Goal: Task Accomplishment & Management: Manage account settings

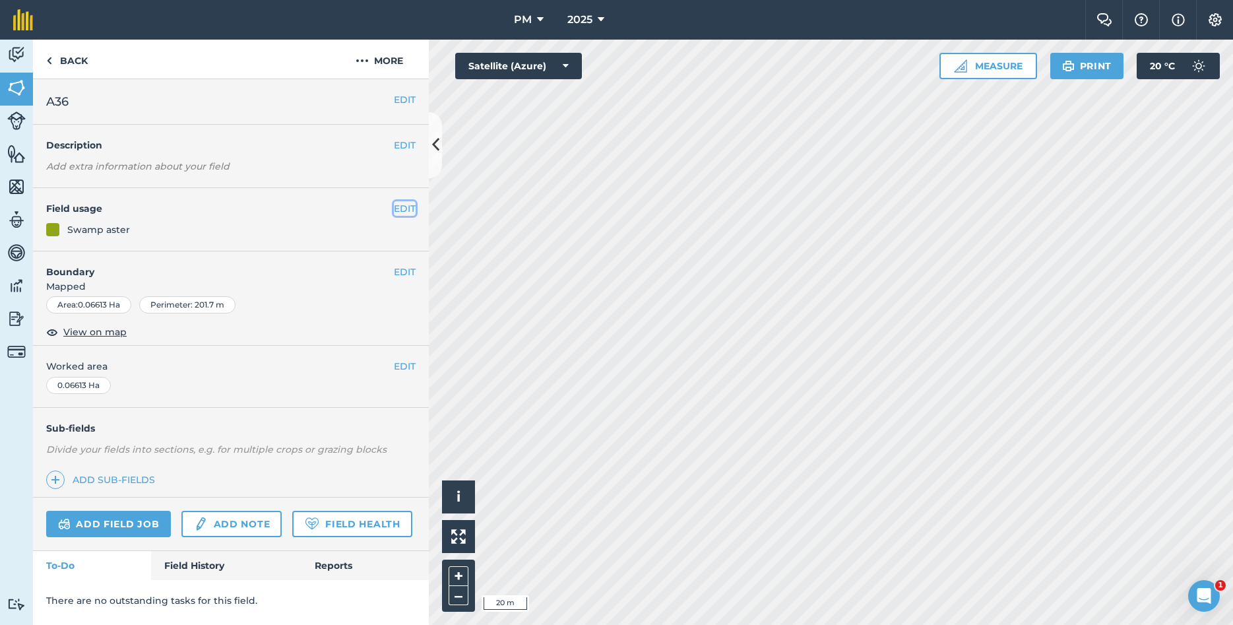
click at [411, 209] on button "EDIT" at bounding box center [405, 208] width 22 height 15
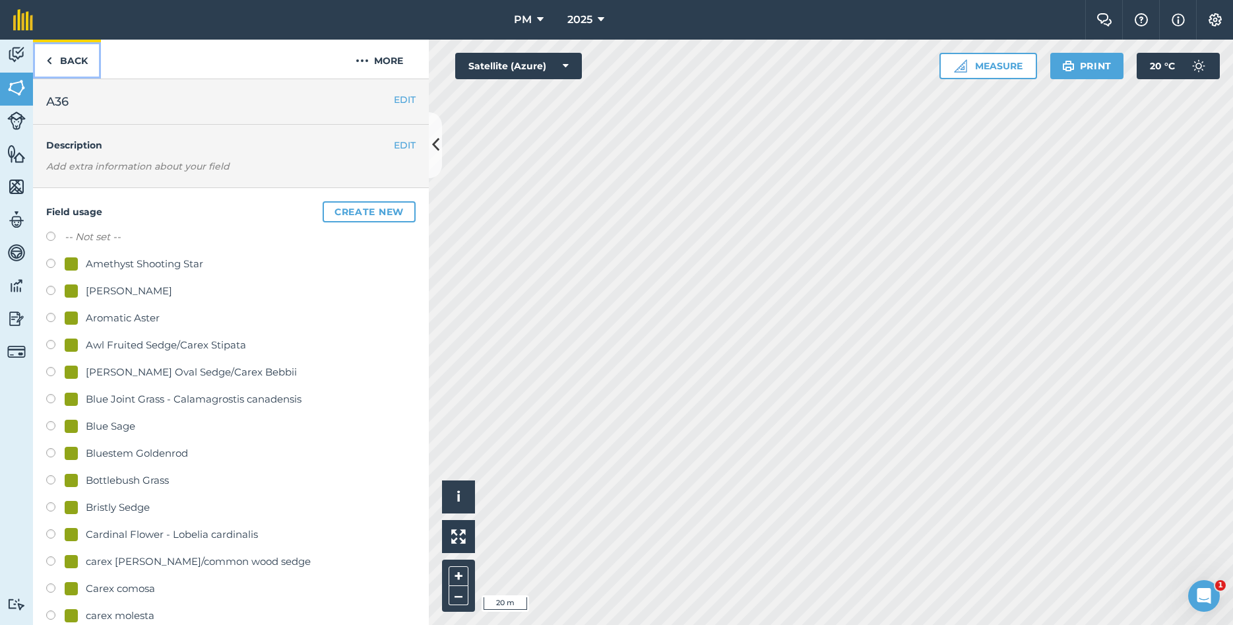
click at [75, 62] on link "Back" at bounding box center [67, 59] width 68 height 39
click at [1217, 22] on img at bounding box center [1215, 19] width 16 height 13
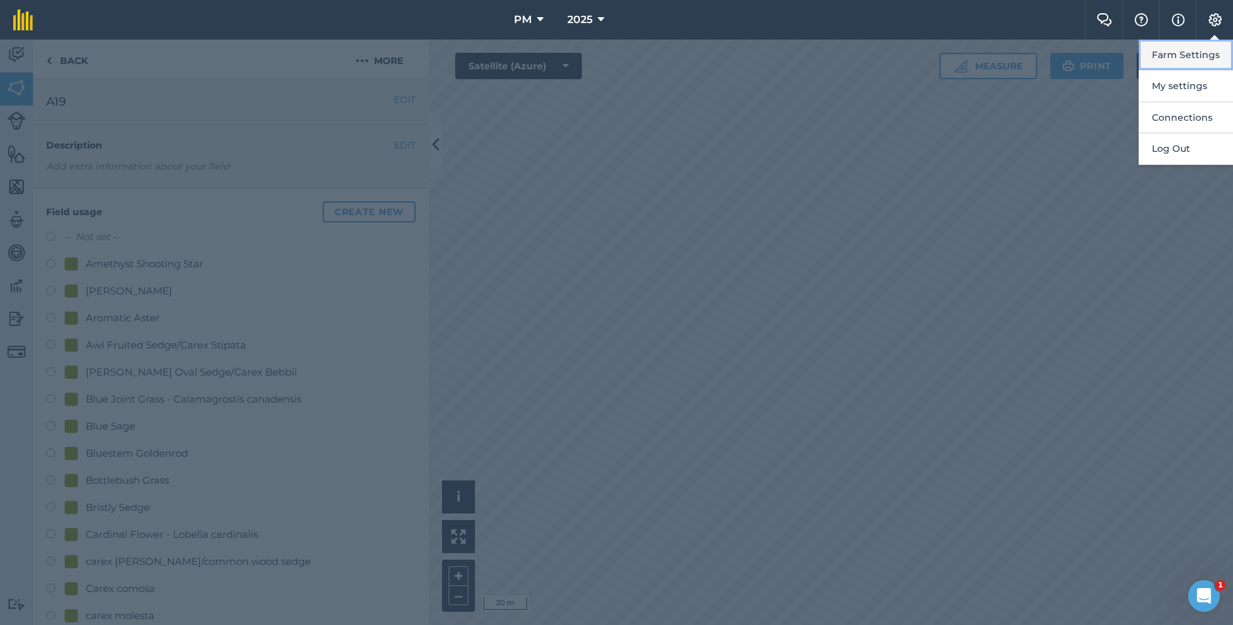
click at [1193, 54] on button "Farm Settings" at bounding box center [1185, 55] width 94 height 31
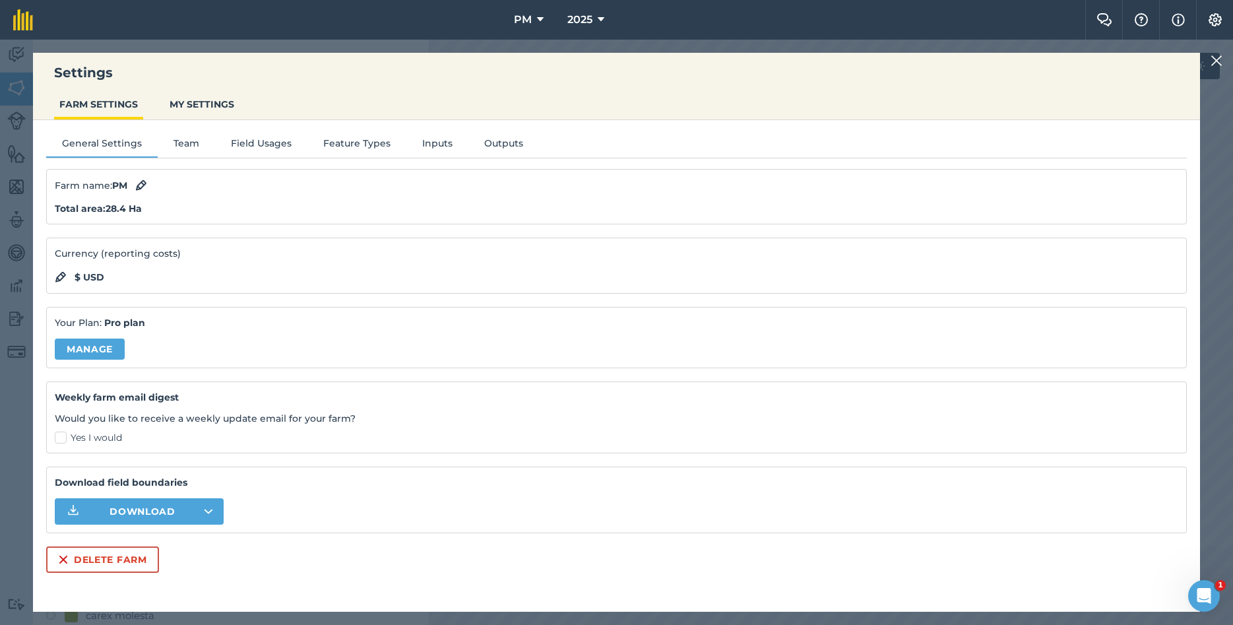
click at [1220, 62] on img at bounding box center [1216, 61] width 12 height 16
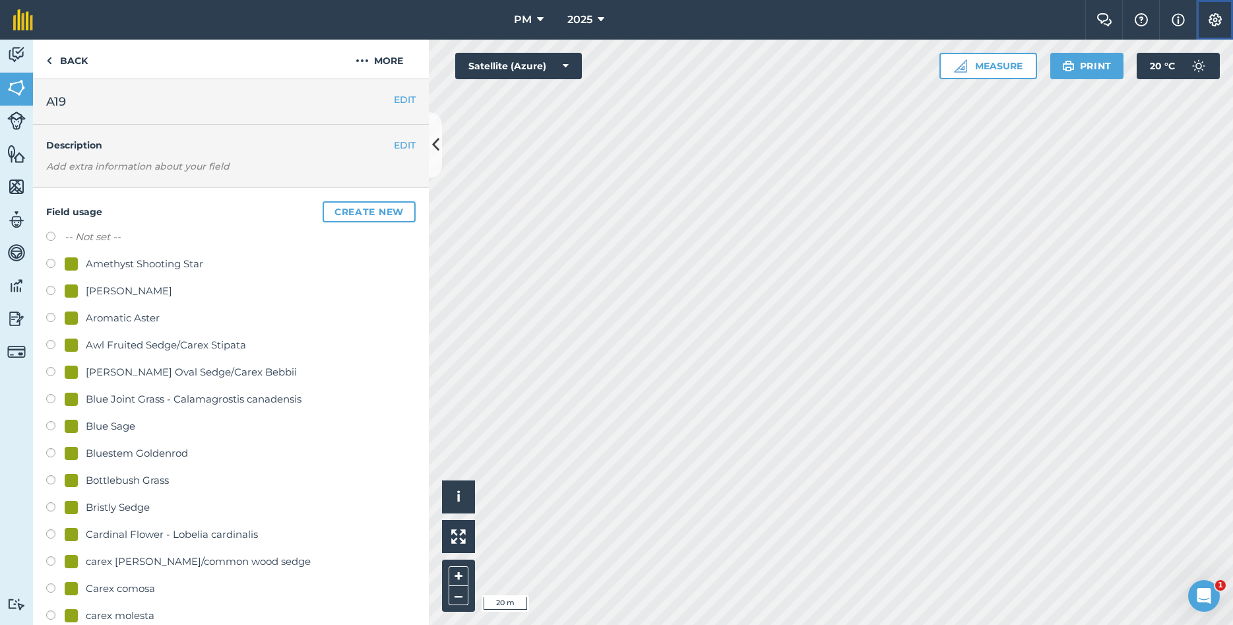
click at [1204, 18] on button "Settings" at bounding box center [1214, 20] width 37 height 40
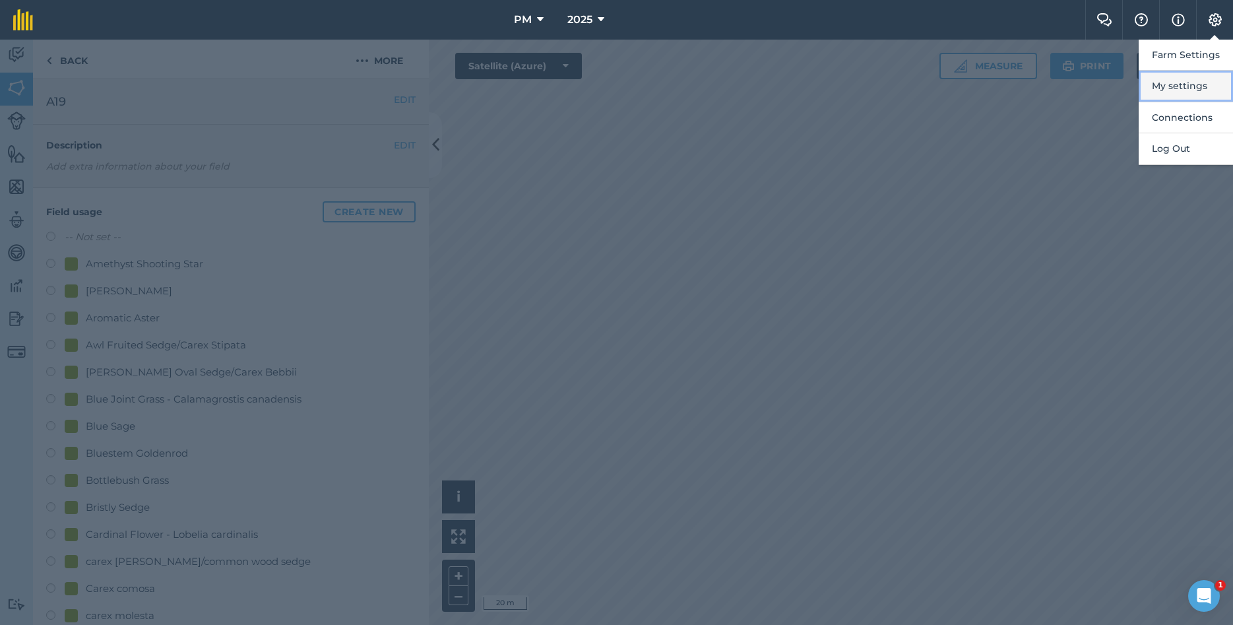
click at [1189, 82] on button "My settings" at bounding box center [1185, 86] width 94 height 31
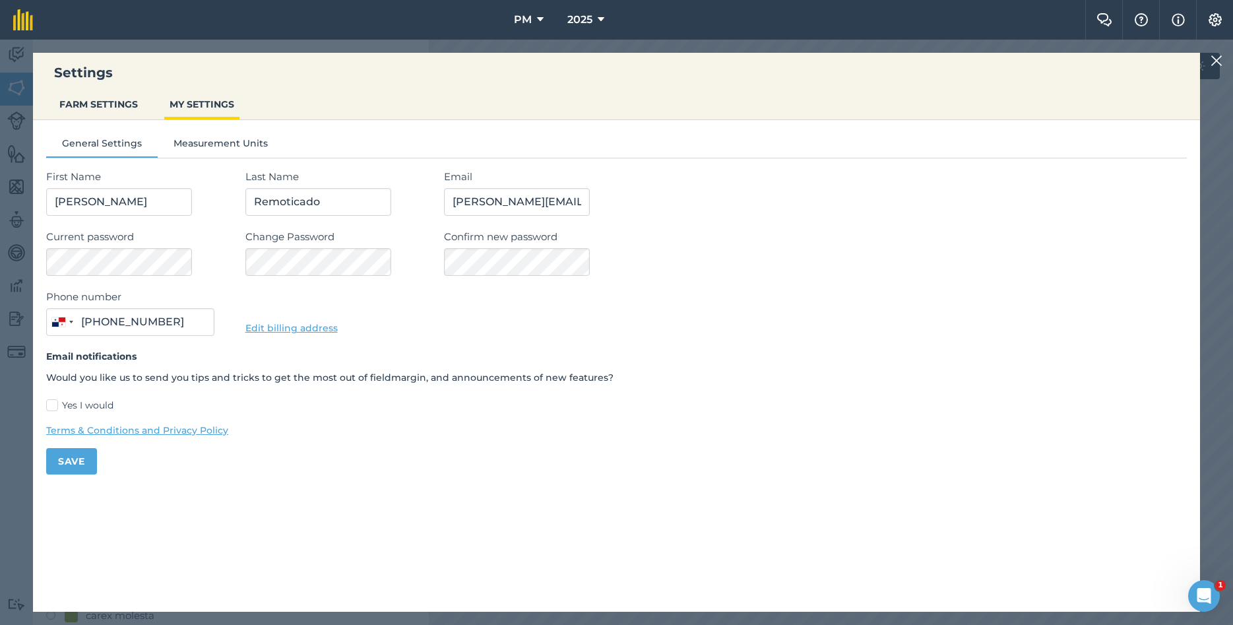
type input "450-4113"
click at [100, 104] on button "FARM SETTINGS" at bounding box center [98, 104] width 89 height 25
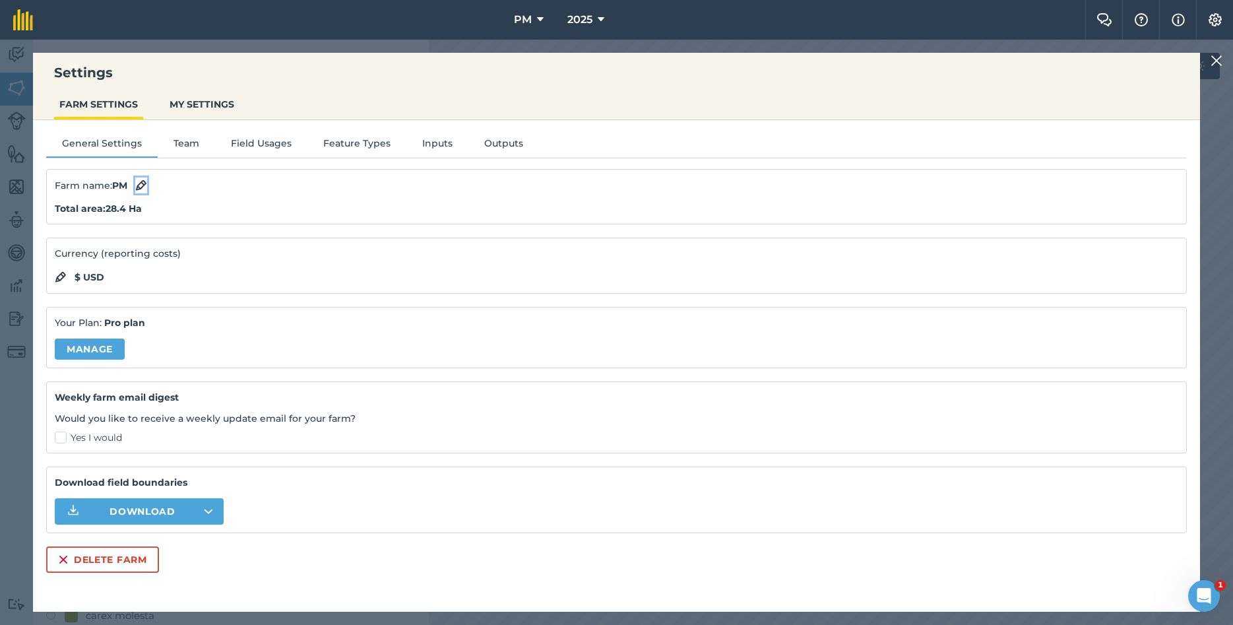
click at [143, 188] on img at bounding box center [141, 185] width 12 height 16
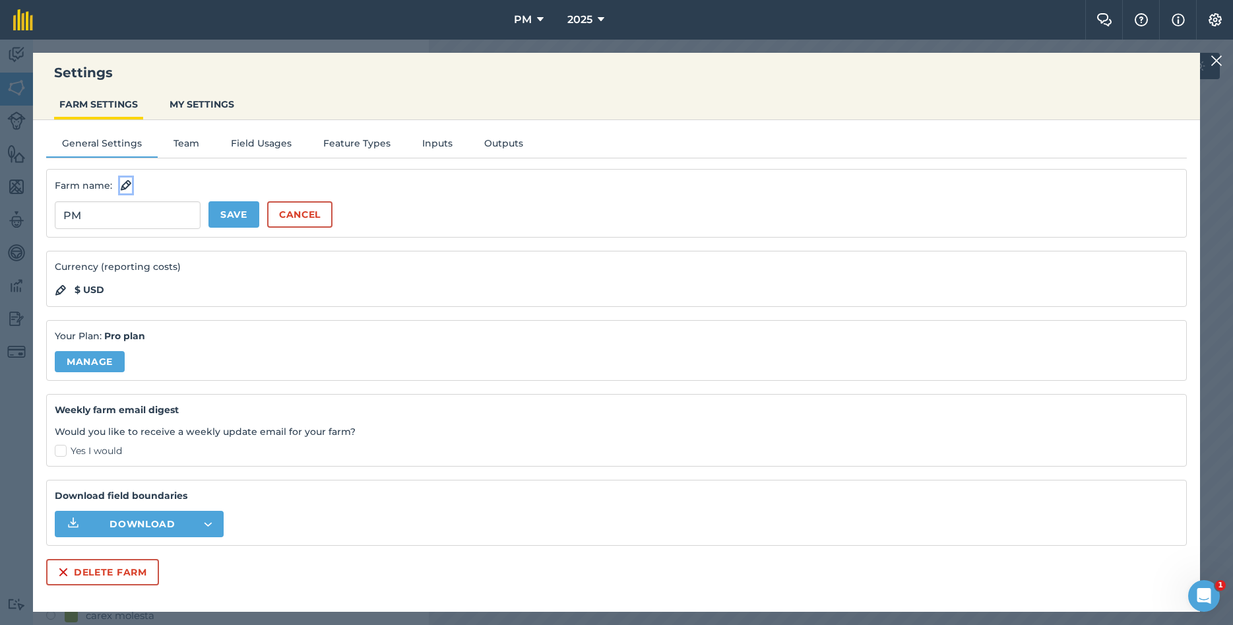
click at [129, 188] on img at bounding box center [126, 185] width 12 height 16
click at [184, 144] on button "Team" at bounding box center [186, 146] width 57 height 20
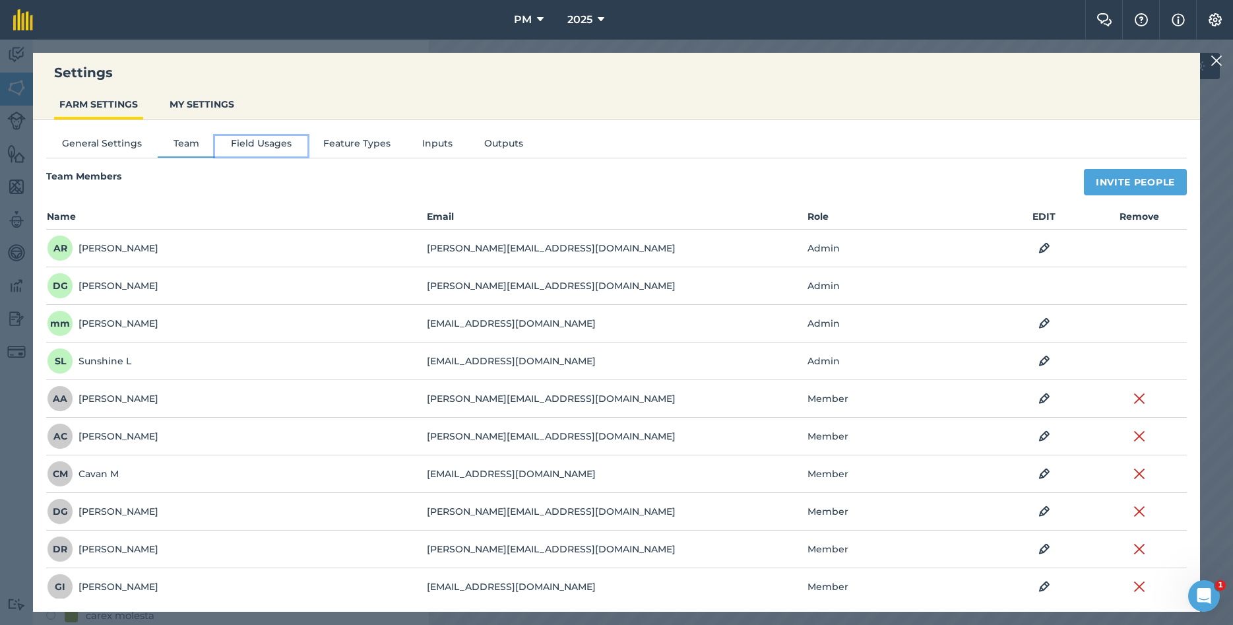
click at [243, 144] on button "Field Usages" at bounding box center [261, 146] width 92 height 20
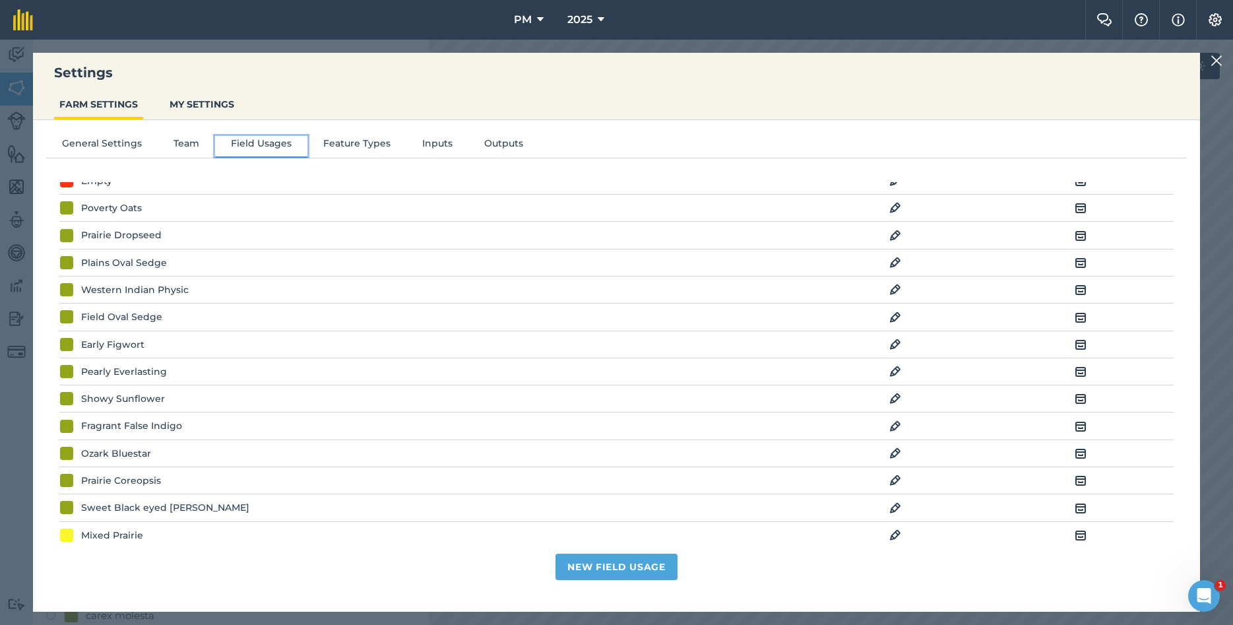
scroll to position [2208, 0]
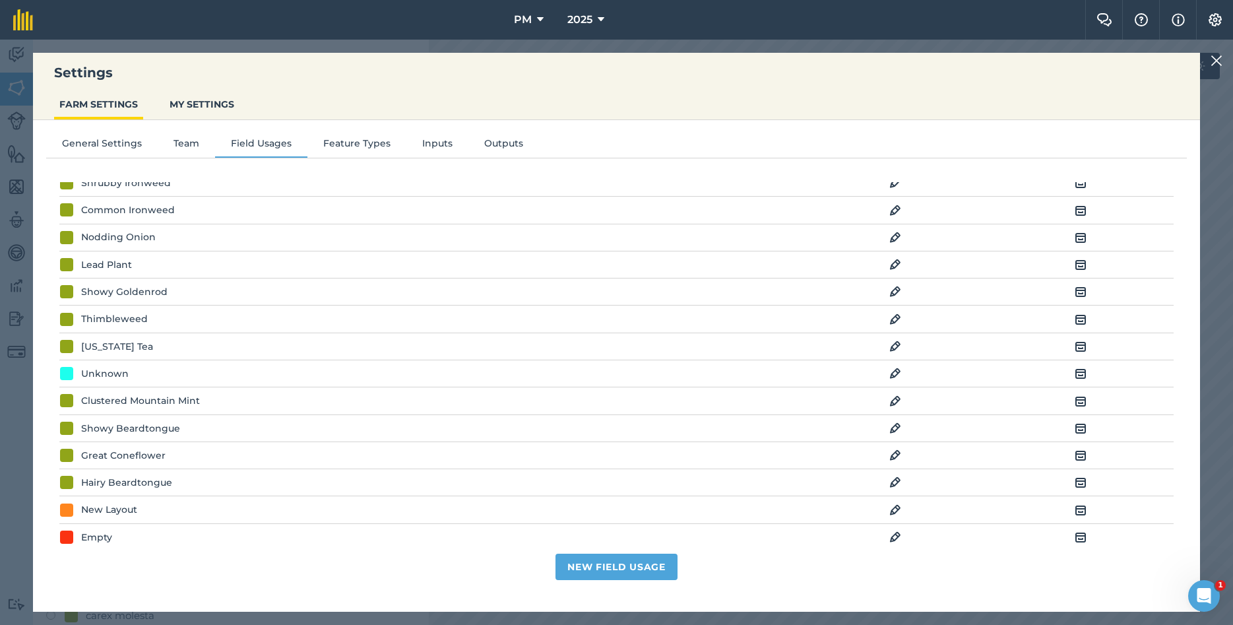
drag, startPoint x: 1212, startPoint y: 57, endPoint x: 1191, endPoint y: 67, distance: 22.7
click at [1211, 57] on img at bounding box center [1216, 61] width 12 height 16
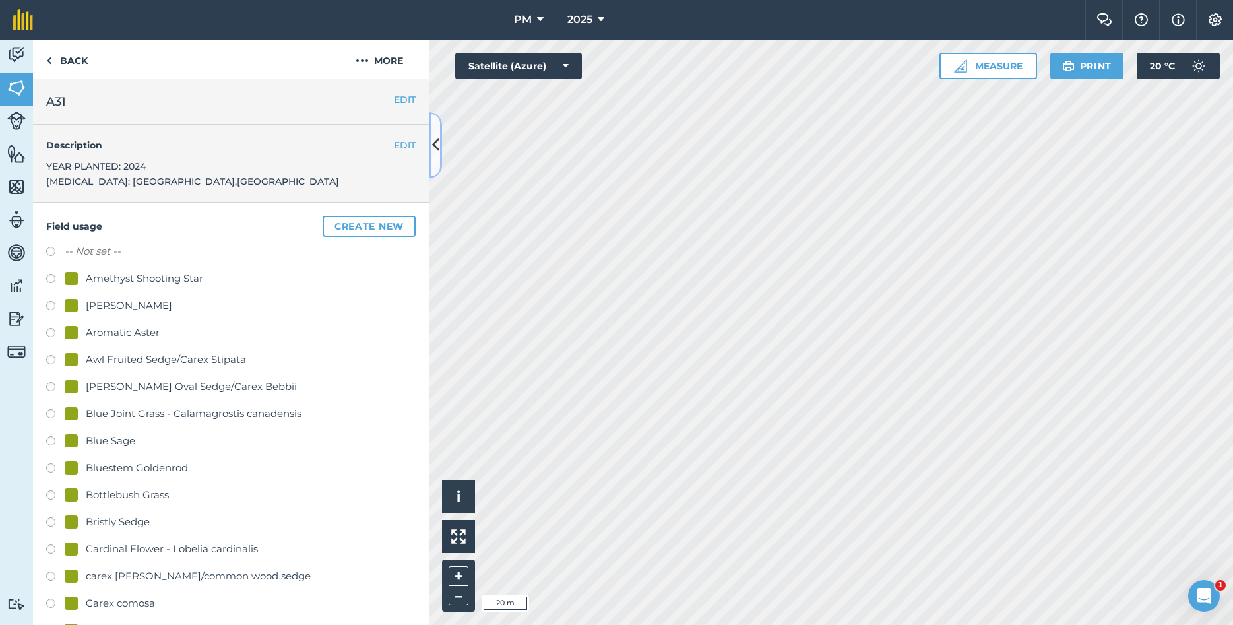
click at [440, 144] on button at bounding box center [435, 145] width 13 height 66
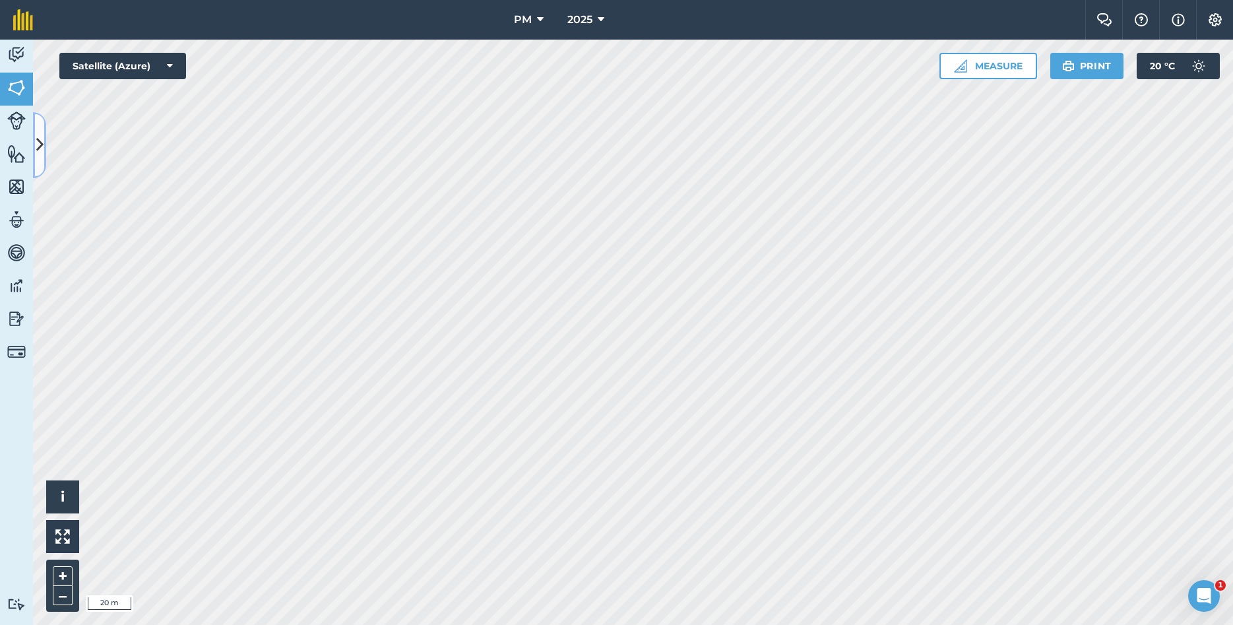
click at [40, 143] on icon at bounding box center [39, 144] width 7 height 23
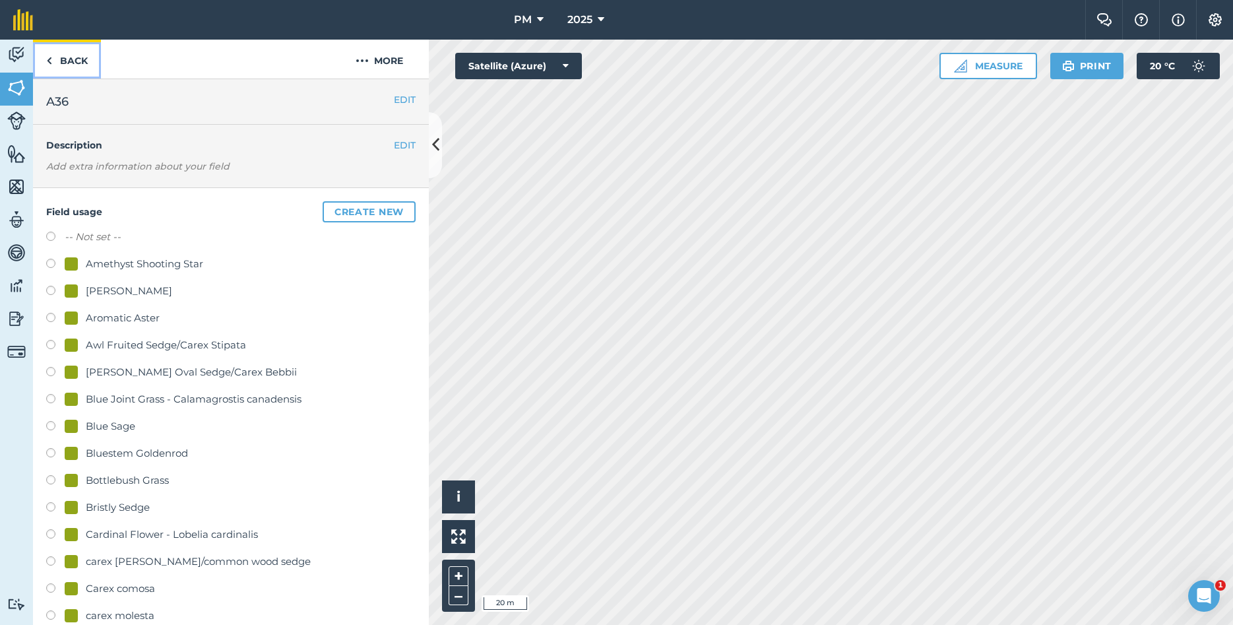
click at [55, 63] on link "Back" at bounding box center [67, 59] width 68 height 39
click at [71, 60] on link "Back" at bounding box center [67, 59] width 68 height 39
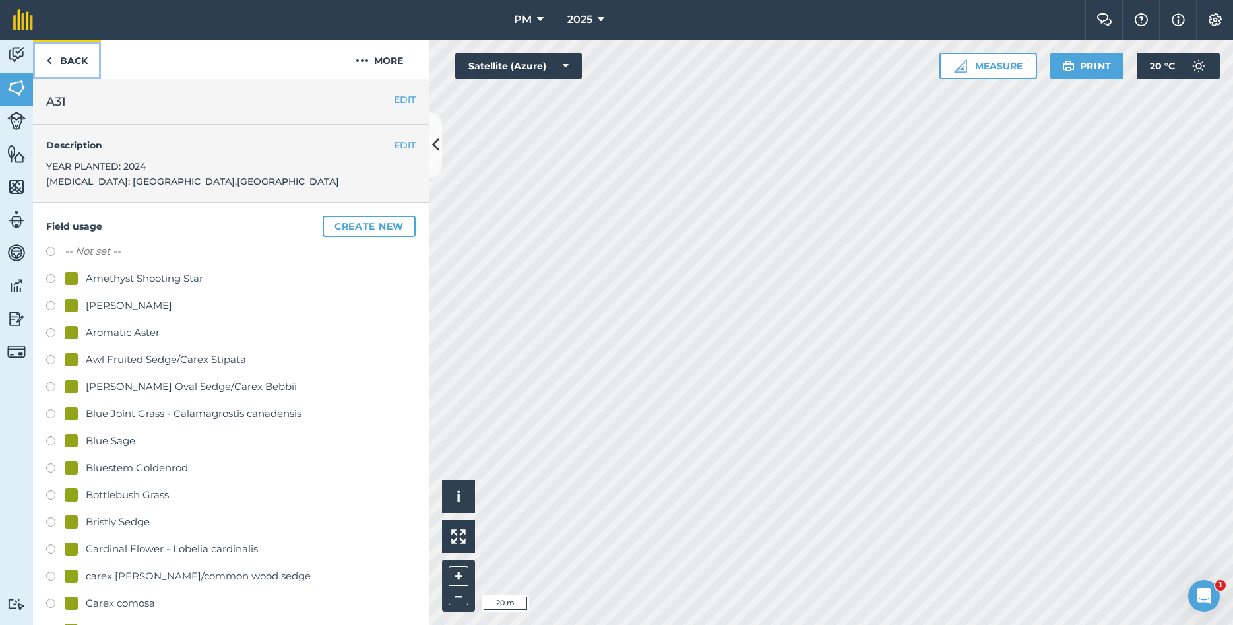
click at [71, 60] on link "Back" at bounding box center [67, 59] width 68 height 39
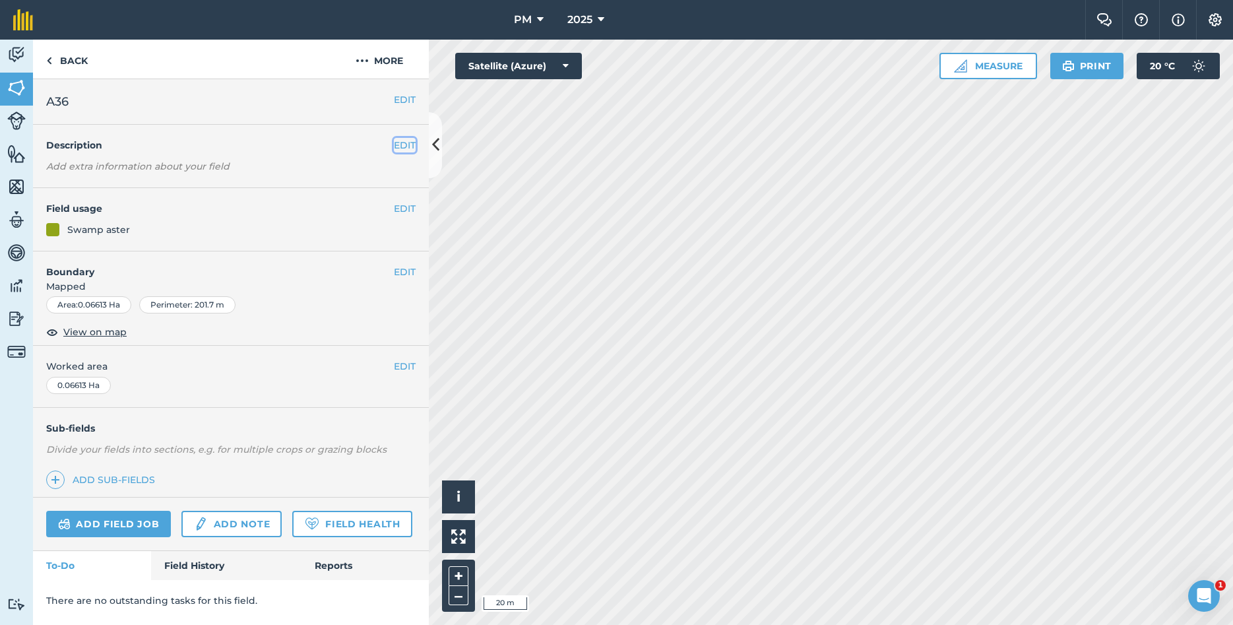
click at [410, 152] on button "EDIT" at bounding box center [405, 145] width 22 height 15
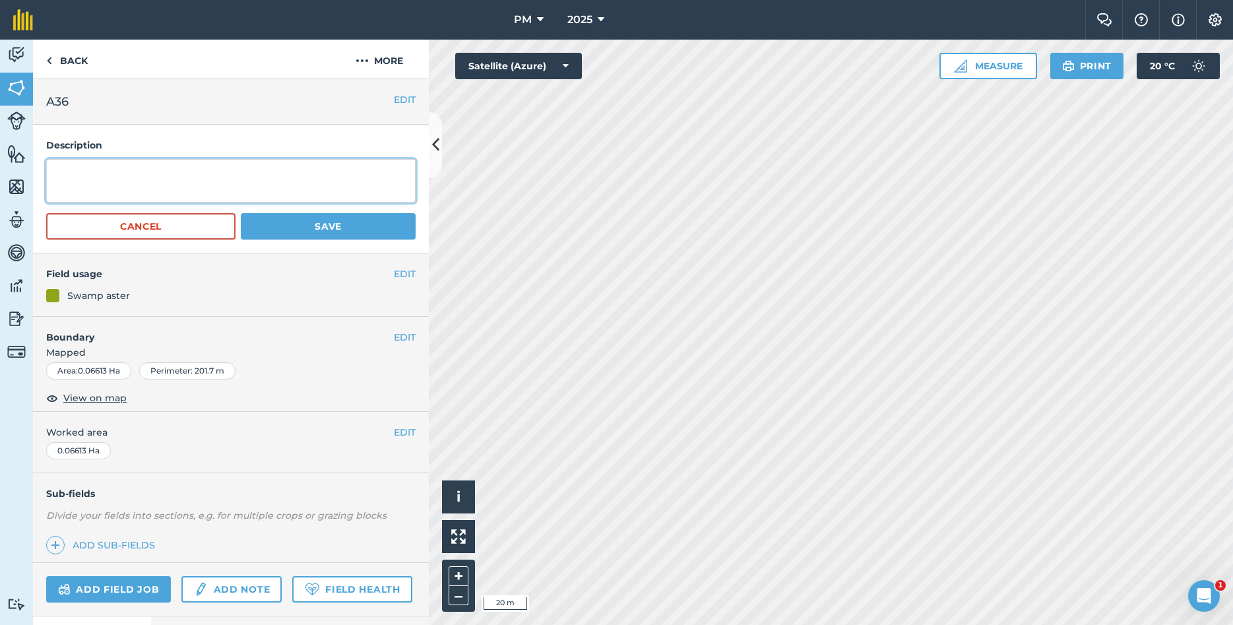
click at [152, 173] on textarea at bounding box center [230, 181] width 369 height 44
type textarea "o"
type textarea "y"
type textarea "YEAR PLANTED: 2025 [MEDICAL_DATA]: [PERSON_NAME],[GEOGRAPHIC_DATA]"
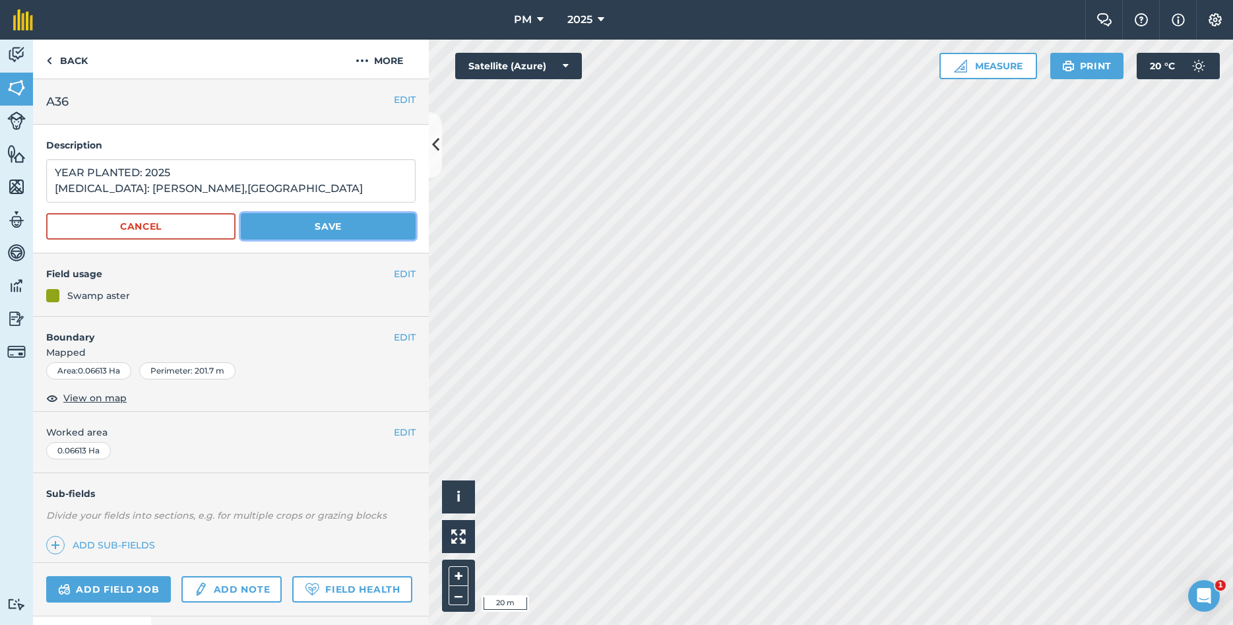
click at [327, 232] on button "Save" at bounding box center [328, 226] width 175 height 26
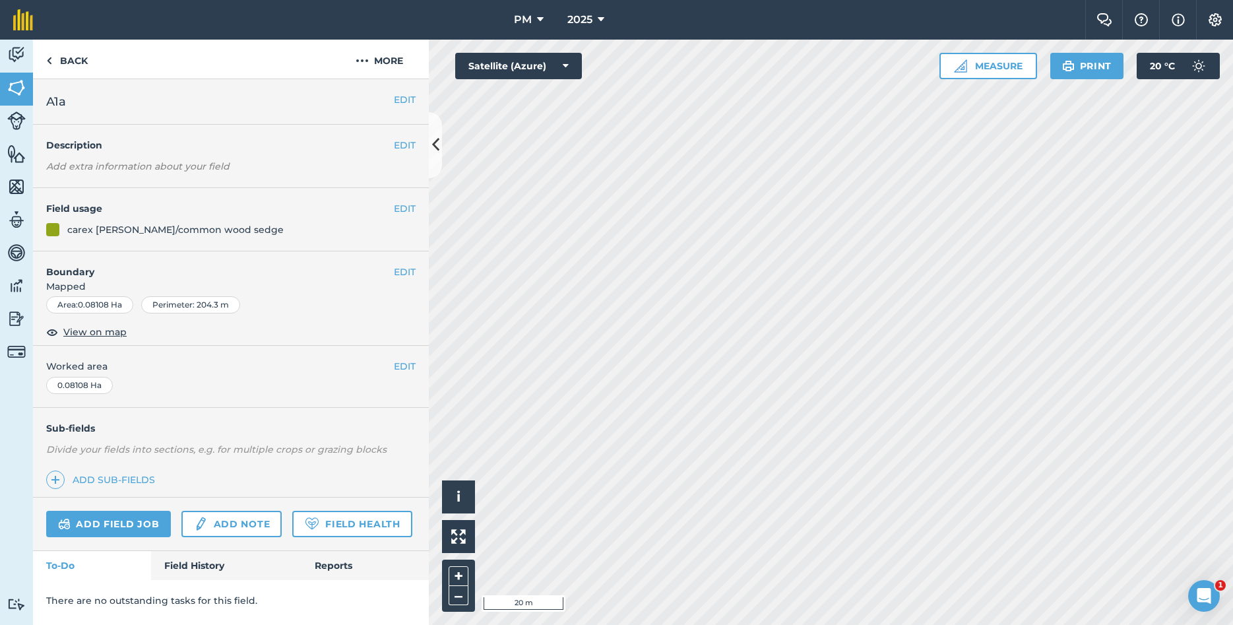
click at [417, 145] on div "EDIT Description Add extra information about your field" at bounding box center [231, 156] width 396 height 63
click at [398, 144] on button "EDIT" at bounding box center [405, 145] width 22 height 15
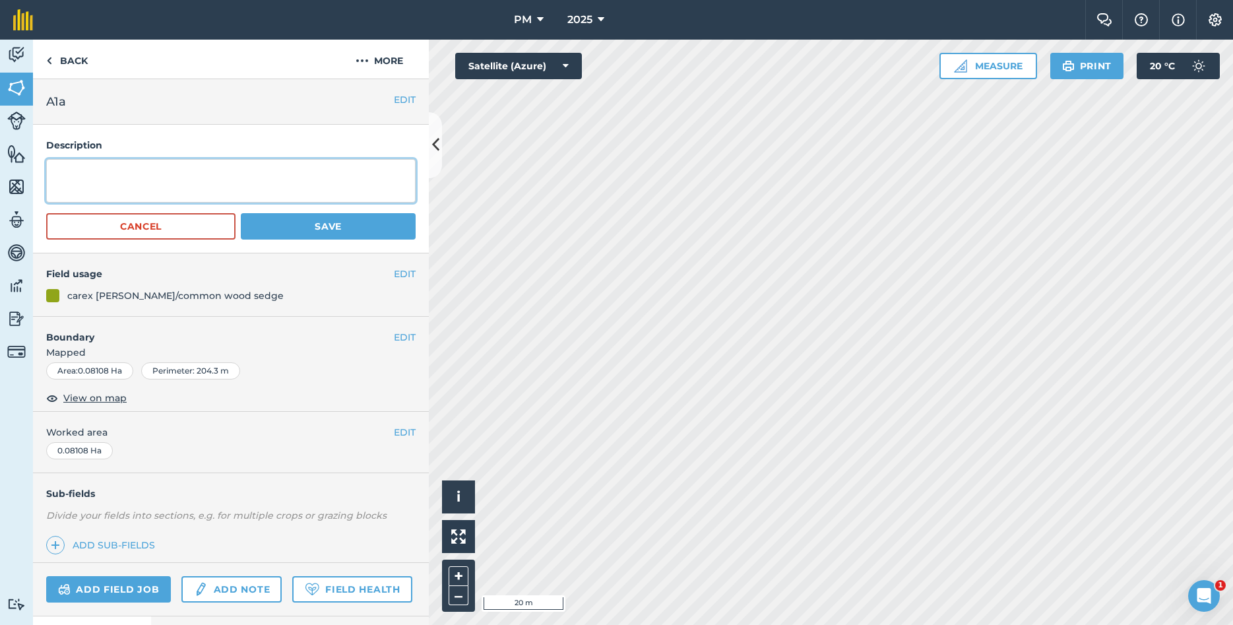
click at [190, 173] on textarea at bounding box center [230, 181] width 369 height 44
type textarea "y"
type textarea "R"
type textarea "T"
type textarea "YEAR PLANTED: 2025 [MEDICAL_DATA]: [GEOGRAPHIC_DATA],[GEOGRAPHIC_DATA]"
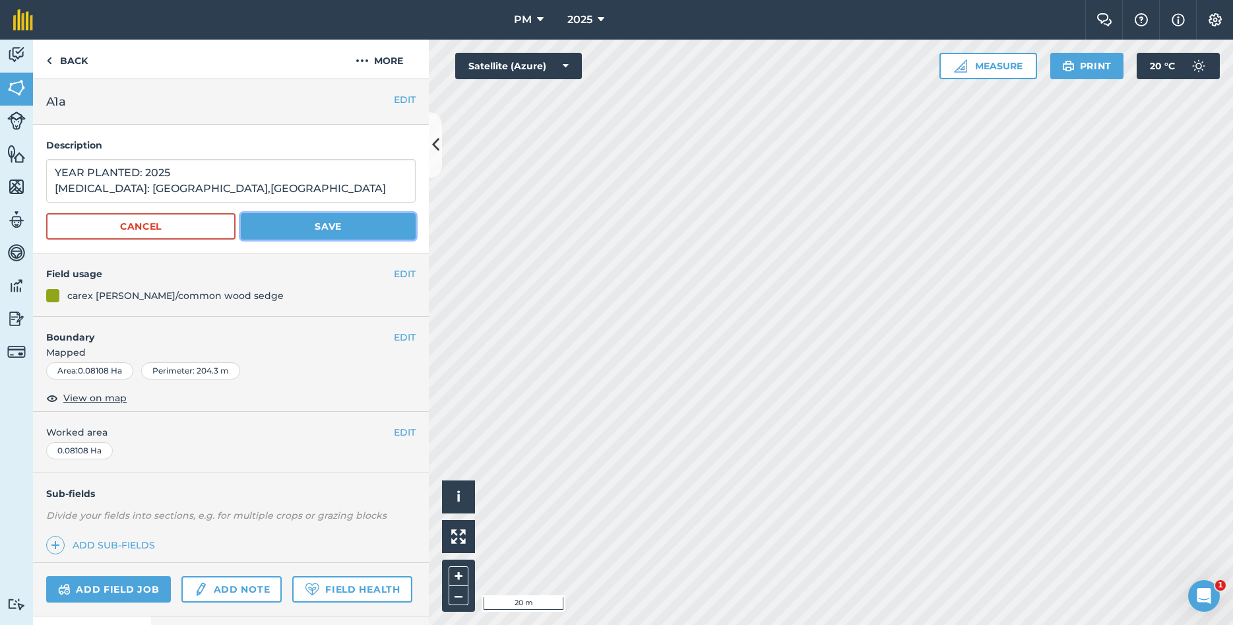
click at [341, 228] on button "Save" at bounding box center [328, 226] width 175 height 26
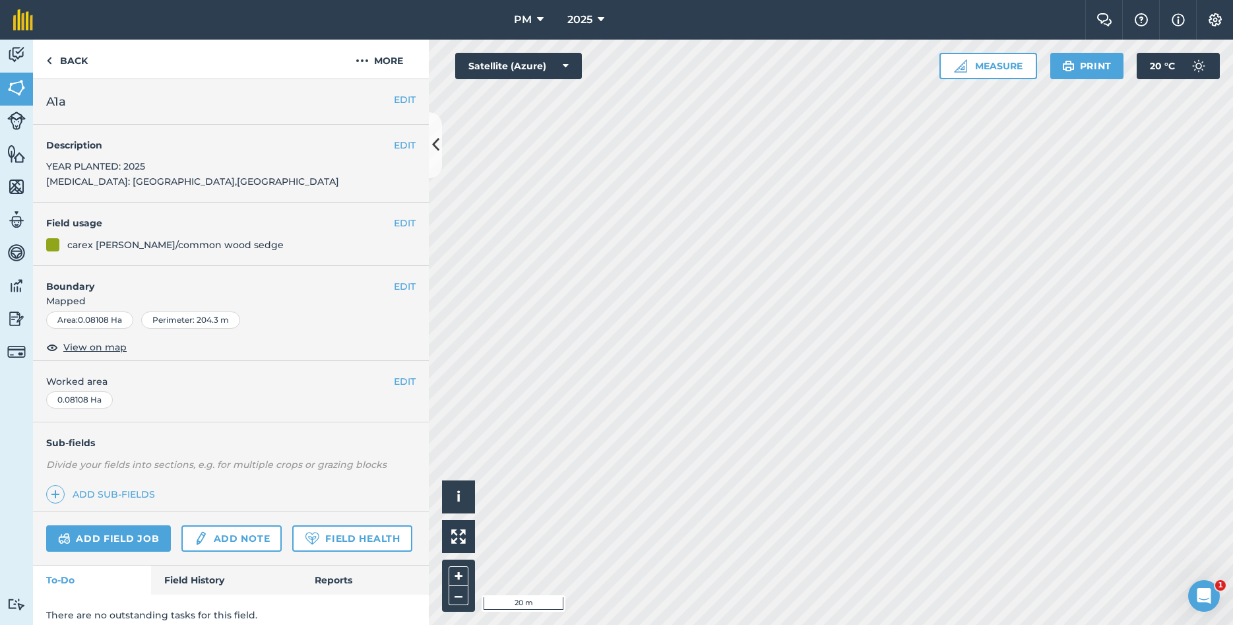
scroll to position [11, 0]
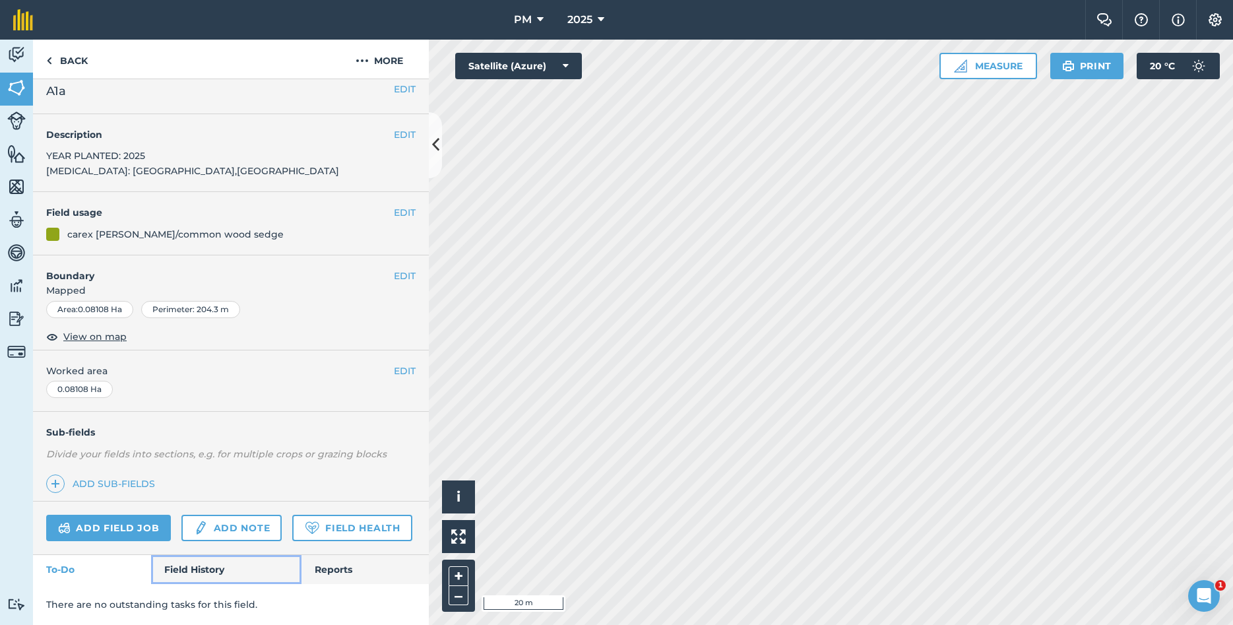
click at [214, 568] on link "Field History" at bounding box center [226, 569] width 150 height 29
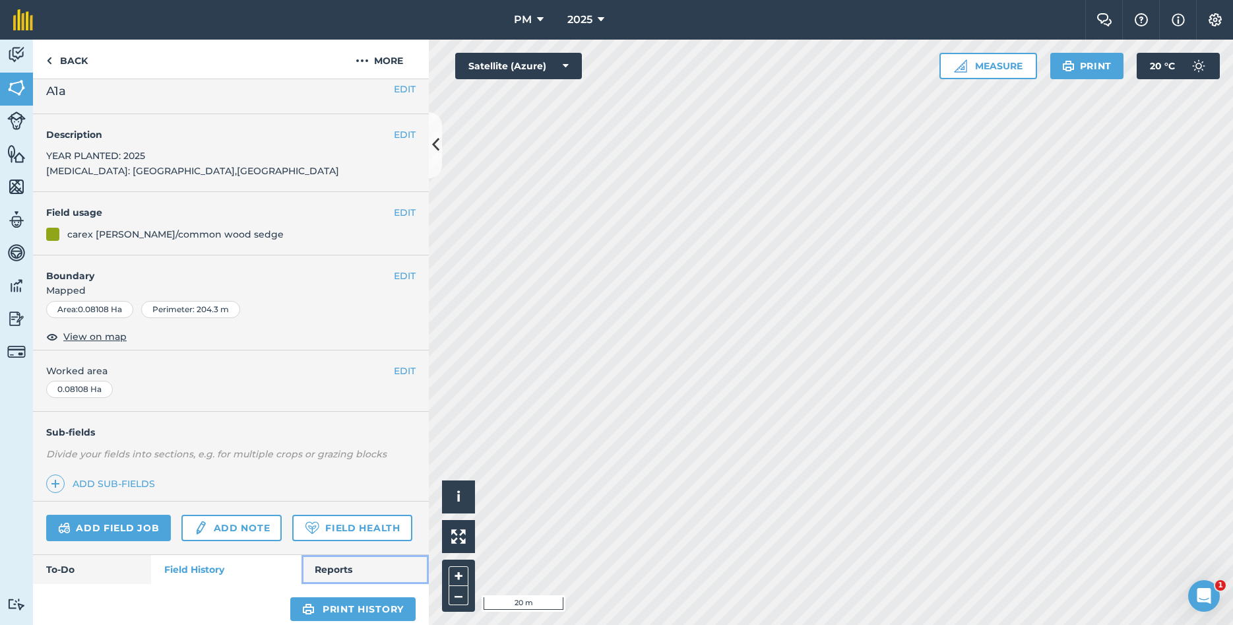
click at [339, 560] on link "Reports" at bounding box center [364, 569] width 127 height 29
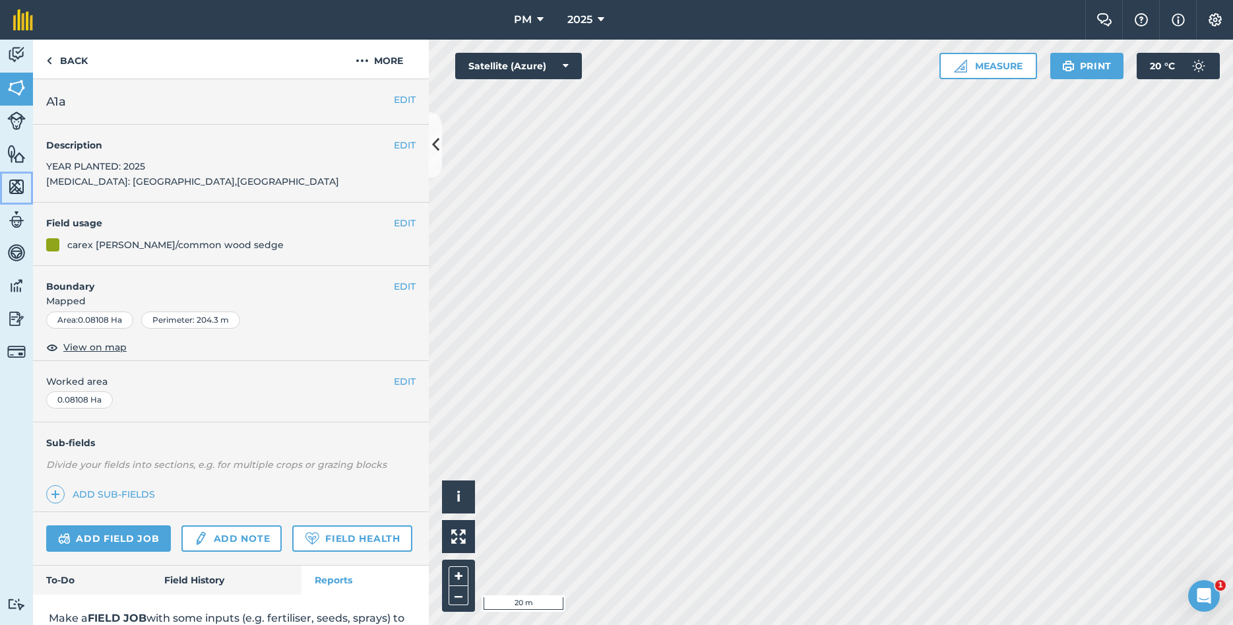
click at [20, 180] on img at bounding box center [16, 187] width 18 height 20
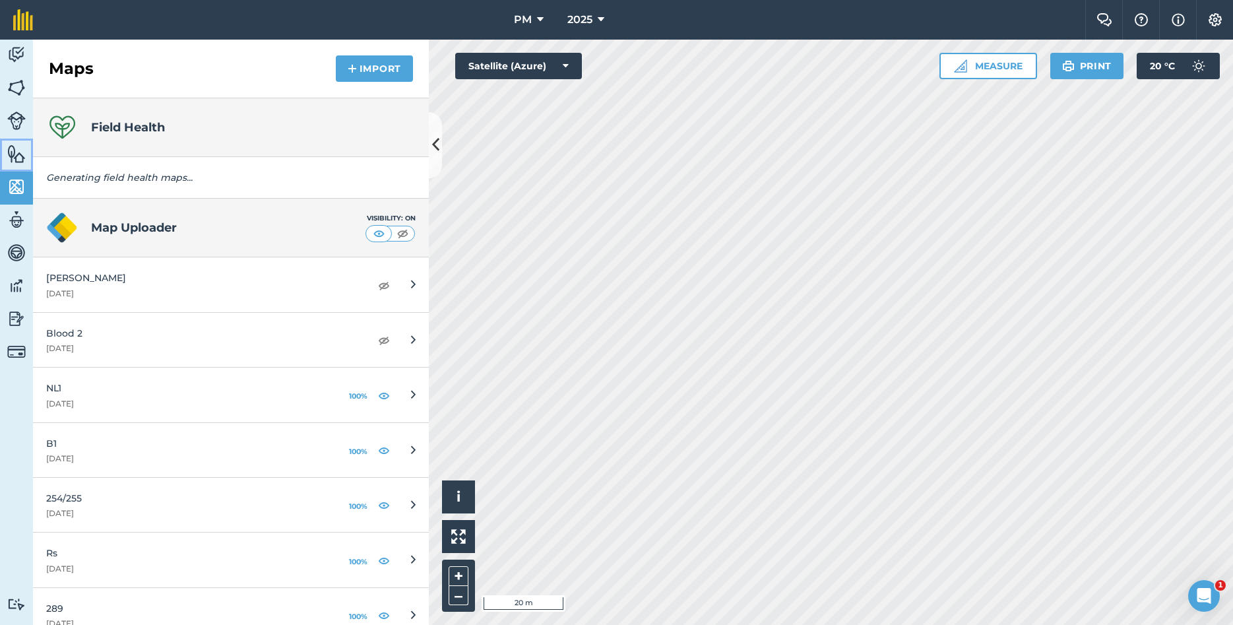
click at [25, 162] on img at bounding box center [16, 154] width 18 height 20
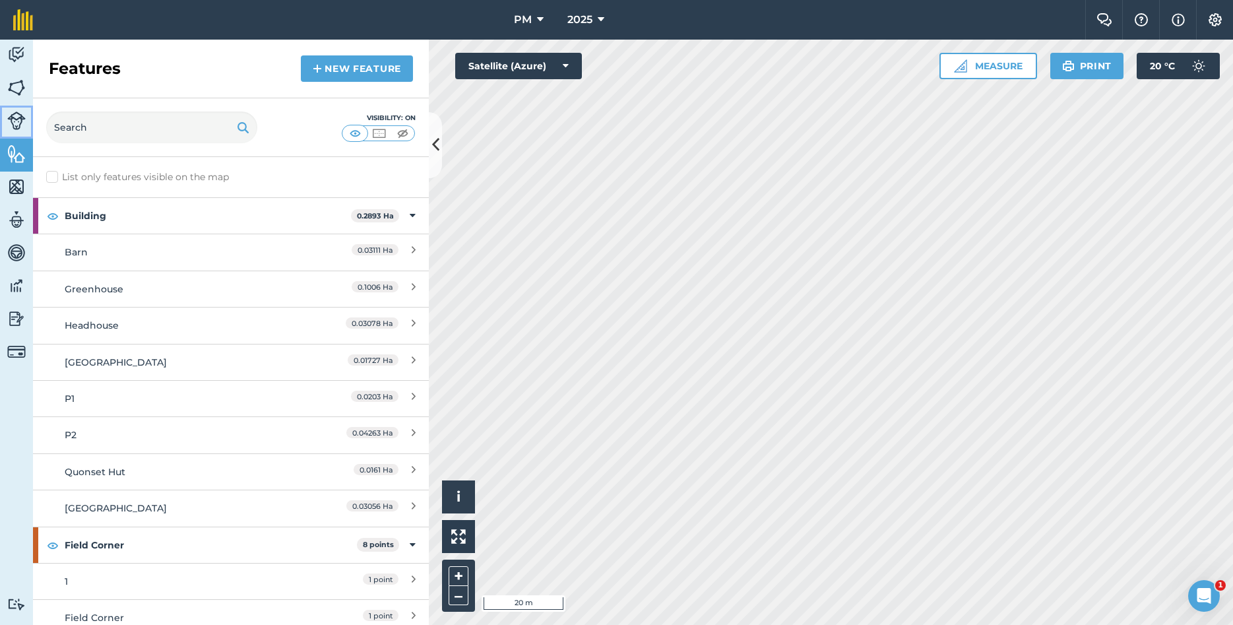
click at [15, 126] on img at bounding box center [16, 120] width 18 height 18
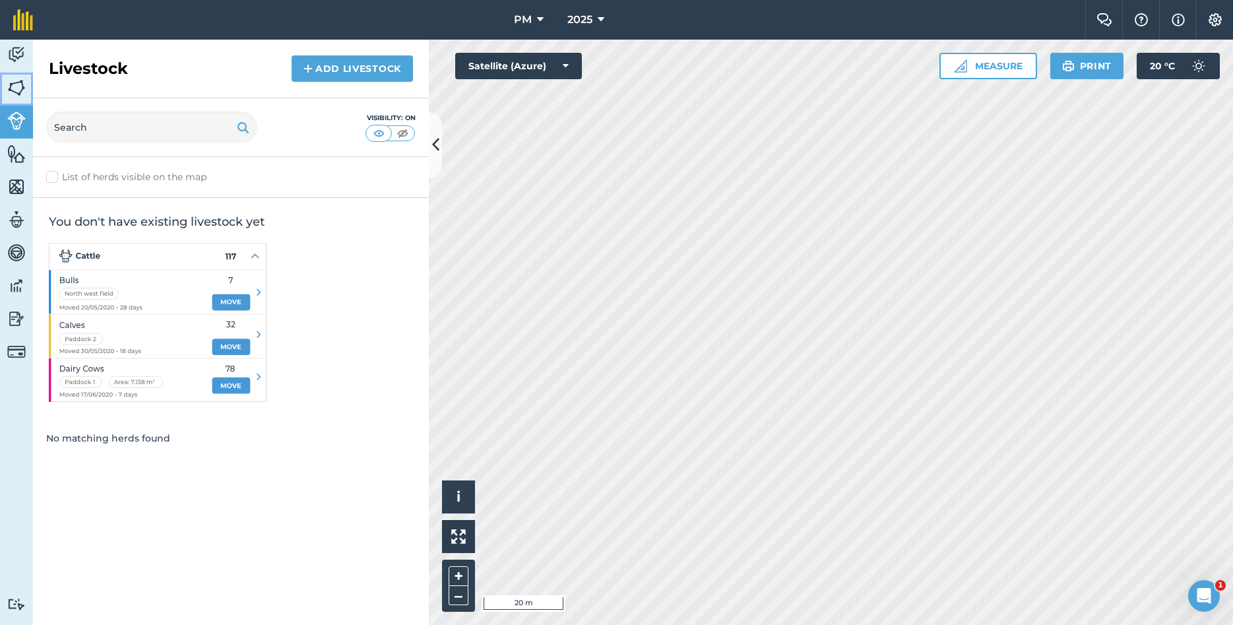
click at [15, 92] on img at bounding box center [16, 88] width 18 height 20
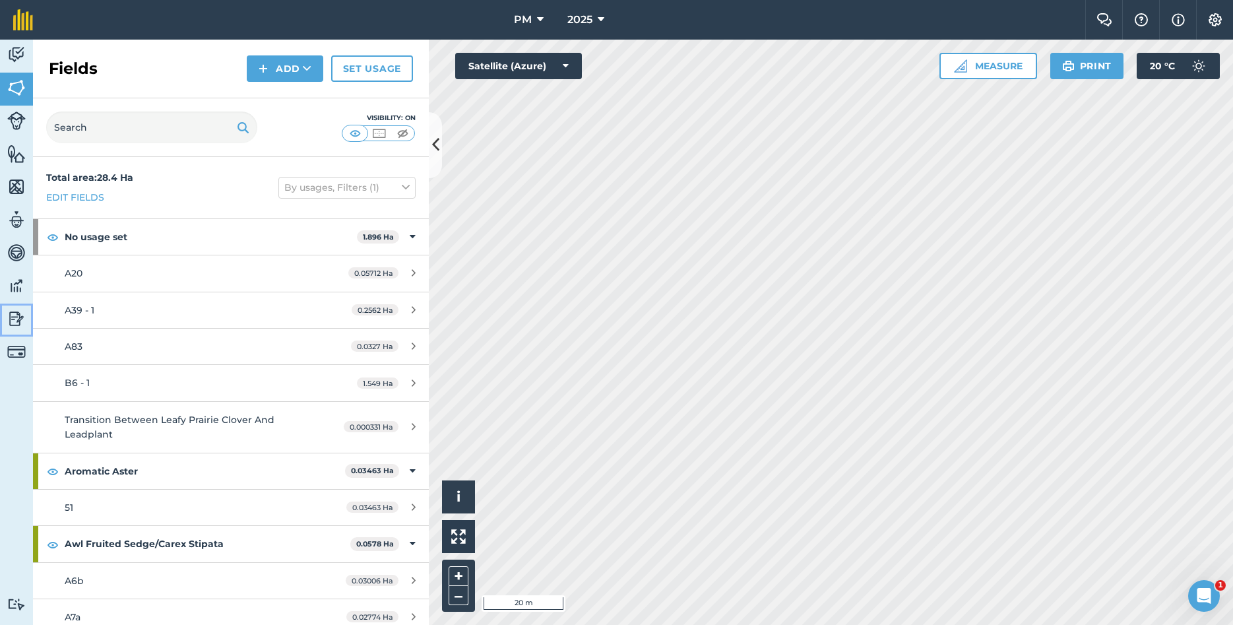
click at [20, 327] on img at bounding box center [16, 319] width 18 height 20
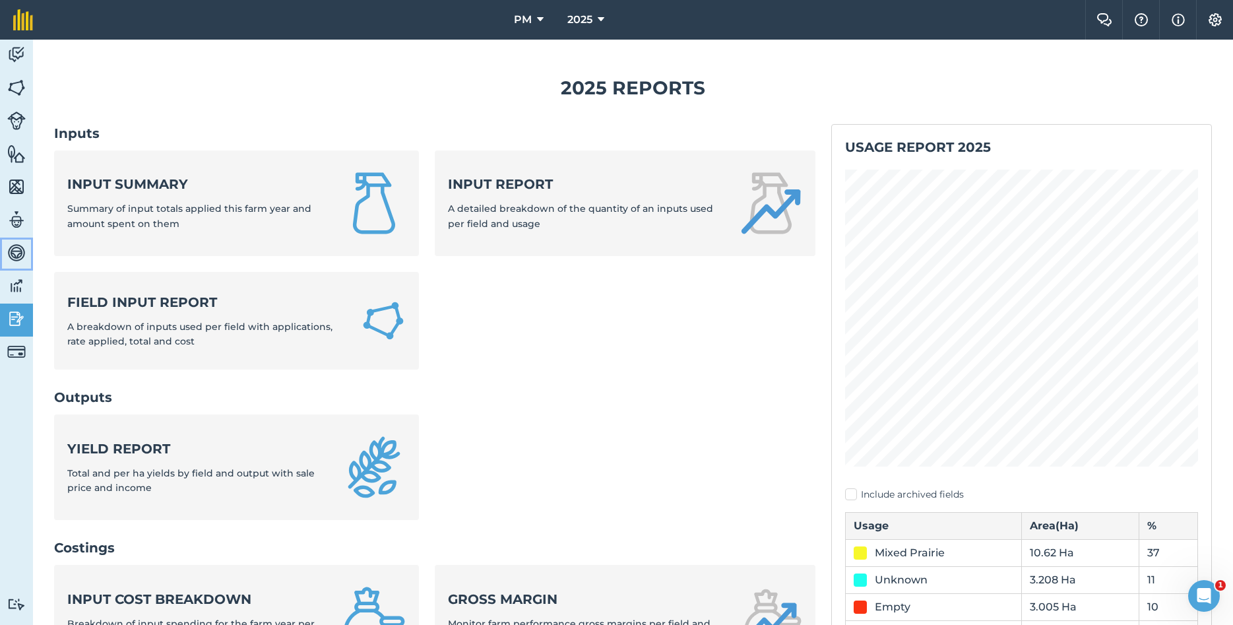
click at [18, 256] on img at bounding box center [16, 253] width 18 height 20
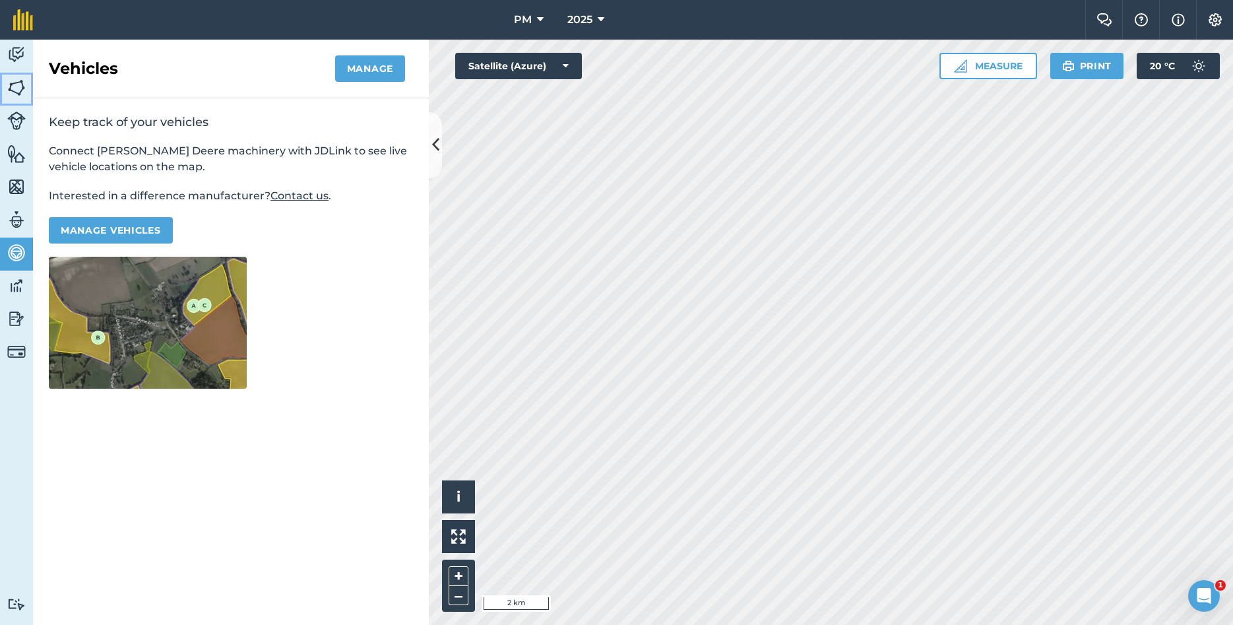
click at [19, 86] on img at bounding box center [16, 88] width 18 height 20
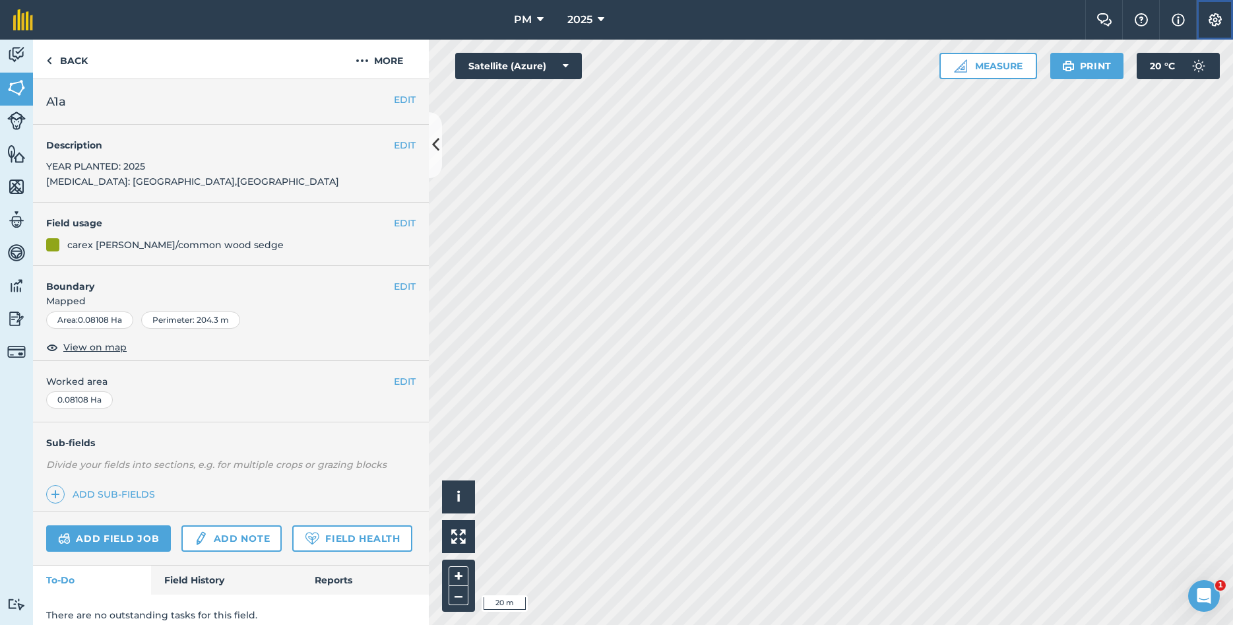
click at [1216, 18] on img at bounding box center [1215, 19] width 16 height 13
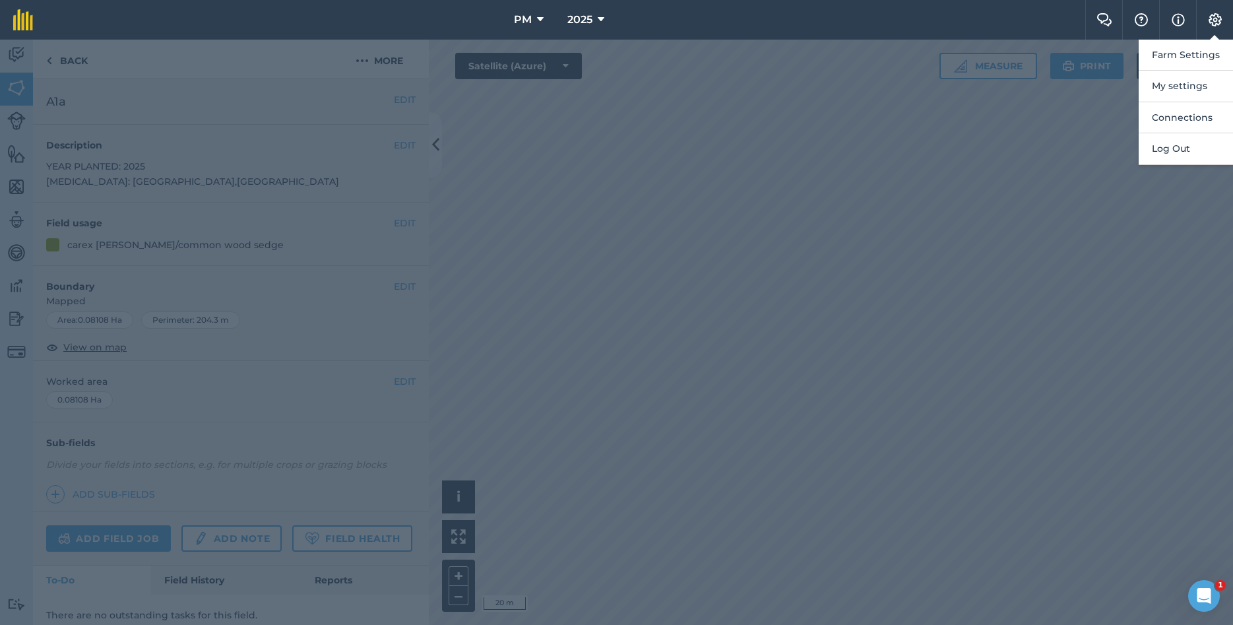
click at [1092, 125] on div at bounding box center [616, 332] width 1233 height 585
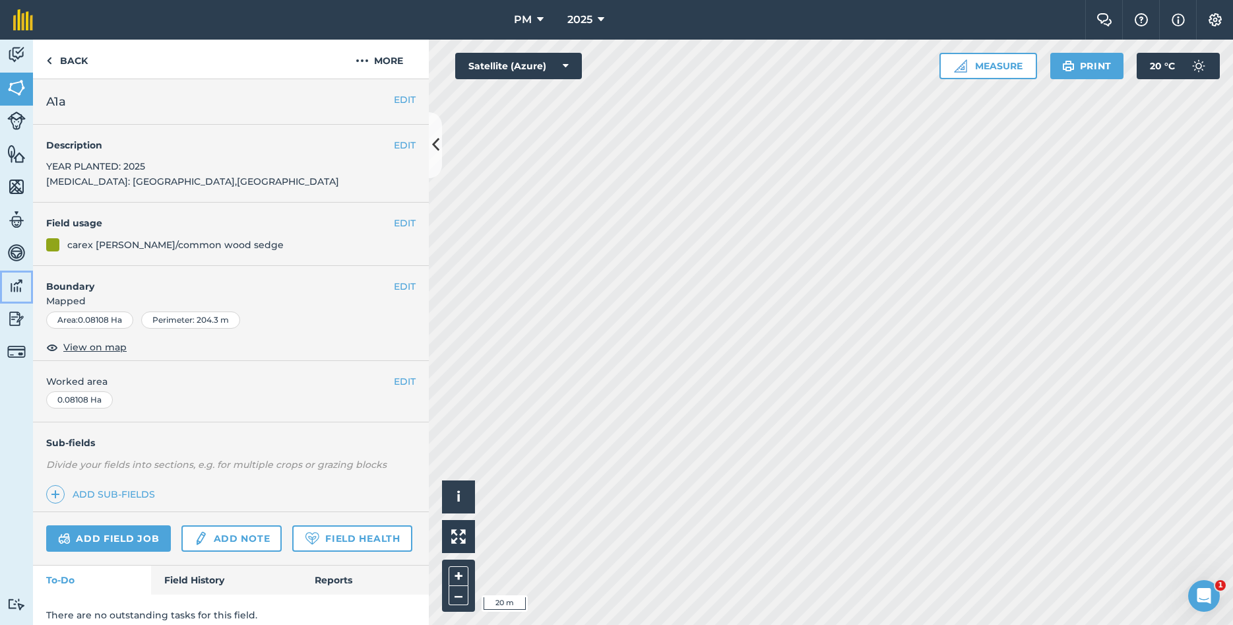
click at [18, 283] on img at bounding box center [16, 286] width 18 height 20
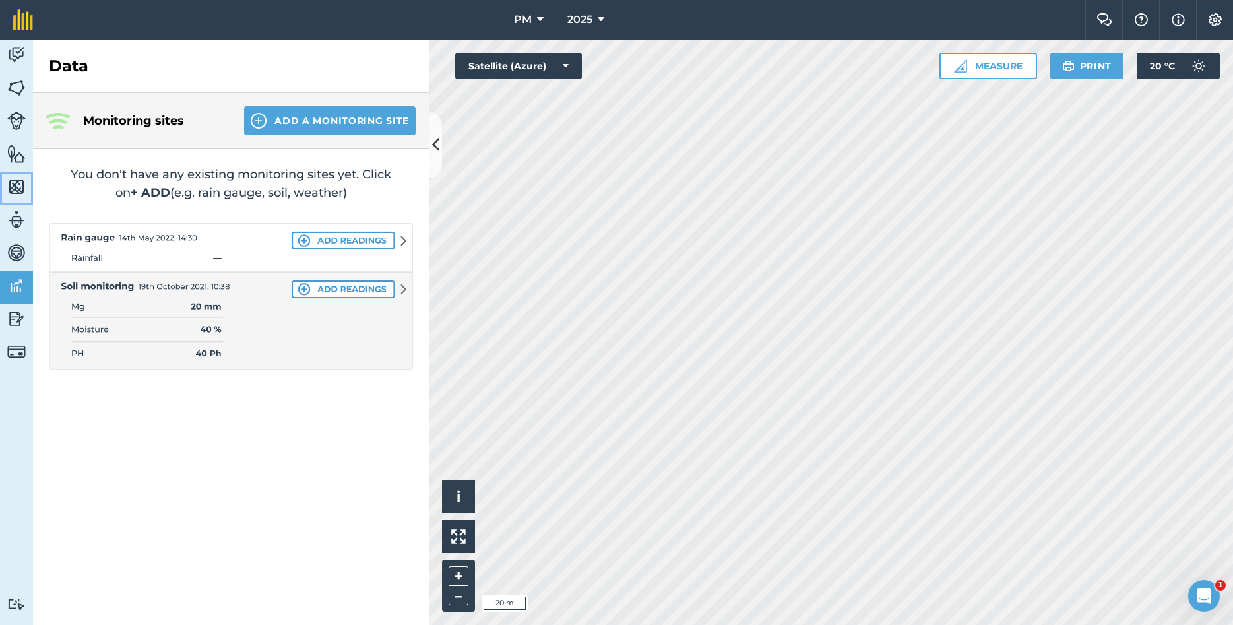
click at [15, 185] on img at bounding box center [16, 187] width 18 height 20
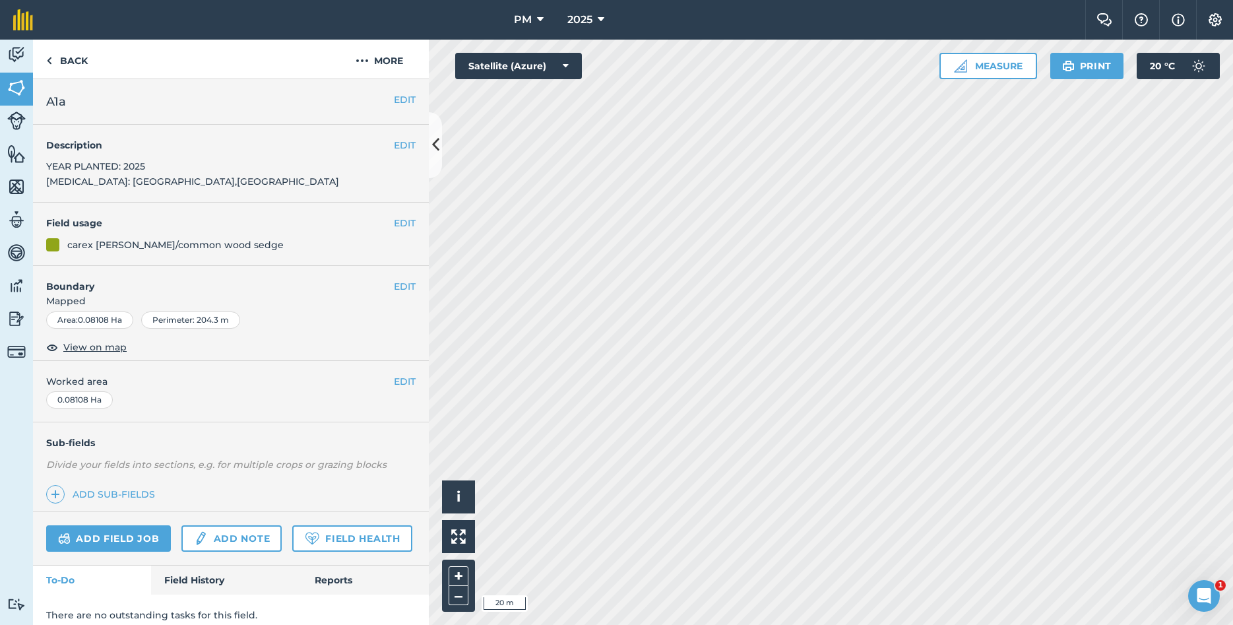
click at [392, 378] on span "Worked area" at bounding box center [230, 381] width 369 height 15
click at [410, 374] on button "EDIT" at bounding box center [405, 381] width 22 height 15
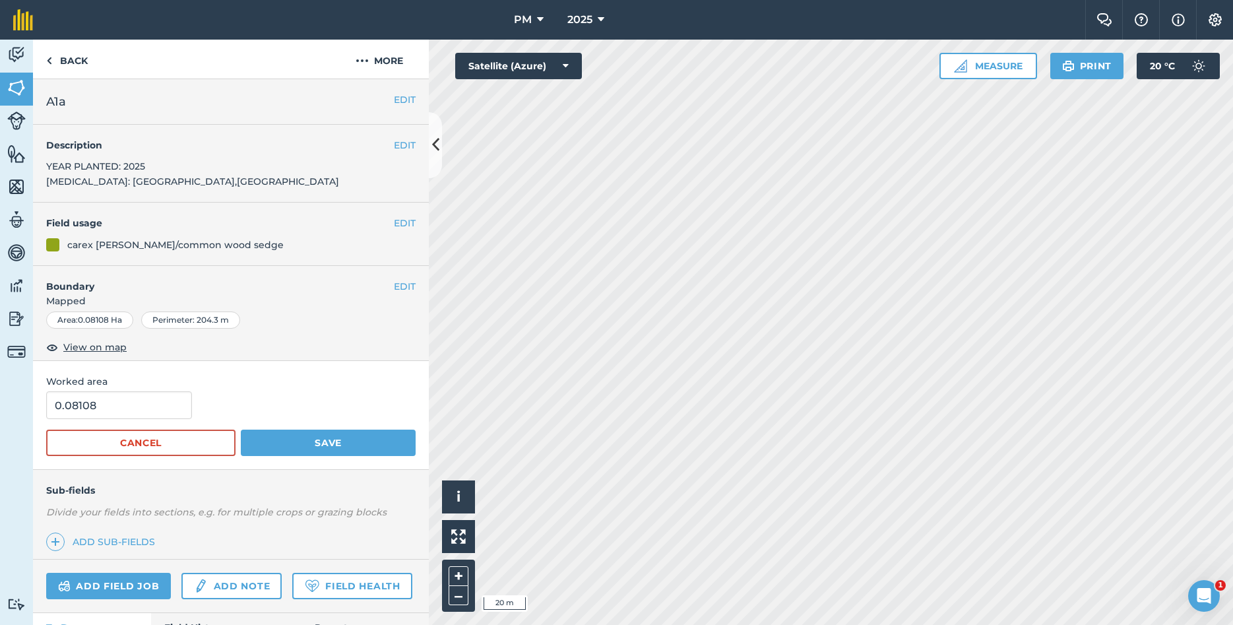
scroll to position [58, 0]
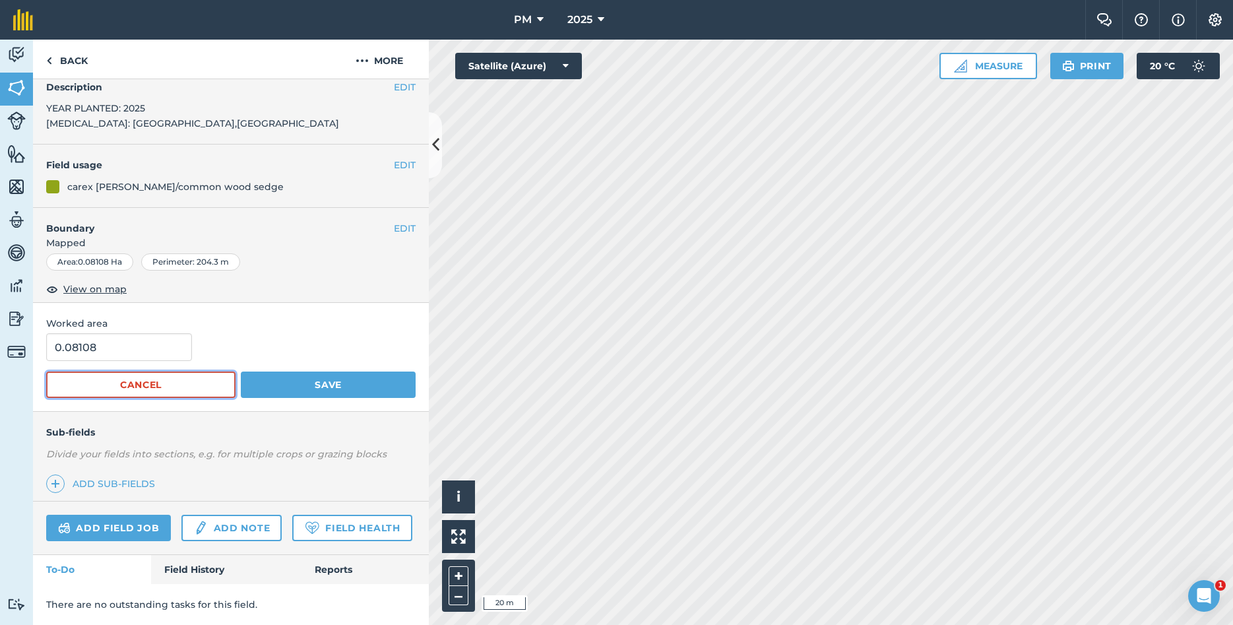
click at [183, 390] on button "Cancel" at bounding box center [140, 384] width 189 height 26
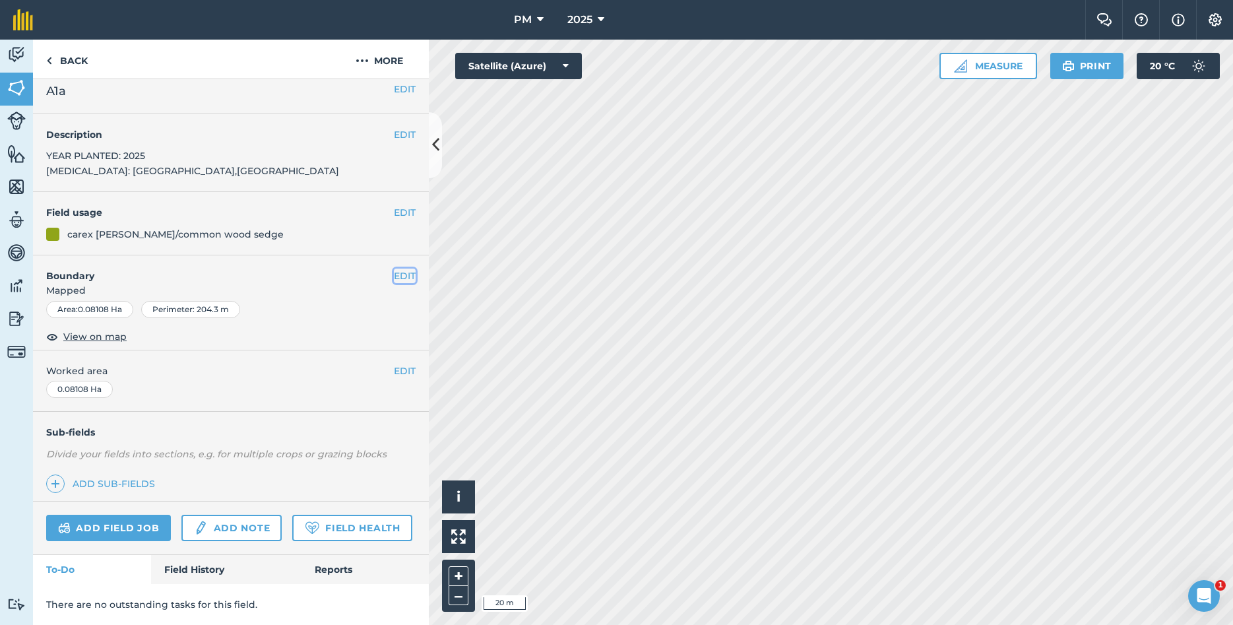
click at [405, 272] on button "EDIT" at bounding box center [405, 275] width 22 height 15
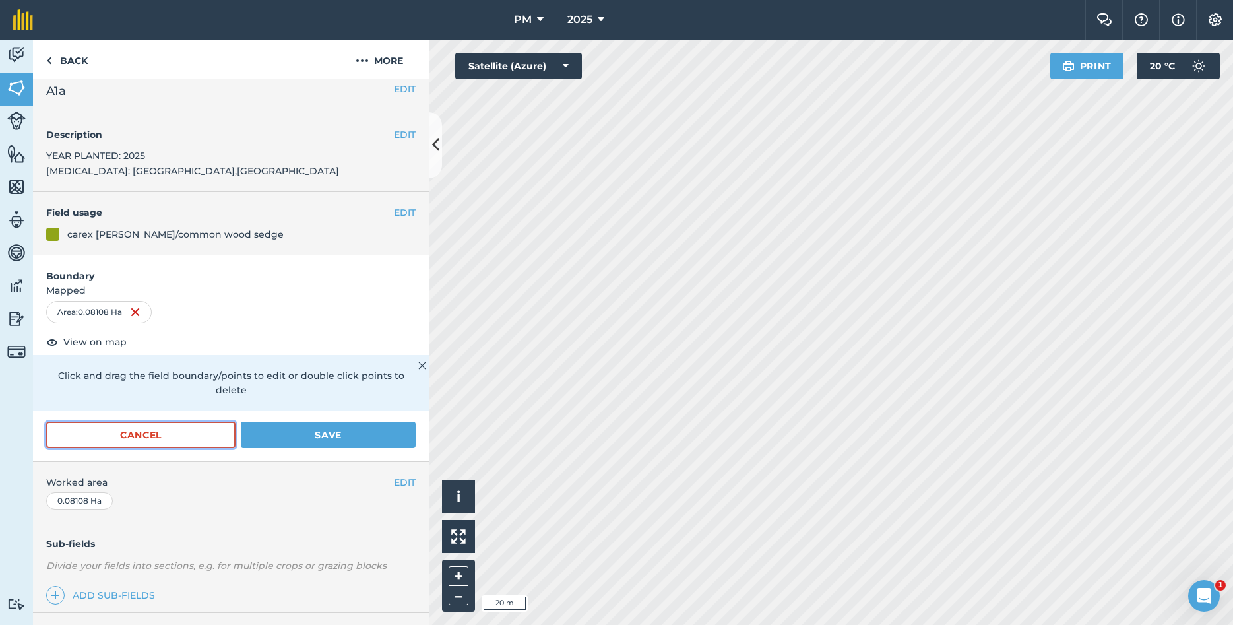
click at [157, 425] on button "Cancel" at bounding box center [140, 434] width 189 height 26
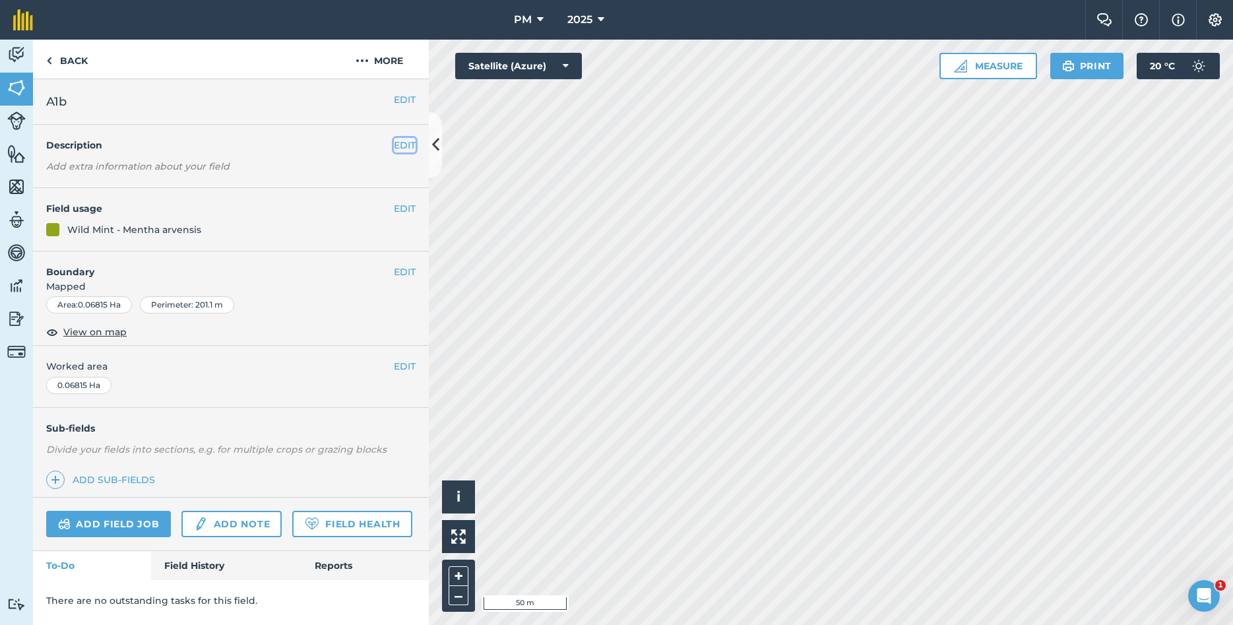
click at [405, 148] on button "EDIT" at bounding box center [405, 145] width 22 height 15
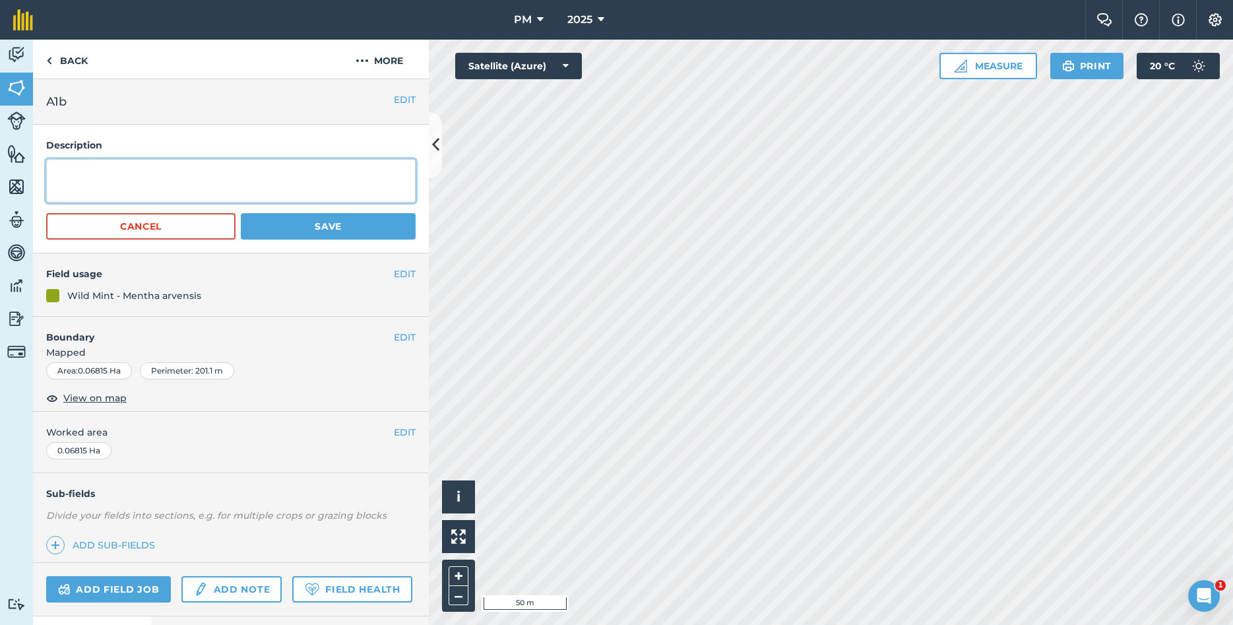
click at [127, 170] on textarea at bounding box center [230, 181] width 369 height 44
type textarea "YEAR PLANTED: 2025 [MEDICAL_DATA]: [PERSON_NAME],[GEOGRAPHIC_DATA]"
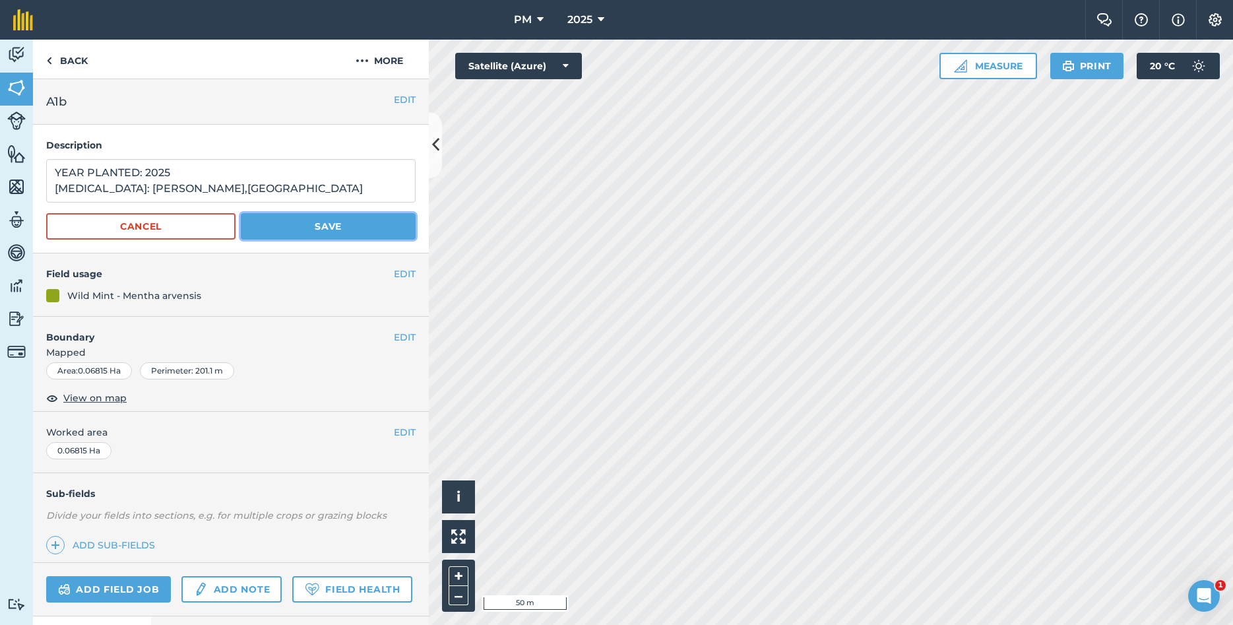
click at [297, 225] on button "Save" at bounding box center [328, 226] width 175 height 26
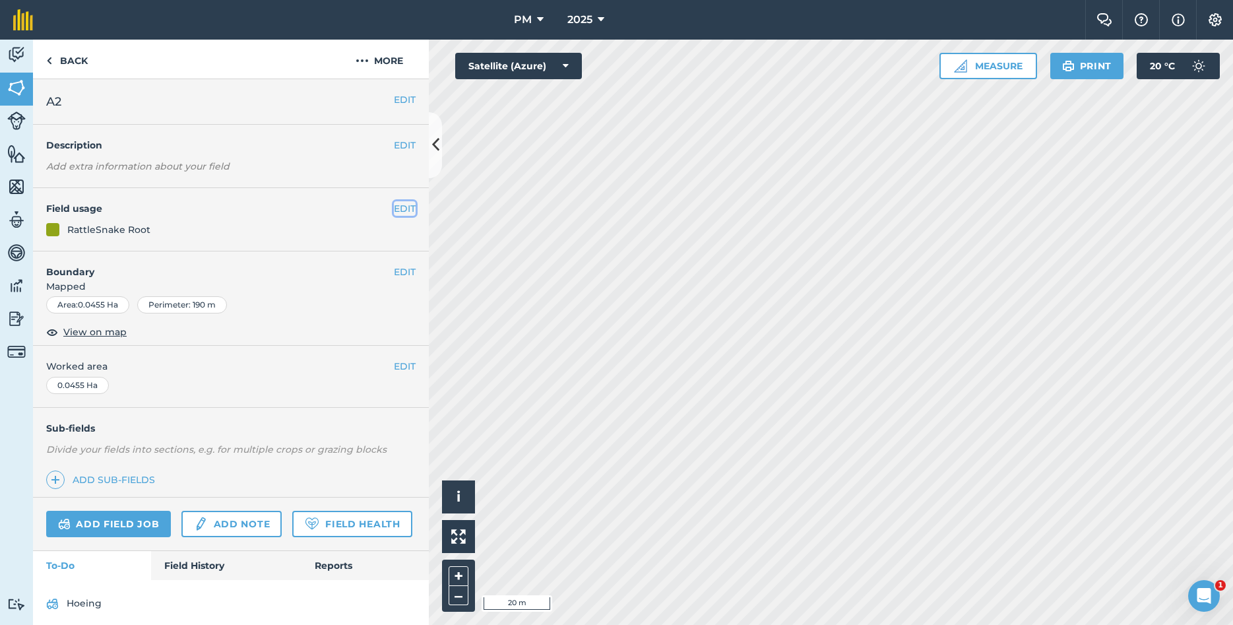
click at [400, 209] on button "EDIT" at bounding box center [405, 208] width 22 height 15
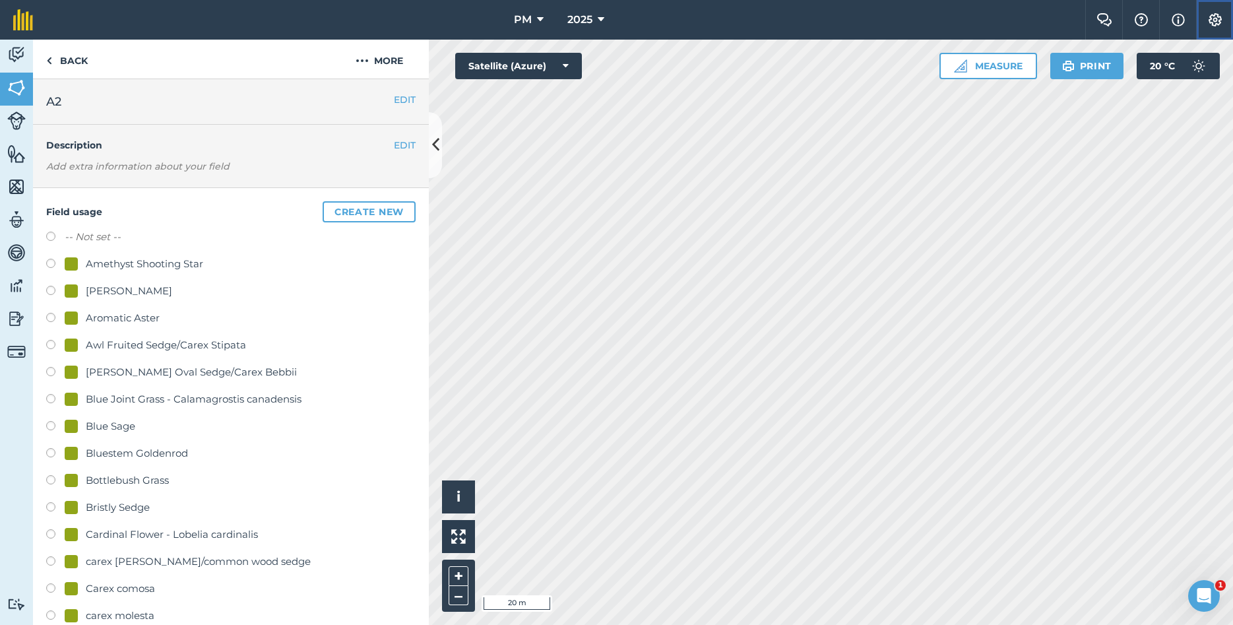
click at [1214, 23] on img at bounding box center [1215, 19] width 16 height 13
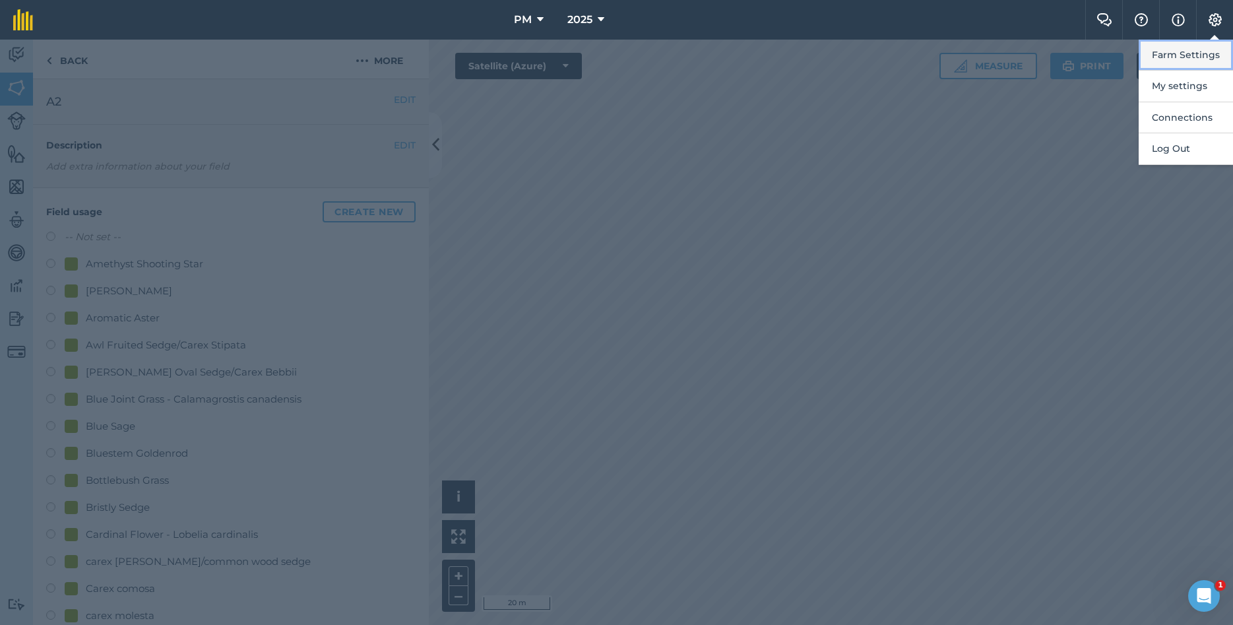
click at [1171, 58] on button "Farm Settings" at bounding box center [1185, 55] width 94 height 31
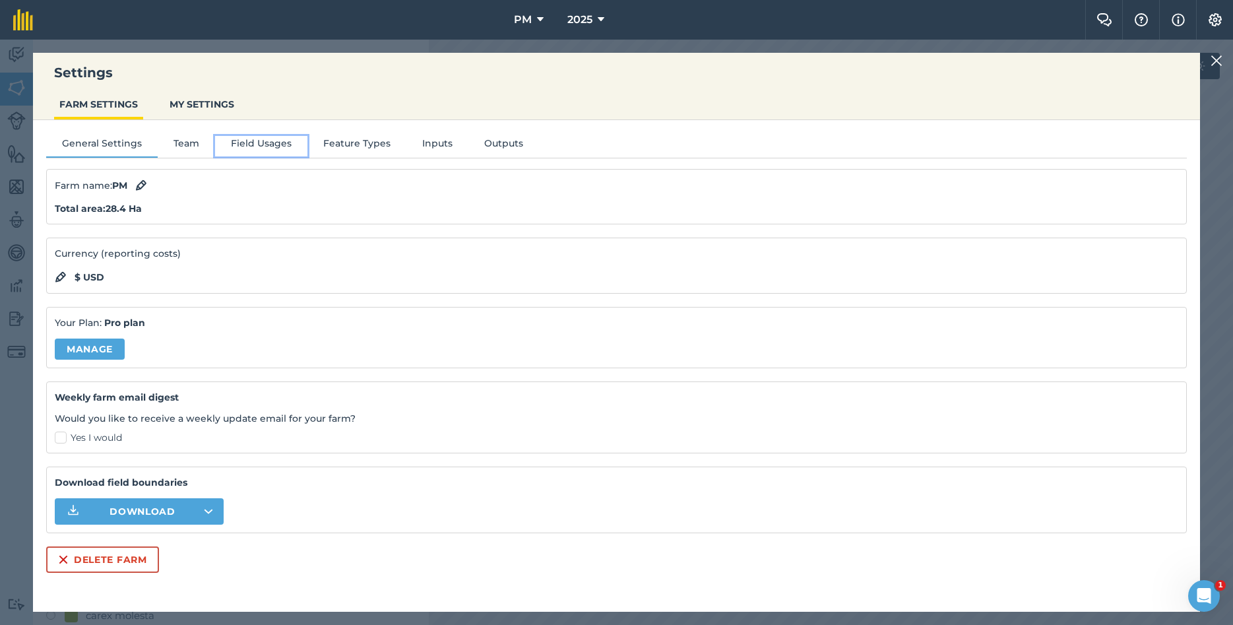
click at [263, 139] on button "Field Usages" at bounding box center [261, 146] width 92 height 20
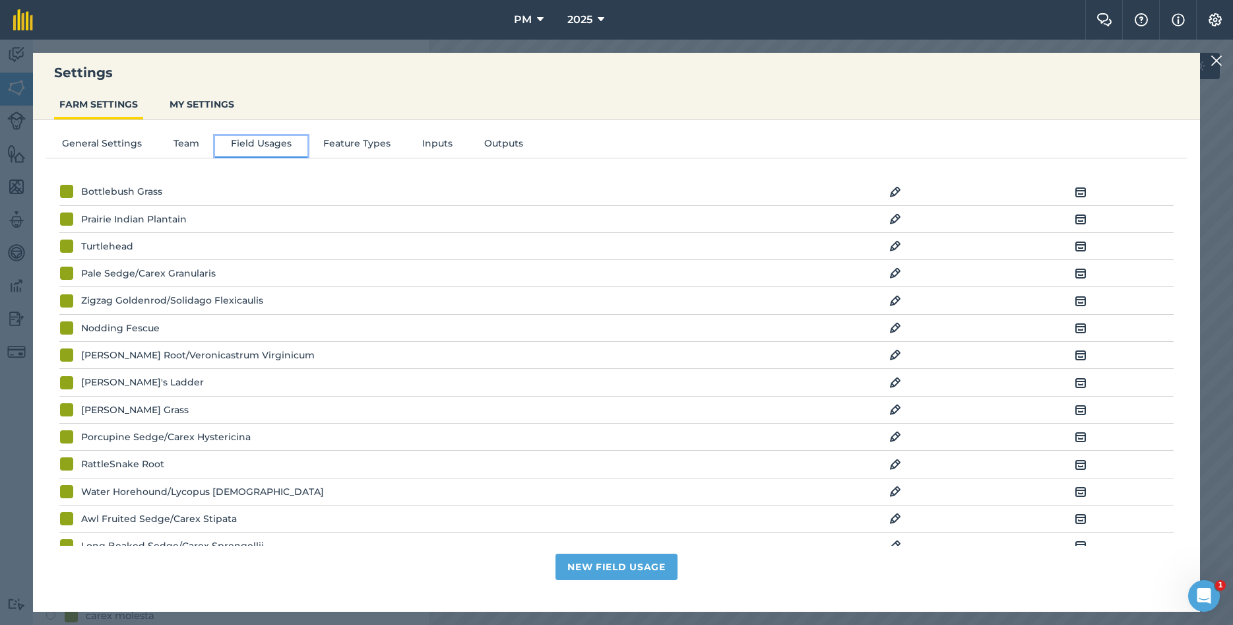
scroll to position [389, 0]
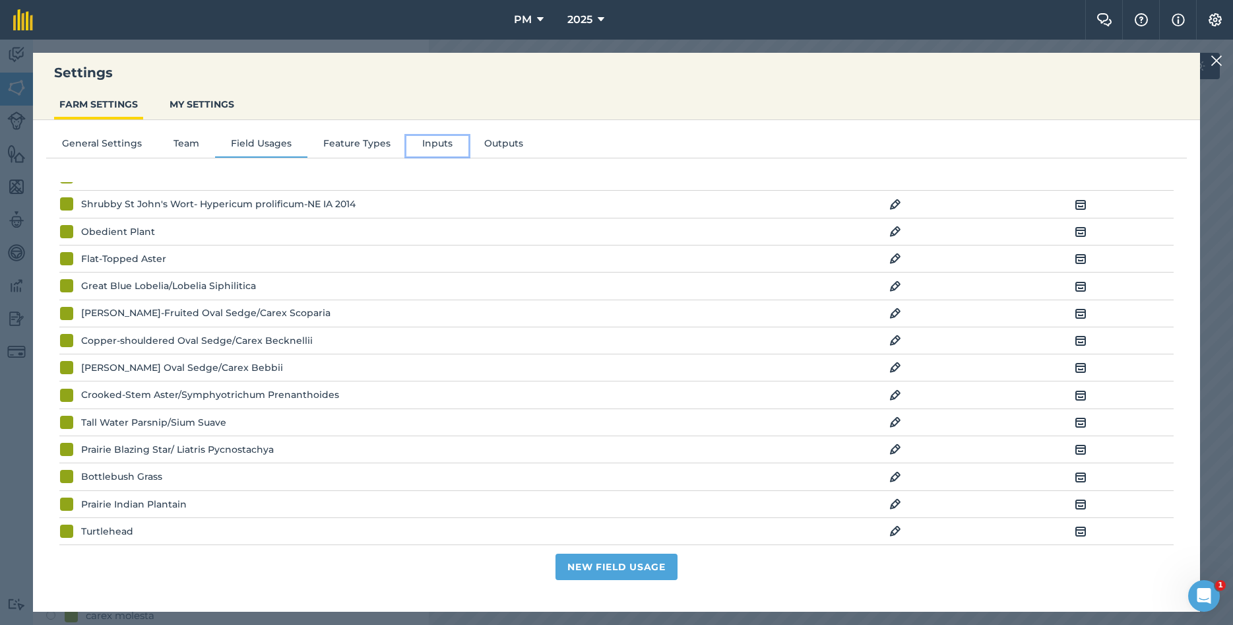
click at [433, 142] on button "Inputs" at bounding box center [437, 146] width 62 height 20
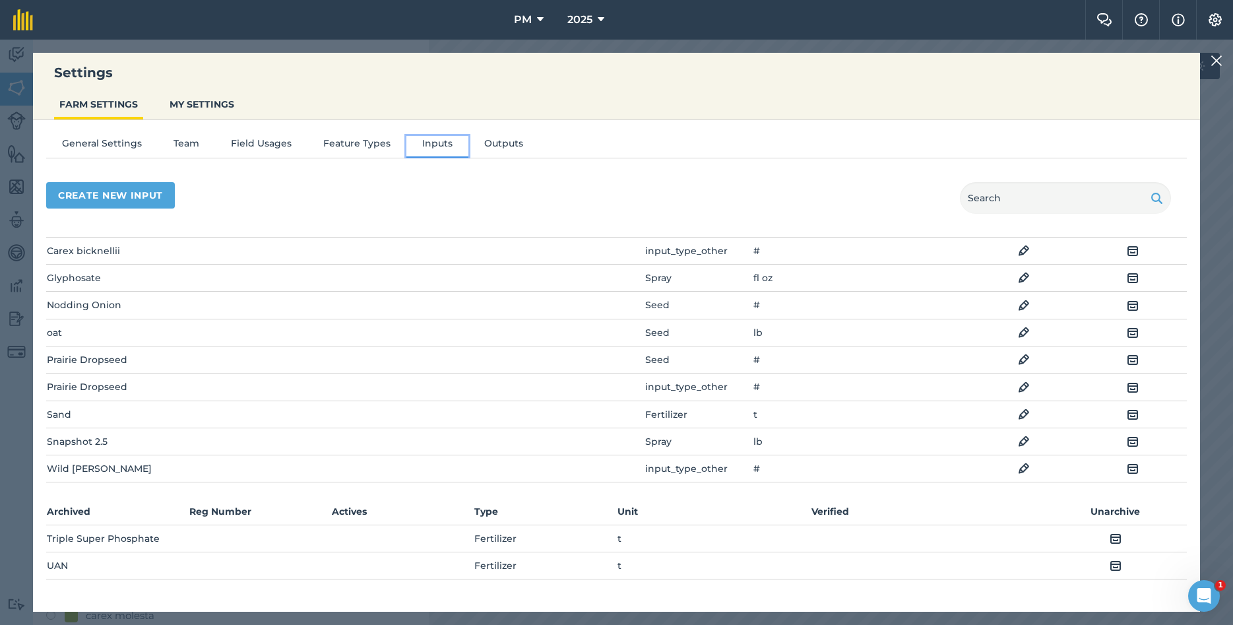
scroll to position [0, 0]
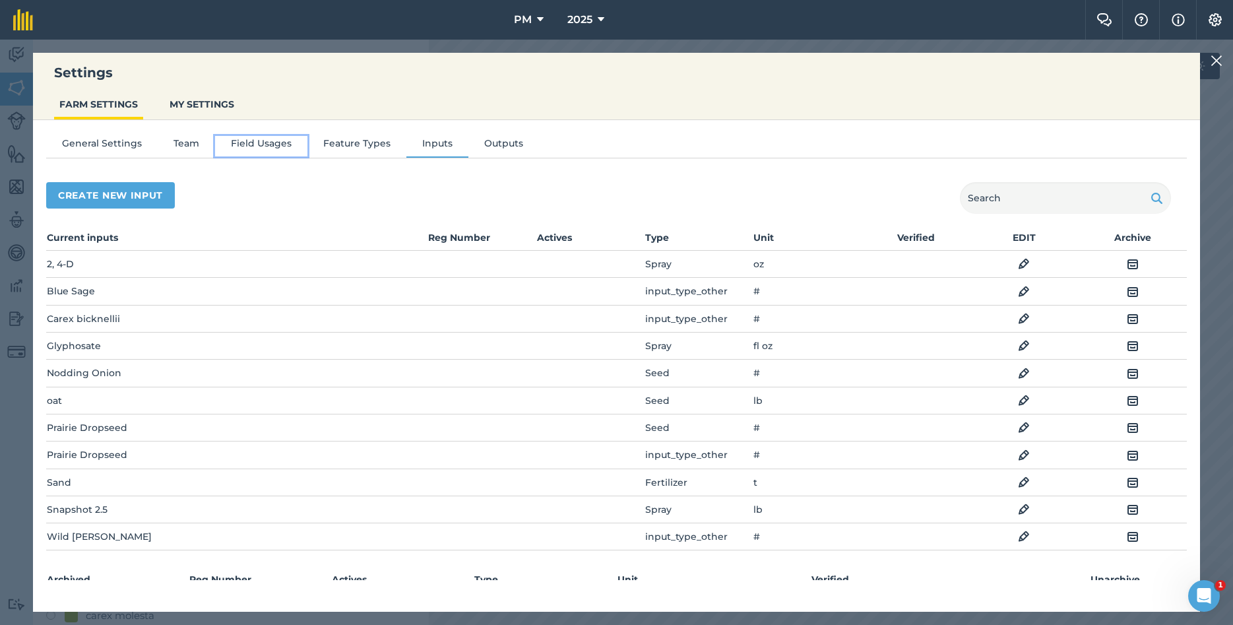
click at [228, 139] on button "Field Usages" at bounding box center [261, 146] width 92 height 20
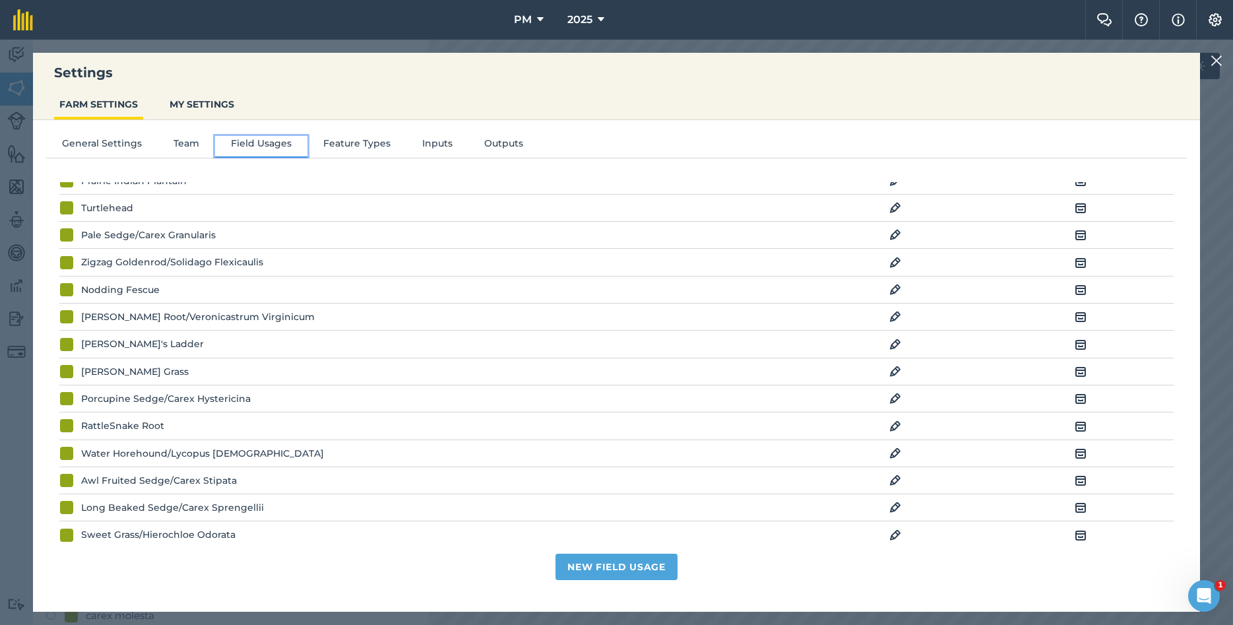
scroll to position [784, 0]
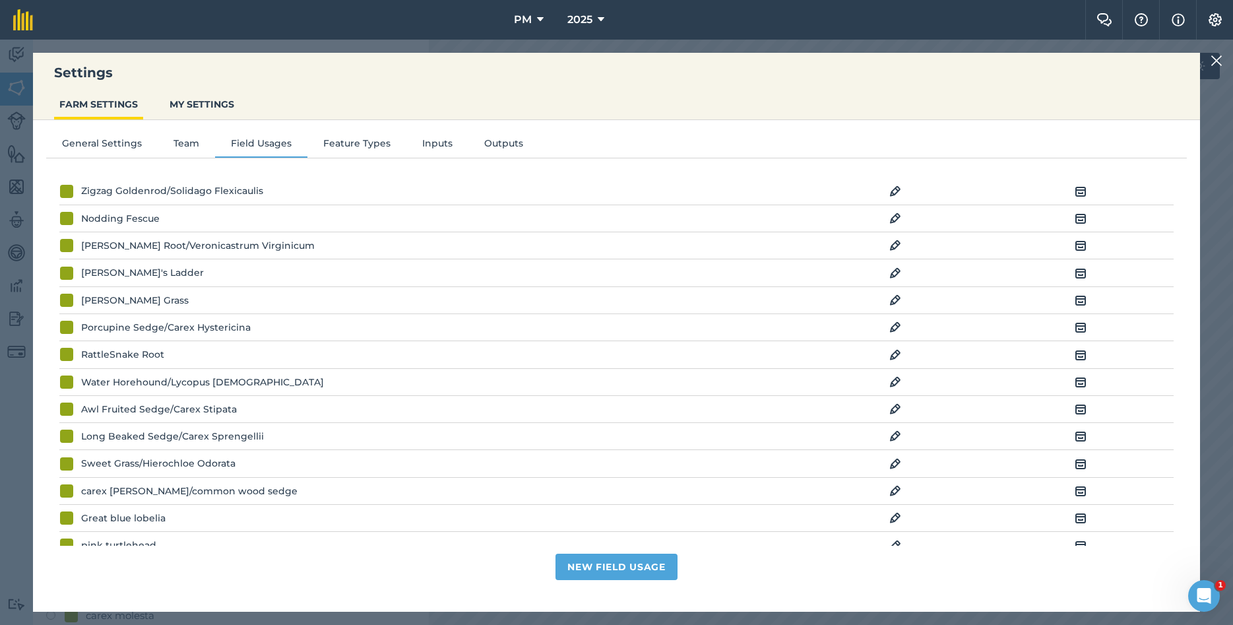
click at [899, 363] on img at bounding box center [895, 355] width 12 height 16
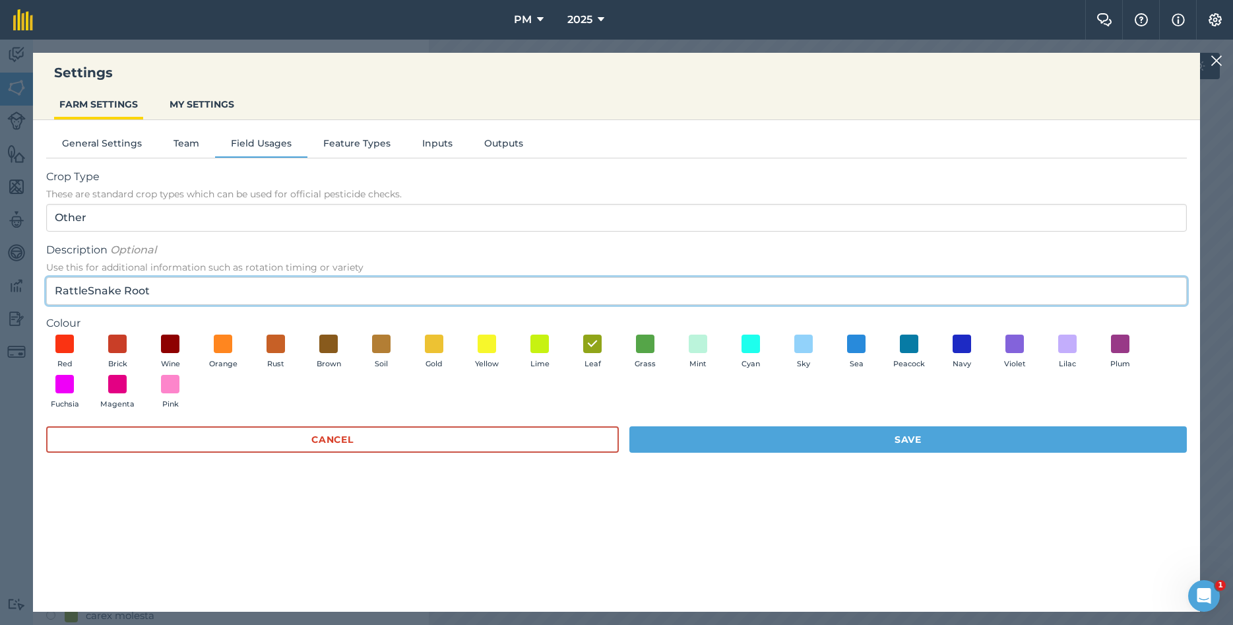
click at [208, 290] on input "RattleSnake Root" at bounding box center [616, 291] width 1140 height 28
click at [144, 292] on input "RattleSnake Root/PRENANTHES RACEMOSA" at bounding box center [616, 291] width 1140 height 28
type input "RATTLESNAKE ROOT/PRENANTHES RACEMOSA"
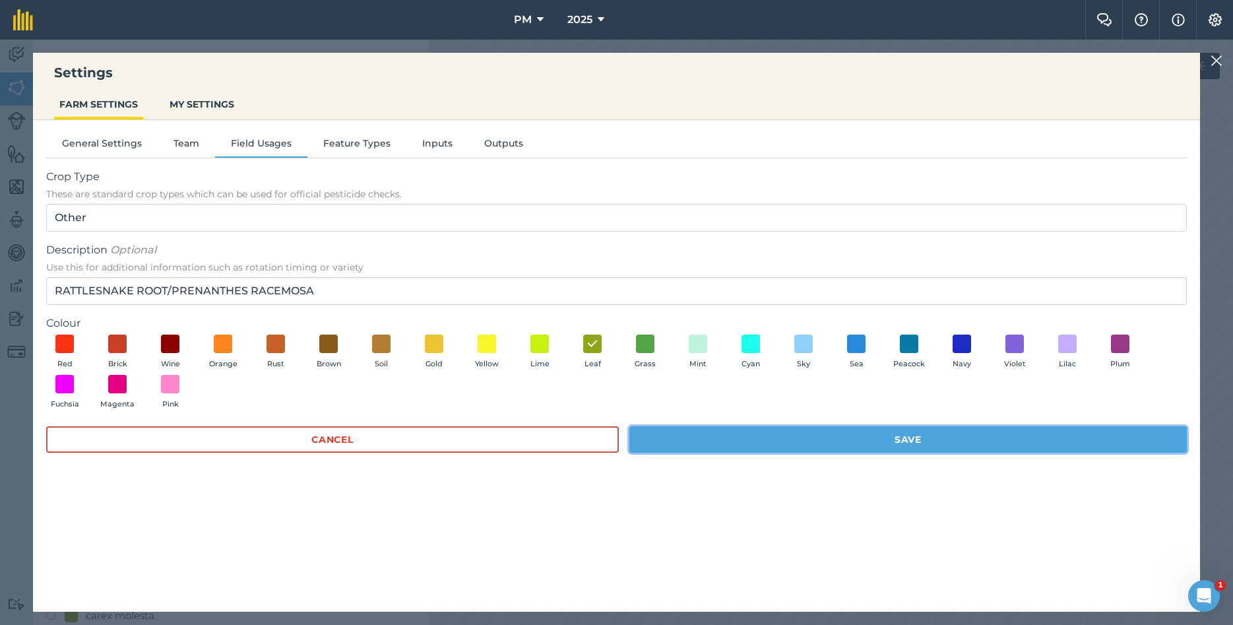
click at [863, 441] on button "Save" at bounding box center [907, 439] width 557 height 26
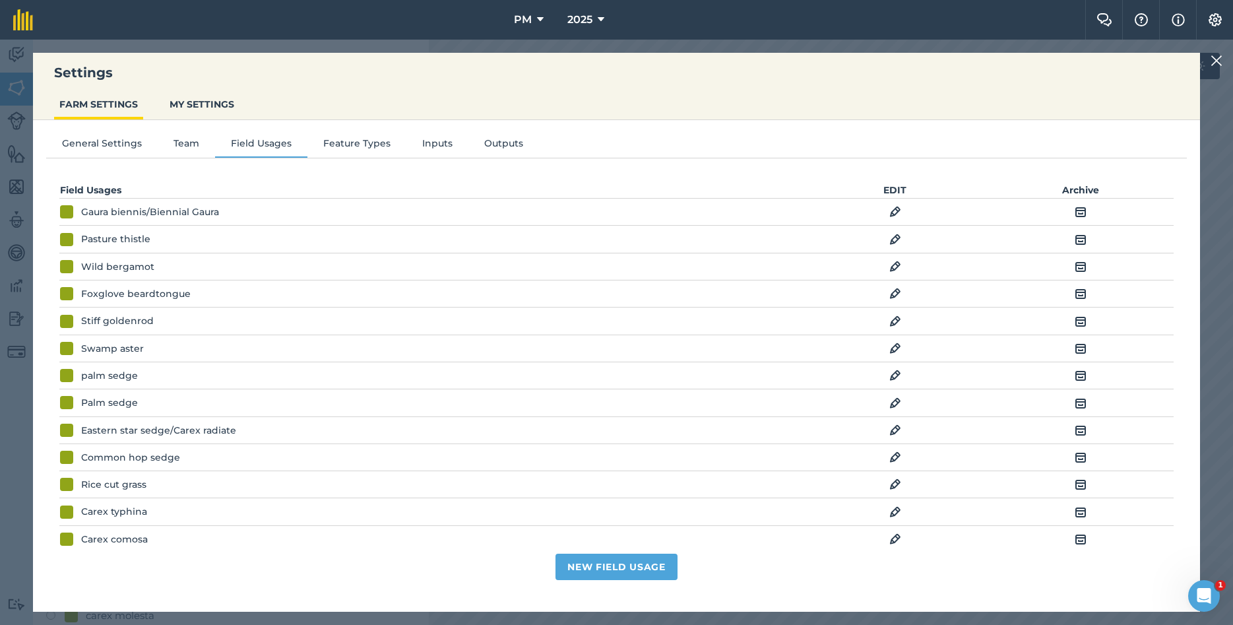
click at [1224, 65] on div at bounding box center [1218, 61] width 16 height 16
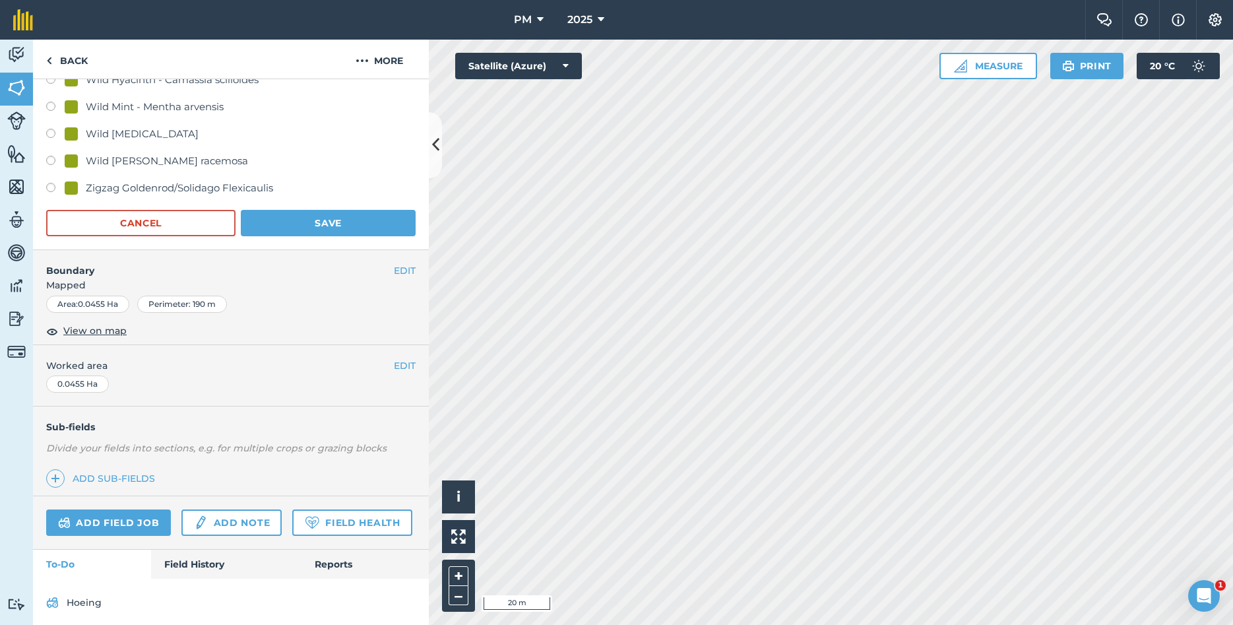
scroll to position [3057, 0]
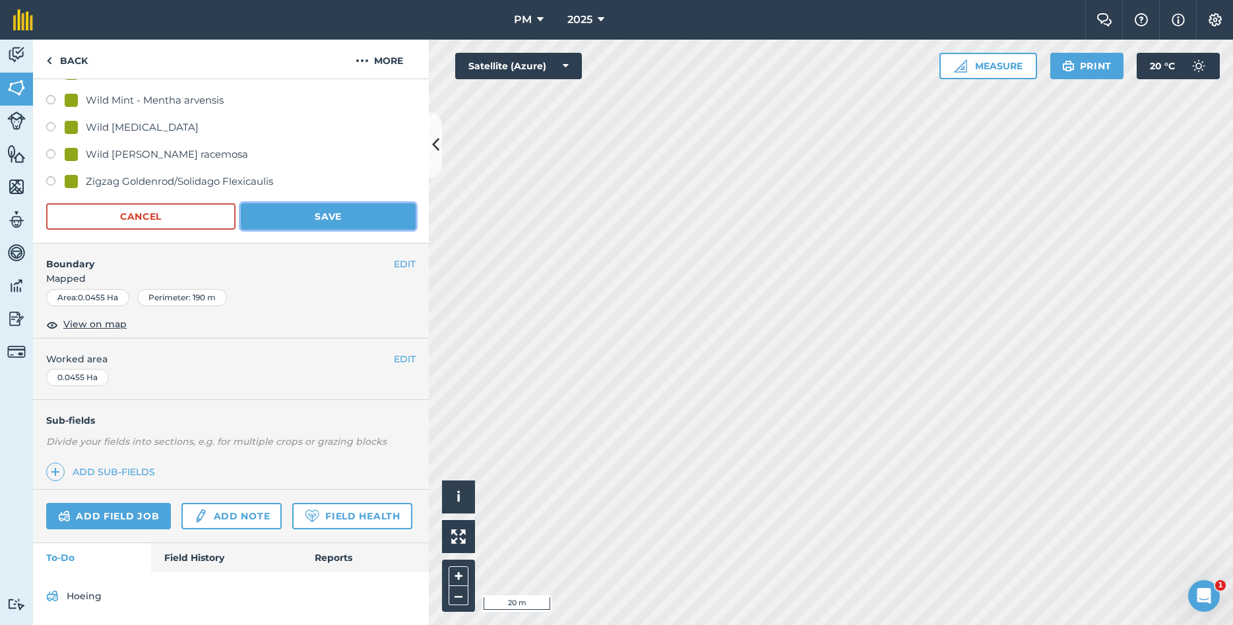
click at [360, 228] on button "Save" at bounding box center [328, 216] width 175 height 26
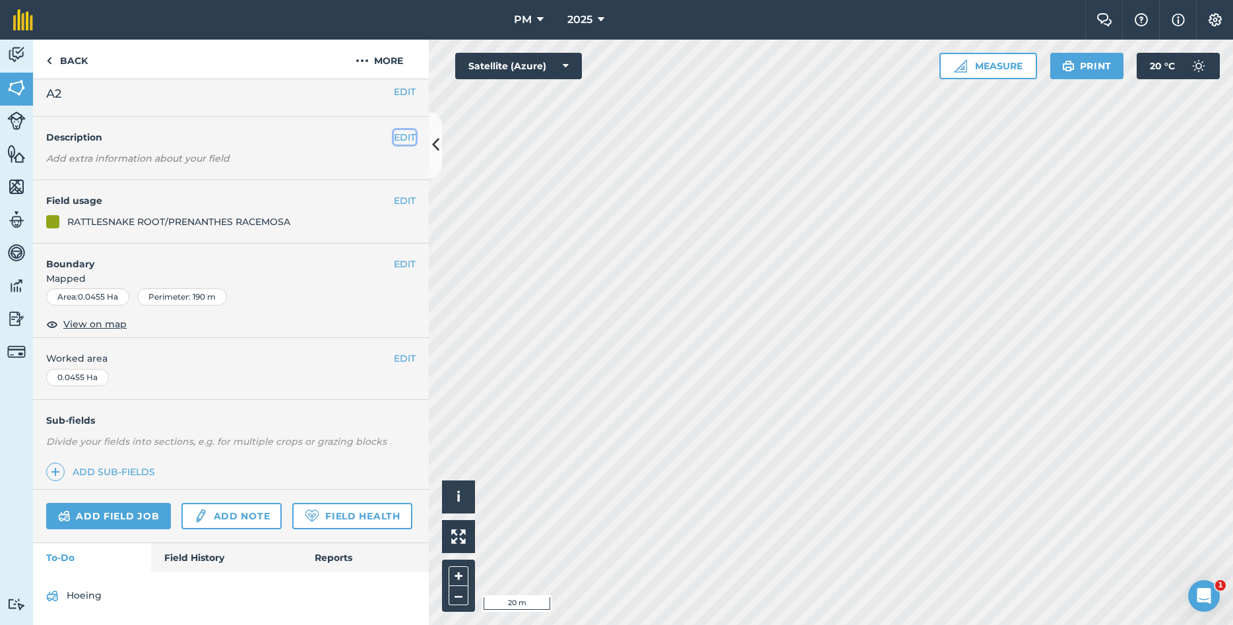
click at [404, 139] on button "EDIT" at bounding box center [405, 137] width 22 height 15
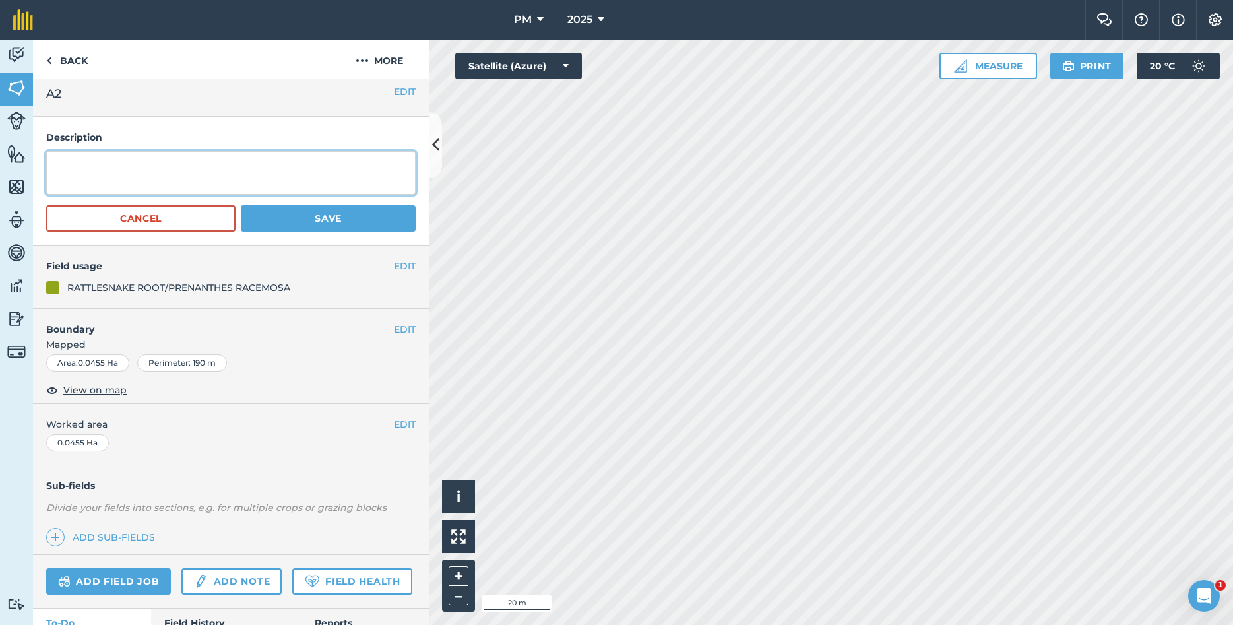
click at [259, 167] on textarea at bounding box center [230, 173] width 369 height 44
click at [132, 178] on textarea "YEAR PLANTED: 2025 [MEDICAL_DATA]: NAIA" at bounding box center [230, 173] width 369 height 44
type textarea "YEAR PLANTED: 2025 [MEDICAL_DATA]: NEIA"
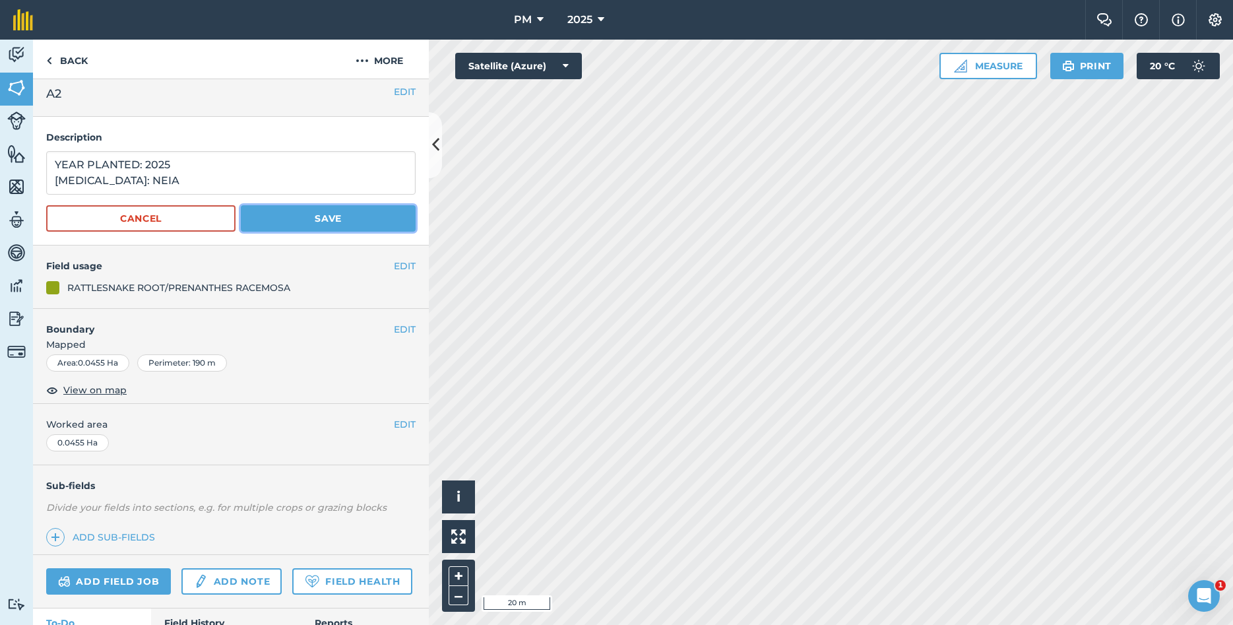
click at [308, 216] on button "Save" at bounding box center [328, 218] width 175 height 26
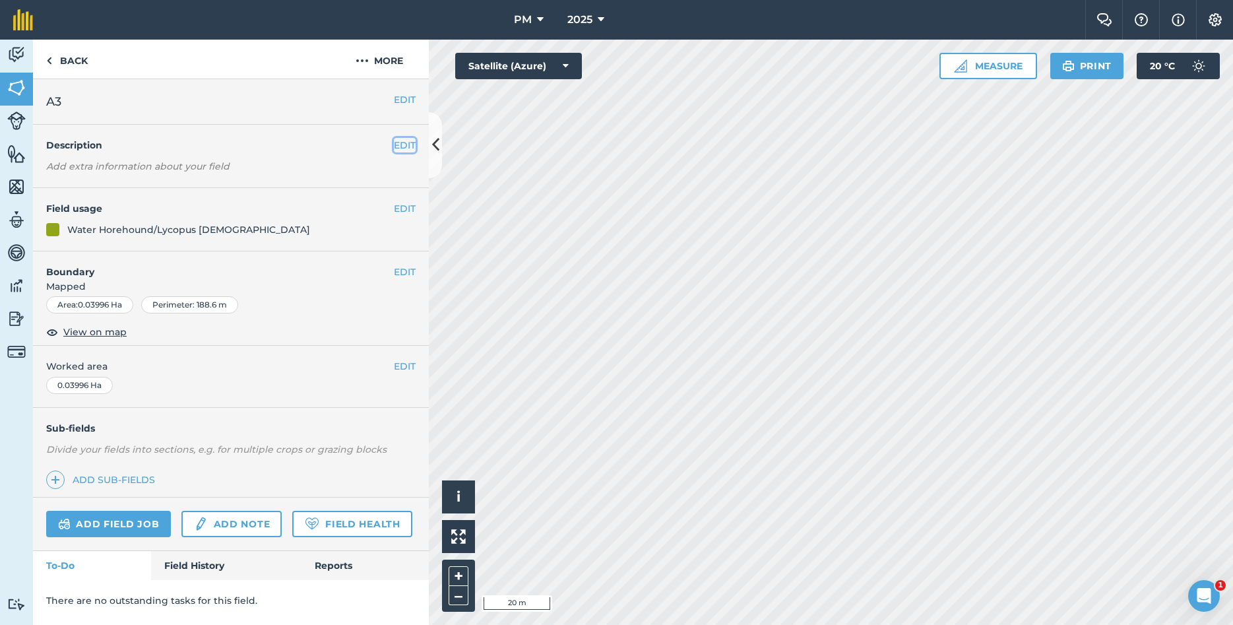
click at [400, 148] on button "EDIT" at bounding box center [405, 145] width 22 height 15
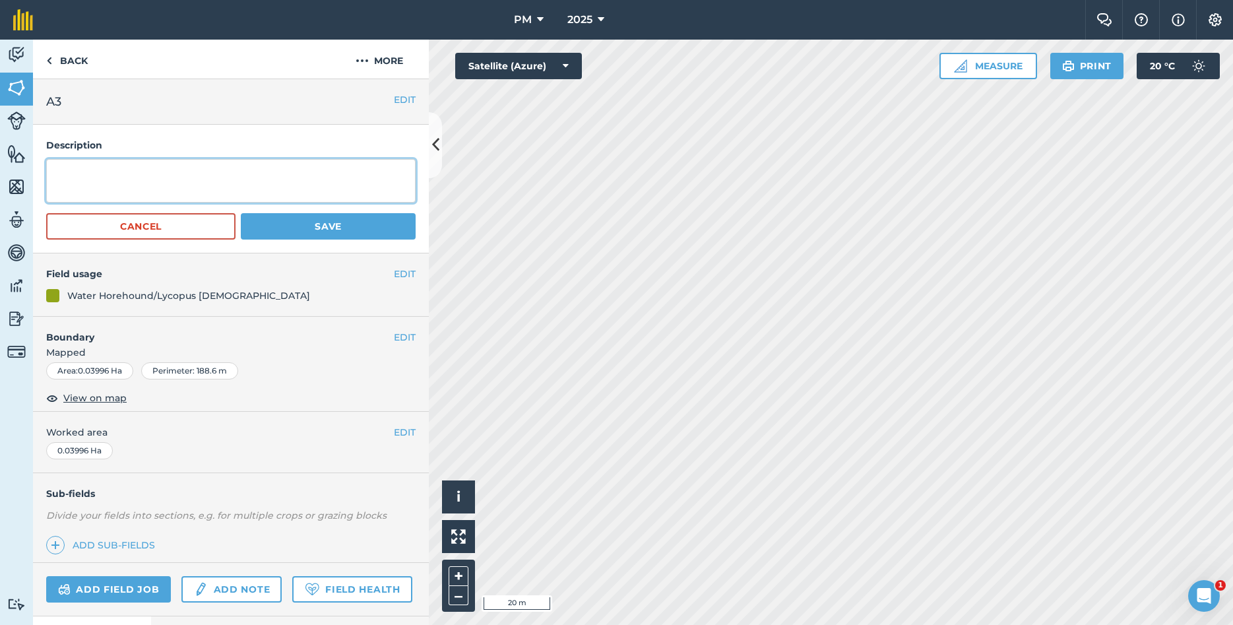
click at [237, 181] on textarea at bounding box center [230, 181] width 369 height 44
type textarea "YEAR PLANTED: 2025 [MEDICAL_DATA]: [GEOGRAPHIC_DATA],[GEOGRAPHIC_DATA]"
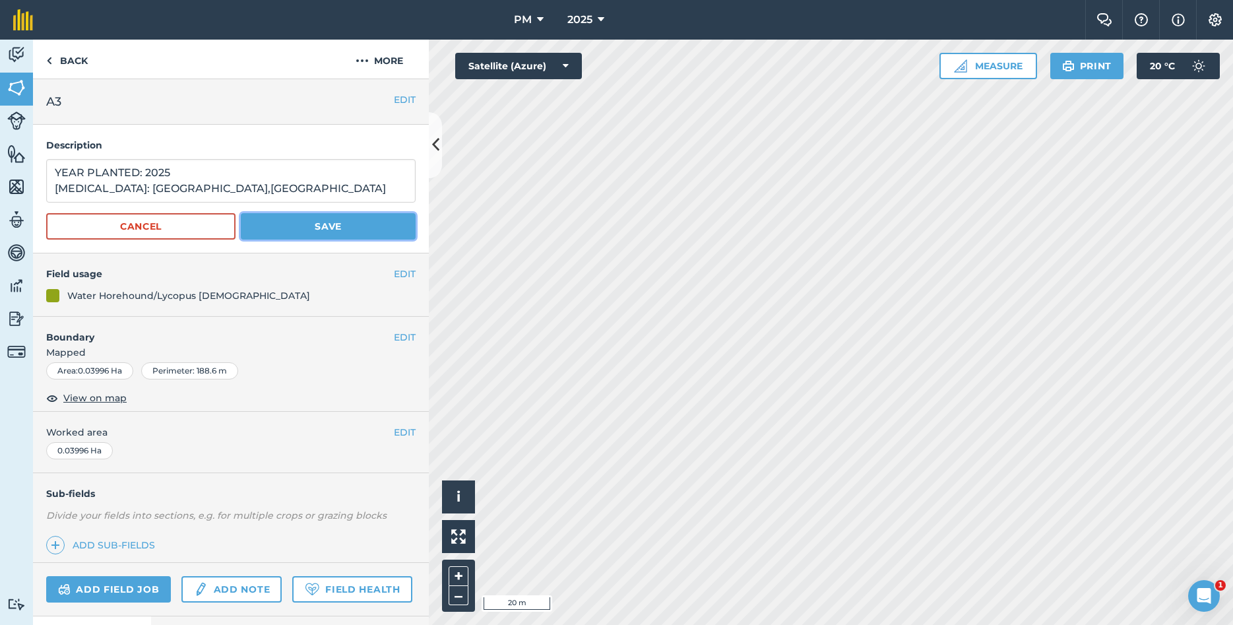
click at [336, 228] on button "Save" at bounding box center [328, 226] width 175 height 26
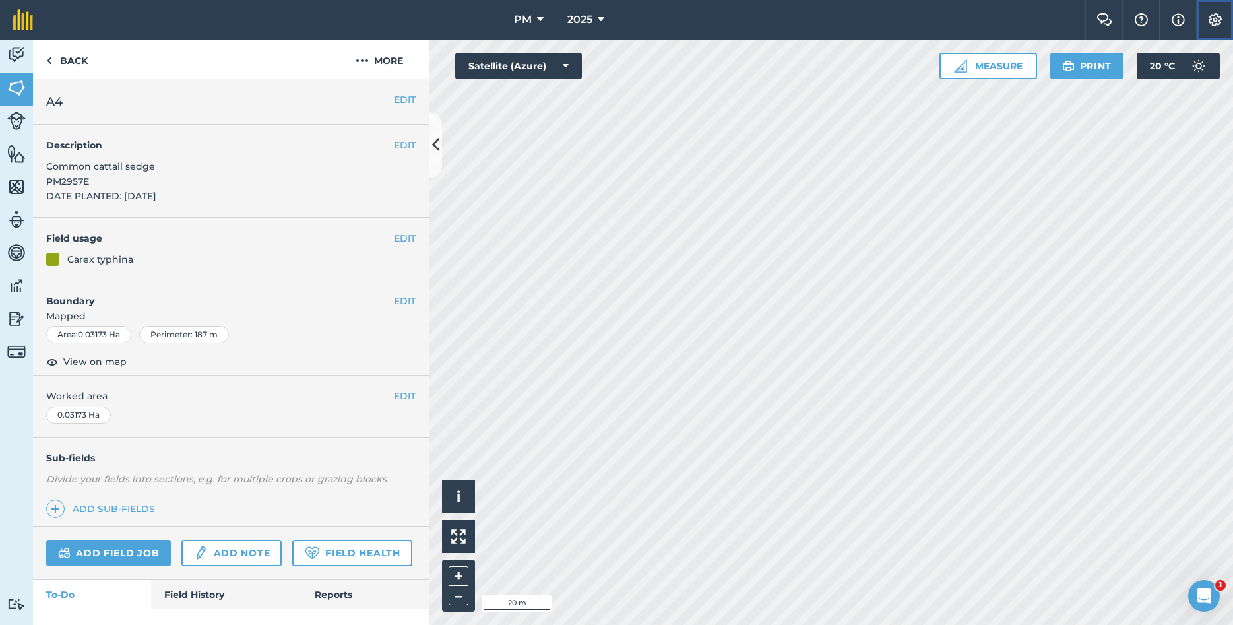
click at [1214, 24] on img at bounding box center [1215, 19] width 16 height 13
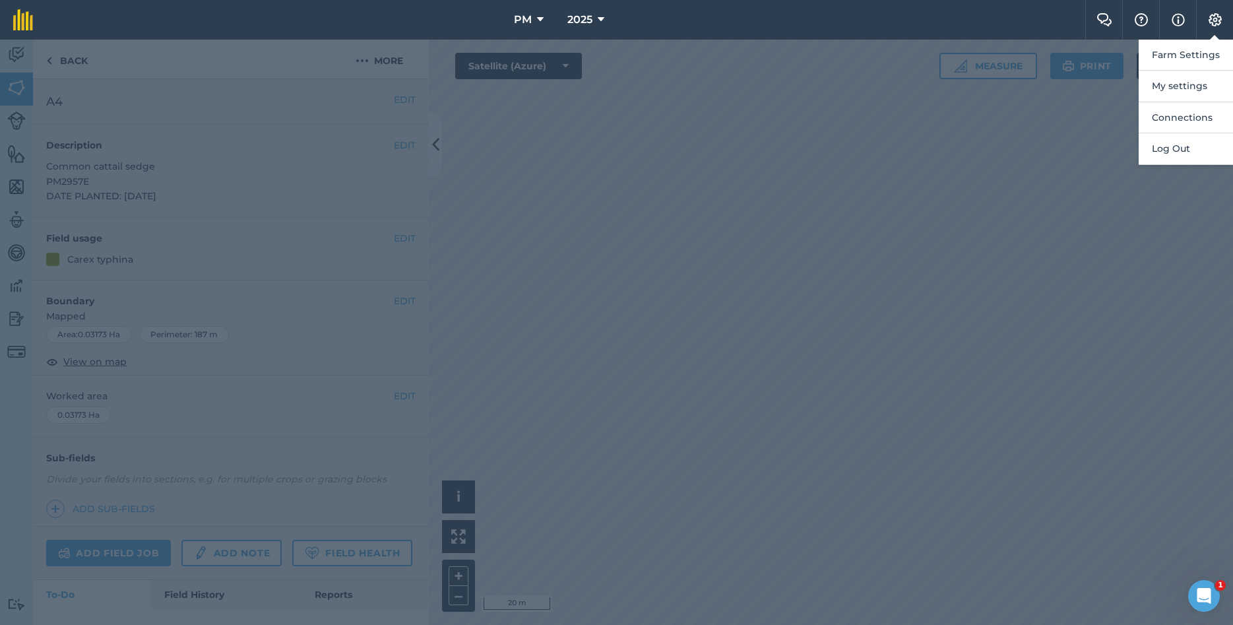
click at [991, 129] on div at bounding box center [616, 332] width 1233 height 585
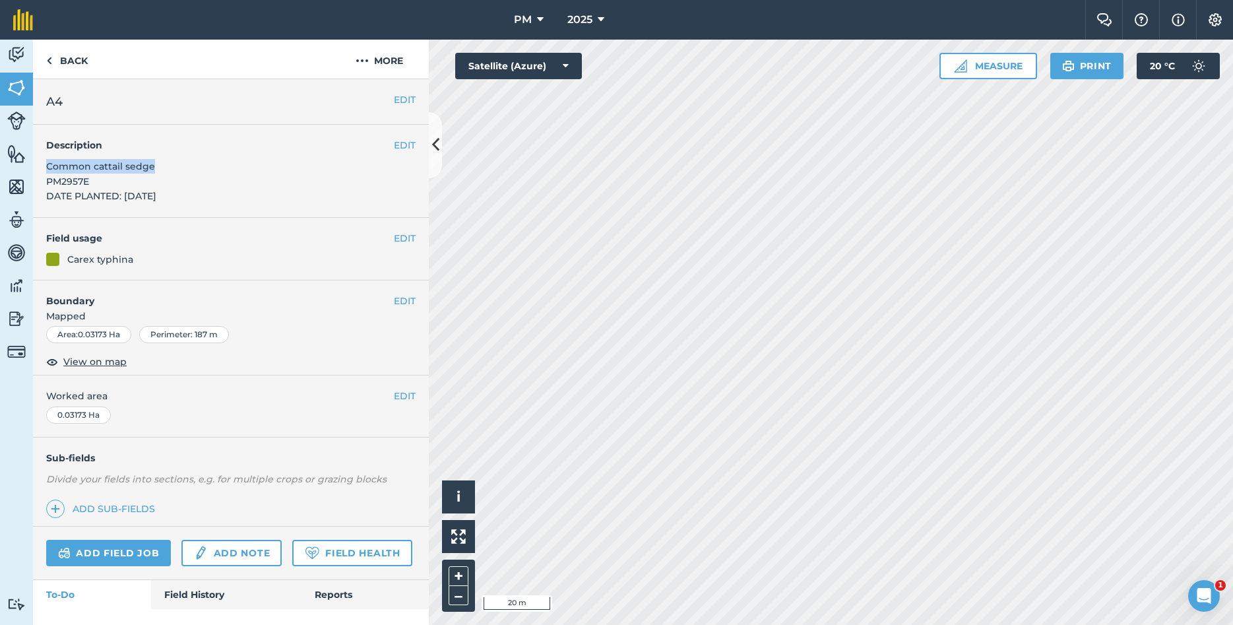
drag, startPoint x: 48, startPoint y: 163, endPoint x: 160, endPoint y: 158, distance: 112.3
click at [160, 158] on div "EDIT Description Common cattail sedge PM2957E DATE PLANTED: [DATE]" at bounding box center [231, 171] width 396 height 93
copy span "Common cattail sedge"
click at [1214, 23] on img at bounding box center [1215, 19] width 16 height 13
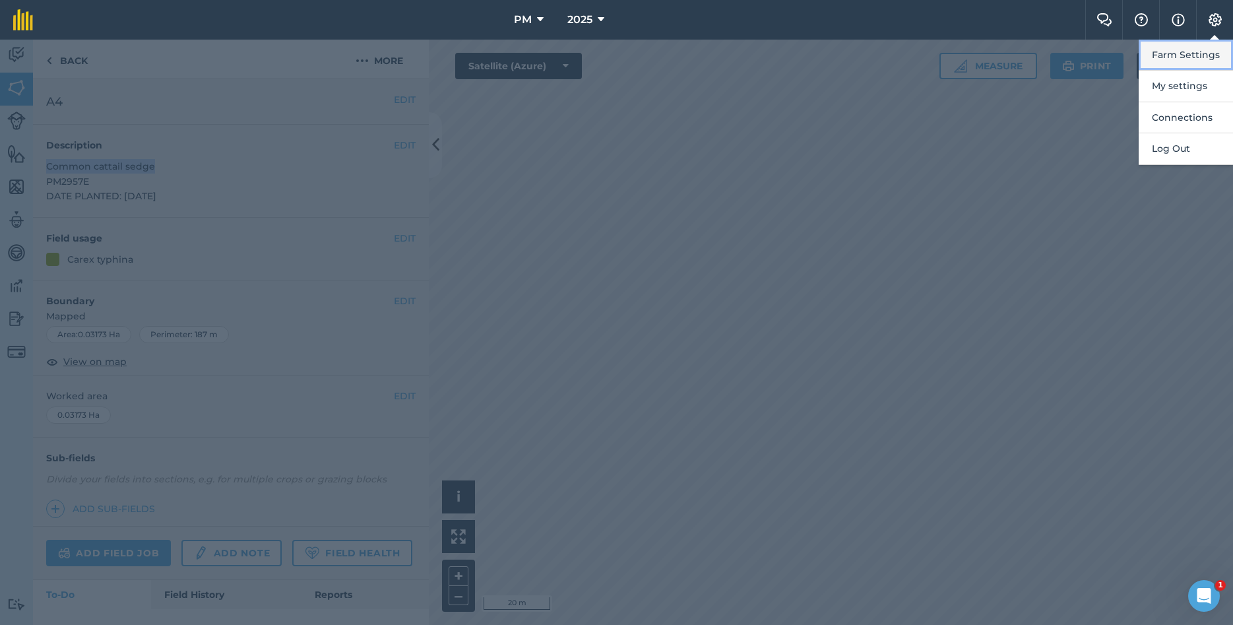
click at [1192, 61] on button "Farm Settings" at bounding box center [1185, 55] width 94 height 31
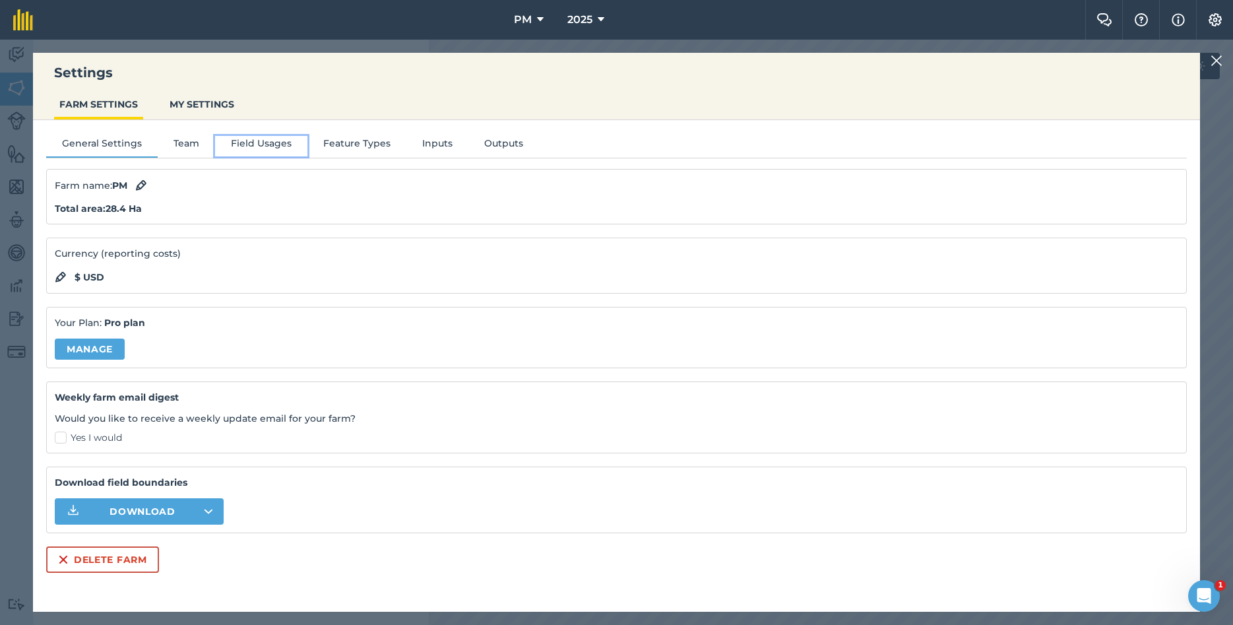
click at [240, 146] on button "Field Usages" at bounding box center [261, 146] width 92 height 20
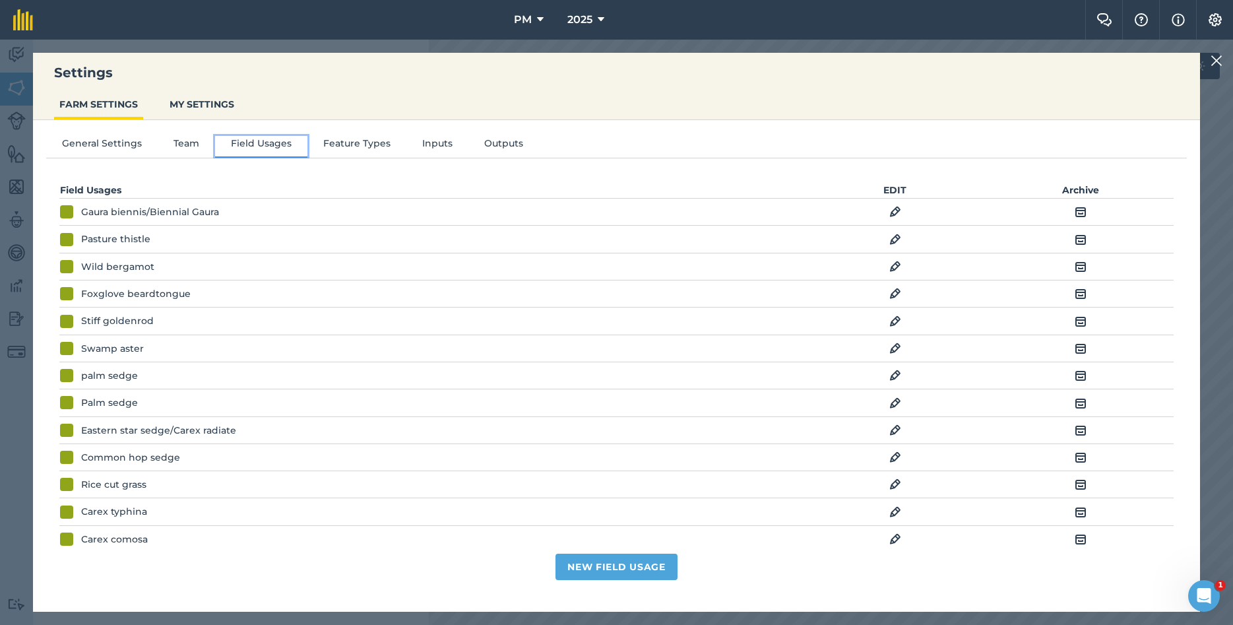
scroll to position [71, 0]
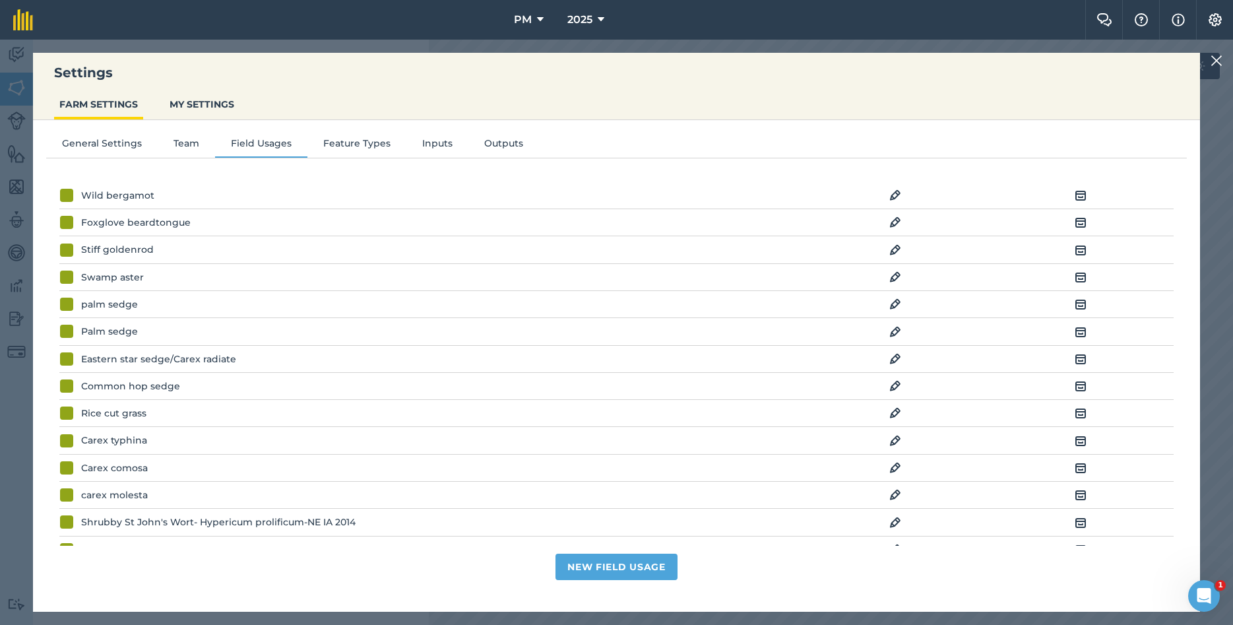
click at [896, 443] on img at bounding box center [895, 441] width 12 height 16
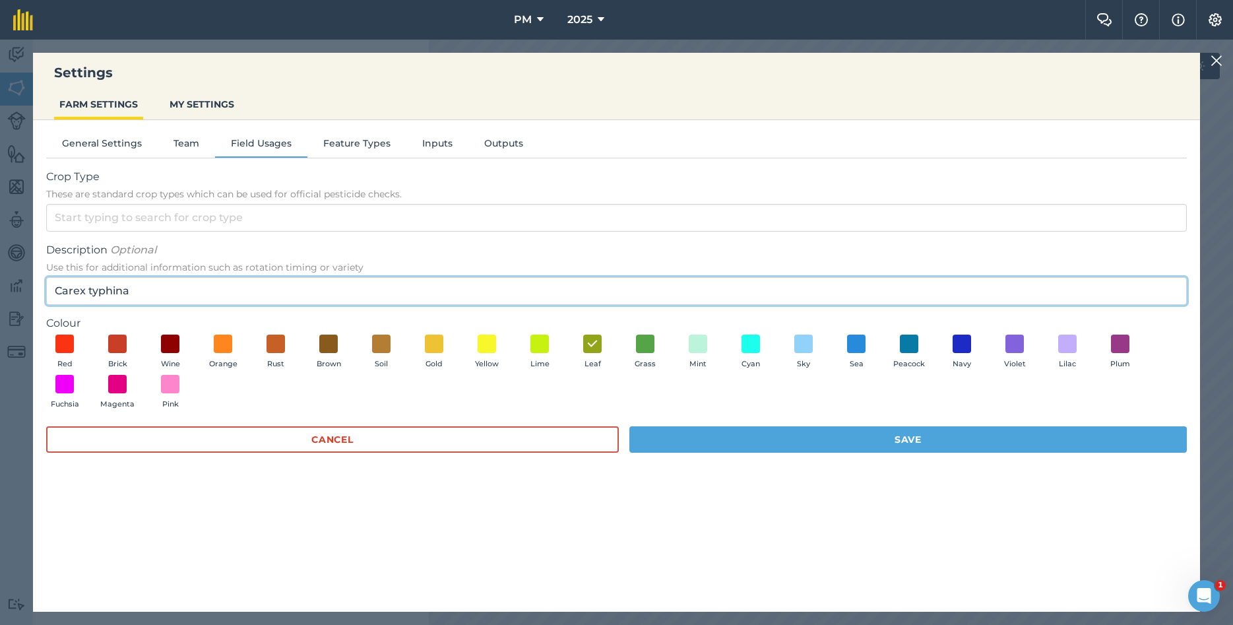
click at [171, 282] on input "Carex typhina" at bounding box center [616, 291] width 1140 height 28
paste input "Common cattail sedge"
type input "Carex typhina/Common cattail sedge"
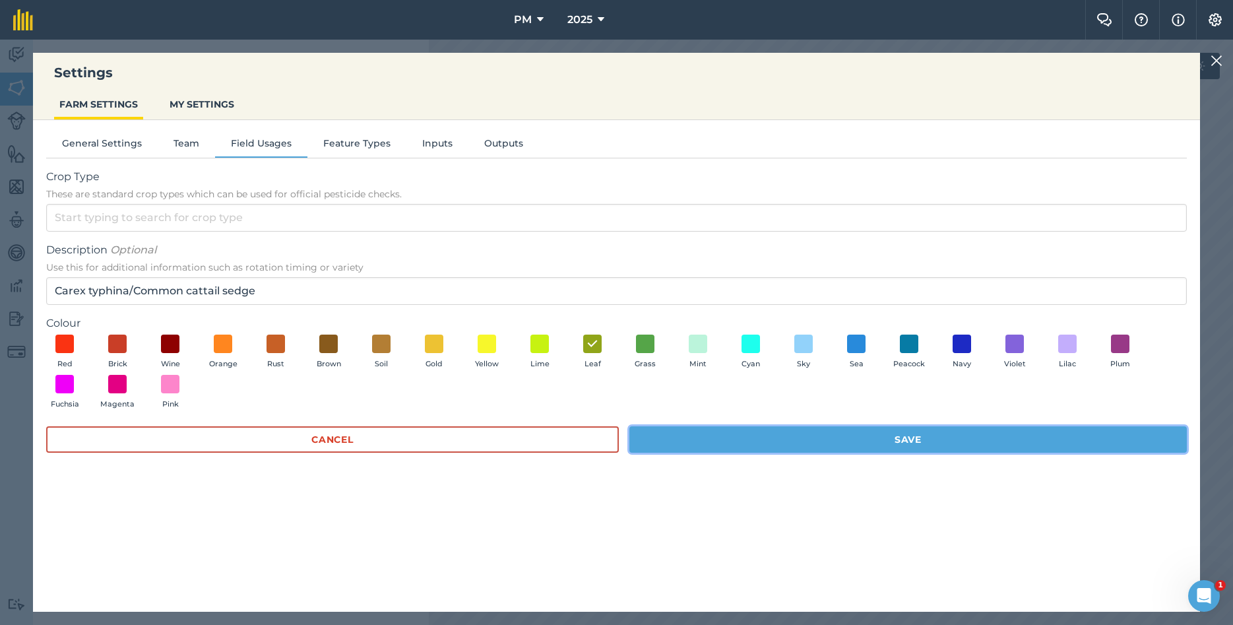
click at [840, 447] on button "Save" at bounding box center [907, 439] width 557 height 26
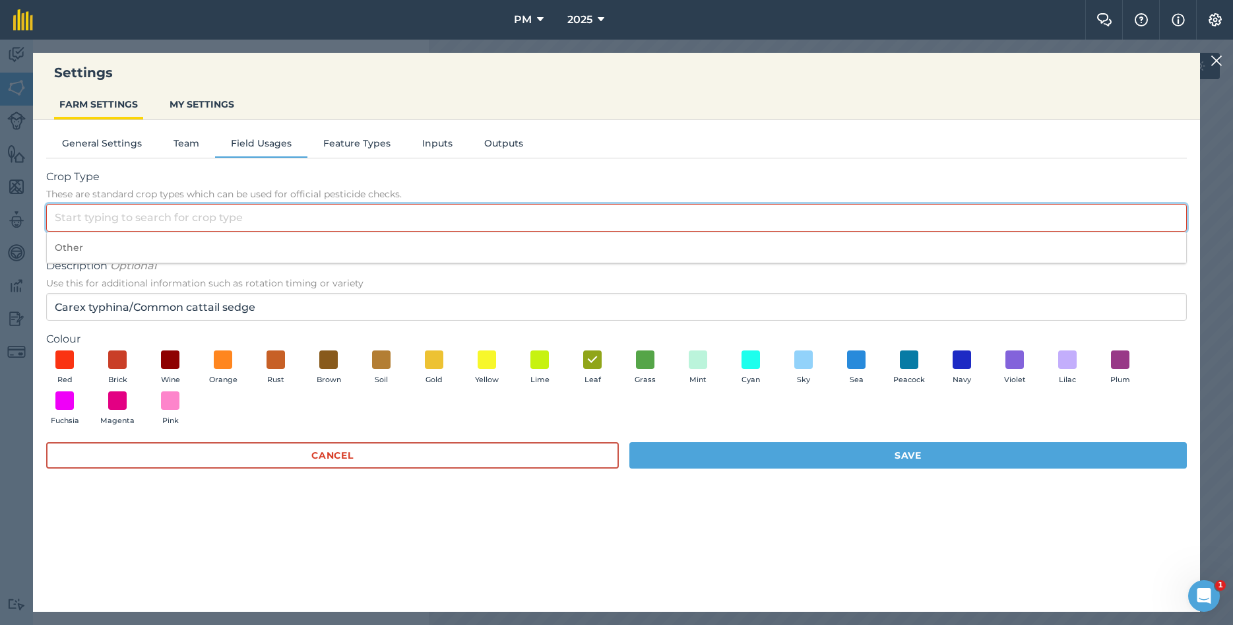
click at [104, 222] on input "Crop Type These are standard crop types which can be used for official pesticid…" at bounding box center [616, 218] width 1140 height 28
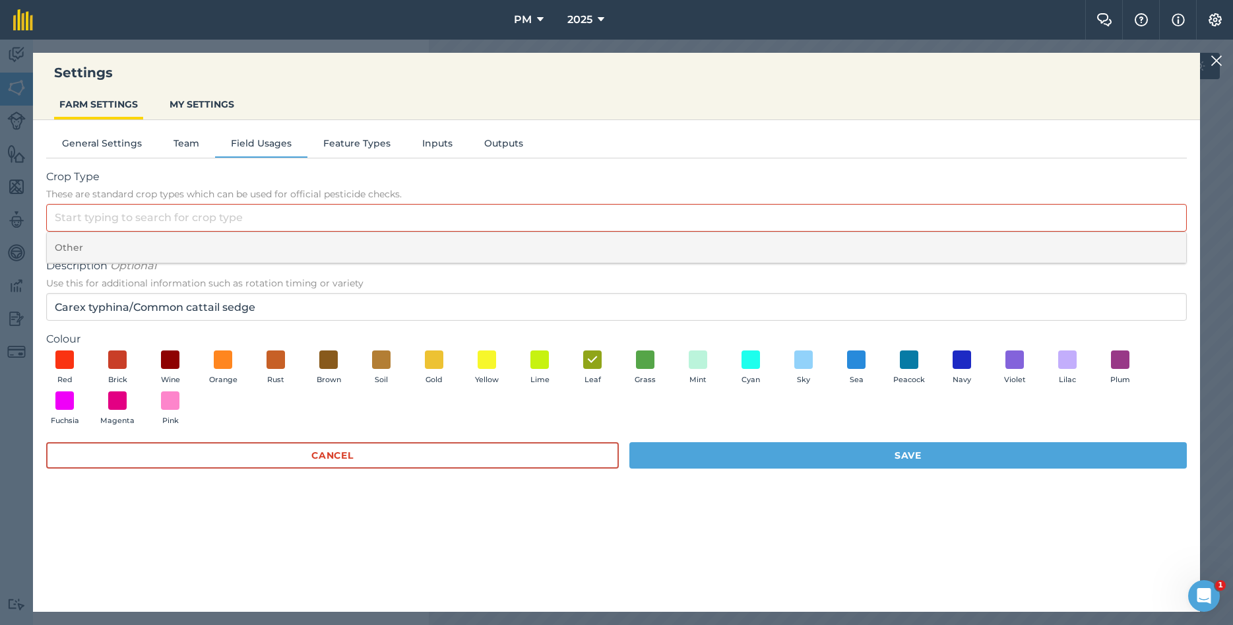
click at [71, 251] on li "Other" at bounding box center [616, 247] width 1139 height 31
type input "Other"
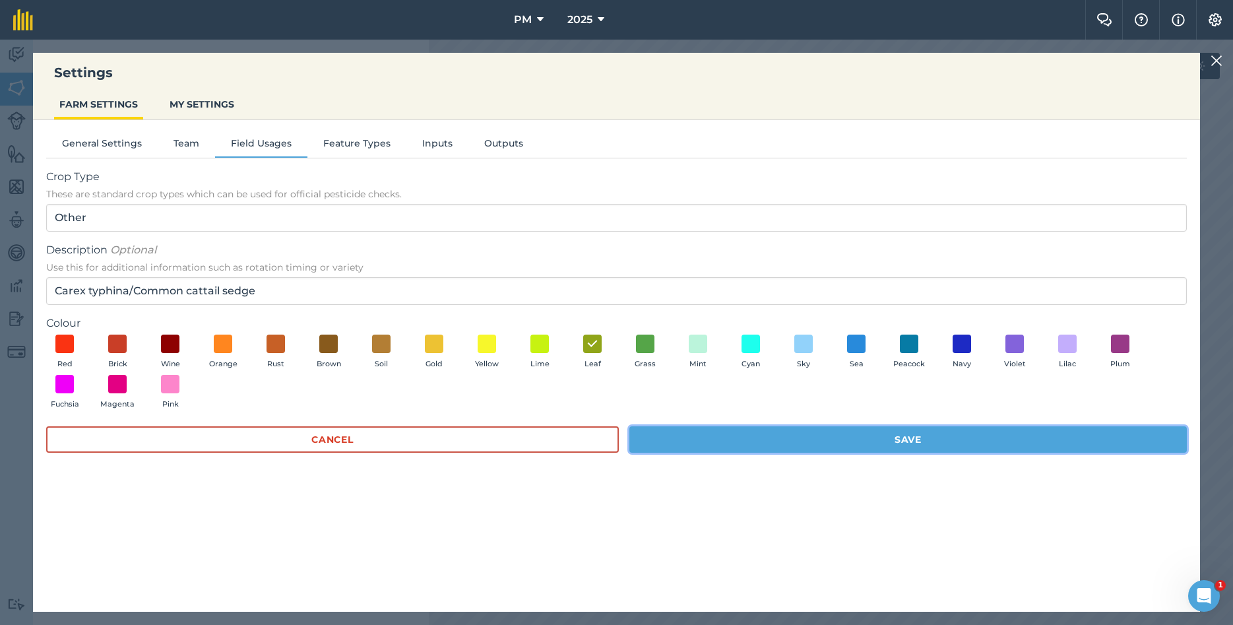
click at [731, 431] on button "Save" at bounding box center [907, 439] width 557 height 26
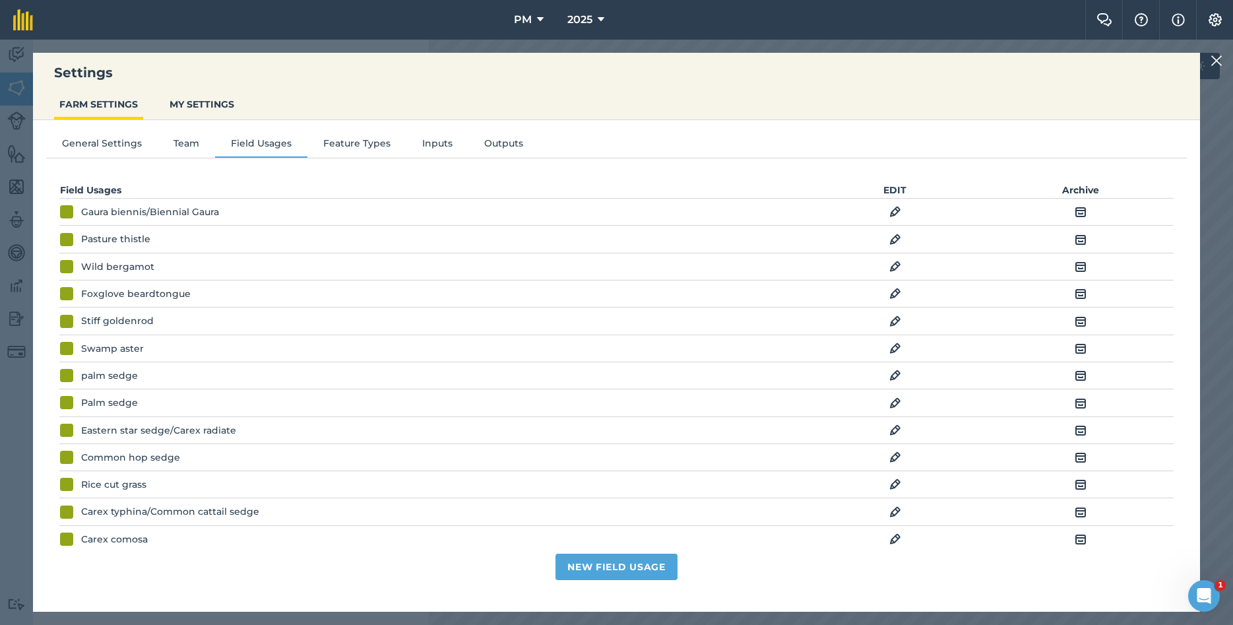
click at [1216, 58] on img at bounding box center [1216, 61] width 12 height 16
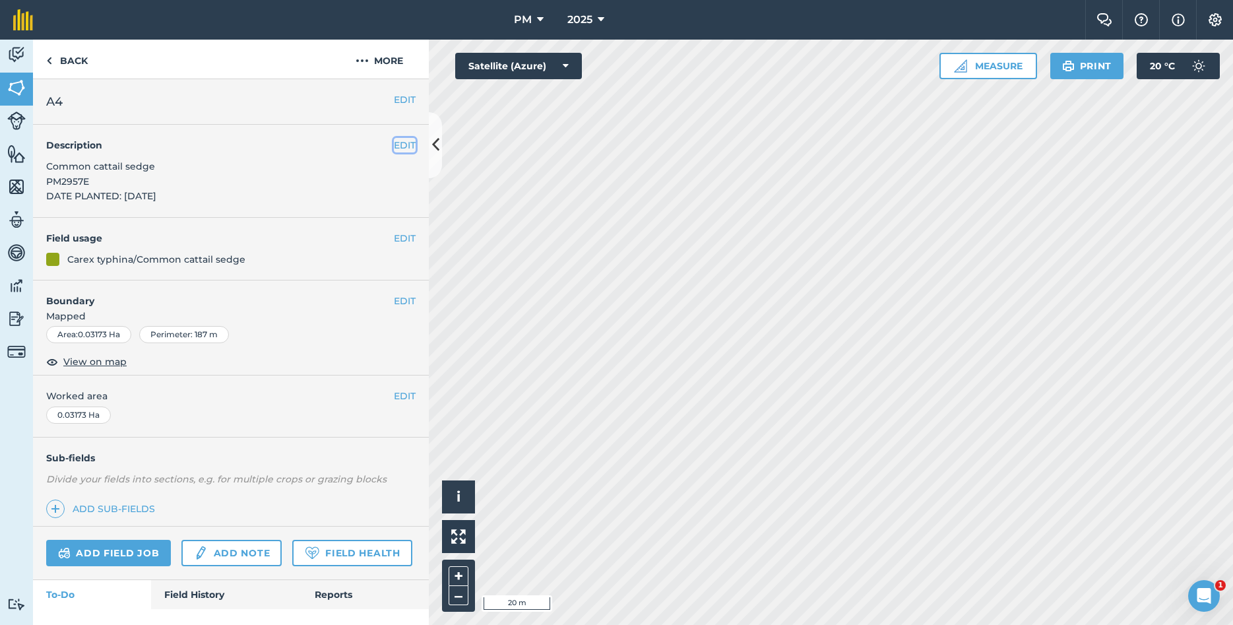
click at [396, 142] on button "EDIT" at bounding box center [405, 145] width 22 height 15
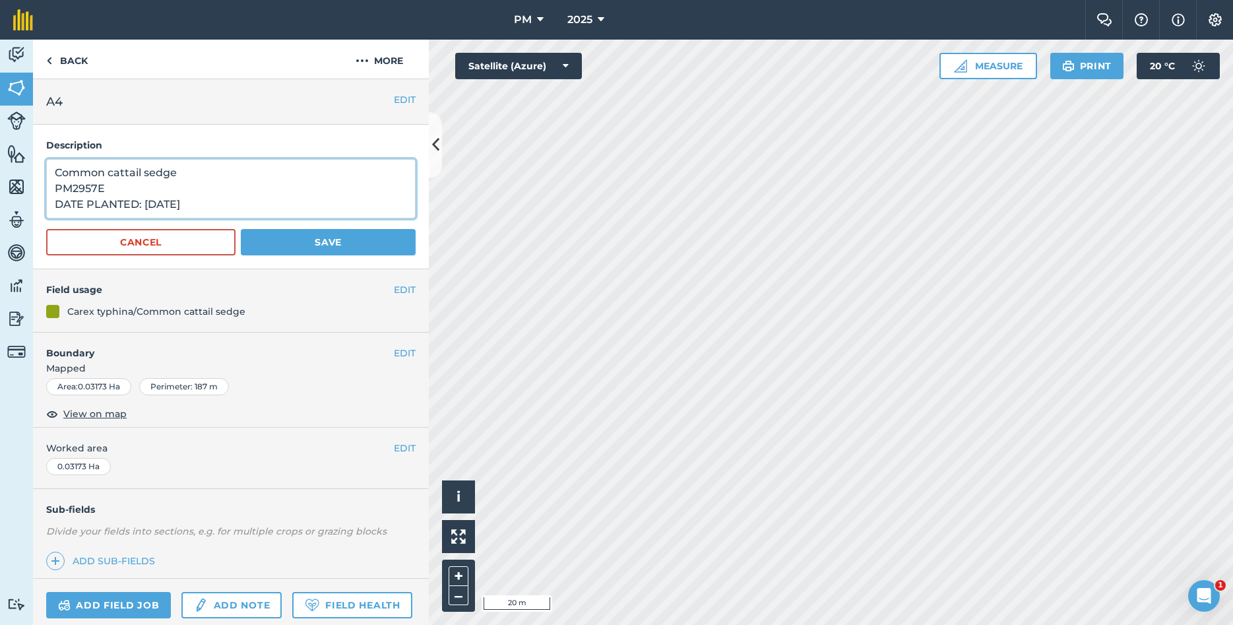
drag, startPoint x: 194, startPoint y: 177, endPoint x: 53, endPoint y: 165, distance: 141.7
click at [53, 165] on textarea "Common cattail sedge PM2957E DATE PLANTED: [DATE]" at bounding box center [230, 188] width 369 height 59
drag, startPoint x: 125, startPoint y: 189, endPoint x: 56, endPoint y: 187, distance: 68.6
click at [56, 187] on textarea "YEAR PLANTED: PM2957E DATE PLANTED: [DATE]" at bounding box center [230, 188] width 369 height 59
drag, startPoint x: 140, startPoint y: 172, endPoint x: 61, endPoint y: 176, distance: 78.6
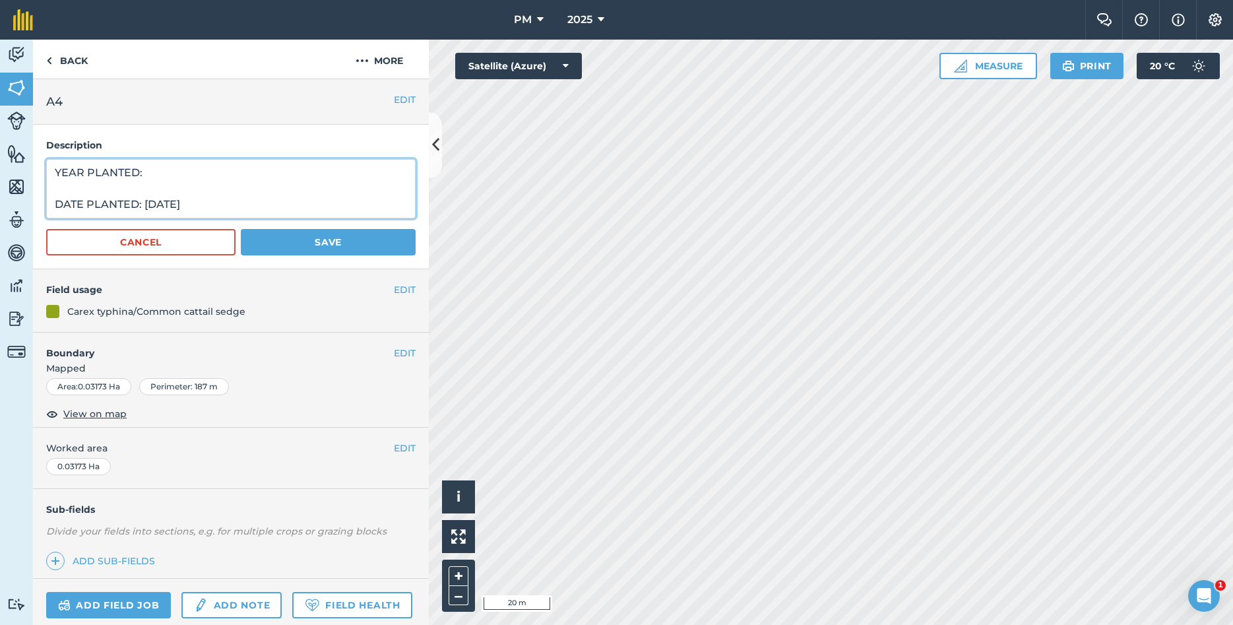
click at [61, 176] on textarea "YEAR PLANTED: DATE PLANTED: [DATE]" at bounding box center [230, 188] width 369 height 59
click at [54, 204] on textarea "DATE PLANTED: [DATE]" at bounding box center [230, 188] width 369 height 59
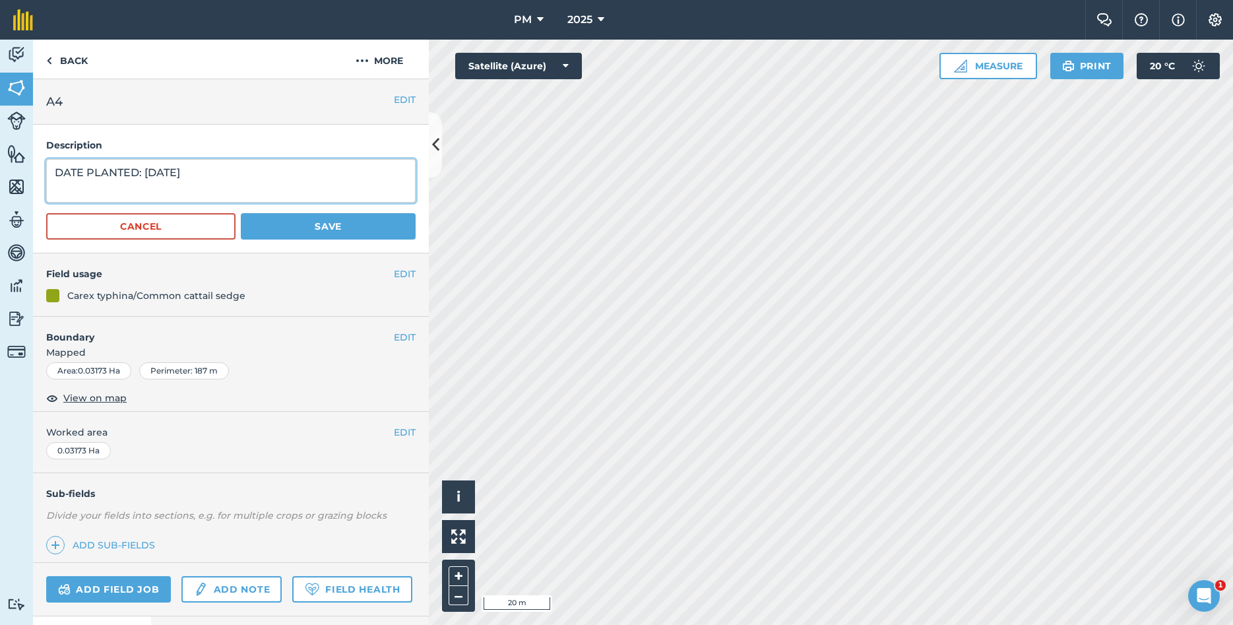
click at [191, 179] on textarea "DATE PLANTED: [DATE]" at bounding box center [230, 181] width 369 height 44
type textarea "DATE PLANTED: [DATE] [MEDICAL_DATA]:"
click at [51, 64] on img at bounding box center [49, 61] width 6 height 16
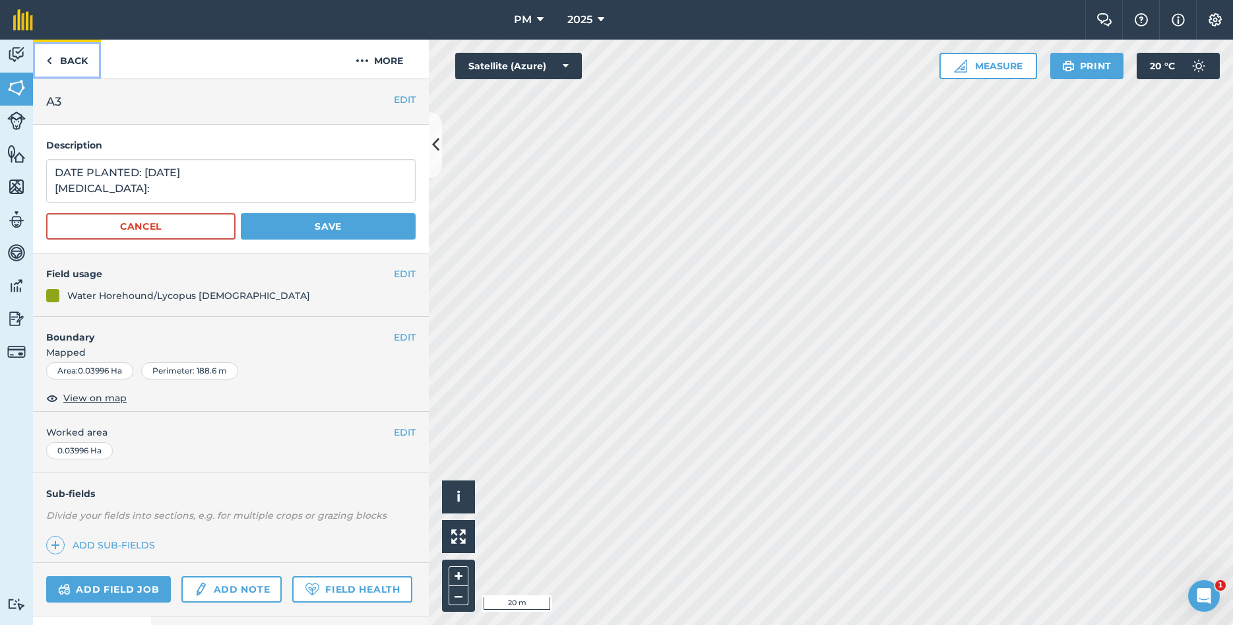
click at [51, 64] on img at bounding box center [49, 61] width 6 height 16
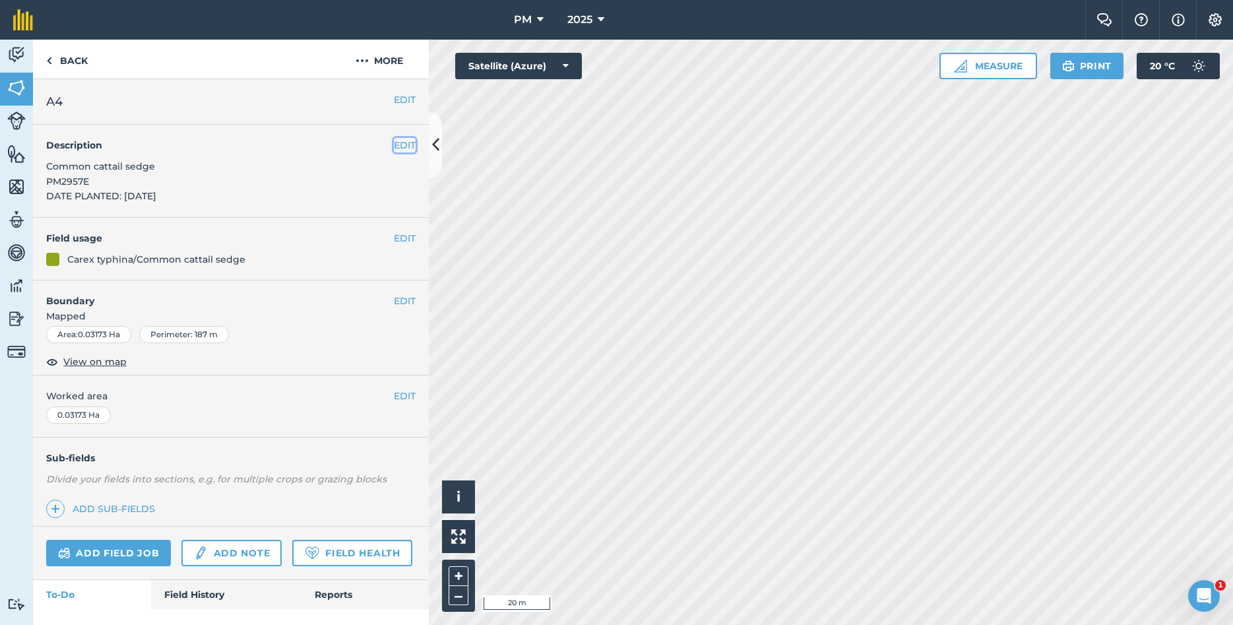
click at [400, 151] on button "EDIT" at bounding box center [405, 145] width 22 height 15
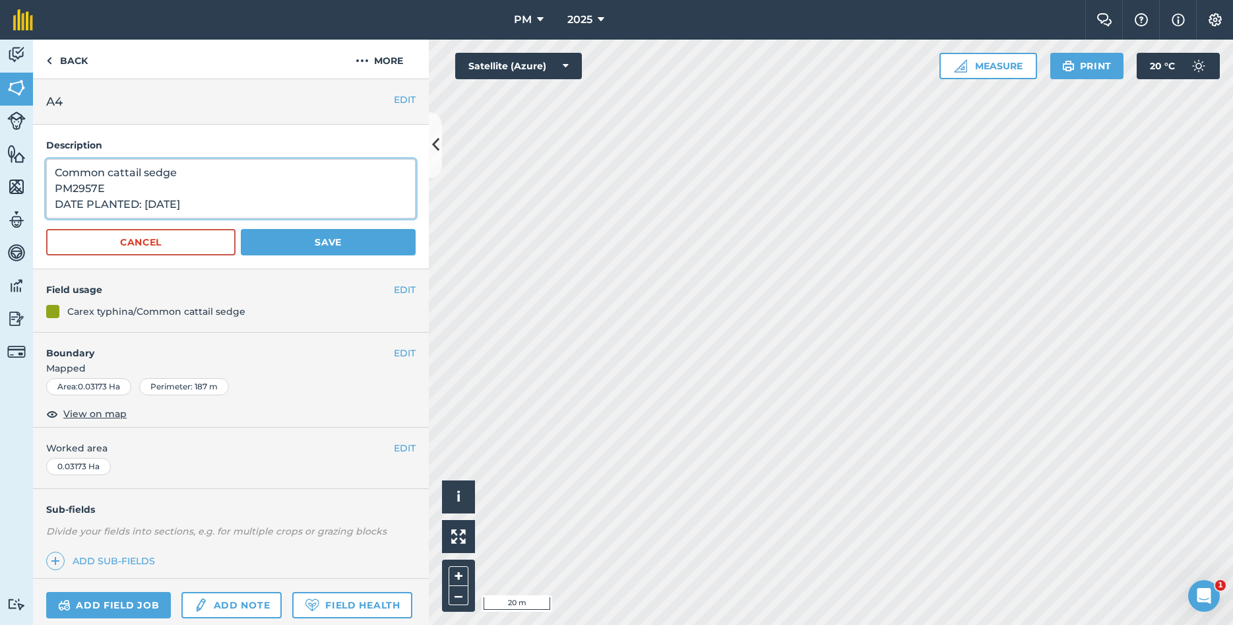
drag, startPoint x: 153, startPoint y: 187, endPoint x: 31, endPoint y: 175, distance: 122.5
click at [46, 175] on textarea "Common cattail sedge PM2957E DATE PLANTED: [DATE]" at bounding box center [230, 188] width 369 height 59
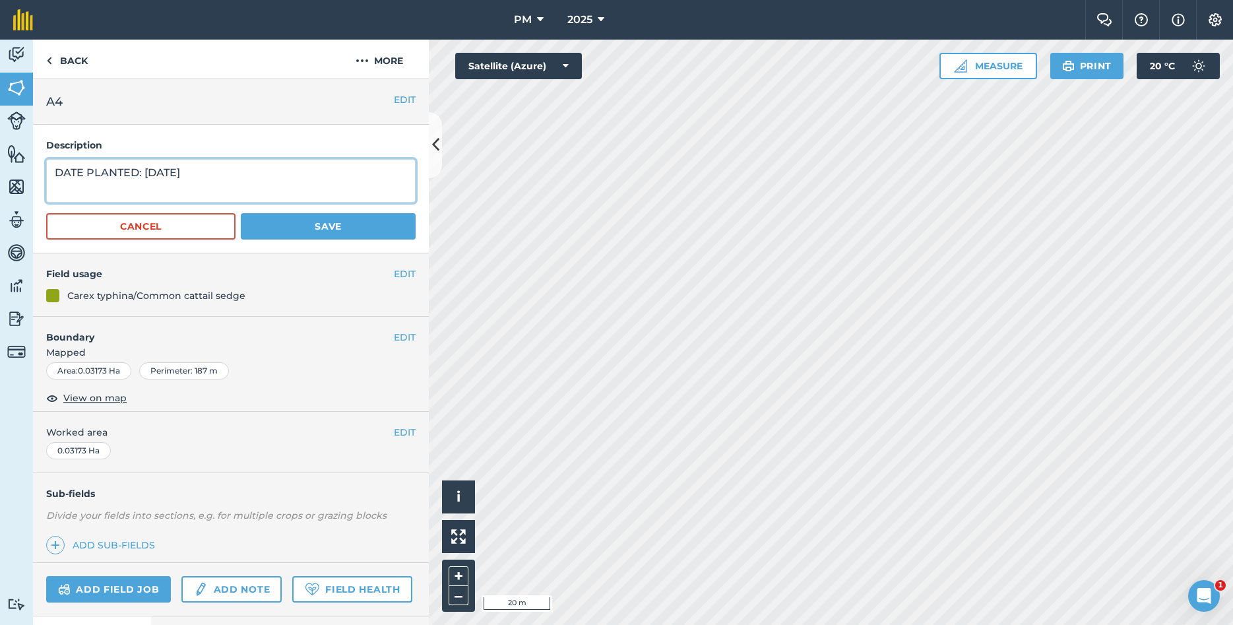
click at [59, 183] on textarea "DATE PLANTED: [DATE]" at bounding box center [230, 181] width 369 height 44
click at [208, 184] on textarea "DATE PLANTED: [DATE]" at bounding box center [230, 181] width 369 height 44
type textarea "DATE PLANTED: [DATE] [MEDICAL_DATA]: [PERSON_NAME],IN"
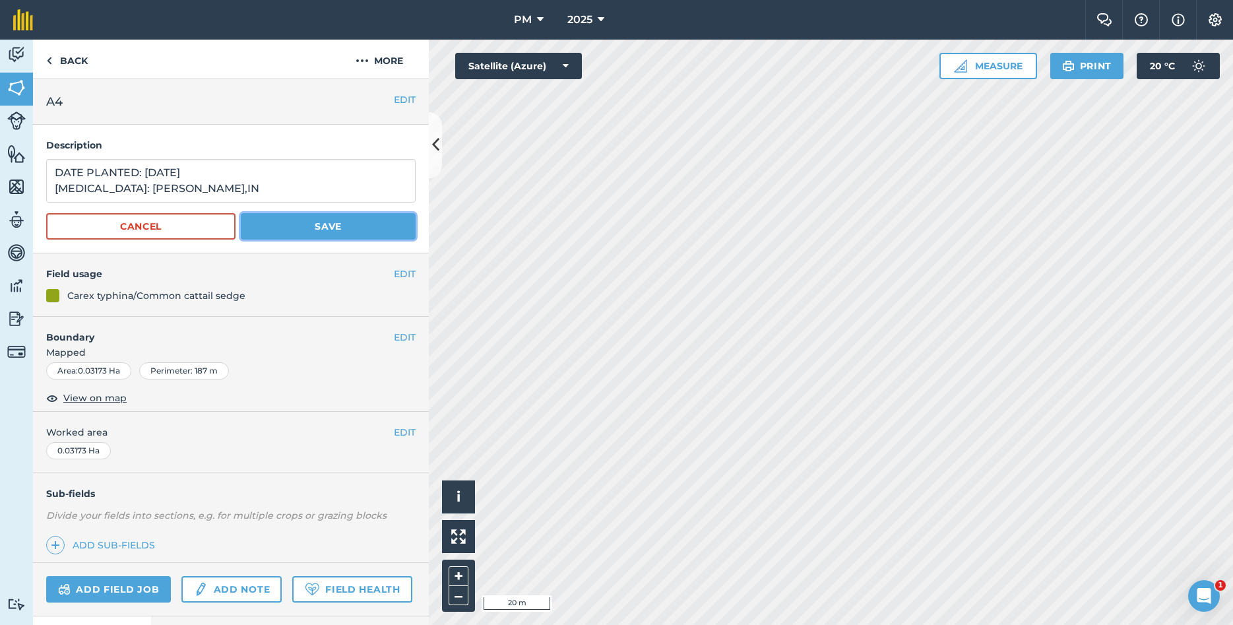
click at [302, 224] on button "Save" at bounding box center [328, 226] width 175 height 26
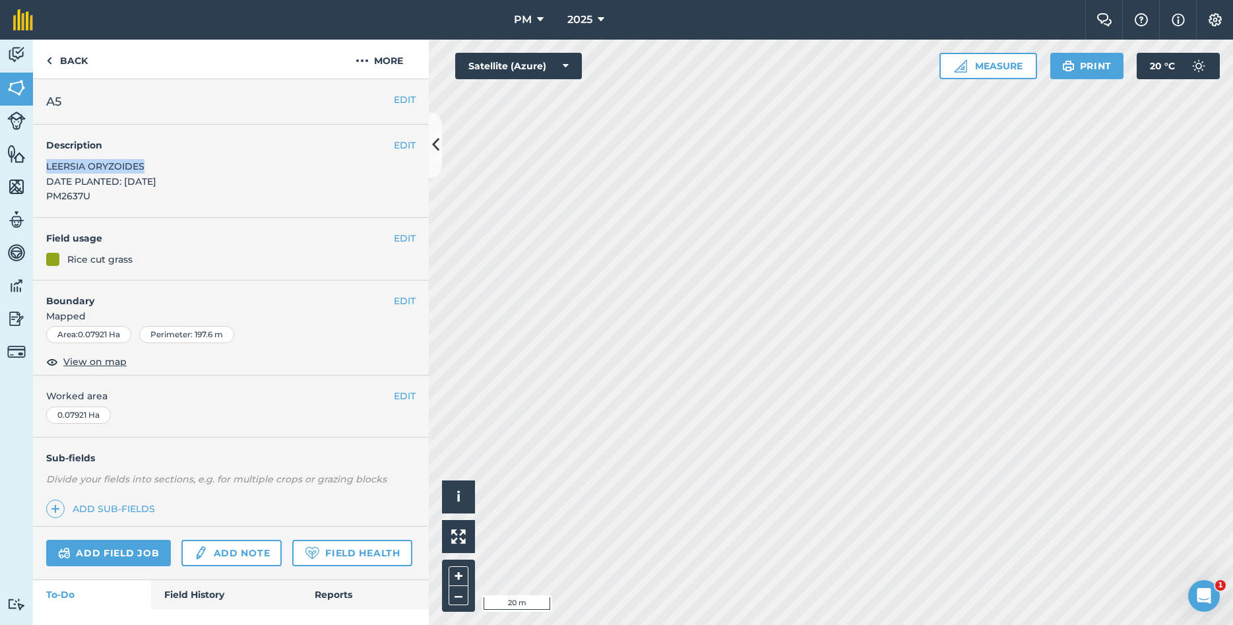
drag, startPoint x: 46, startPoint y: 164, endPoint x: 145, endPoint y: 168, distance: 99.0
click at [145, 168] on div "EDIT Description LEERSIA ORYZOIDES DATE PLANTED: [DATE] PM2637U" at bounding box center [231, 171] width 396 height 93
copy span "LEERSIA ORYZOIDES"
click at [406, 237] on button "EDIT" at bounding box center [405, 238] width 22 height 15
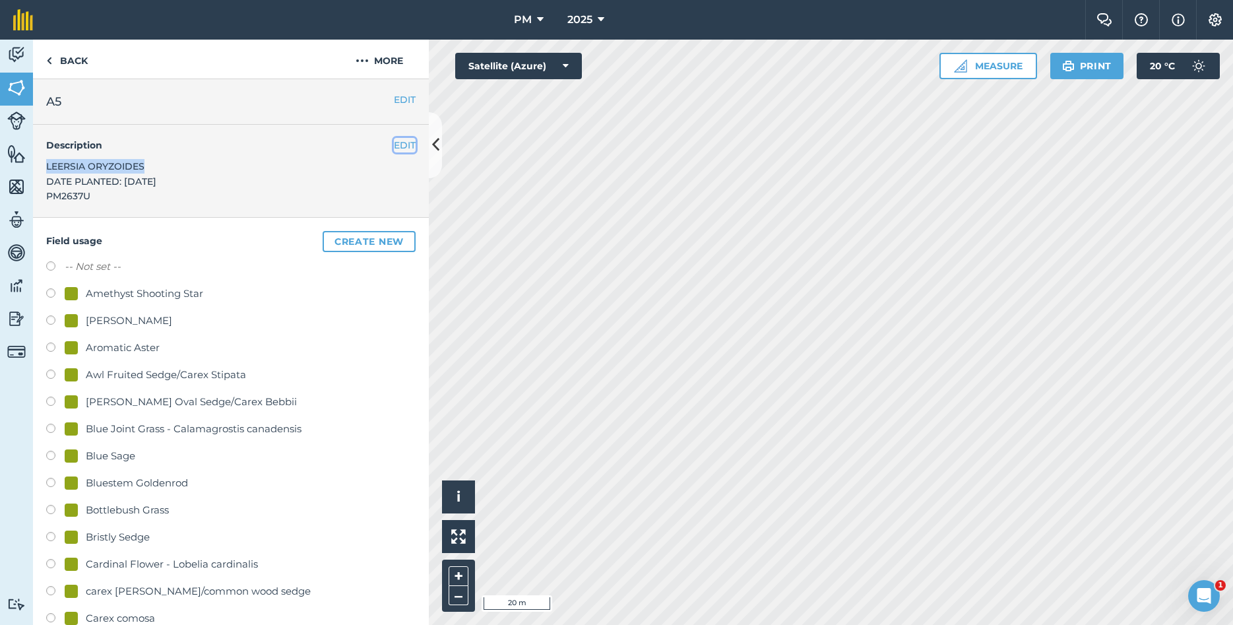
click at [410, 149] on button "EDIT" at bounding box center [405, 145] width 22 height 15
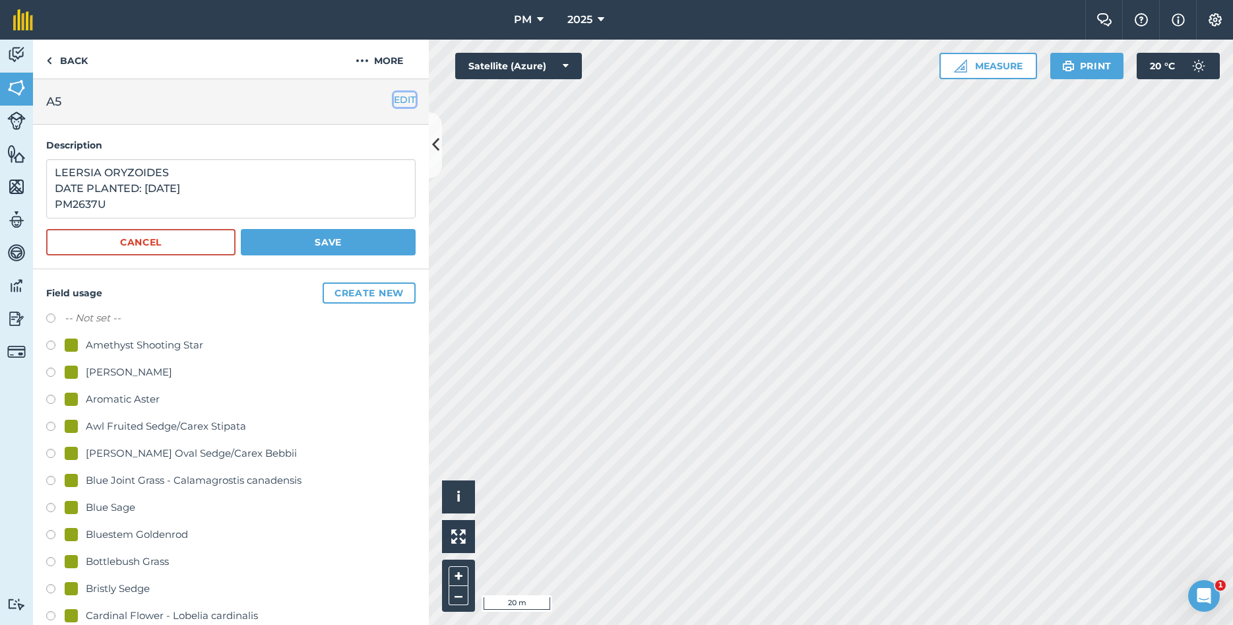
click at [394, 96] on button "EDIT" at bounding box center [405, 99] width 22 height 15
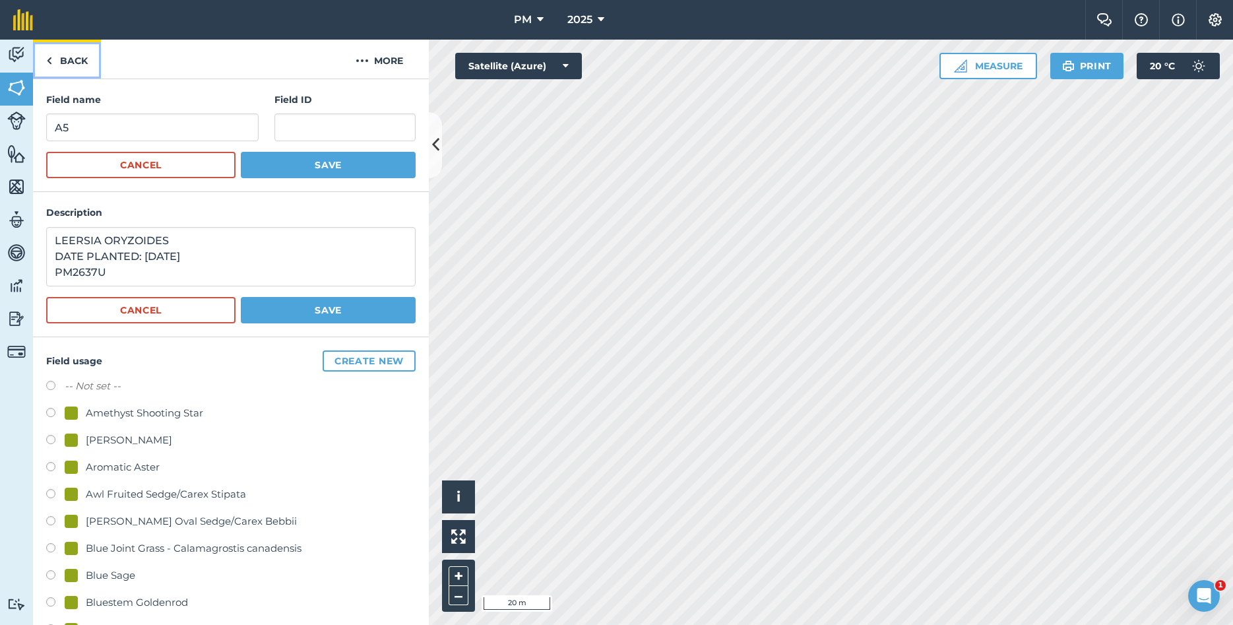
click at [75, 61] on link "Back" at bounding box center [67, 59] width 68 height 39
click at [1218, 17] on img at bounding box center [1215, 19] width 16 height 13
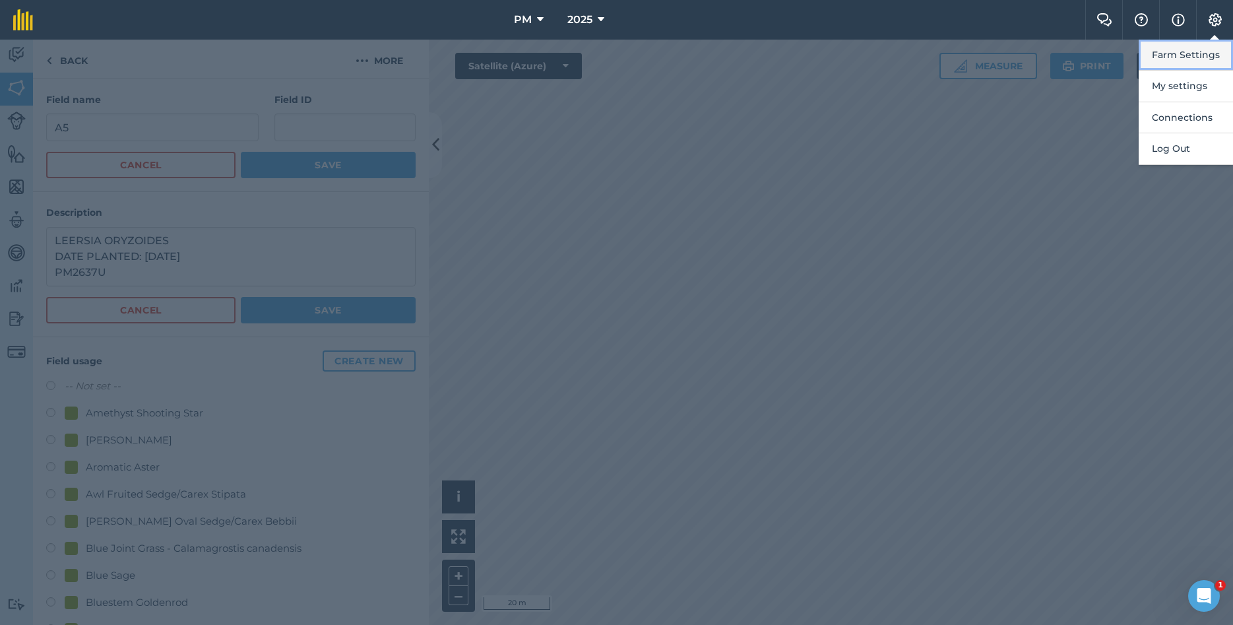
click at [1162, 63] on button "Farm Settings" at bounding box center [1185, 55] width 94 height 31
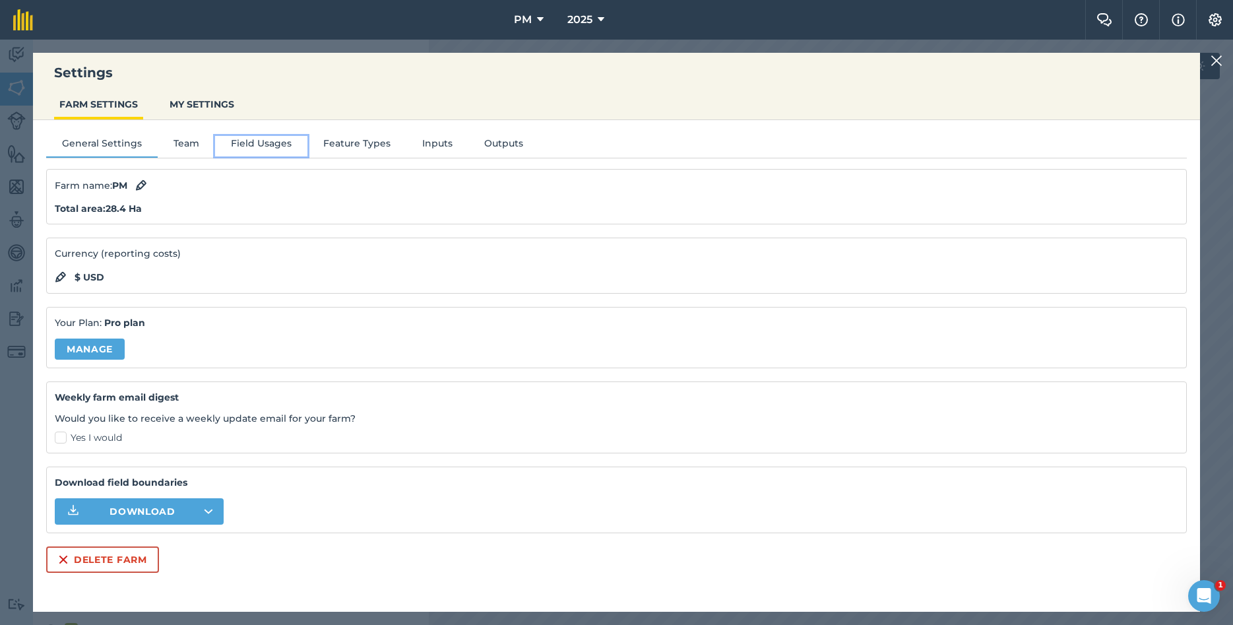
click at [276, 139] on button "Field Usages" at bounding box center [261, 146] width 92 height 20
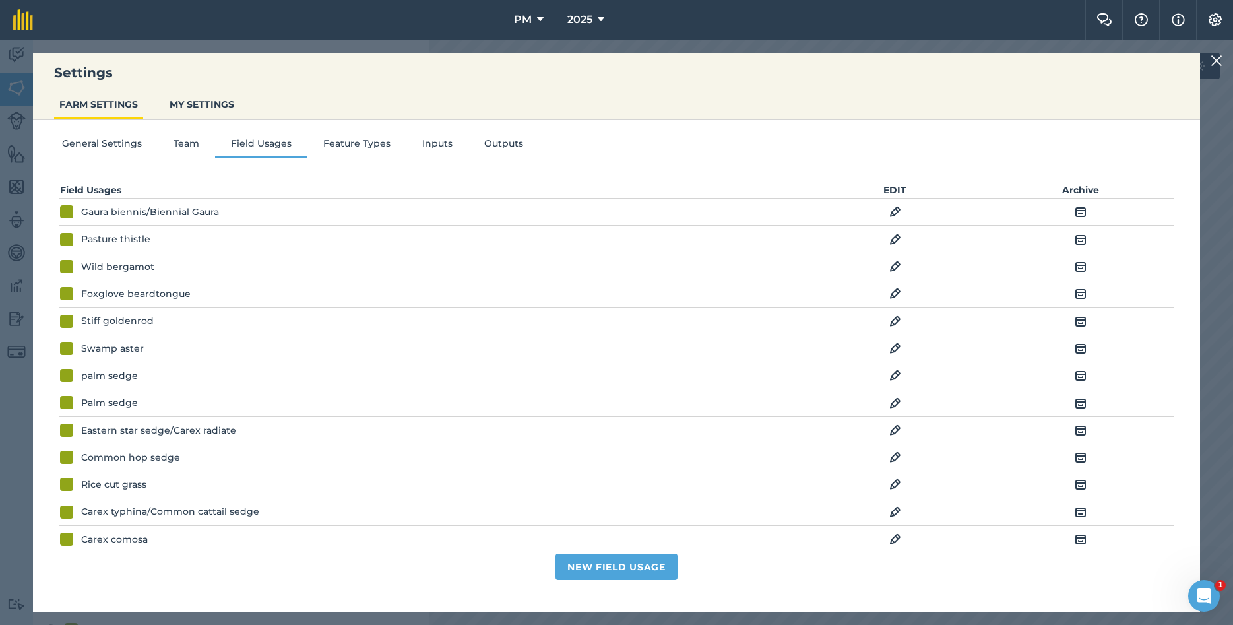
click at [897, 487] on img at bounding box center [895, 484] width 12 height 16
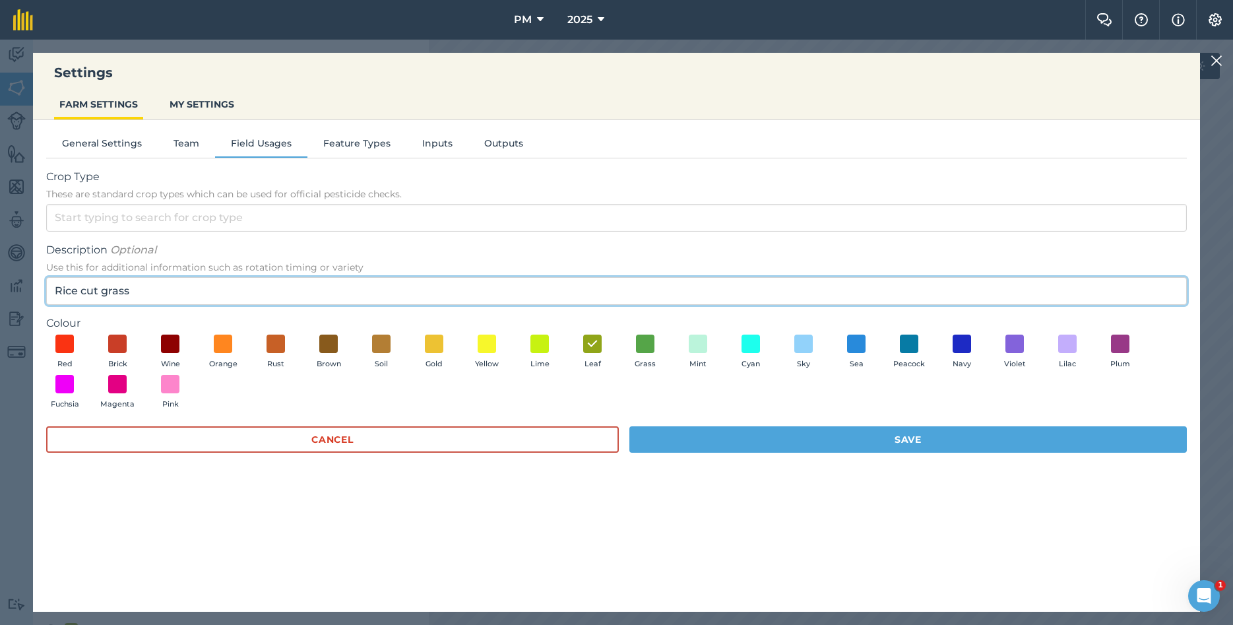
click at [179, 293] on input "Rice cut grass" at bounding box center [616, 291] width 1140 height 28
paste input "LEERSIA ORYZOIDES"
type input "Rice cut grass/LEERSIA ORYZOIDES"
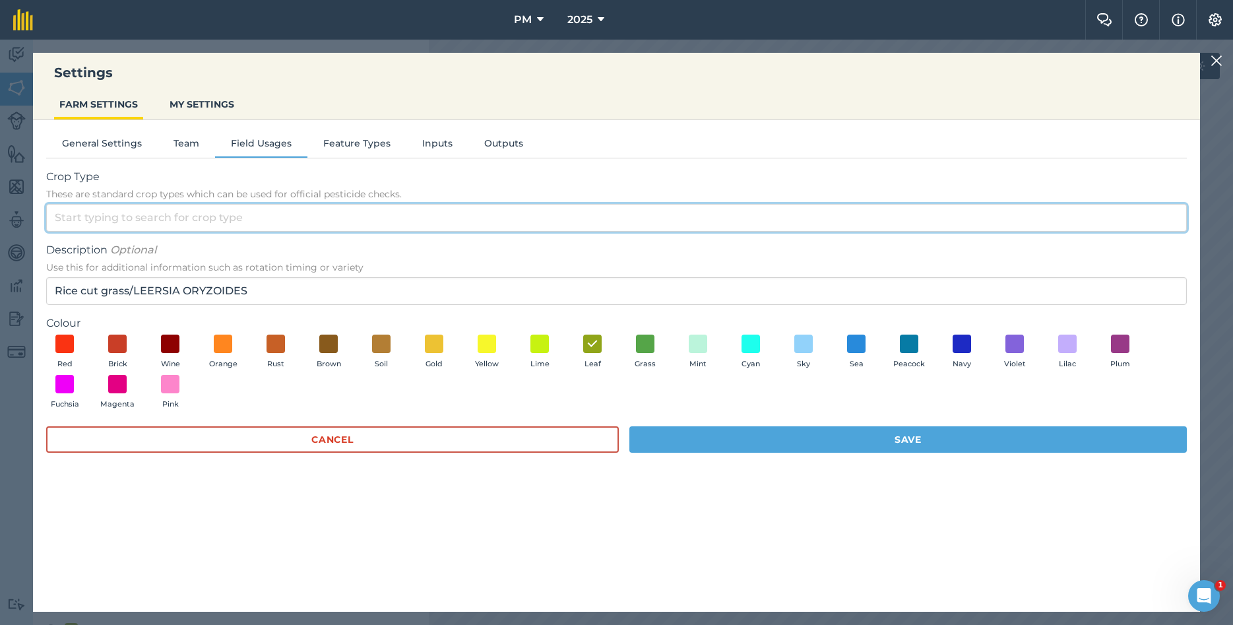
click at [113, 213] on input "Crop Type These are standard crop types which can be used for official pesticid…" at bounding box center [616, 218] width 1140 height 28
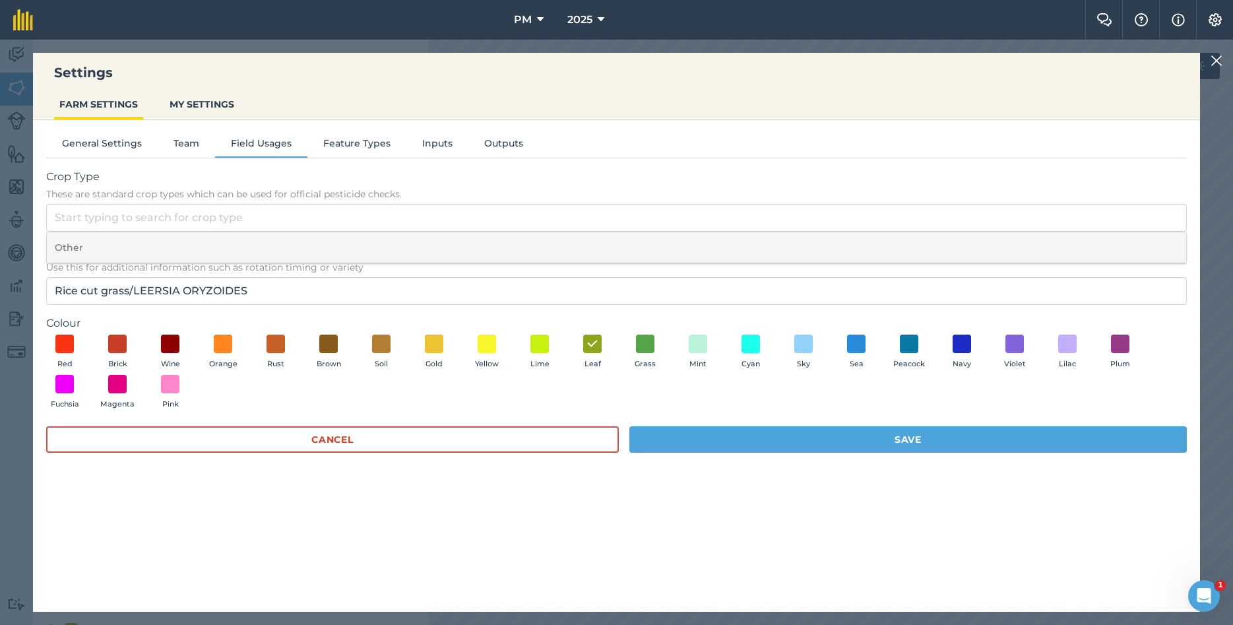
click at [98, 247] on li "Other" at bounding box center [616, 247] width 1139 height 31
type input "Other"
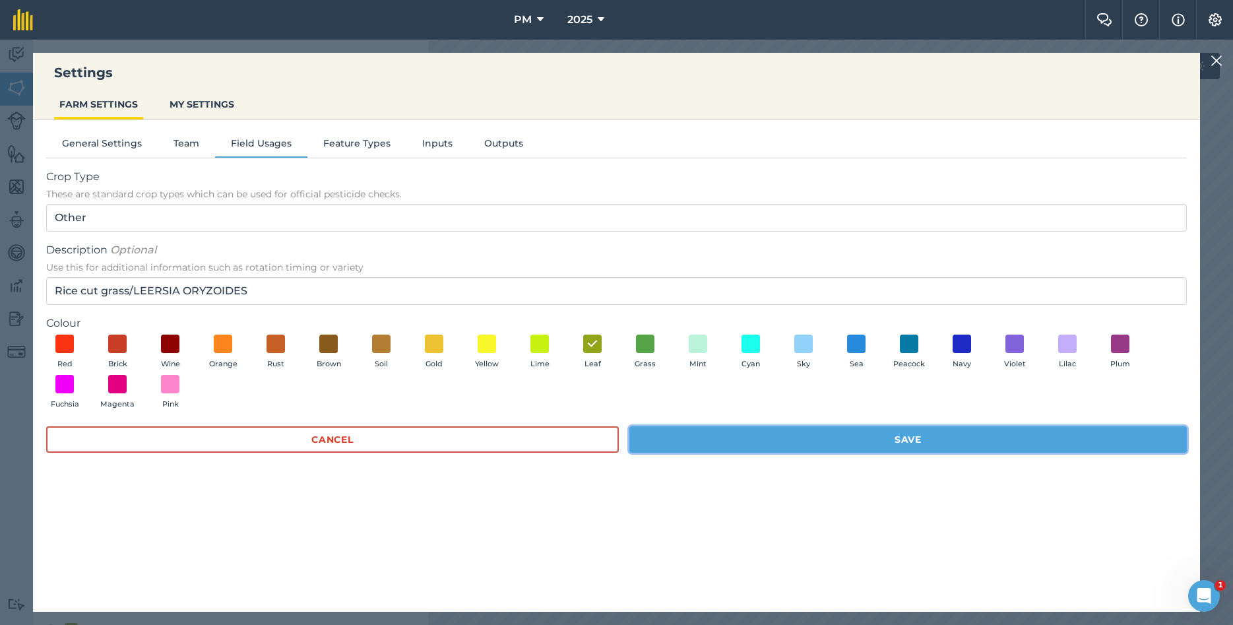
click at [757, 433] on button "Save" at bounding box center [907, 439] width 557 height 26
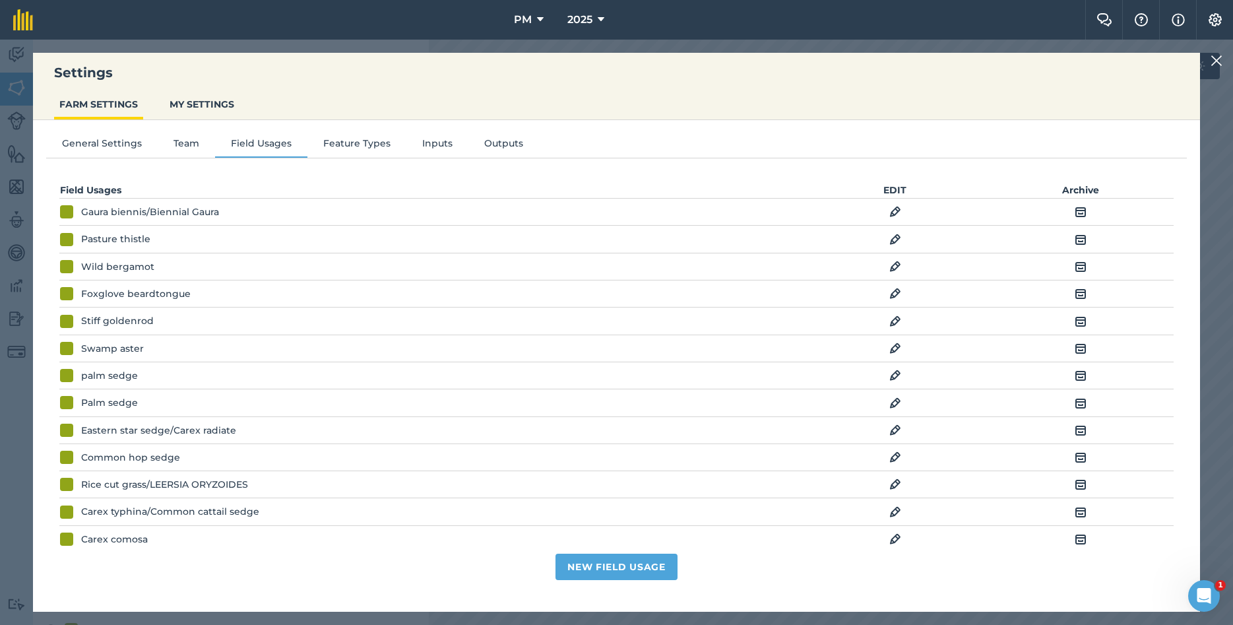
click at [1216, 62] on img at bounding box center [1216, 61] width 12 height 16
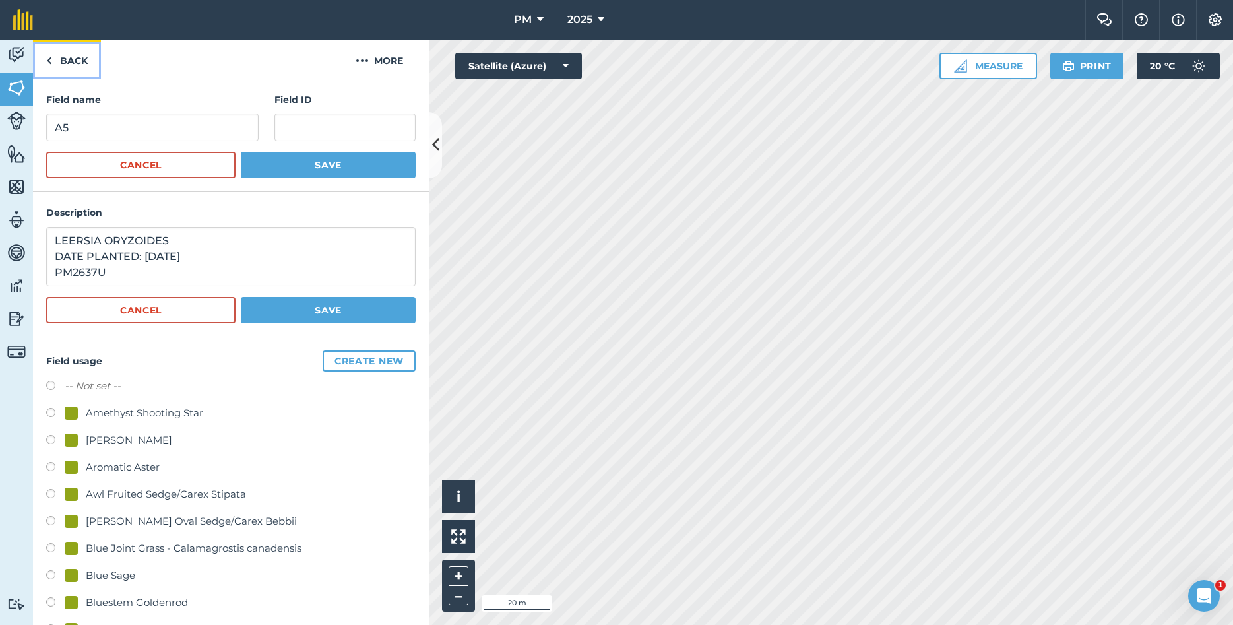
click at [66, 57] on link "Back" at bounding box center [67, 59] width 68 height 39
click at [67, 57] on link "Back" at bounding box center [67, 59] width 68 height 39
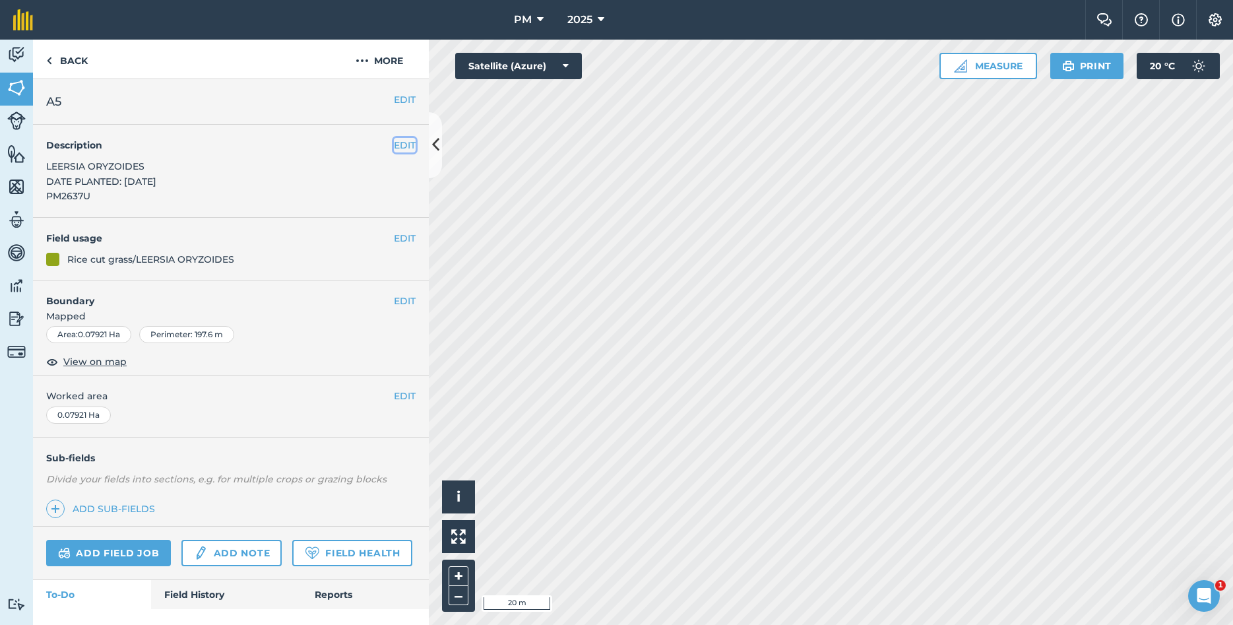
click at [399, 148] on button "EDIT" at bounding box center [405, 145] width 22 height 15
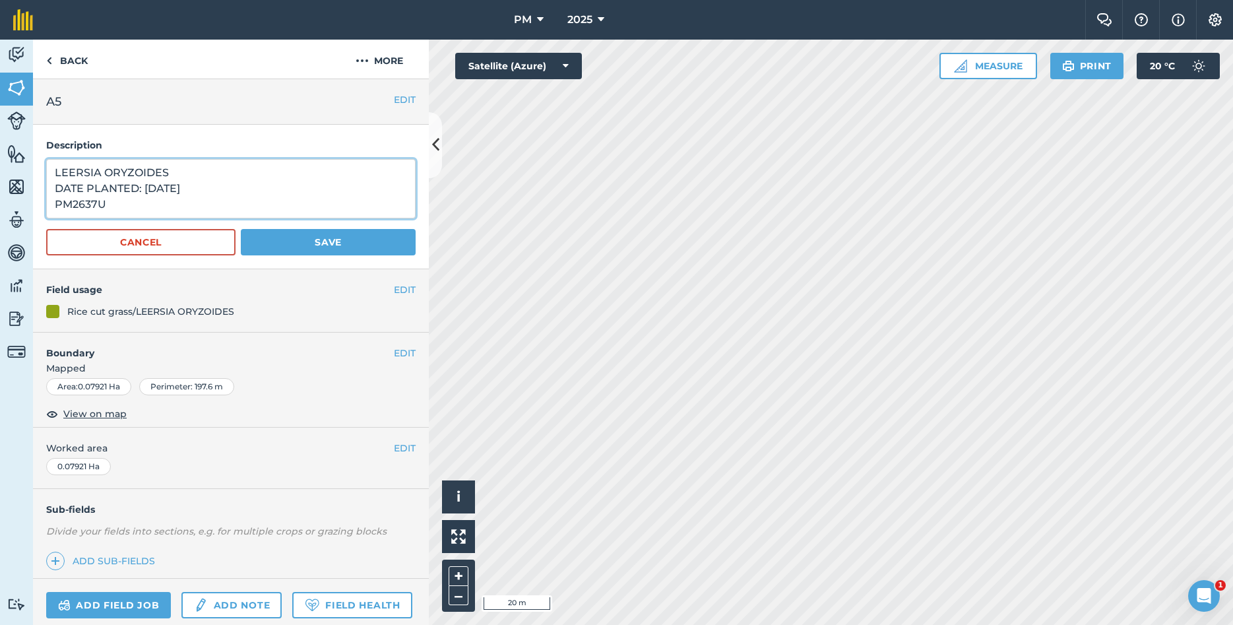
drag, startPoint x: 183, startPoint y: 171, endPoint x: 50, endPoint y: 152, distance: 134.0
click at [50, 159] on textarea "LEERSIA ORYZOIDES DATE PLANTED: [DATE] PM2637U" at bounding box center [230, 188] width 369 height 59
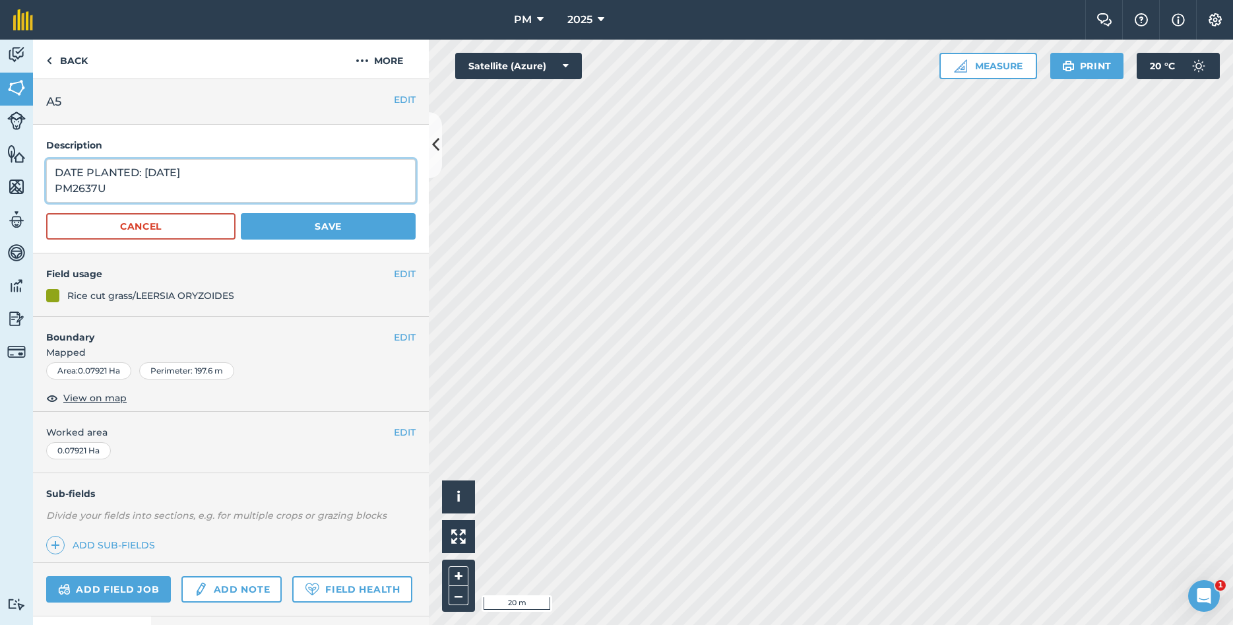
drag, startPoint x: 106, startPoint y: 194, endPoint x: 43, endPoint y: 193, distance: 62.7
click at [46, 193] on textarea "DATE PLANTED: [DATE] PM2637U" at bounding box center [230, 181] width 369 height 44
type textarea "DATE PLANTED: [DATE] [MEDICAL_DATA]: WHITESIDE,[GEOGRAPHIC_DATA]"
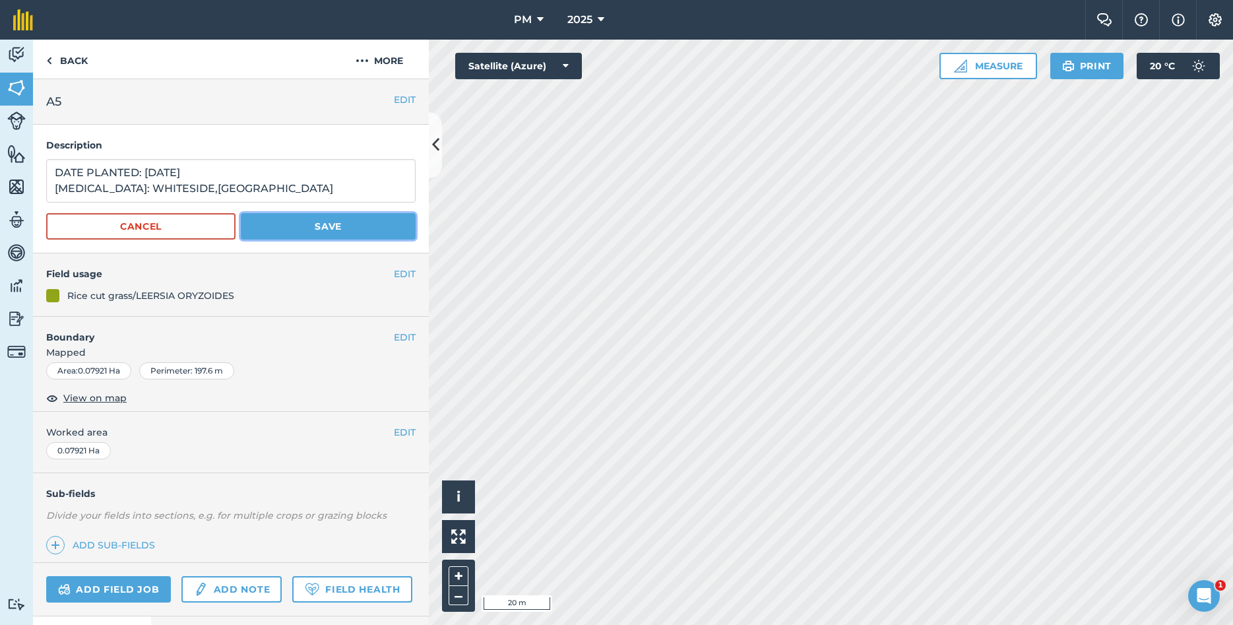
click at [308, 225] on button "Save" at bounding box center [328, 226] width 175 height 26
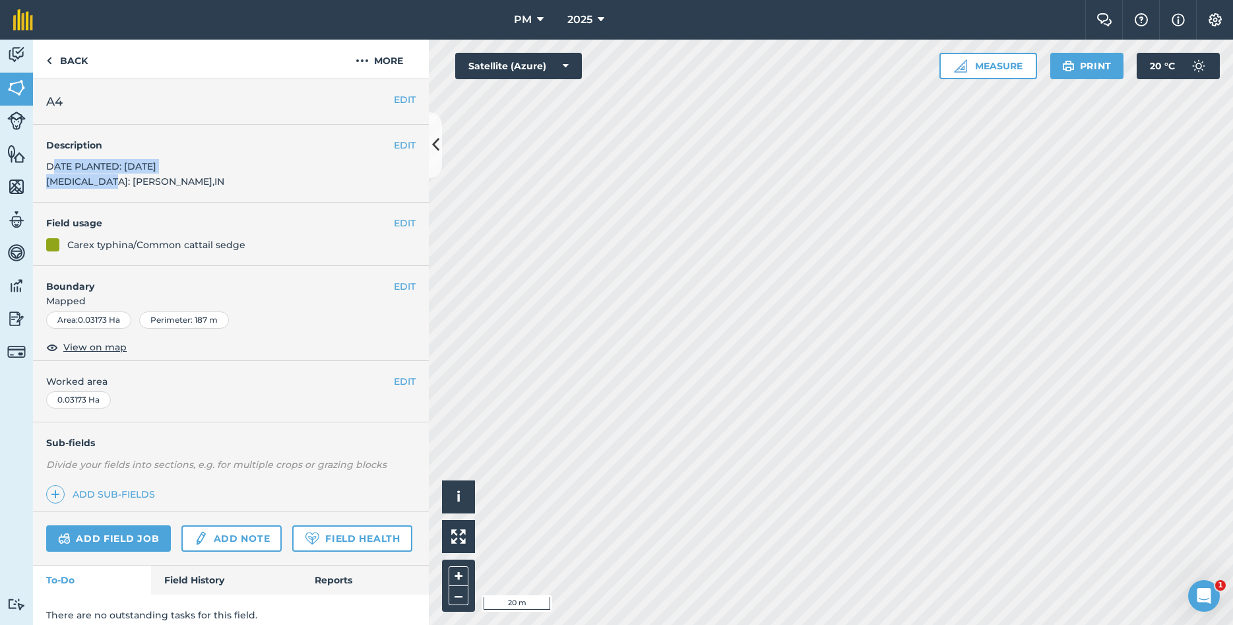
drag, startPoint x: 50, startPoint y: 165, endPoint x: 108, endPoint y: 185, distance: 60.7
click at [108, 185] on span "DATE PLANTED: [DATE] [MEDICAL_DATA]: [PERSON_NAME],IN" at bounding box center [135, 173] width 178 height 26
click at [175, 179] on div "EDIT Description DATE PLANTED: [DATE] [MEDICAL_DATA]: [PERSON_NAME],IN" at bounding box center [231, 164] width 396 height 78
drag, startPoint x: 47, startPoint y: 166, endPoint x: 173, endPoint y: 199, distance: 130.7
click at [173, 199] on div "EDIT Description DATE PLANTED: [DATE] [MEDICAL_DATA]: [PERSON_NAME],IN" at bounding box center [231, 164] width 396 height 78
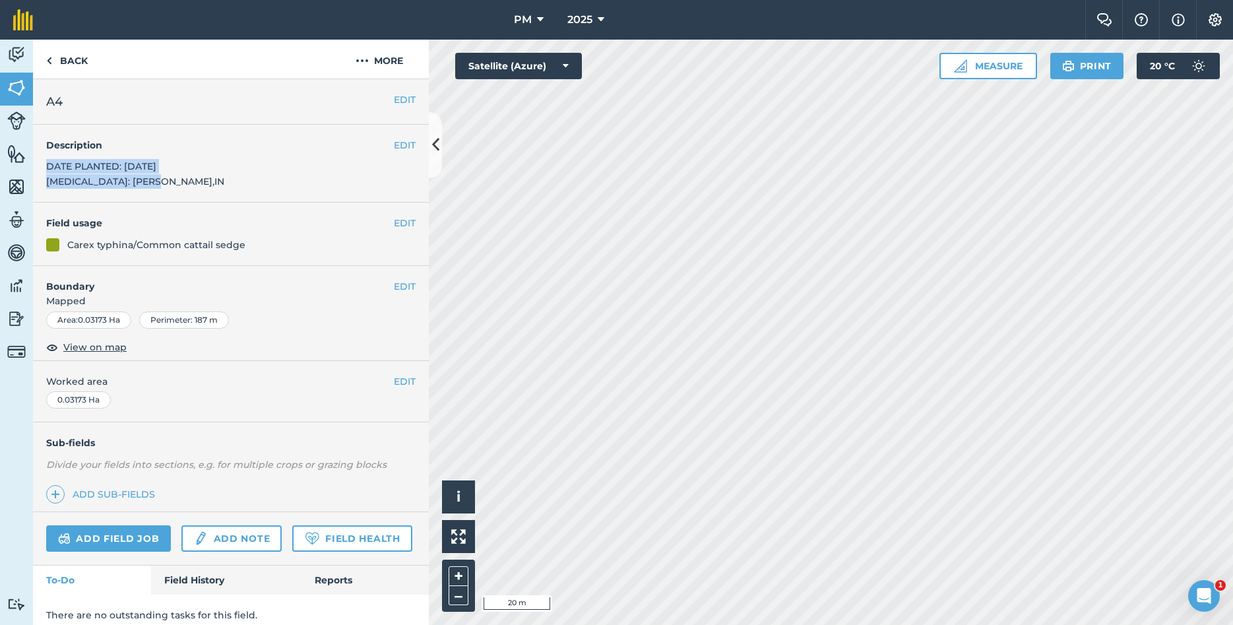
copy span "DATE PLANTED: [DATE] [MEDICAL_DATA]: [PERSON_NAME],IN"
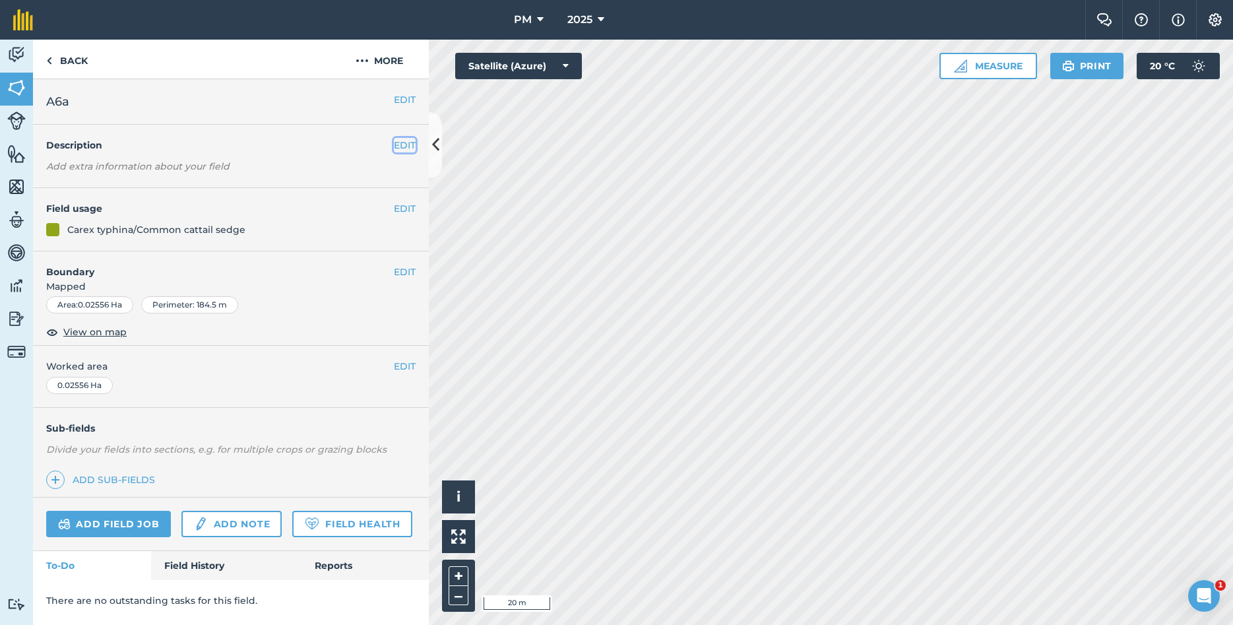
click at [402, 144] on button "EDIT" at bounding box center [405, 145] width 22 height 15
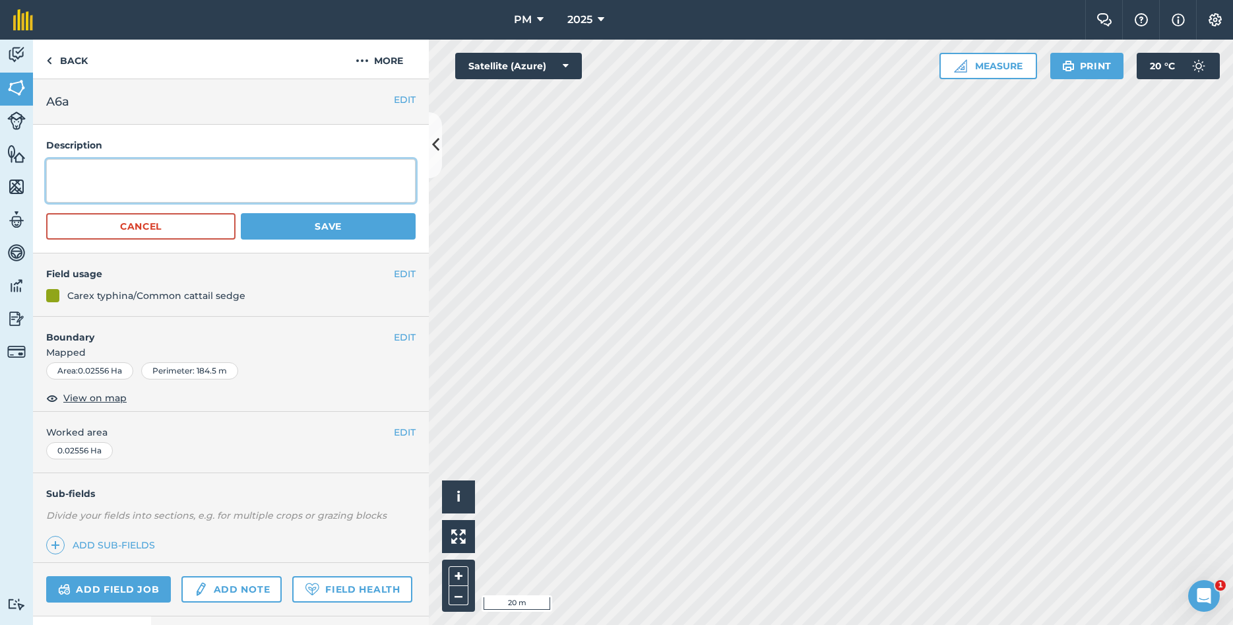
click at [118, 183] on textarea at bounding box center [230, 181] width 369 height 44
paste textarea "DATE PLANTED: [DATE] [MEDICAL_DATA]: [PERSON_NAME],IN"
type textarea "DATE PLANTED: [DATE] [MEDICAL_DATA]: [PERSON_NAME],IN"
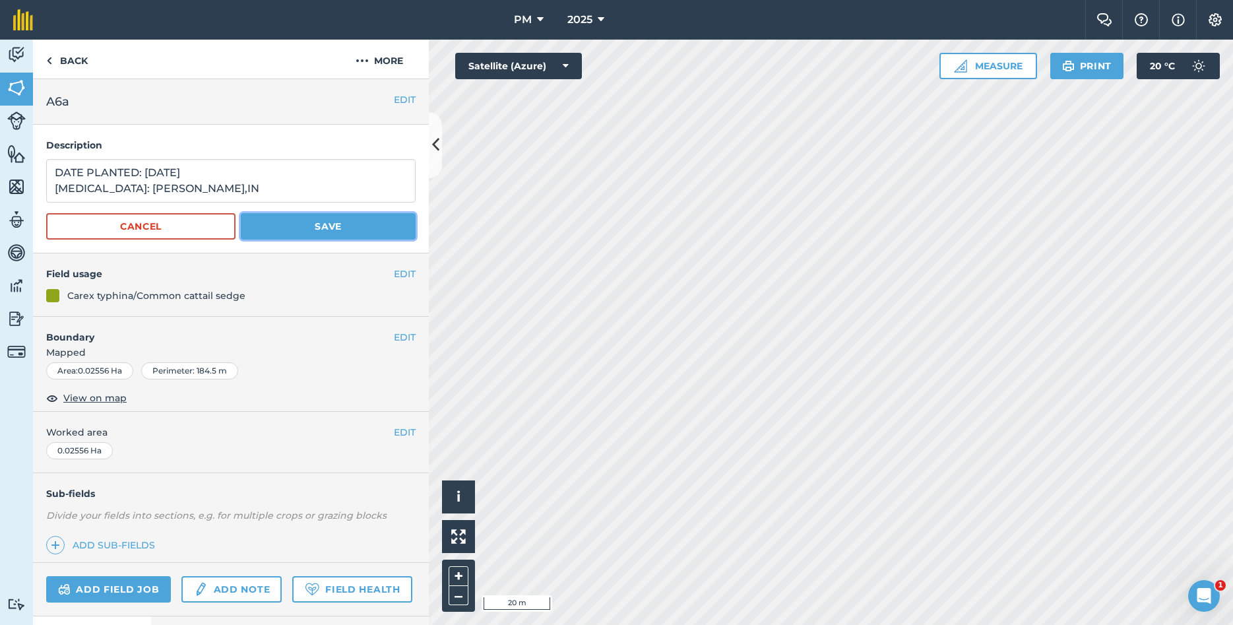
click at [303, 230] on button "Save" at bounding box center [328, 226] width 175 height 26
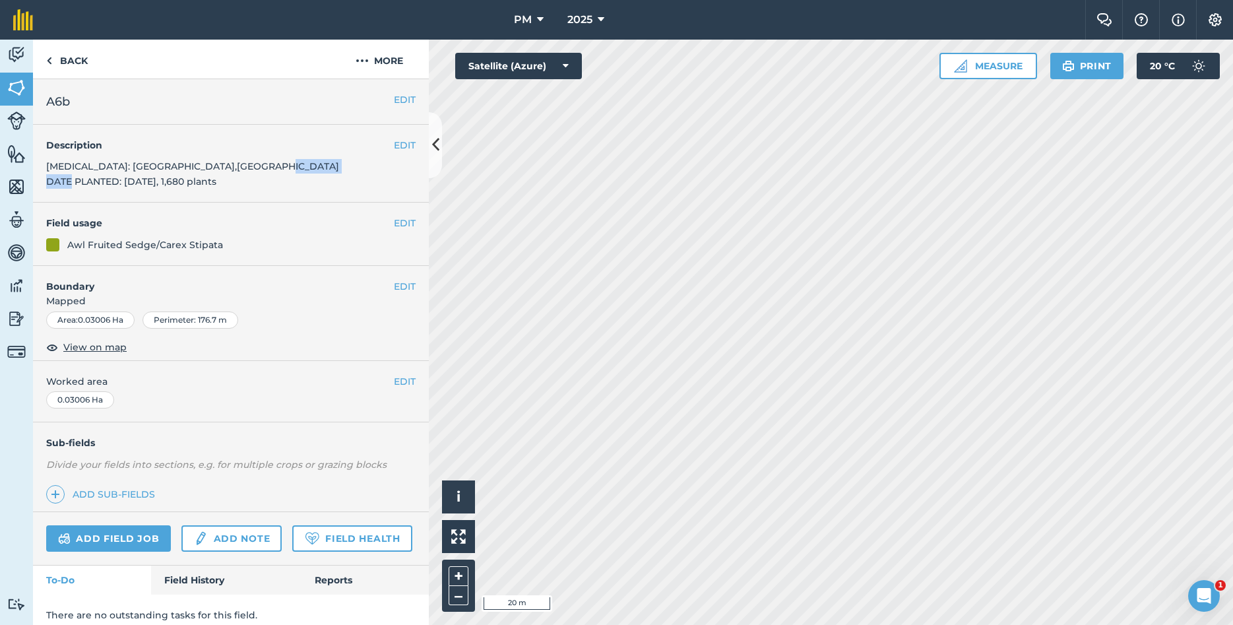
drag, startPoint x: 158, startPoint y: 182, endPoint x: 227, endPoint y: 188, distance: 69.5
click at [227, 188] on div "EDIT Description [MEDICAL_DATA]: [GEOGRAPHIC_DATA],[GEOGRAPHIC_DATA] DATE PLANT…" at bounding box center [231, 164] width 396 height 78
click at [391, 144] on h4 "Description" at bounding box center [230, 145] width 369 height 15
click at [395, 144] on button "EDIT" at bounding box center [405, 145] width 22 height 15
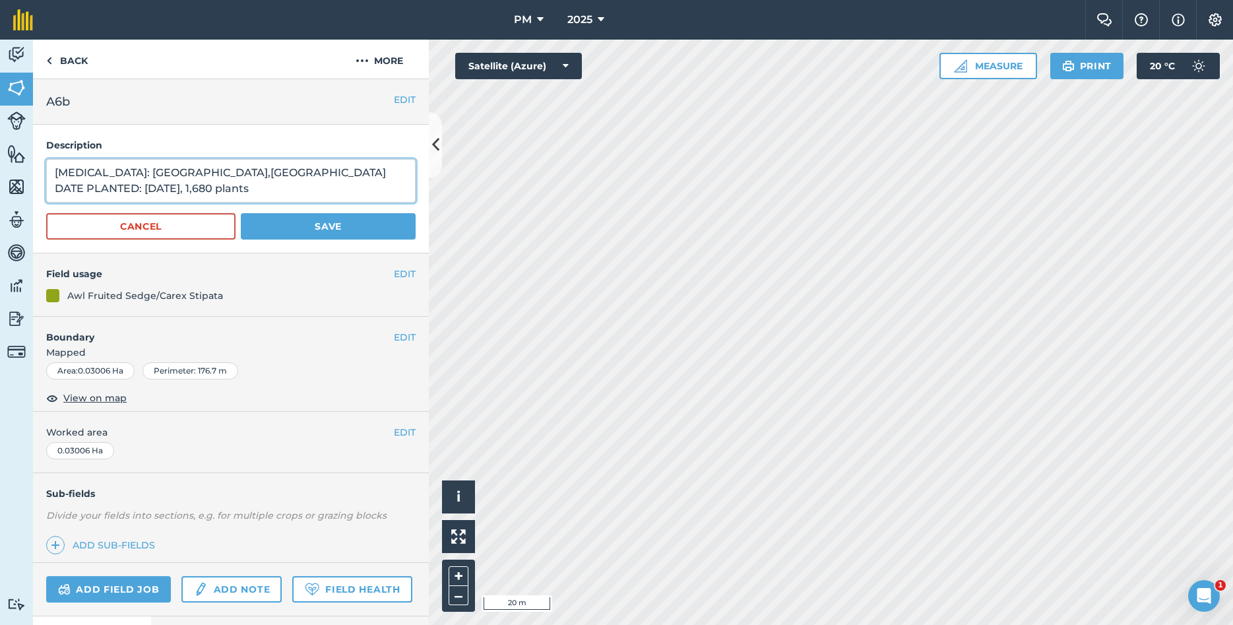
drag, startPoint x: 178, startPoint y: 190, endPoint x: 270, endPoint y: 209, distance: 94.3
click at [270, 203] on textarea "[MEDICAL_DATA]: [GEOGRAPHIC_DATA],[GEOGRAPHIC_DATA] DATE PLANTED: [DATE], 1,680…" at bounding box center [230, 181] width 369 height 44
click at [244, 190] on textarea "[MEDICAL_DATA]: [GEOGRAPHIC_DATA],[GEOGRAPHIC_DATA] DATE PLANTED: [DATE]" at bounding box center [230, 181] width 369 height 44
type textarea "[MEDICAL_DATA]: [GEOGRAPHIC_DATA],[GEOGRAPHIC_DATA] DATE PLANTED: [DATE]"
click at [348, 227] on button "Save" at bounding box center [328, 226] width 175 height 26
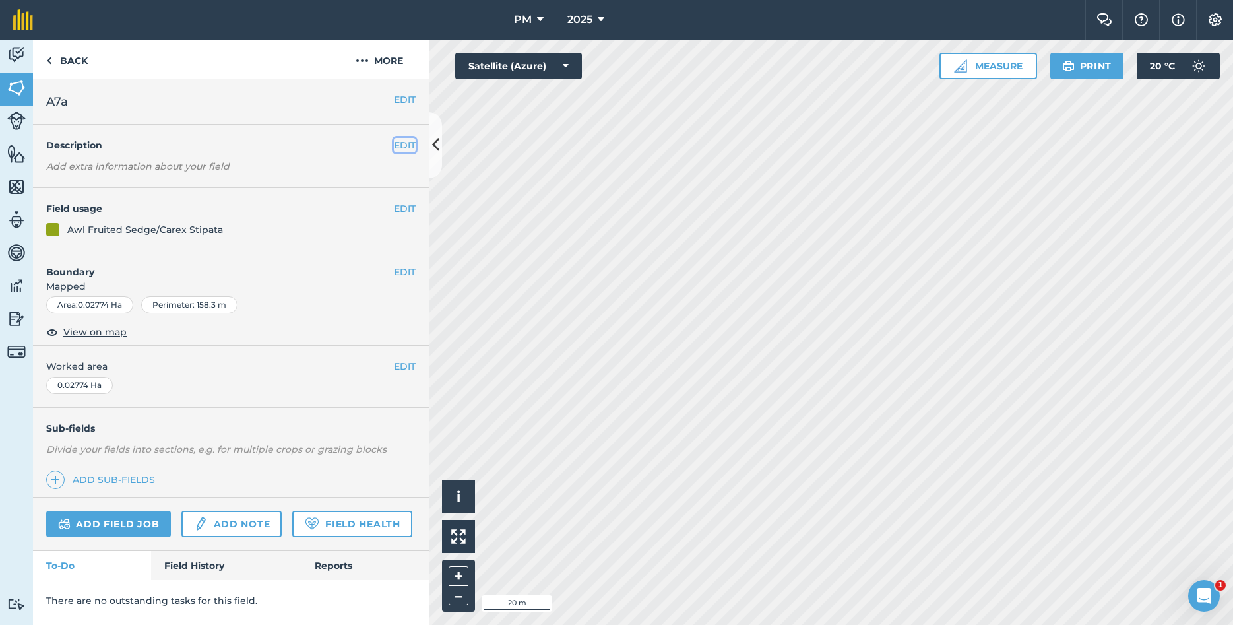
click at [402, 146] on button "EDIT" at bounding box center [405, 145] width 22 height 15
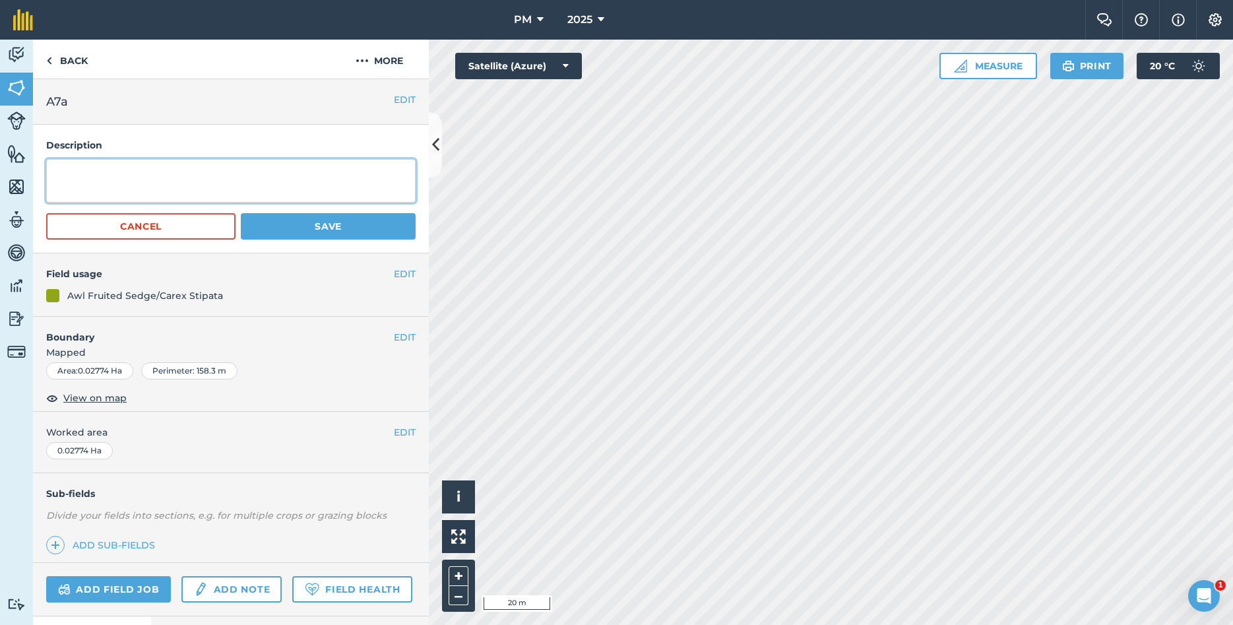
click at [252, 191] on textarea at bounding box center [230, 181] width 369 height 44
type textarea "U"
click at [142, 171] on textarea "YEAR PLANTED:2025 [MEDICAL_DATA]:" at bounding box center [230, 181] width 369 height 44
click at [123, 189] on textarea "YEAR PLANTED: 2025 [MEDICAL_DATA]:" at bounding box center [230, 181] width 369 height 44
type textarea "YEAR PLANTED: 2025 [MEDICAL_DATA]: [GEOGRAPHIC_DATA],[GEOGRAPHIC_DATA]"
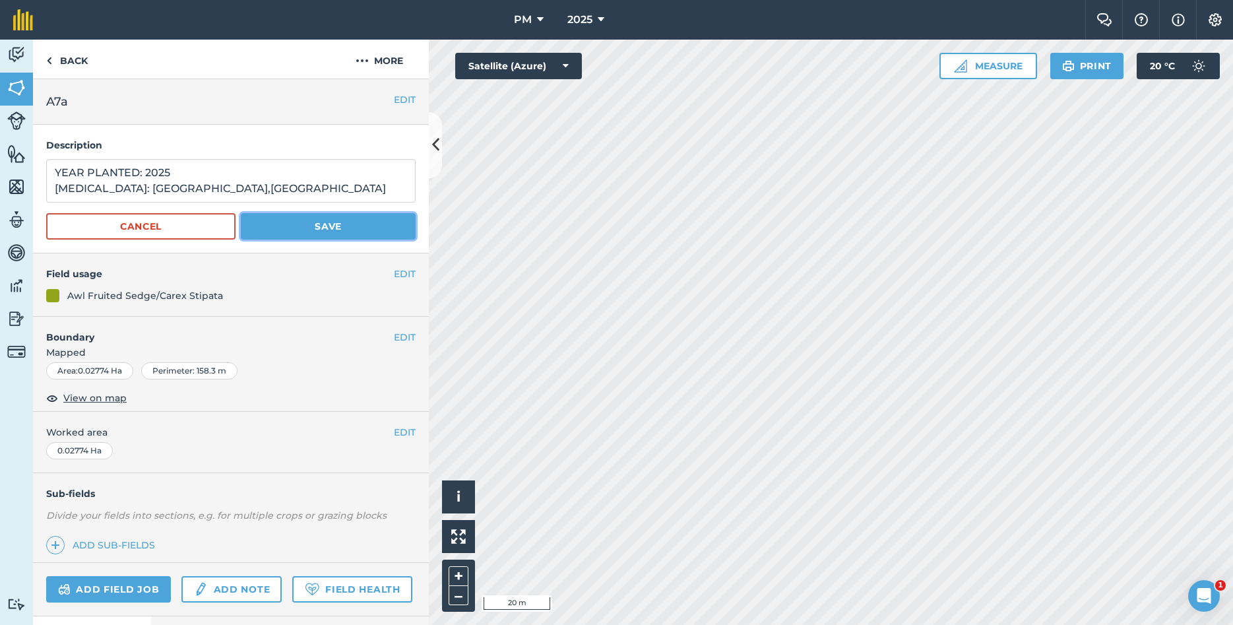
click at [336, 224] on button "Save" at bounding box center [328, 226] width 175 height 26
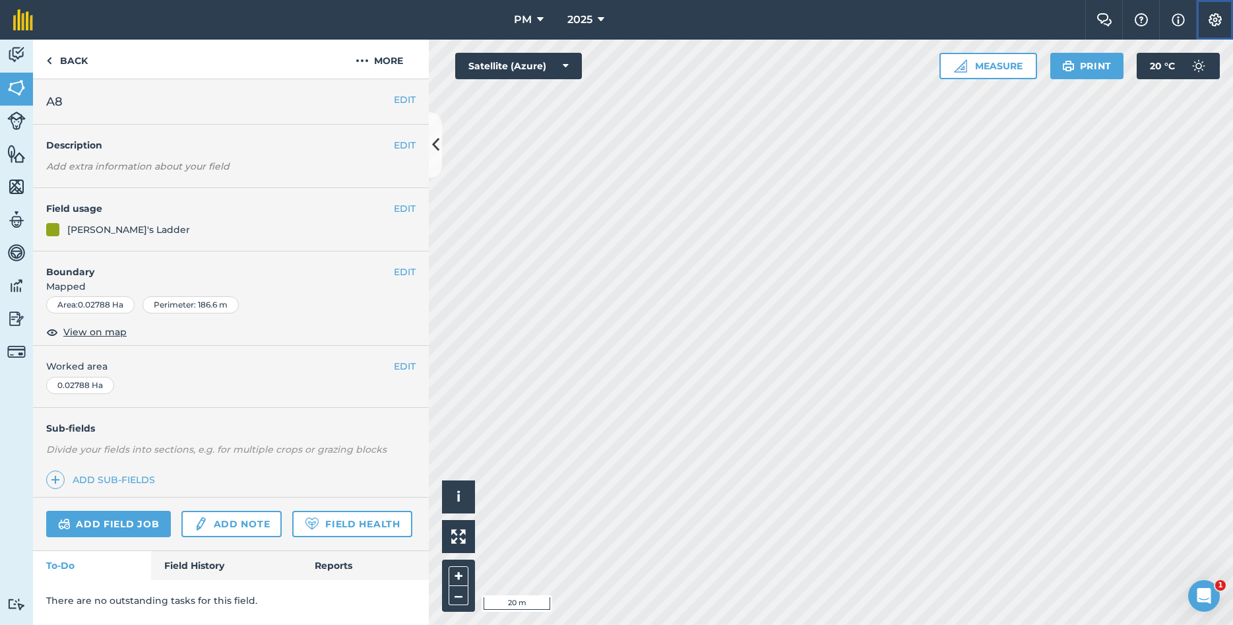
click at [1206, 18] on button "Settings" at bounding box center [1214, 20] width 37 height 40
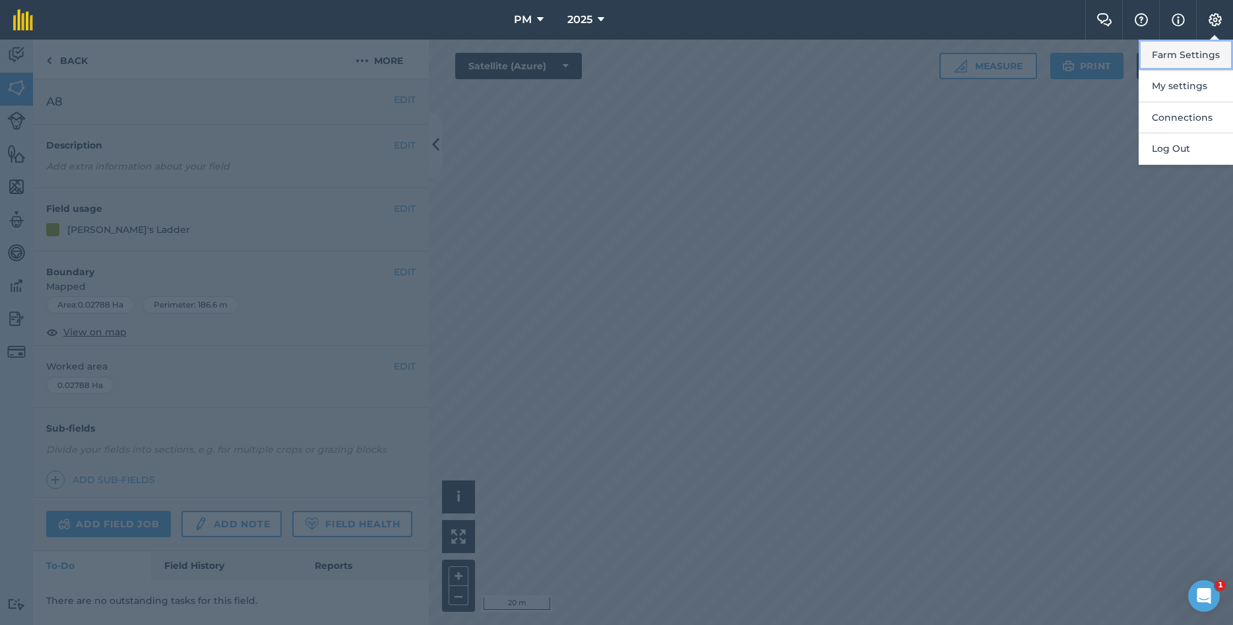
click at [1164, 63] on button "Farm Settings" at bounding box center [1185, 55] width 94 height 31
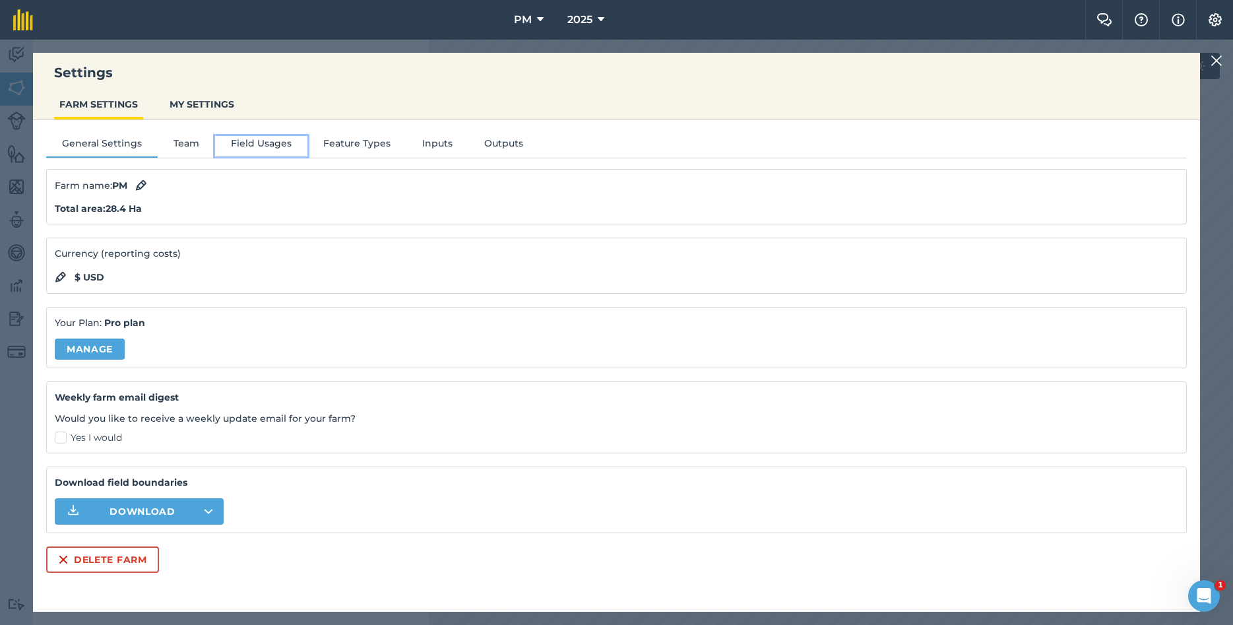
click at [249, 144] on button "Field Usages" at bounding box center [261, 146] width 92 height 20
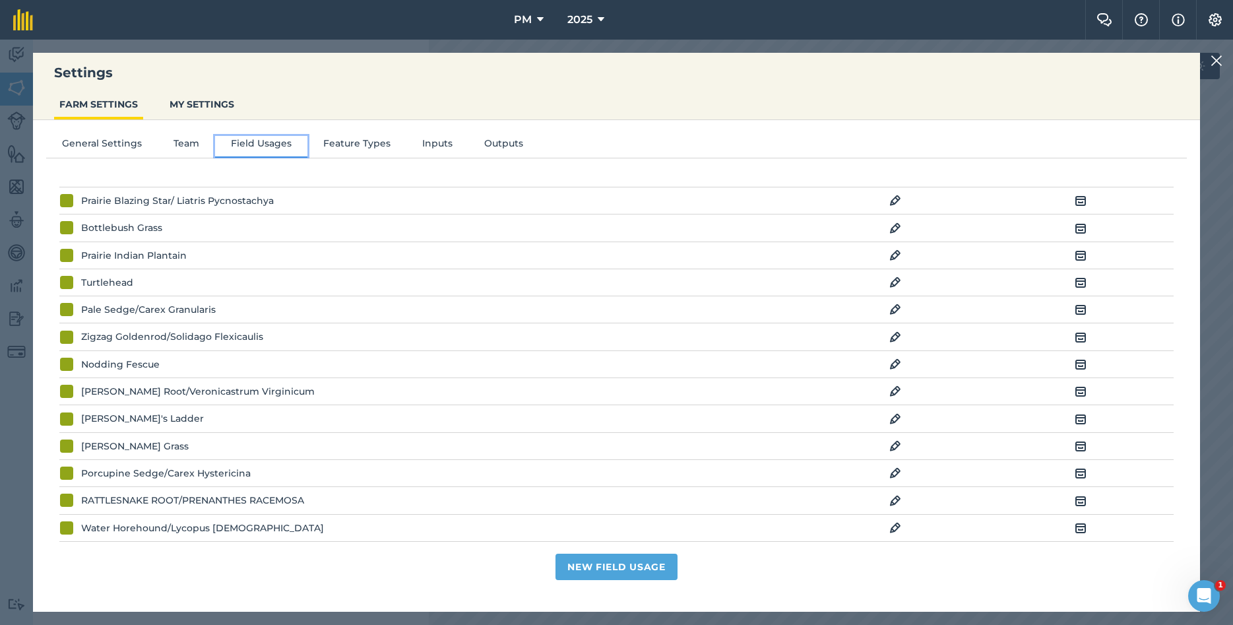
scroll to position [641, 0]
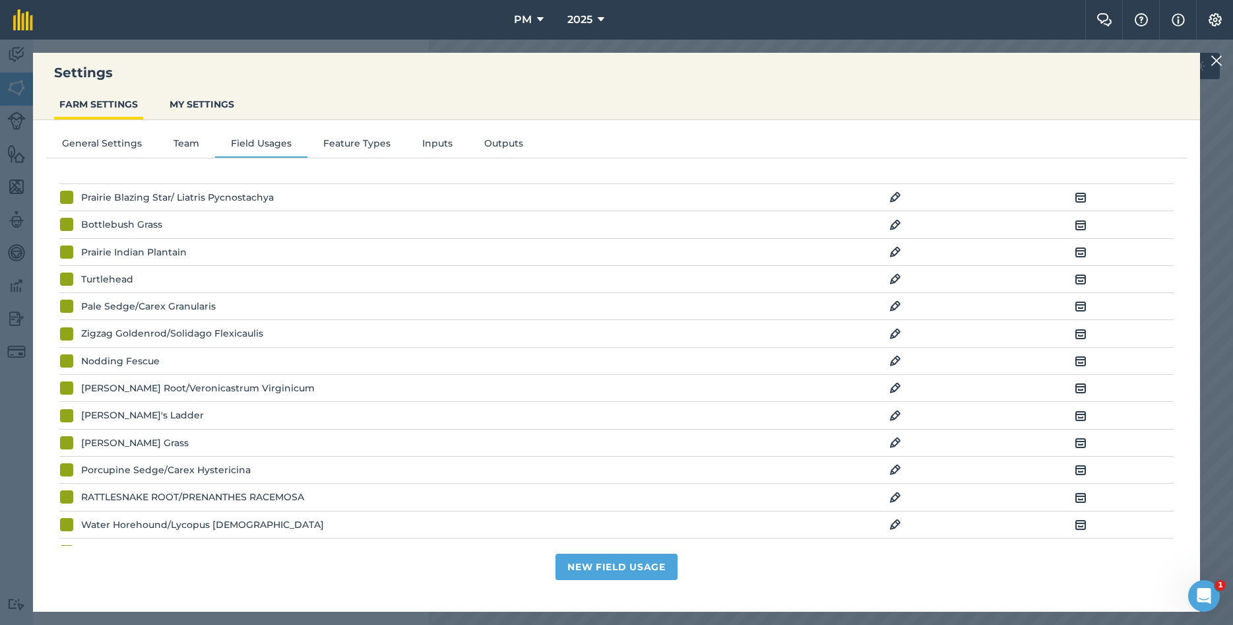
click at [891, 423] on img at bounding box center [895, 416] width 12 height 16
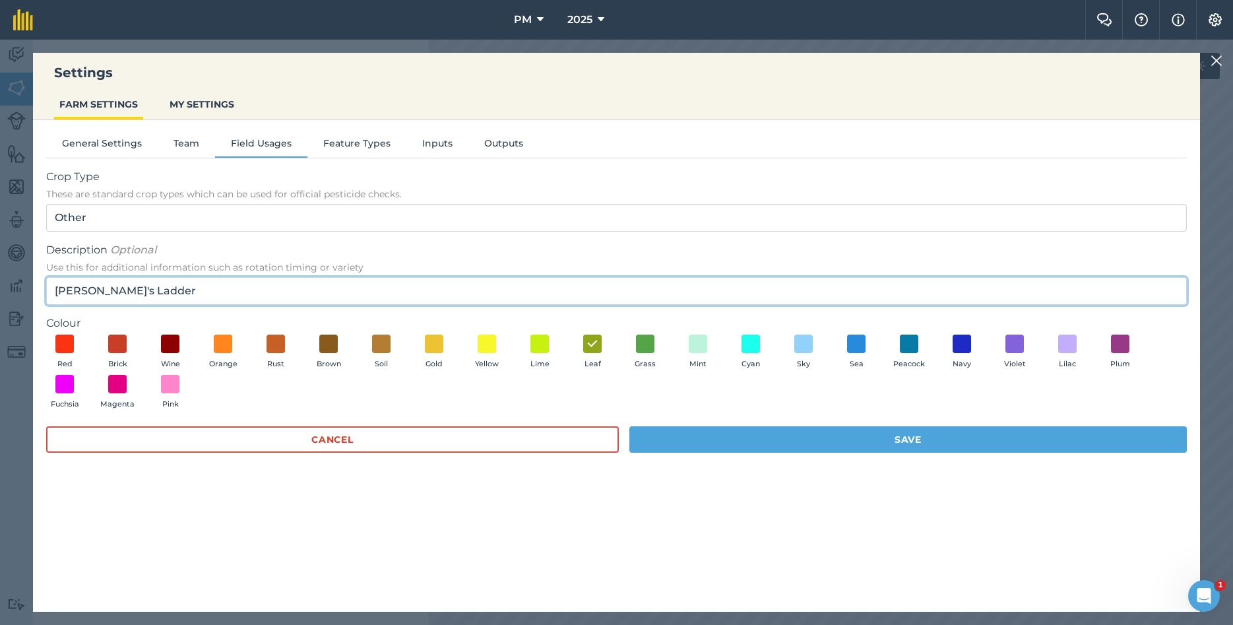
click at [174, 294] on input "[PERSON_NAME]'s Ladder" at bounding box center [616, 291] width 1140 height 28
paste input "Polemonium reptans"
type input "[PERSON_NAME]'s Ladder/Polemonium reptans"
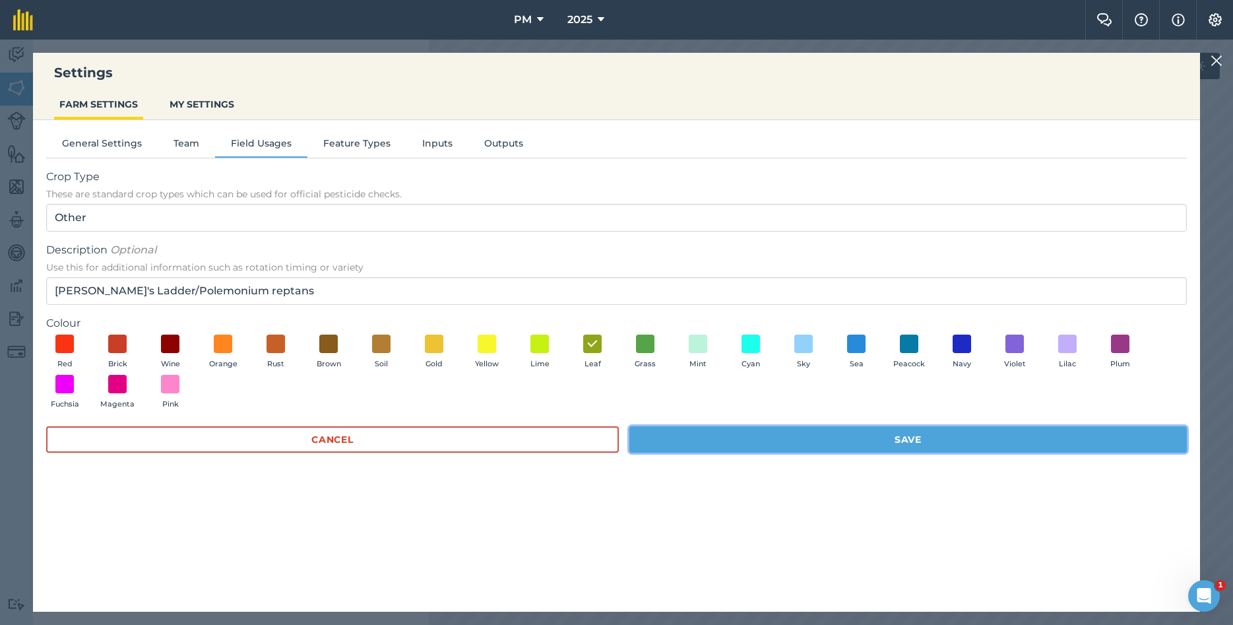
click at [794, 440] on button "Save" at bounding box center [907, 439] width 557 height 26
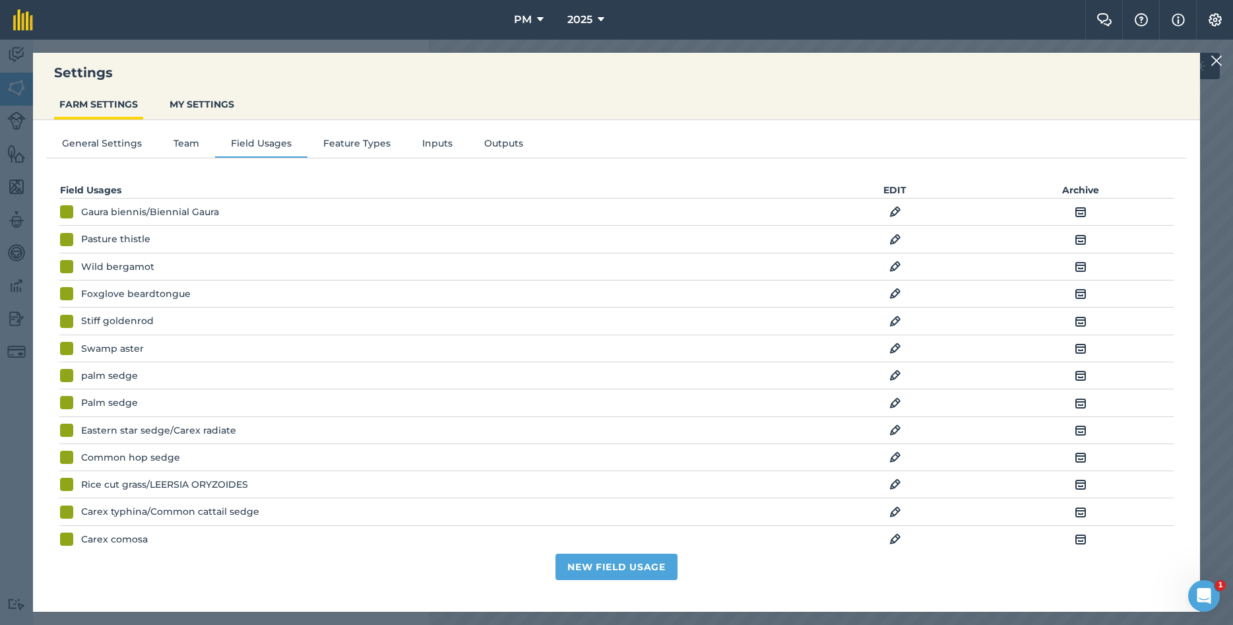
click at [1216, 61] on img at bounding box center [1216, 61] width 12 height 16
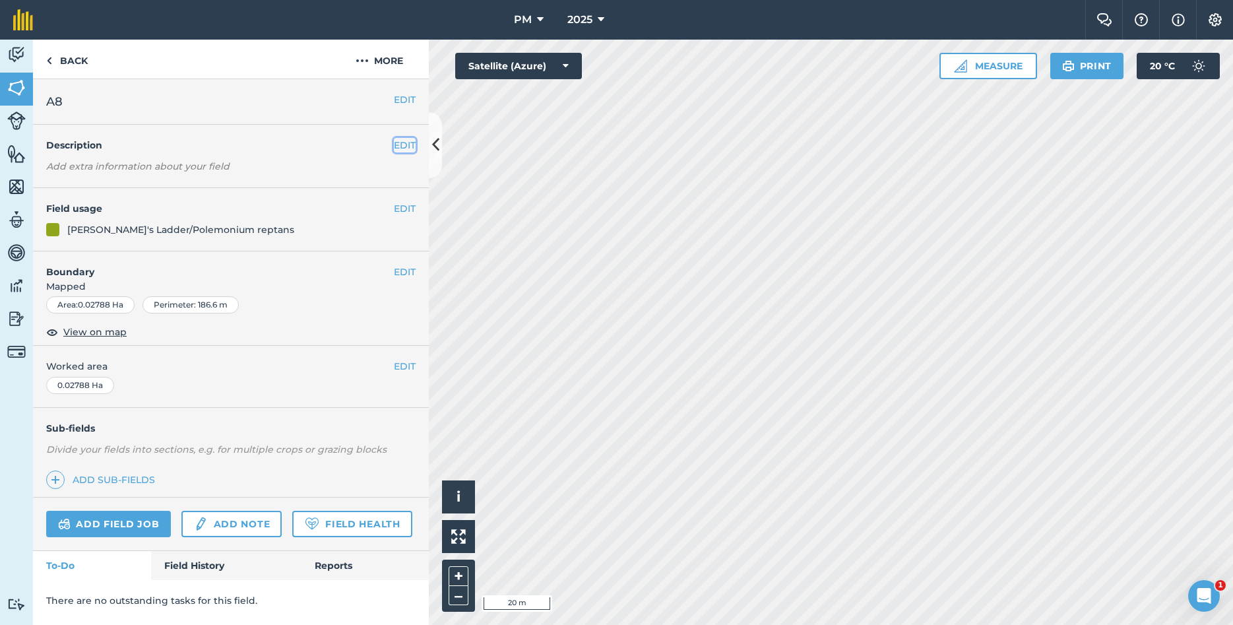
click at [396, 145] on button "EDIT" at bounding box center [405, 145] width 22 height 15
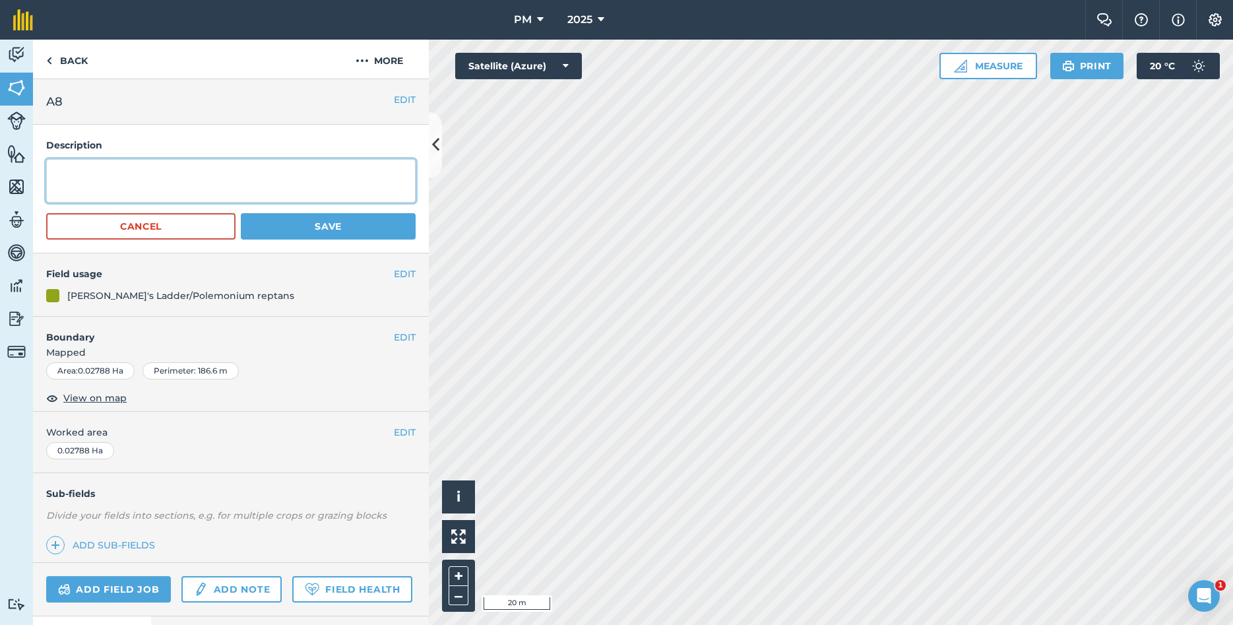
click at [172, 174] on textarea at bounding box center [230, 181] width 369 height 44
type textarea "D"
type textarea "YEAR PLANTED: 2025 [MEDICAL_DATA]: [PERSON_NAME],[GEOGRAPHIC_DATA]"
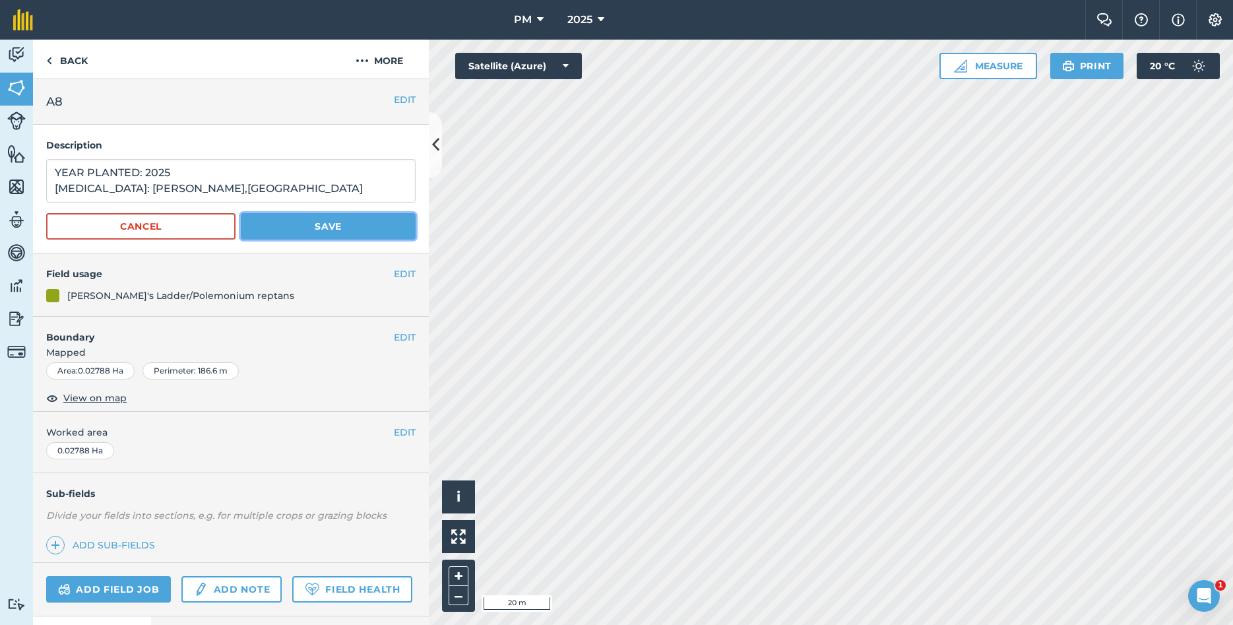
click at [346, 226] on button "Save" at bounding box center [328, 226] width 175 height 26
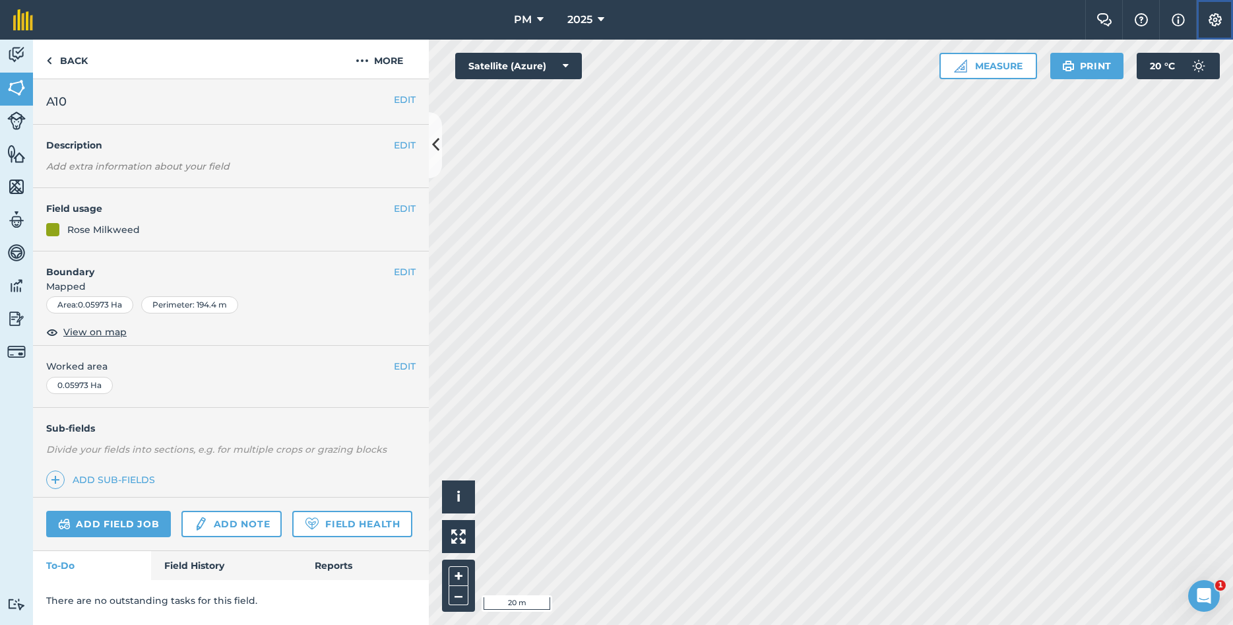
click at [1215, 11] on button "Settings" at bounding box center [1214, 20] width 37 height 40
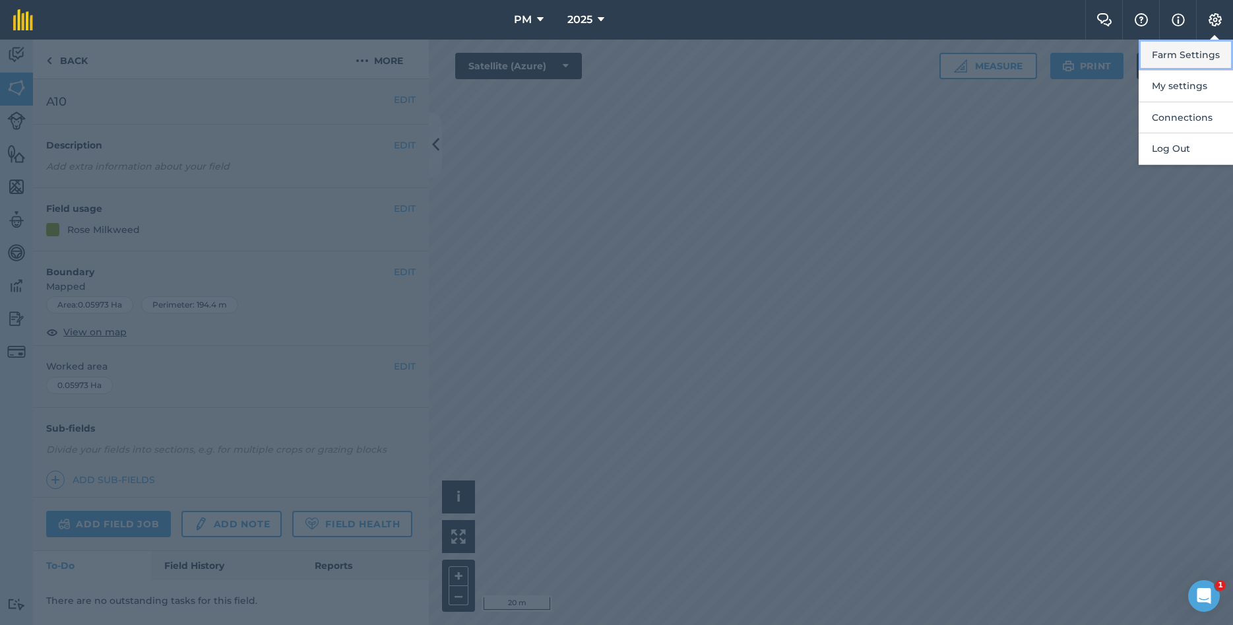
click at [1187, 61] on button "Farm Settings" at bounding box center [1185, 55] width 94 height 31
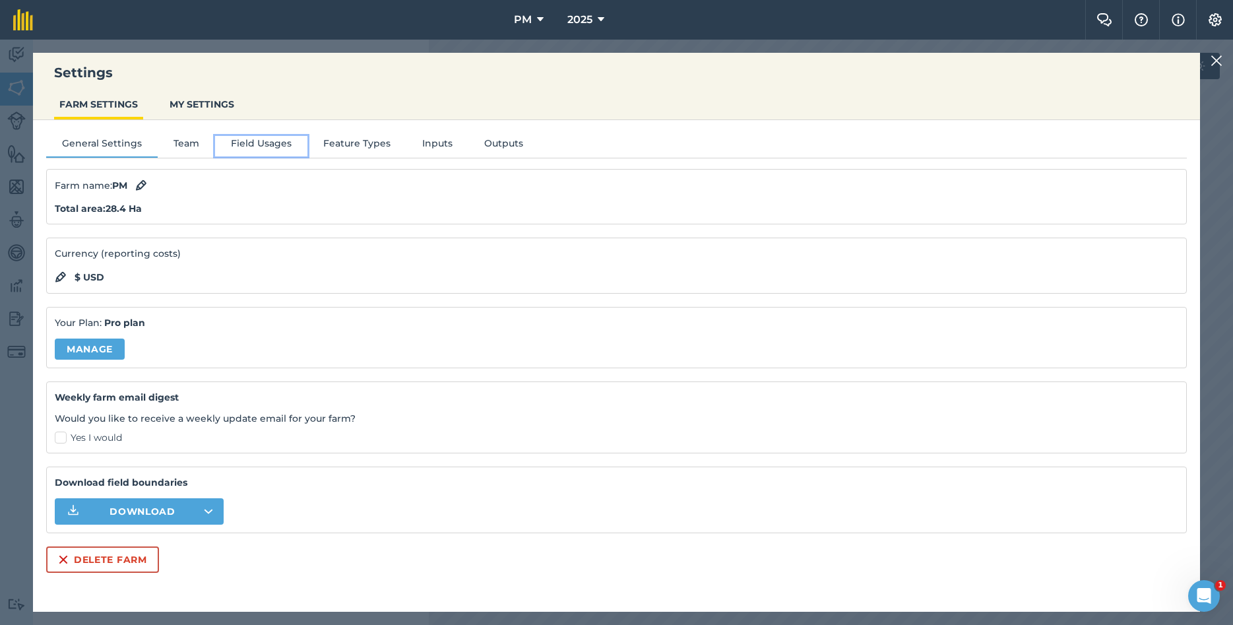
click at [258, 148] on button "Field Usages" at bounding box center [261, 146] width 92 height 20
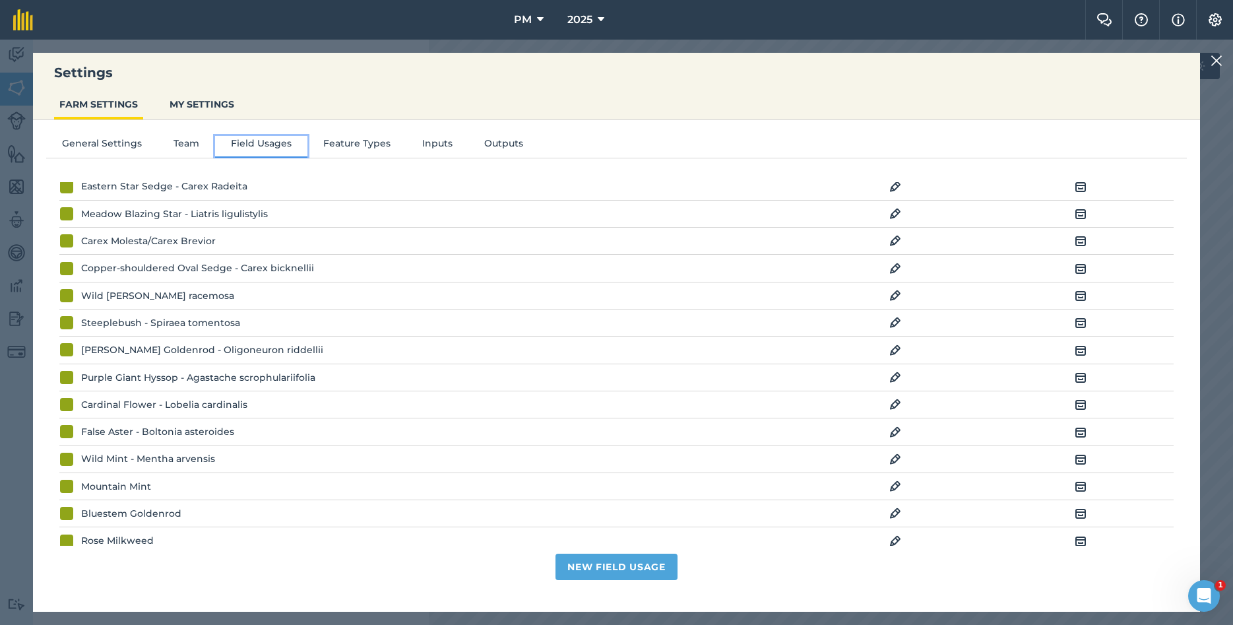
scroll to position [1282, 0]
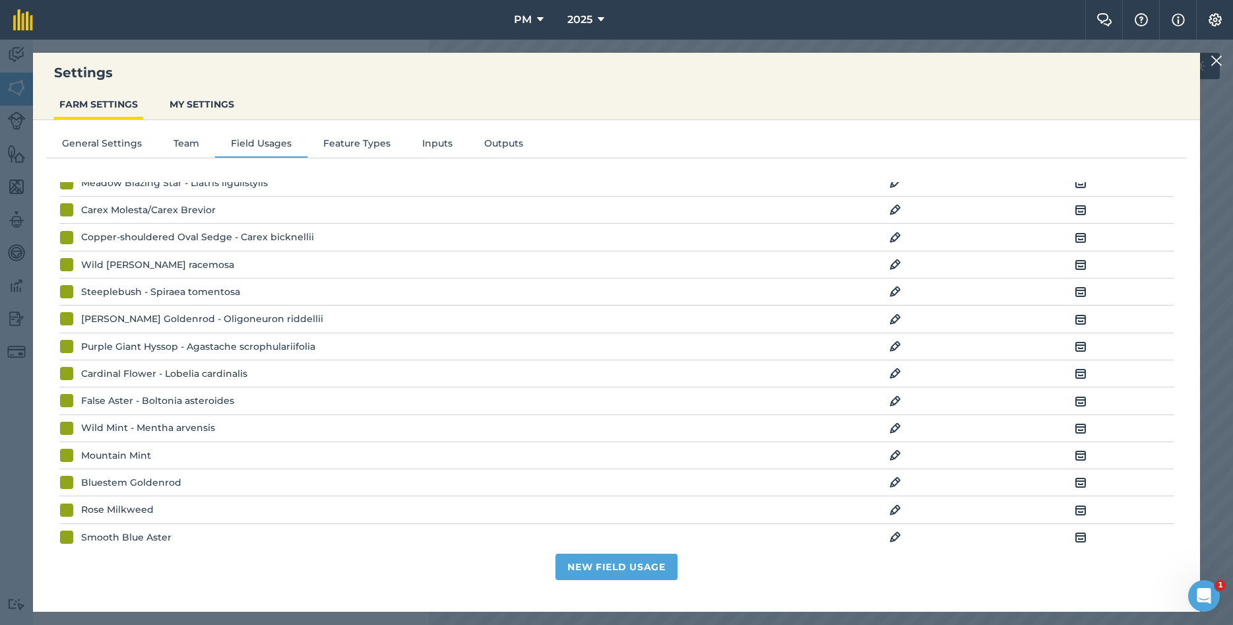
click at [892, 518] on img at bounding box center [895, 510] width 12 height 16
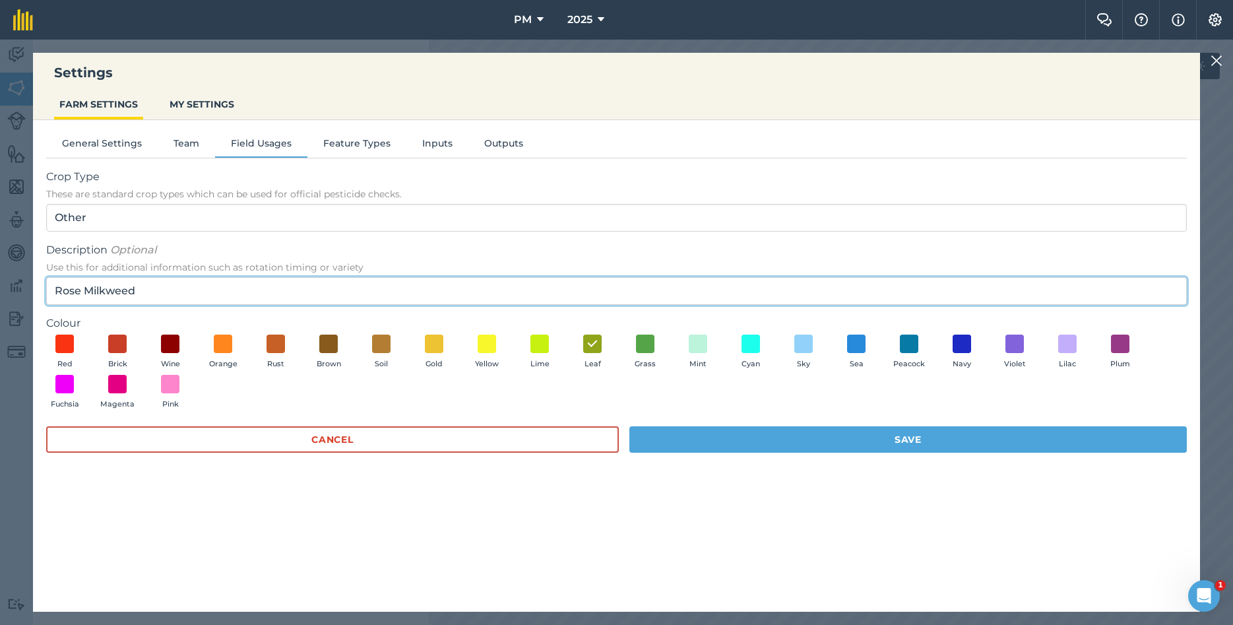
click at [159, 288] on input "Rose Milkweed" at bounding box center [616, 291] width 1140 height 28
type input "Rose Milkweed/ASCLEPIAS INCARNATA"
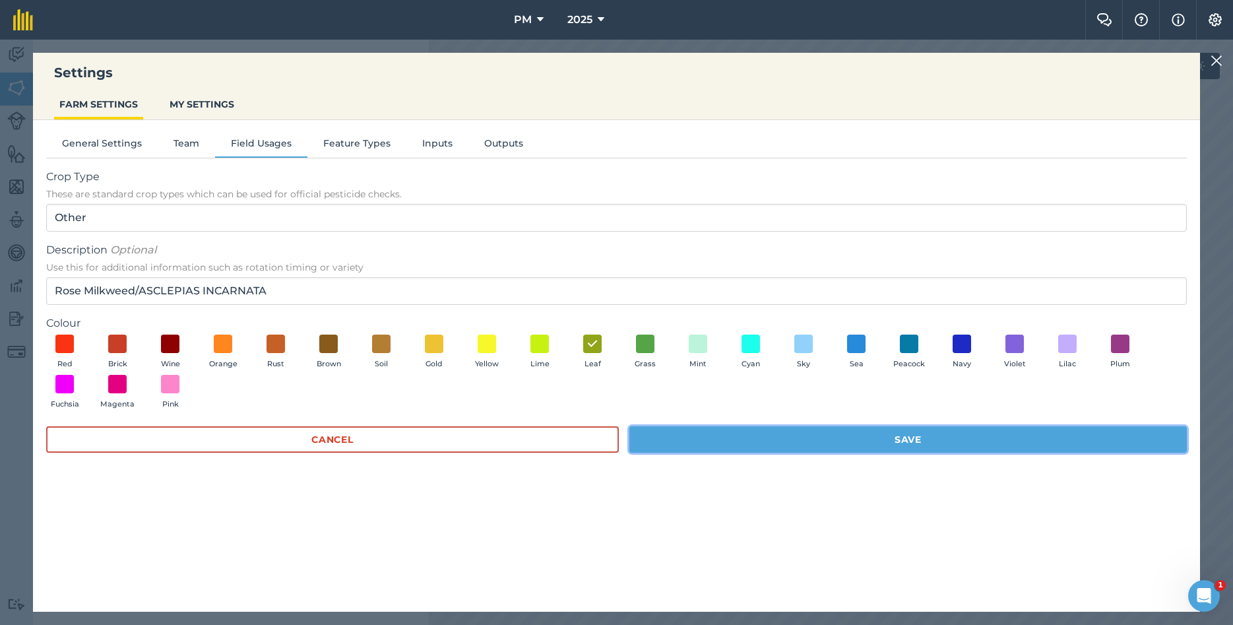
click at [908, 439] on button "Save" at bounding box center [907, 439] width 557 height 26
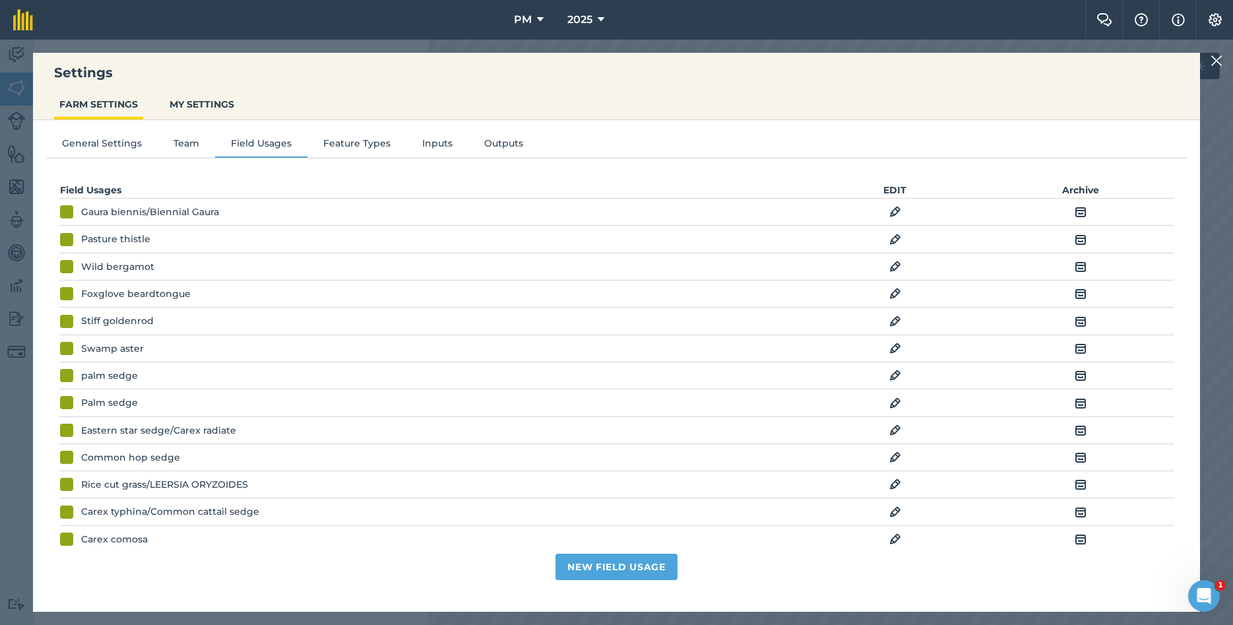
click at [1205, 58] on div "Settings FARM SETTINGS MY SETTINGS General Settings Team Field Usages Feature T…" at bounding box center [616, 332] width 1233 height 585
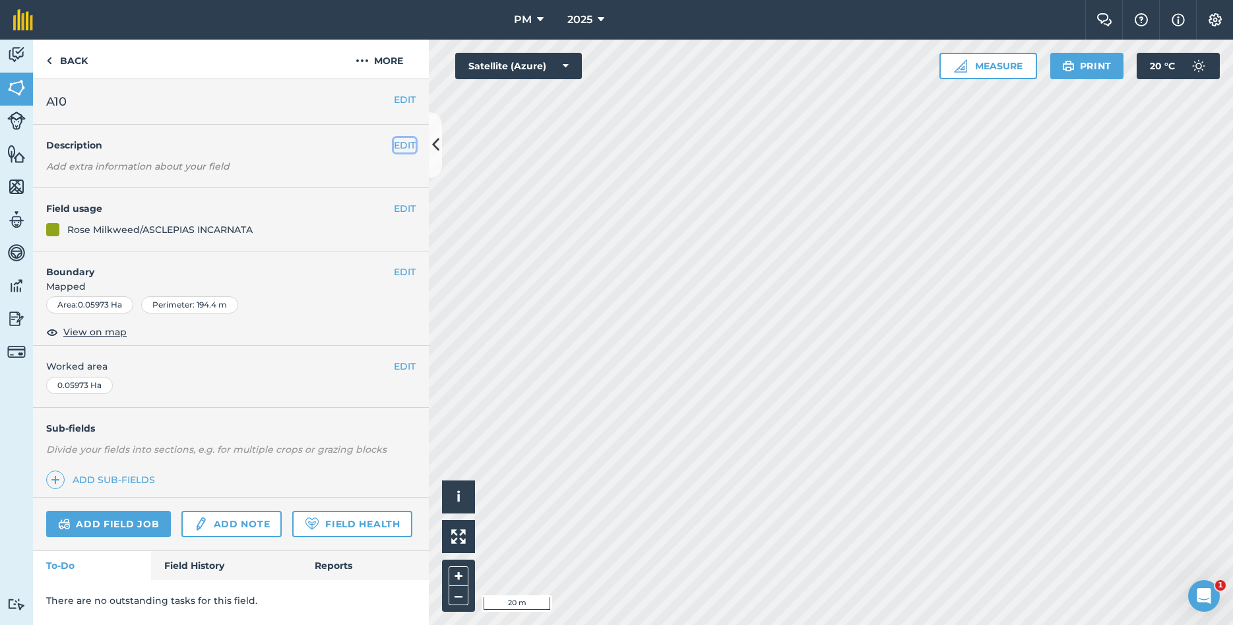
click at [402, 144] on button "EDIT" at bounding box center [405, 145] width 22 height 15
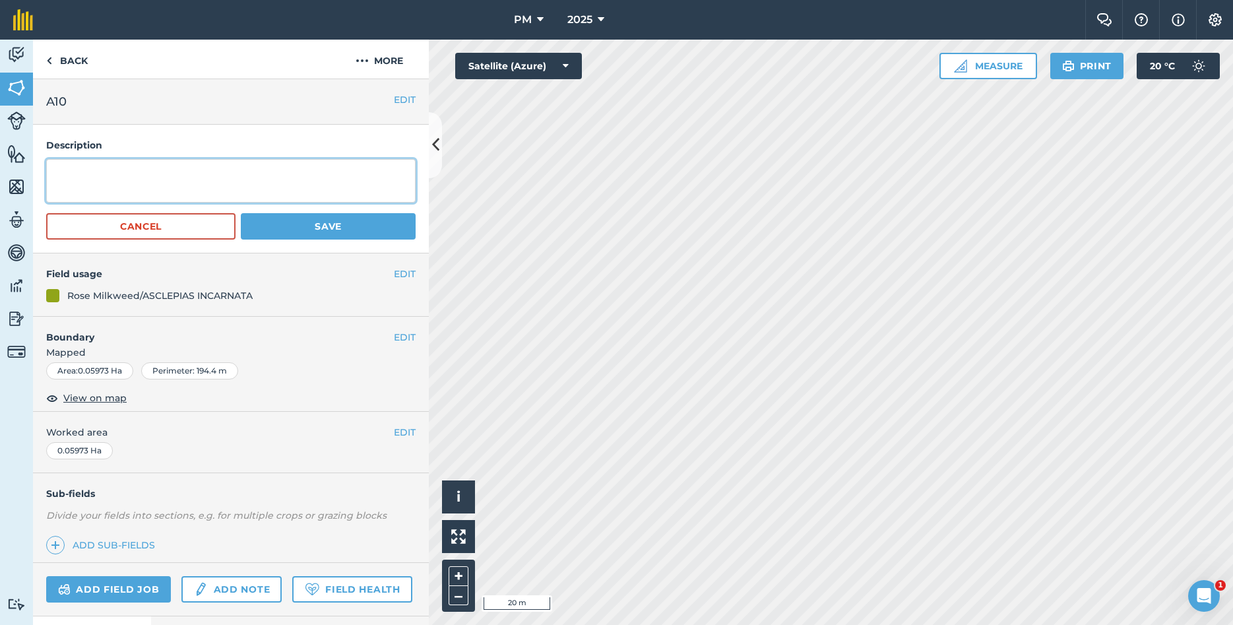
click at [236, 179] on textarea at bounding box center [230, 181] width 369 height 44
type textarea "YEAR PLANTED: 2025 [MEDICAL_DATA]: WHITESIDE,[GEOGRAPHIC_DATA]"
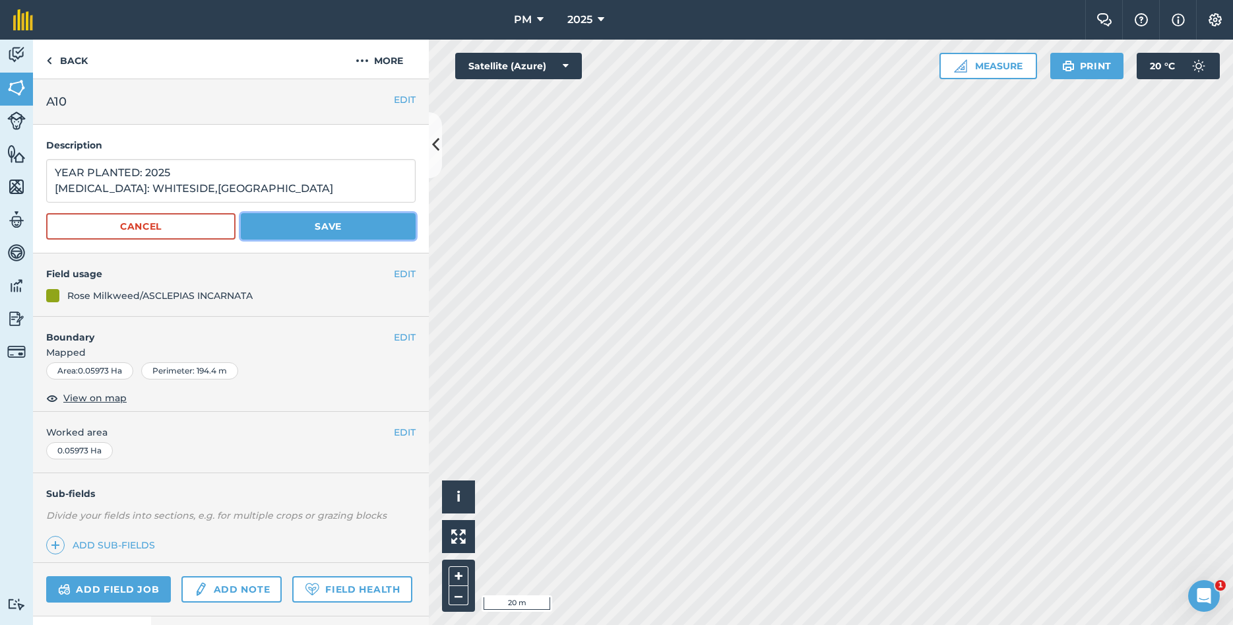
click at [339, 230] on button "Save" at bounding box center [328, 226] width 175 height 26
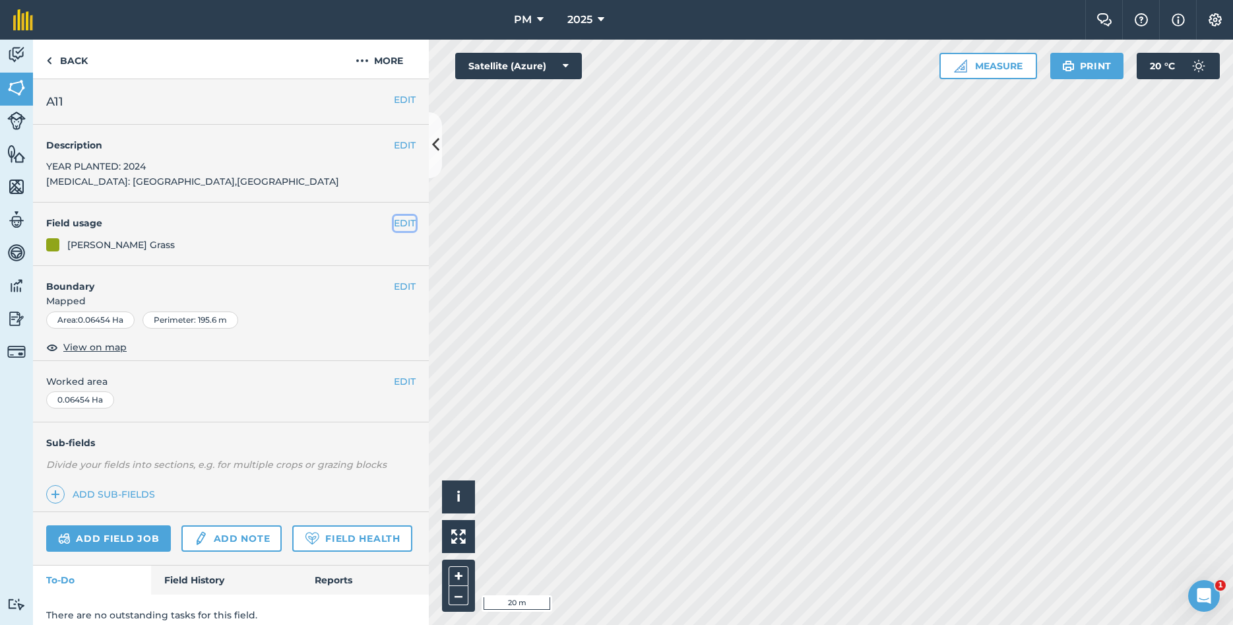
click at [404, 226] on button "EDIT" at bounding box center [405, 223] width 22 height 15
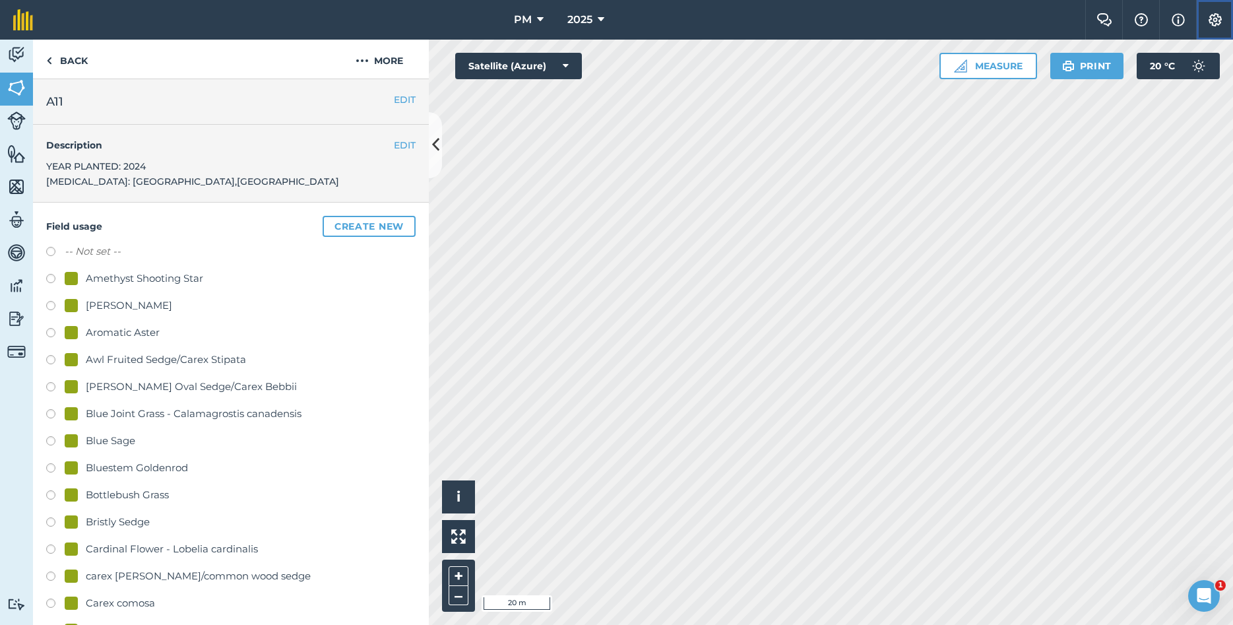
click at [1208, 18] on img at bounding box center [1215, 19] width 16 height 13
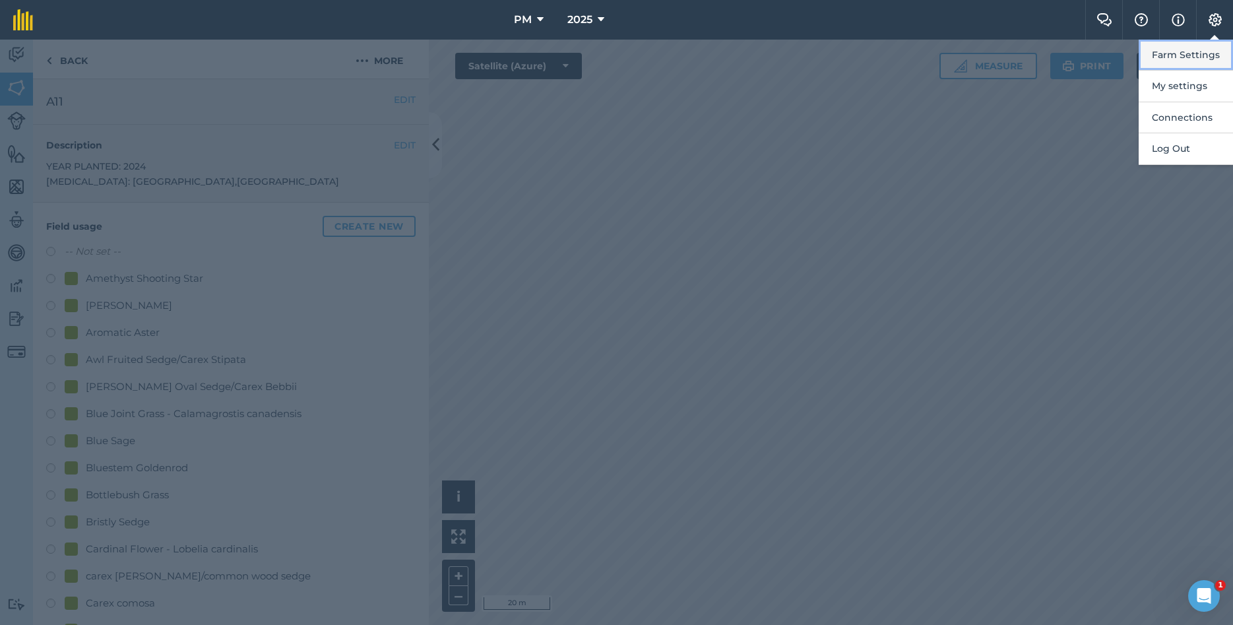
click at [1156, 59] on button "Farm Settings" at bounding box center [1185, 55] width 94 height 31
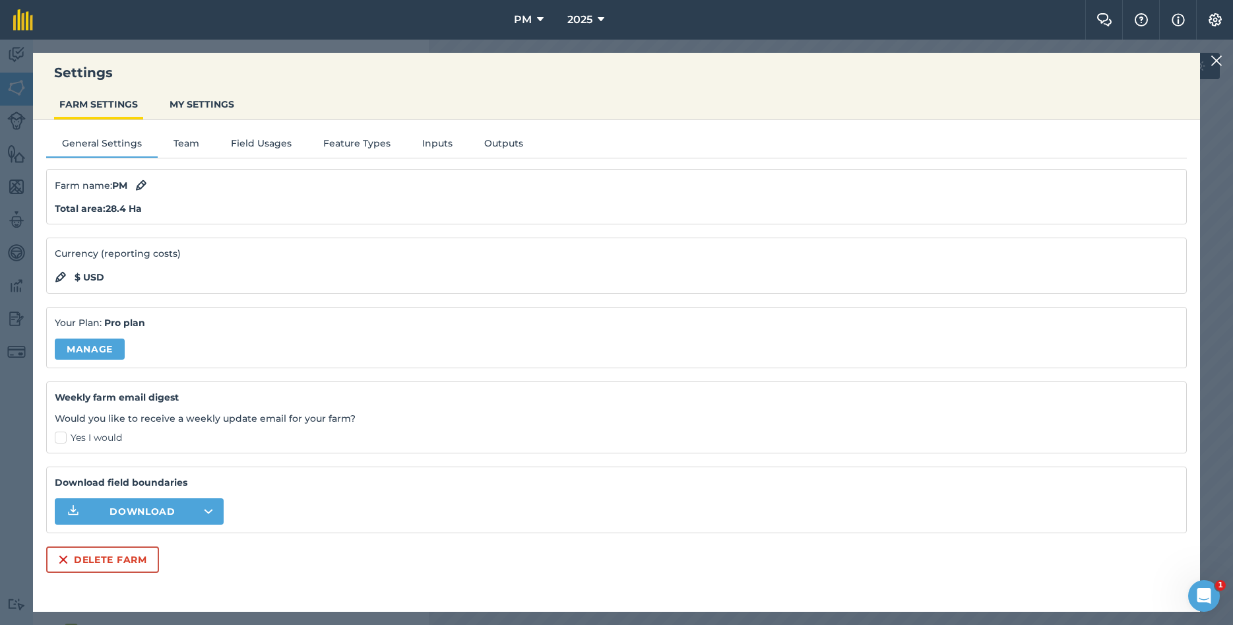
click at [270, 136] on div "General Settings Team Field Usages Feature Types Inputs Outputs Farm name : PM …" at bounding box center [616, 359] width 1167 height 478
click at [266, 140] on button "Field Usages" at bounding box center [261, 146] width 92 height 20
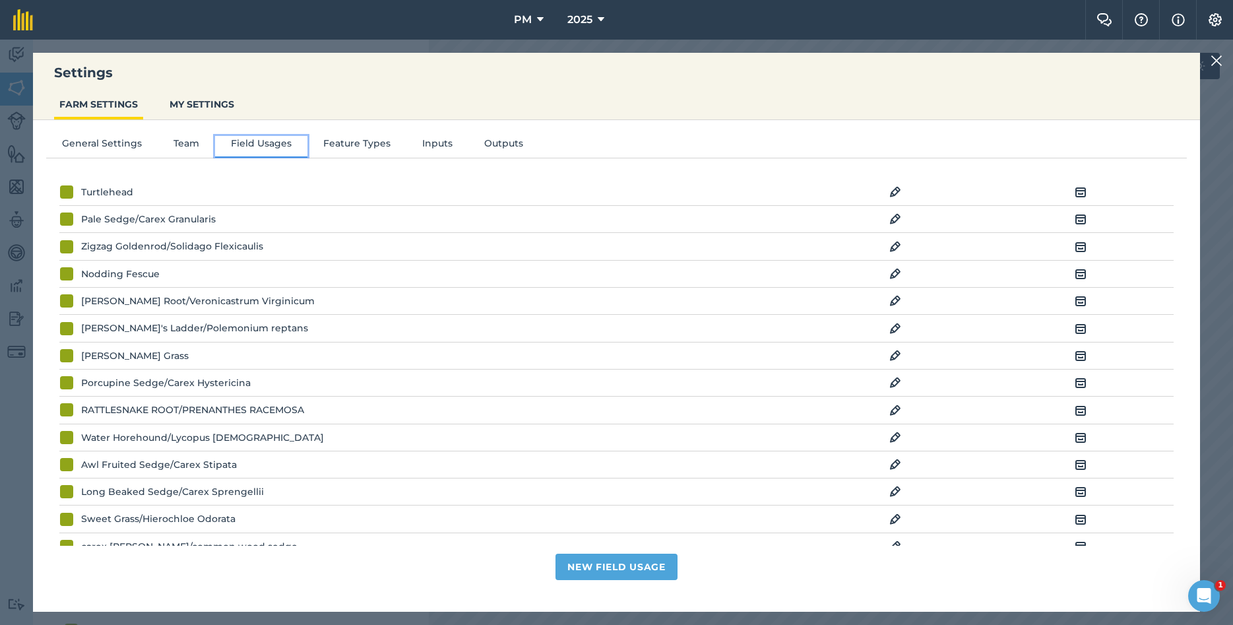
scroll to position [855, 0]
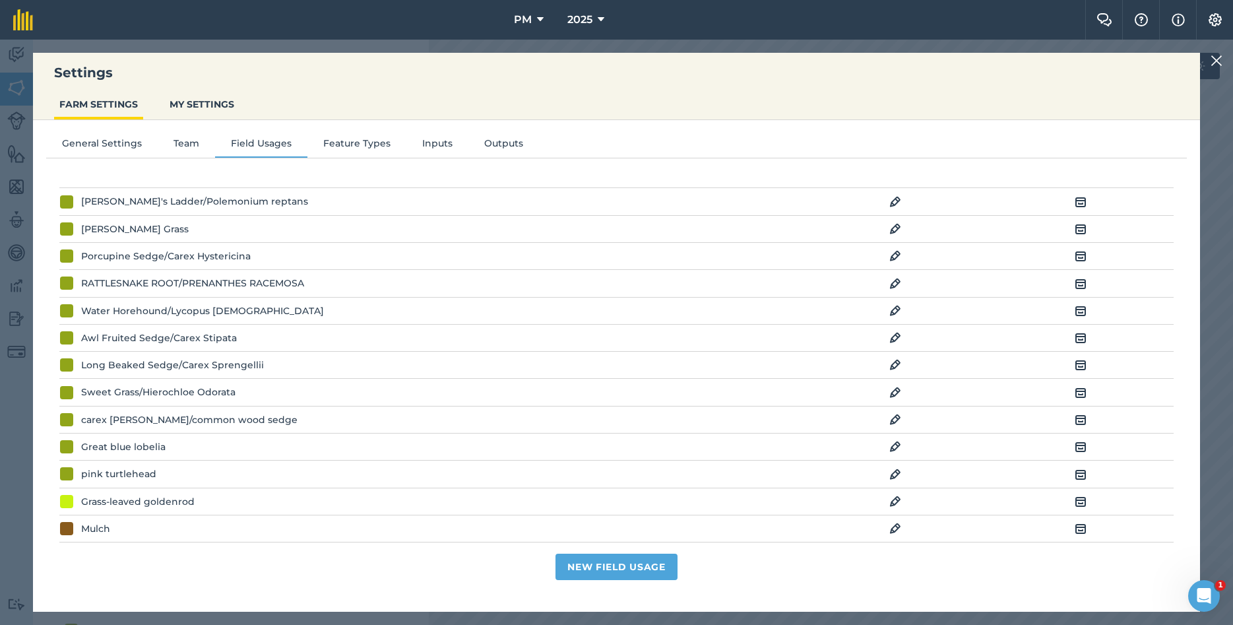
click at [896, 237] on img at bounding box center [895, 229] width 12 height 16
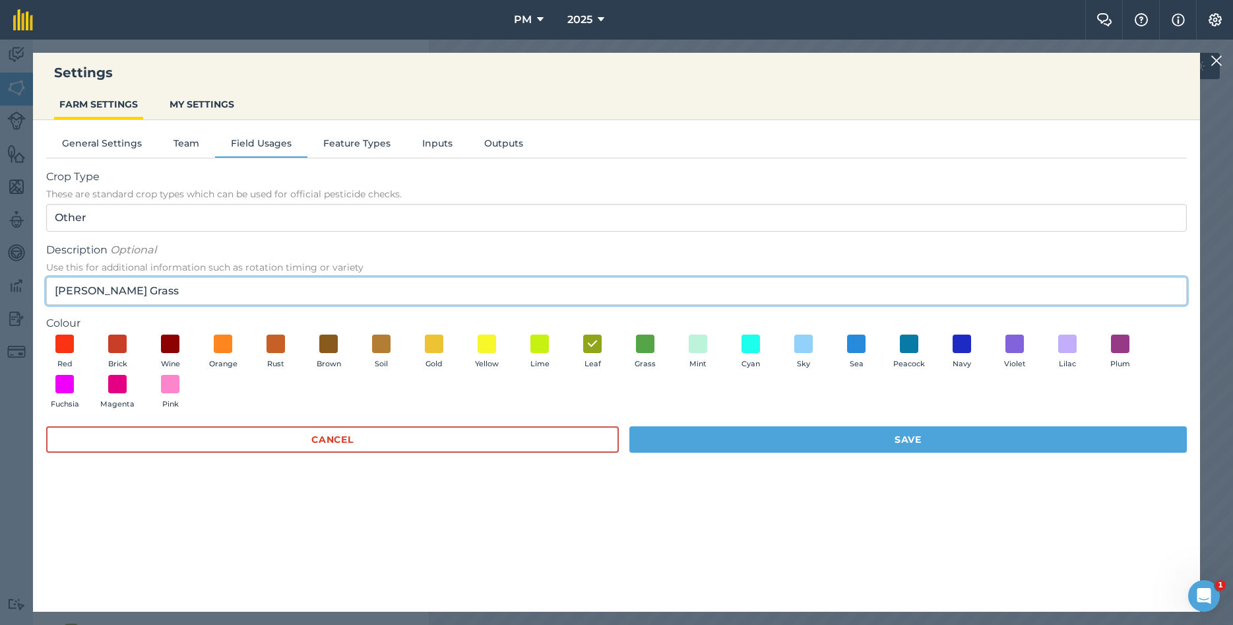
click at [197, 294] on input "[PERSON_NAME] Grass" at bounding box center [616, 291] width 1140 height 28
type input "[PERSON_NAME] Grass/ GLYCERIA GRANDIS"
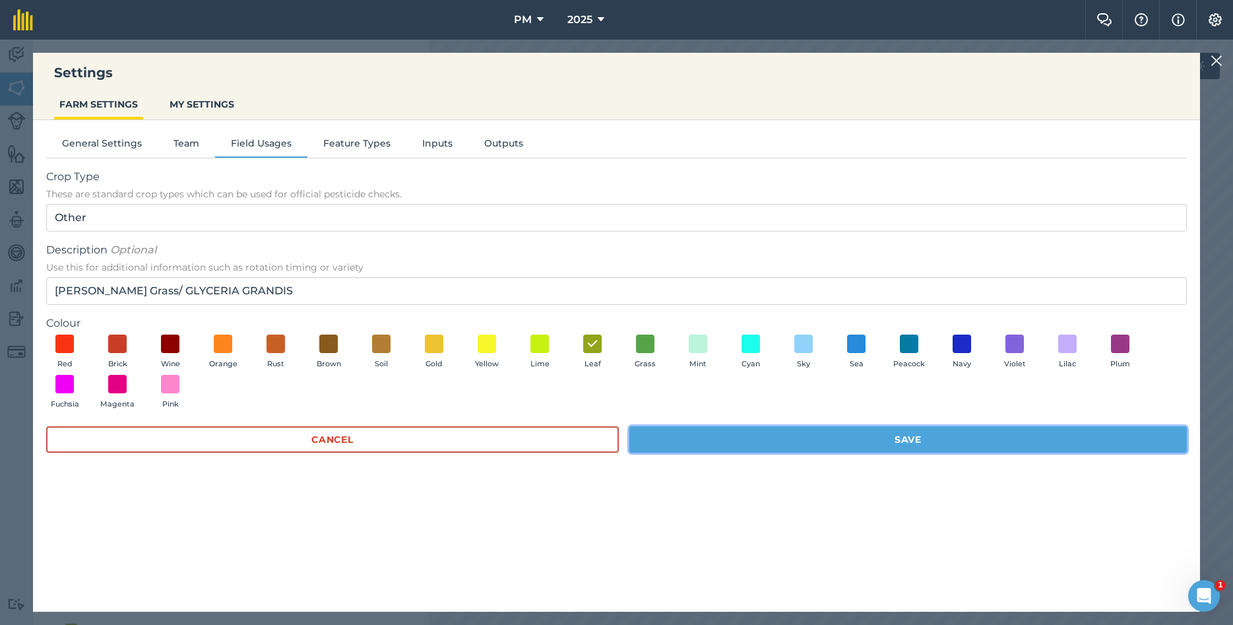
click at [716, 443] on button "Save" at bounding box center [907, 439] width 557 height 26
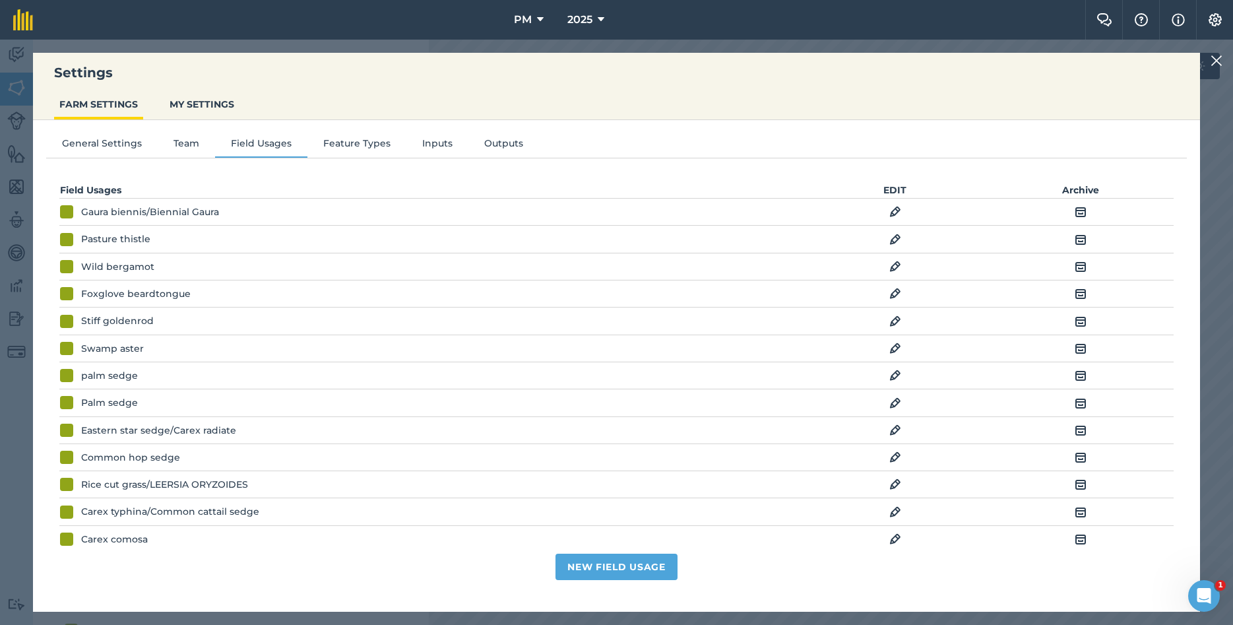
click at [1213, 57] on img at bounding box center [1216, 61] width 12 height 16
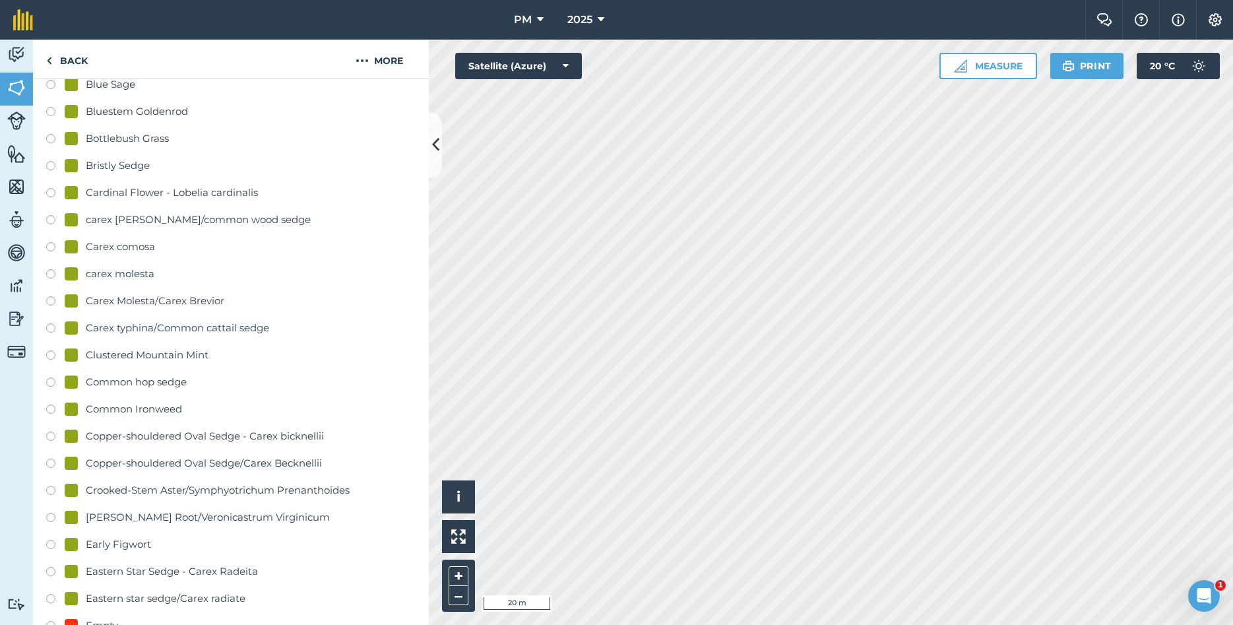
scroll to position [0, 0]
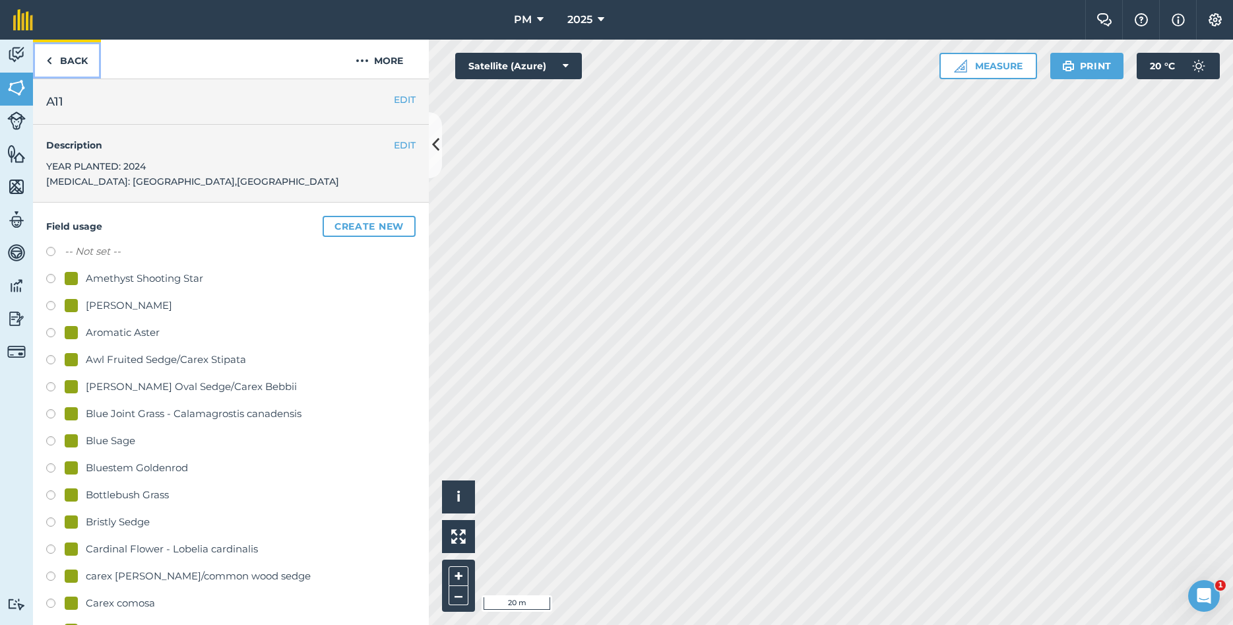
click at [54, 65] on link "Back" at bounding box center [67, 59] width 68 height 39
click at [49, 65] on img at bounding box center [49, 61] width 6 height 16
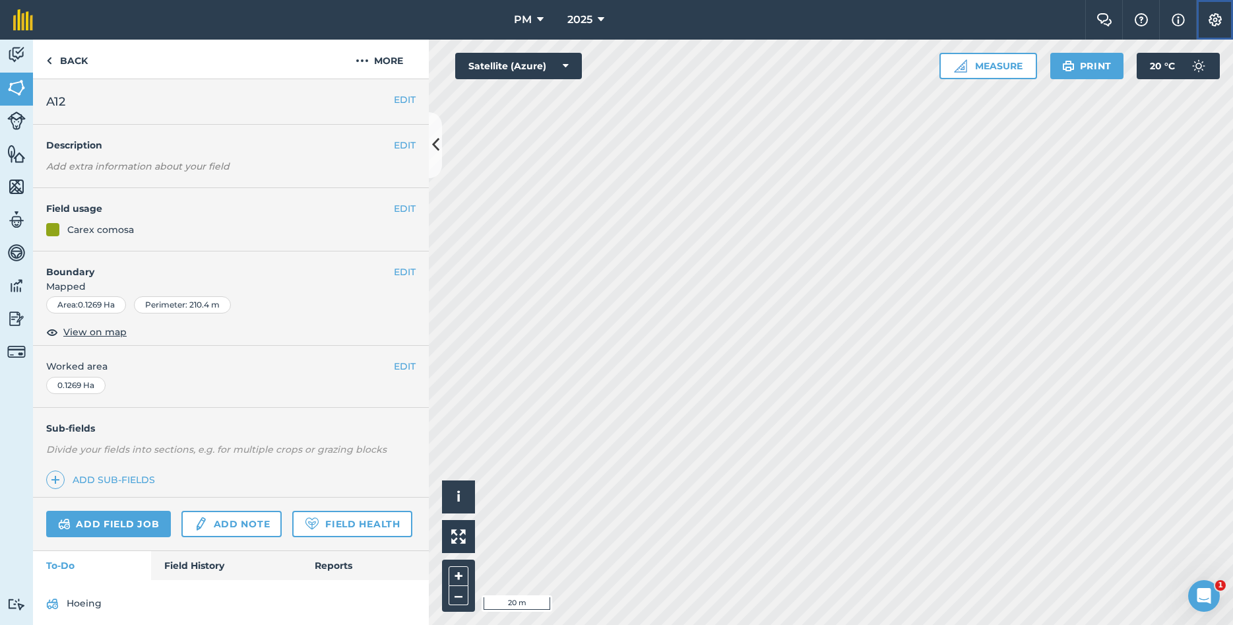
click at [1210, 19] on img at bounding box center [1215, 19] width 16 height 13
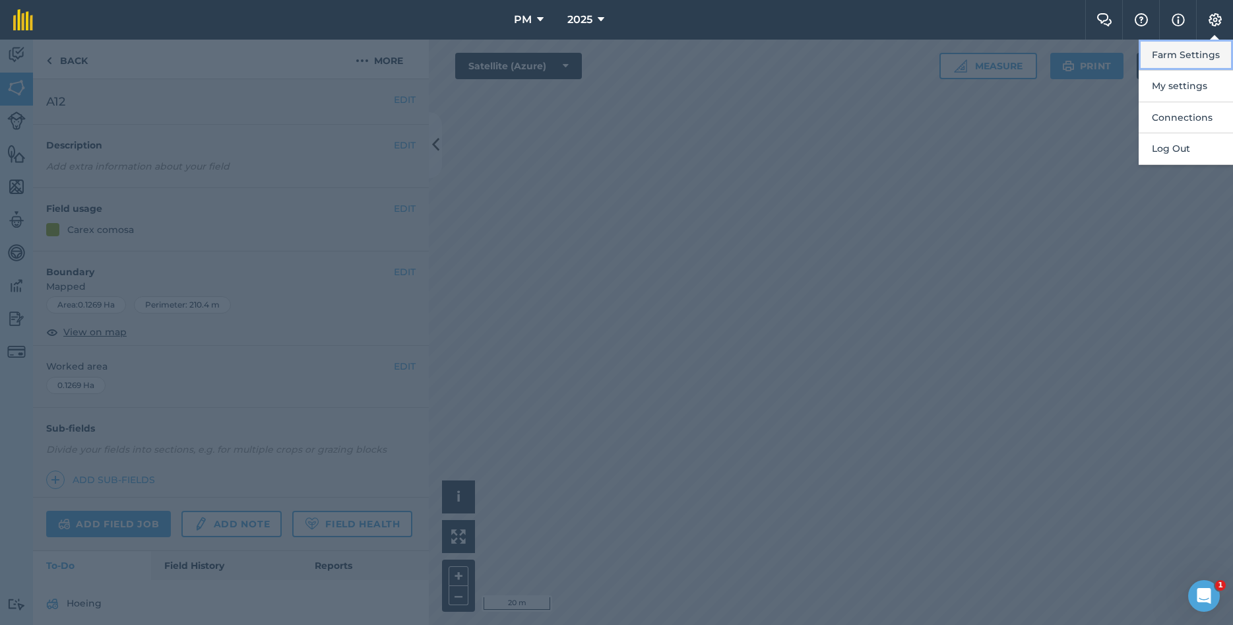
click at [1173, 55] on button "Farm Settings" at bounding box center [1185, 55] width 94 height 31
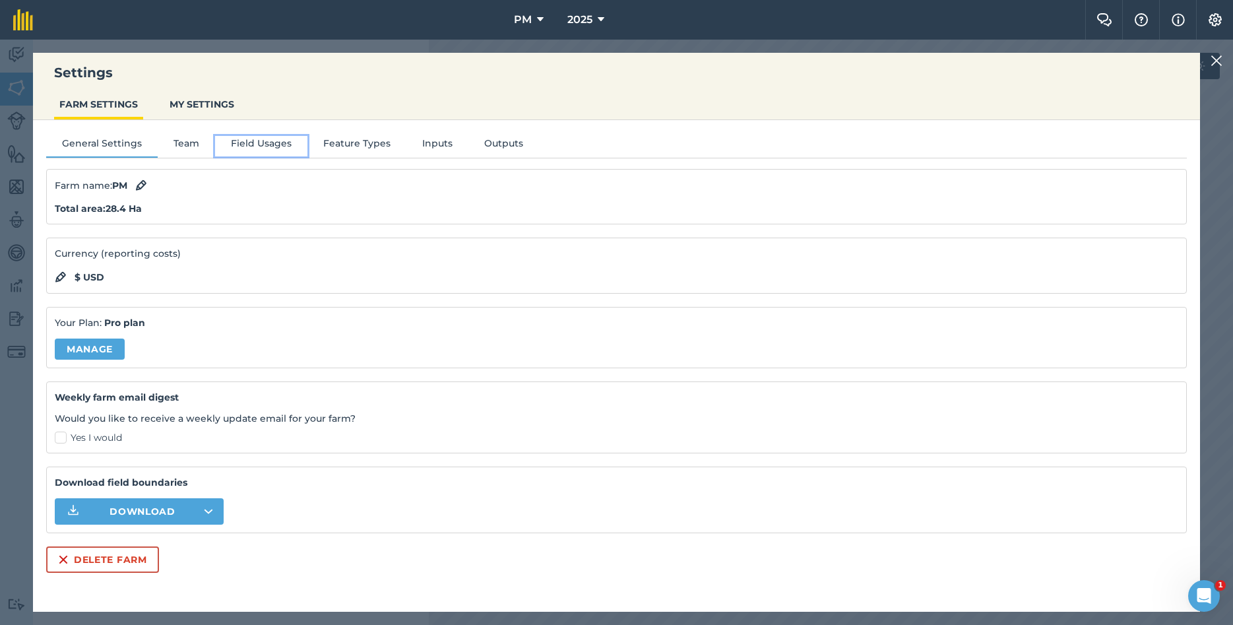
click at [272, 140] on button "Field Usages" at bounding box center [261, 146] width 92 height 20
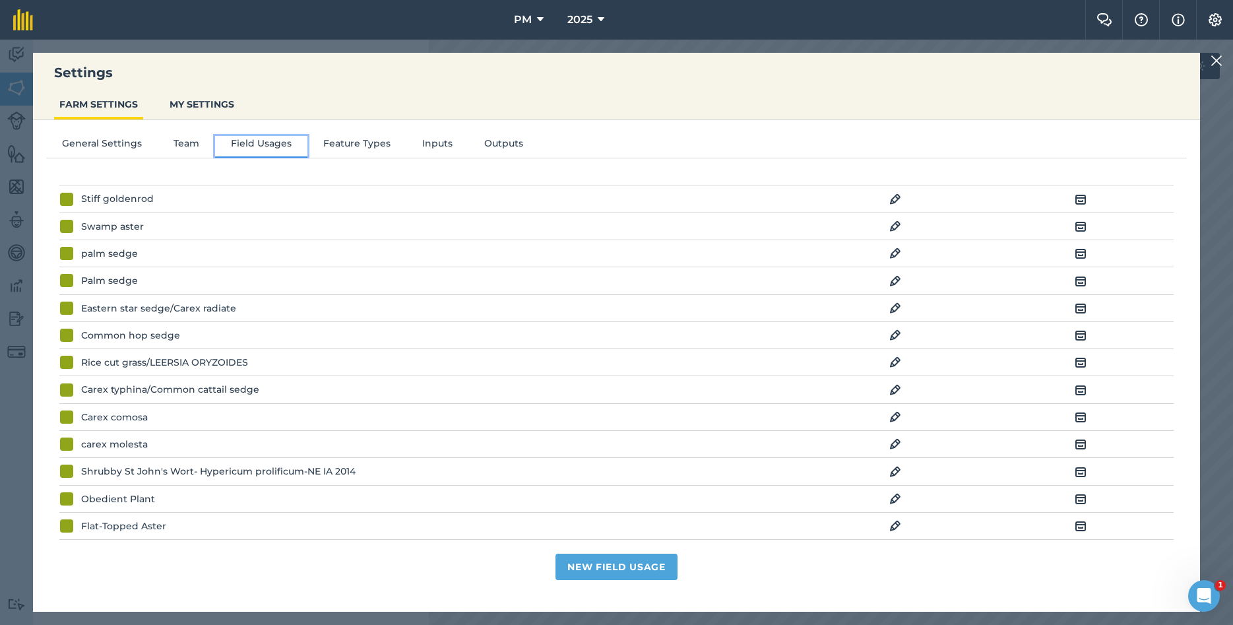
scroll to position [142, 0]
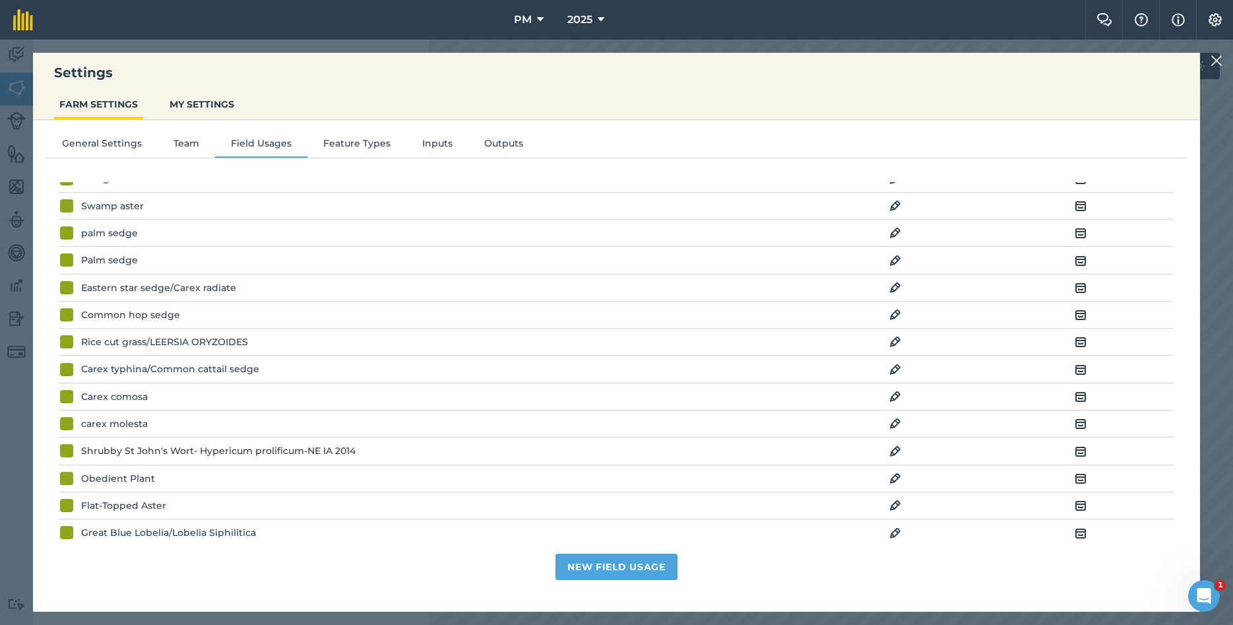
click at [897, 399] on img at bounding box center [895, 397] width 12 height 16
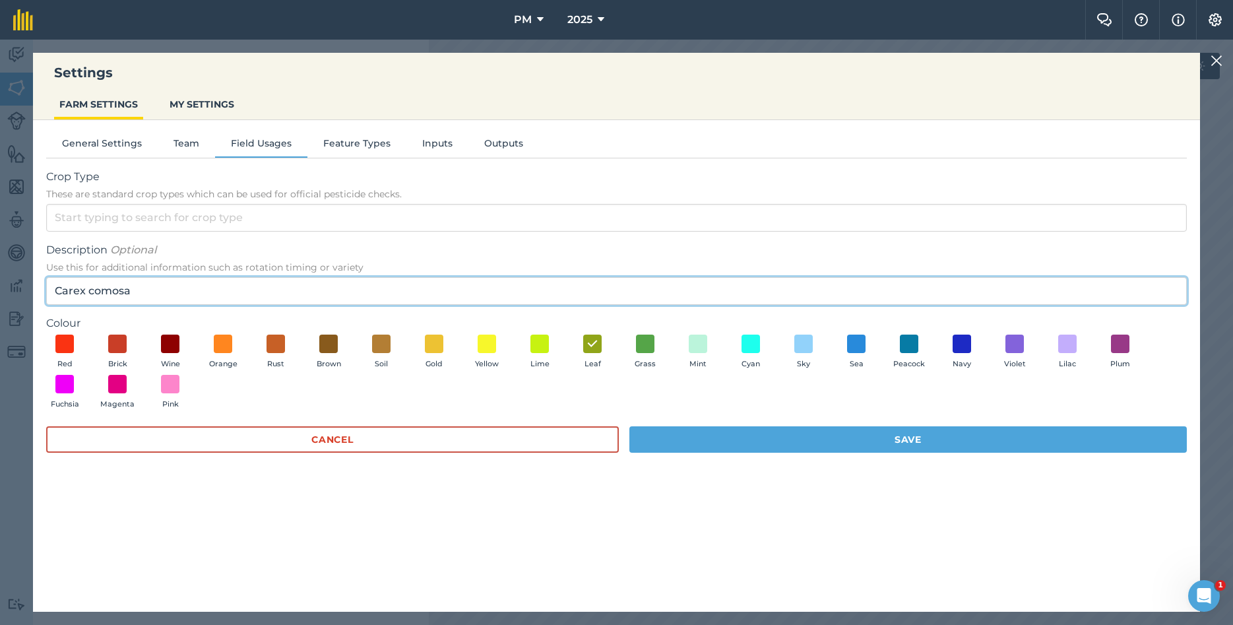
click at [193, 286] on input "Carex comosa" at bounding box center [616, 291] width 1140 height 28
type input "Carex comosa/BRISTLY SEDGE"
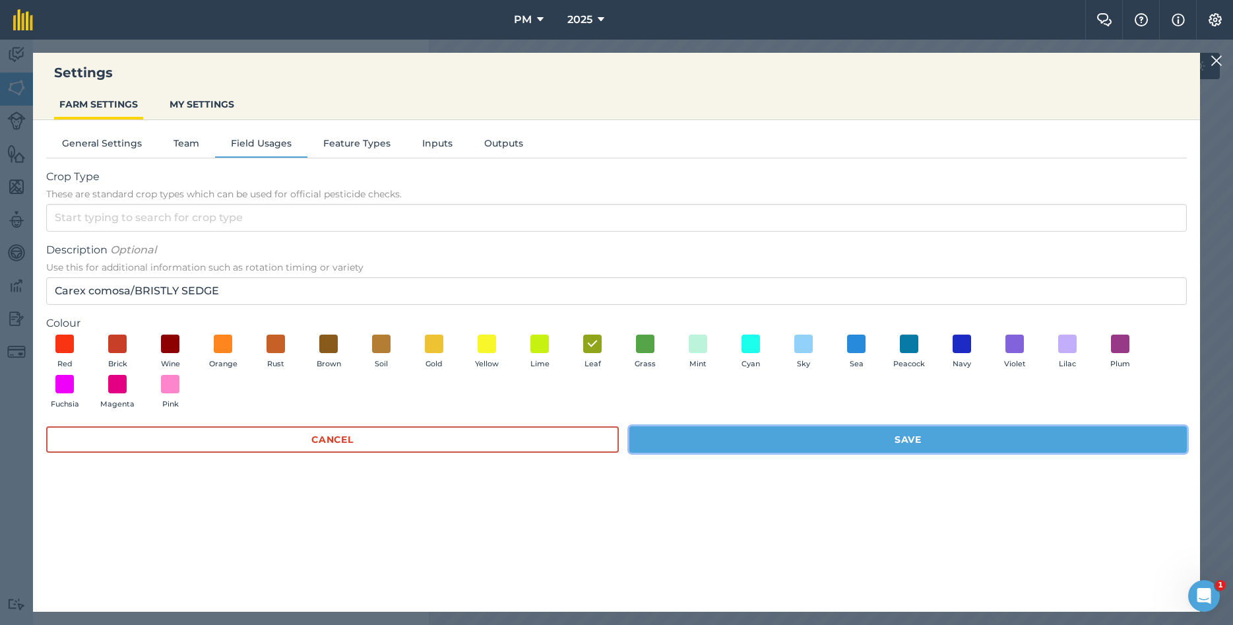
click at [775, 450] on button "Save" at bounding box center [907, 439] width 557 height 26
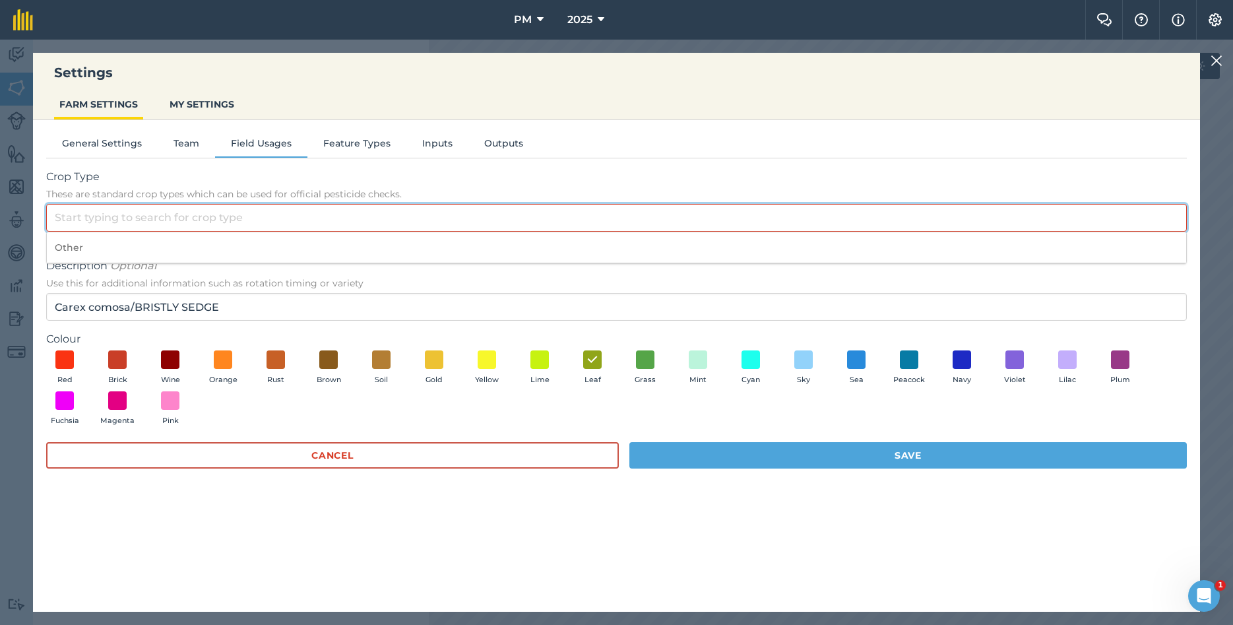
click at [137, 219] on input "Crop Type These are standard crop types which can be used for official pesticid…" at bounding box center [616, 218] width 1140 height 28
drag, startPoint x: 92, startPoint y: 243, endPoint x: 352, endPoint y: 363, distance: 286.0
click at [94, 243] on li "Other" at bounding box center [616, 247] width 1139 height 31
type input "Other"
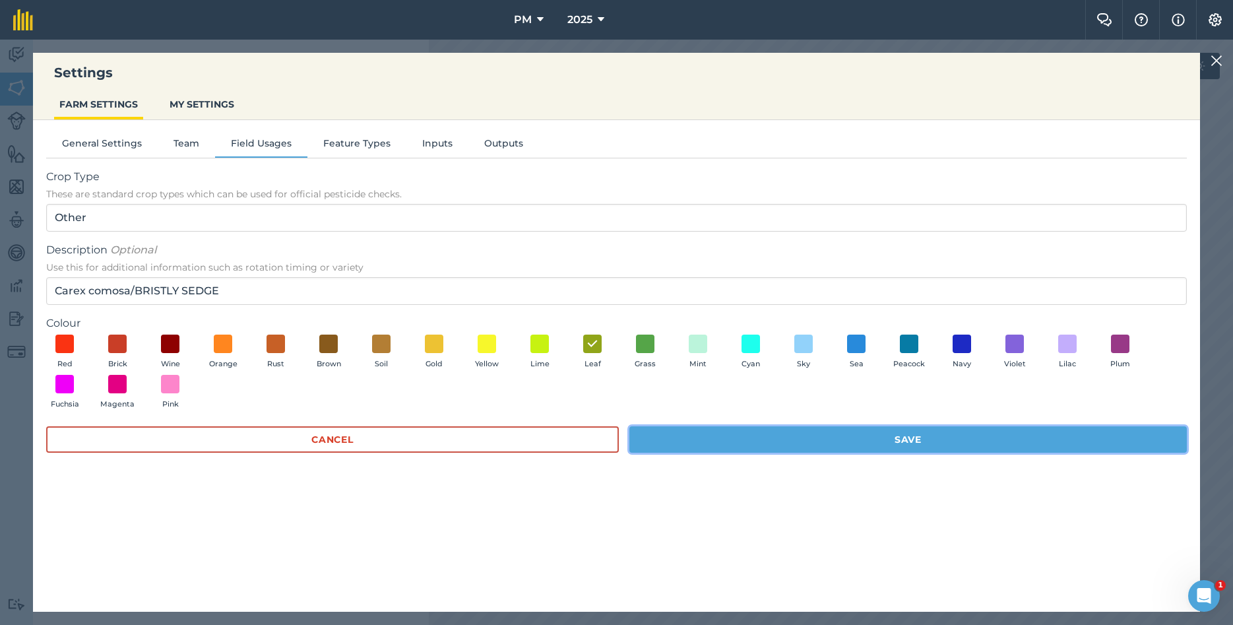
click at [749, 436] on button "Save" at bounding box center [907, 439] width 557 height 26
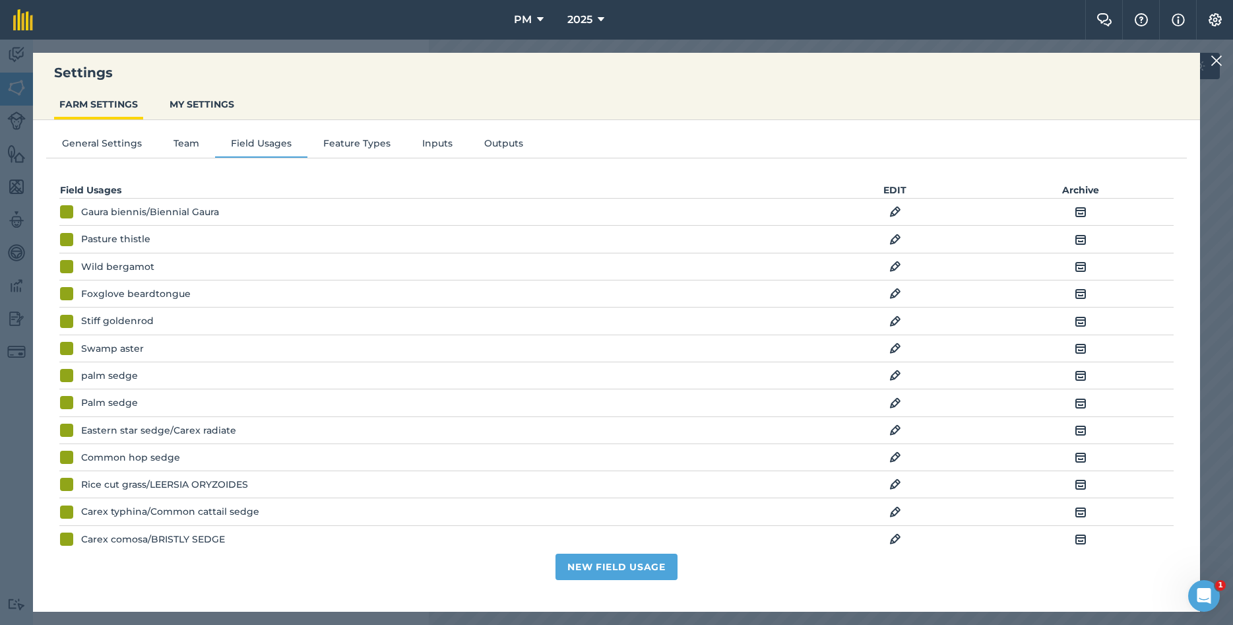
click at [1216, 55] on img at bounding box center [1216, 61] width 12 height 16
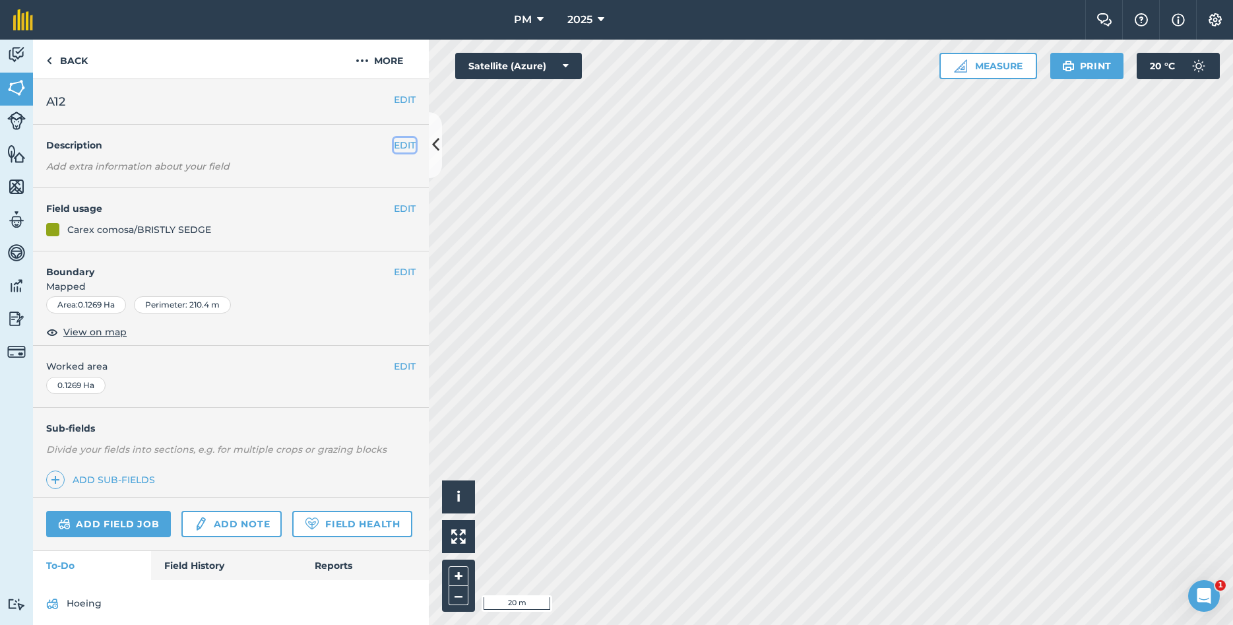
click at [407, 140] on button "EDIT" at bounding box center [405, 145] width 22 height 15
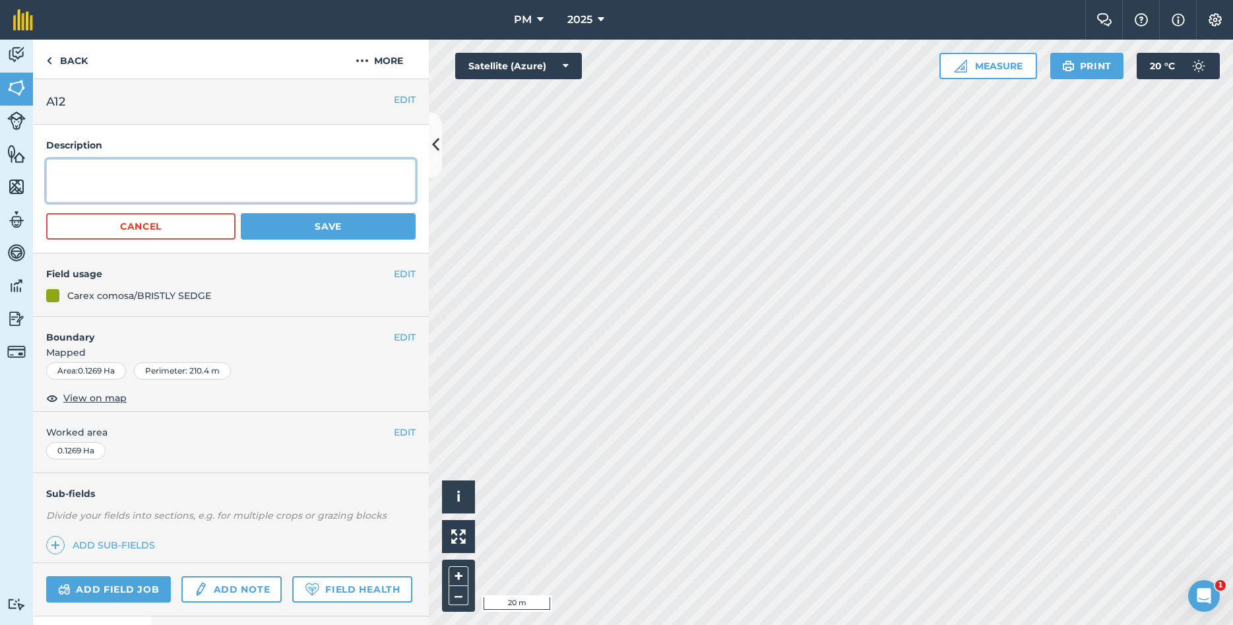
click at [288, 180] on textarea at bounding box center [230, 181] width 369 height 44
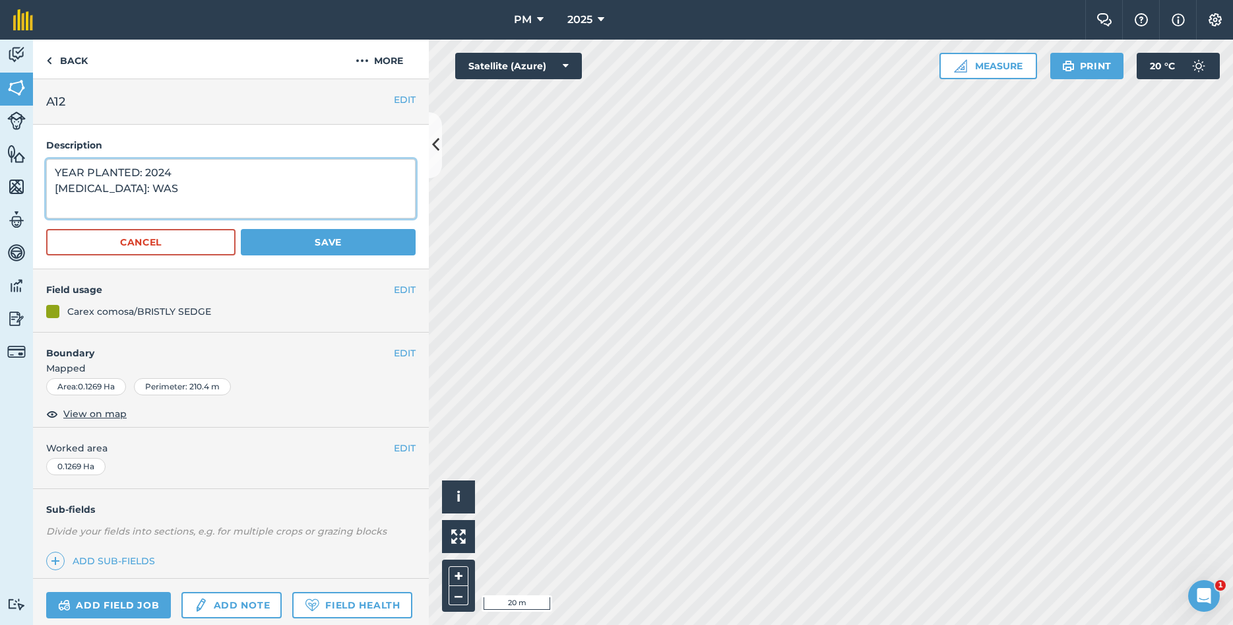
click at [168, 197] on textarea "YEAR PLANTED: 2024 [MEDICAL_DATA]: WAS" at bounding box center [230, 188] width 369 height 59
click at [145, 183] on textarea "YEAR PLANTED: 2024 [MEDICAL_DATA]: WAS" at bounding box center [230, 188] width 369 height 59
type textarea "YEAR PLANTED: 2024 [MEDICAL_DATA]: [US_STATE],[GEOGRAPHIC_DATA]"
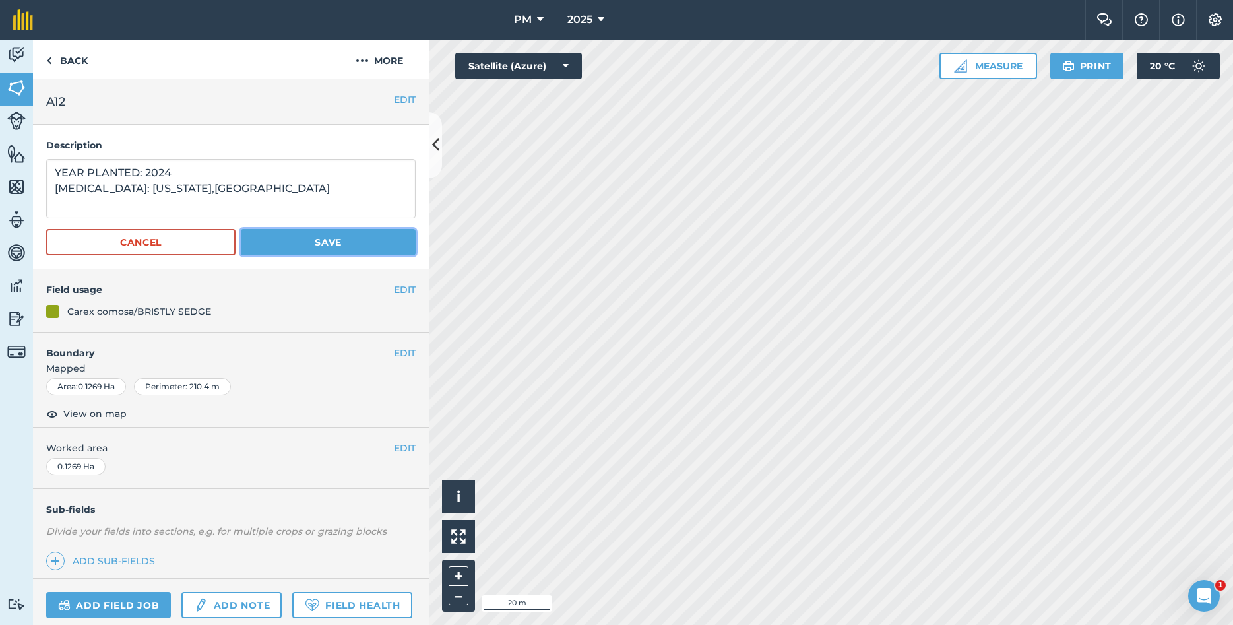
click at [318, 247] on button "Save" at bounding box center [328, 242] width 175 height 26
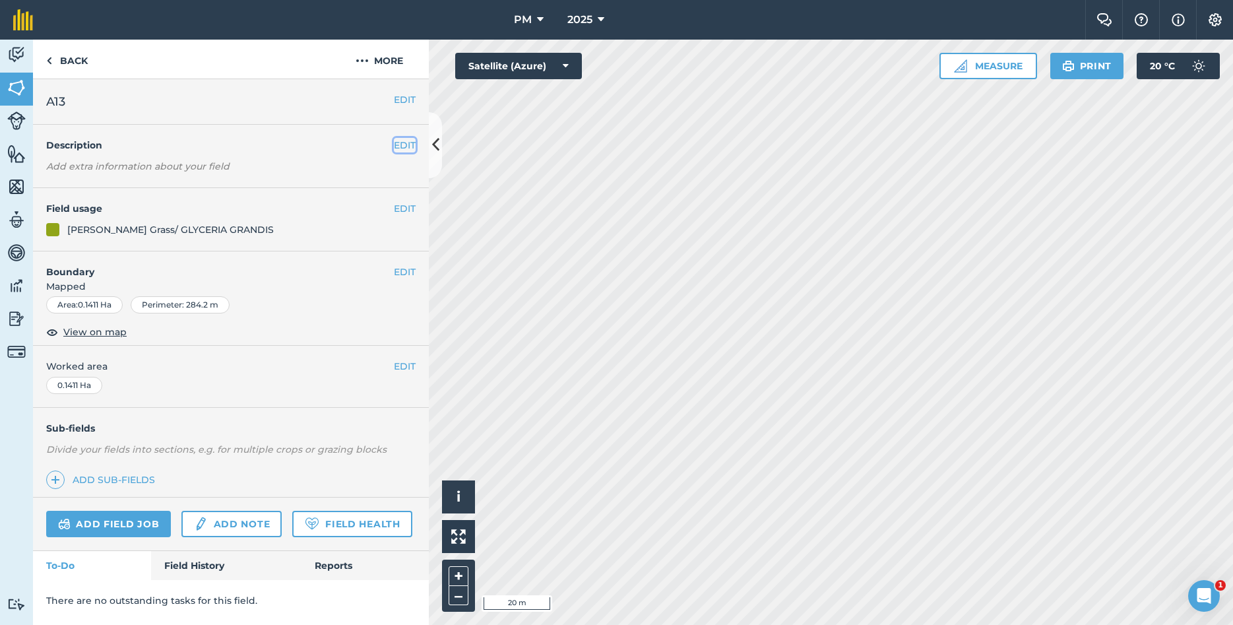
click at [406, 146] on button "EDIT" at bounding box center [405, 145] width 22 height 15
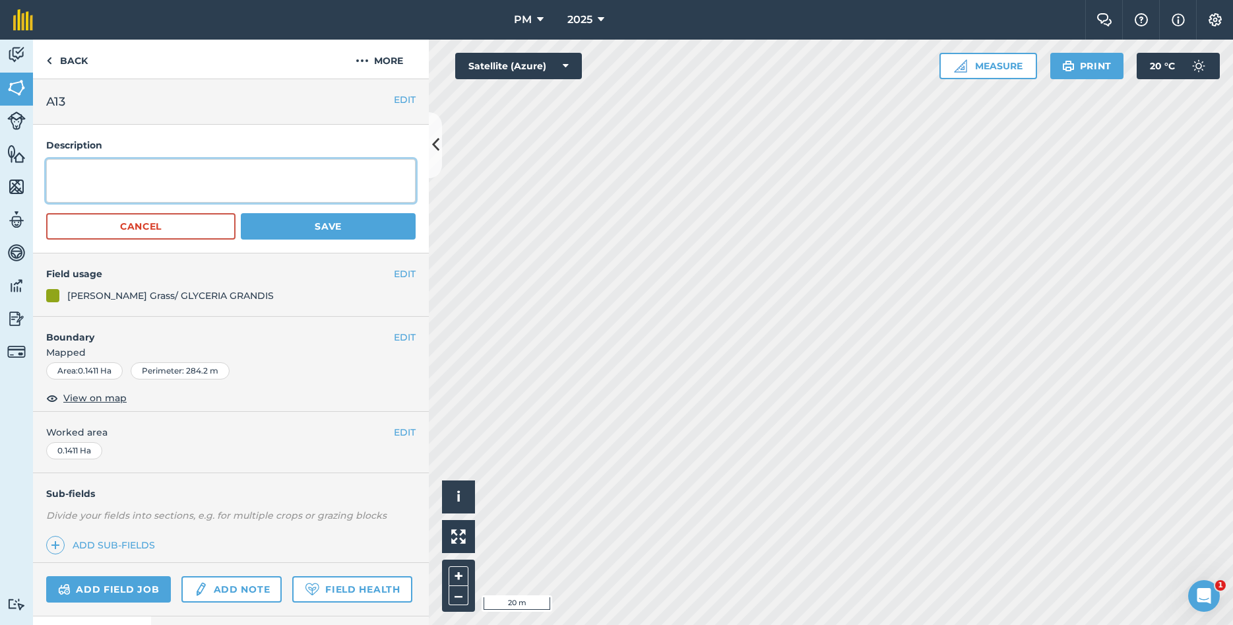
drag, startPoint x: 189, startPoint y: 180, endPoint x: 190, endPoint y: 171, distance: 8.7
click at [190, 171] on textarea at bounding box center [230, 181] width 369 height 44
click at [117, 186] on textarea "YEAR PLANTED: 2024 [MEDICAL_DATA]:WHITESIDE,[GEOGRAPHIC_DATA]" at bounding box center [230, 181] width 369 height 44
type textarea "YEAR PLANTED: 2024 [MEDICAL_DATA]: WHITESIDE,[GEOGRAPHIC_DATA]"
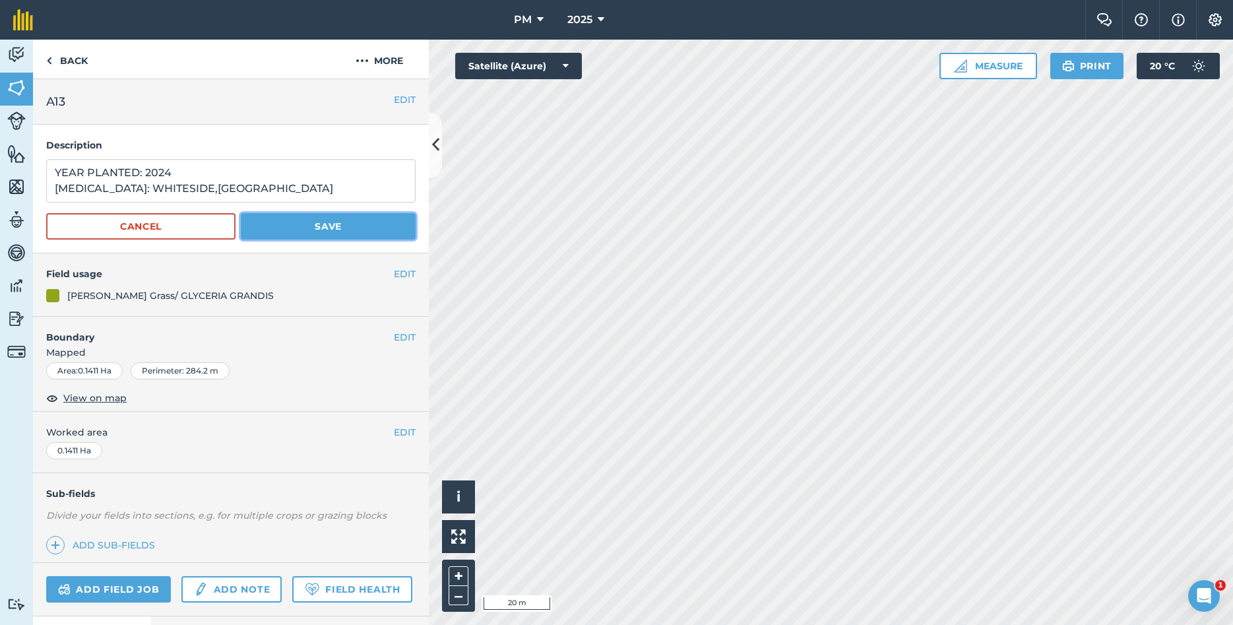
click at [299, 230] on button "Save" at bounding box center [328, 226] width 175 height 26
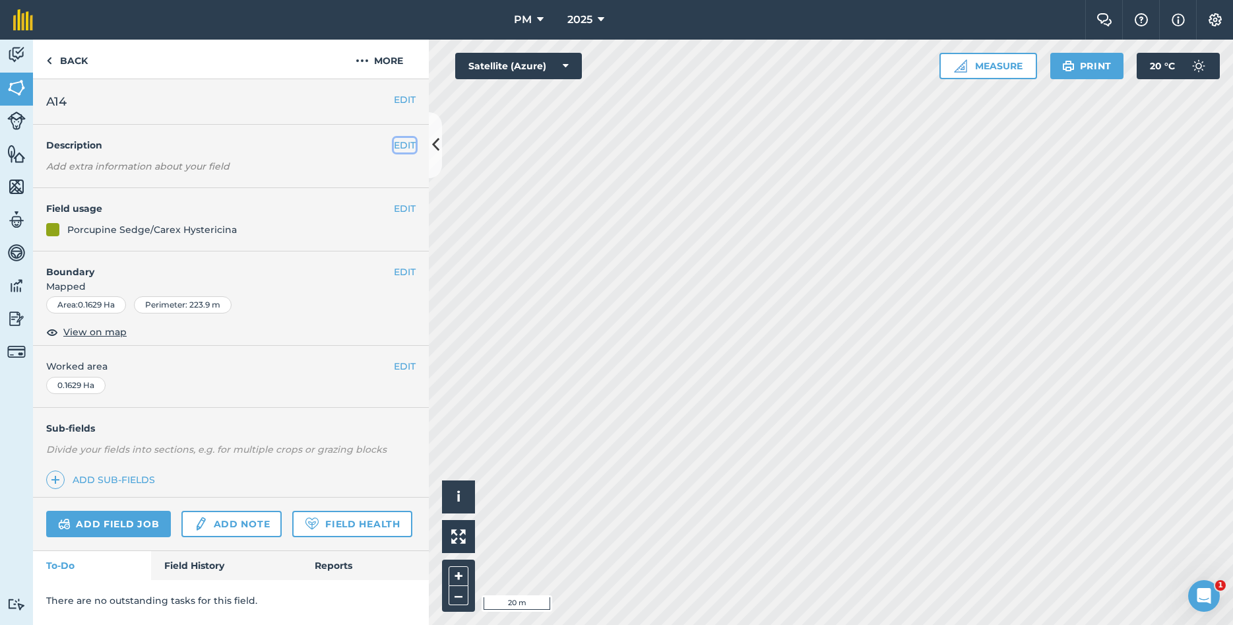
click at [404, 144] on button "EDIT" at bounding box center [405, 145] width 22 height 15
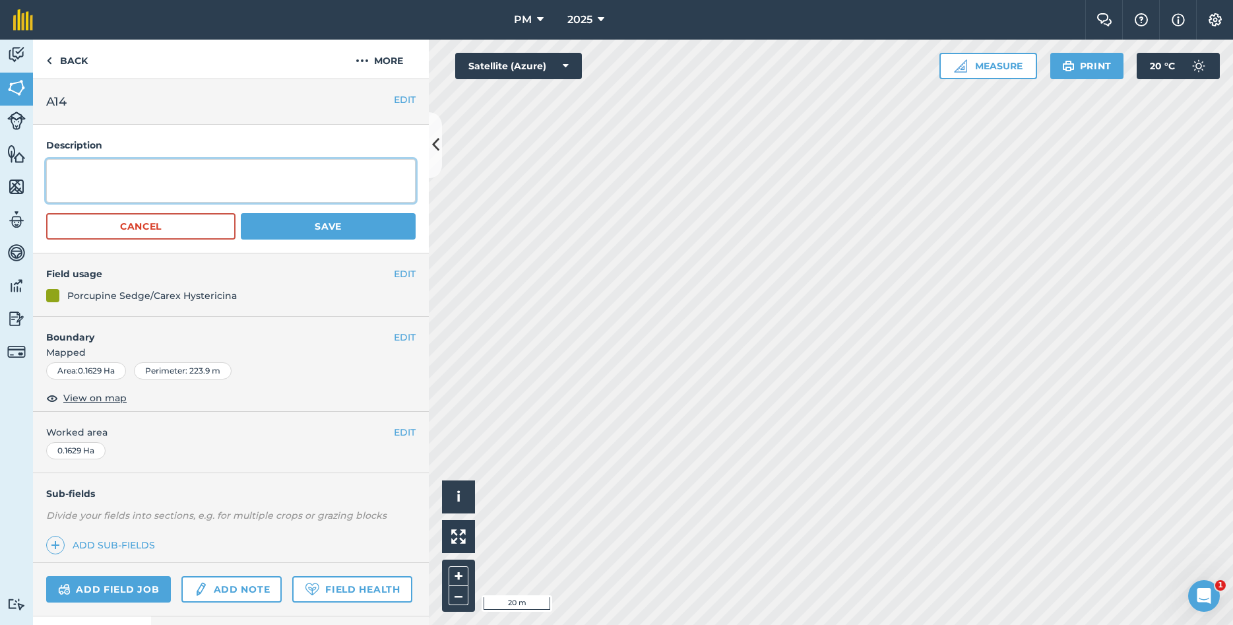
click at [170, 176] on textarea at bounding box center [230, 181] width 369 height 44
type textarea "YEAR PLANTED: 2024 [MEDICAL_DATA]: [GEOGRAPHIC_DATA],[GEOGRAPHIC_DATA]"
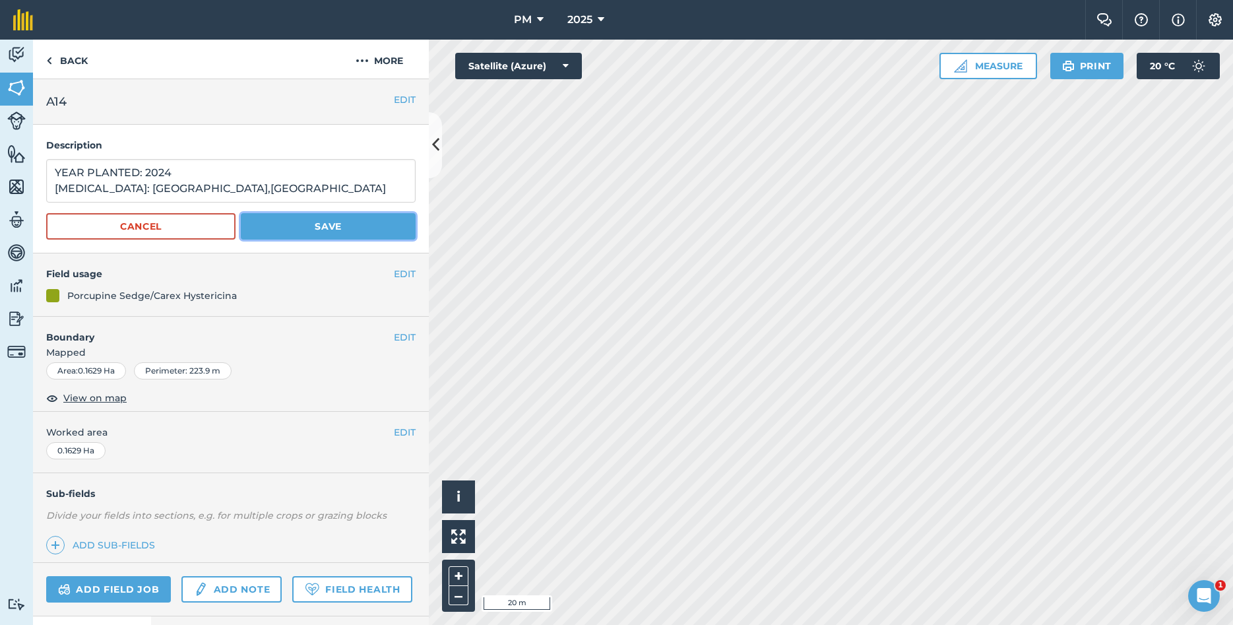
click at [324, 224] on button "Save" at bounding box center [328, 226] width 175 height 26
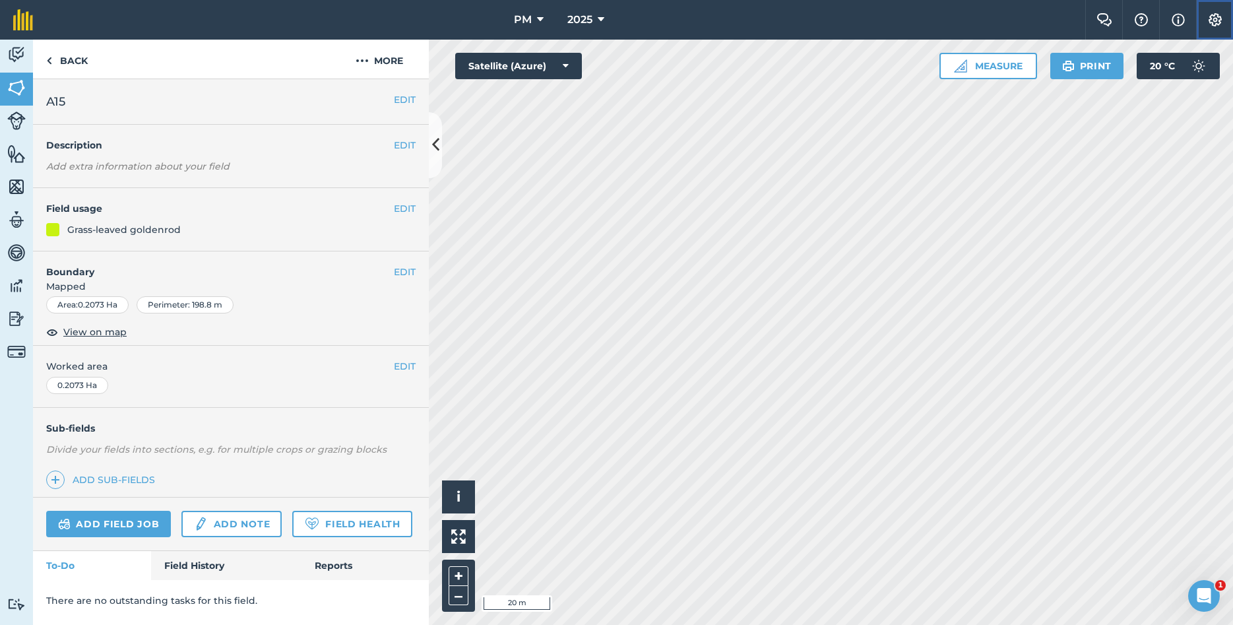
click at [1208, 20] on img at bounding box center [1215, 19] width 16 height 13
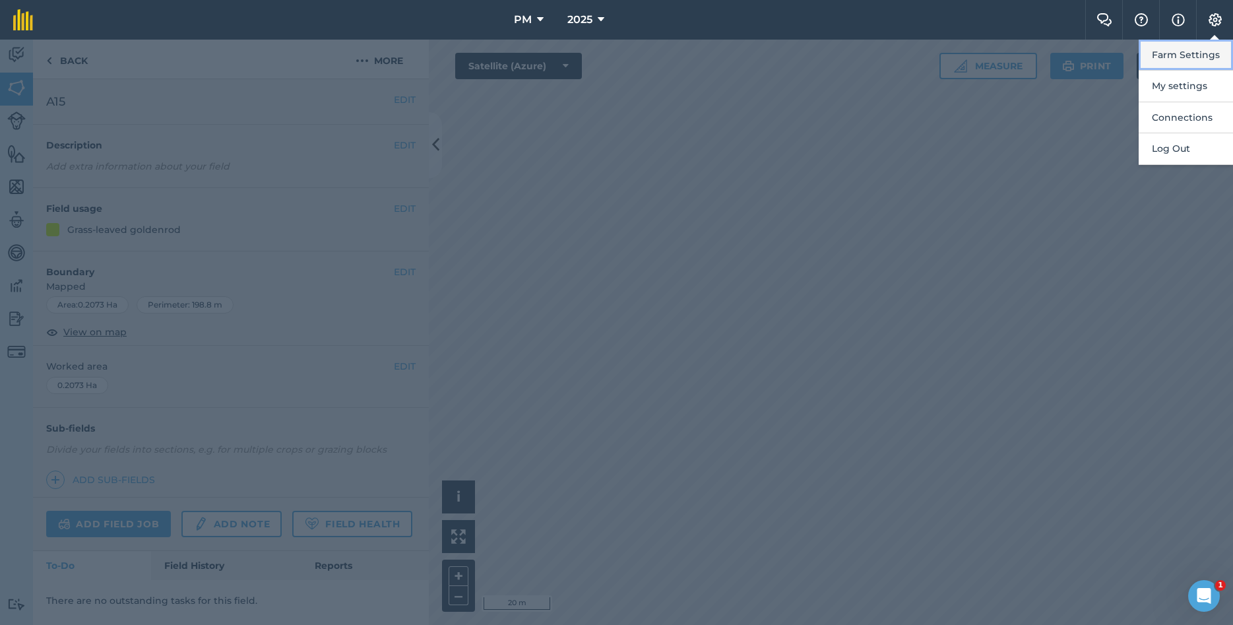
click at [1167, 52] on button "Farm Settings" at bounding box center [1185, 55] width 94 height 31
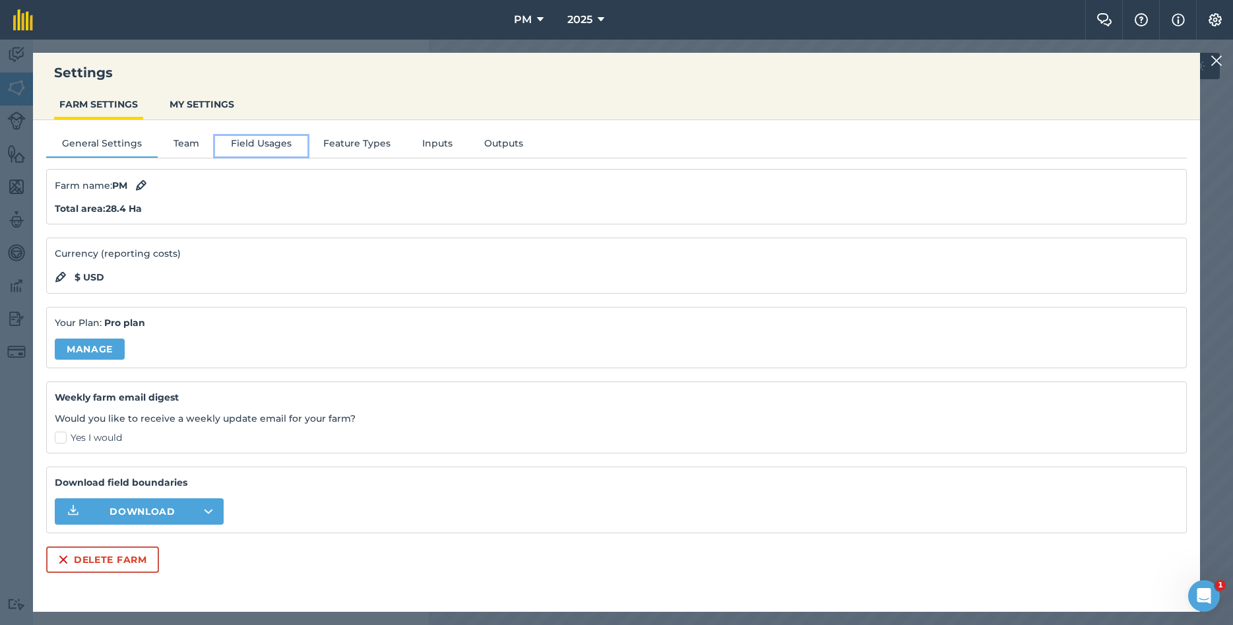
click at [278, 142] on button "Field Usages" at bounding box center [261, 146] width 92 height 20
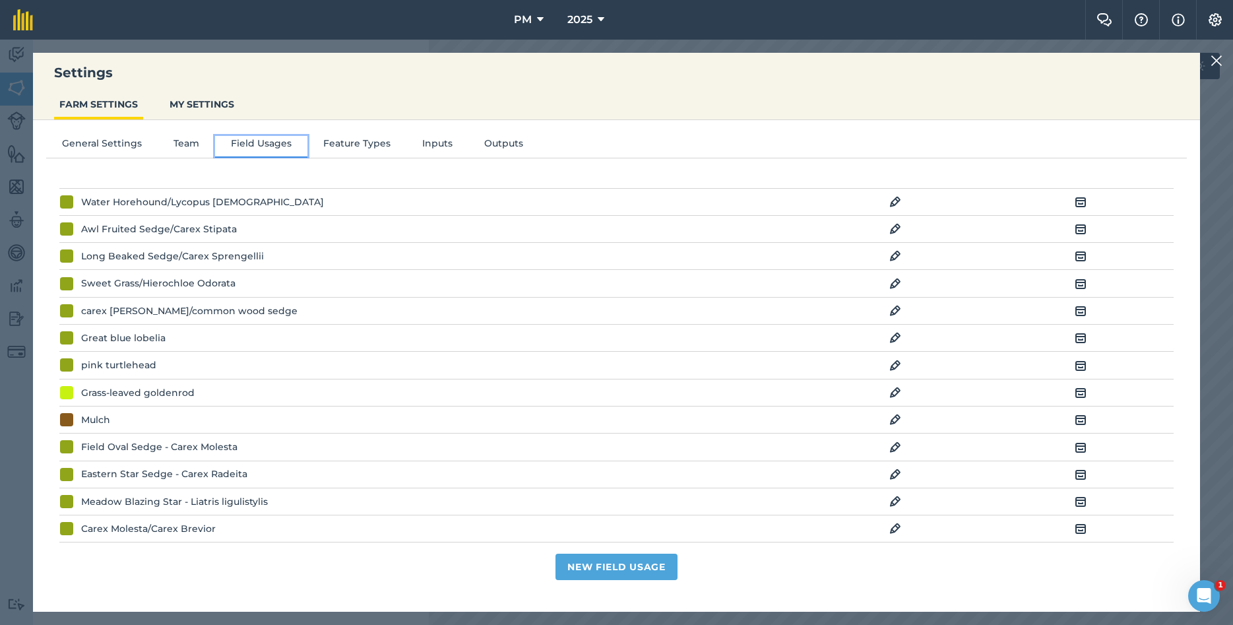
scroll to position [997, 0]
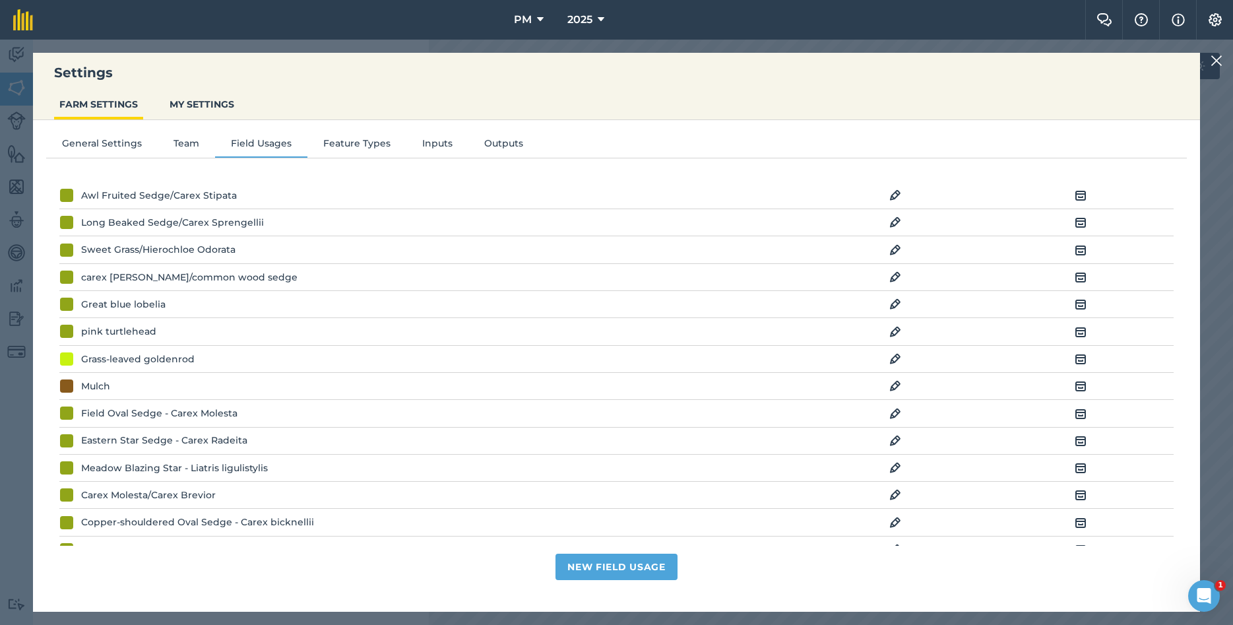
click at [892, 364] on img at bounding box center [895, 359] width 12 height 16
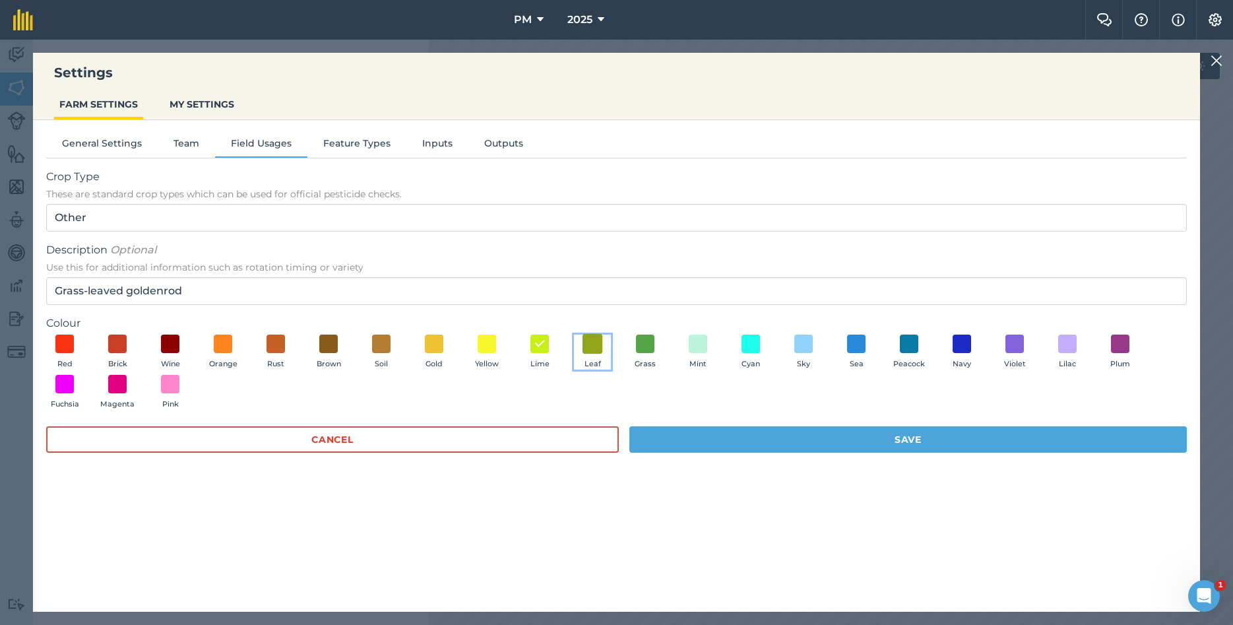
click at [598, 350] on span at bounding box center [592, 343] width 20 height 20
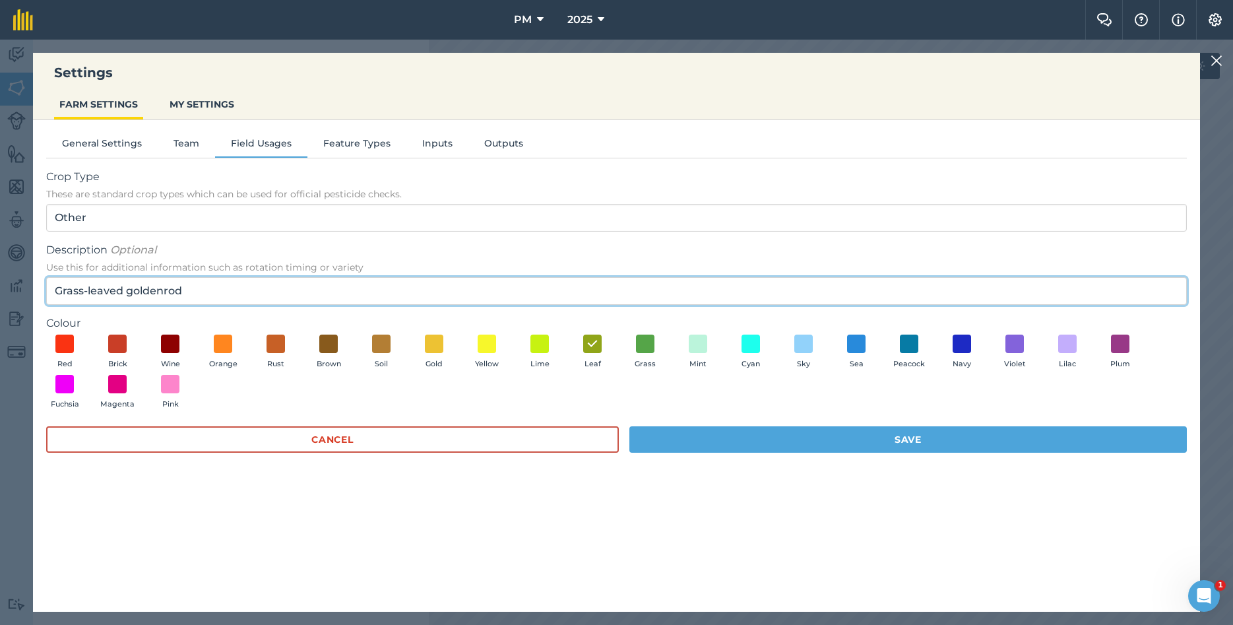
click at [232, 294] on input "Grass-leaved goldenrod" at bounding box center [616, 291] width 1140 height 28
paste input "Euthamia graminifolia"
type input "Grass-leaved goldenrod/ Euthamia graminifolia"
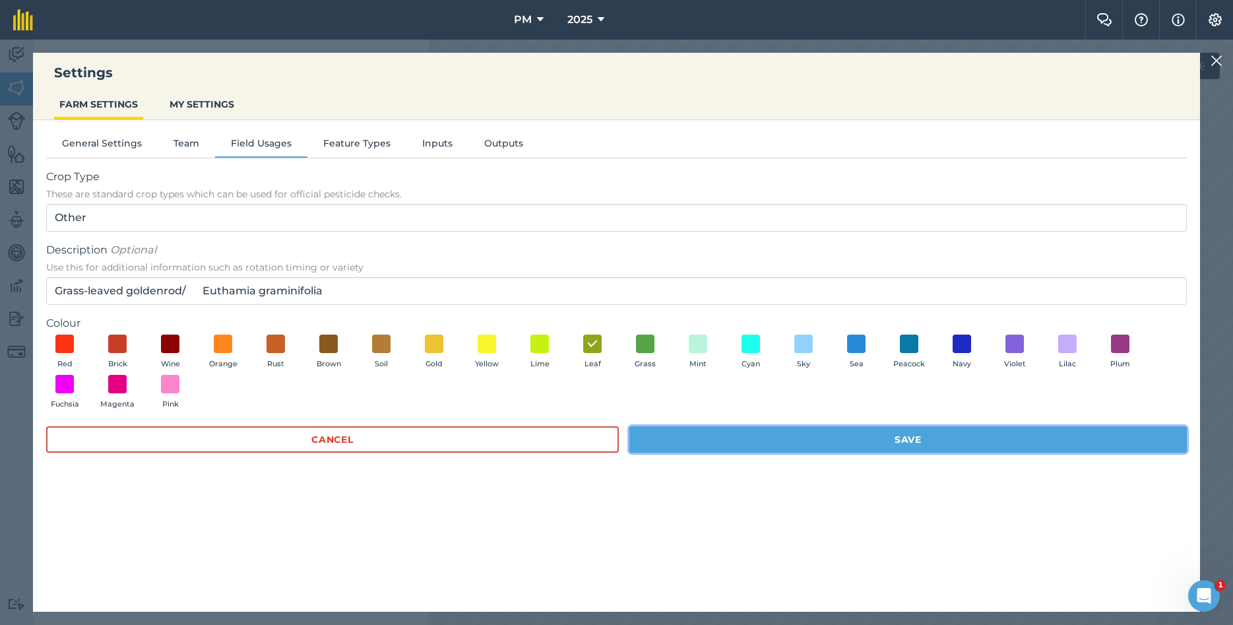
click at [683, 442] on button "Save" at bounding box center [907, 439] width 557 height 26
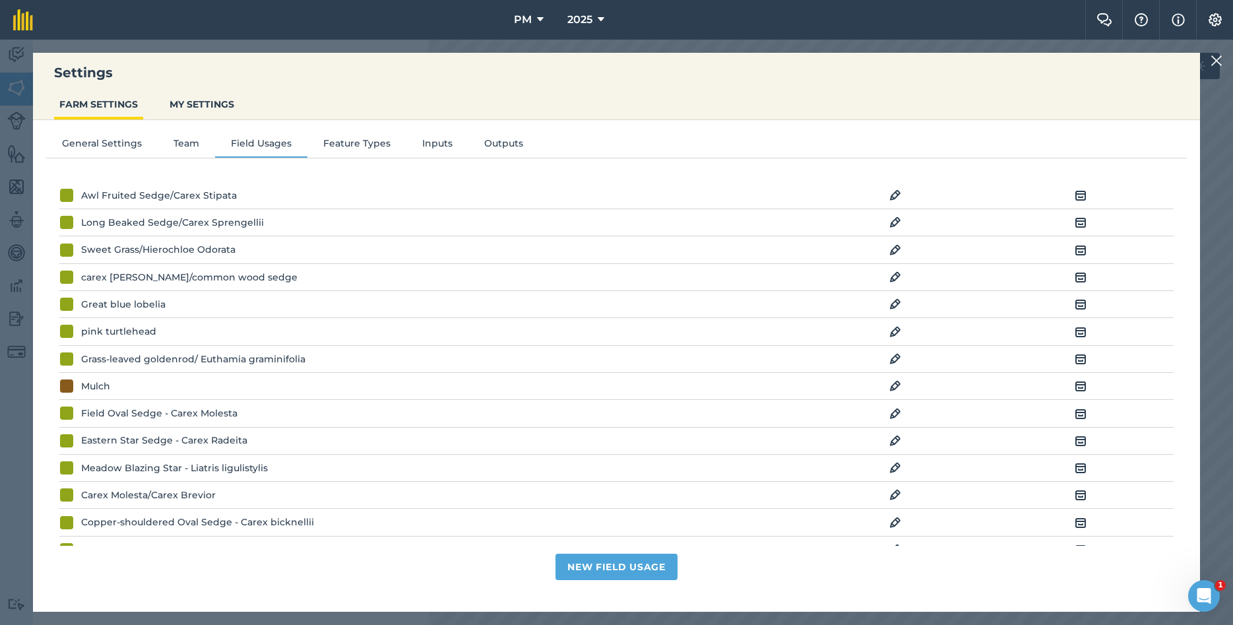
click at [1218, 61] on img at bounding box center [1216, 61] width 12 height 16
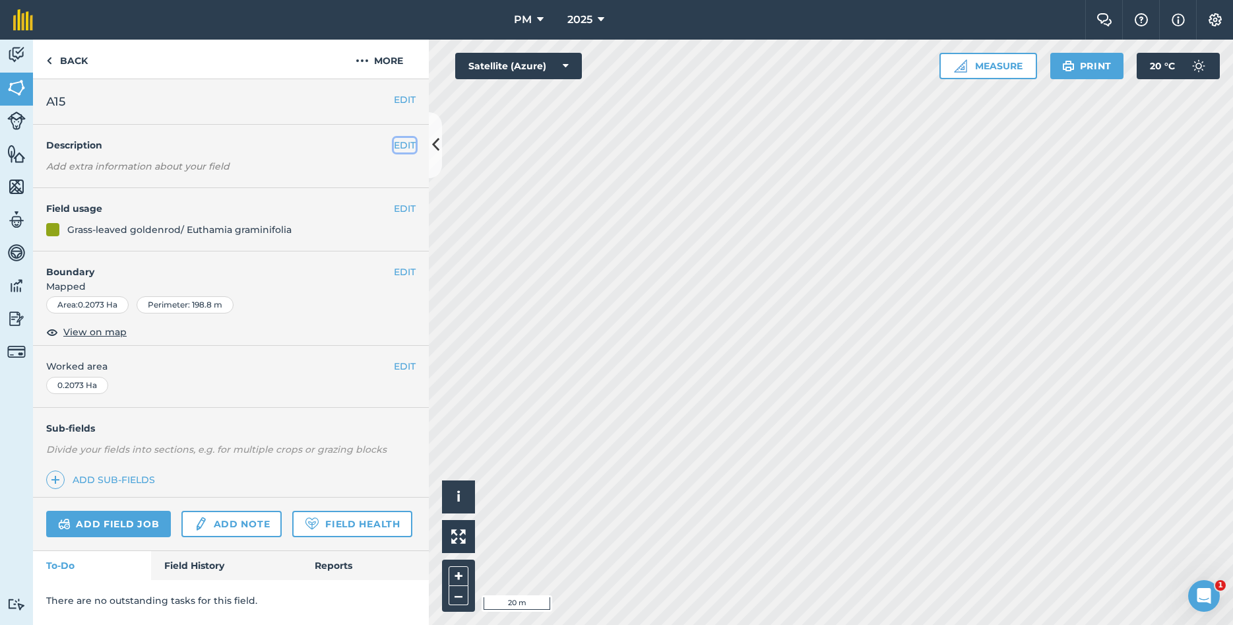
click at [404, 143] on button "EDIT" at bounding box center [405, 145] width 22 height 15
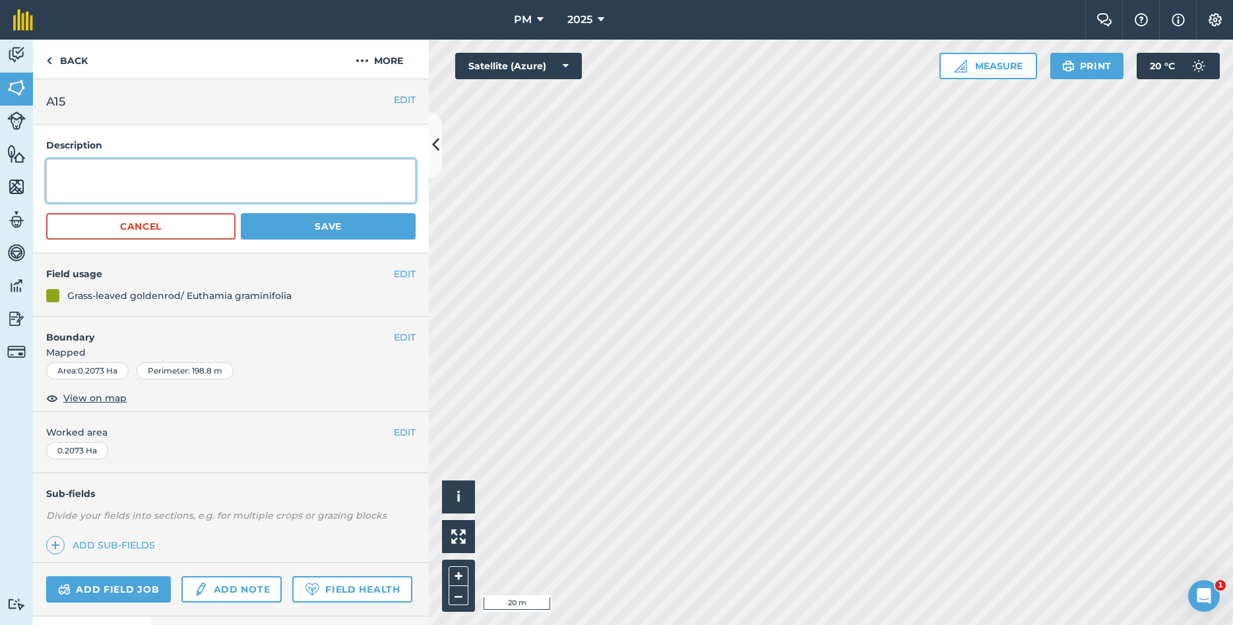
click at [250, 184] on textarea at bounding box center [230, 181] width 369 height 44
type textarea "YEAR PLANTED: 2024 [MEDICAL_DATA]: [GEOGRAPHIC_DATA],[GEOGRAPHIC_DATA]"
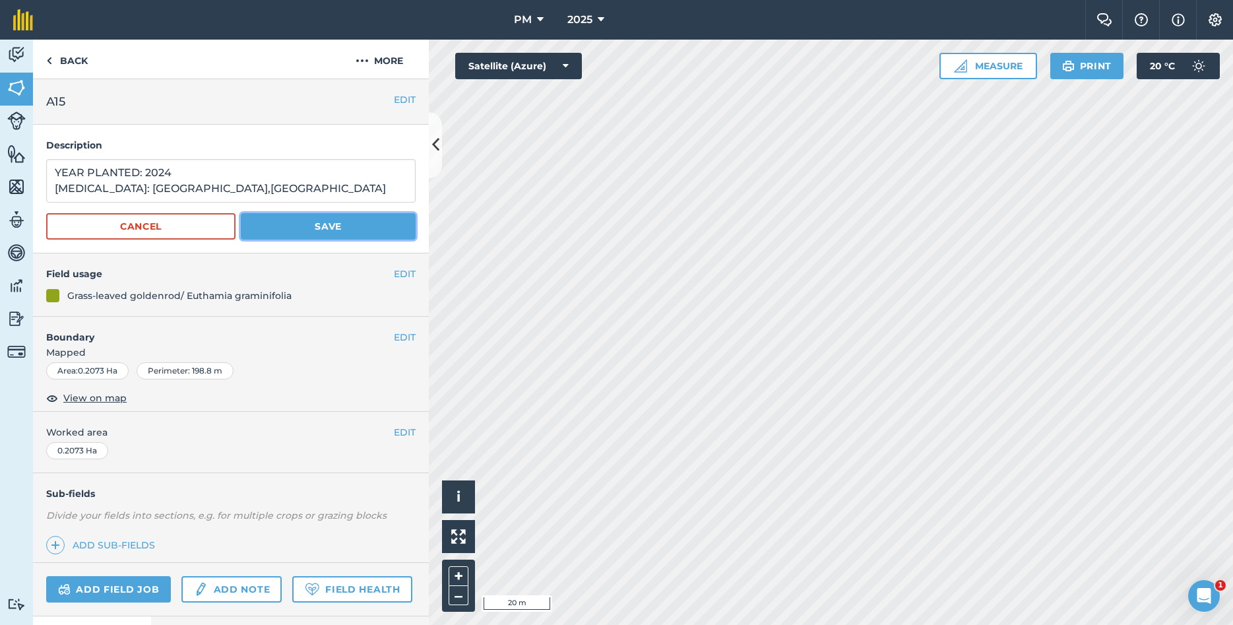
click at [360, 225] on button "Save" at bounding box center [328, 226] width 175 height 26
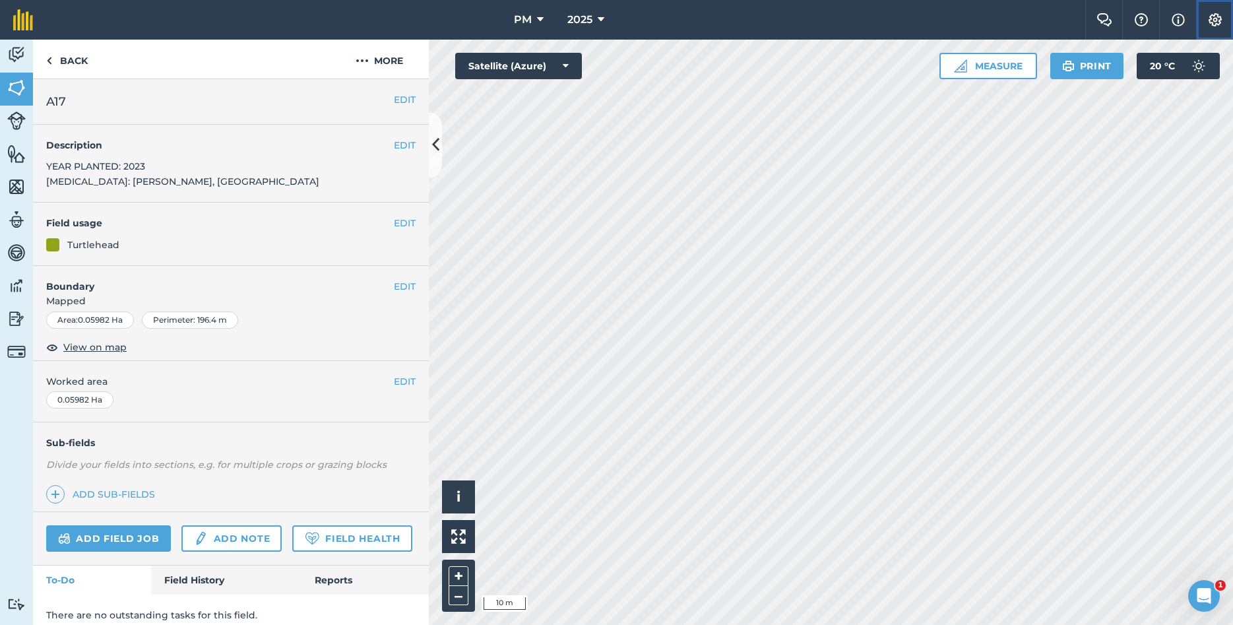
click at [1210, 17] on img at bounding box center [1215, 19] width 16 height 13
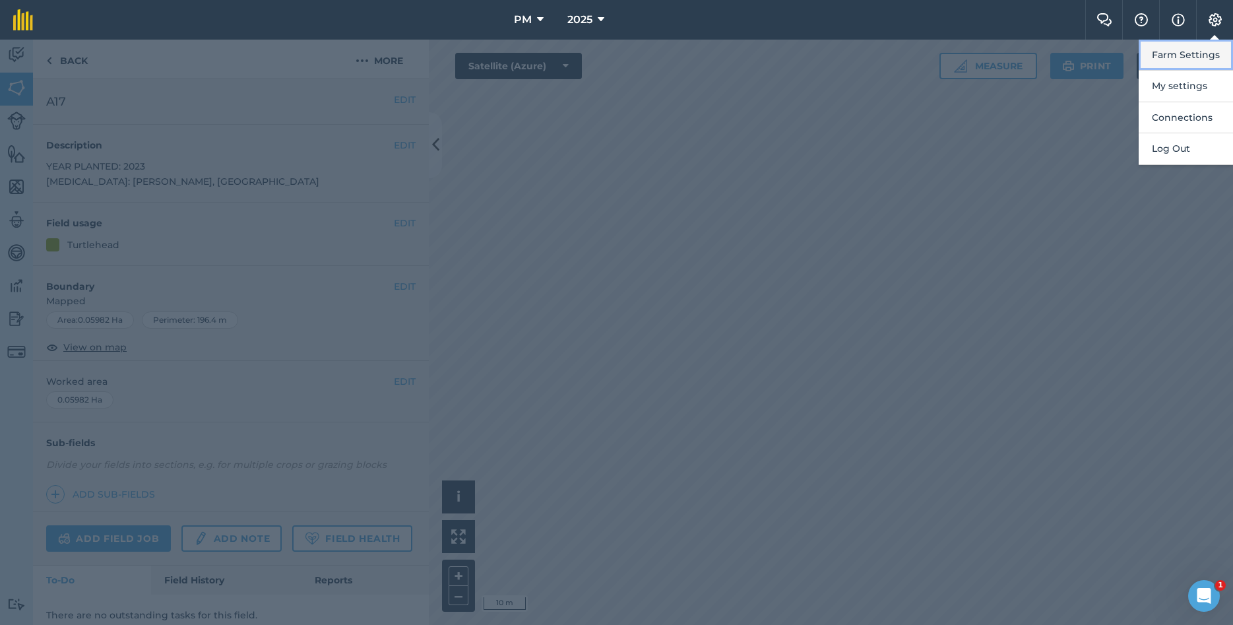
click at [1160, 57] on button "Farm Settings" at bounding box center [1185, 55] width 94 height 31
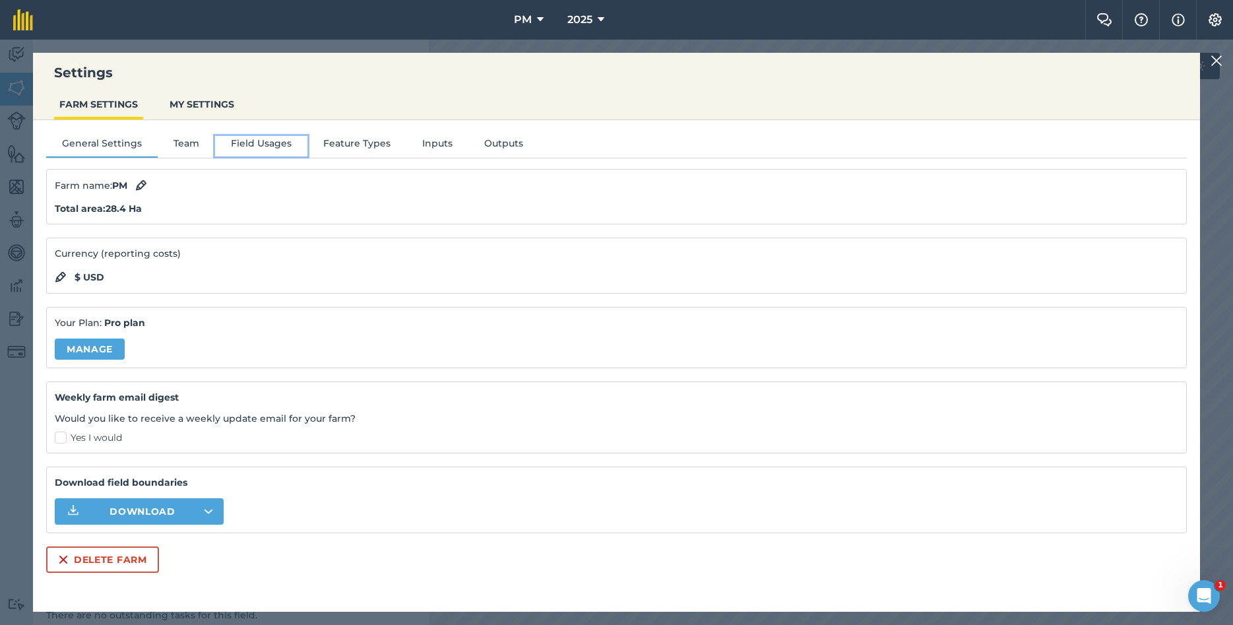
click at [263, 146] on button "Field Usages" at bounding box center [261, 146] width 92 height 20
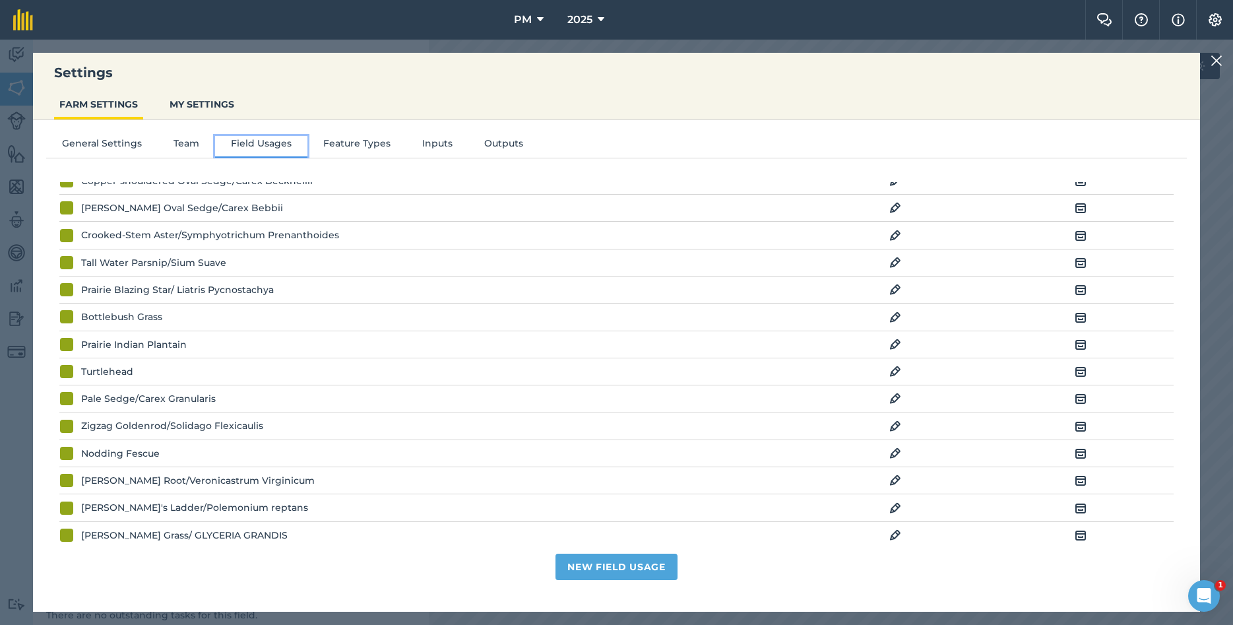
scroll to position [570, 0]
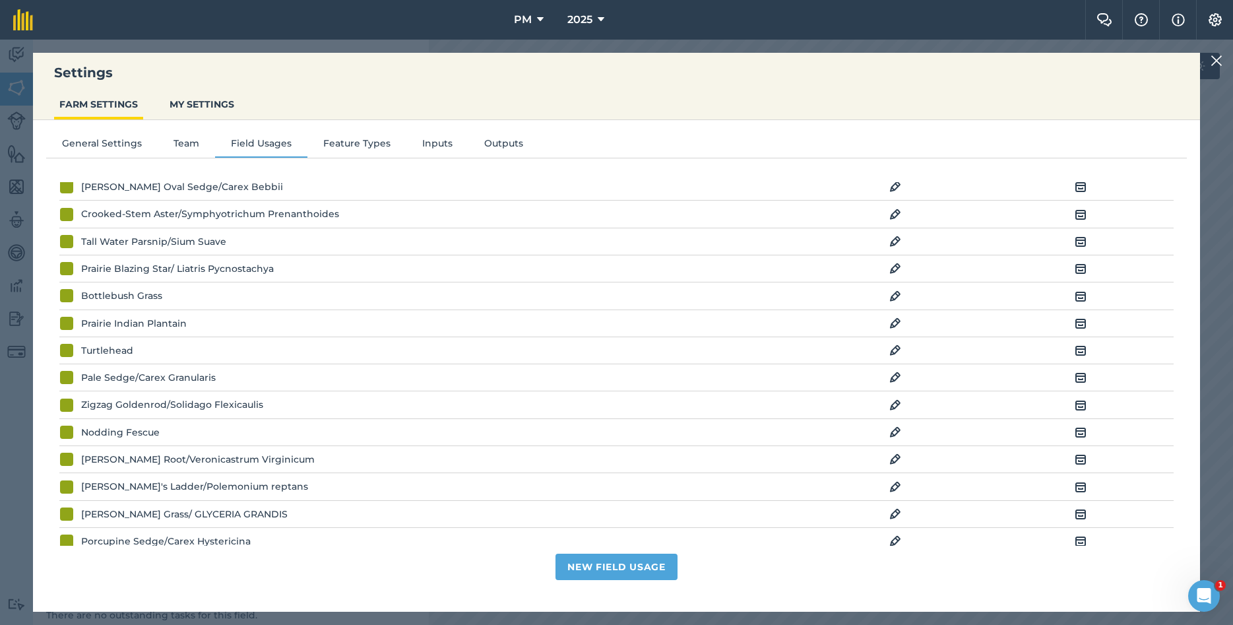
click at [896, 358] on img at bounding box center [895, 350] width 12 height 16
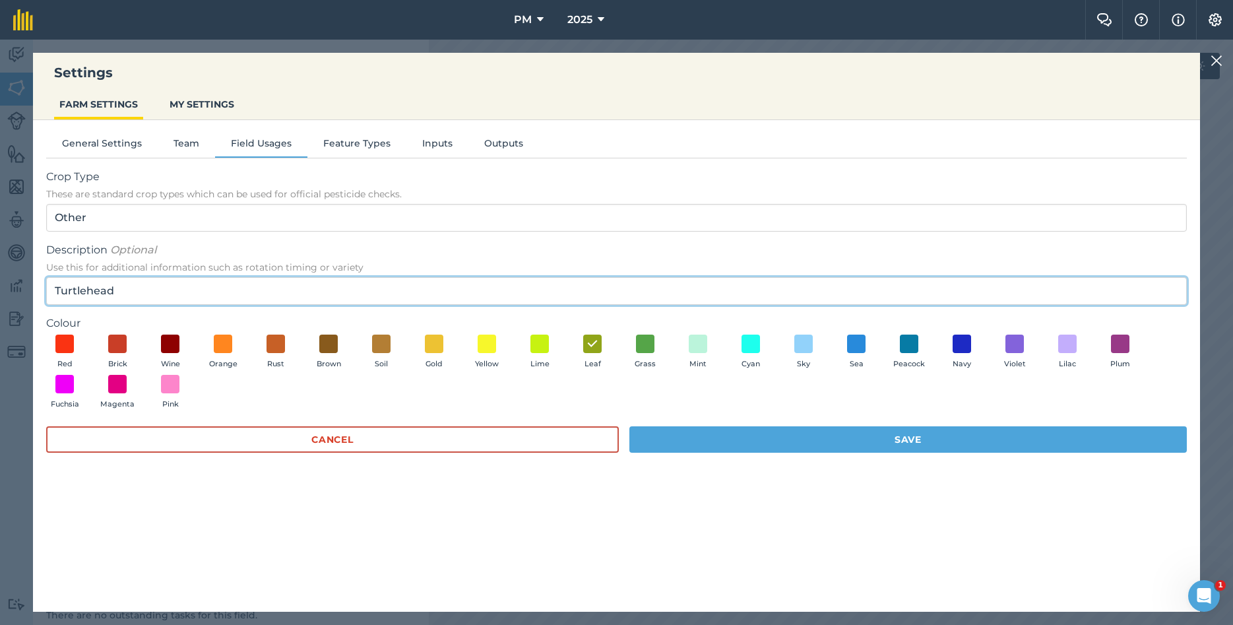
click at [216, 290] on input "Turtlehead" at bounding box center [616, 291] width 1140 height 28
type input "Turtlehead/ CHELONE GLABRA"
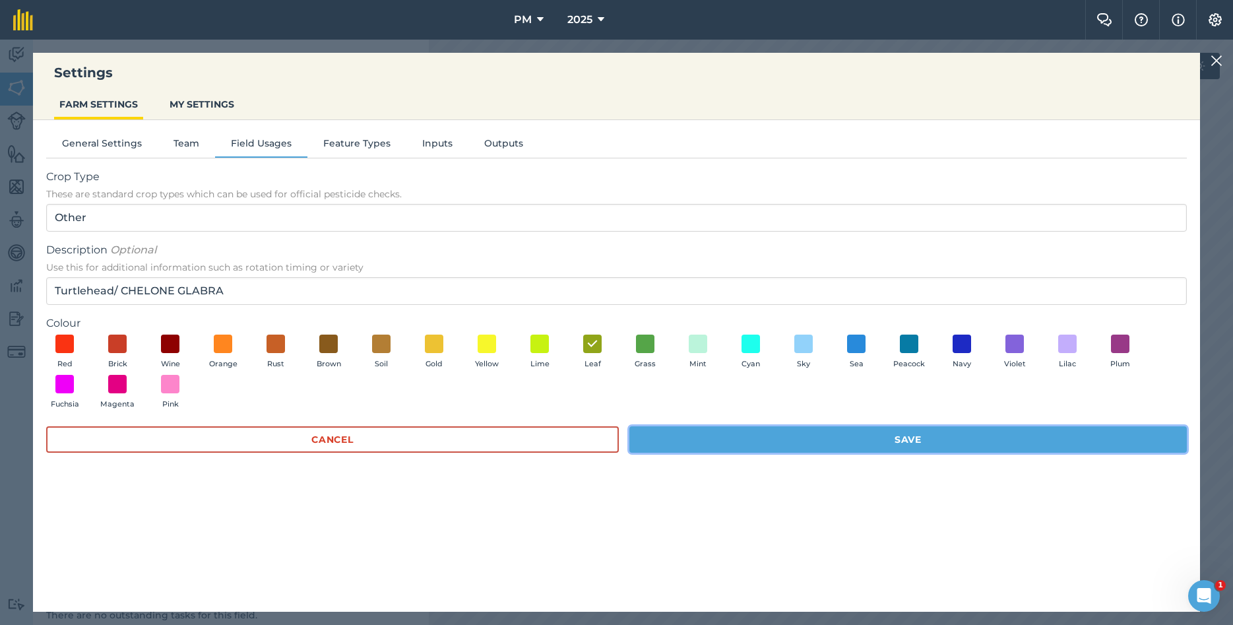
click at [723, 441] on button "Save" at bounding box center [907, 439] width 557 height 26
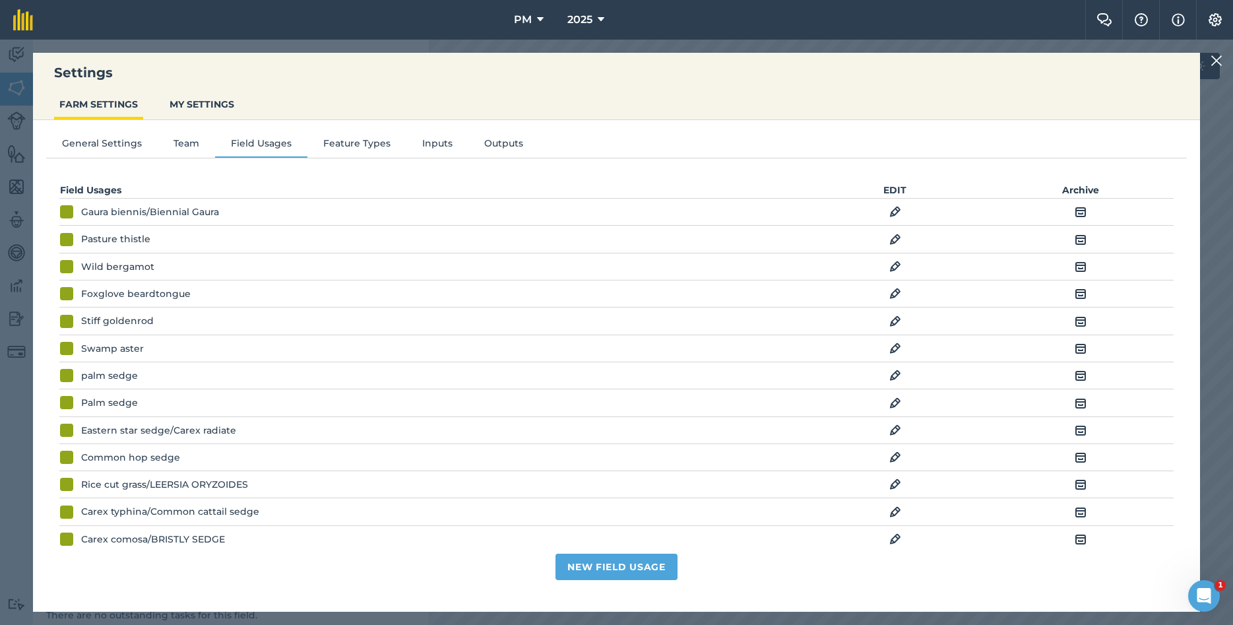
click at [1216, 62] on img at bounding box center [1216, 61] width 12 height 16
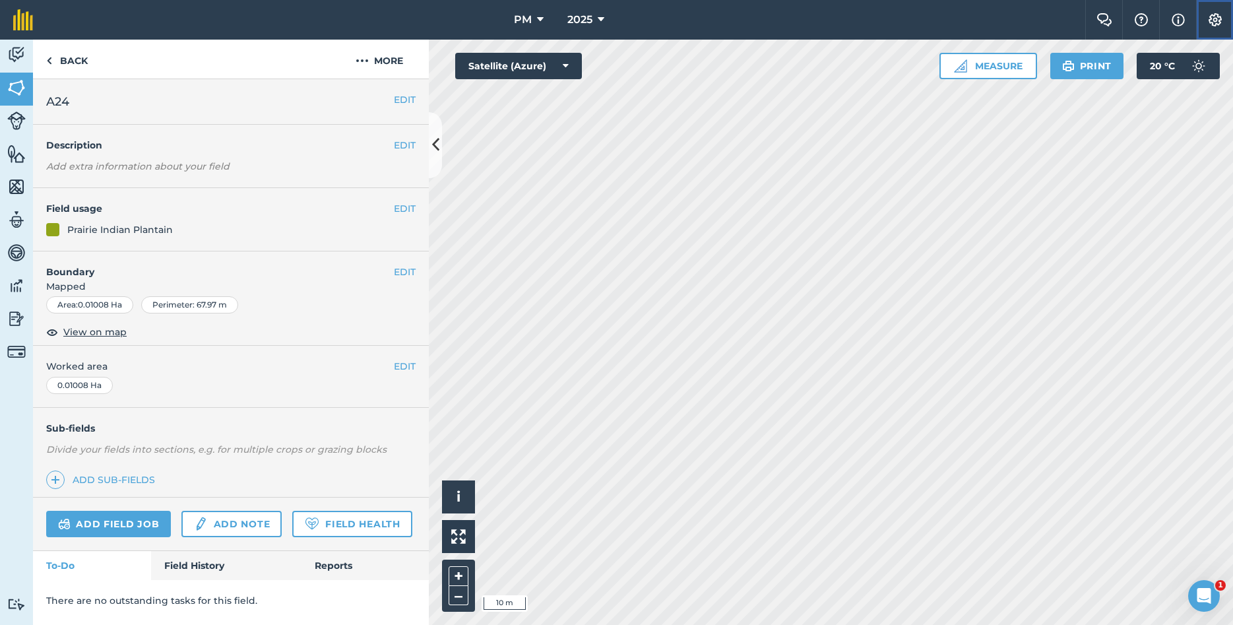
click at [1213, 18] on img at bounding box center [1215, 19] width 16 height 13
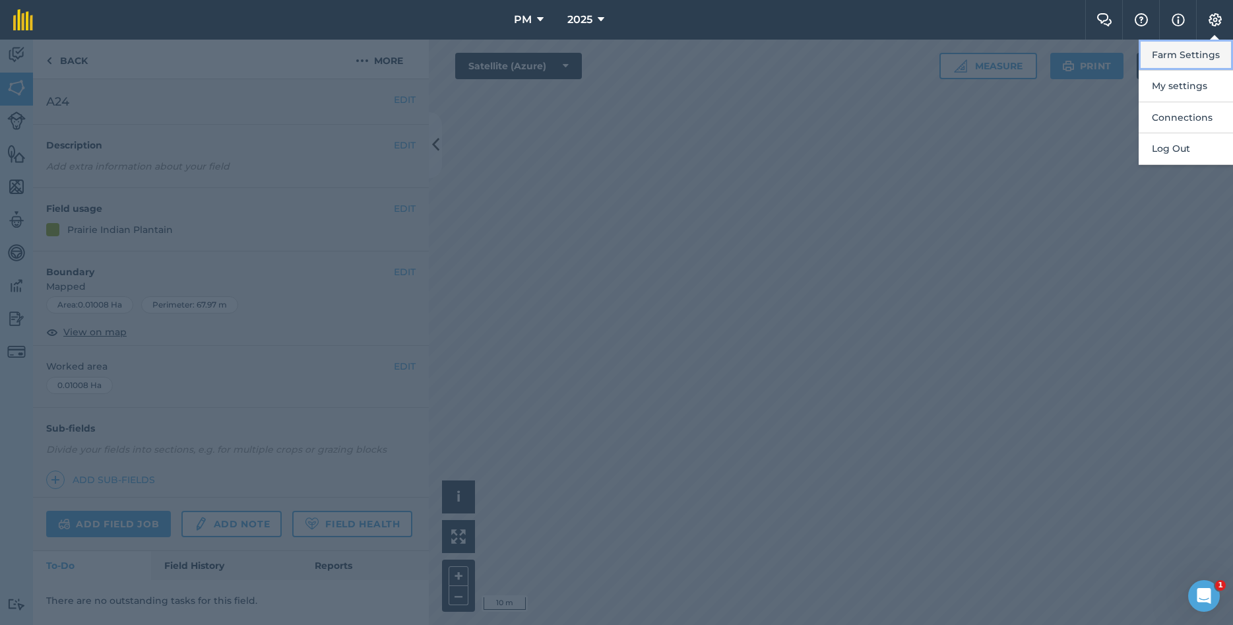
click at [1152, 55] on button "Farm Settings" at bounding box center [1185, 55] width 94 height 31
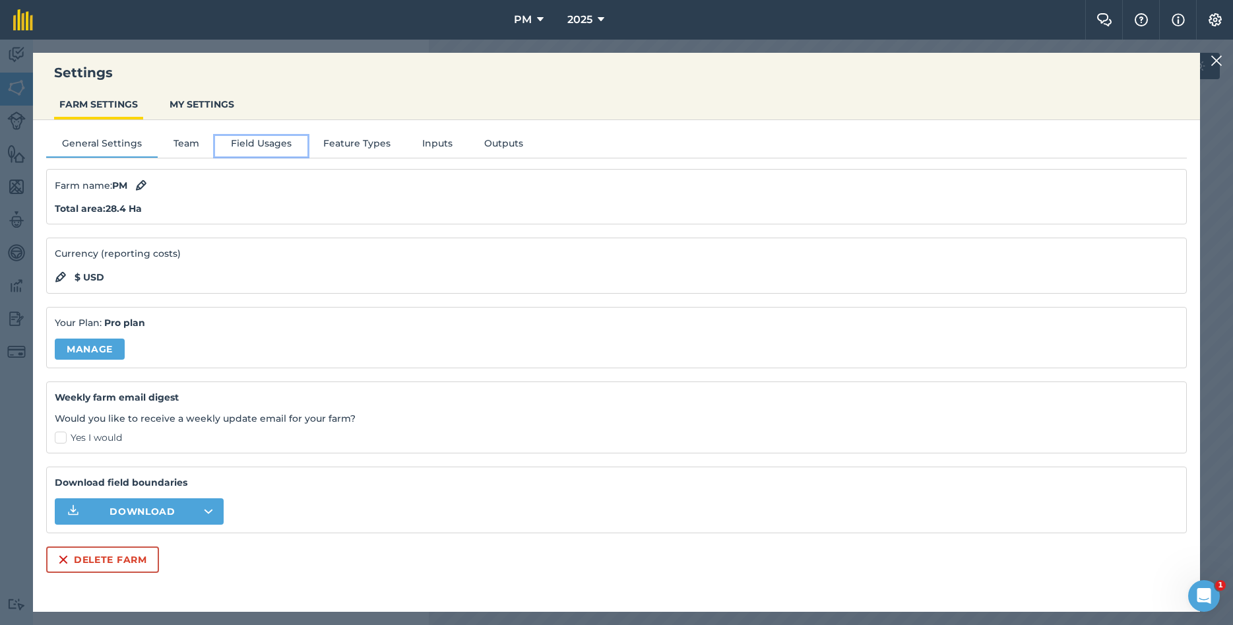
click at [245, 147] on button "Field Usages" at bounding box center [261, 146] width 92 height 20
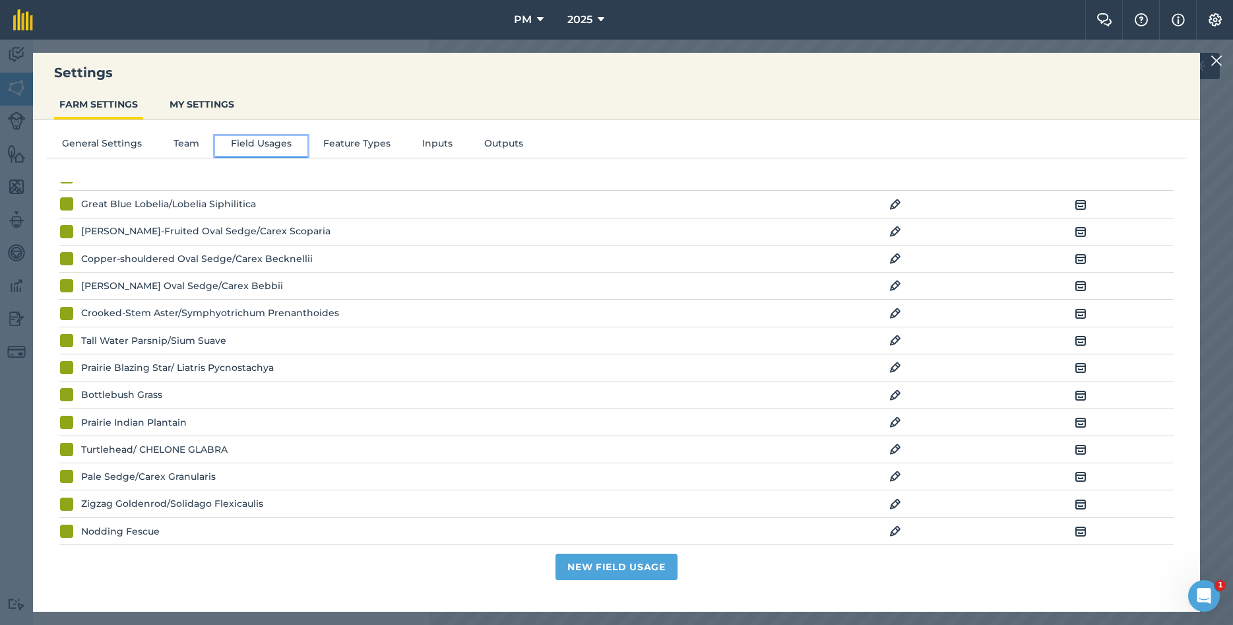
scroll to position [499, 0]
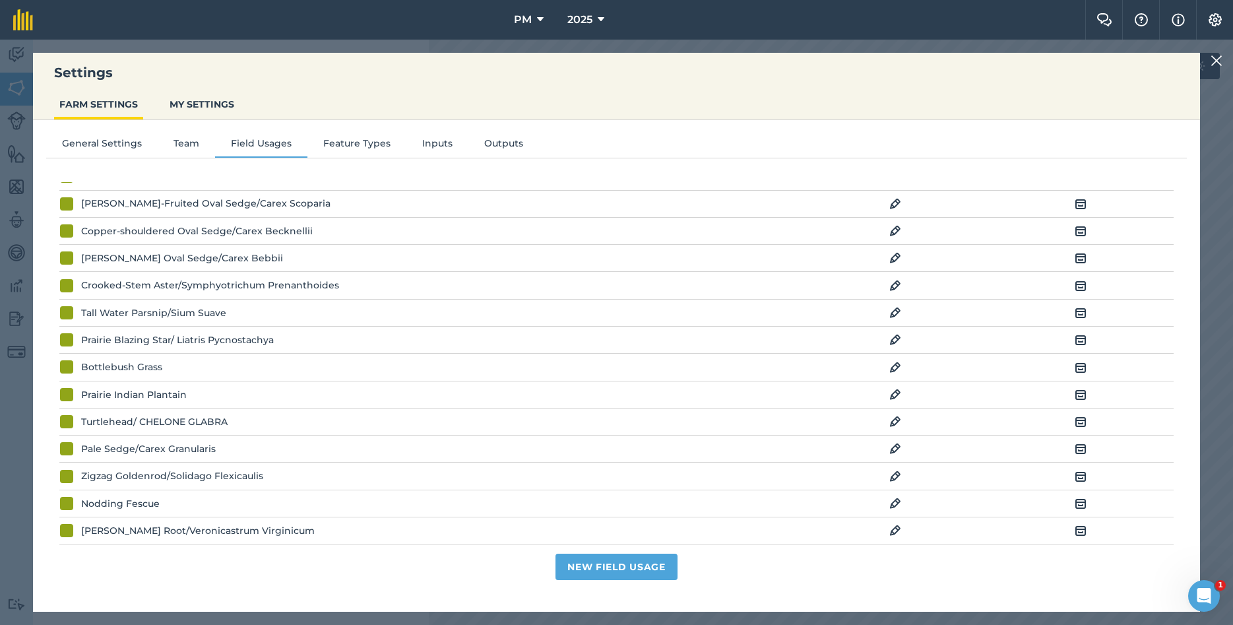
click at [896, 396] on img at bounding box center [895, 395] width 12 height 16
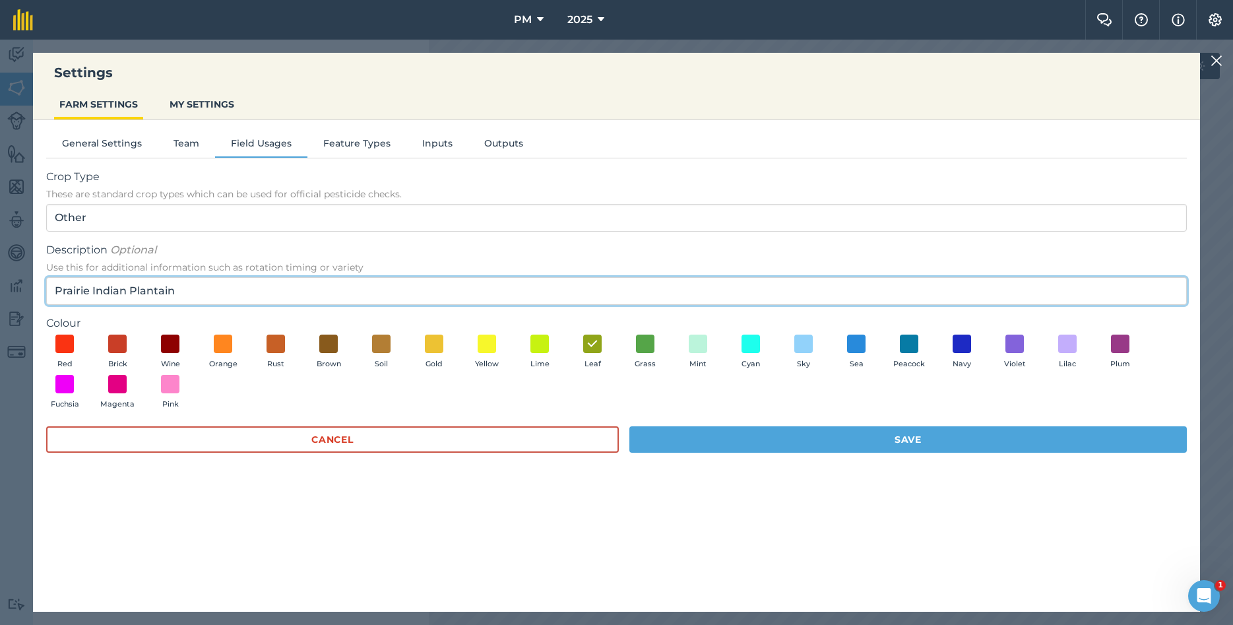
click at [201, 290] on input "Prairie Indian Plantain" at bounding box center [616, 291] width 1140 height 28
paste input "Arnoglossum plantagineum"
type input "Prairie Indian Plantain/Arnoglossum plantagineum"
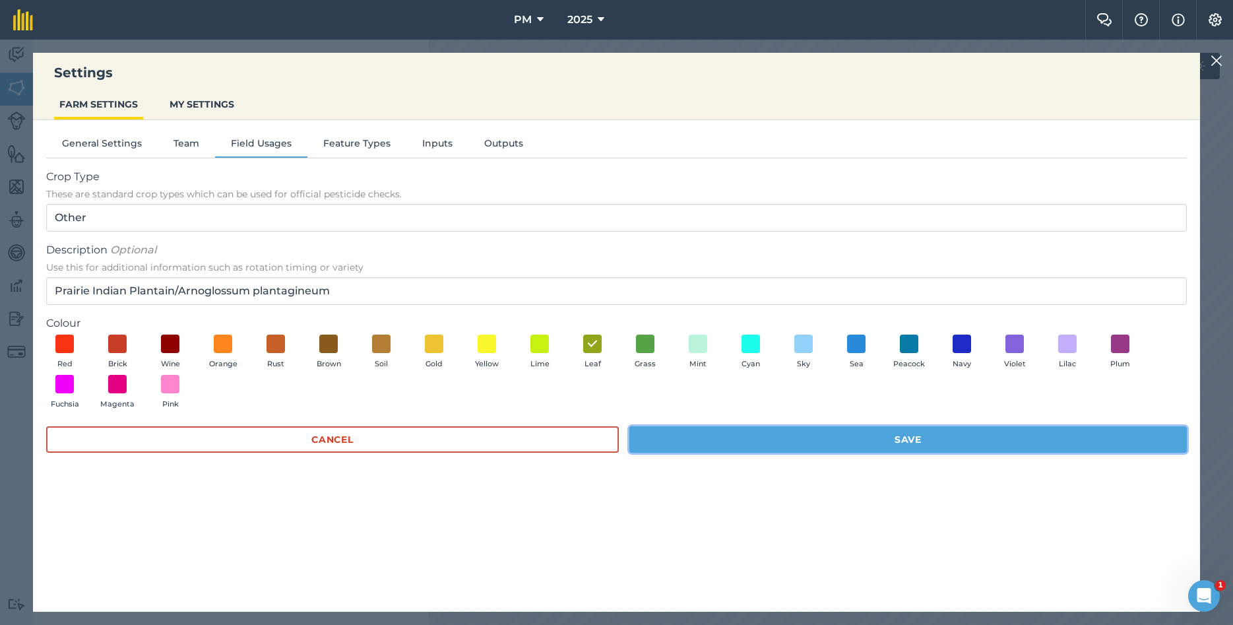
click at [699, 434] on button "Save" at bounding box center [907, 439] width 557 height 26
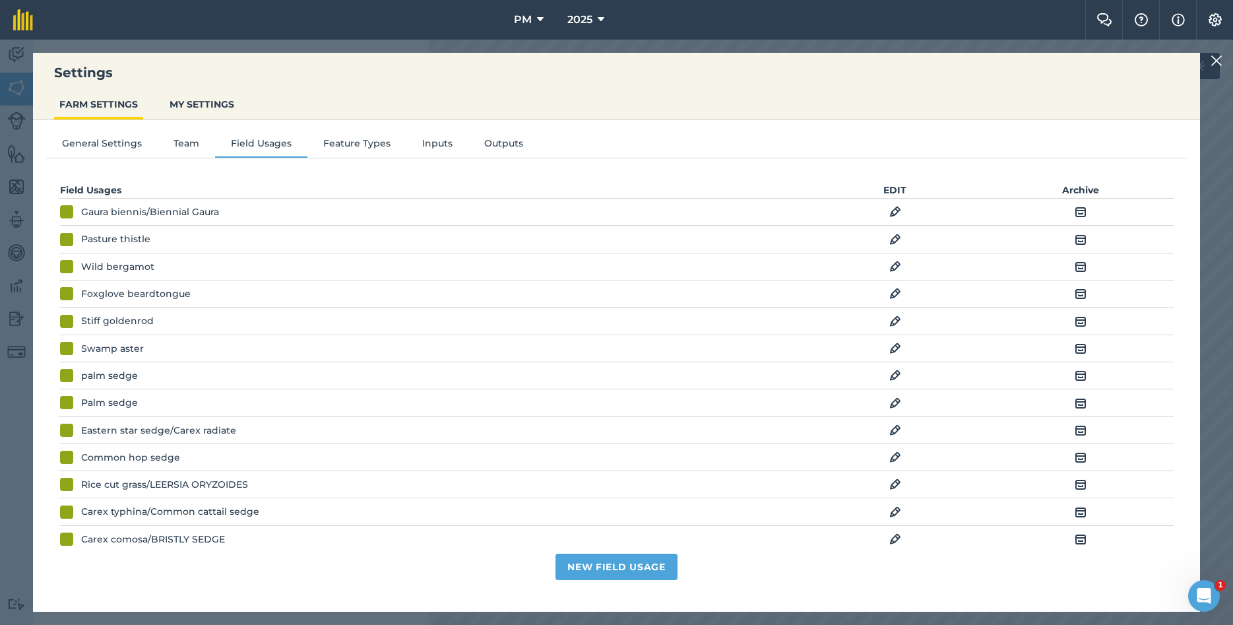
click at [1220, 58] on img at bounding box center [1216, 61] width 12 height 16
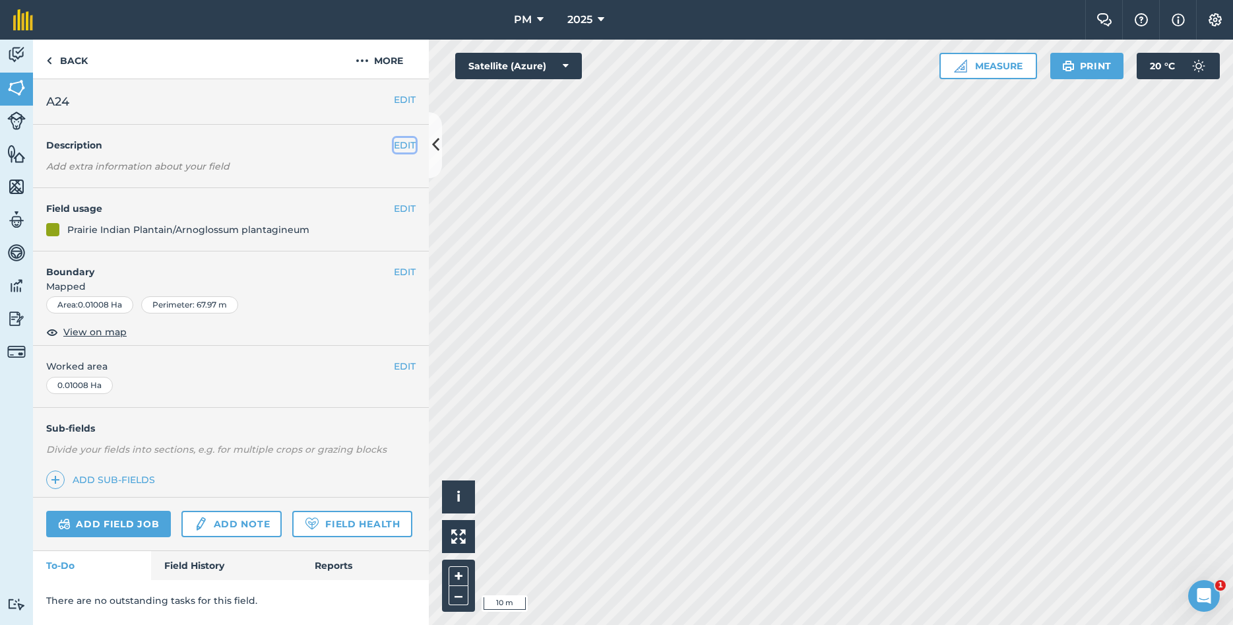
click at [403, 144] on button "EDIT" at bounding box center [405, 145] width 22 height 15
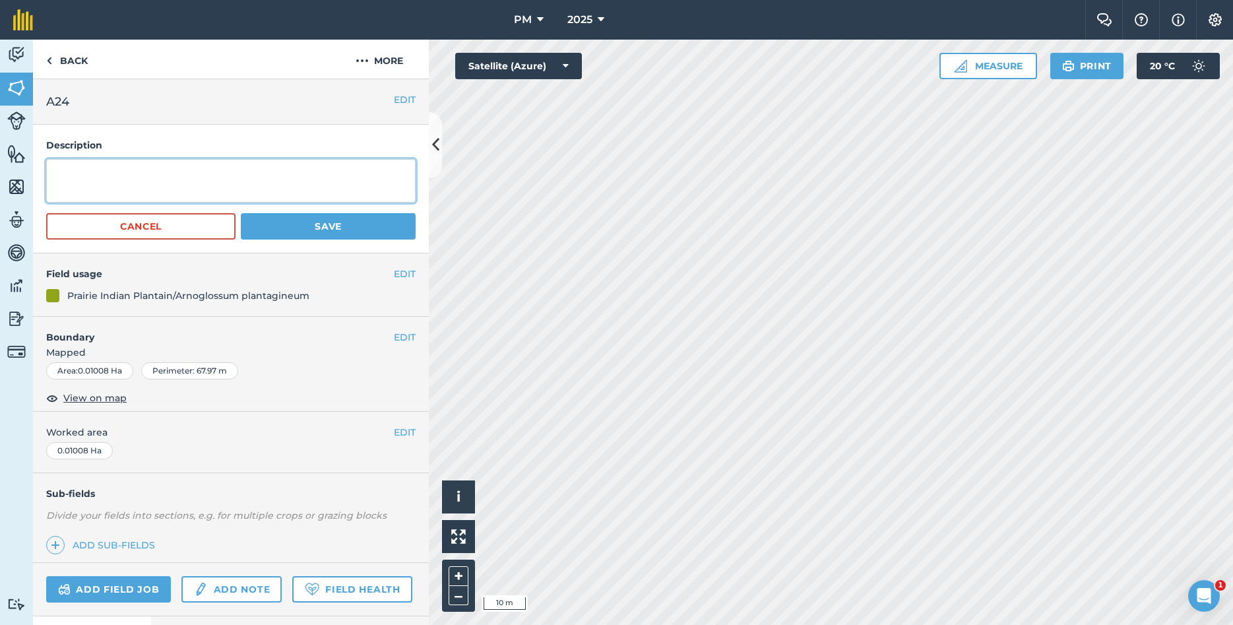
click at [265, 189] on textarea at bounding box center [230, 181] width 369 height 44
type textarea "YEAR PLANTED: 2025 [MEDICAL_DATA]: [PERSON_NAME],[GEOGRAPHIC_DATA]"
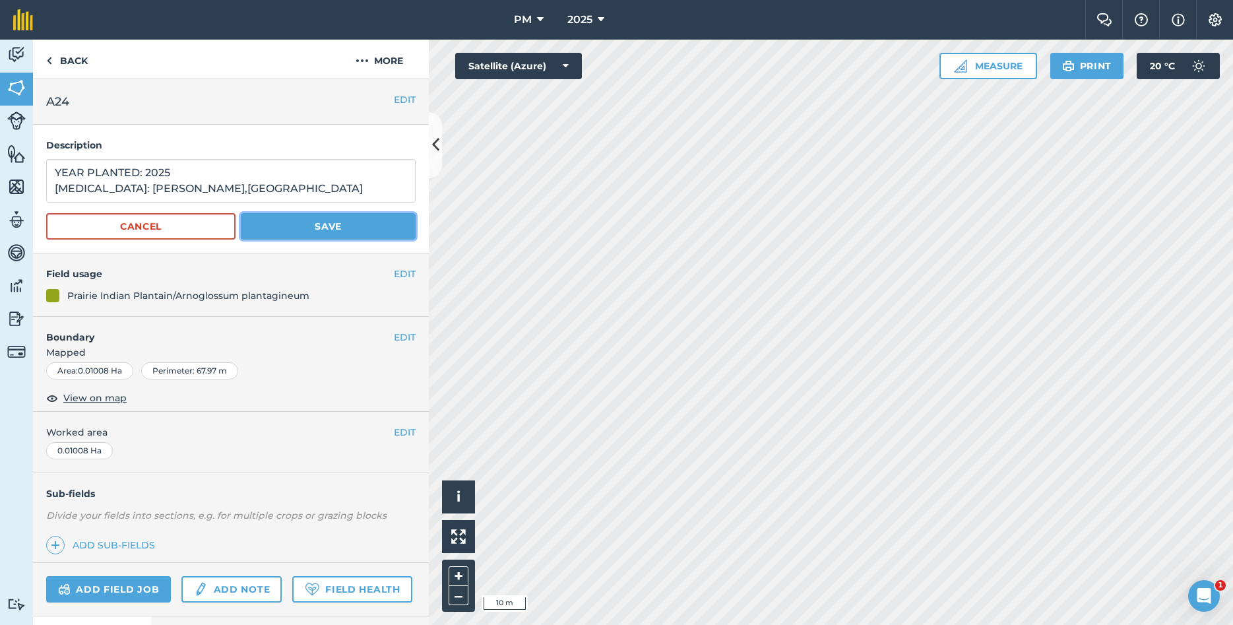
click at [329, 233] on button "Save" at bounding box center [328, 226] width 175 height 26
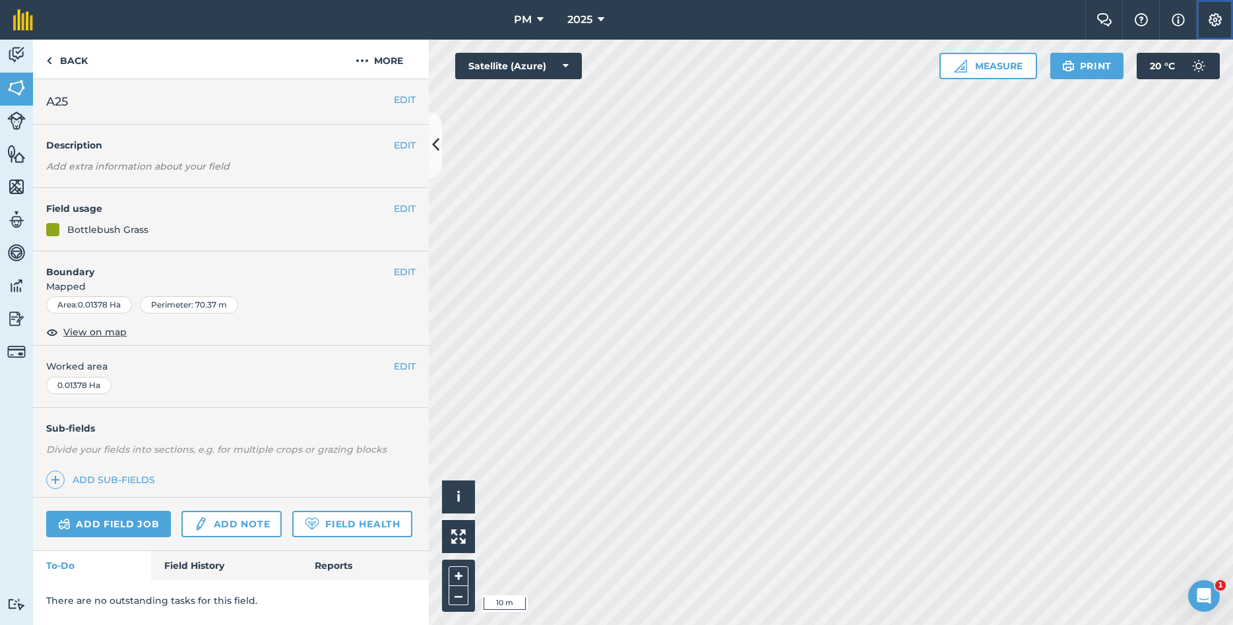
click at [1211, 23] on img at bounding box center [1215, 19] width 16 height 13
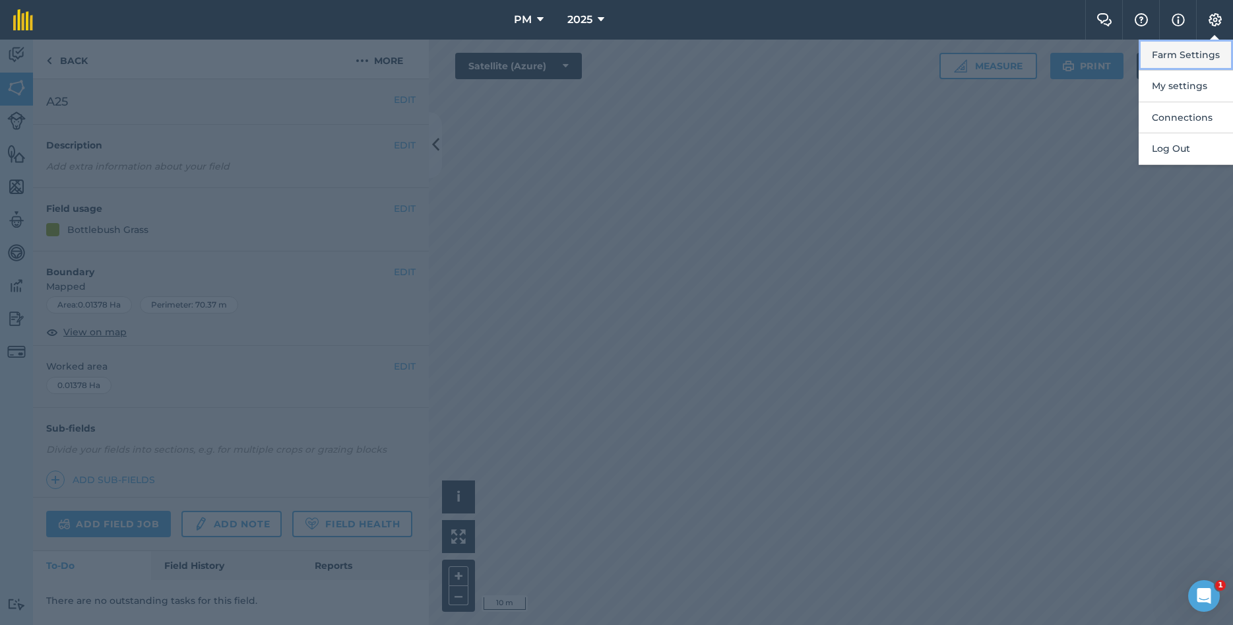
click at [1160, 62] on button "Farm Settings" at bounding box center [1185, 55] width 94 height 31
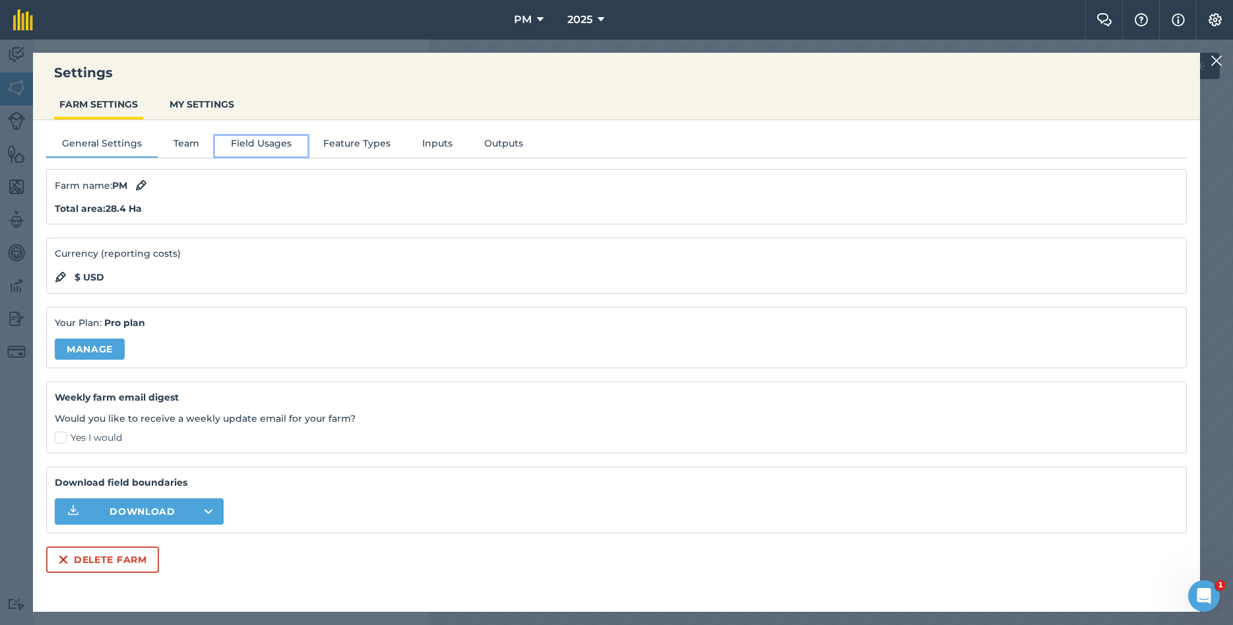
click at [289, 146] on button "Field Usages" at bounding box center [261, 146] width 92 height 20
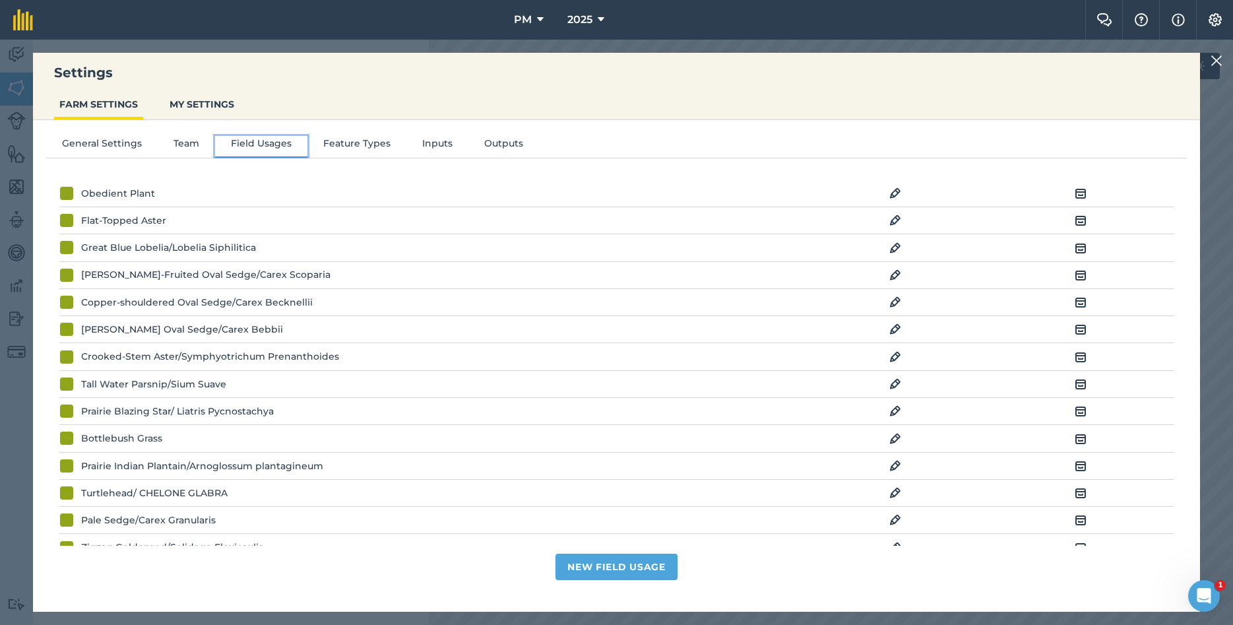
scroll to position [499, 0]
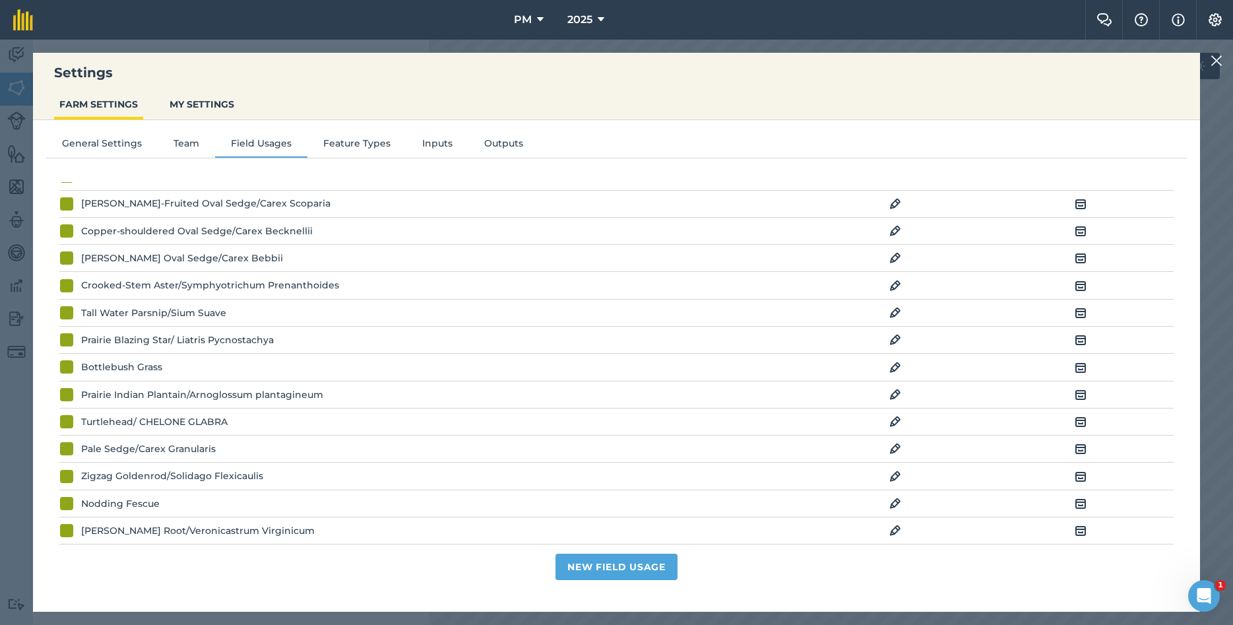
click at [893, 369] on img at bounding box center [895, 367] width 12 height 16
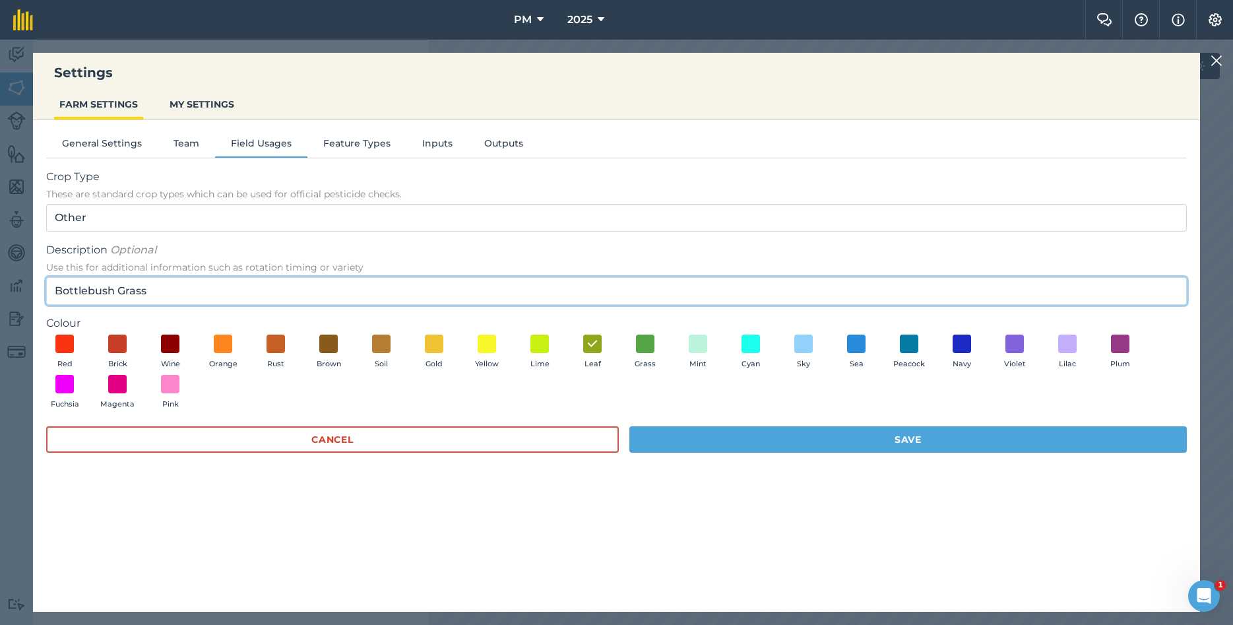
click at [201, 289] on input "Bottlebush Grass" at bounding box center [616, 291] width 1140 height 28
paste input "Elymus hystrix"
type input "Bottlebush Grass/ Elymus hystrix"
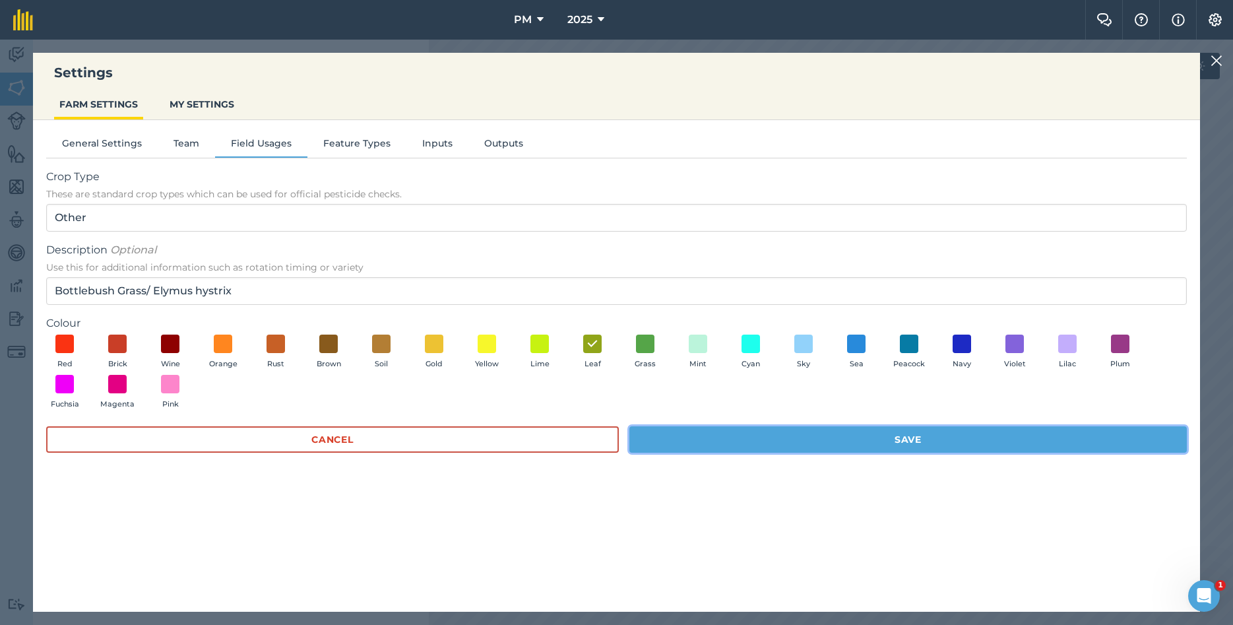
click at [1031, 437] on button "Save" at bounding box center [907, 439] width 557 height 26
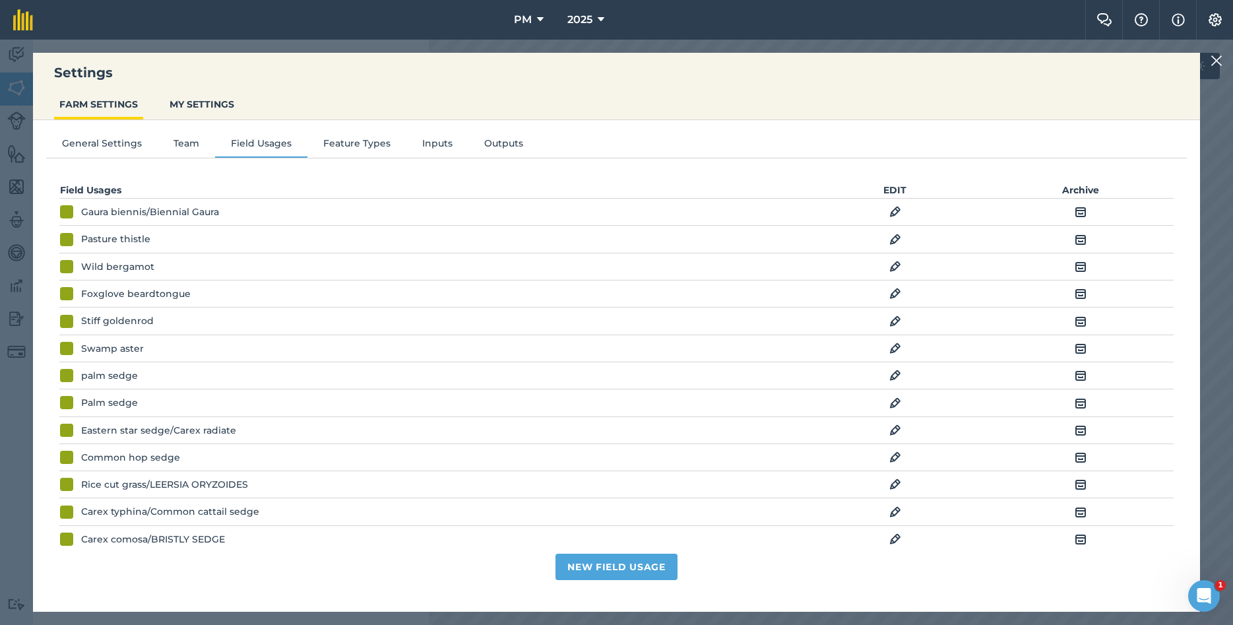
click at [1212, 56] on img at bounding box center [1216, 61] width 12 height 16
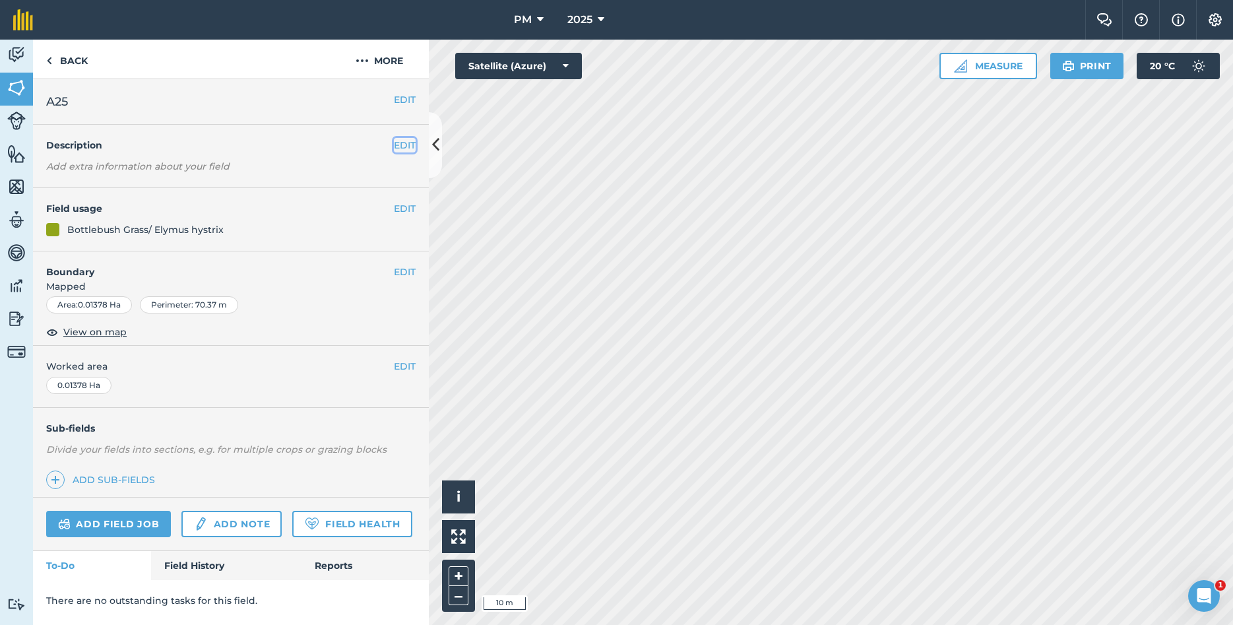
click at [400, 141] on button "EDIT" at bounding box center [405, 145] width 22 height 15
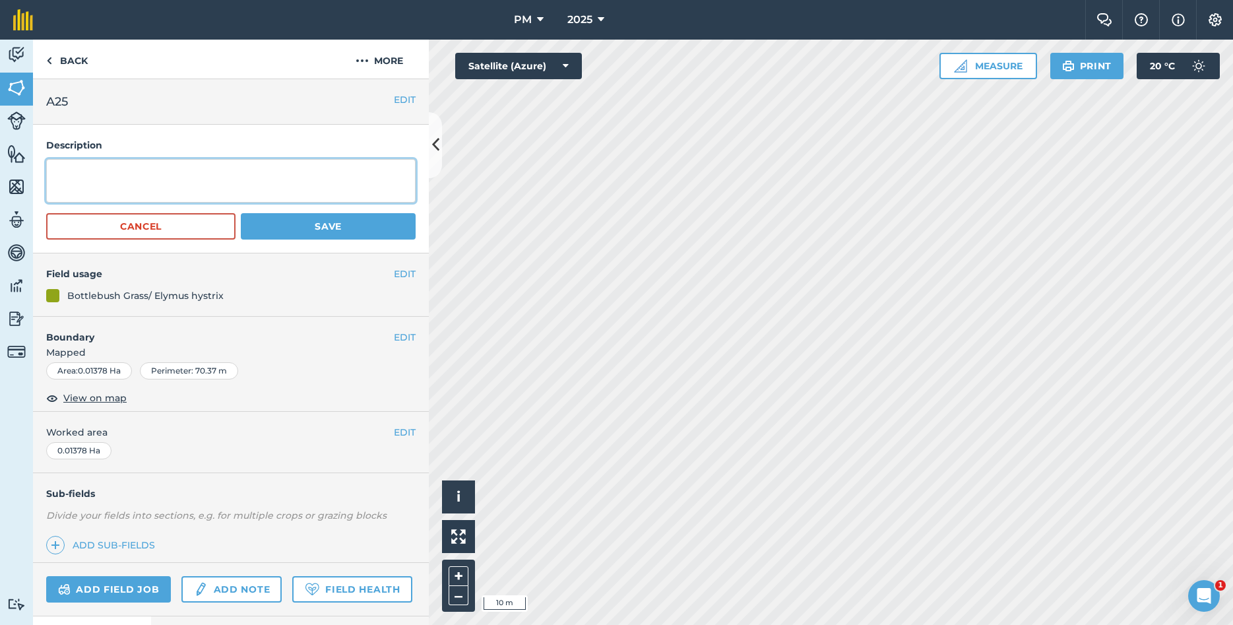
click at [233, 182] on textarea at bounding box center [230, 181] width 369 height 44
type textarea "YEAR PLANTED: 2025 [MEDICAL_DATA]: [PERSON_NAME],[GEOGRAPHIC_DATA]"
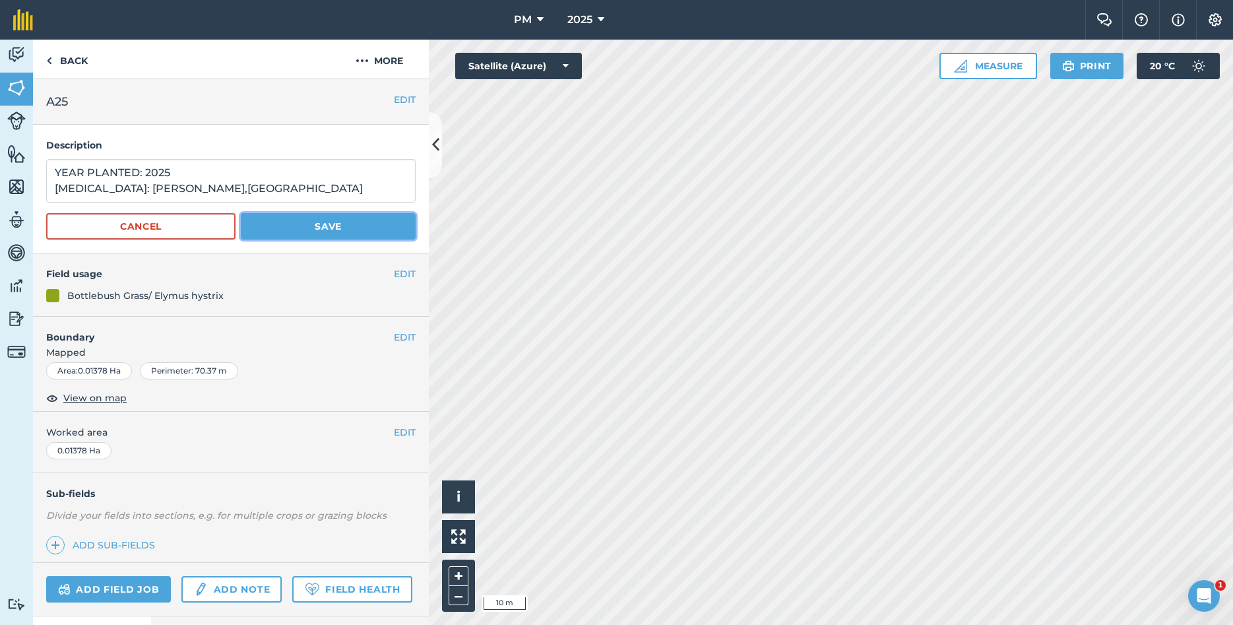
click at [303, 222] on button "Save" at bounding box center [328, 226] width 175 height 26
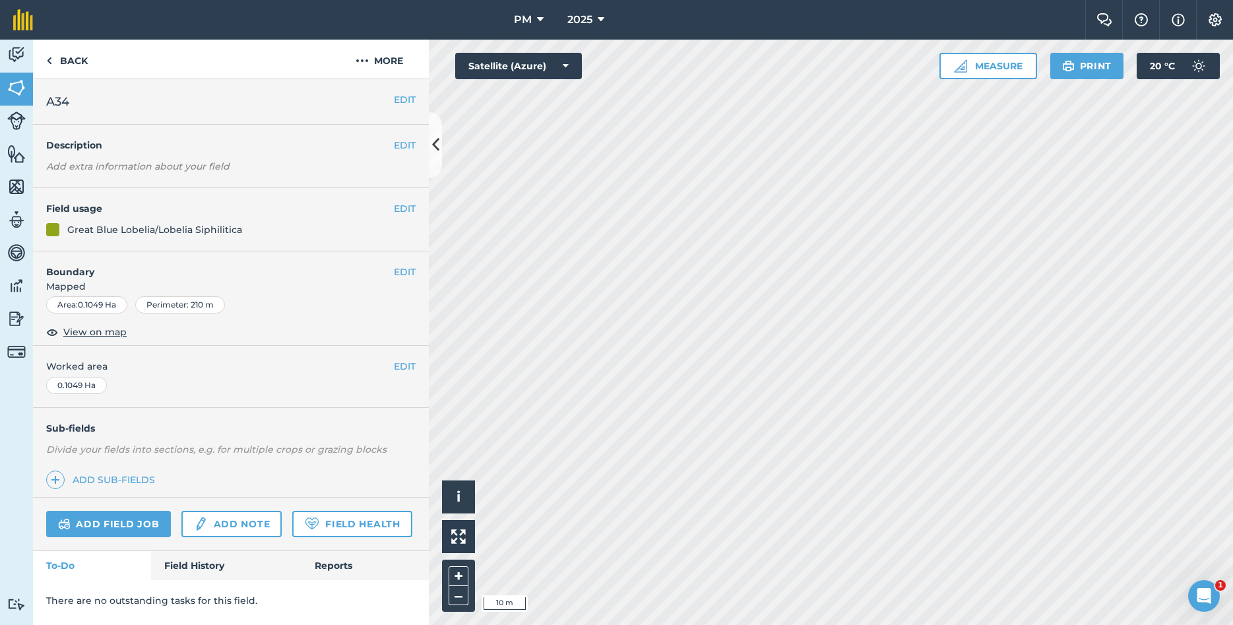
click at [399, 137] on div "EDIT Description Add extra information about your field" at bounding box center [231, 156] width 396 height 63
click at [408, 140] on button "EDIT" at bounding box center [405, 145] width 22 height 15
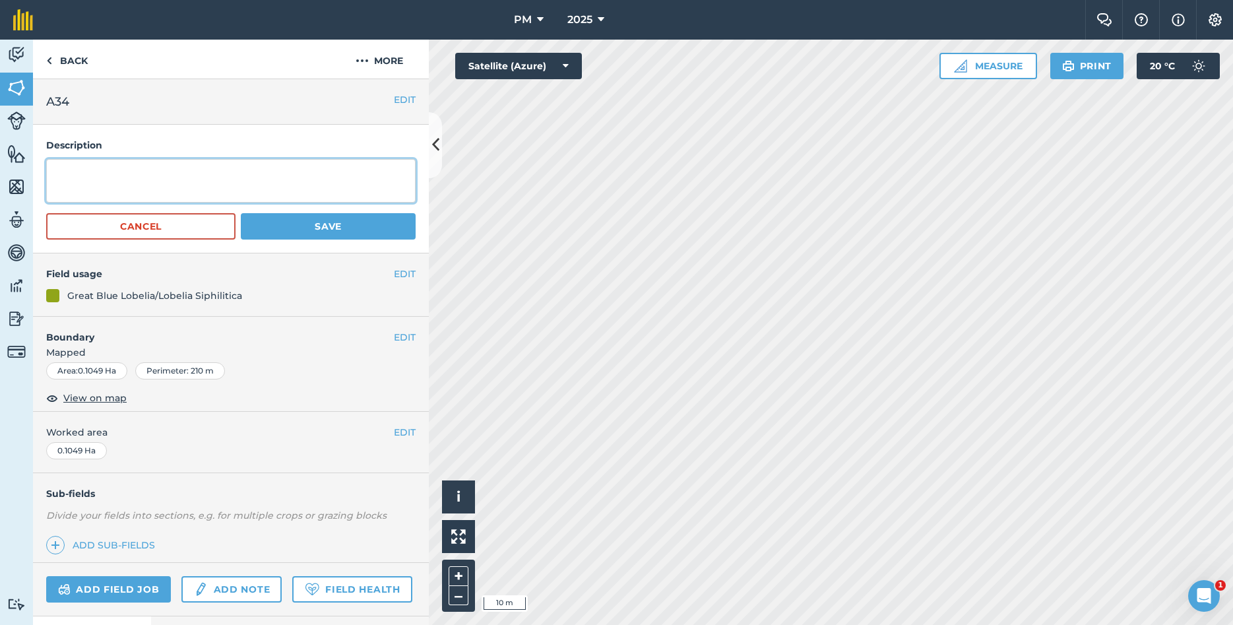
click at [314, 178] on textarea at bounding box center [230, 181] width 369 height 44
type textarea "YEAR PLANTED: 2025 [MEDICAL_DATA]: [GEOGRAPHIC_DATA],[GEOGRAPHIC_DATA]"
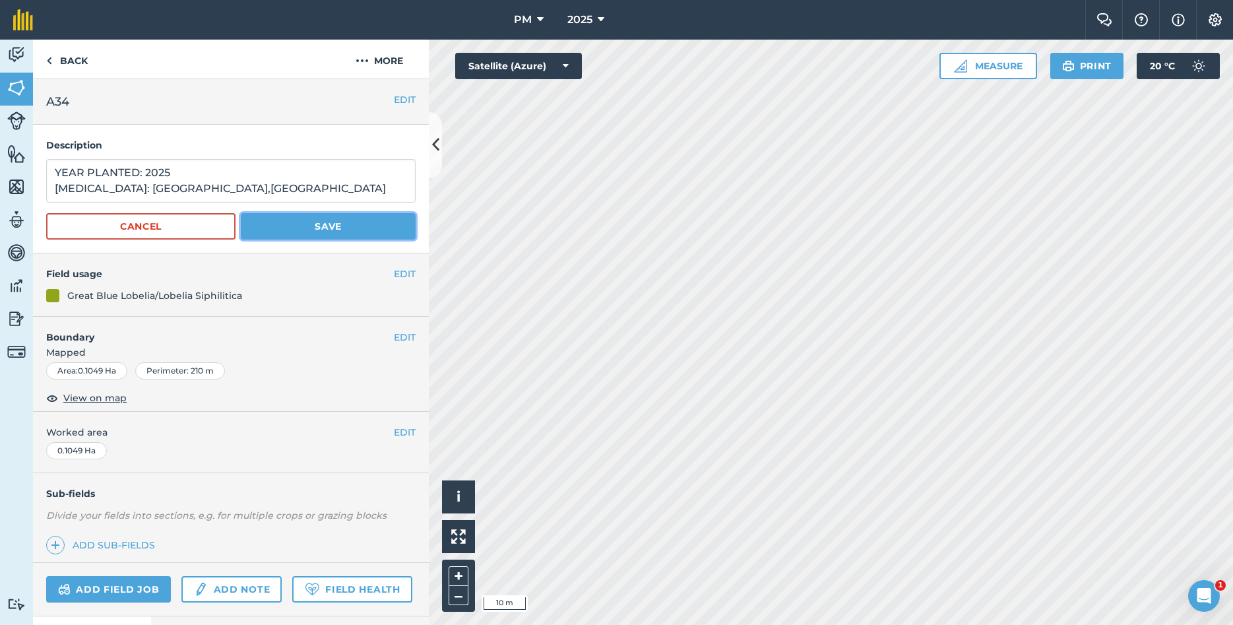
click at [358, 223] on button "Save" at bounding box center [328, 226] width 175 height 26
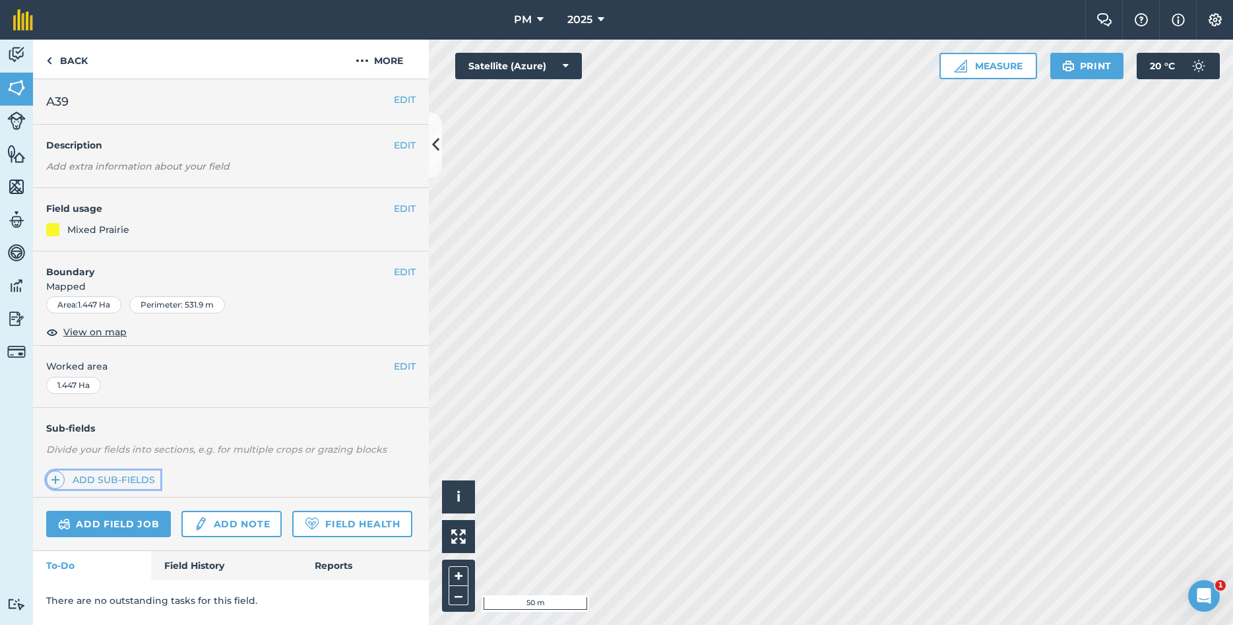
click at [125, 476] on link "Add sub-fields" at bounding box center [103, 479] width 114 height 18
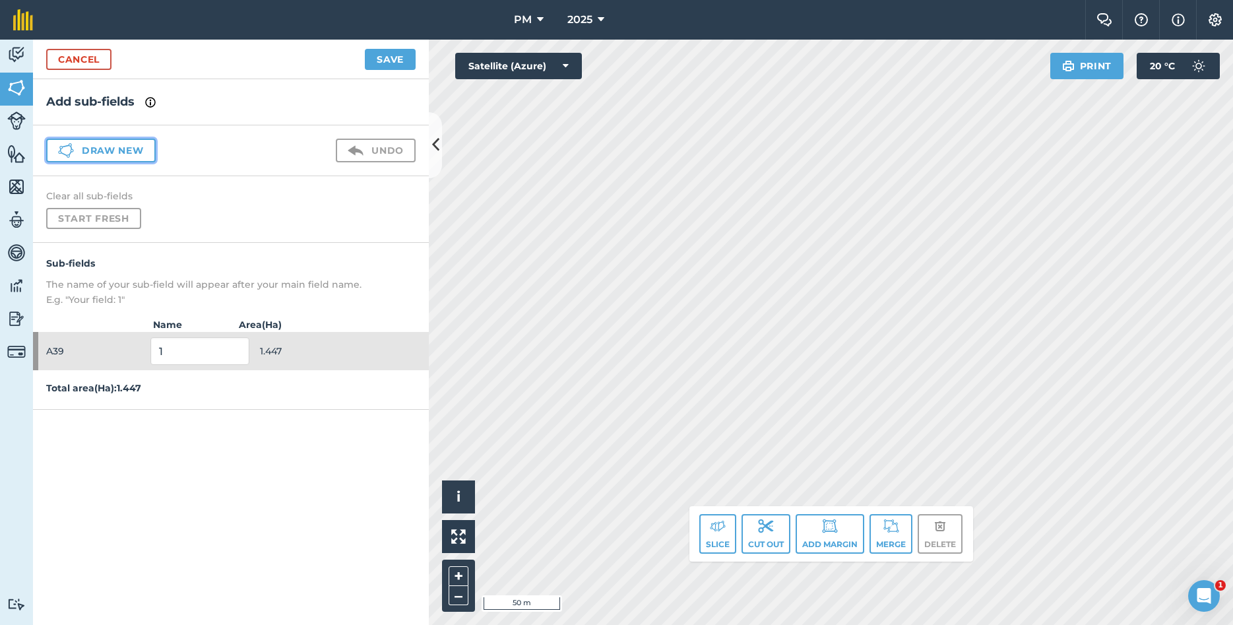
click at [109, 150] on button "Draw new" at bounding box center [100, 151] width 109 height 24
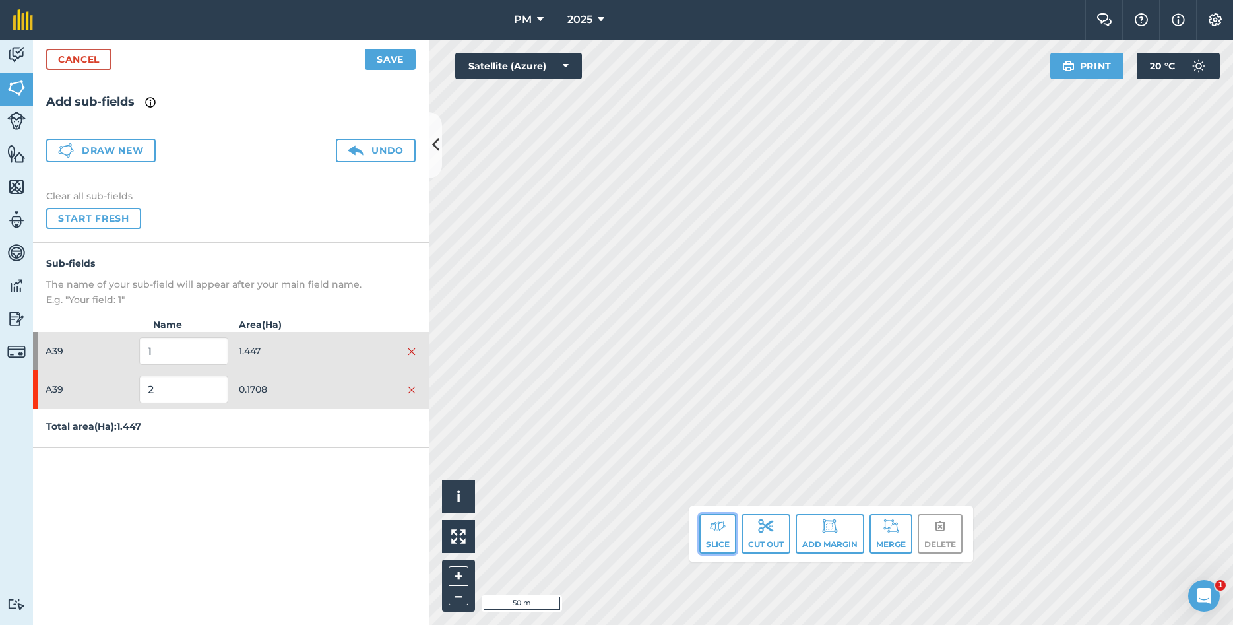
click at [714, 531] on img at bounding box center [718, 526] width 16 height 16
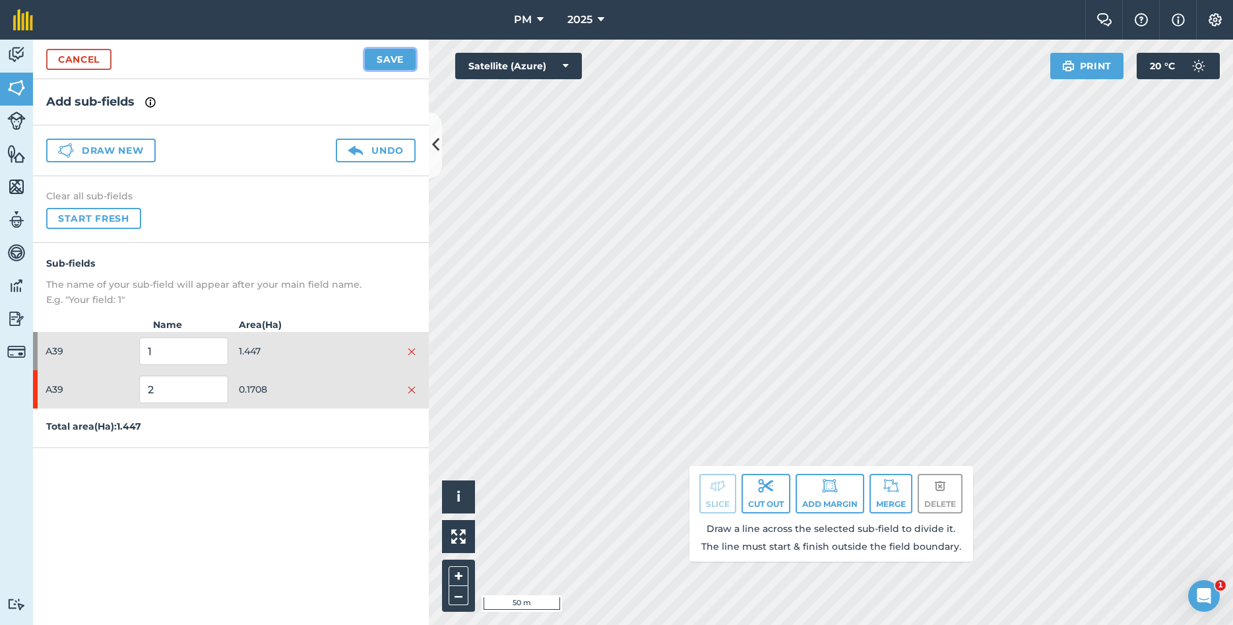
click at [390, 54] on button "Save" at bounding box center [390, 59] width 51 height 21
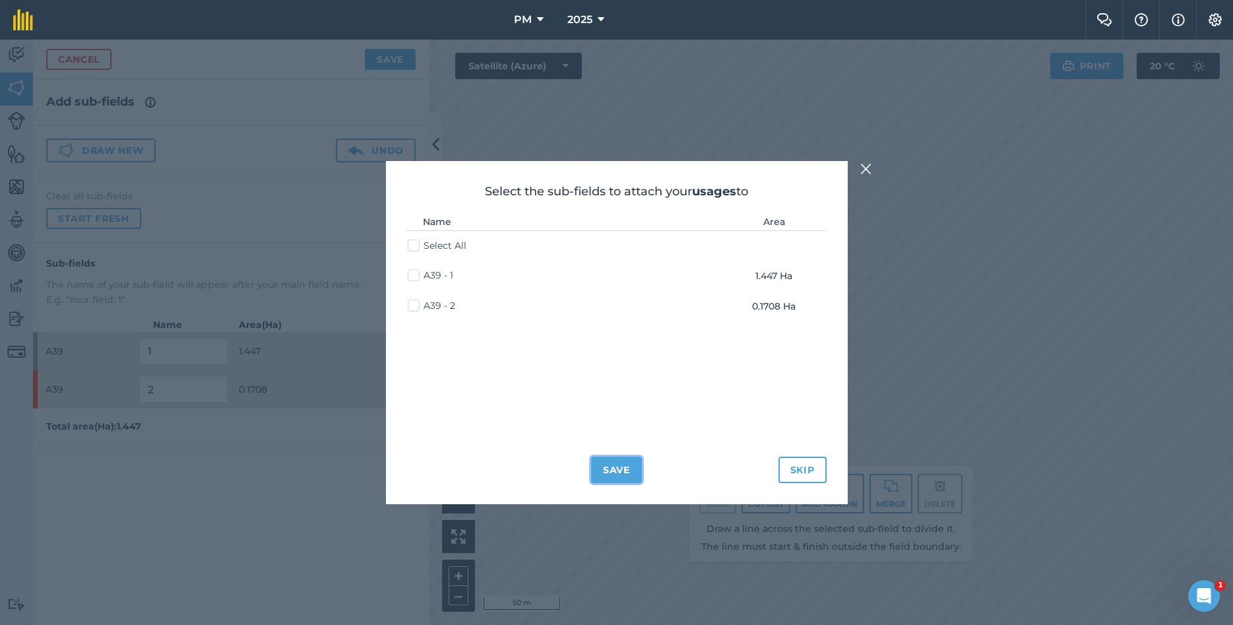
click at [619, 469] on button "Save" at bounding box center [616, 469] width 51 height 26
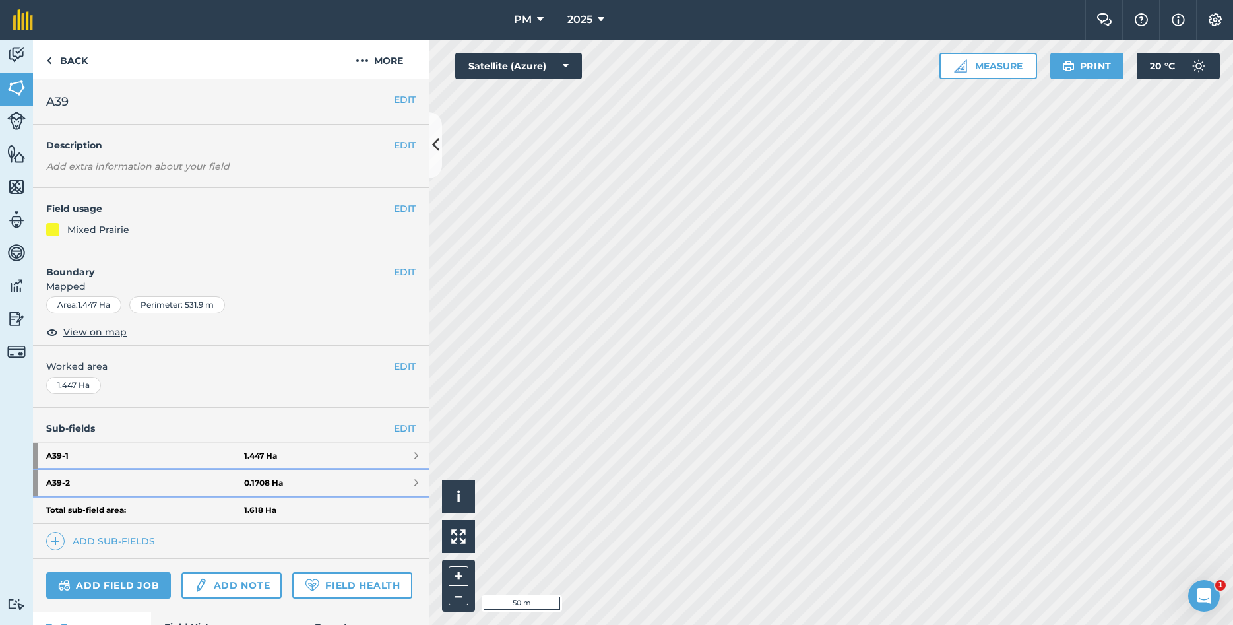
click at [71, 483] on strong "A39 - 2" at bounding box center [145, 483] width 198 height 26
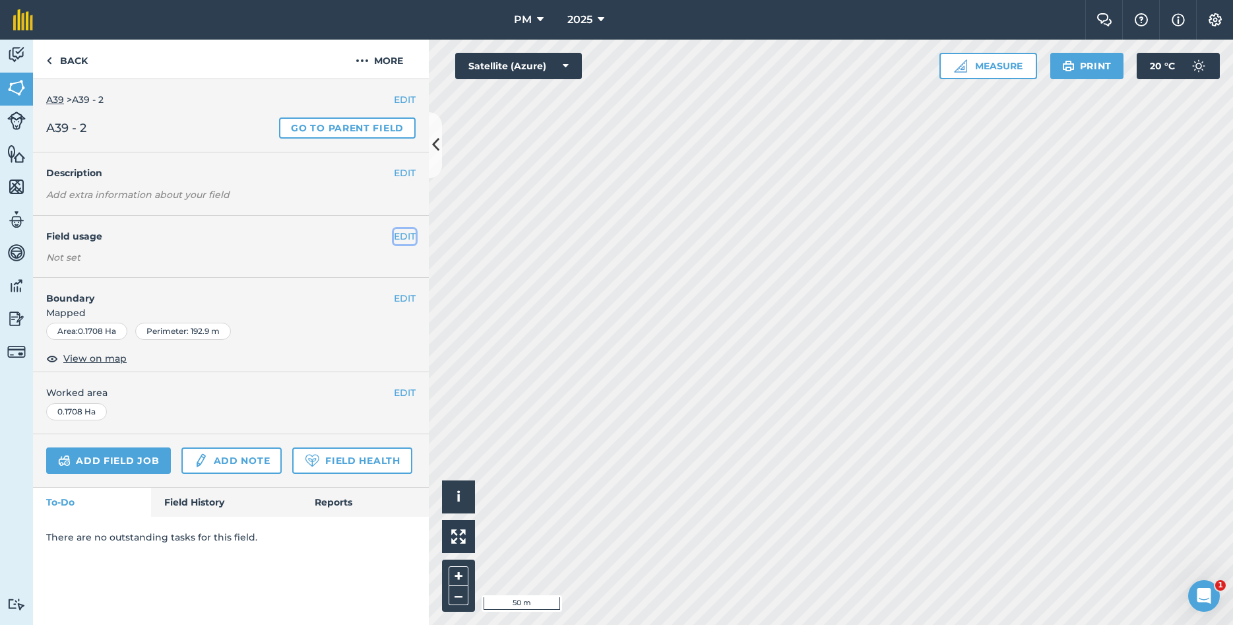
click at [408, 239] on button "EDIT" at bounding box center [405, 236] width 22 height 15
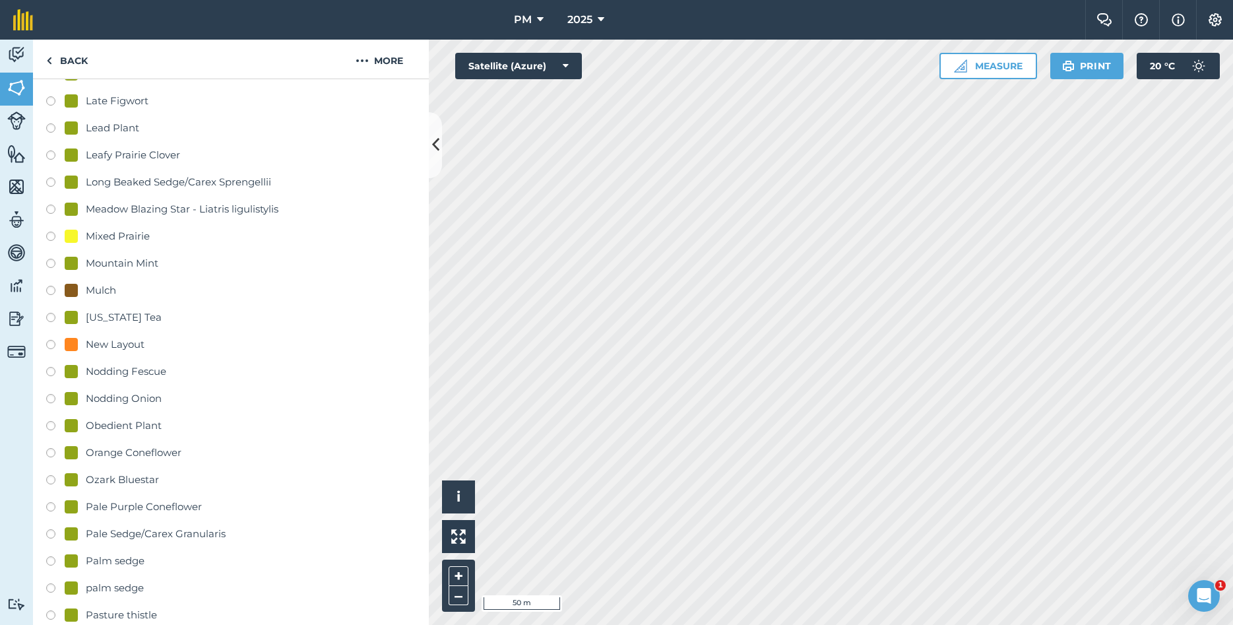
scroll to position [1496, 0]
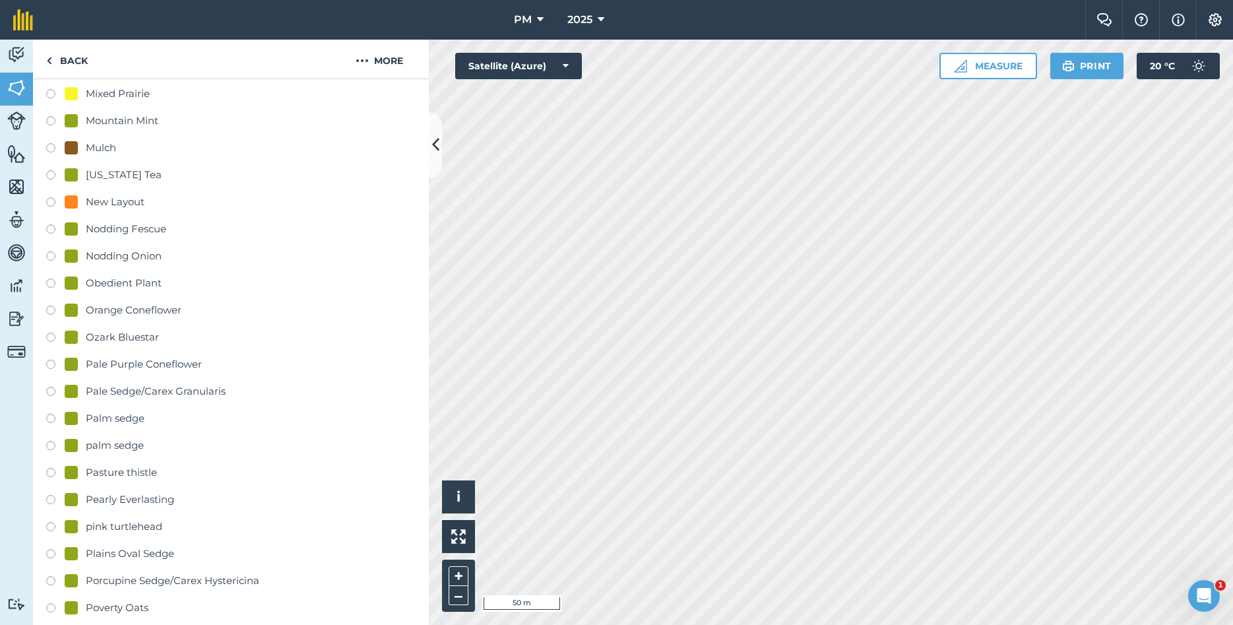
click at [53, 286] on label at bounding box center [55, 284] width 18 height 13
radio input "true"
radio input "false"
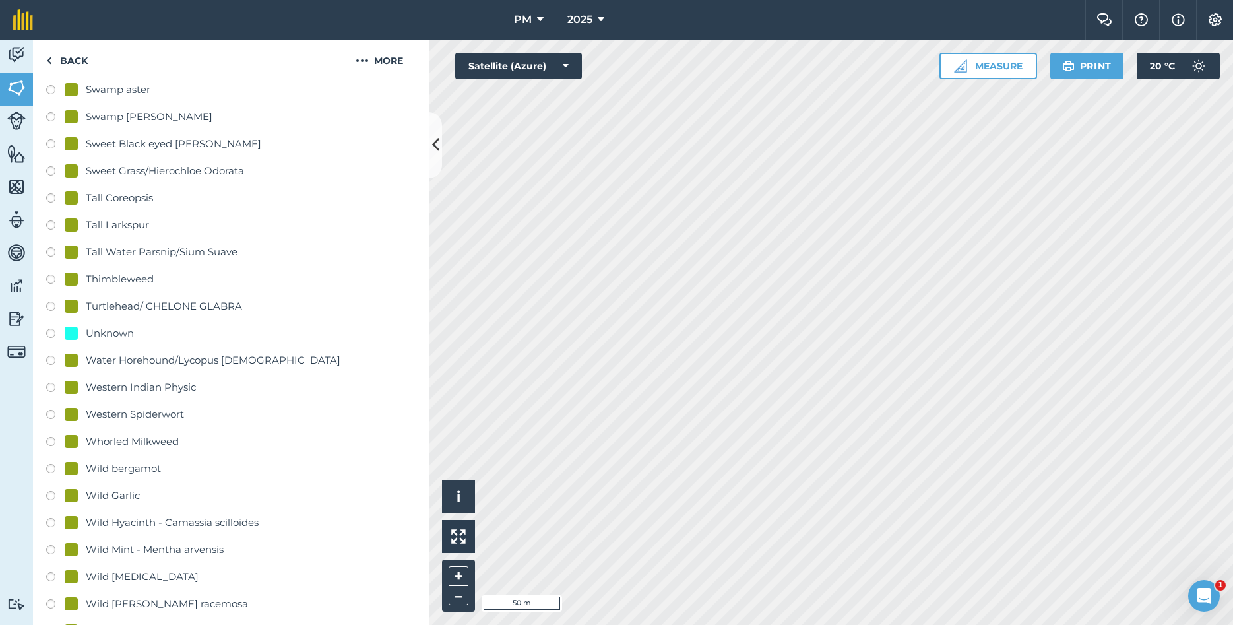
scroll to position [2984, 0]
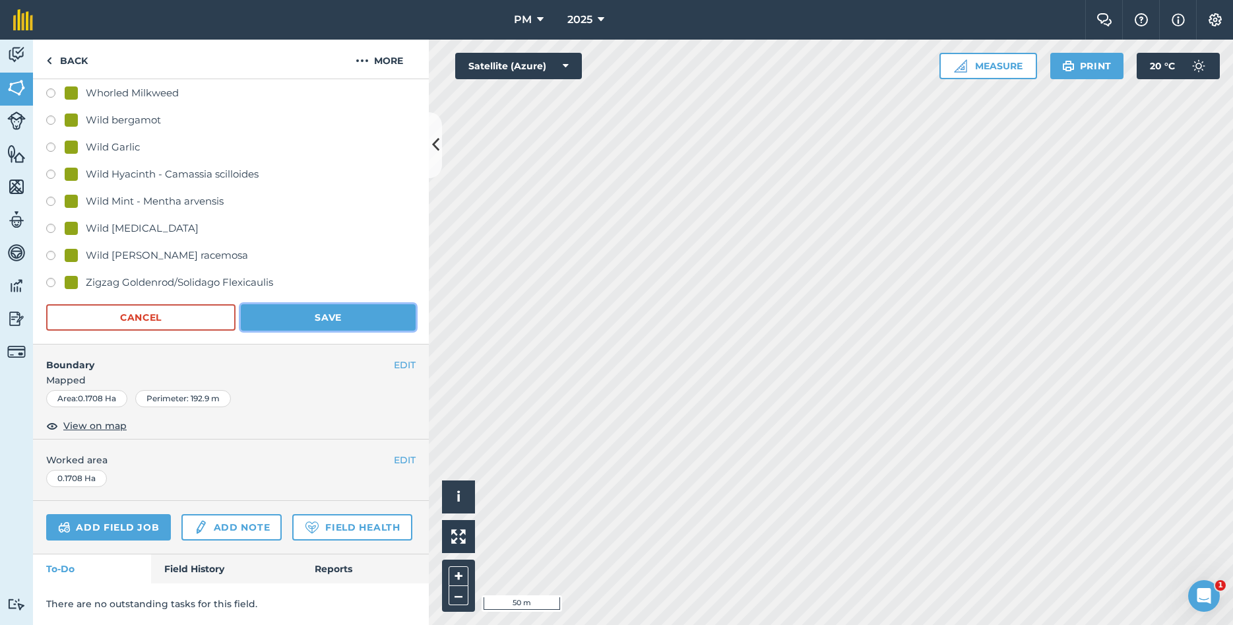
click at [330, 313] on button "Save" at bounding box center [328, 317] width 175 height 26
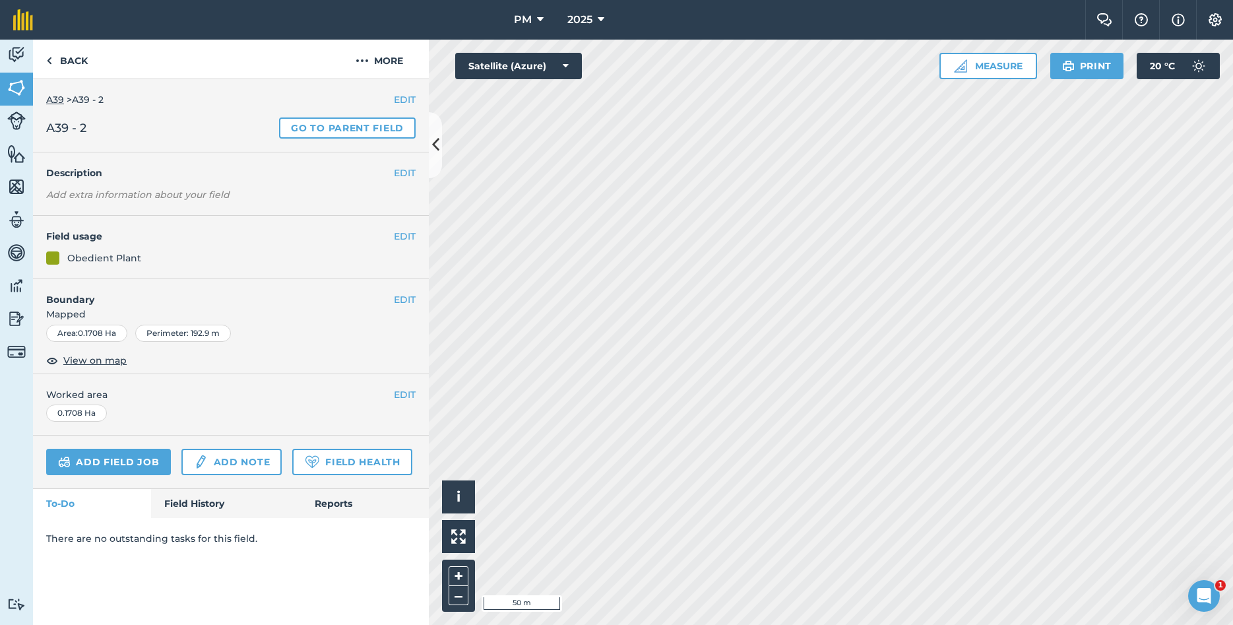
scroll to position [0, 0]
click at [1218, 19] on img at bounding box center [1215, 19] width 16 height 13
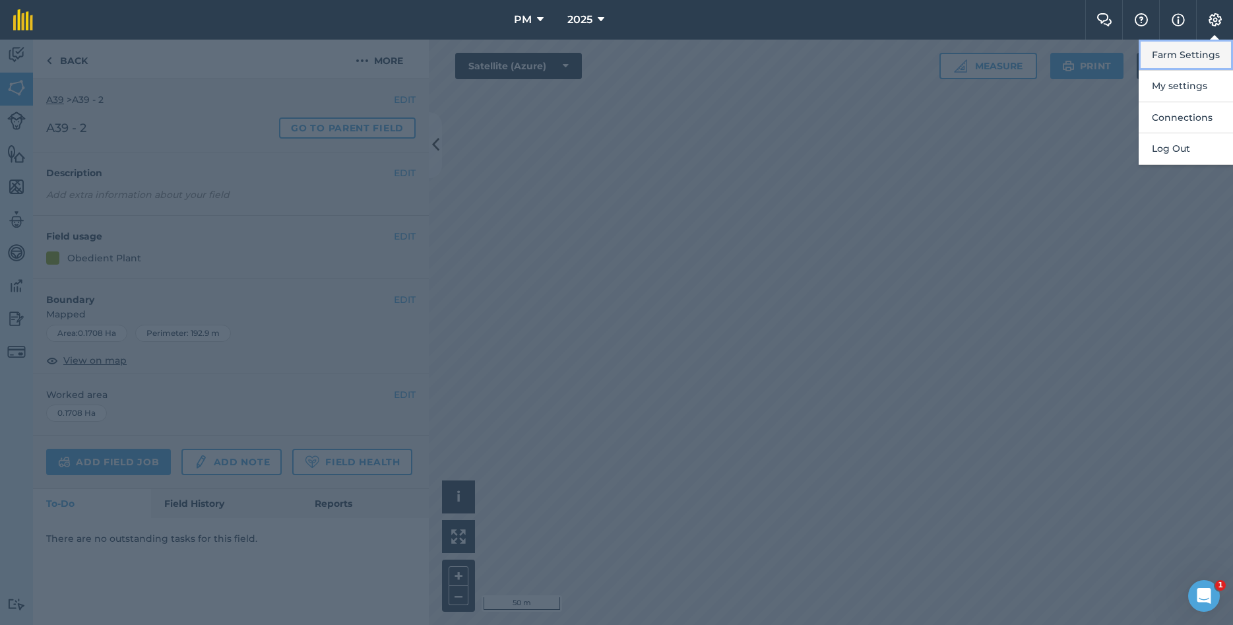
click at [1177, 57] on button "Farm Settings" at bounding box center [1185, 55] width 94 height 31
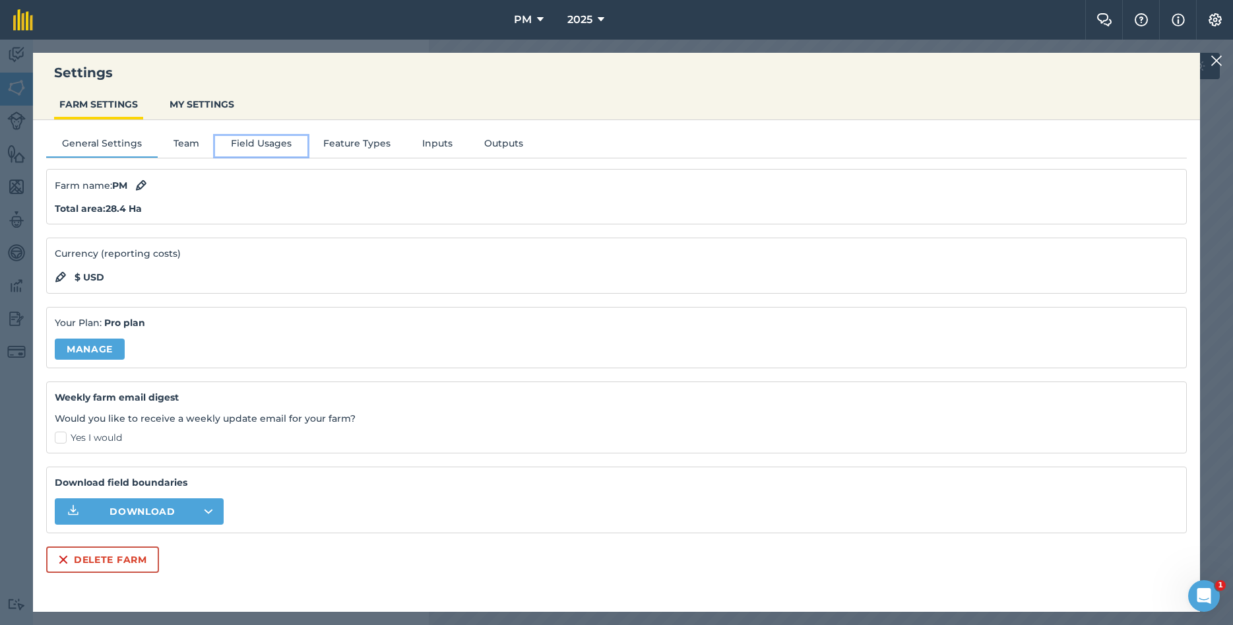
click at [253, 148] on button "Field Usages" at bounding box center [261, 146] width 92 height 20
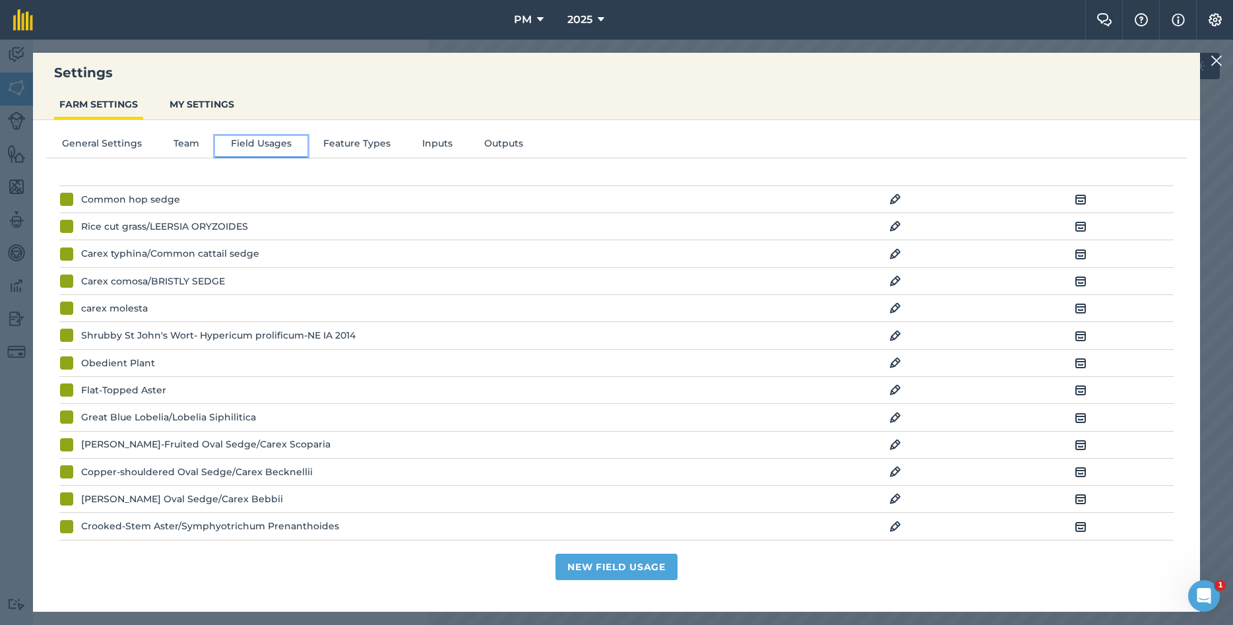
scroll to position [285, 0]
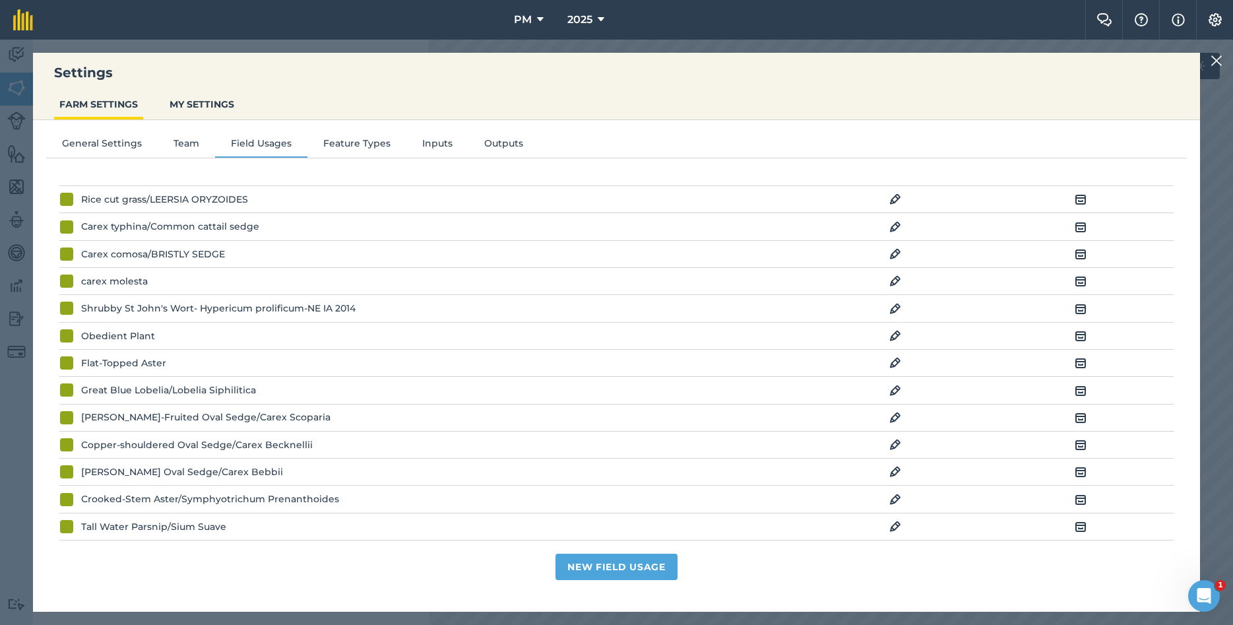
click at [892, 334] on img at bounding box center [895, 336] width 12 height 16
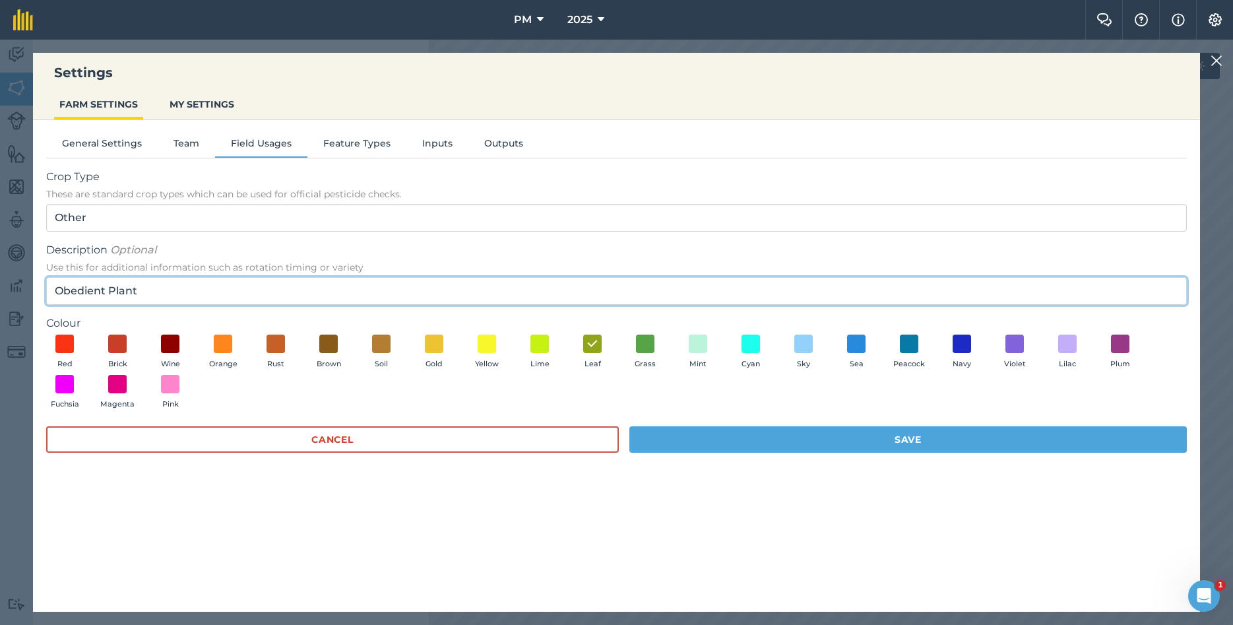
click at [195, 296] on input "Obedient Plant" at bounding box center [616, 291] width 1140 height 28
click at [238, 291] on input "Obedient Plant/" at bounding box center [616, 291] width 1140 height 28
paste input "Physostegia virginiana"
type input "Obedient Plant/ Physostegia virginiana"
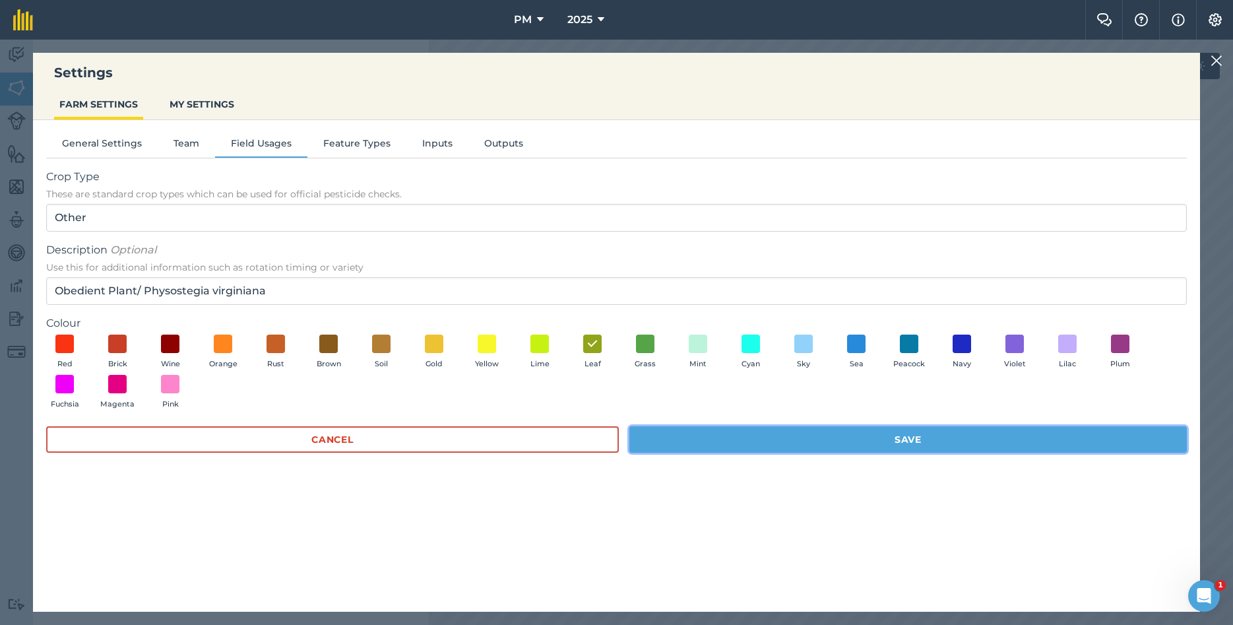
click at [926, 436] on button "Save" at bounding box center [907, 439] width 557 height 26
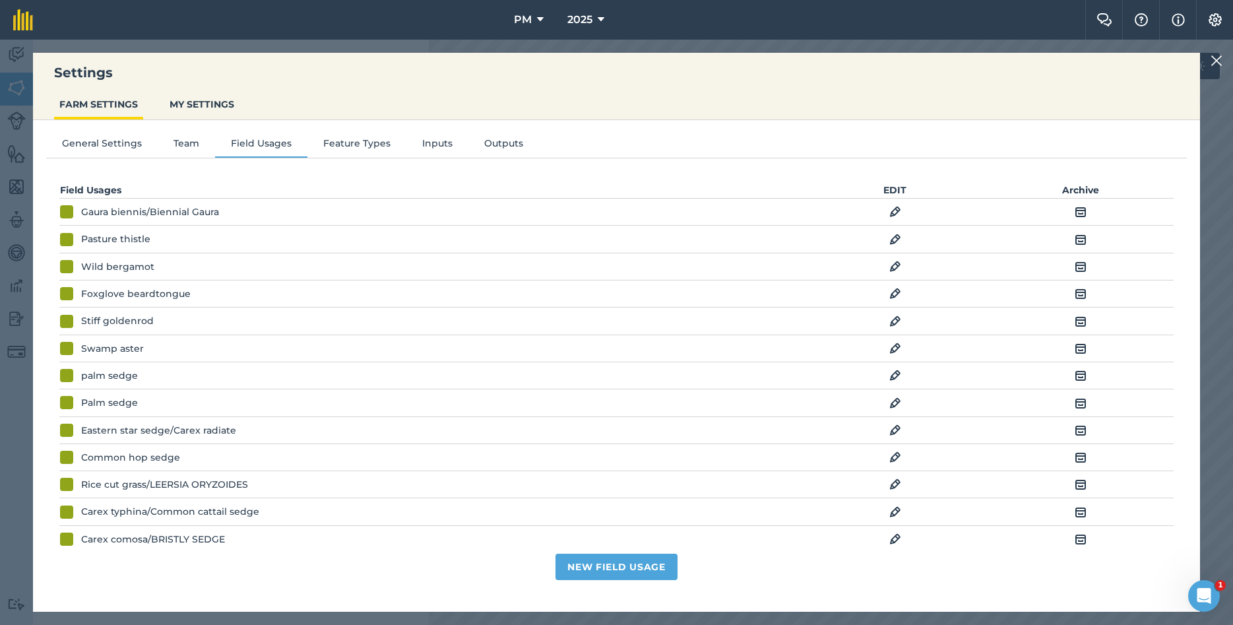
click at [1223, 65] on div at bounding box center [1218, 61] width 16 height 16
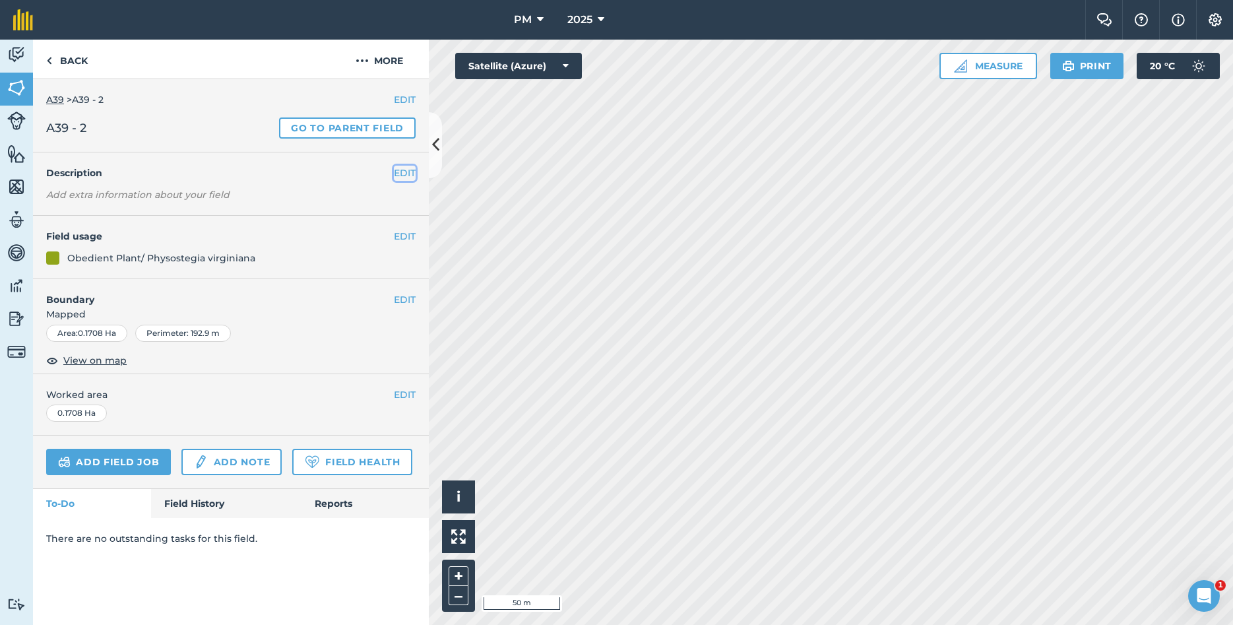
click at [394, 177] on button "EDIT" at bounding box center [405, 173] width 22 height 15
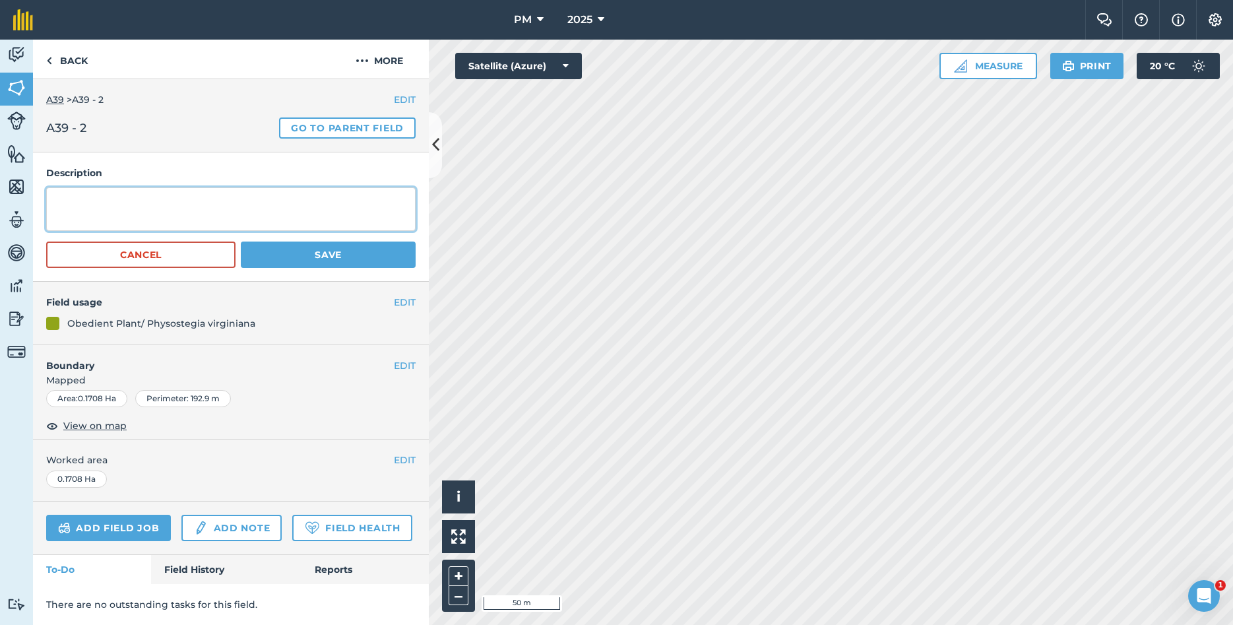
click at [242, 204] on textarea at bounding box center [230, 209] width 369 height 44
type textarea "E"
click at [218, 204] on textarea "YEAR PLANTED: [MEDICAL_DATA]: [PERSON_NAME],[GEOGRAPHIC_DATA]" at bounding box center [230, 209] width 369 height 44
type textarea "YEAR PLANTED: 2020 [MEDICAL_DATA]: [PERSON_NAME],[GEOGRAPHIC_DATA]"
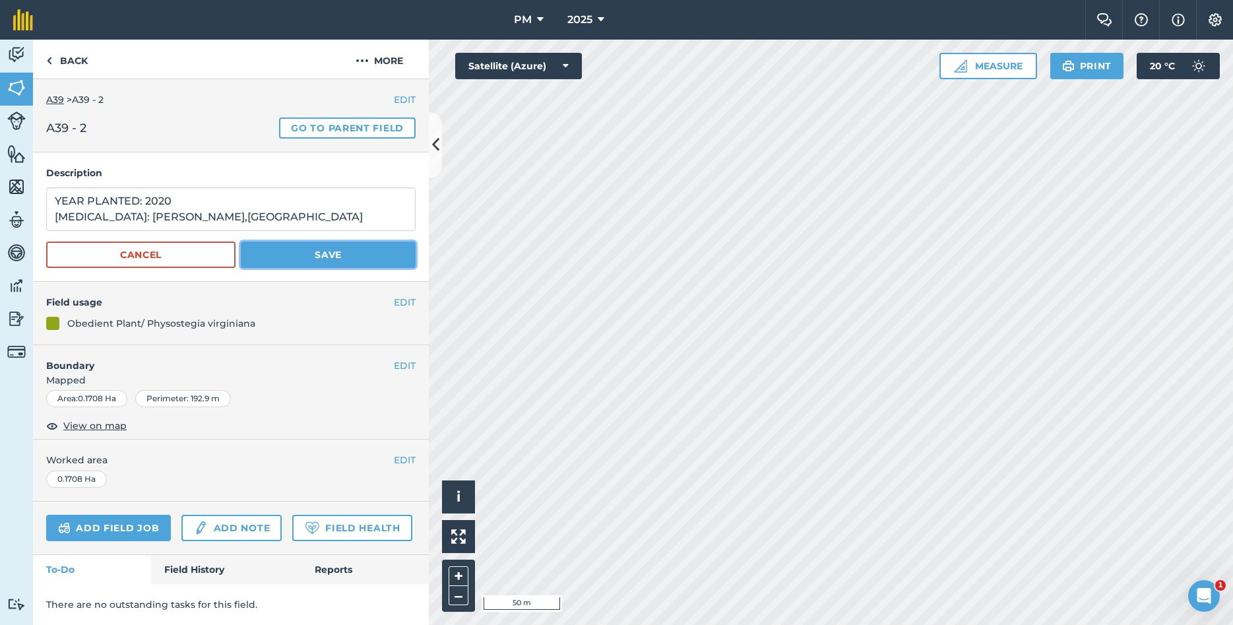
click at [320, 261] on button "Save" at bounding box center [328, 254] width 175 height 26
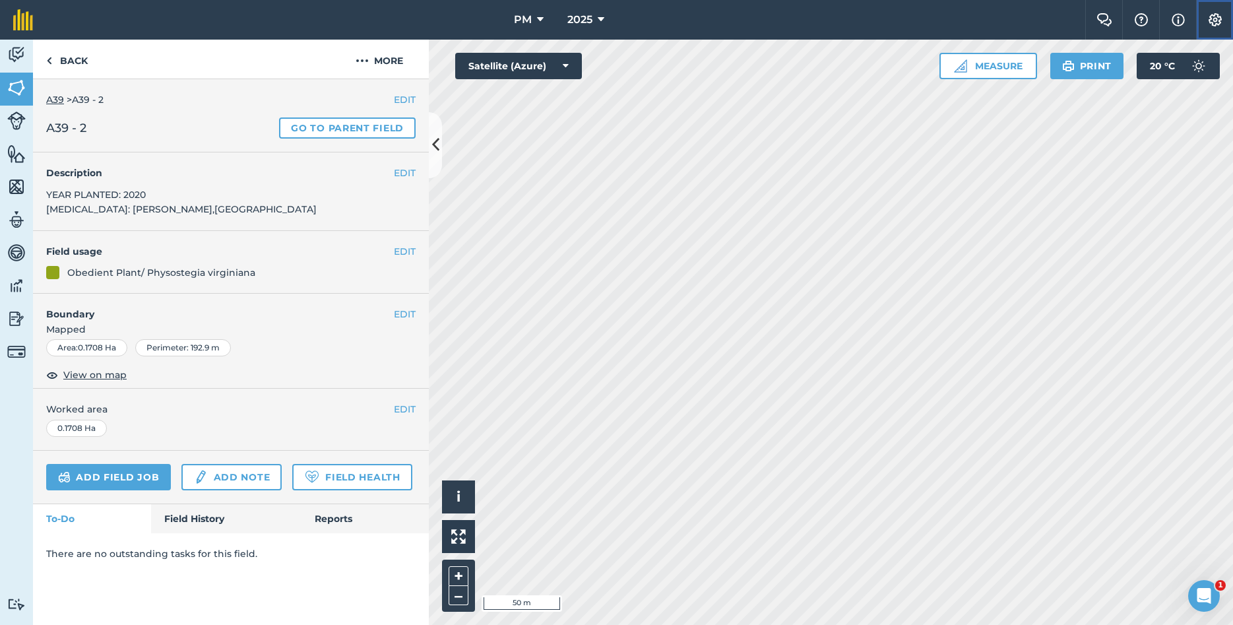
click at [1208, 17] on img at bounding box center [1215, 19] width 16 height 13
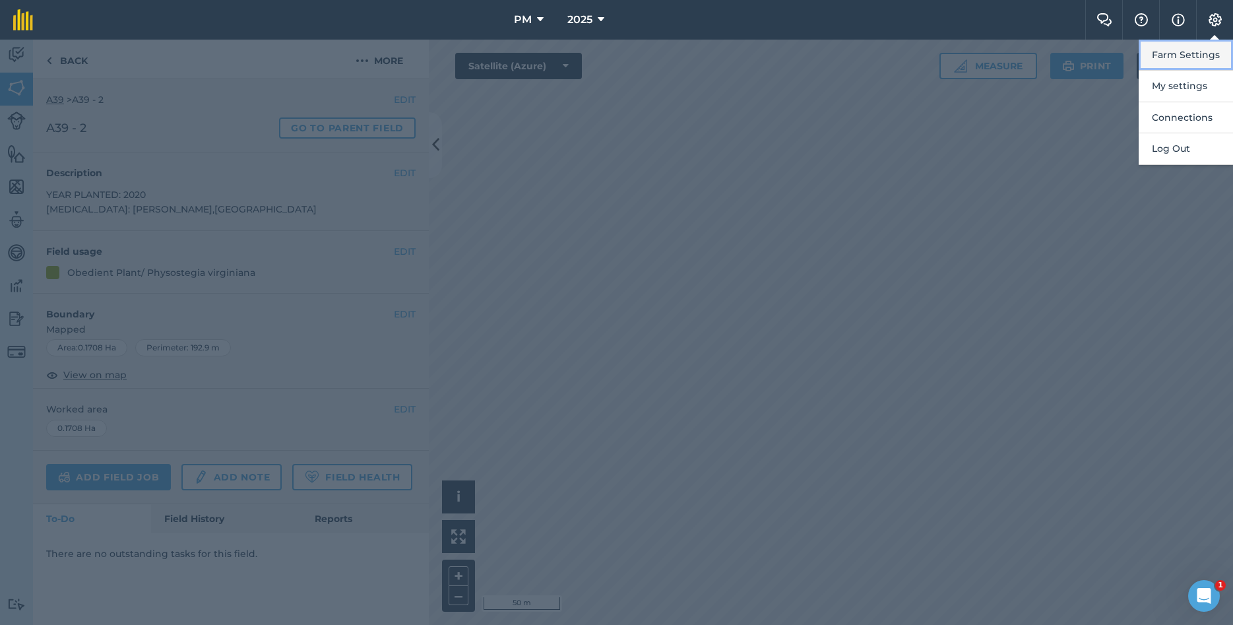
click at [1175, 49] on button "Farm Settings" at bounding box center [1185, 55] width 94 height 31
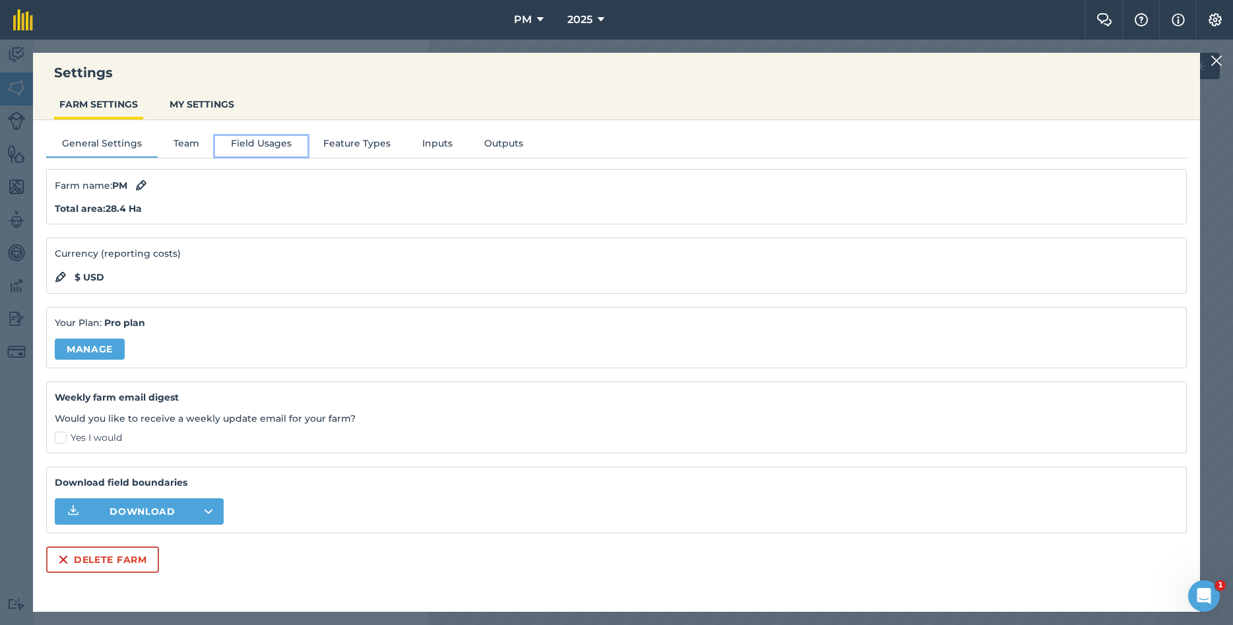
click at [269, 141] on button "Field Usages" at bounding box center [261, 146] width 92 height 20
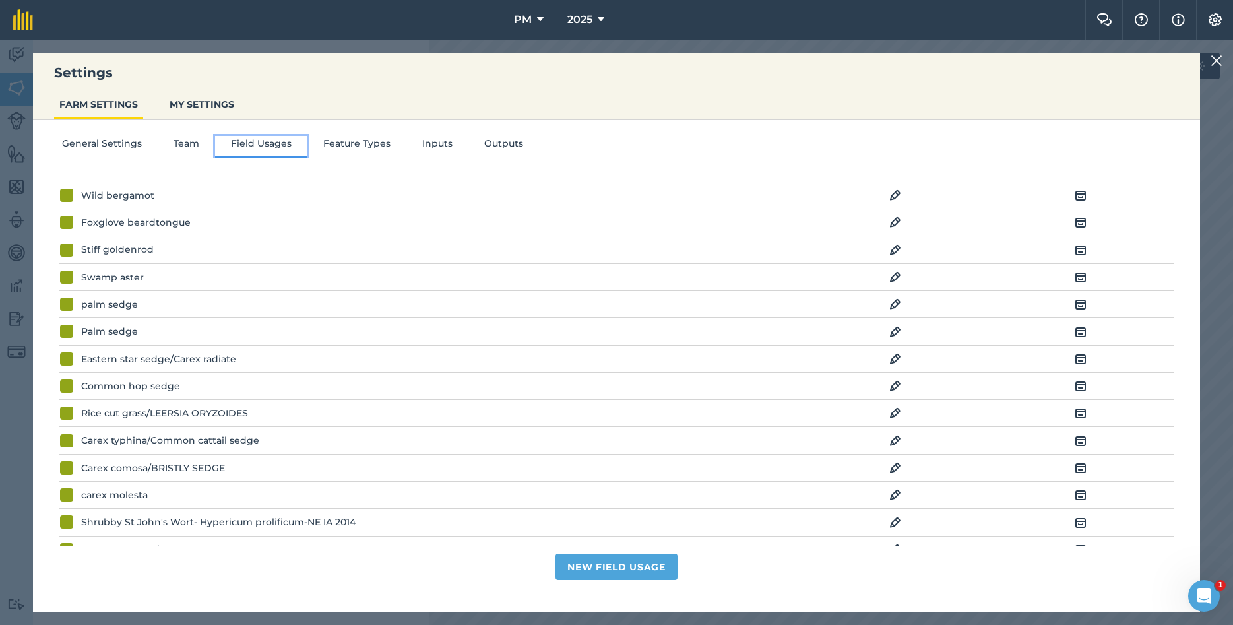
scroll to position [0, 0]
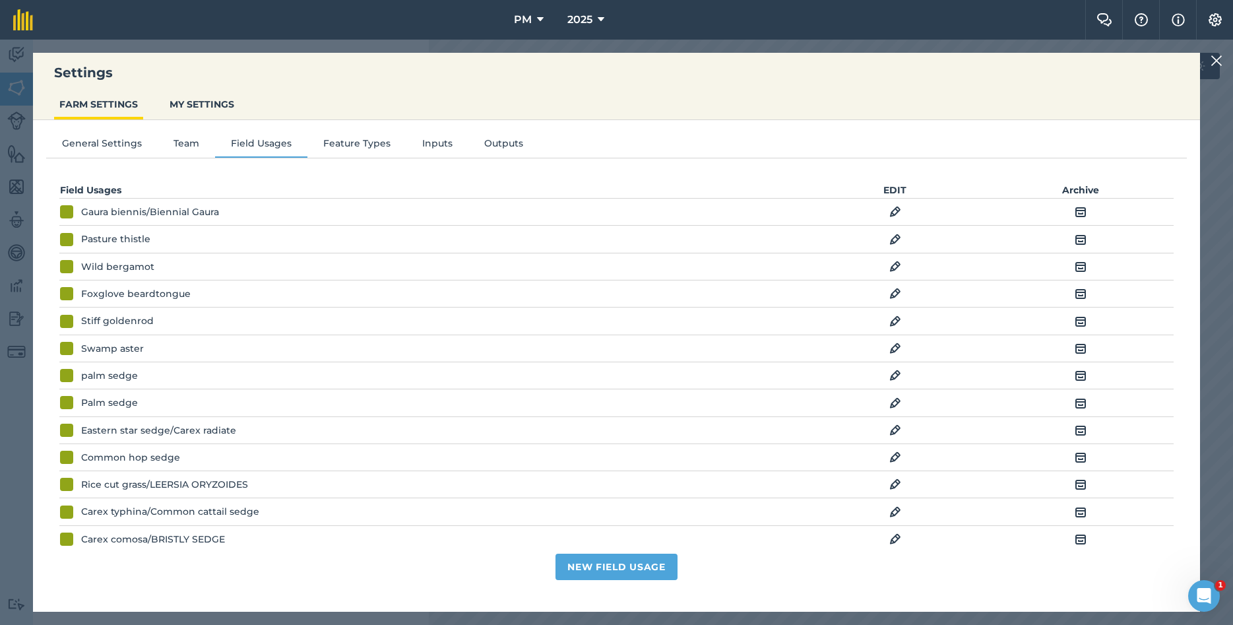
click at [1224, 60] on div at bounding box center [1218, 61] width 16 height 16
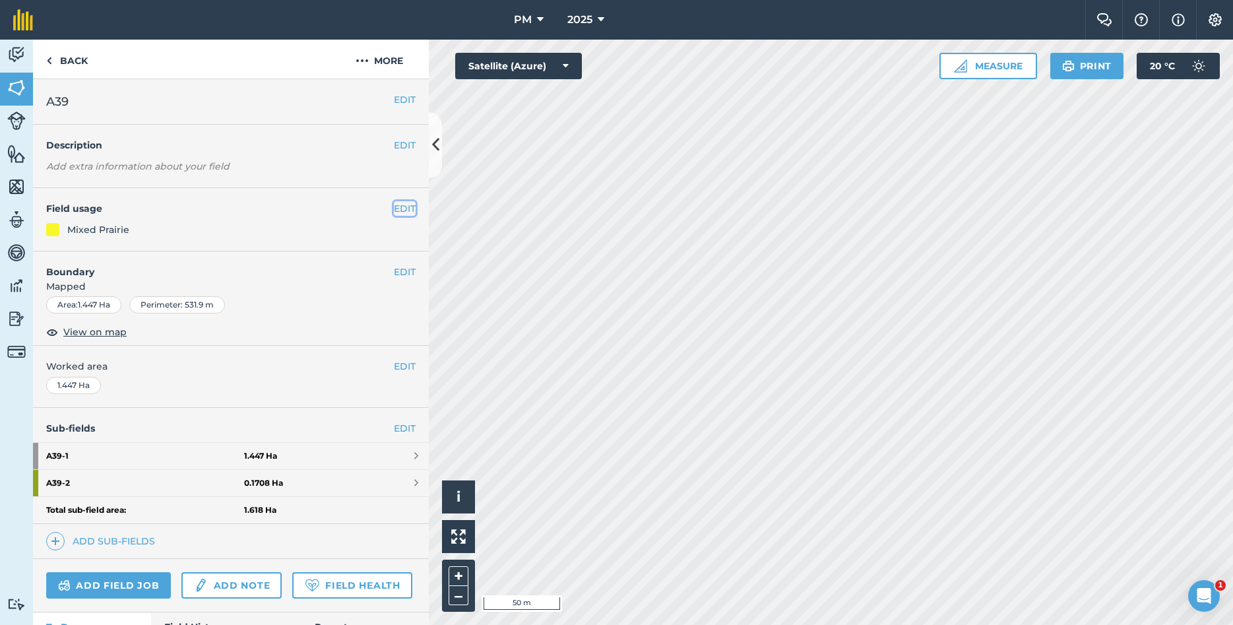
click at [404, 210] on button "EDIT" at bounding box center [405, 208] width 22 height 15
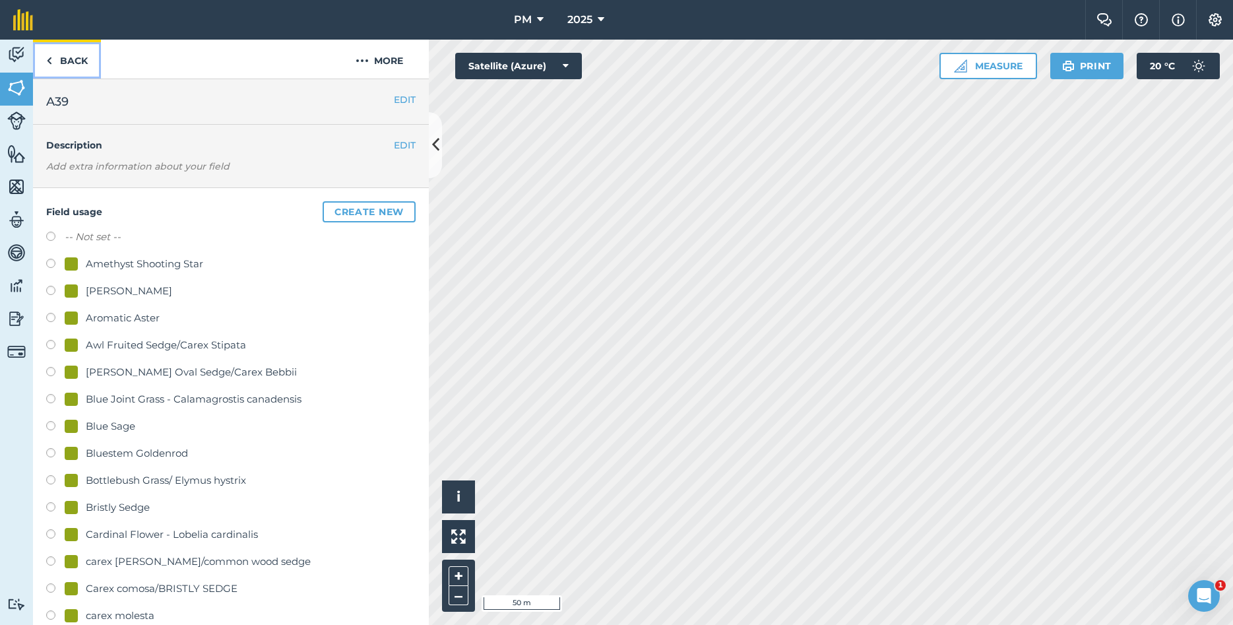
click at [53, 65] on link "Back" at bounding box center [67, 59] width 68 height 39
click at [47, 61] on img at bounding box center [49, 61] width 6 height 16
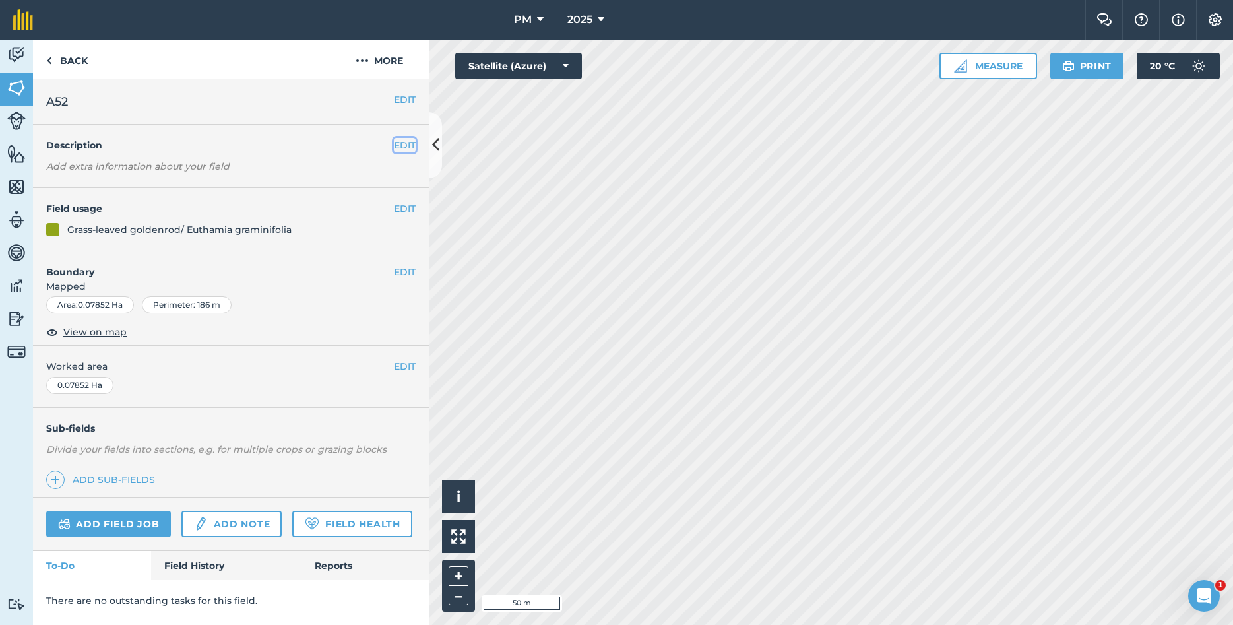
click at [406, 144] on button "EDIT" at bounding box center [405, 145] width 22 height 15
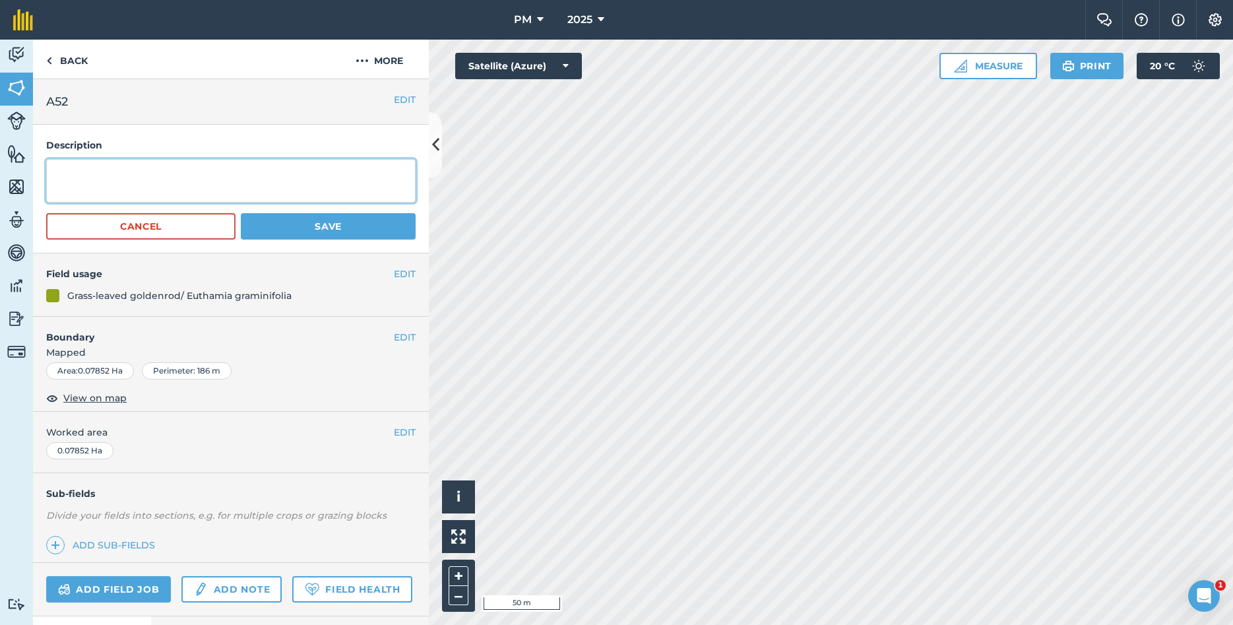
click at [237, 178] on textarea at bounding box center [230, 181] width 369 height 44
type textarea "YEAR PLANTED: 2023 [MEDICAL_DATA]: [GEOGRAPHIC_DATA],[GEOGRAPHIC_DATA]"
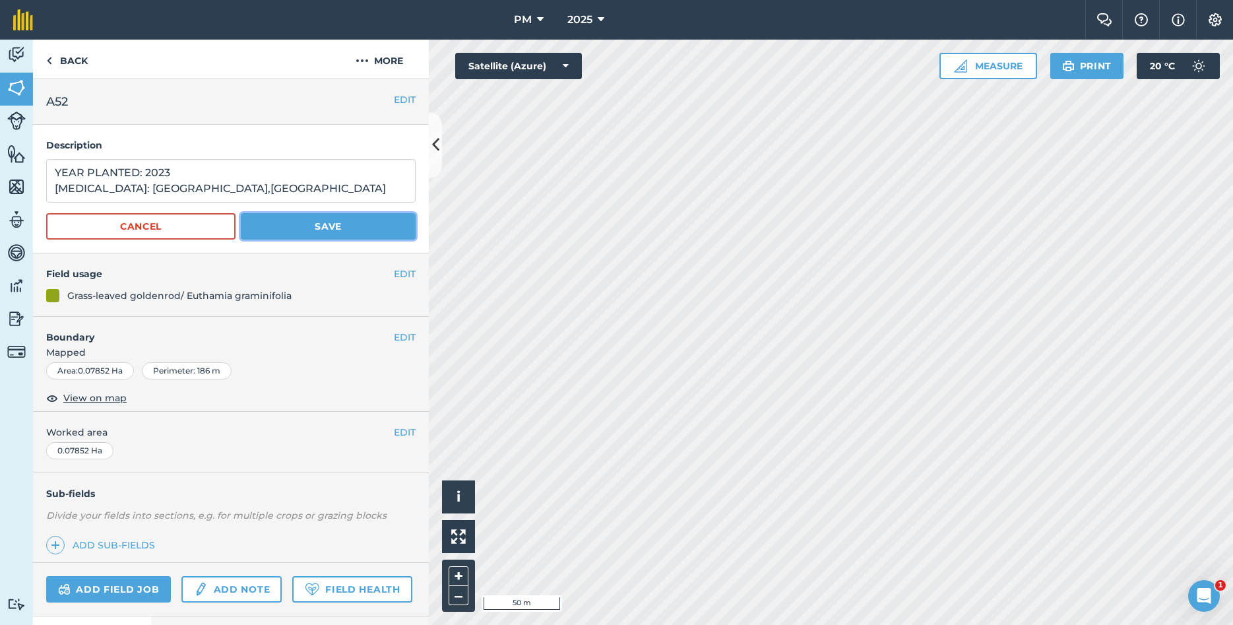
click at [296, 226] on button "Save" at bounding box center [328, 226] width 175 height 26
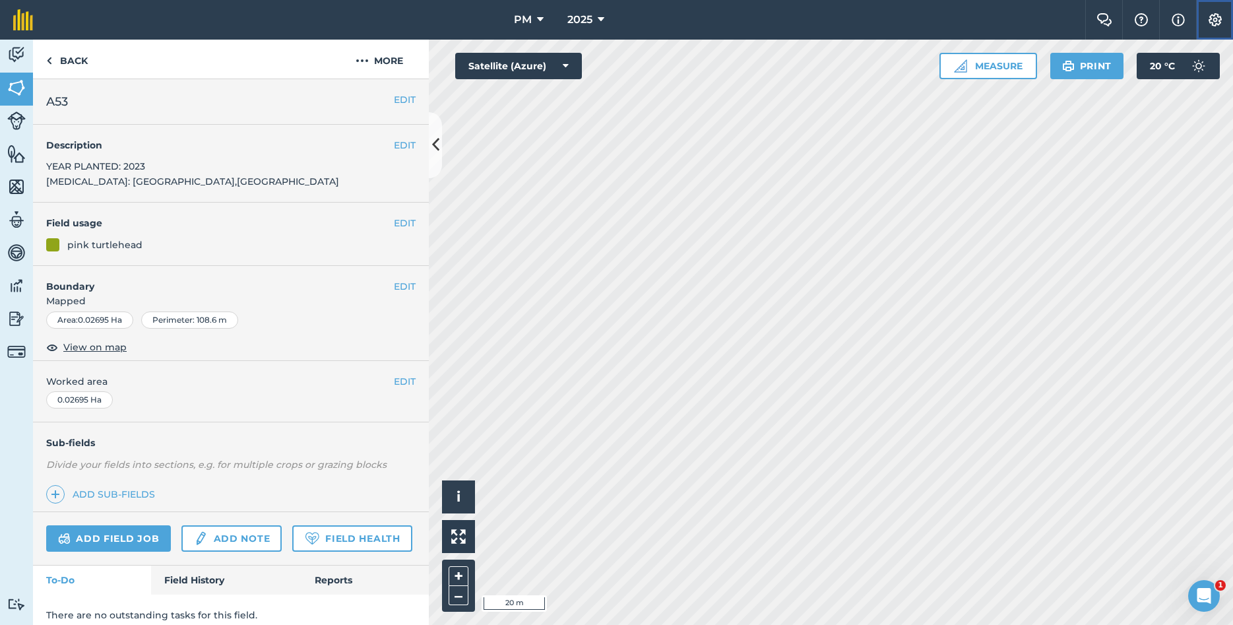
click at [1218, 24] on img at bounding box center [1215, 19] width 16 height 13
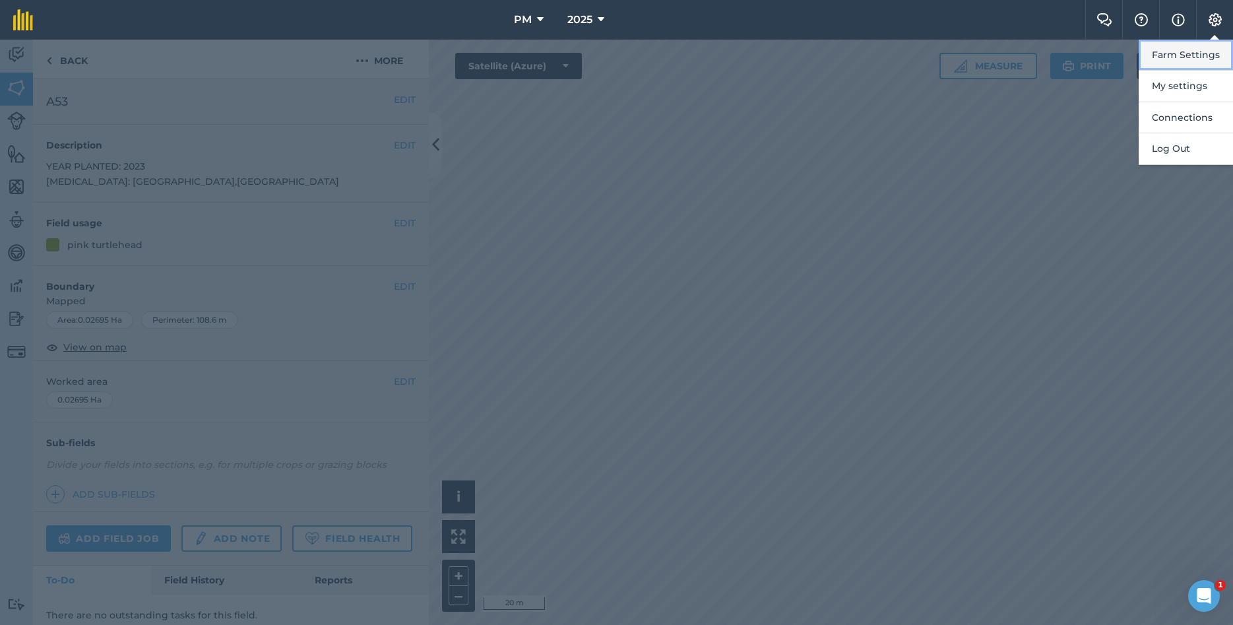
click at [1177, 57] on button "Farm Settings" at bounding box center [1185, 55] width 94 height 31
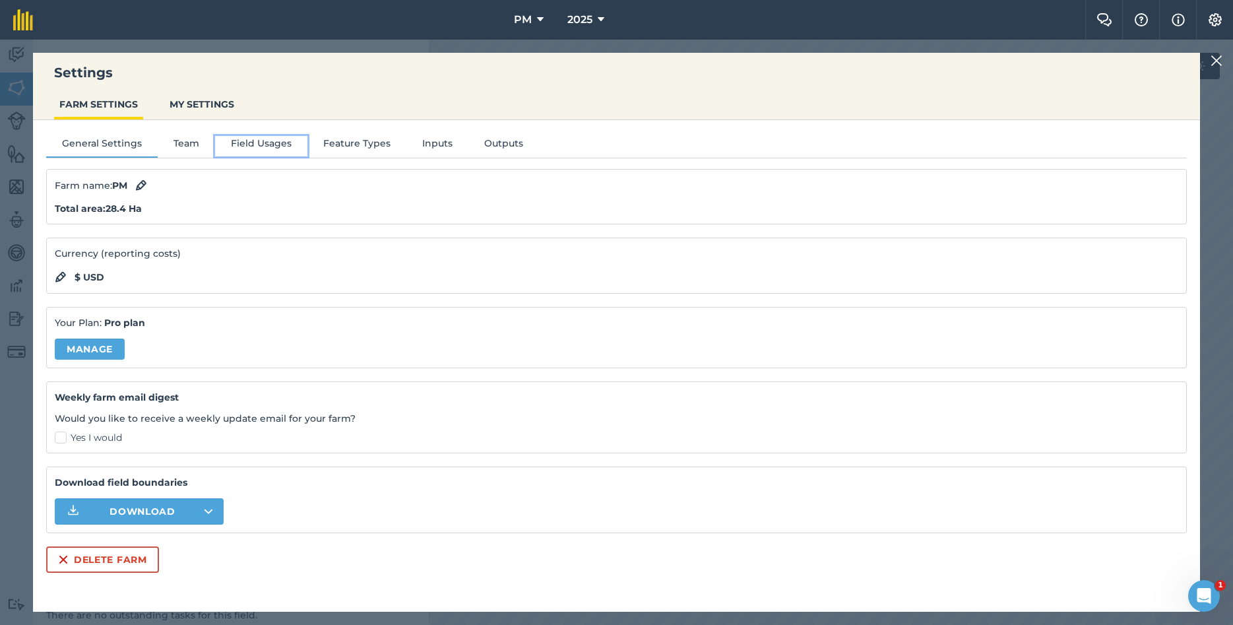
click at [259, 142] on button "Field Usages" at bounding box center [261, 146] width 92 height 20
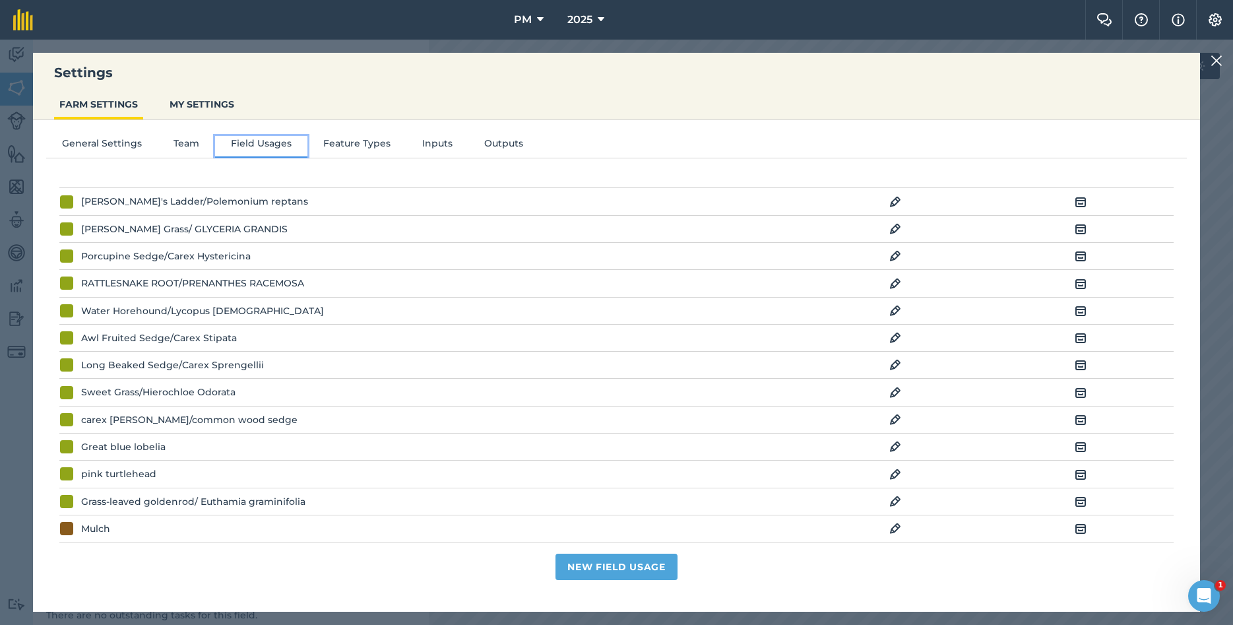
scroll to position [926, 0]
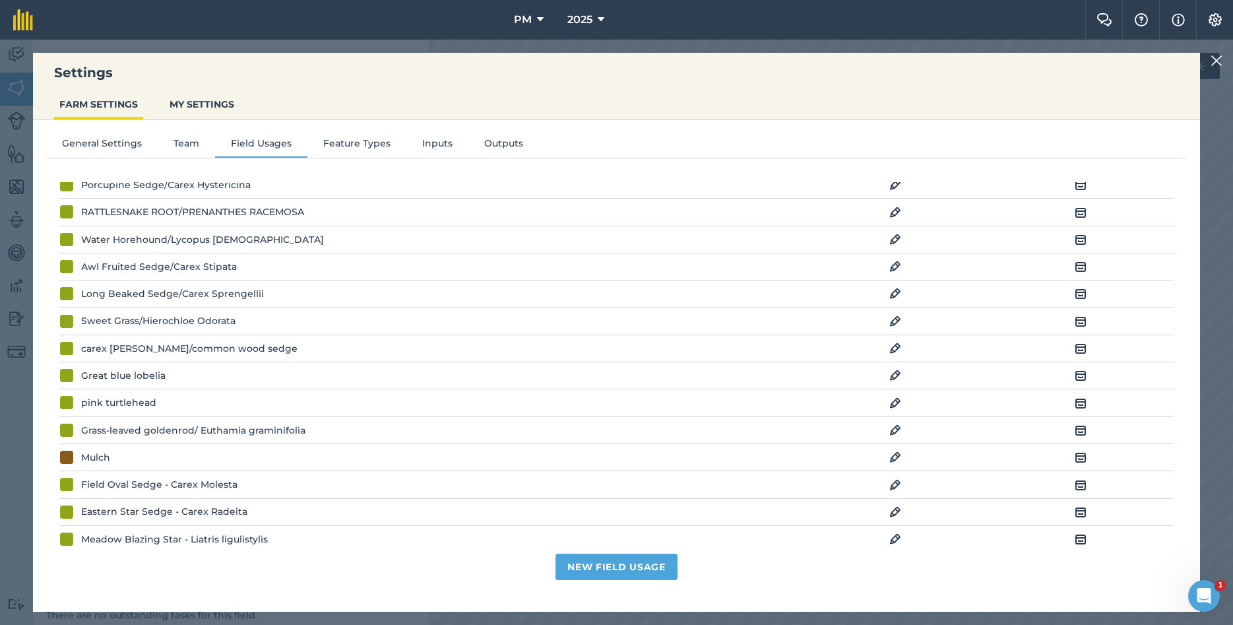
click at [894, 408] on img at bounding box center [895, 403] width 12 height 16
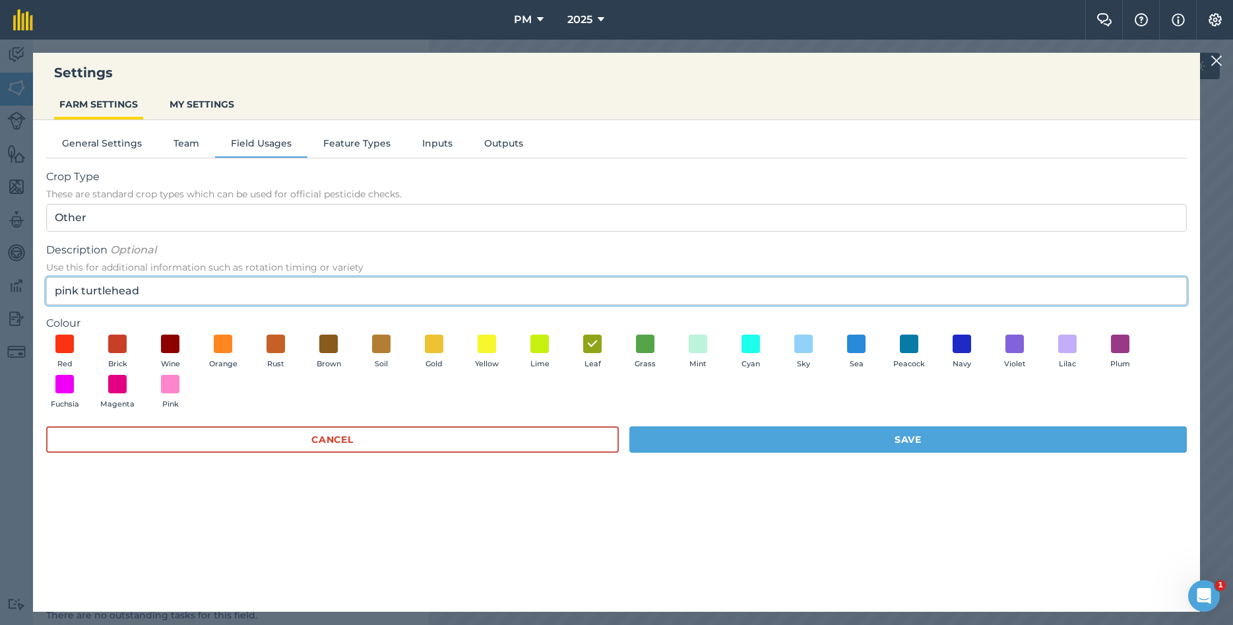
click at [195, 292] on input "pink turtlehead" at bounding box center [616, 291] width 1140 height 28
click at [217, 297] on input "pink turtlehead/" at bounding box center [616, 291] width 1140 height 28
paste input "Chelone obliqua"
click at [171, 292] on input "pink turtlehead/ Chelone obliqua" at bounding box center [616, 291] width 1140 height 28
type input "pink turtlehead/ Chelone obliqua"
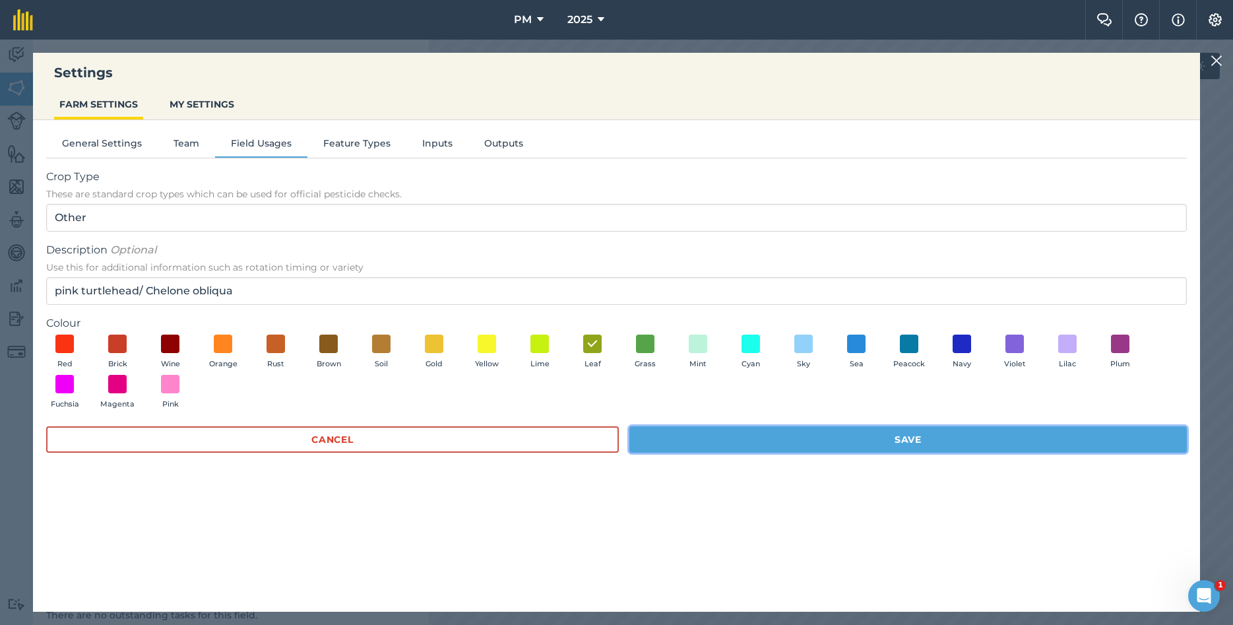
click at [724, 441] on button "Save" at bounding box center [907, 439] width 557 height 26
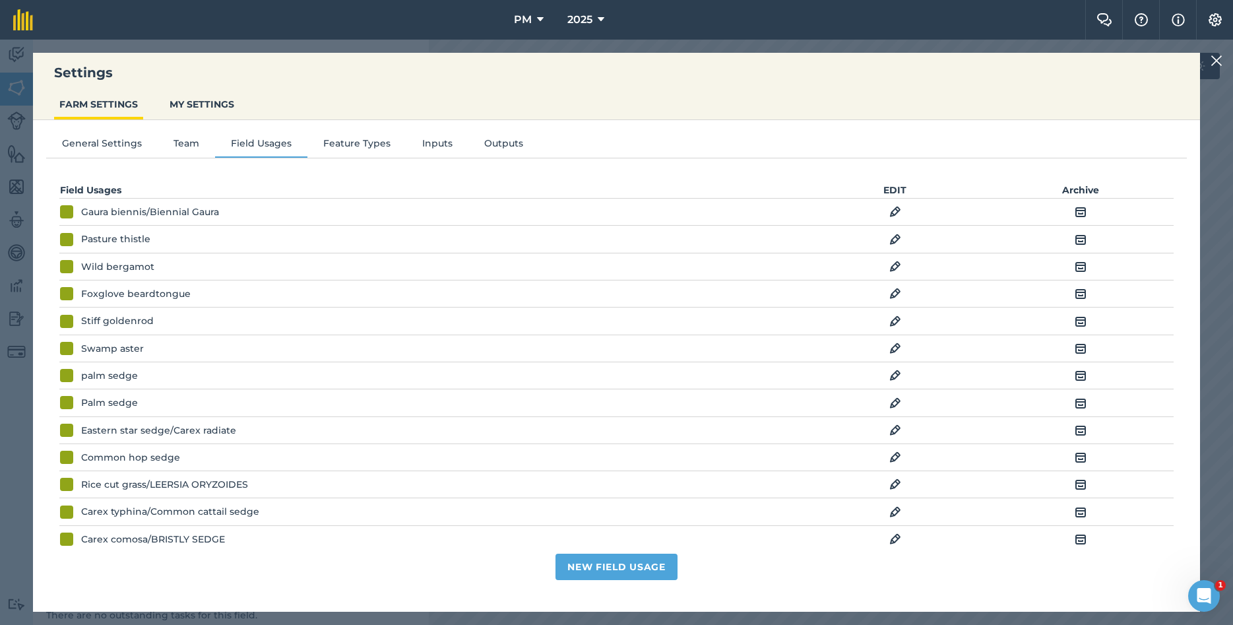
click at [1221, 61] on img at bounding box center [1216, 61] width 12 height 16
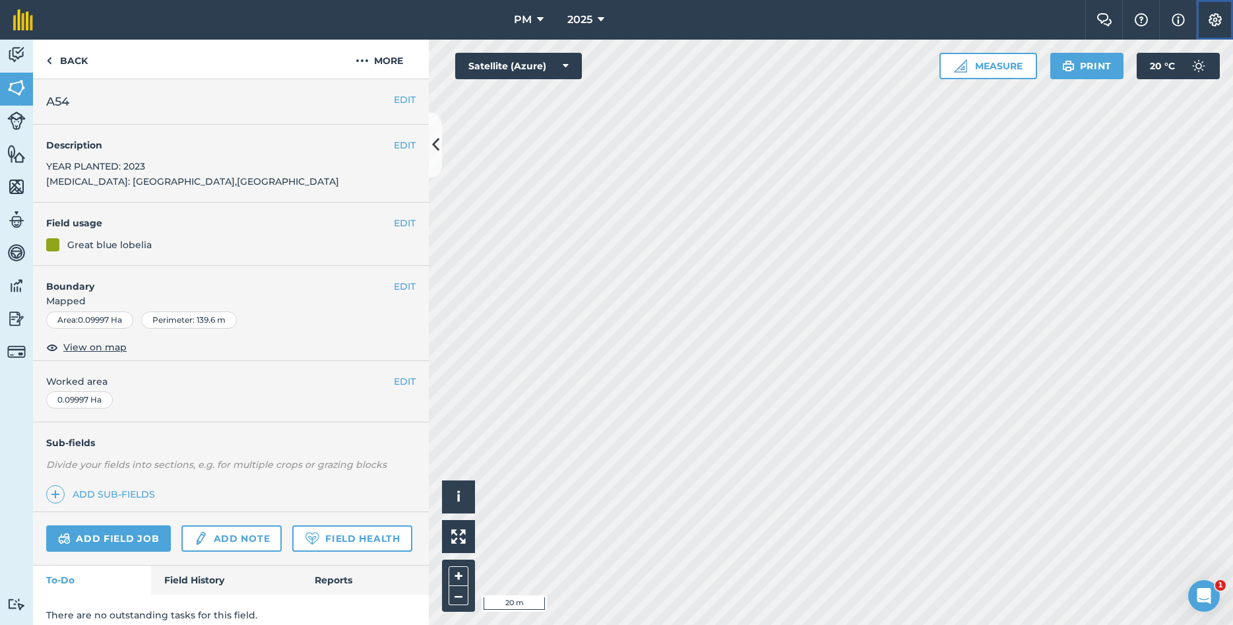
click at [1220, 28] on button "Settings" at bounding box center [1214, 20] width 37 height 40
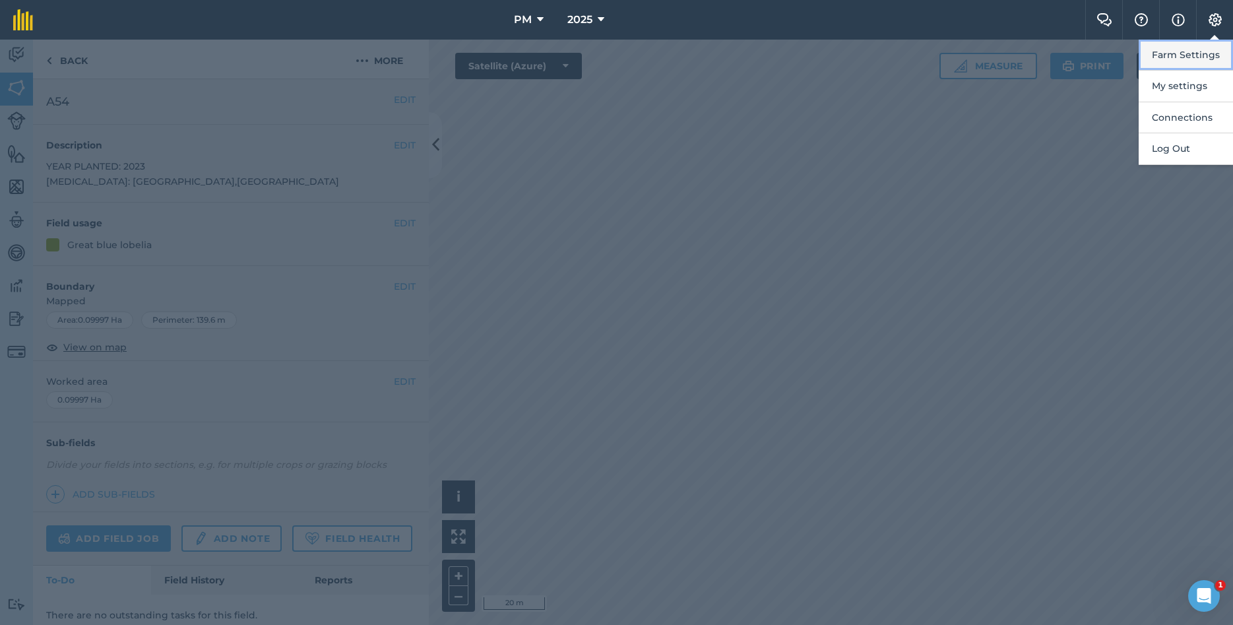
click at [1164, 66] on button "Farm Settings" at bounding box center [1185, 55] width 94 height 31
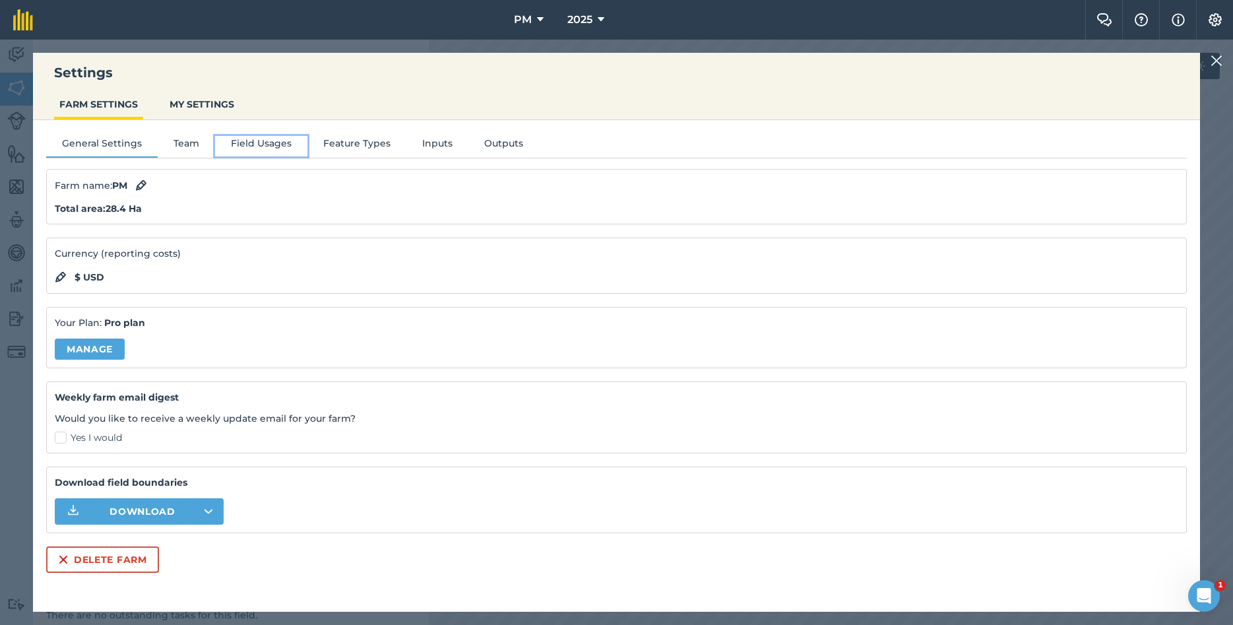
click at [249, 150] on button "Field Usages" at bounding box center [261, 146] width 92 height 20
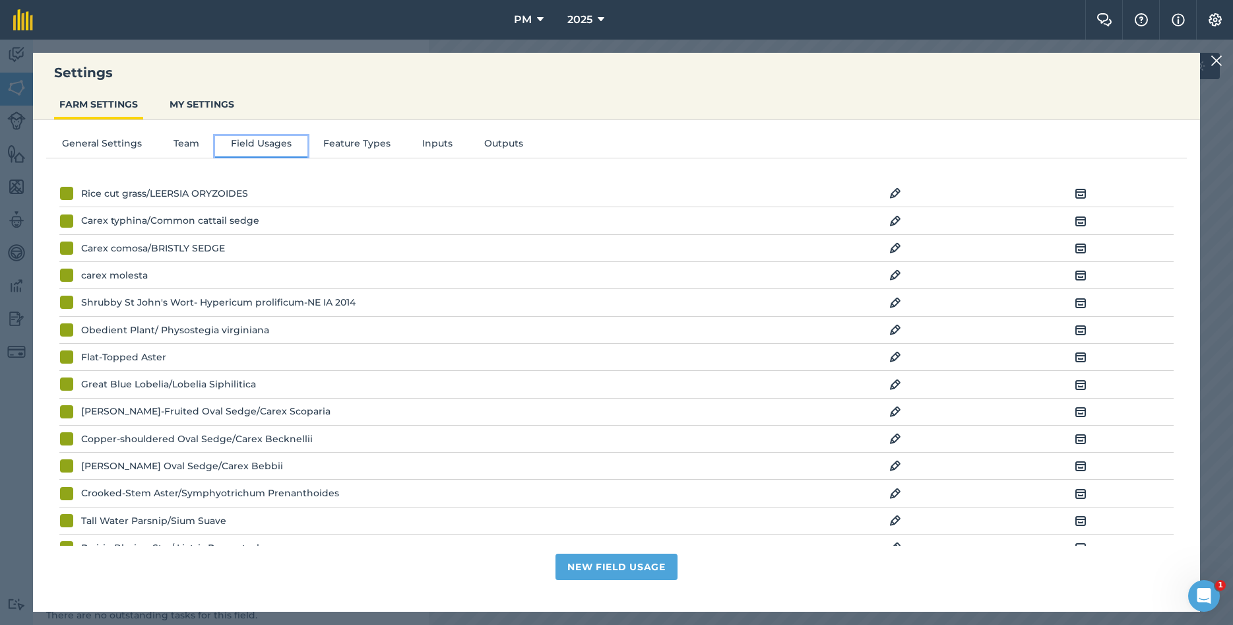
scroll to position [356, 0]
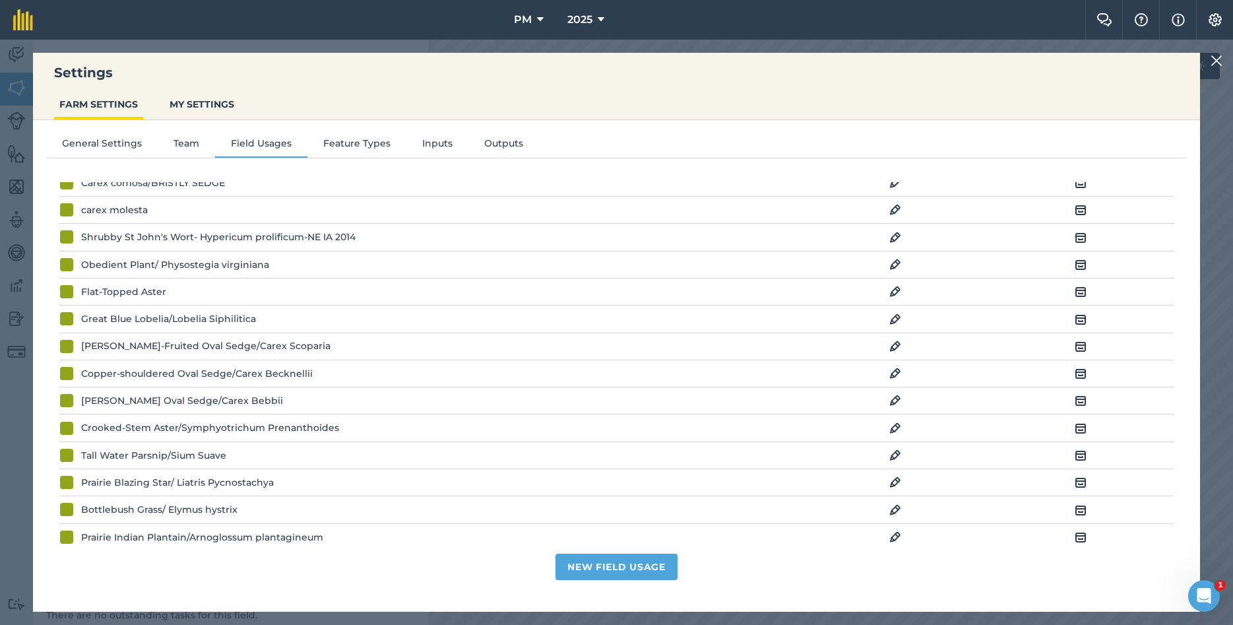
click at [163, 317] on div "Great Blue Lobelia/Lobelia Siphilitica" at bounding box center [168, 318] width 175 height 15
click at [1216, 64] on img at bounding box center [1216, 61] width 12 height 16
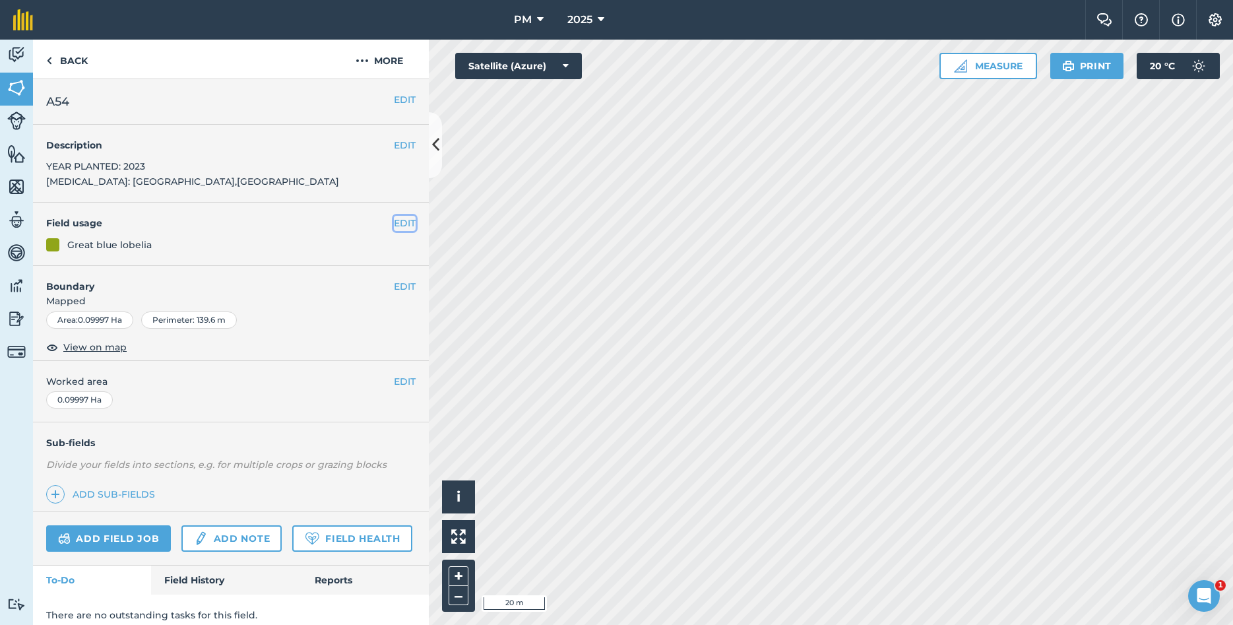
click at [403, 225] on button "EDIT" at bounding box center [405, 223] width 22 height 15
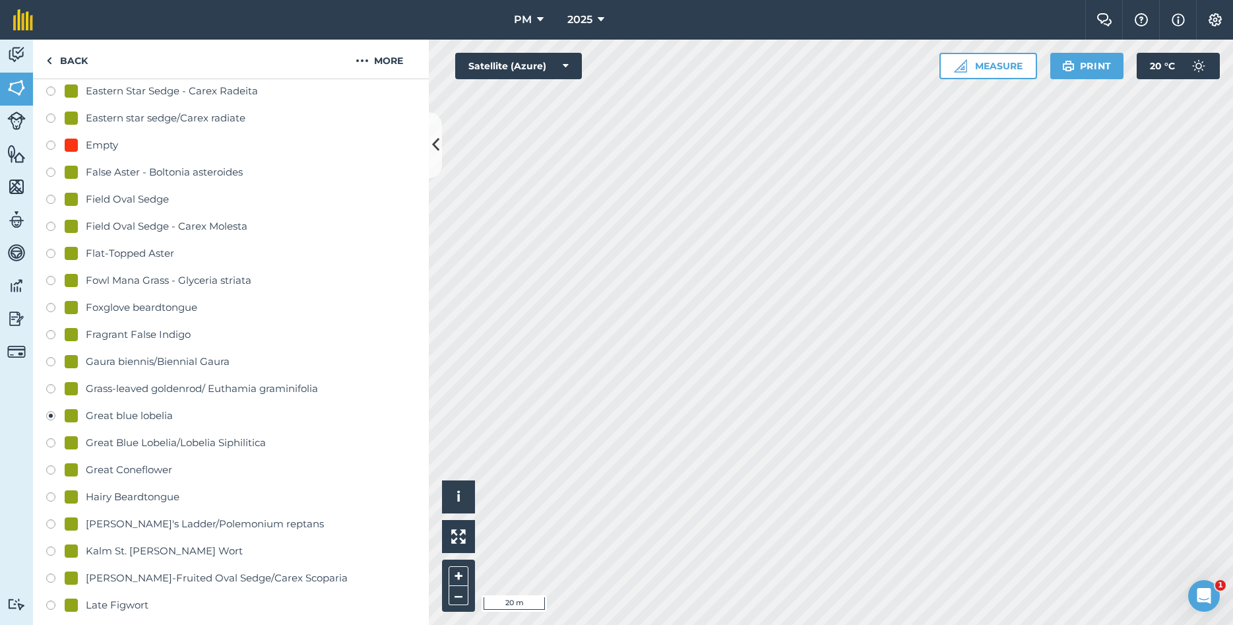
scroll to position [855, 0]
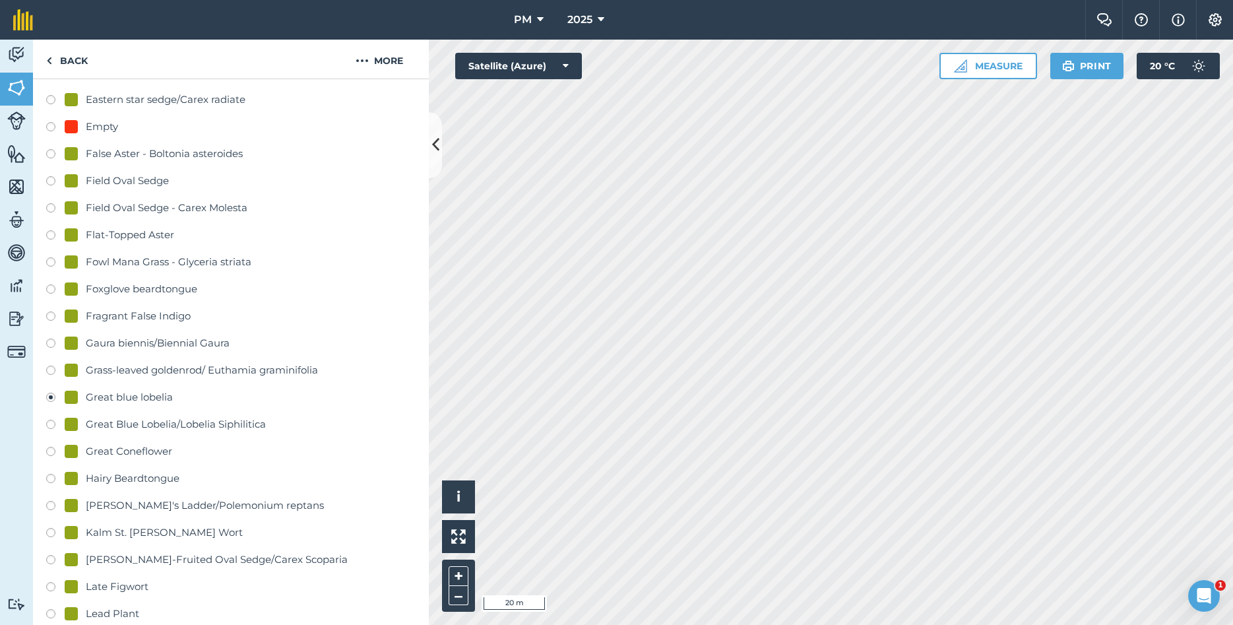
click at [53, 427] on label at bounding box center [55, 426] width 18 height 13
radio input "true"
radio input "false"
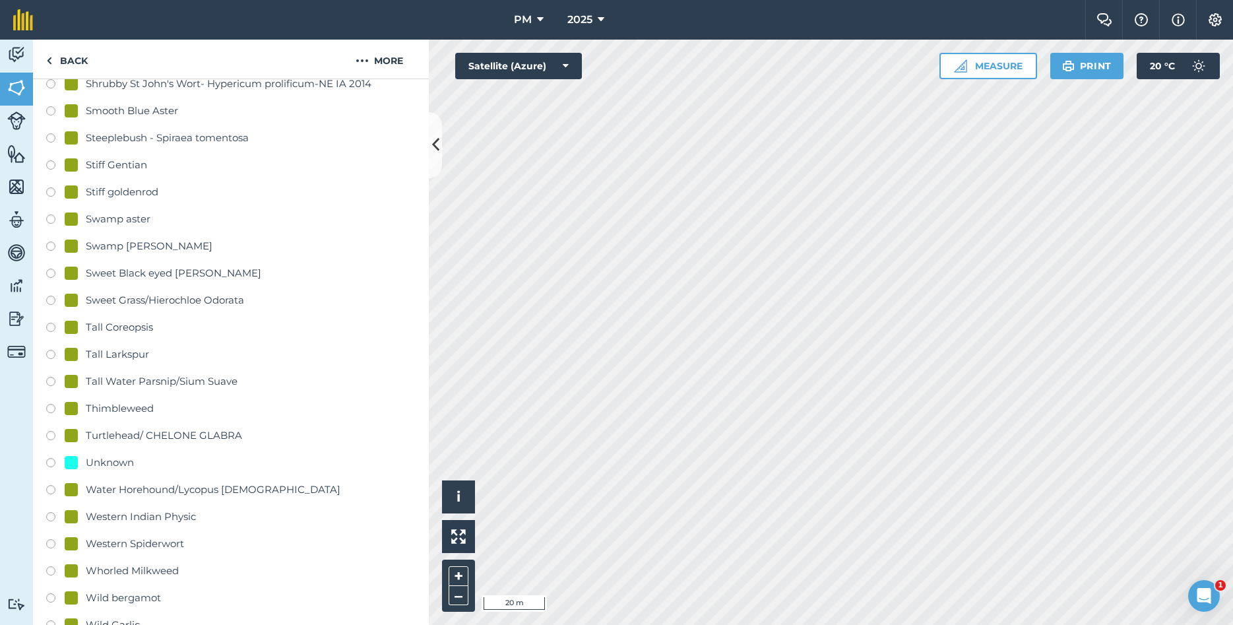
scroll to position [2921, 0]
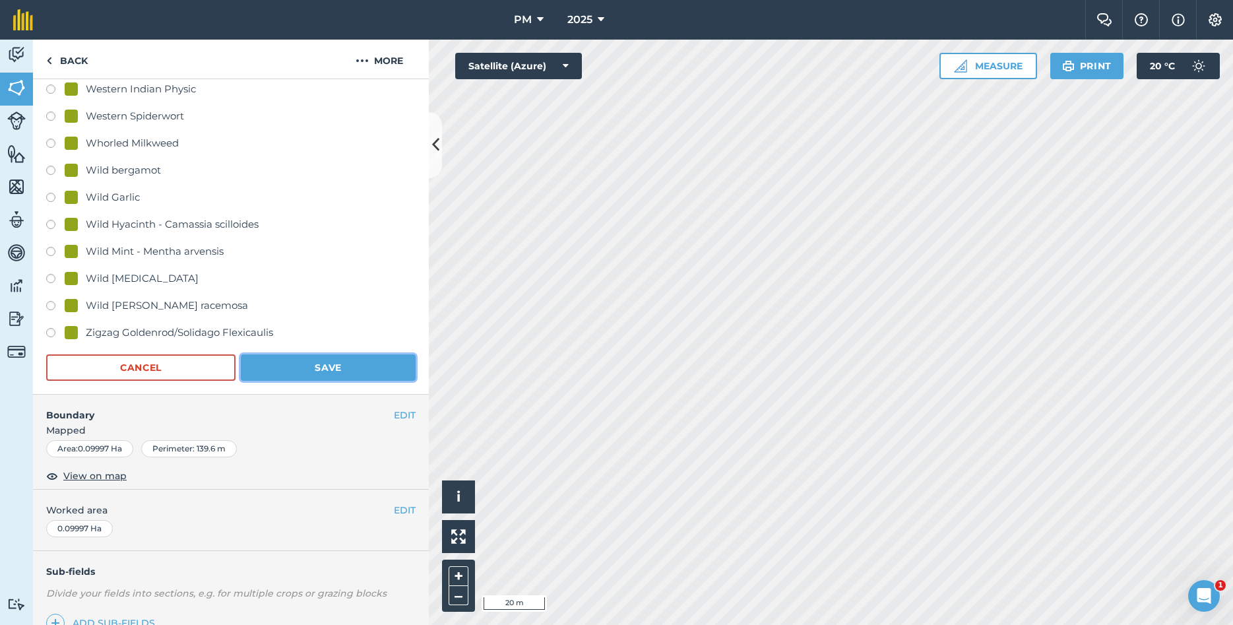
click at [351, 373] on button "Save" at bounding box center [328, 367] width 175 height 26
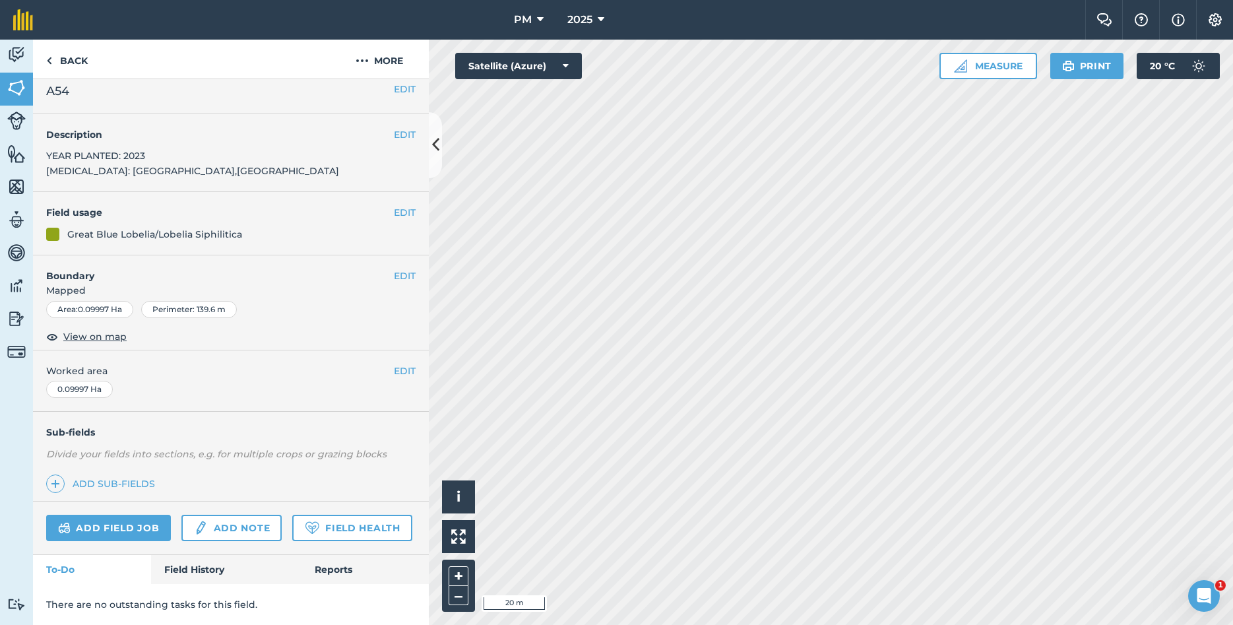
scroll to position [11, 0]
click at [396, 213] on button "EDIT" at bounding box center [405, 212] width 22 height 15
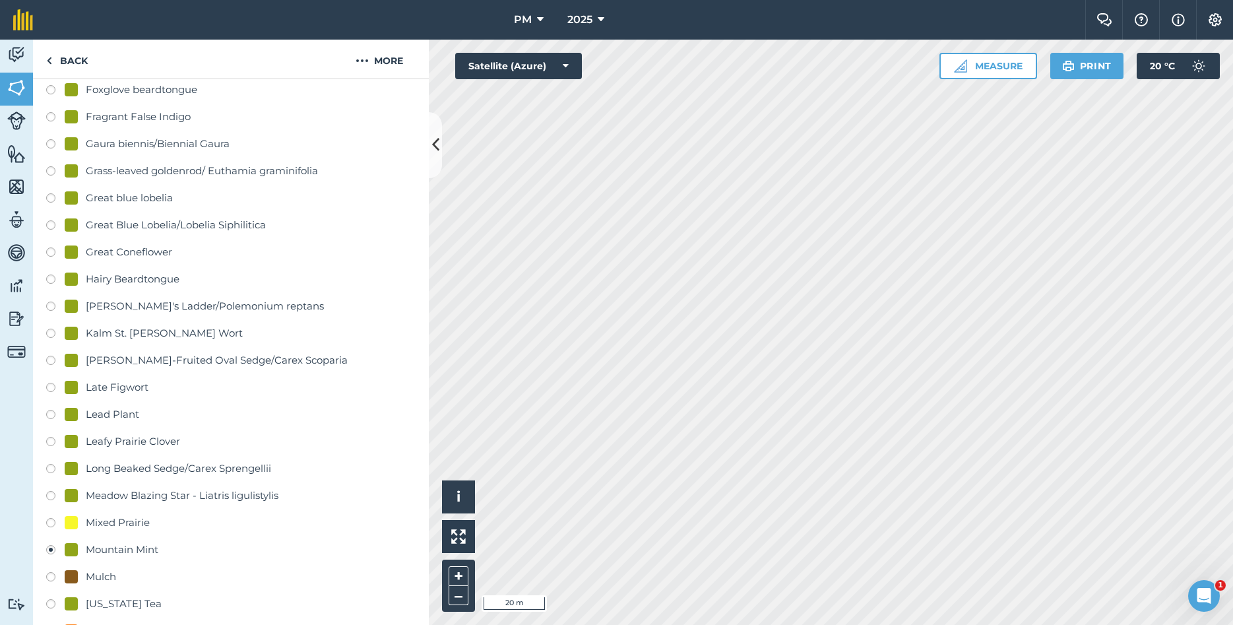
scroll to position [1150, 0]
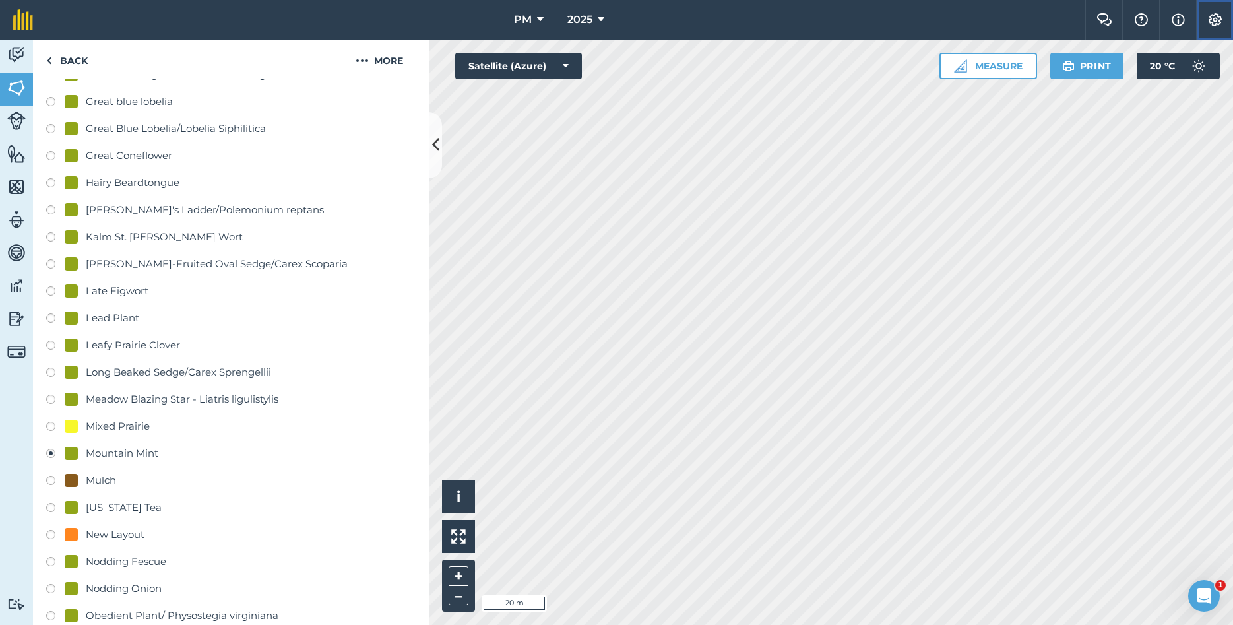
click at [1215, 20] on img at bounding box center [1215, 19] width 16 height 13
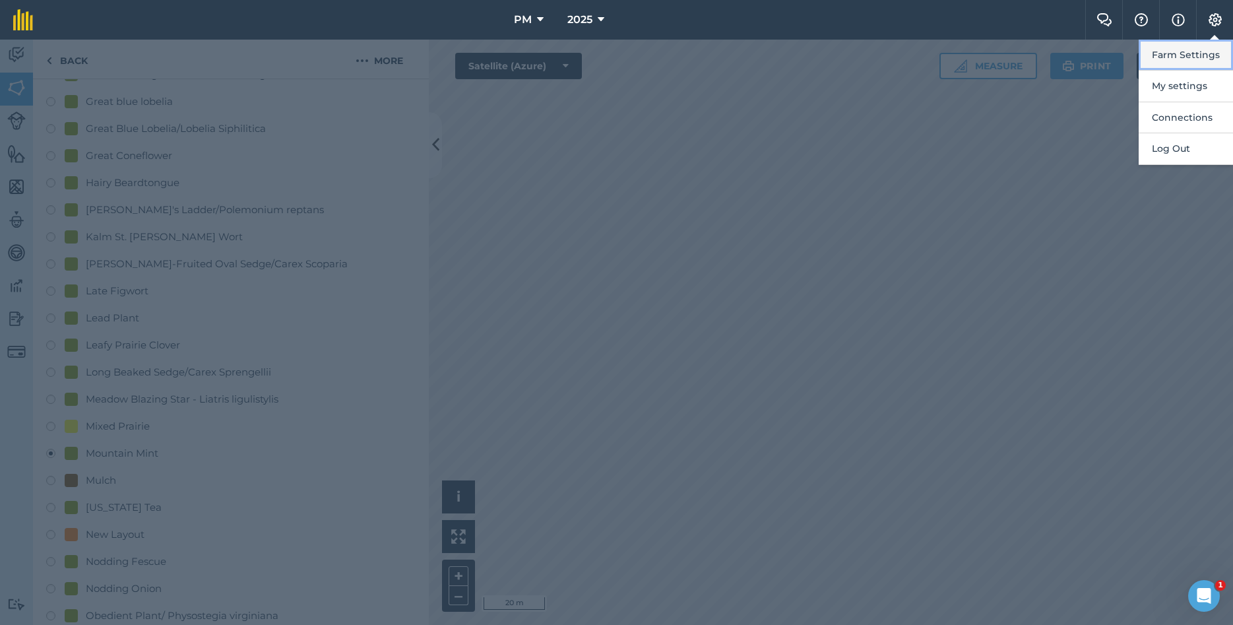
click at [1152, 57] on button "Farm Settings" at bounding box center [1185, 55] width 94 height 31
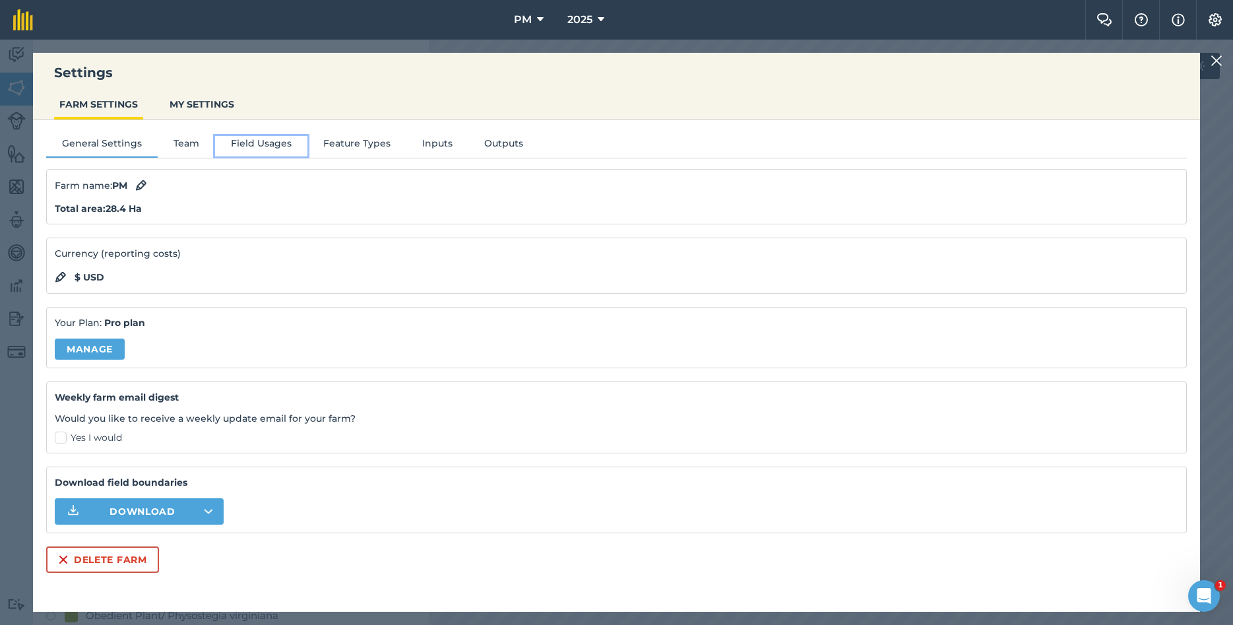
click at [226, 139] on button "Field Usages" at bounding box center [261, 146] width 92 height 20
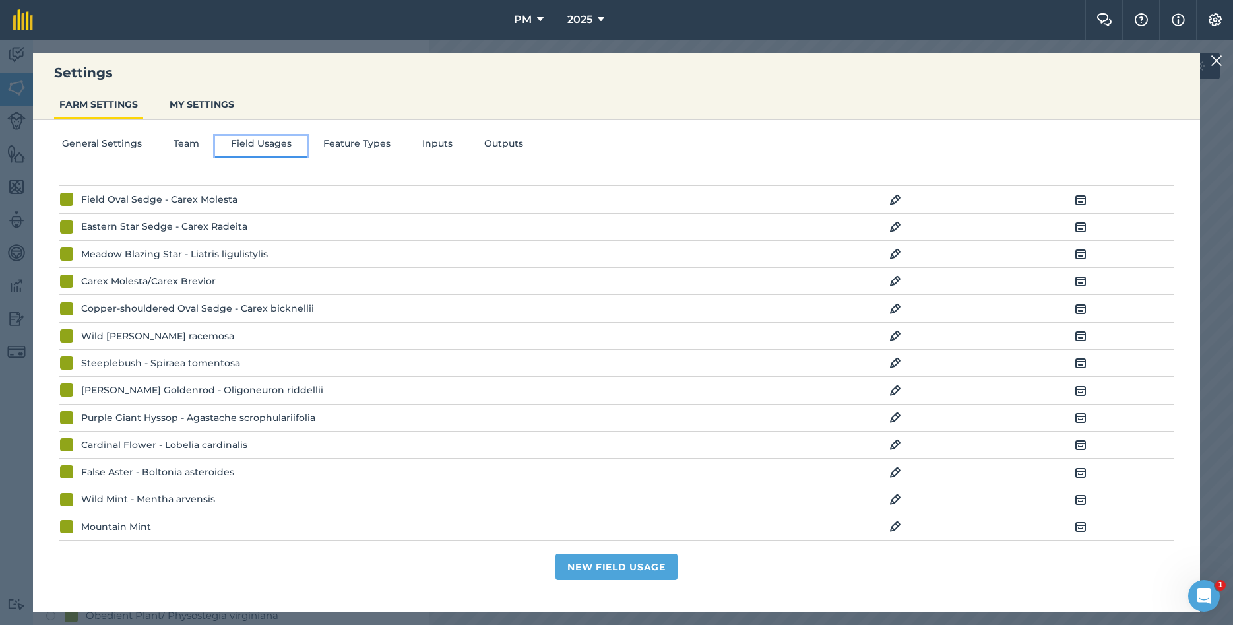
scroll to position [1354, 0]
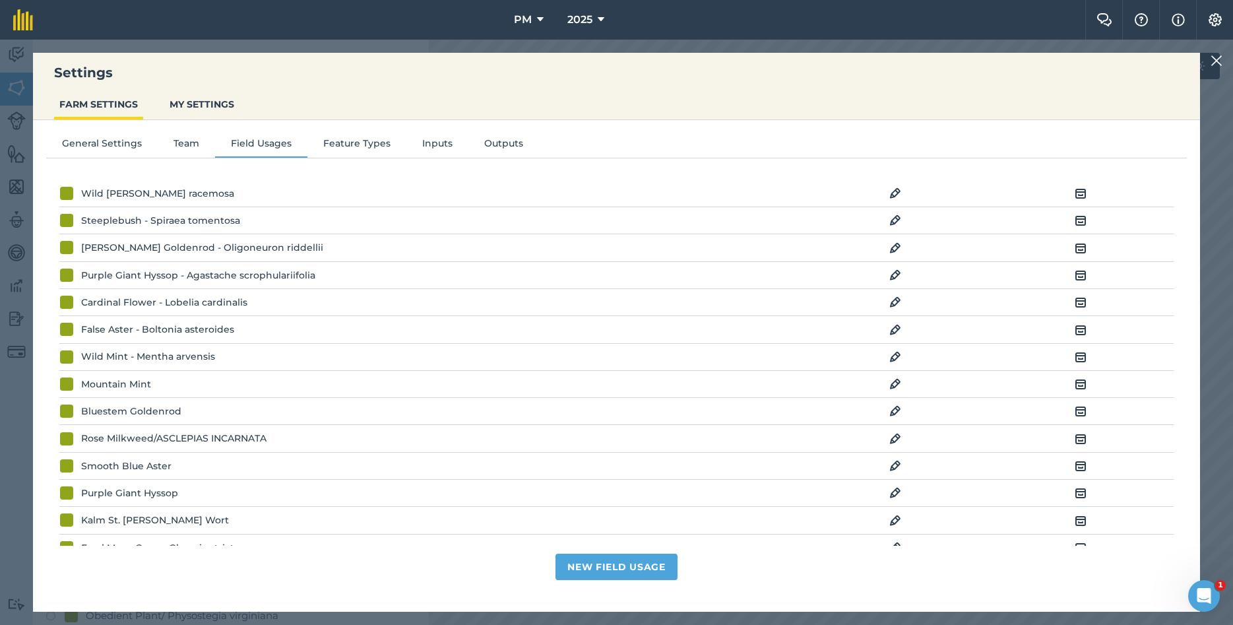
click at [895, 392] on img at bounding box center [895, 384] width 12 height 16
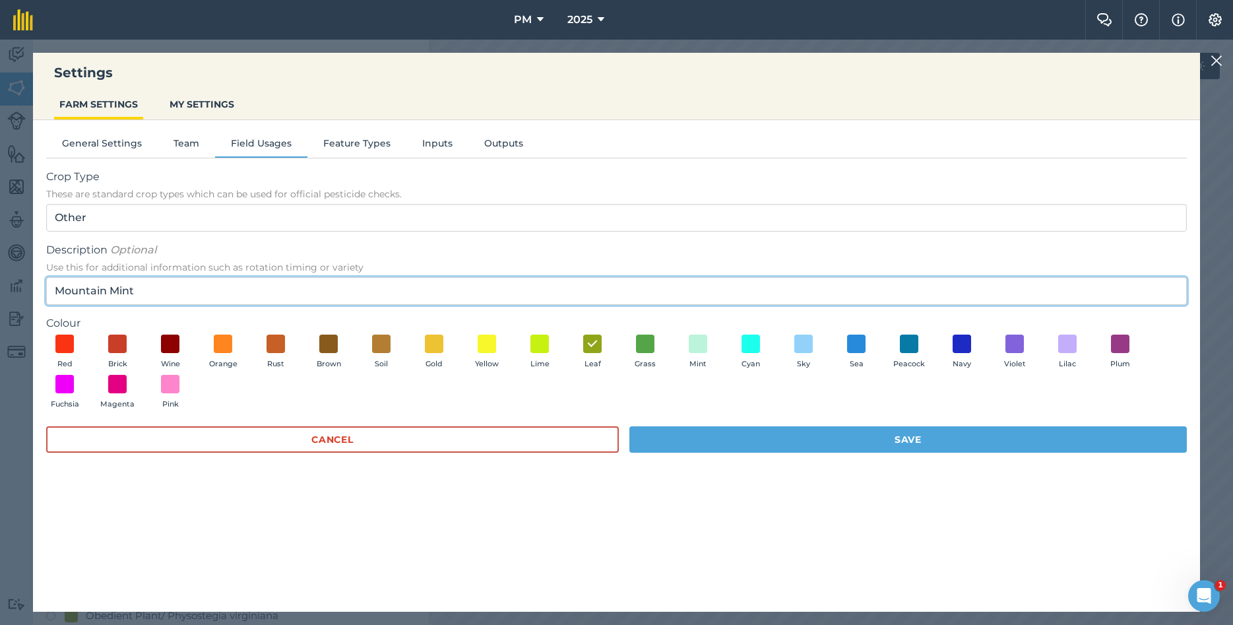
click at [223, 284] on input "Mountain Mint" at bounding box center [616, 291] width 1140 height 28
click at [195, 298] on input "Mountain Mint/" at bounding box center [616, 291] width 1140 height 28
paste input "Pycnanthemum virginianum"
type input "Mountain Mint/ Pycnanthemum virginianum"
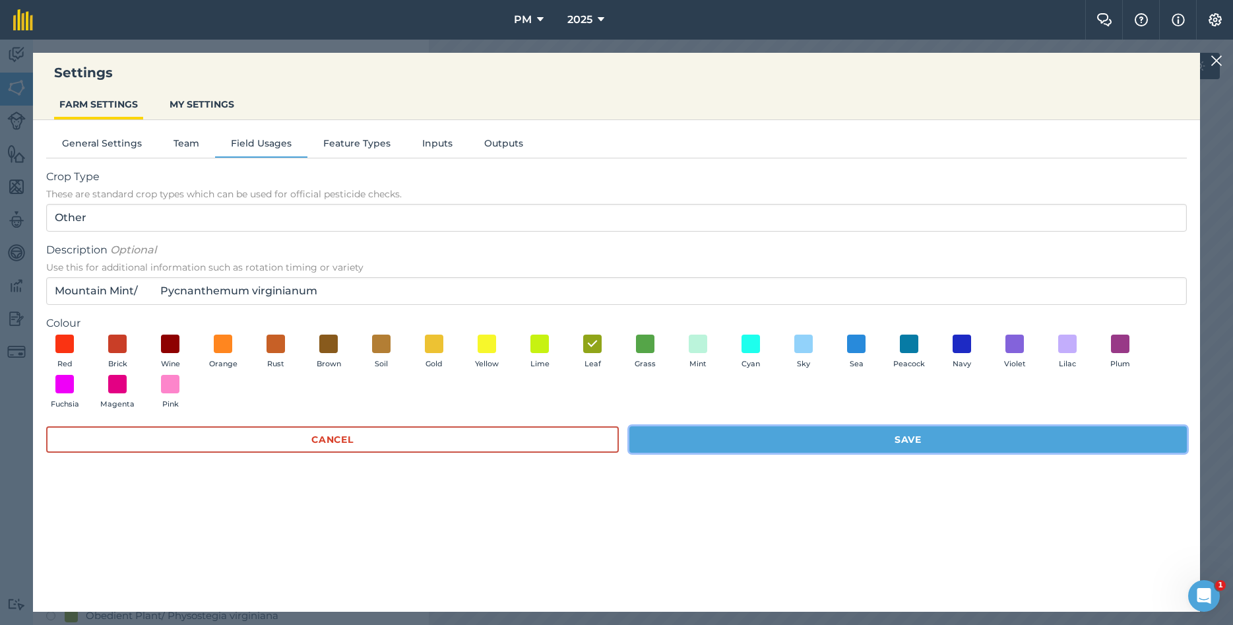
click at [691, 444] on button "Save" at bounding box center [907, 439] width 557 height 26
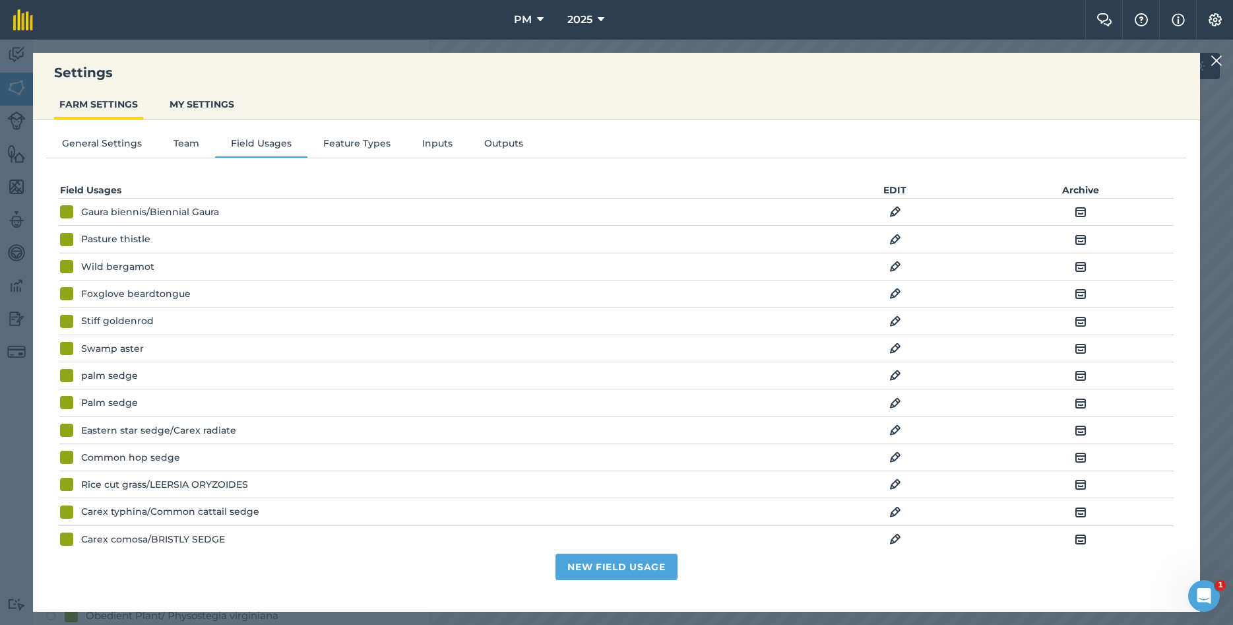
click at [1213, 58] on img at bounding box center [1216, 61] width 12 height 16
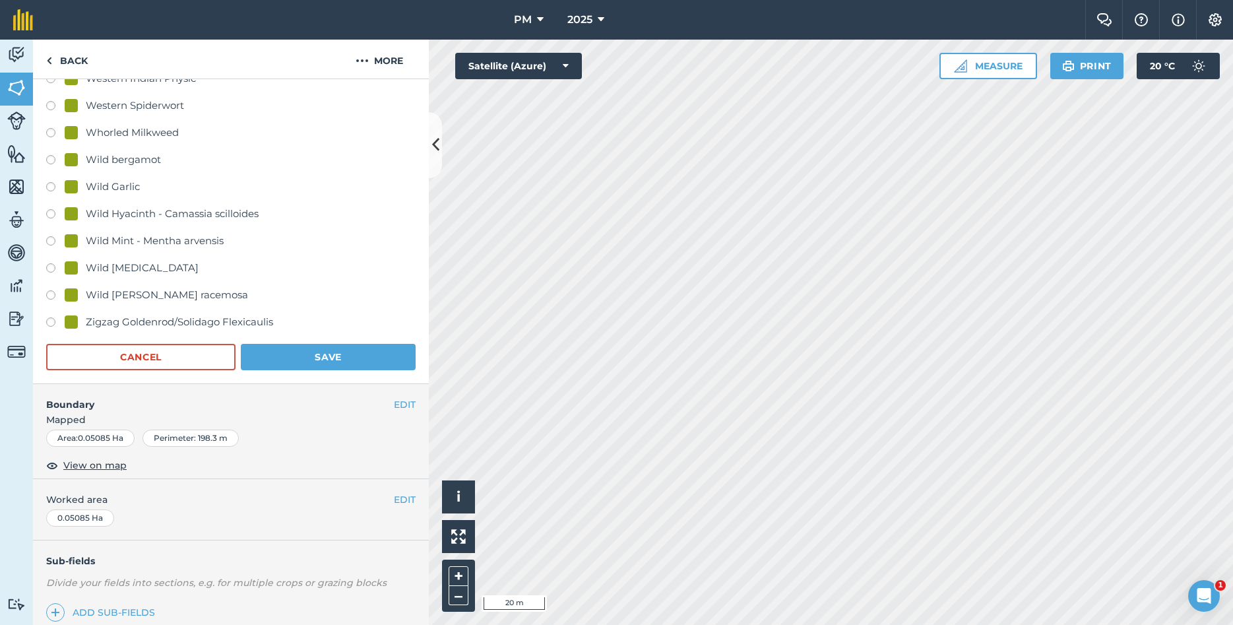
scroll to position [3072, 0]
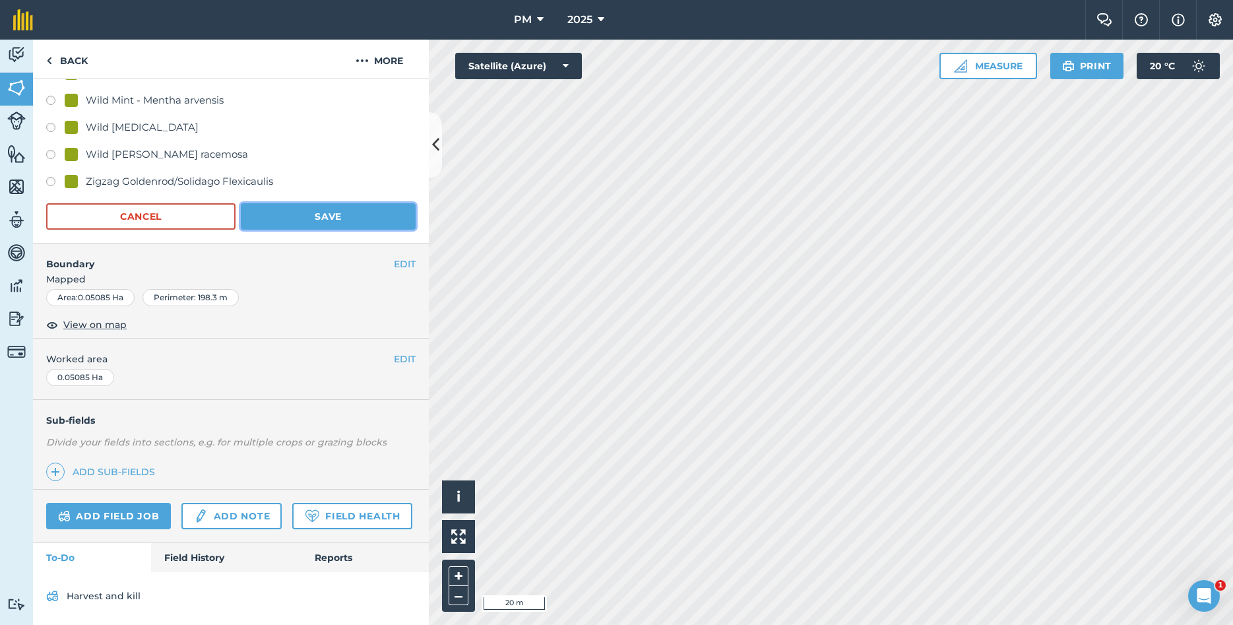
click at [327, 210] on button "Save" at bounding box center [328, 216] width 175 height 26
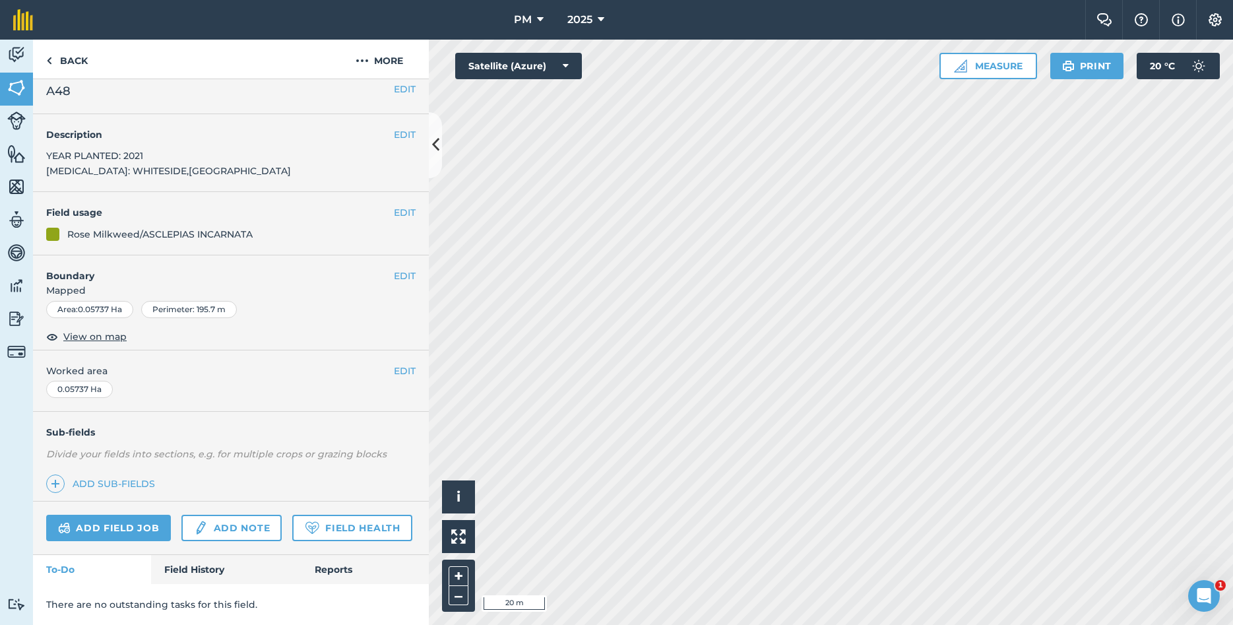
scroll to position [11, 0]
click at [1220, 24] on img at bounding box center [1215, 19] width 16 height 13
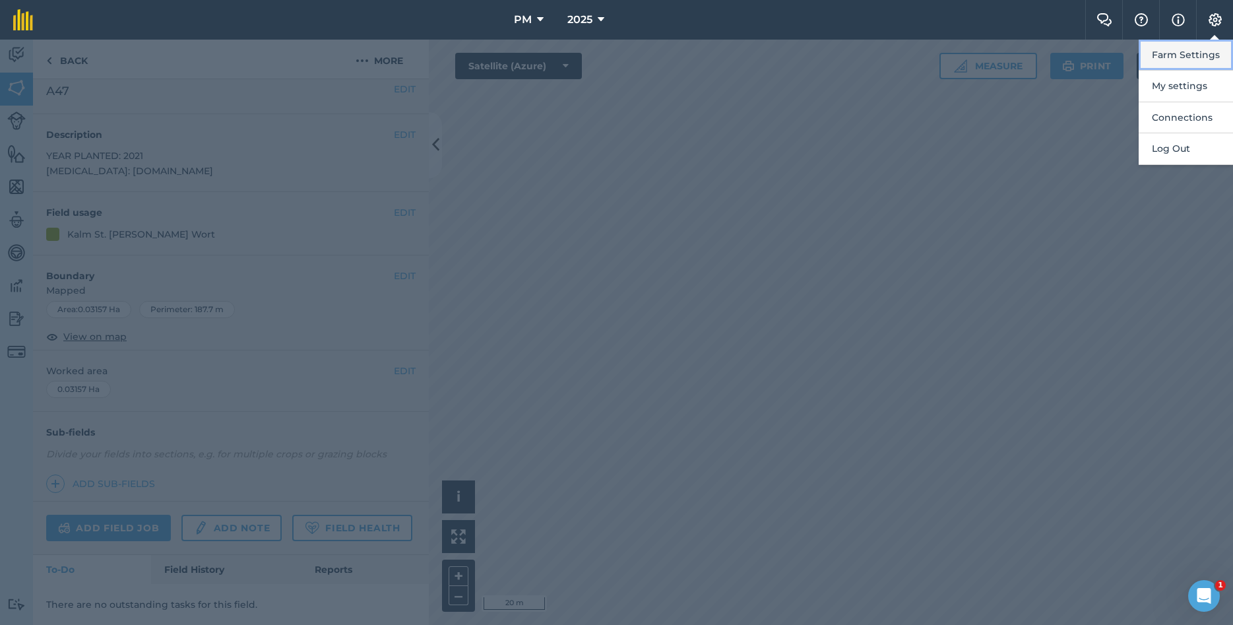
click at [1172, 58] on button "Farm Settings" at bounding box center [1185, 55] width 94 height 31
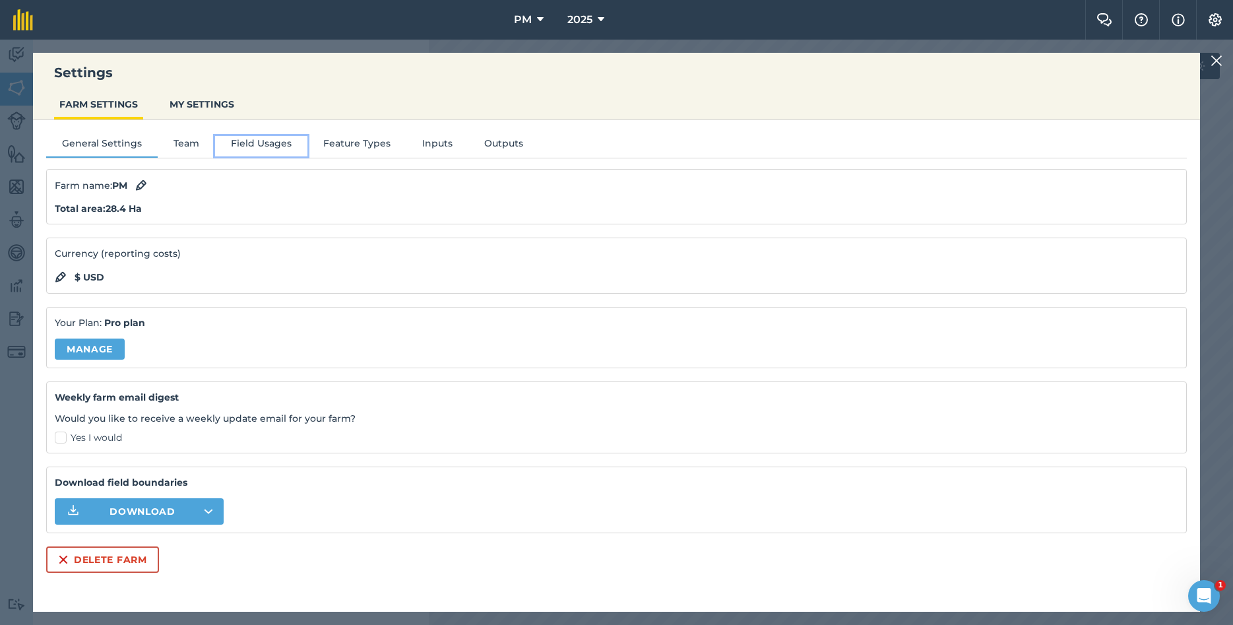
click at [274, 143] on button "Field Usages" at bounding box center [261, 146] width 92 height 20
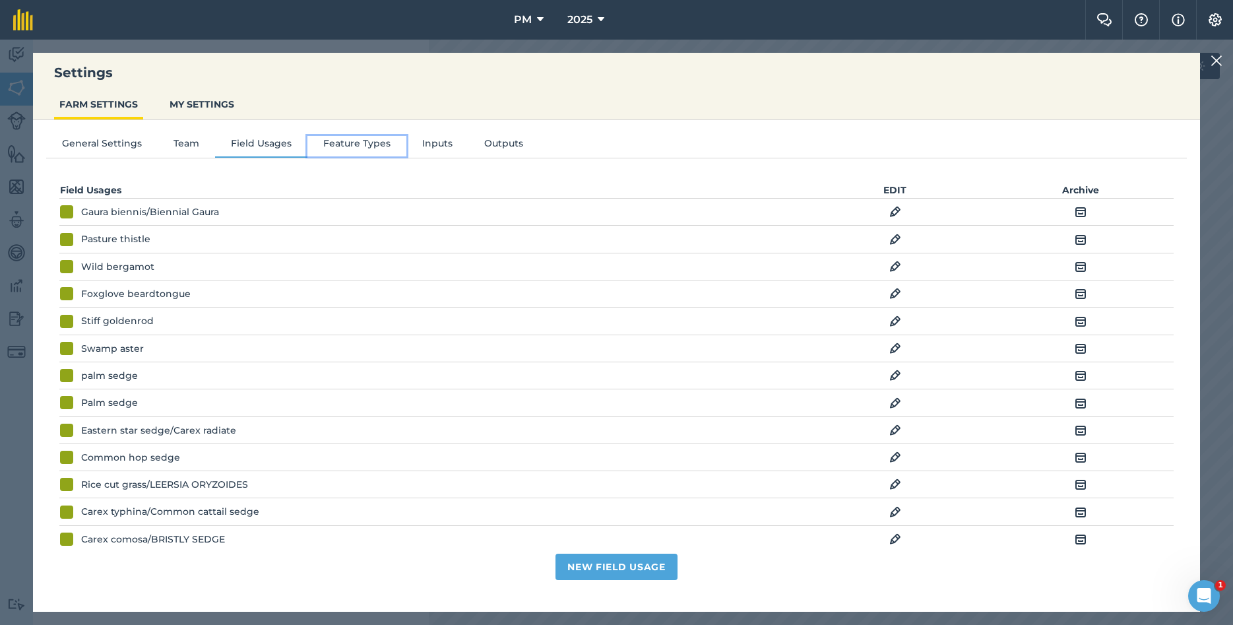
click at [354, 139] on button "Feature Types" at bounding box center [356, 146] width 99 height 20
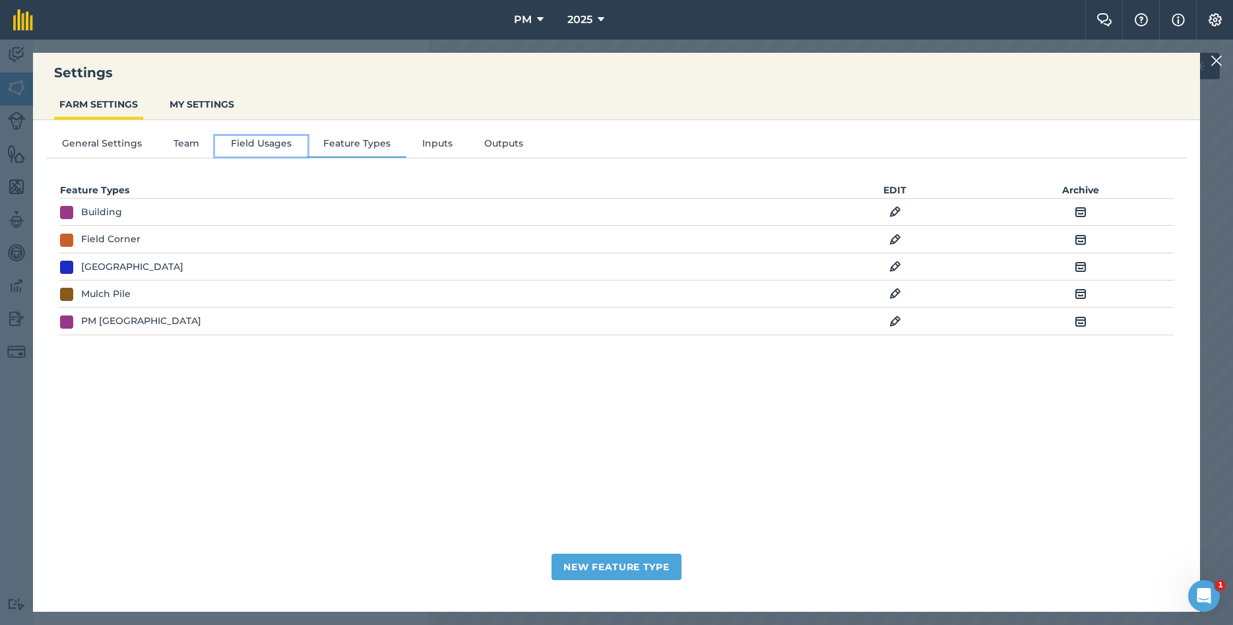
click at [272, 144] on button "Field Usages" at bounding box center [261, 146] width 92 height 20
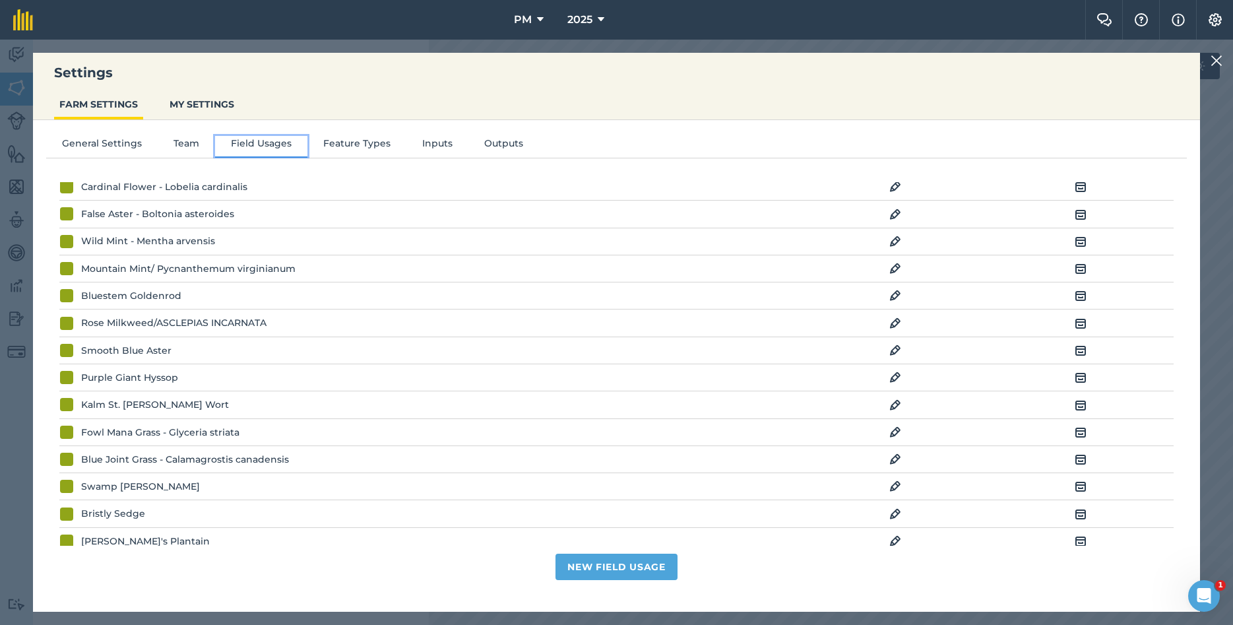
scroll to position [1496, 0]
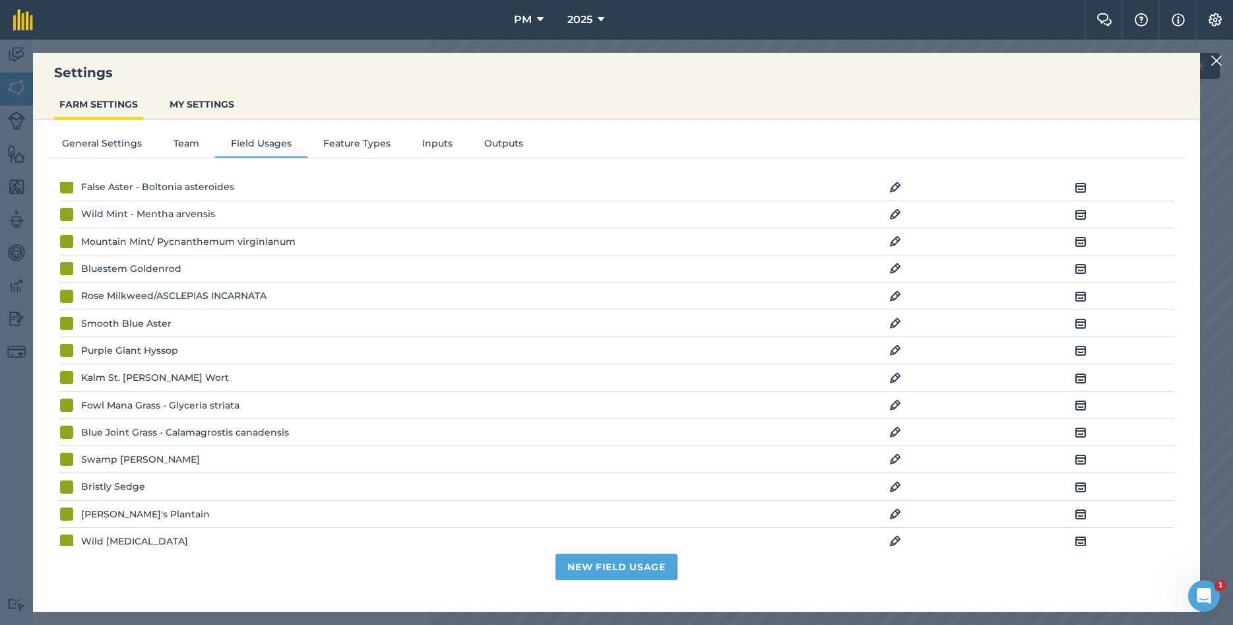
click at [893, 385] on img at bounding box center [895, 378] width 12 height 16
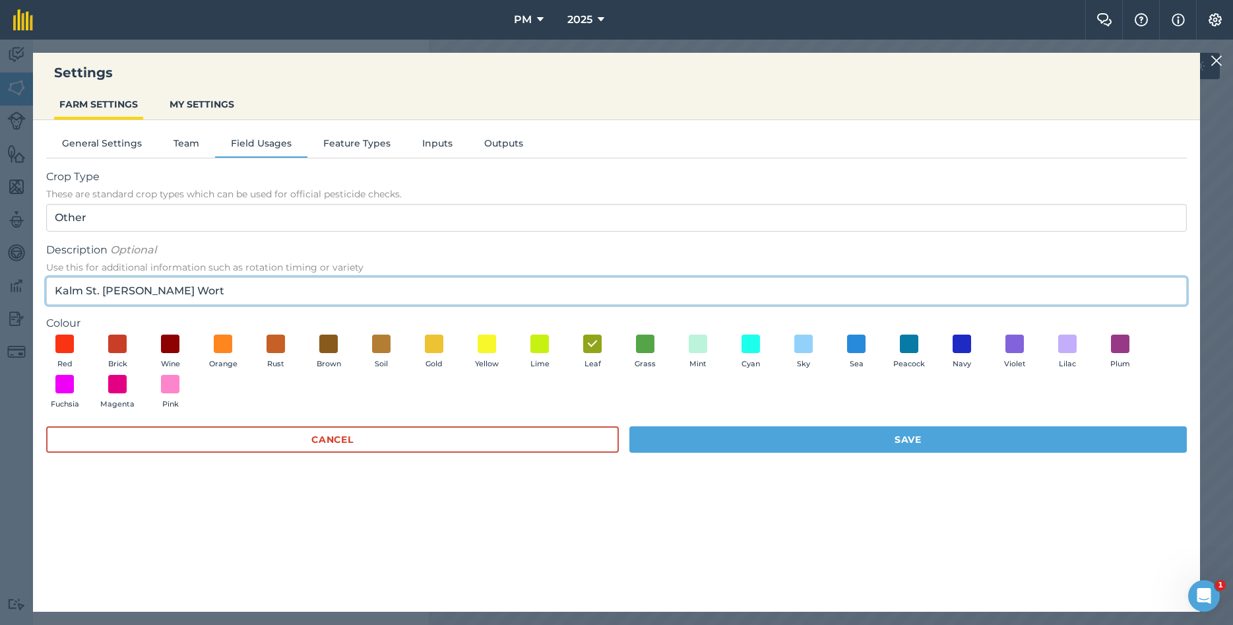
click at [246, 297] on input "Kalm St. [PERSON_NAME] Wort" at bounding box center [616, 291] width 1140 height 28
paste input "Hypericum kalmianum"
type input "Kalm St. [PERSON_NAME] Wort/ Hypericum kalmianum"
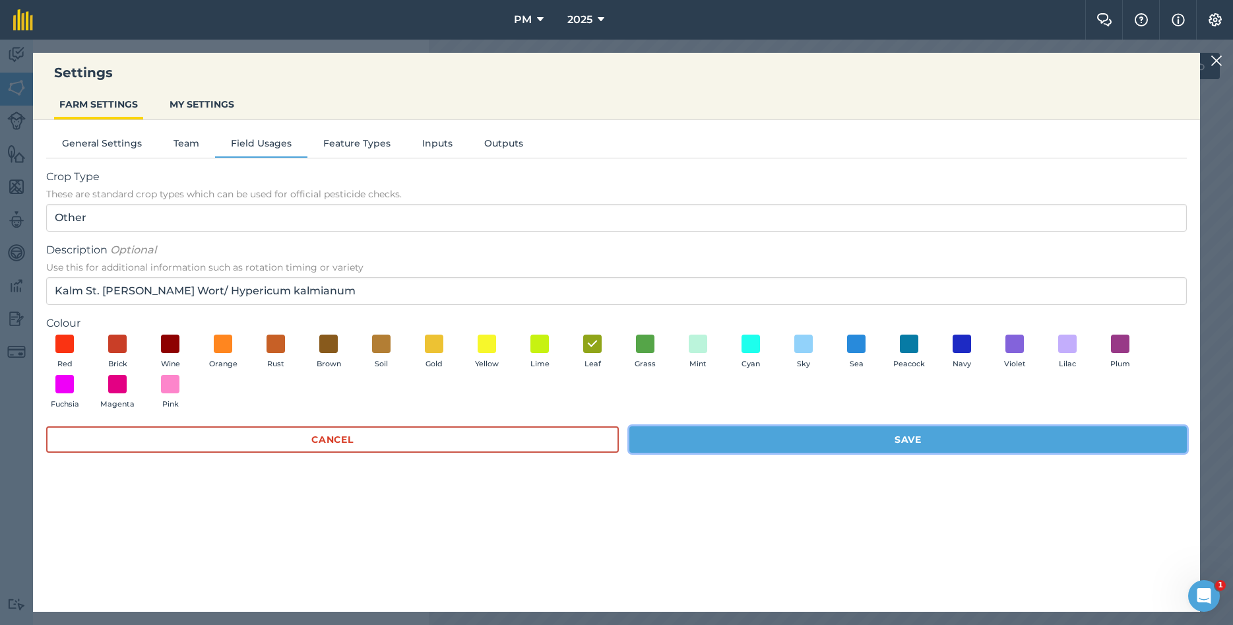
click at [683, 441] on button "Save" at bounding box center [907, 439] width 557 height 26
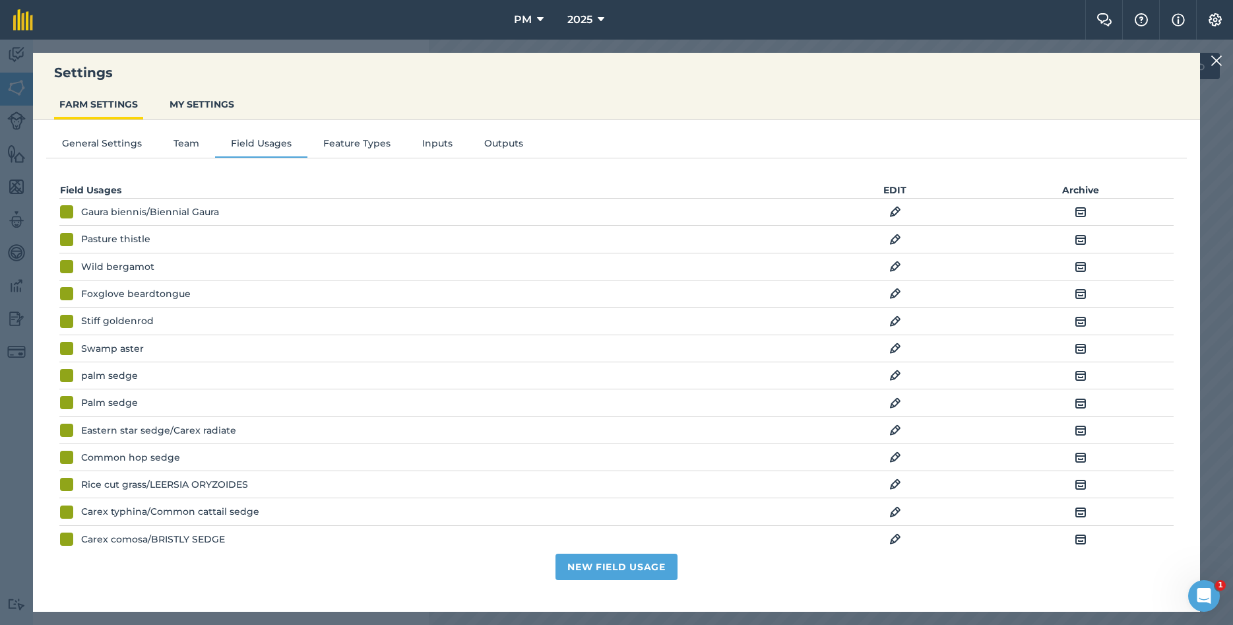
click at [1218, 62] on img at bounding box center [1216, 61] width 12 height 16
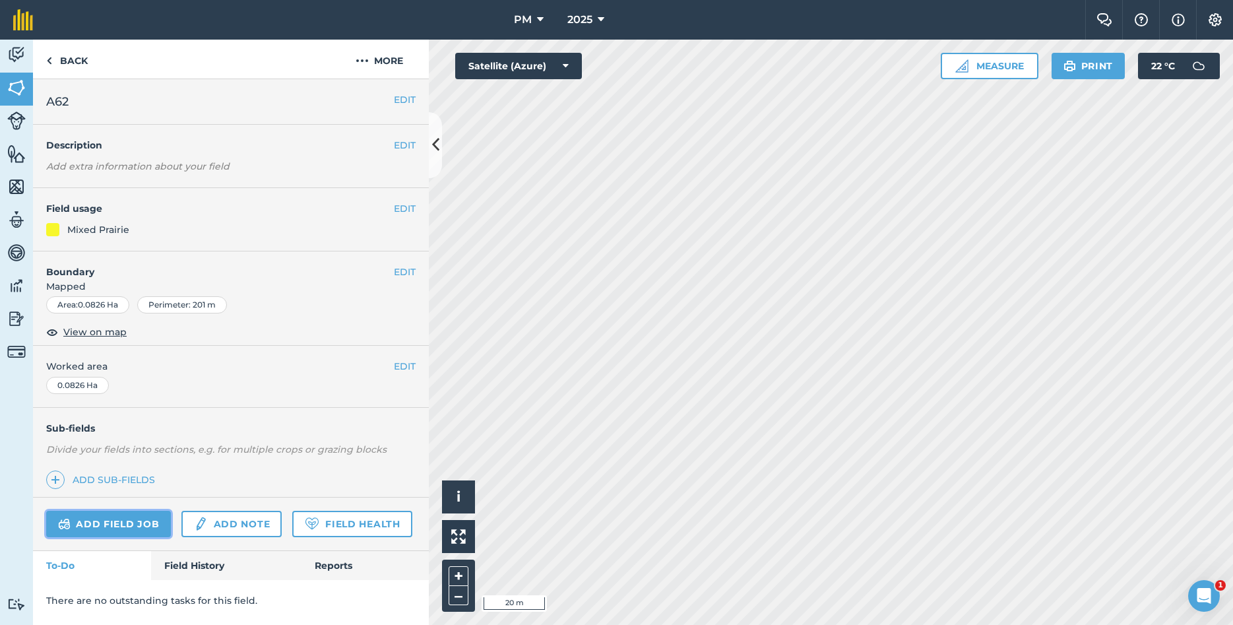
click at [123, 522] on link "Add field job" at bounding box center [108, 524] width 125 height 26
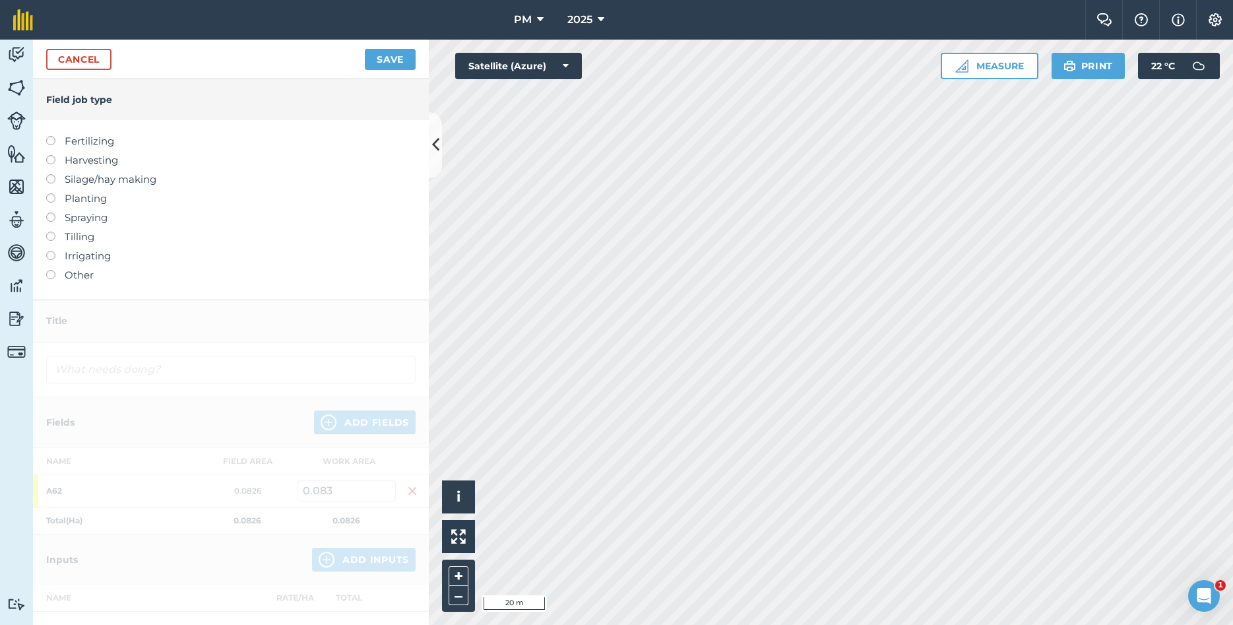
click at [48, 270] on label at bounding box center [55, 270] width 18 height 0
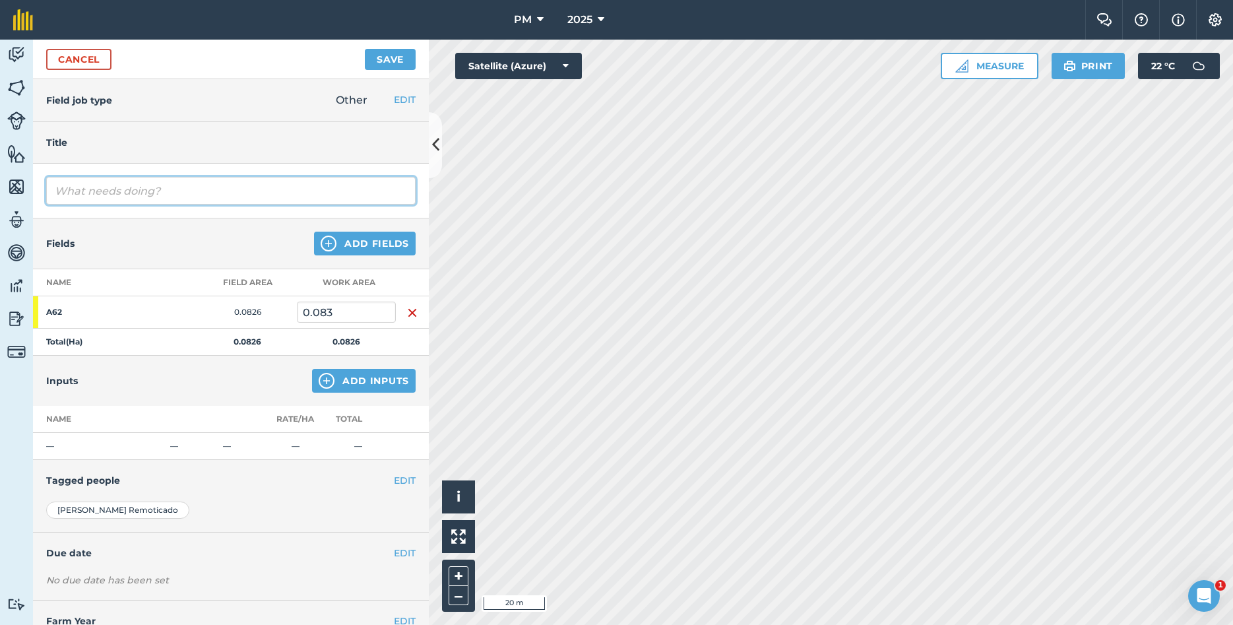
click at [152, 193] on input "text" at bounding box center [230, 191] width 369 height 28
type input "HARVEST AND KILL"
click at [414, 482] on button "EDIT" at bounding box center [405, 480] width 22 height 15
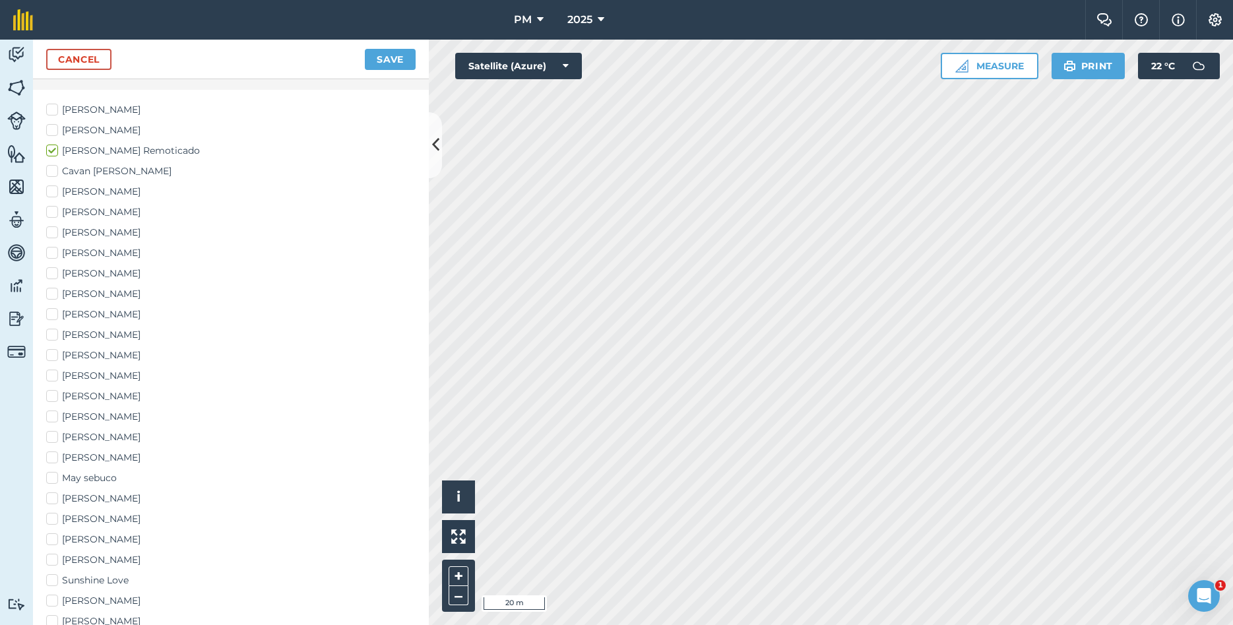
scroll to position [427, 0]
click at [52, 465] on label "May sebuco" at bounding box center [230, 462] width 369 height 14
click at [52, 464] on input "May sebuco" at bounding box center [50, 459] width 9 height 9
checkbox input "true"
click at [57, 235] on label "[PERSON_NAME]" at bounding box center [230, 237] width 369 height 14
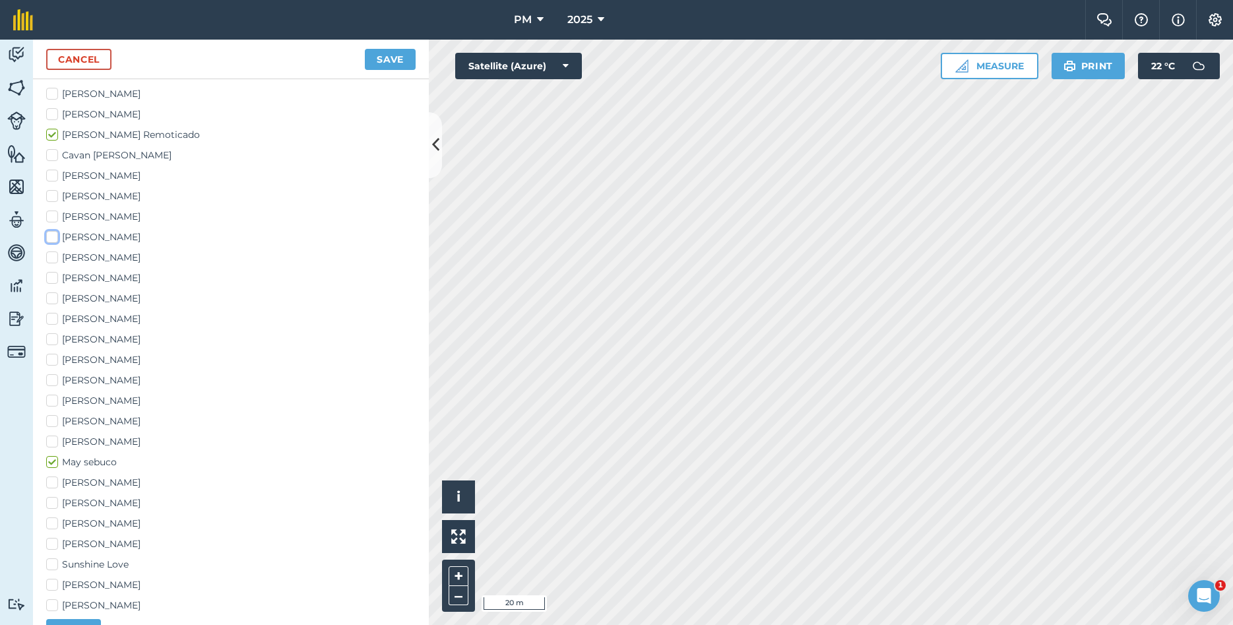
click at [55, 235] on input "[PERSON_NAME]" at bounding box center [50, 234] width 9 height 9
checkbox input "true"
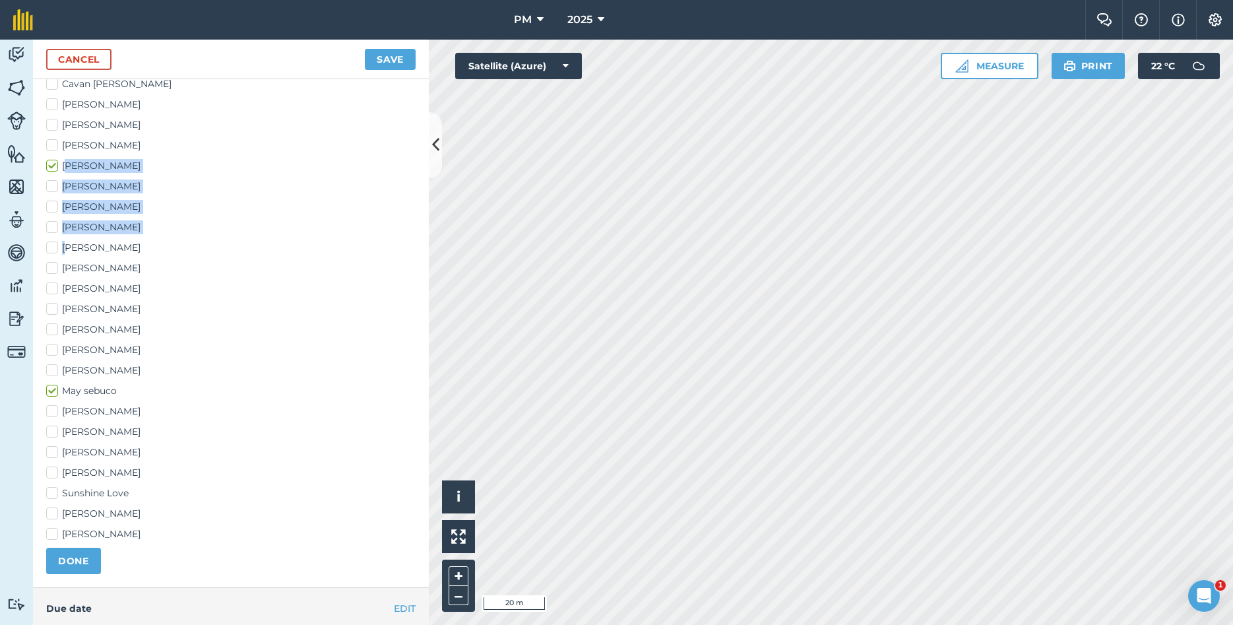
drag, startPoint x: 67, startPoint y: 157, endPoint x: 78, endPoint y: 226, distance: 70.2
click at [69, 248] on div "[PERSON_NAME] [PERSON_NAME] [PERSON_NAME] Remoticado [PERSON_NAME] [PERSON_NAME…" at bounding box center [230, 278] width 369 height 525
click at [108, 184] on label "[PERSON_NAME]" at bounding box center [230, 186] width 369 height 14
click at [55, 184] on input "[PERSON_NAME]" at bounding box center [50, 183] width 9 height 9
click at [59, 189] on label "[PERSON_NAME]" at bounding box center [230, 186] width 369 height 14
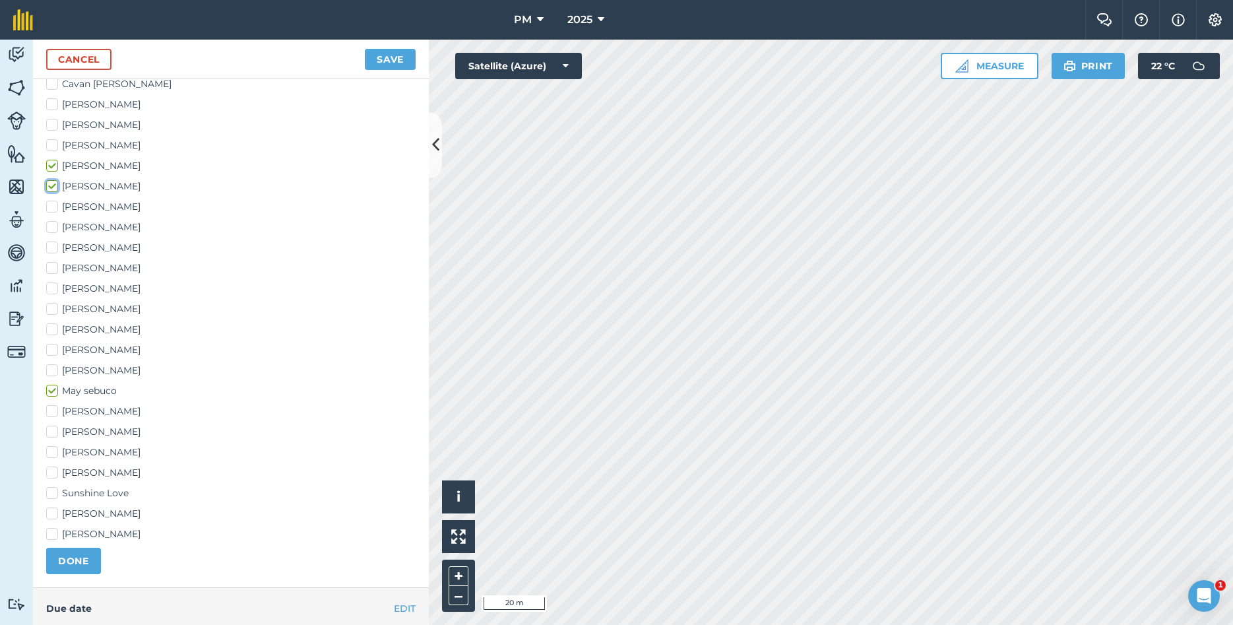
click at [55, 188] on input "[PERSON_NAME]" at bounding box center [50, 183] width 9 height 9
checkbox input "false"
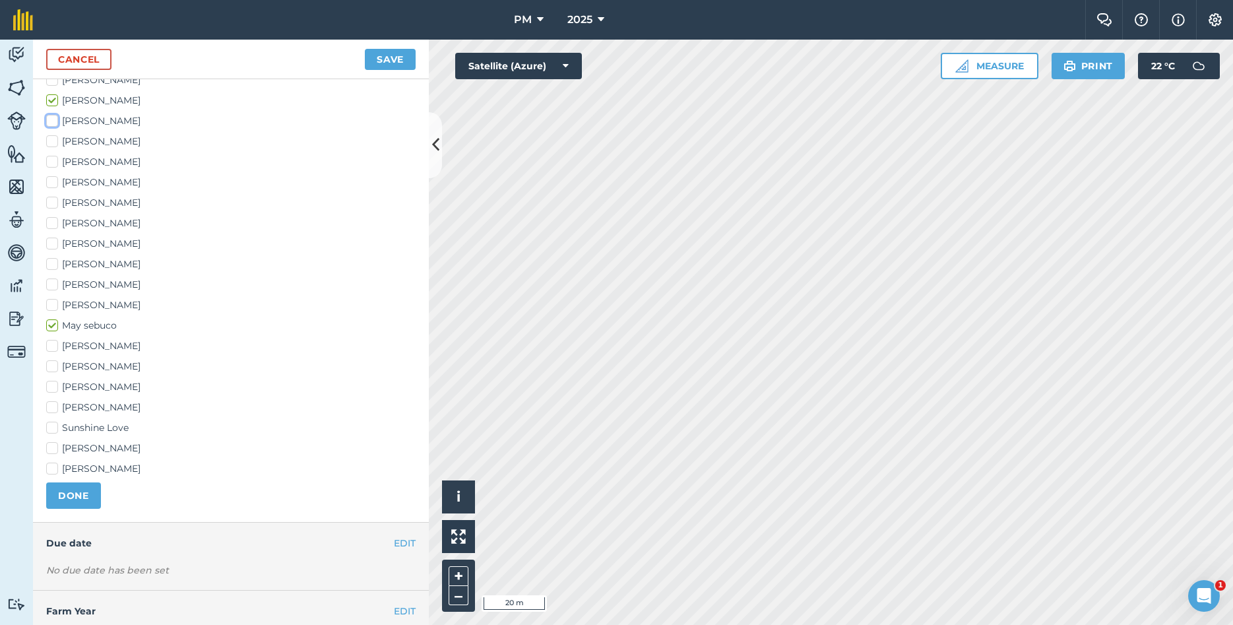
scroll to position [570, 0]
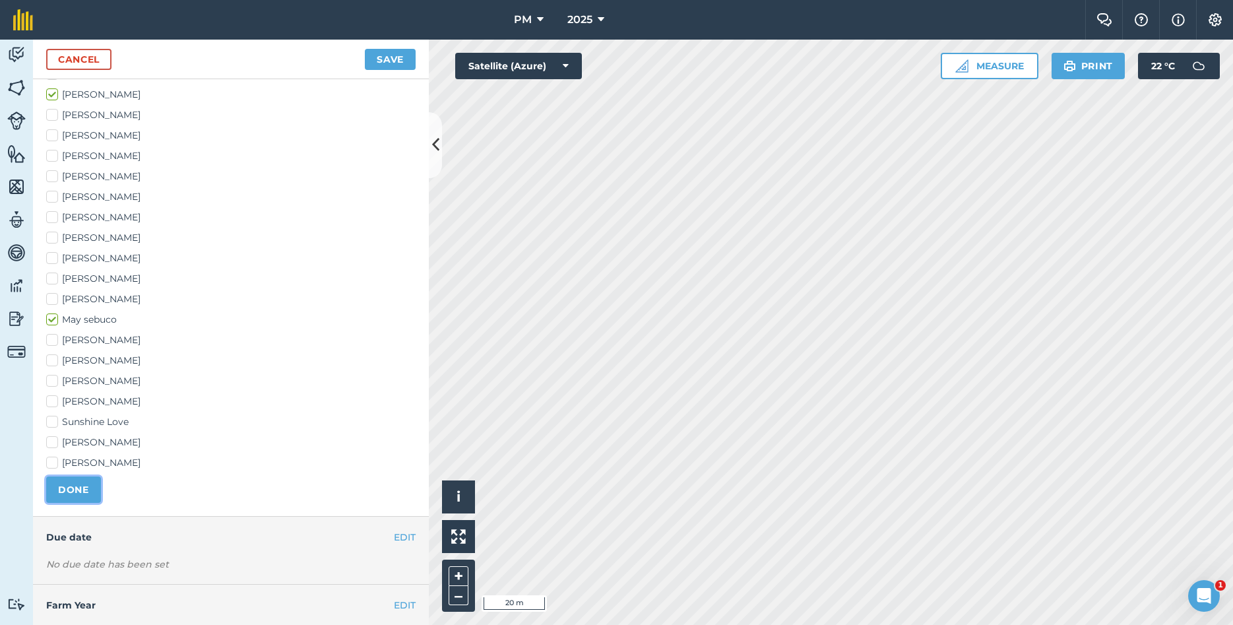
click at [65, 488] on button "DONE" at bounding box center [73, 489] width 55 height 26
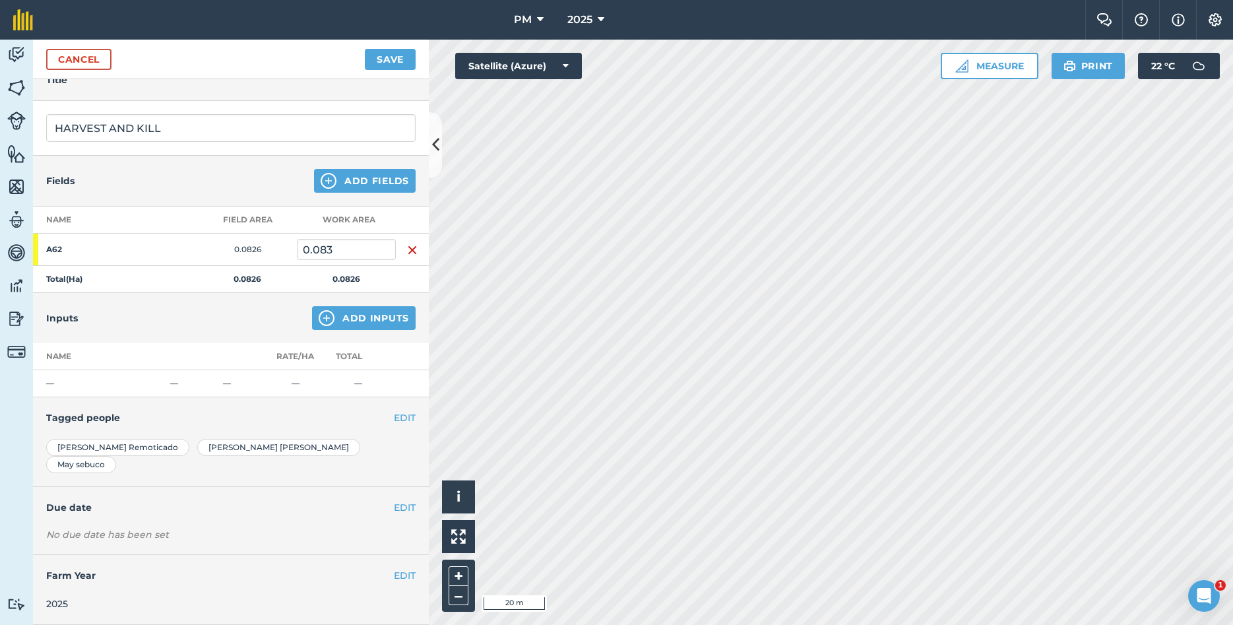
scroll to position [46, 0]
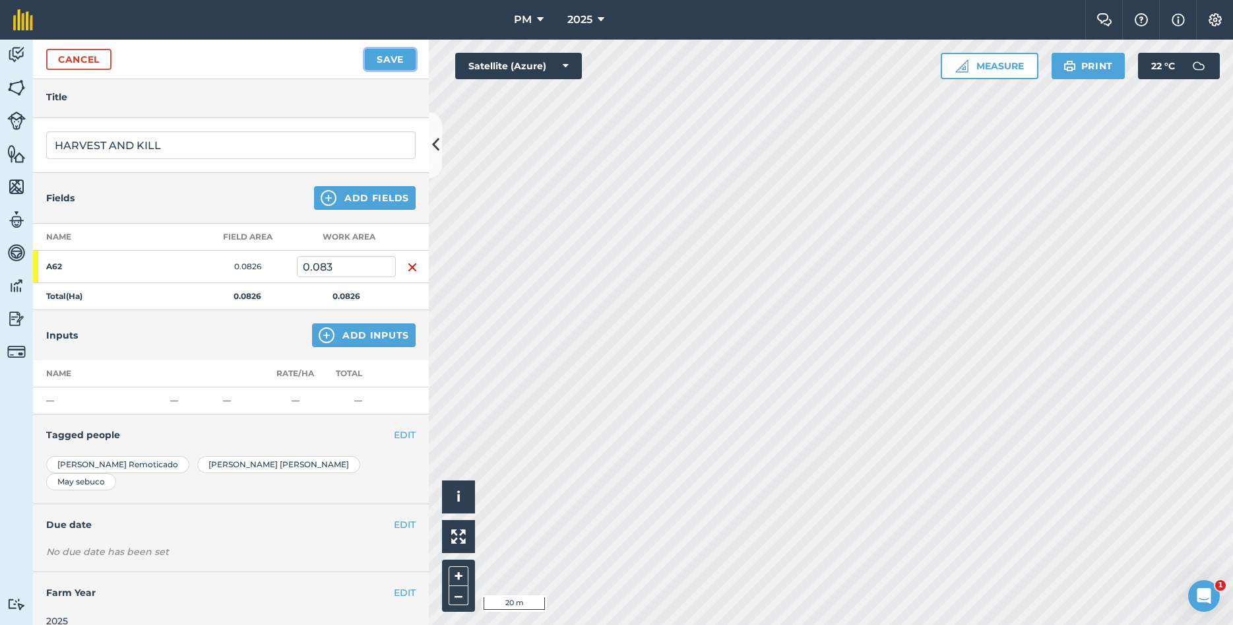
click at [384, 62] on button "Save" at bounding box center [390, 59] width 51 height 21
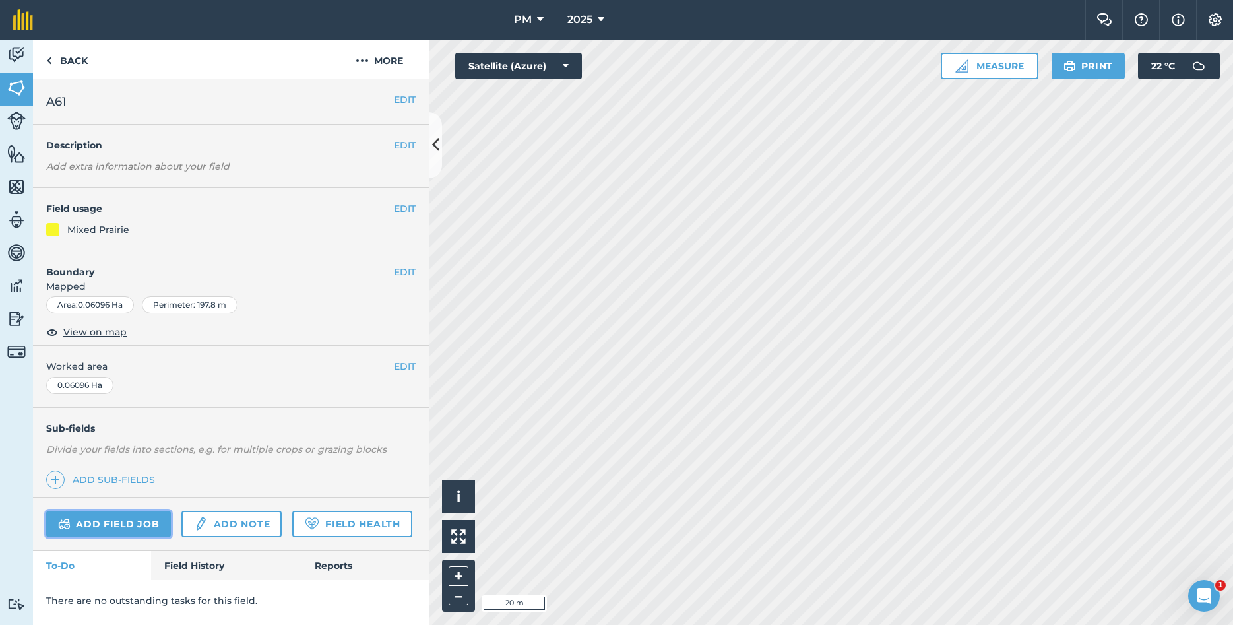
click at [86, 523] on link "Add field job" at bounding box center [108, 524] width 125 height 26
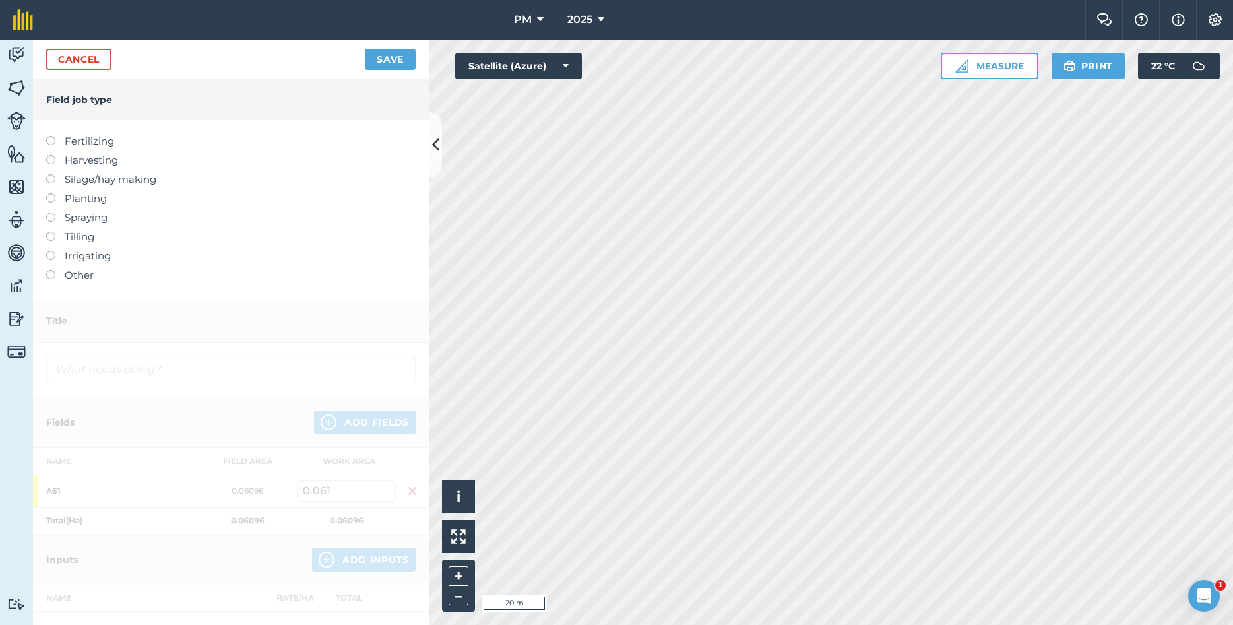
click at [51, 280] on label "Other" at bounding box center [230, 275] width 369 height 16
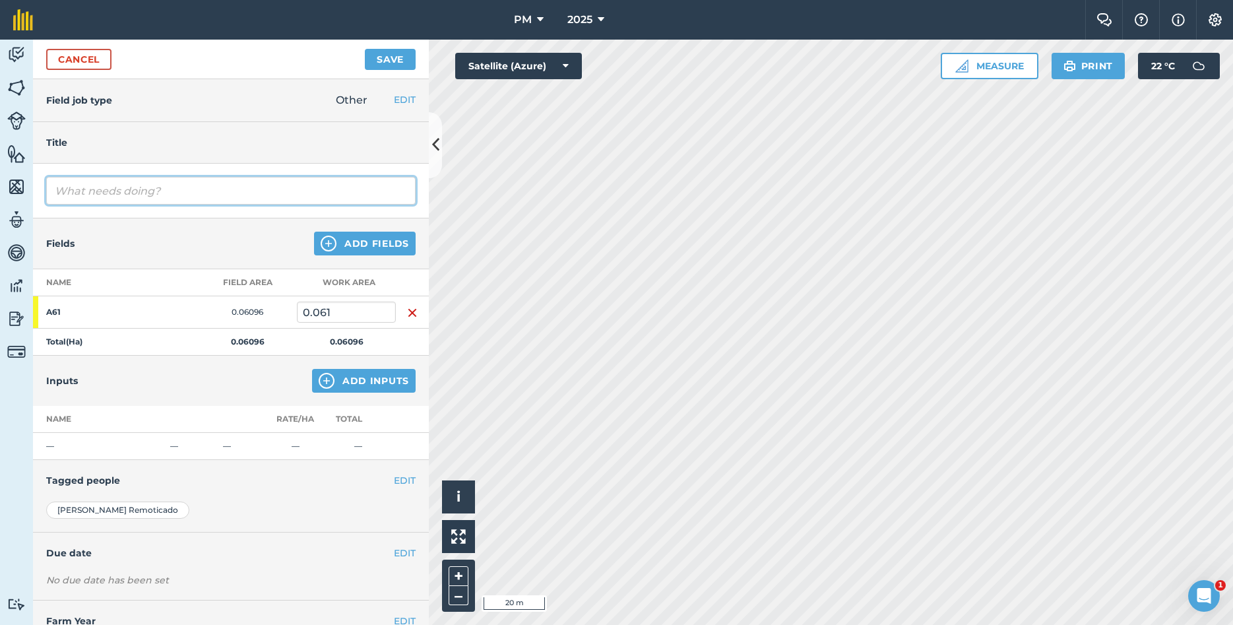
click at [88, 191] on input "text" at bounding box center [230, 191] width 369 height 28
type input "HARVEST AND KILL"
click at [405, 479] on button "EDIT" at bounding box center [405, 480] width 22 height 15
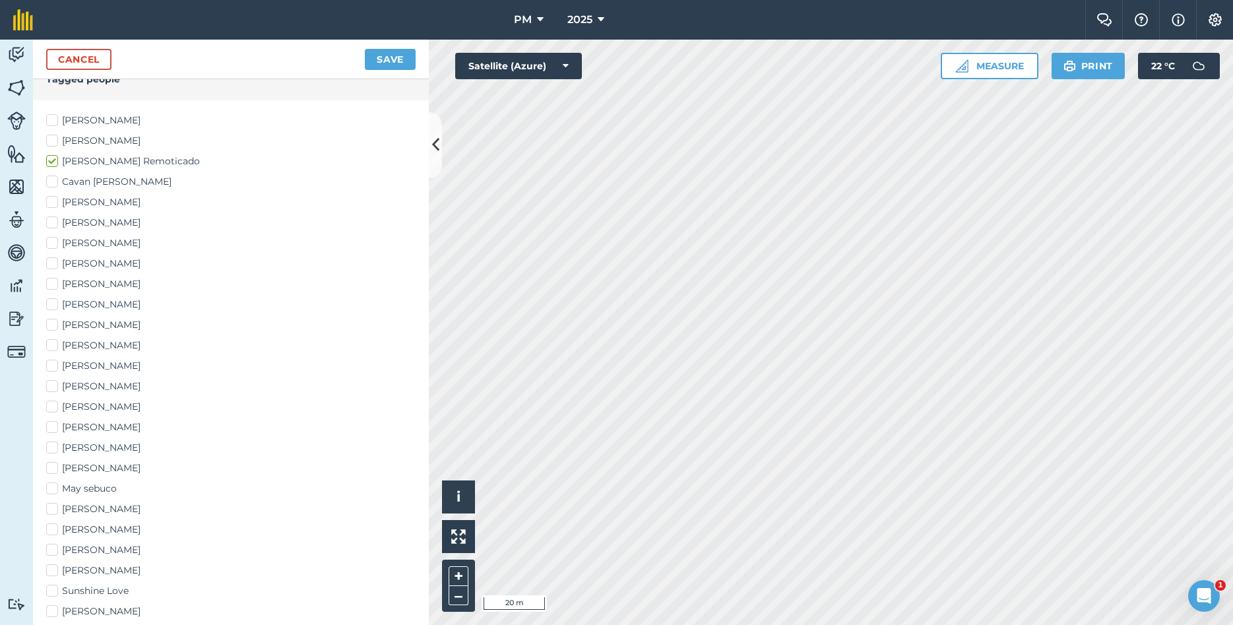
scroll to position [427, 0]
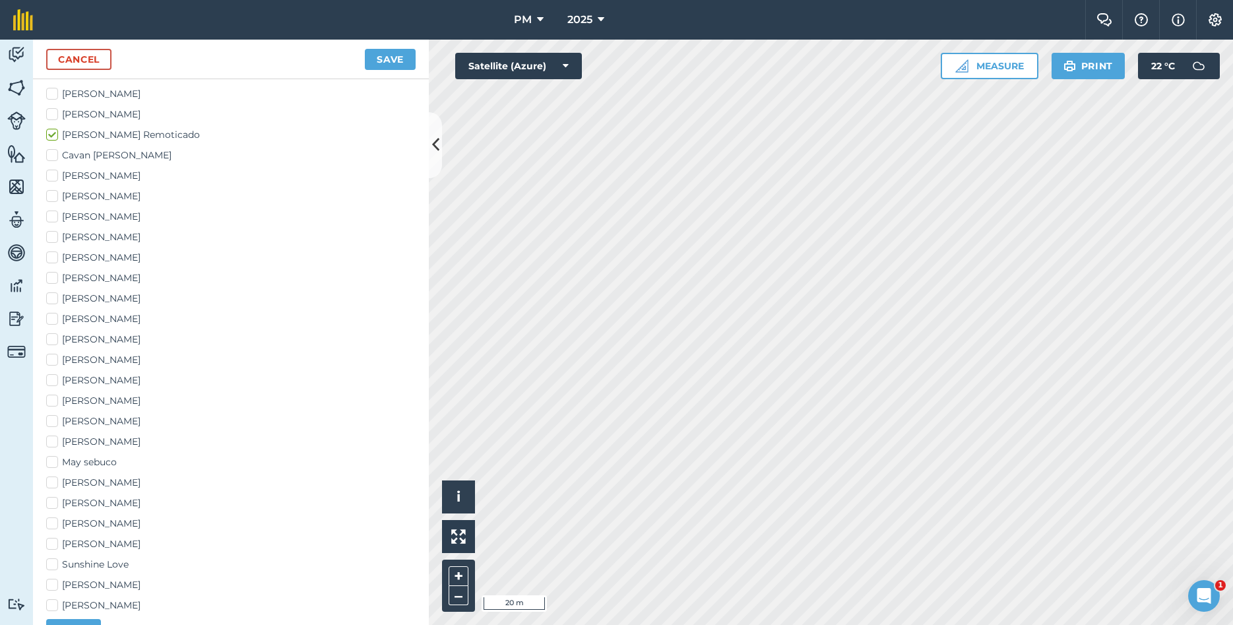
click at [55, 462] on label "May sebuco" at bounding box center [230, 462] width 369 height 14
click at [55, 462] on input "May sebuco" at bounding box center [50, 459] width 9 height 9
checkbox input "true"
drag, startPoint x: 53, startPoint y: 235, endPoint x: 63, endPoint y: 226, distance: 14.0
click at [53, 235] on label "[PERSON_NAME]" at bounding box center [230, 237] width 369 height 14
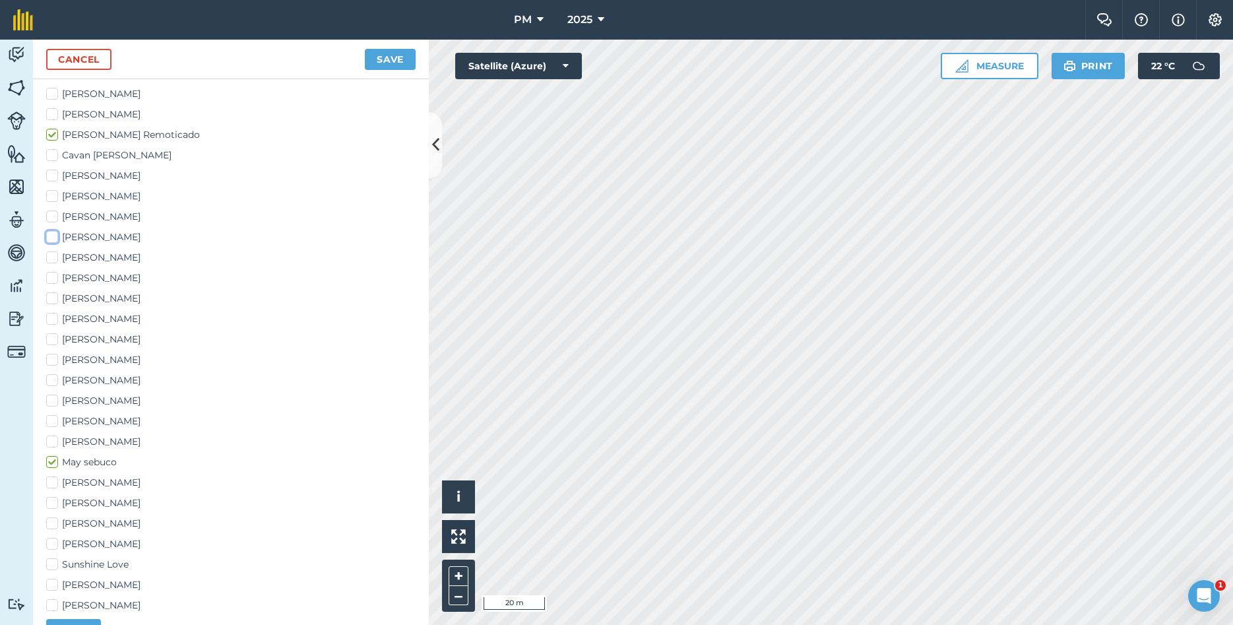
click at [53, 235] on input "[PERSON_NAME]" at bounding box center [50, 234] width 9 height 9
checkbox input "true"
click at [373, 65] on button "Save" at bounding box center [390, 59] width 51 height 21
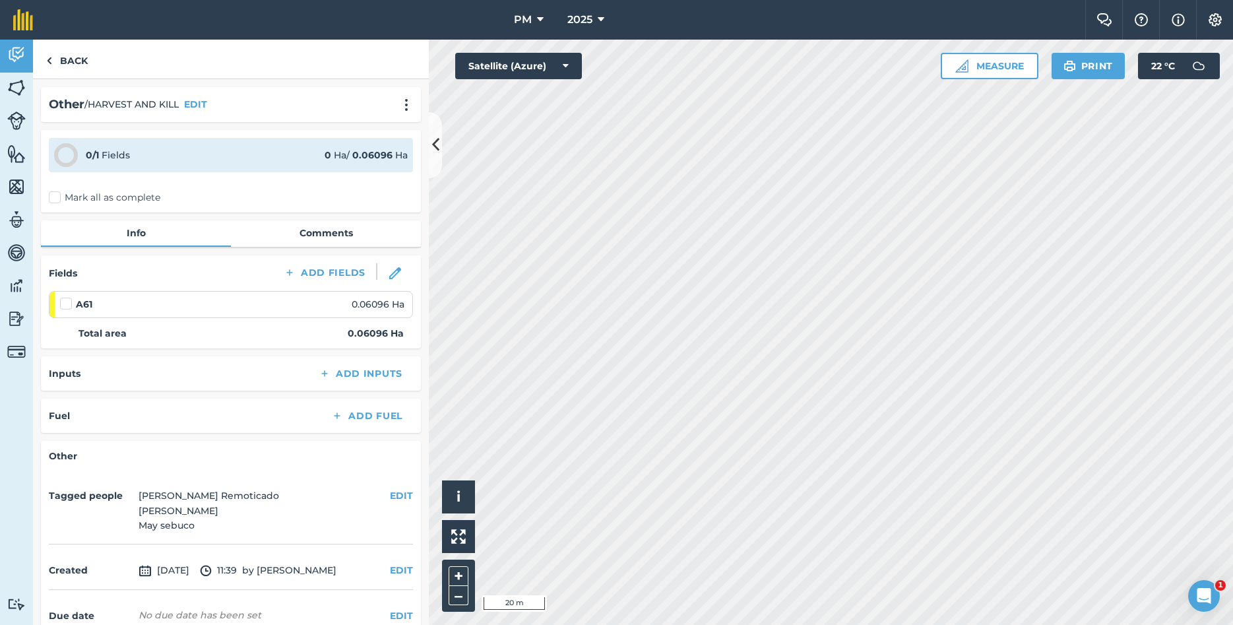
scroll to position [69, 0]
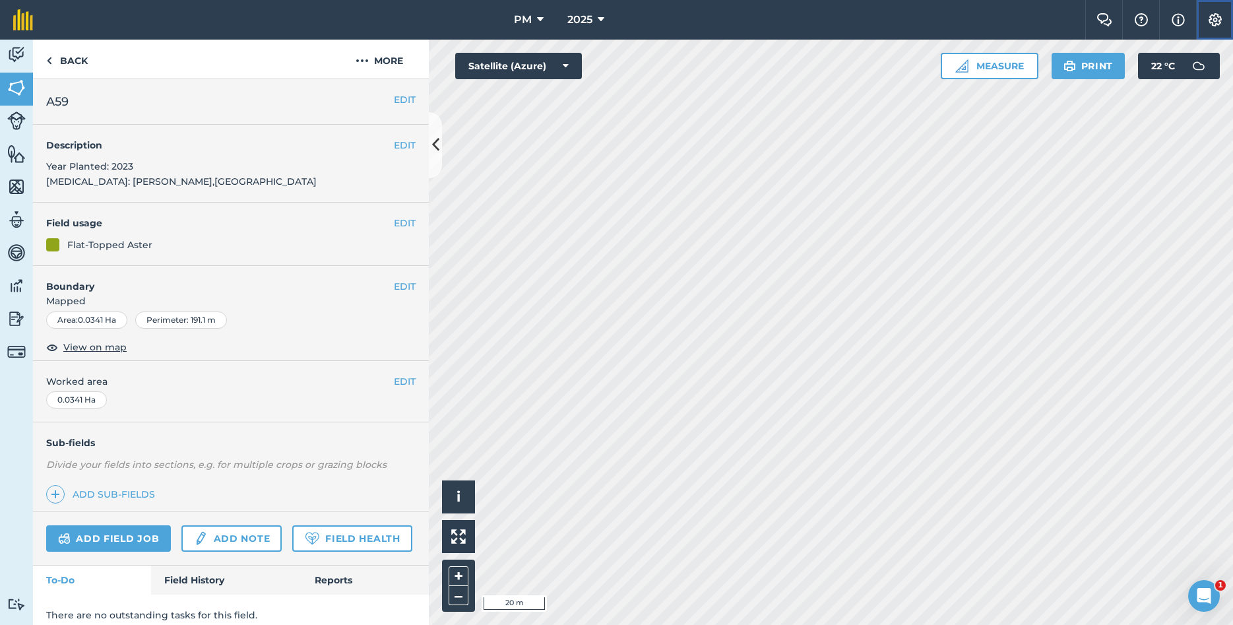
click at [1218, 28] on button "Settings" at bounding box center [1214, 20] width 37 height 40
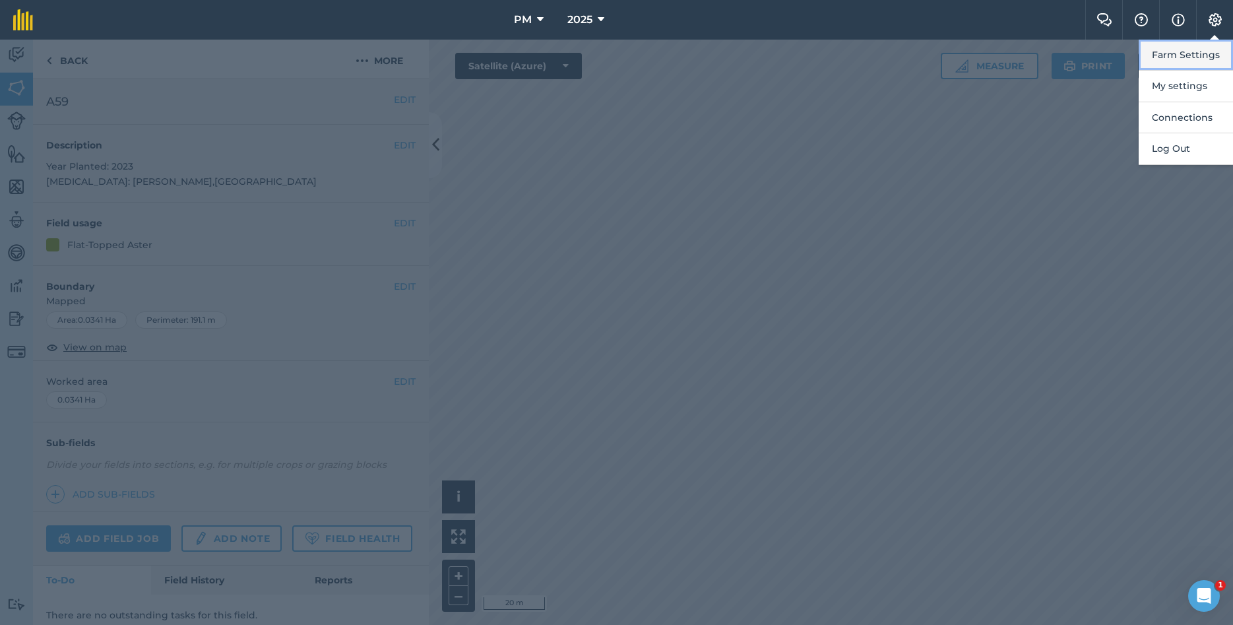
click at [1160, 58] on button "Farm Settings" at bounding box center [1185, 55] width 94 height 31
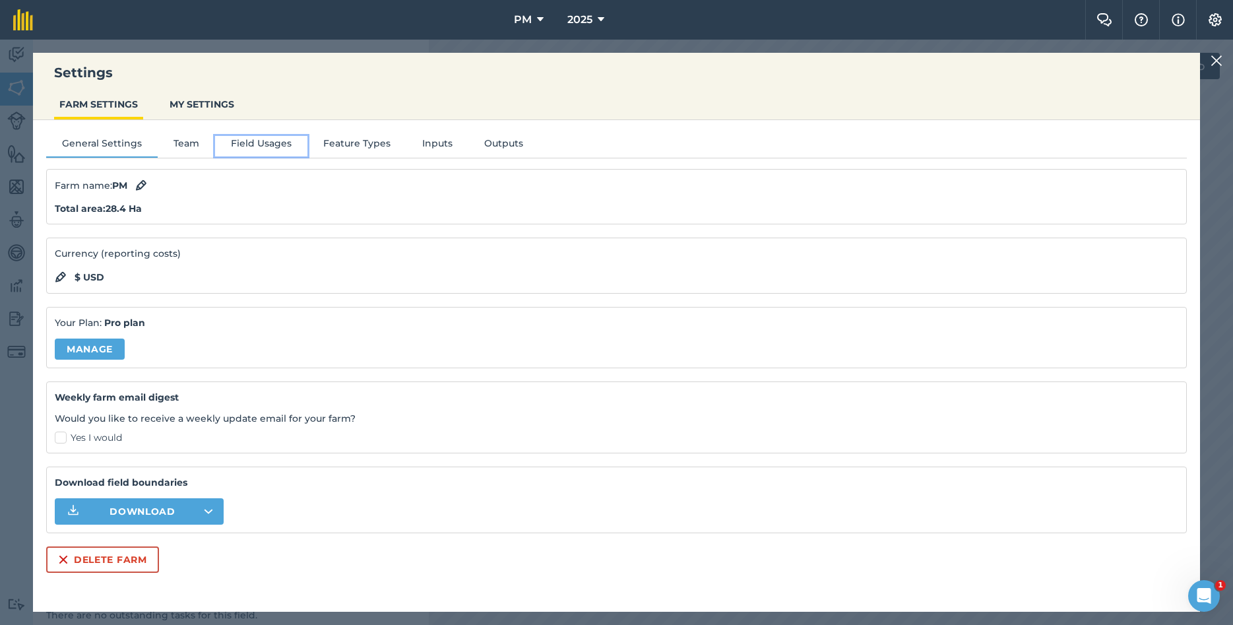
click at [277, 152] on button "Field Usages" at bounding box center [261, 146] width 92 height 20
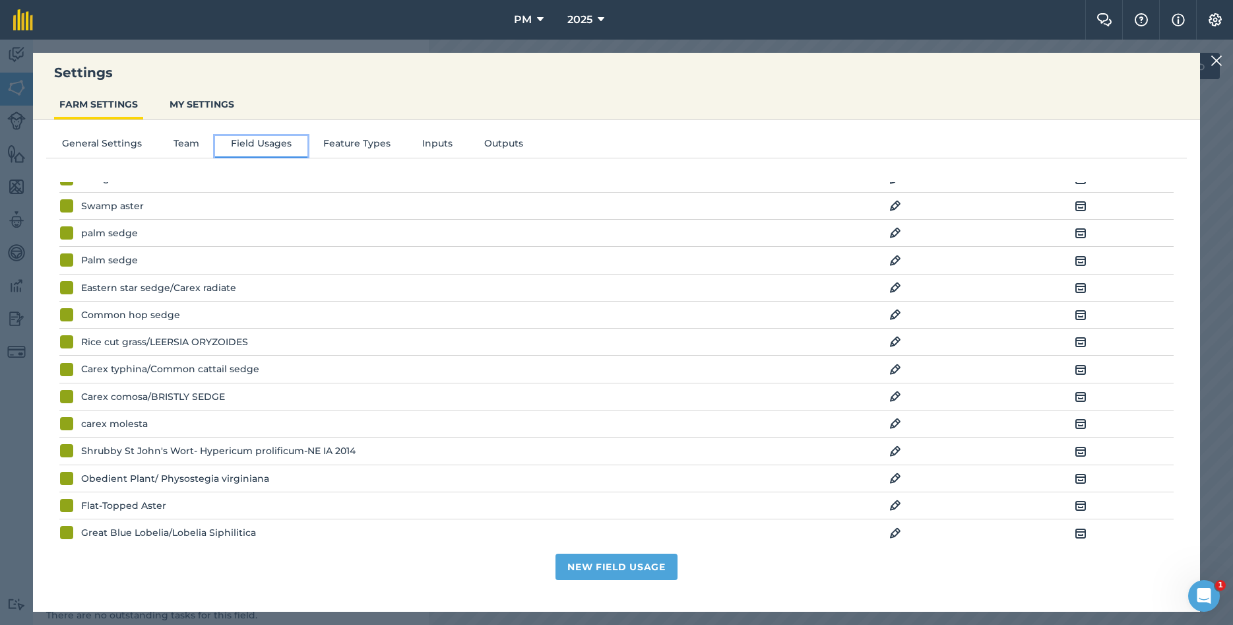
scroll to position [214, 0]
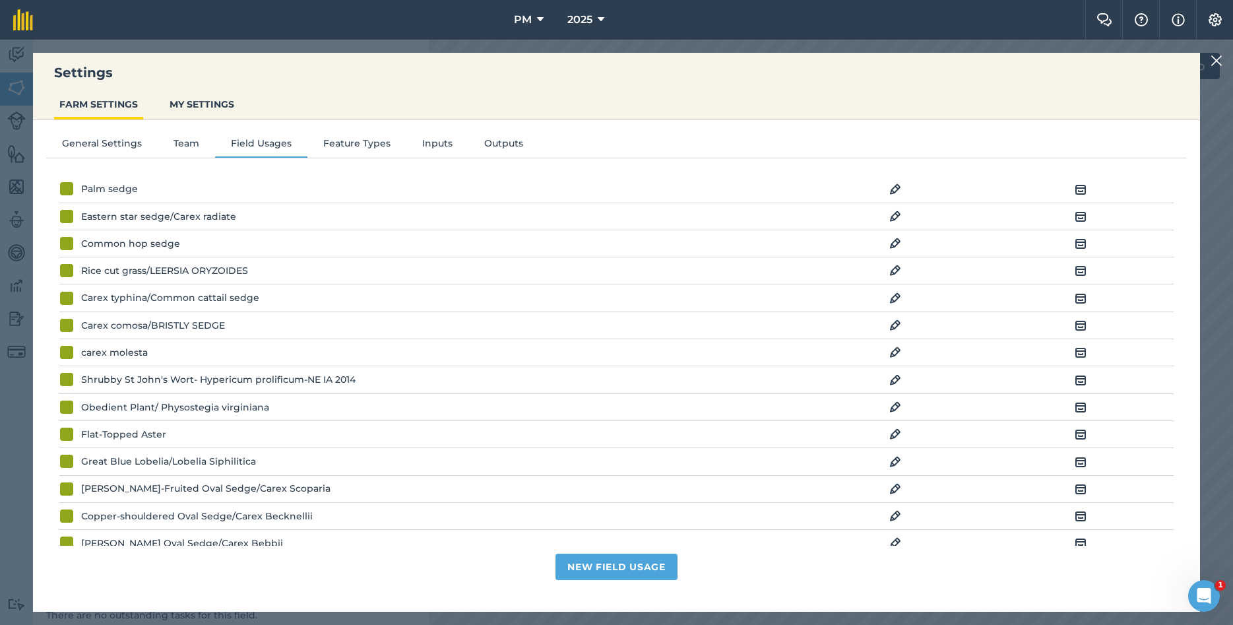
click at [895, 430] on img at bounding box center [895, 434] width 12 height 16
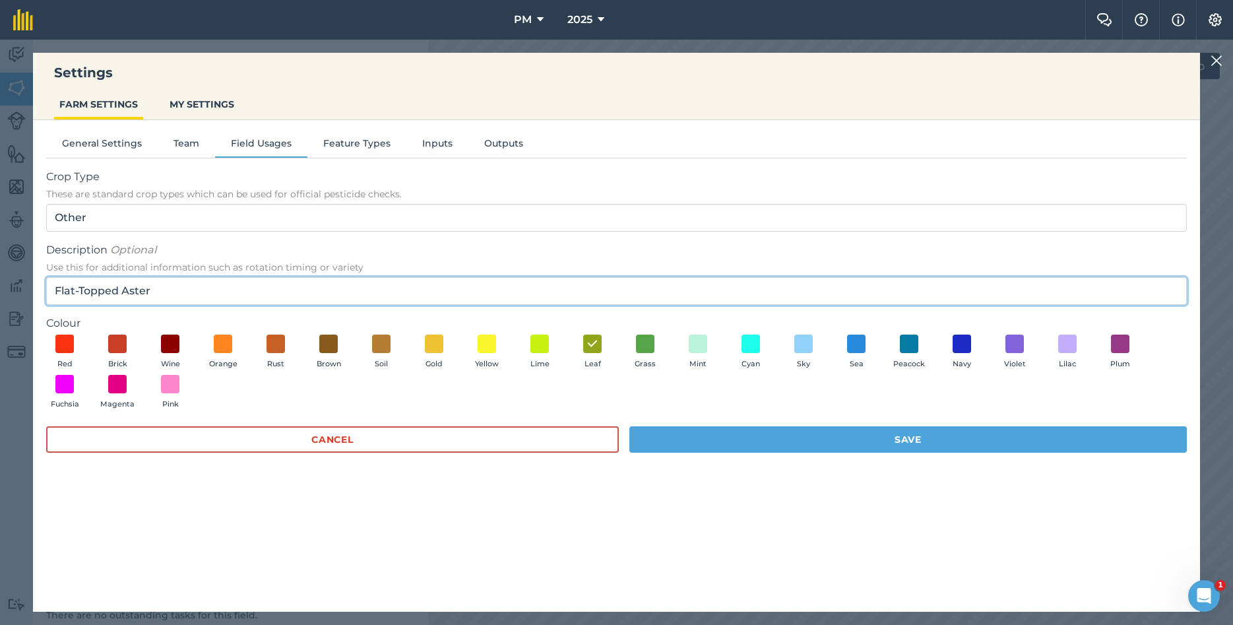
click at [183, 299] on input "Flat-Topped Aster" at bounding box center [616, 291] width 1140 height 28
paste input "Doellingeria umbellata"
type input "Flat-Topped Aster/Doellingeria umbellata"
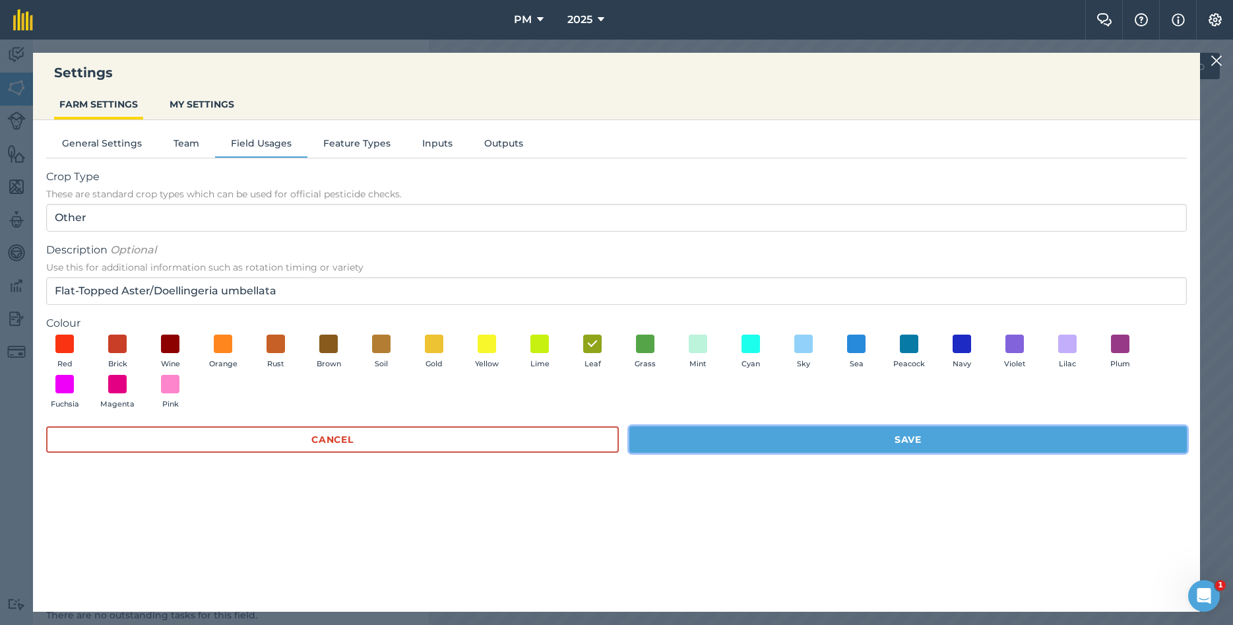
click at [821, 445] on button "Save" at bounding box center [907, 439] width 557 height 26
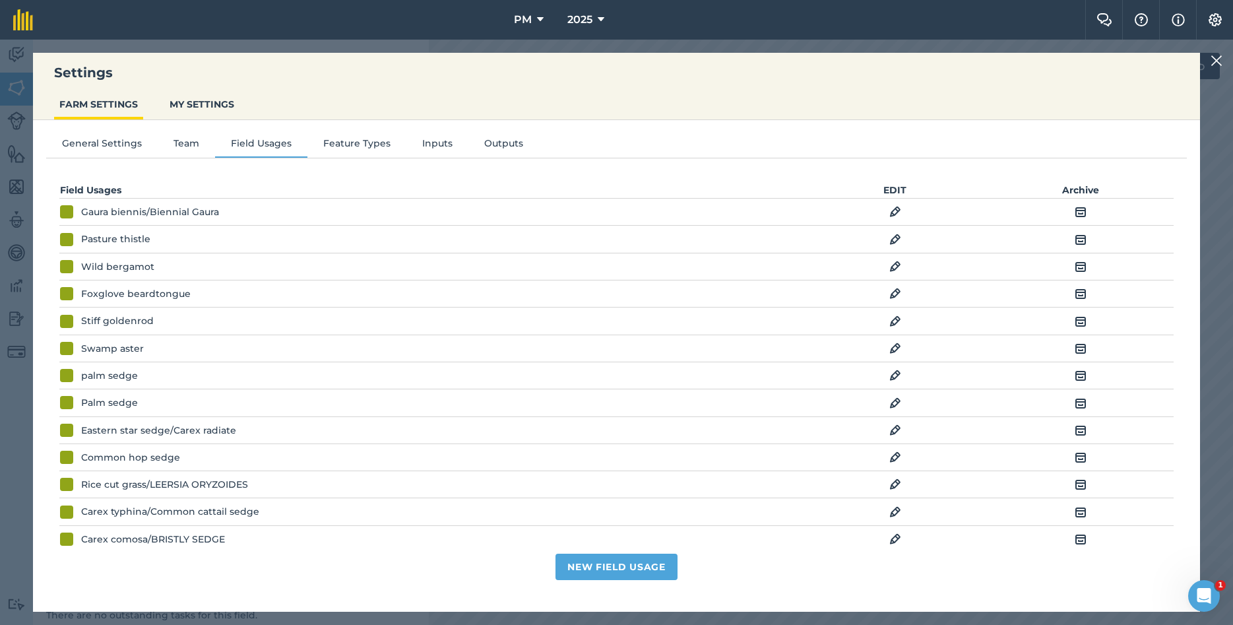
click at [1210, 58] on div "Settings FARM SETTINGS MY SETTINGS General Settings Team Field Usages Feature T…" at bounding box center [616, 332] width 1233 height 585
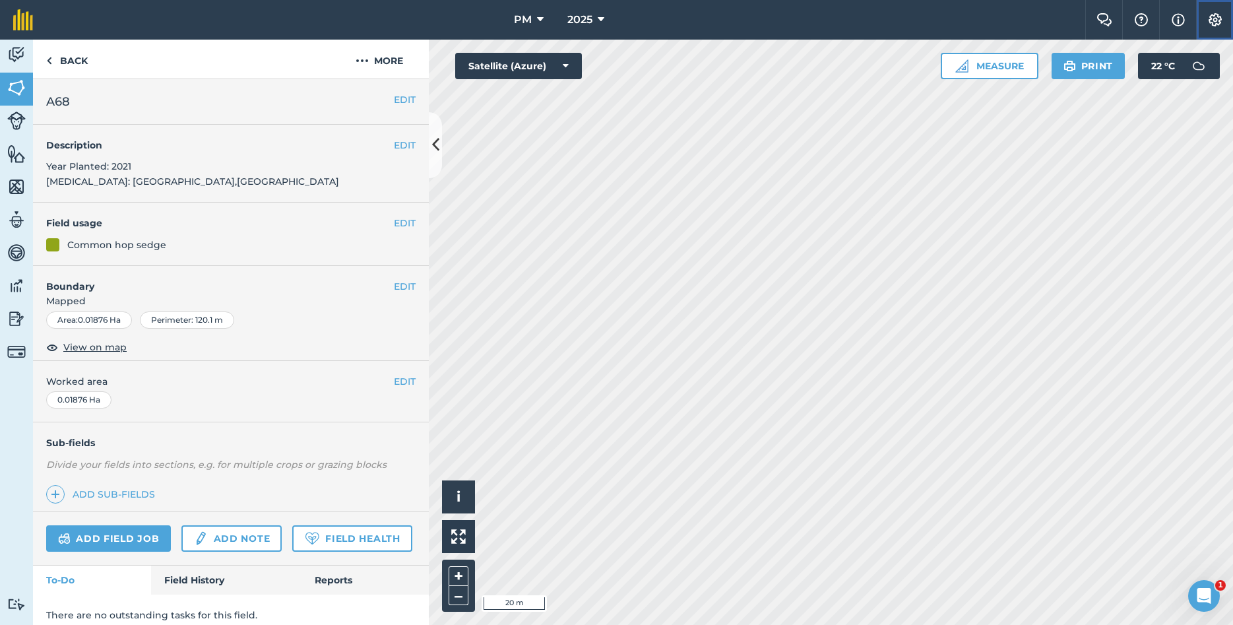
click at [1224, 19] on button "Settings" at bounding box center [1214, 20] width 37 height 40
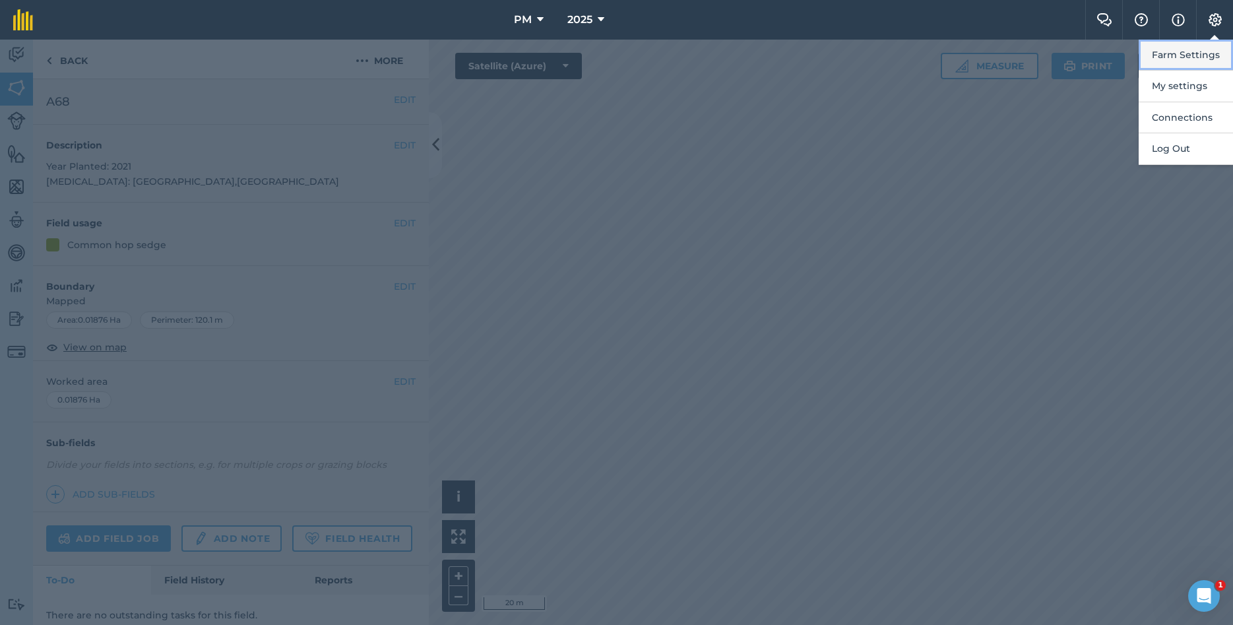
click at [1153, 59] on button "Farm Settings" at bounding box center [1185, 55] width 94 height 31
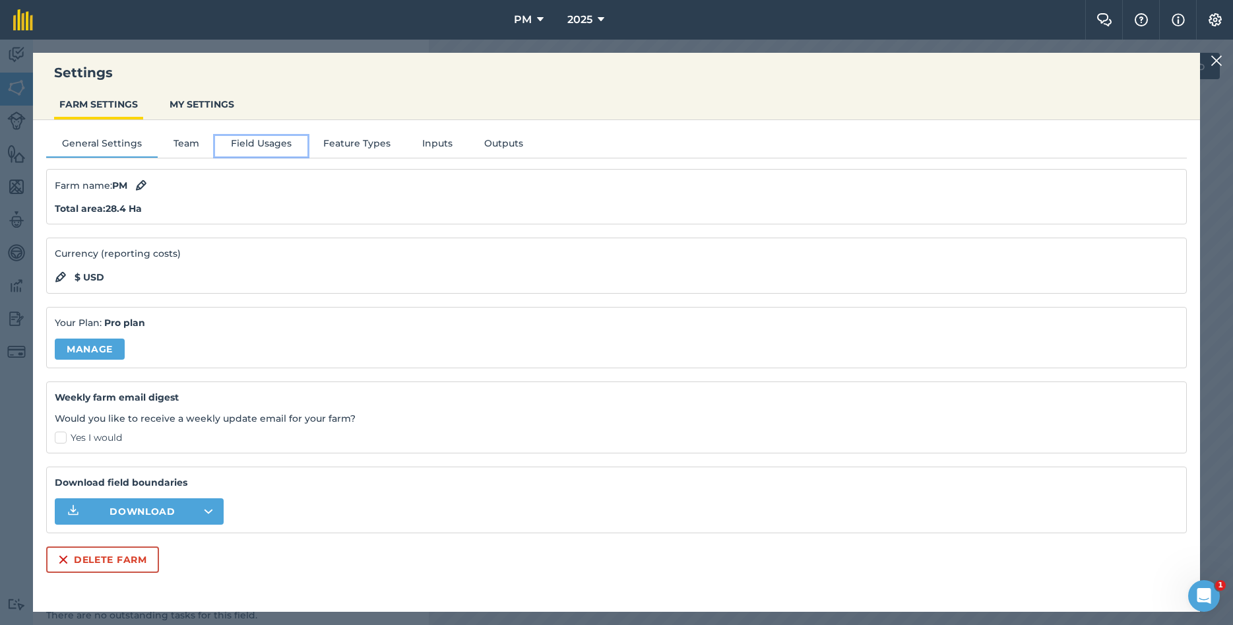
click at [265, 150] on button "Field Usages" at bounding box center [261, 146] width 92 height 20
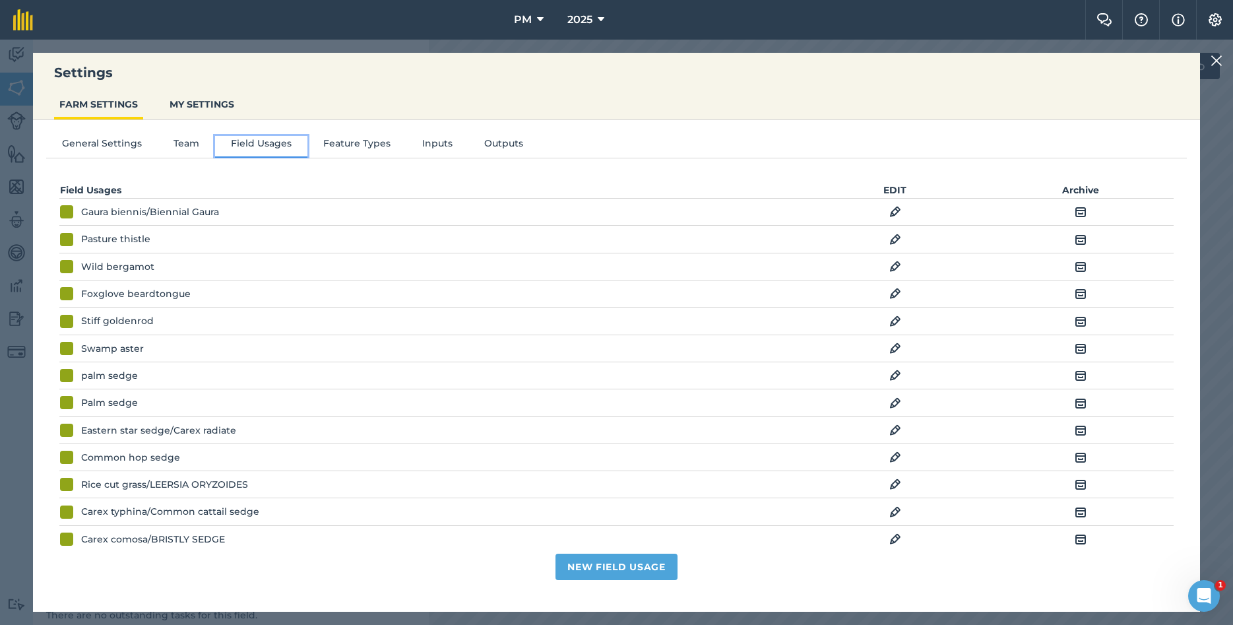
scroll to position [142, 0]
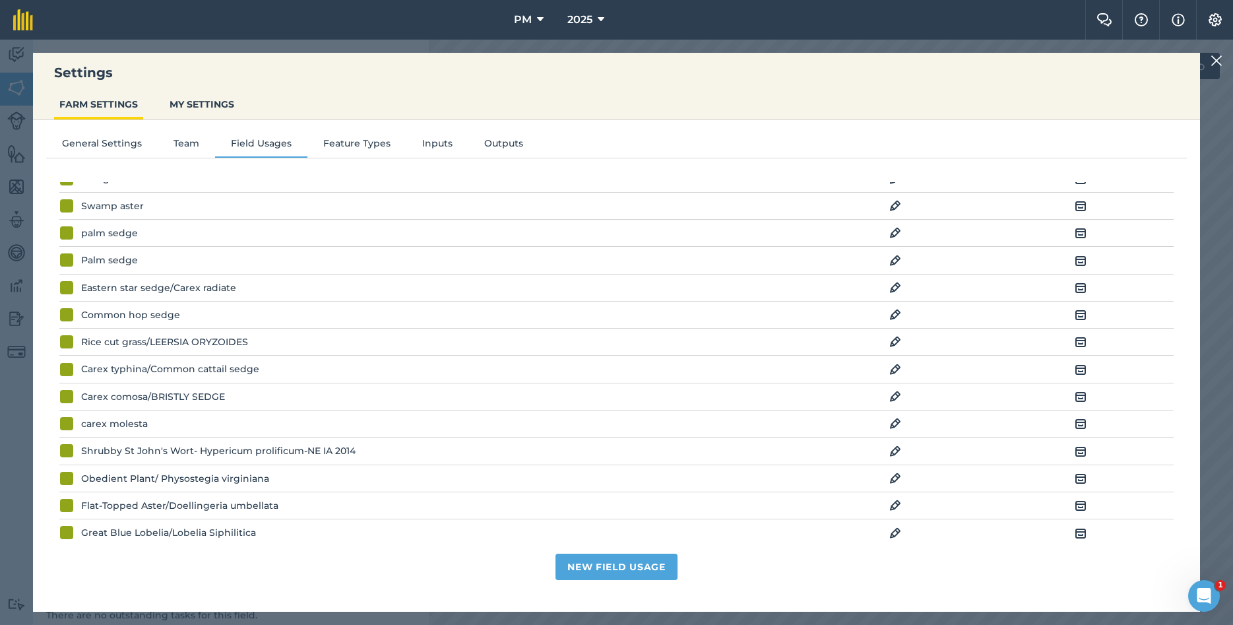
click at [897, 319] on img at bounding box center [895, 315] width 12 height 16
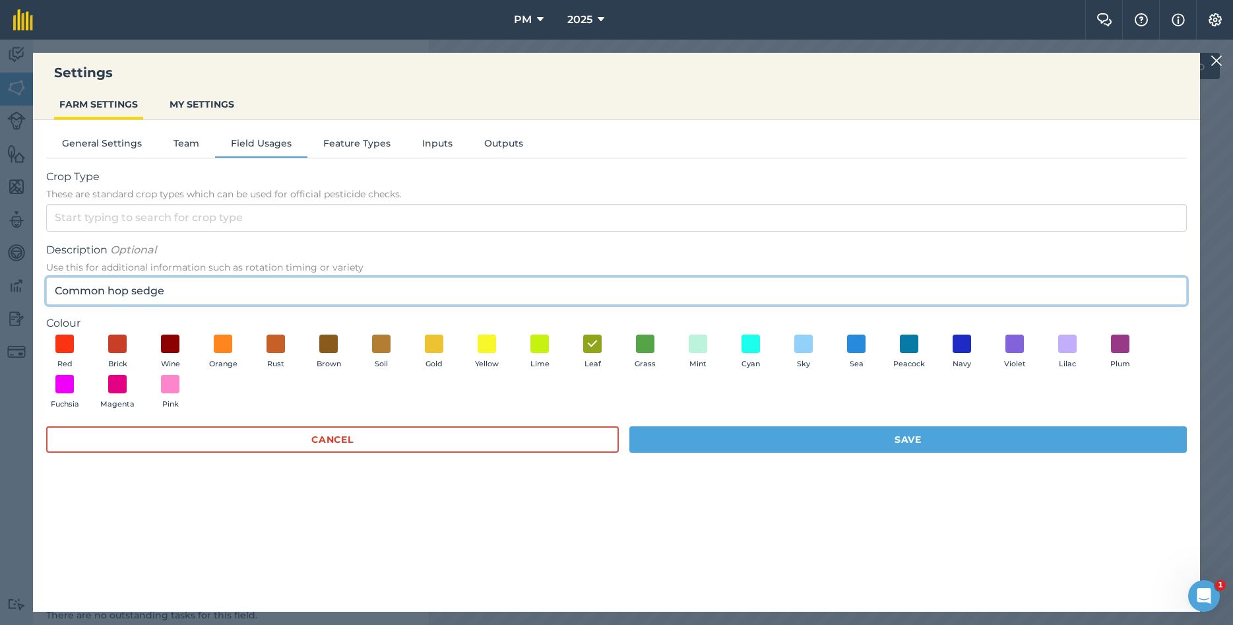
click at [206, 297] on input "Common hop sedge" at bounding box center [616, 291] width 1140 height 28
type input "Common hop sedge/ CAREX LUPULINA"
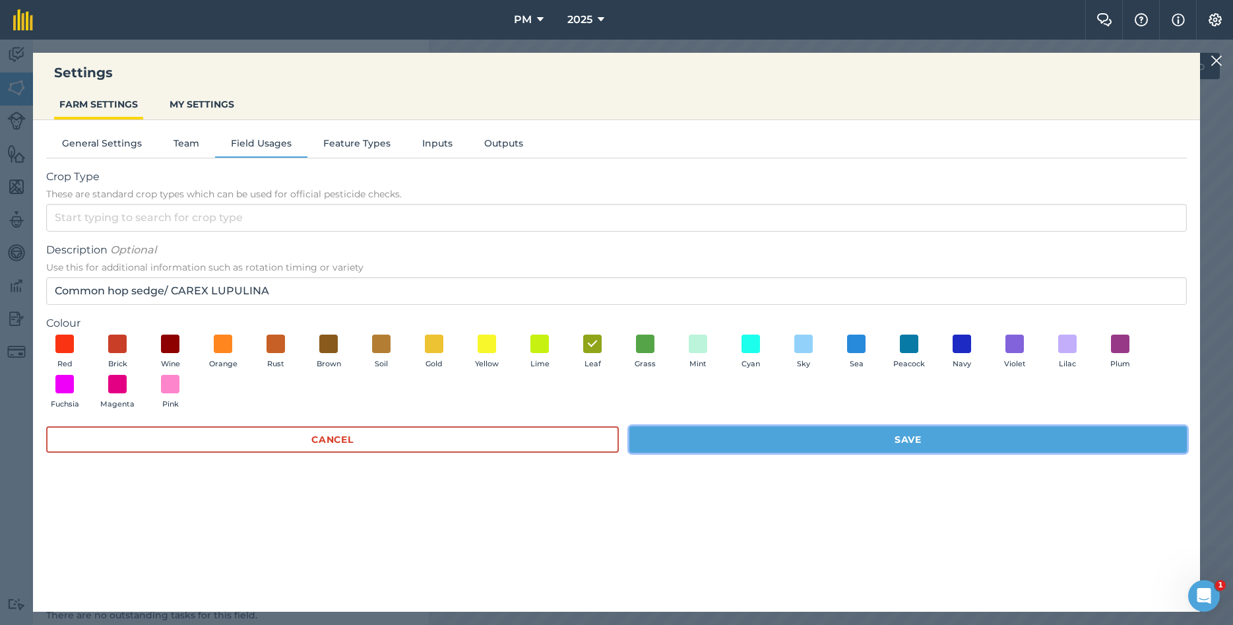
click at [797, 445] on button "Save" at bounding box center [907, 439] width 557 height 26
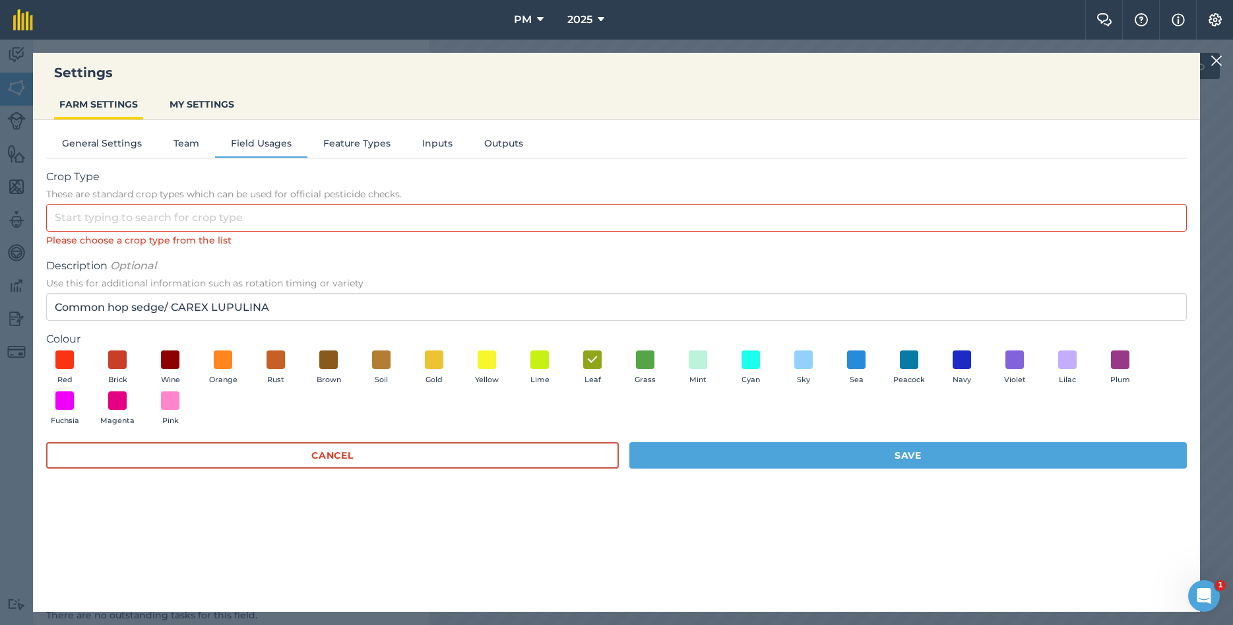
click at [1220, 63] on img at bounding box center [1216, 61] width 12 height 16
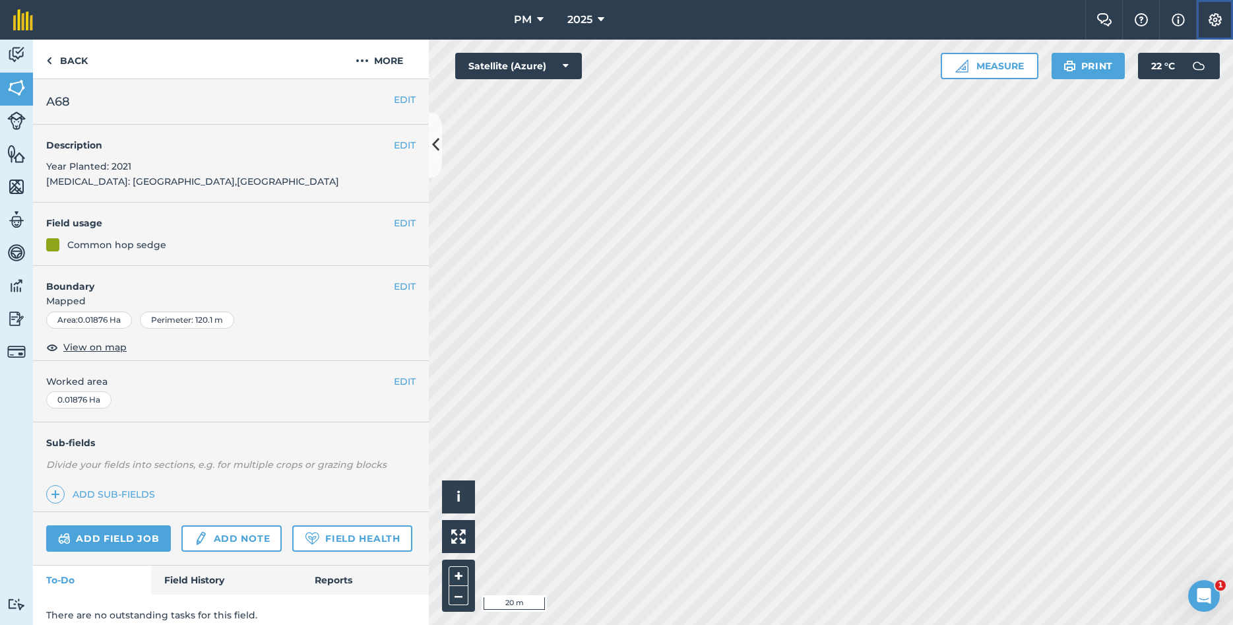
click at [1221, 23] on img at bounding box center [1215, 19] width 16 height 13
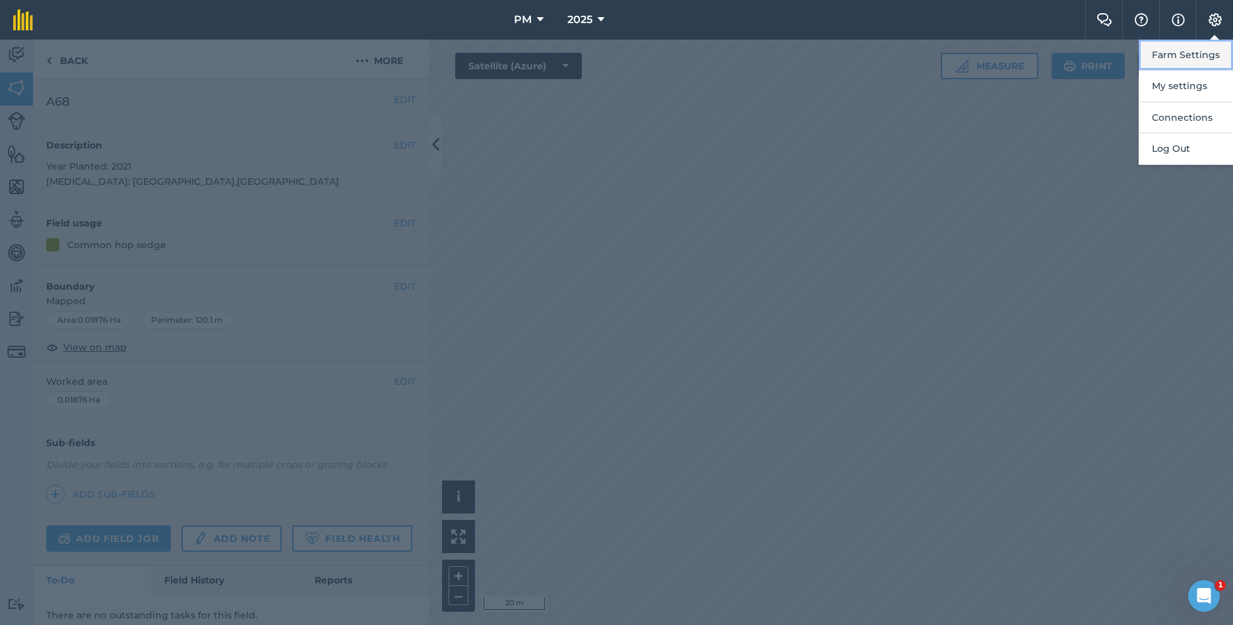
click at [1164, 65] on button "Farm Settings" at bounding box center [1185, 55] width 94 height 31
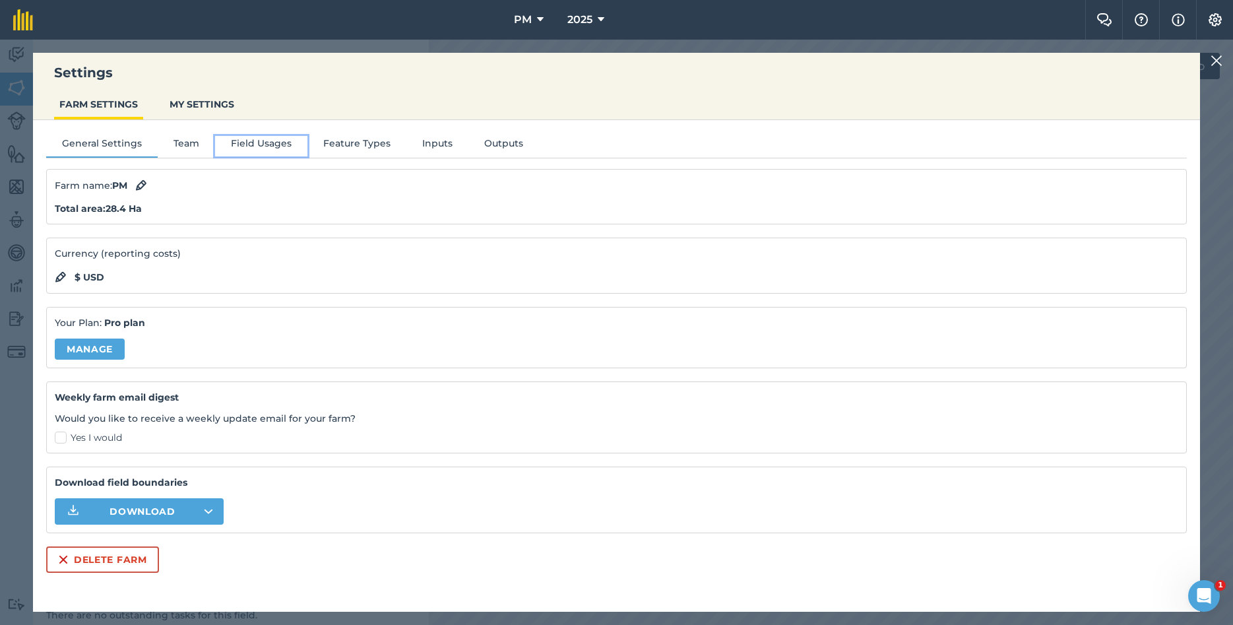
click at [268, 146] on button "Field Usages" at bounding box center [261, 146] width 92 height 20
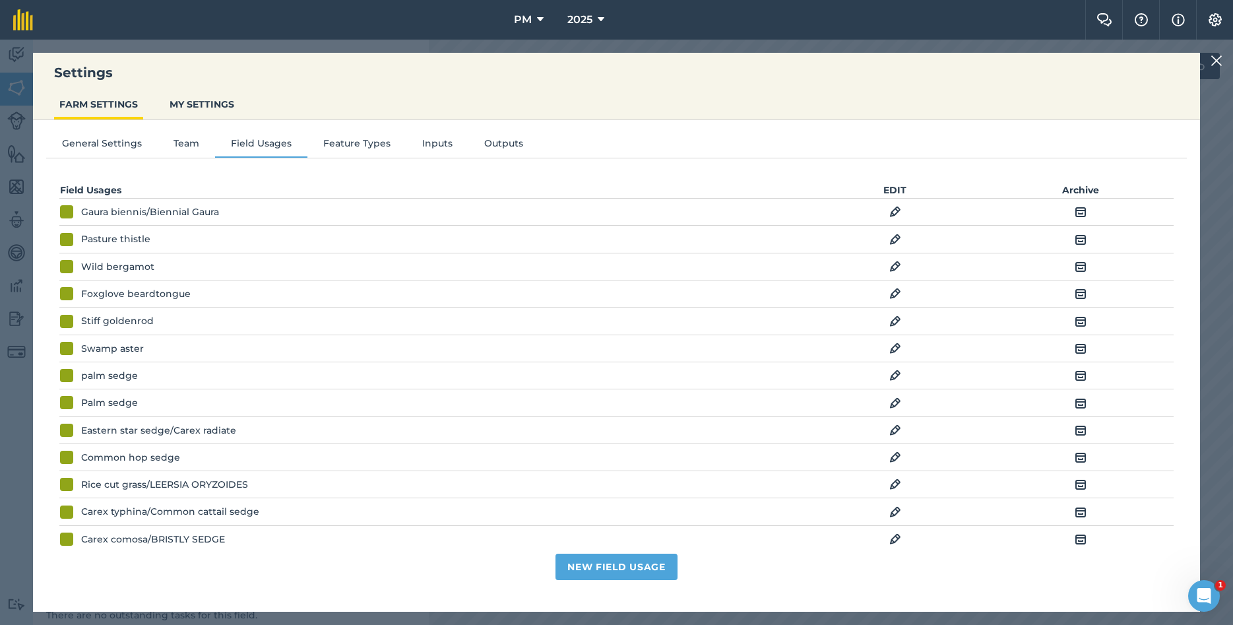
click at [895, 459] on img at bounding box center [895, 457] width 12 height 16
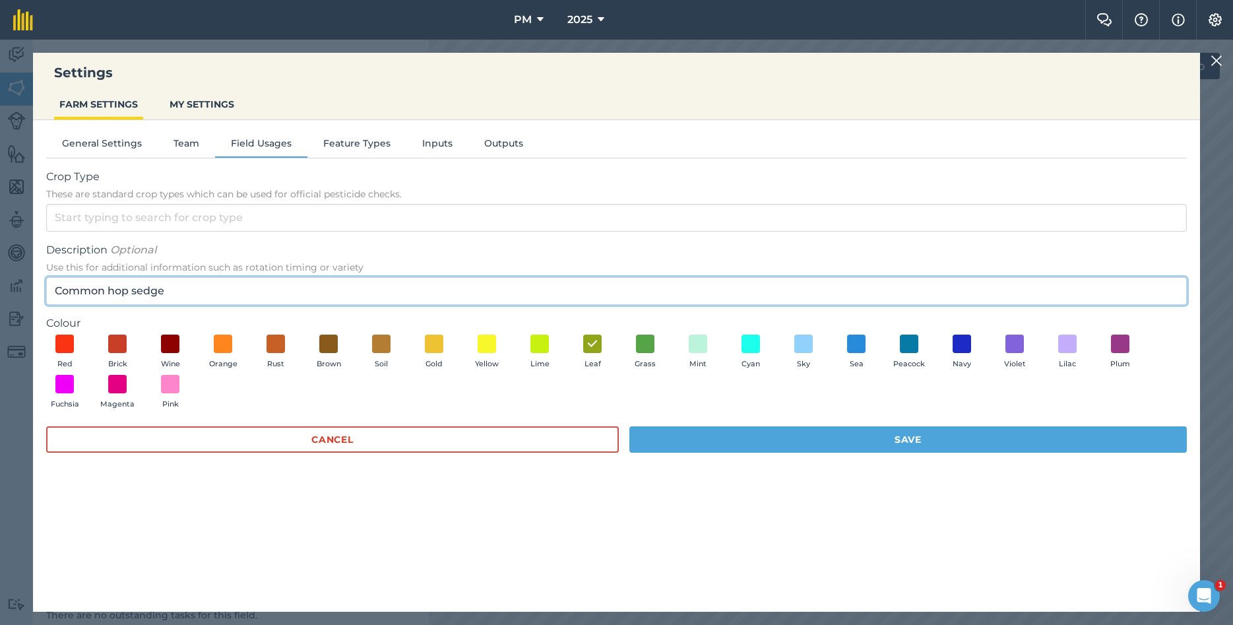
click at [230, 296] on input "Common hop sedge" at bounding box center [616, 291] width 1140 height 28
click at [253, 286] on input "Common hop sedge/ CAREX LUPULILNA" at bounding box center [616, 291] width 1140 height 28
type input "Common hop sedge/ CAREX LUPULINA"
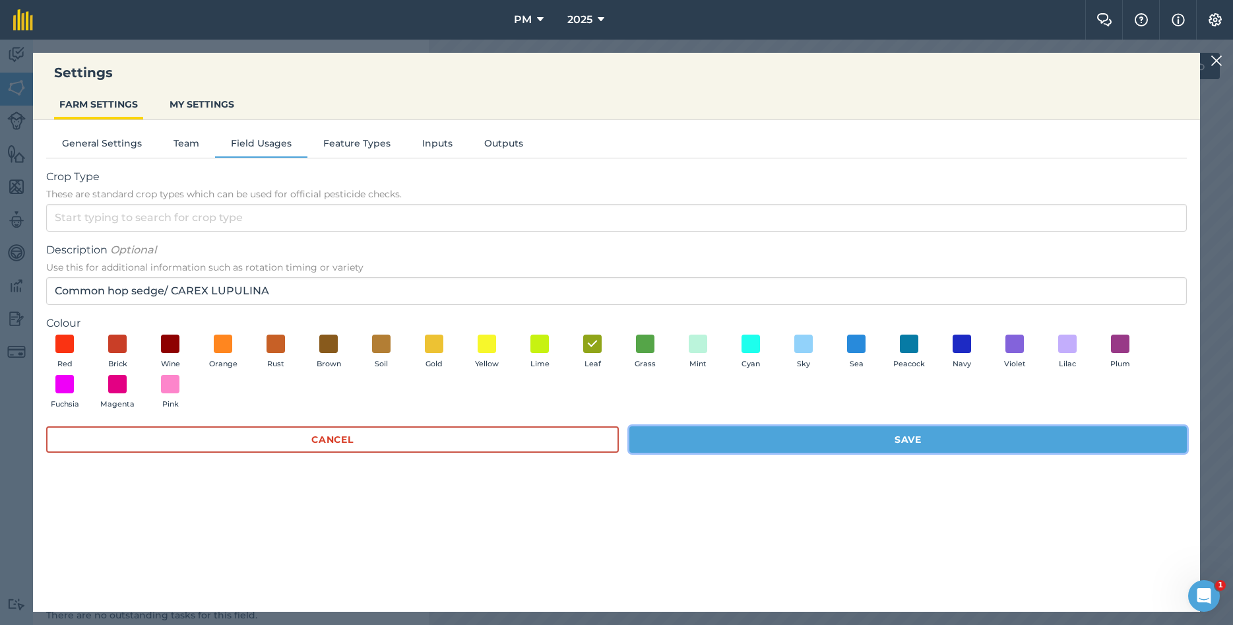
click at [820, 438] on button "Save" at bounding box center [907, 439] width 557 height 26
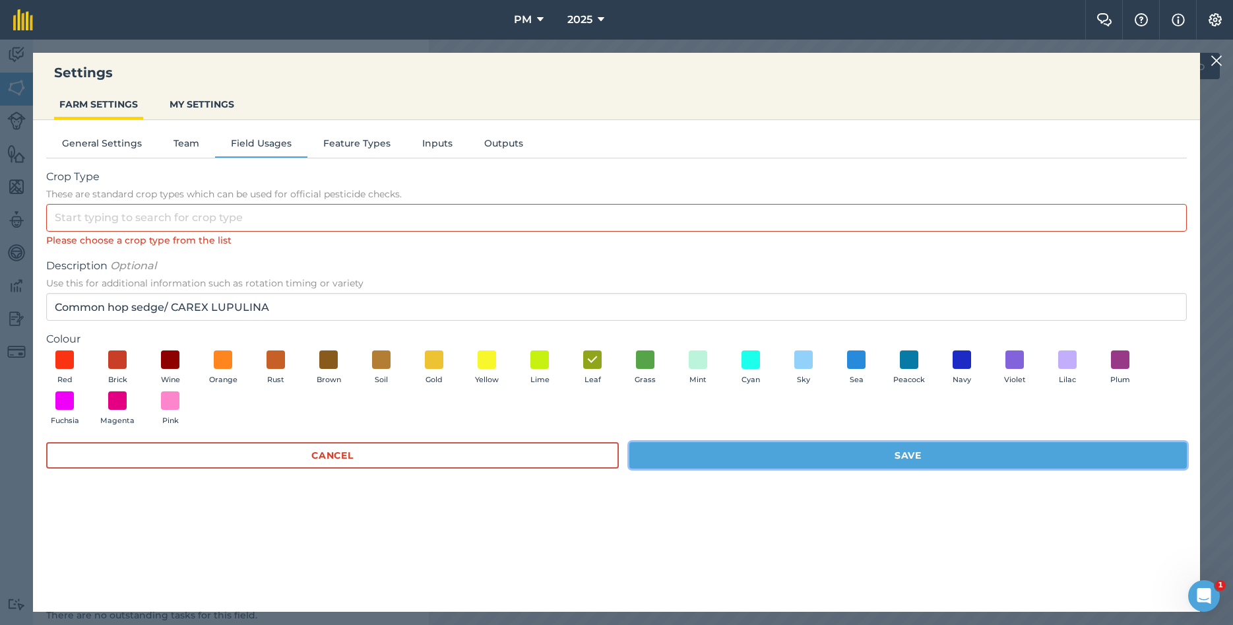
click at [846, 460] on button "Save" at bounding box center [907, 455] width 557 height 26
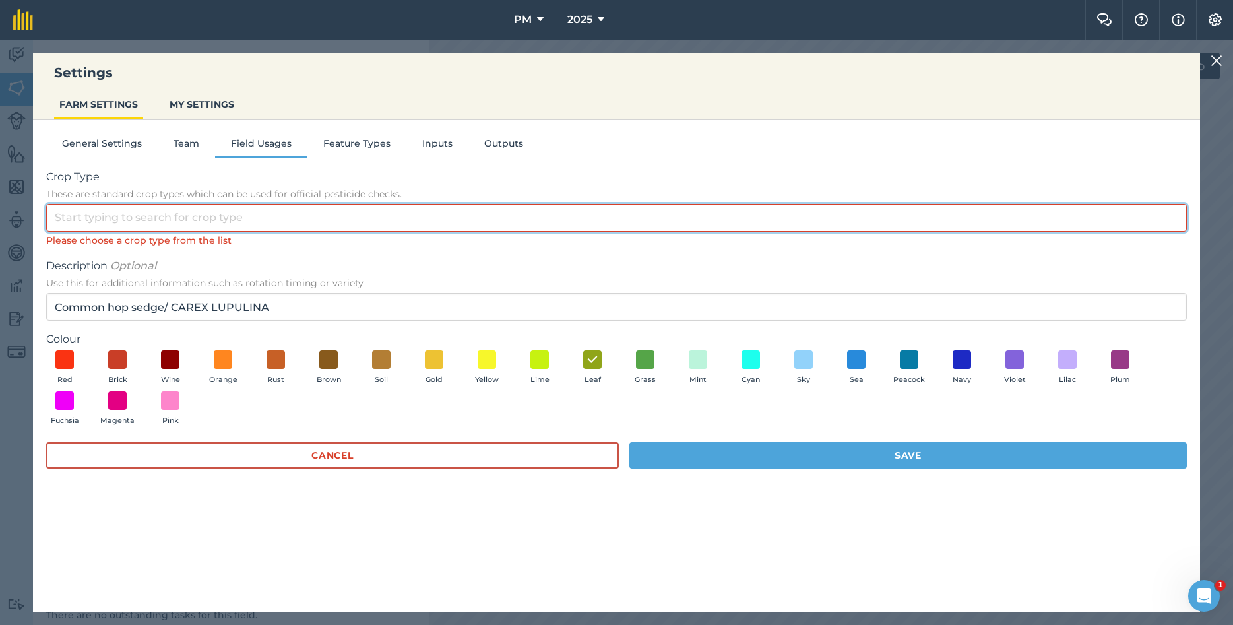
click at [120, 217] on input "Crop Type These are standard crop types which can be used for official pesticid…" at bounding box center [616, 218] width 1140 height 28
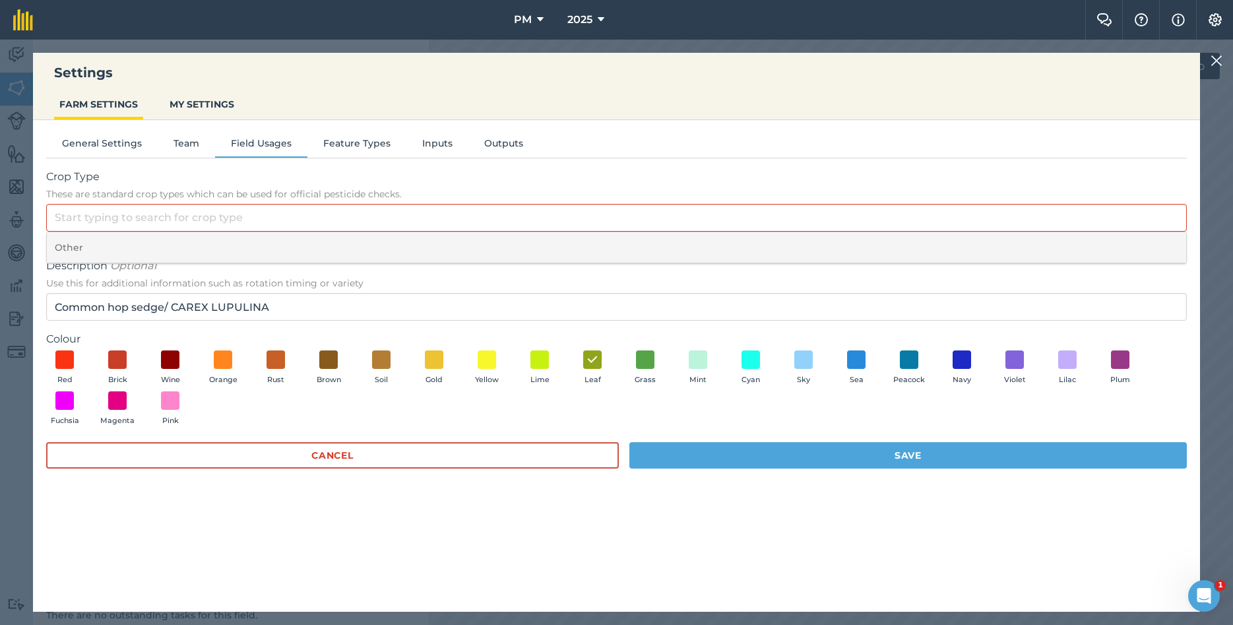
click at [101, 249] on li "Other" at bounding box center [616, 247] width 1139 height 31
type input "Other"
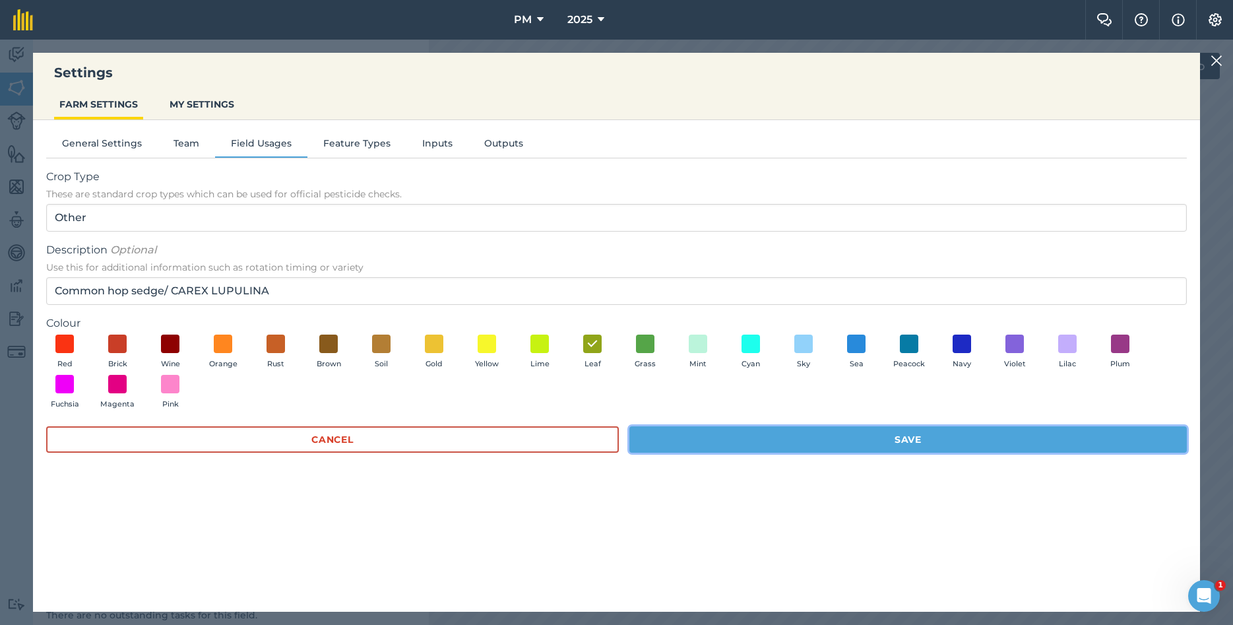
click at [887, 441] on button "Save" at bounding box center [907, 439] width 557 height 26
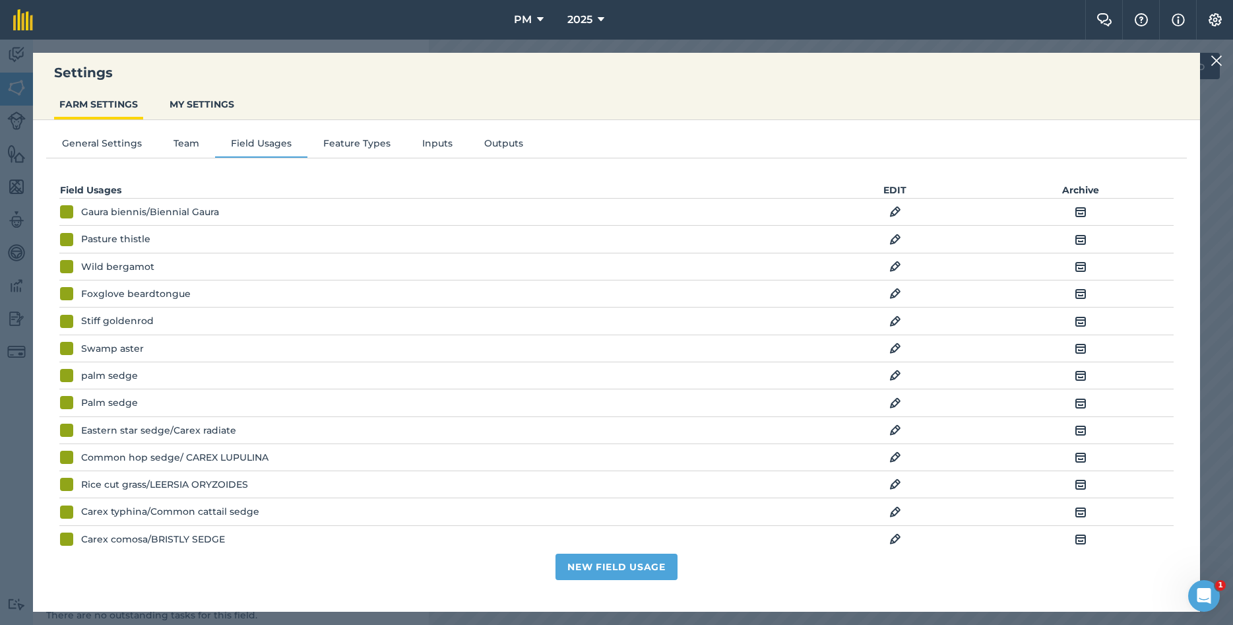
click at [1220, 60] on img at bounding box center [1216, 61] width 12 height 16
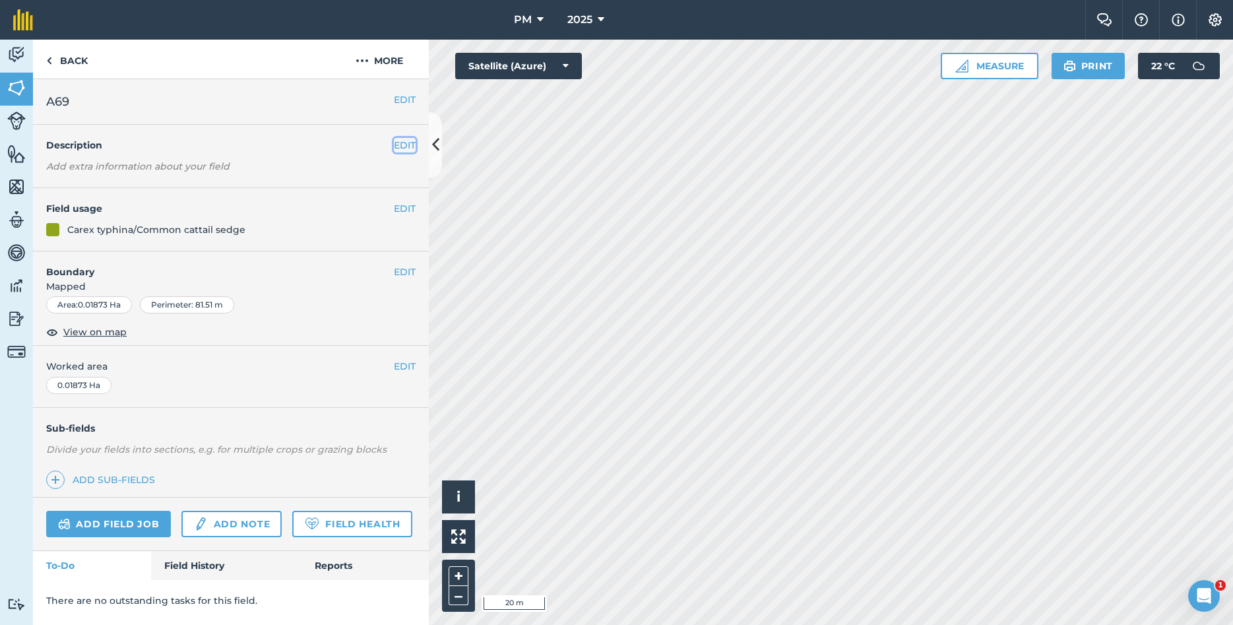
drag, startPoint x: 396, startPoint y: 144, endPoint x: 385, endPoint y: 142, distance: 12.0
click at [396, 144] on button "EDIT" at bounding box center [405, 145] width 22 height 15
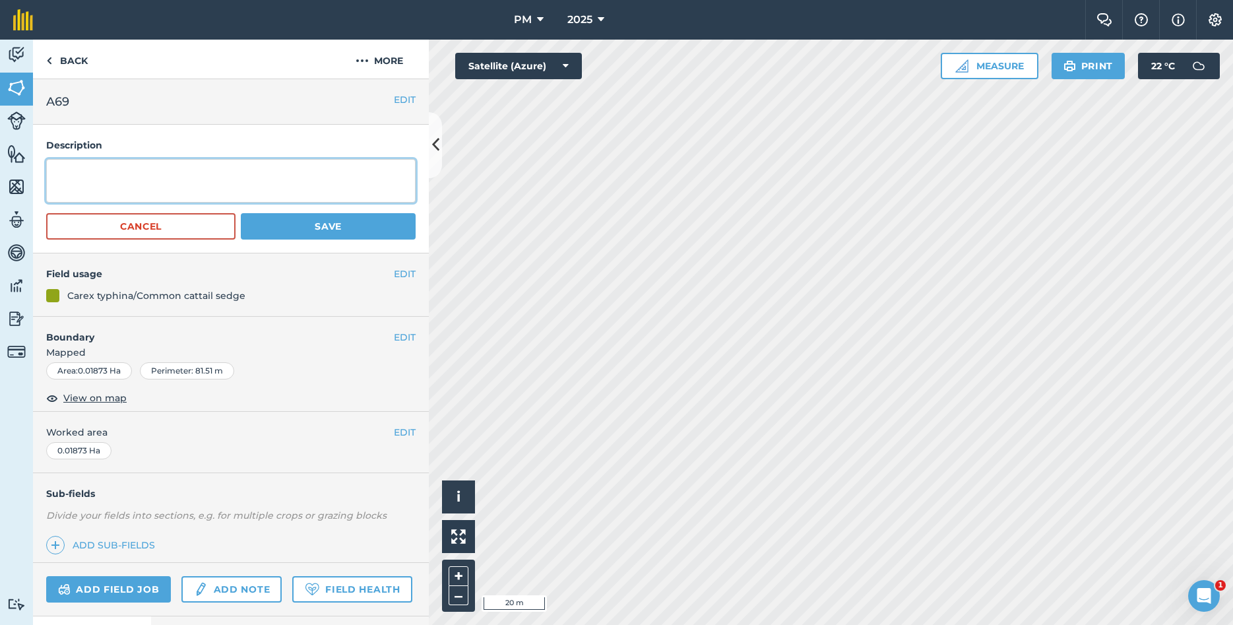
click at [171, 173] on textarea at bounding box center [230, 181] width 369 height 44
type textarea "YEAR PLANTED: 2021 [MEDICAL_DATA]: [PERSON_NAME],[GEOGRAPHIC_DATA]"
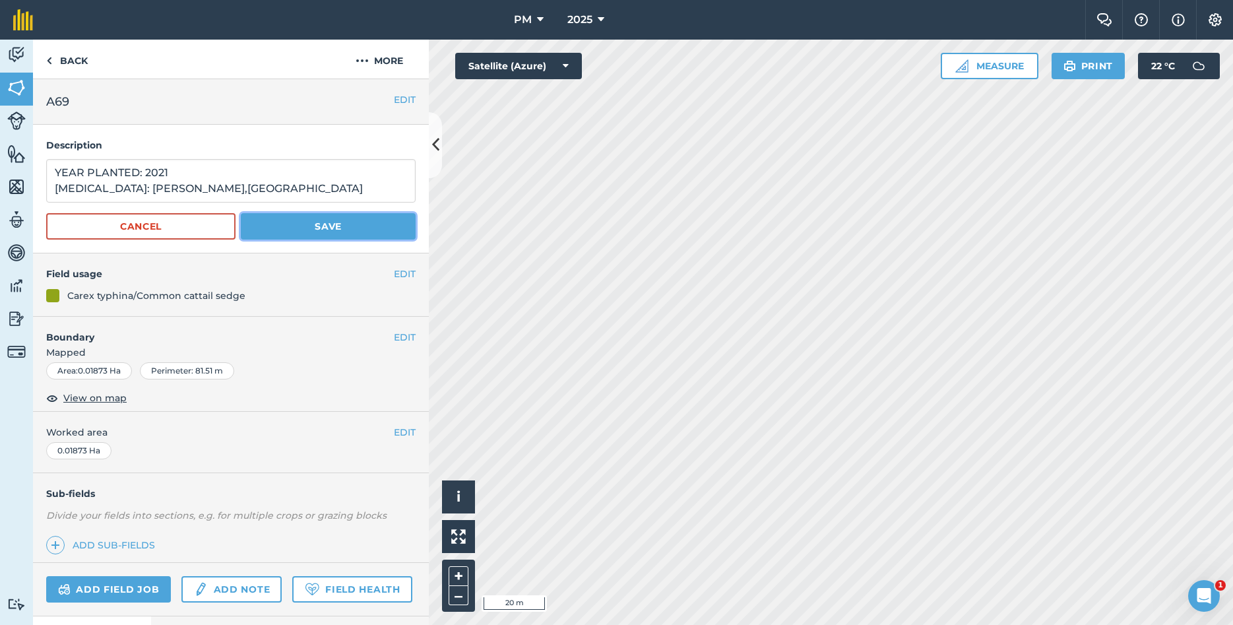
click at [306, 226] on button "Save" at bounding box center [328, 226] width 175 height 26
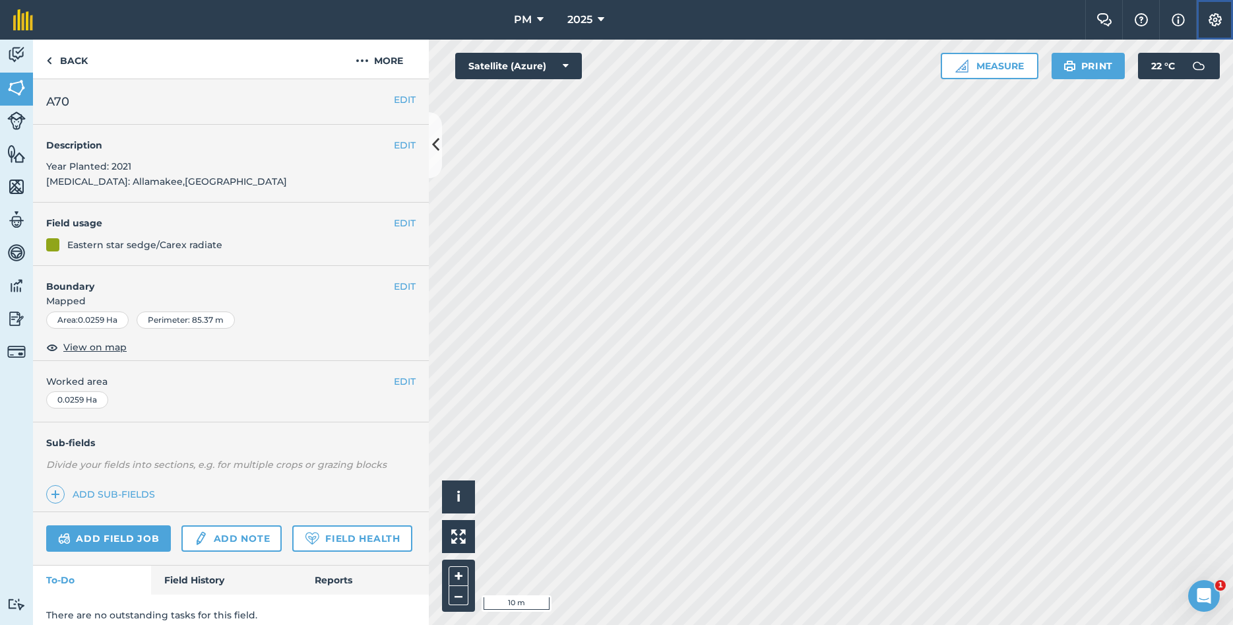
click at [1217, 21] on img at bounding box center [1215, 19] width 16 height 13
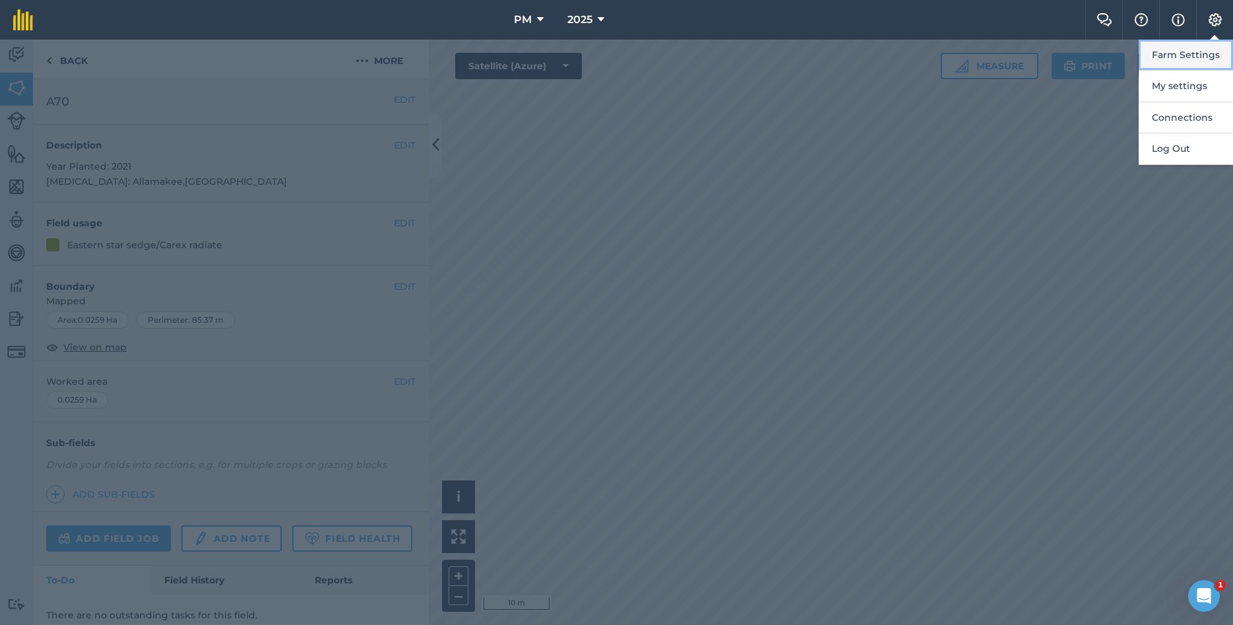
click at [1208, 55] on button "Farm Settings" at bounding box center [1185, 55] width 94 height 31
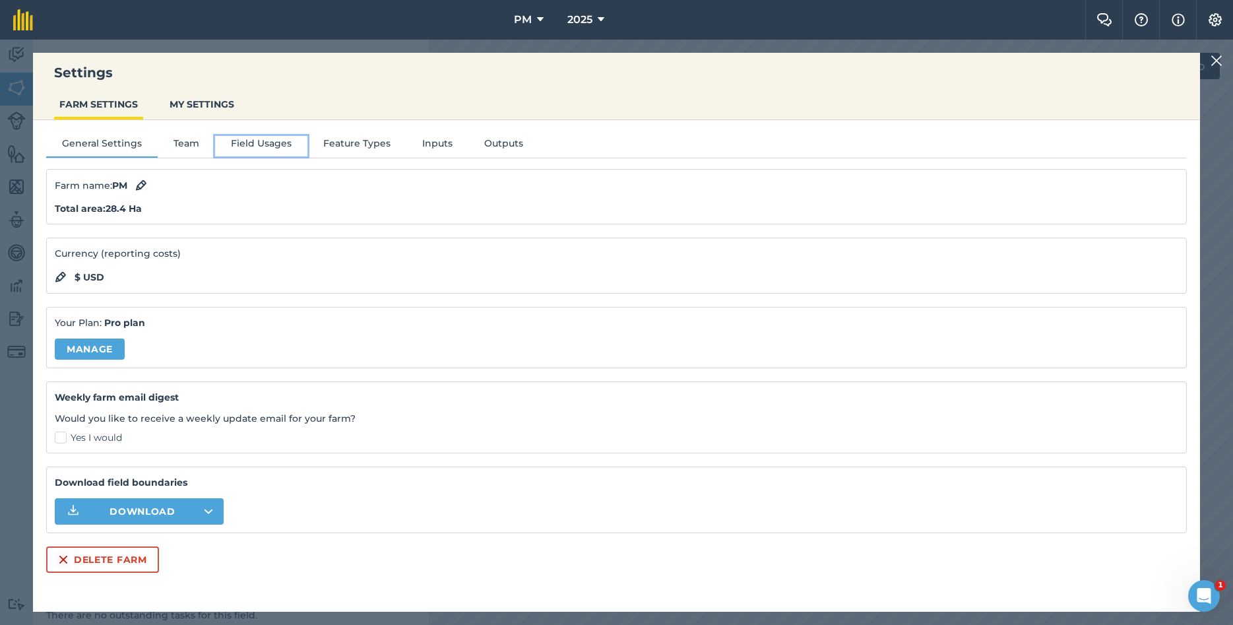
click at [274, 144] on button "Field Usages" at bounding box center [261, 146] width 92 height 20
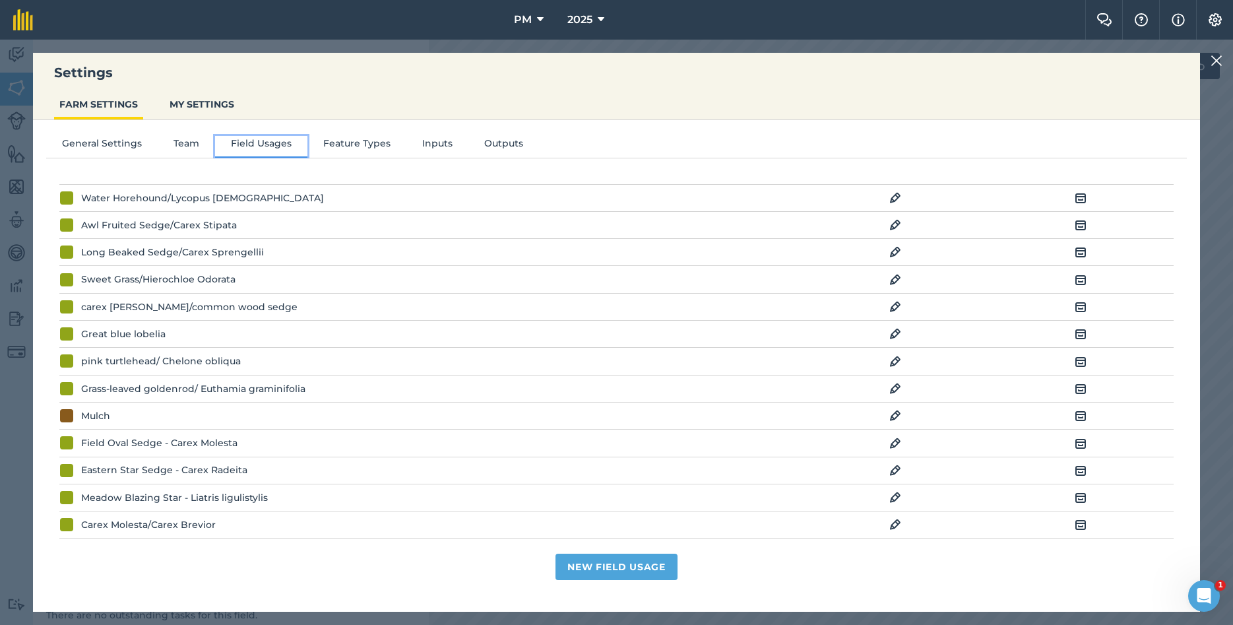
scroll to position [997, 0]
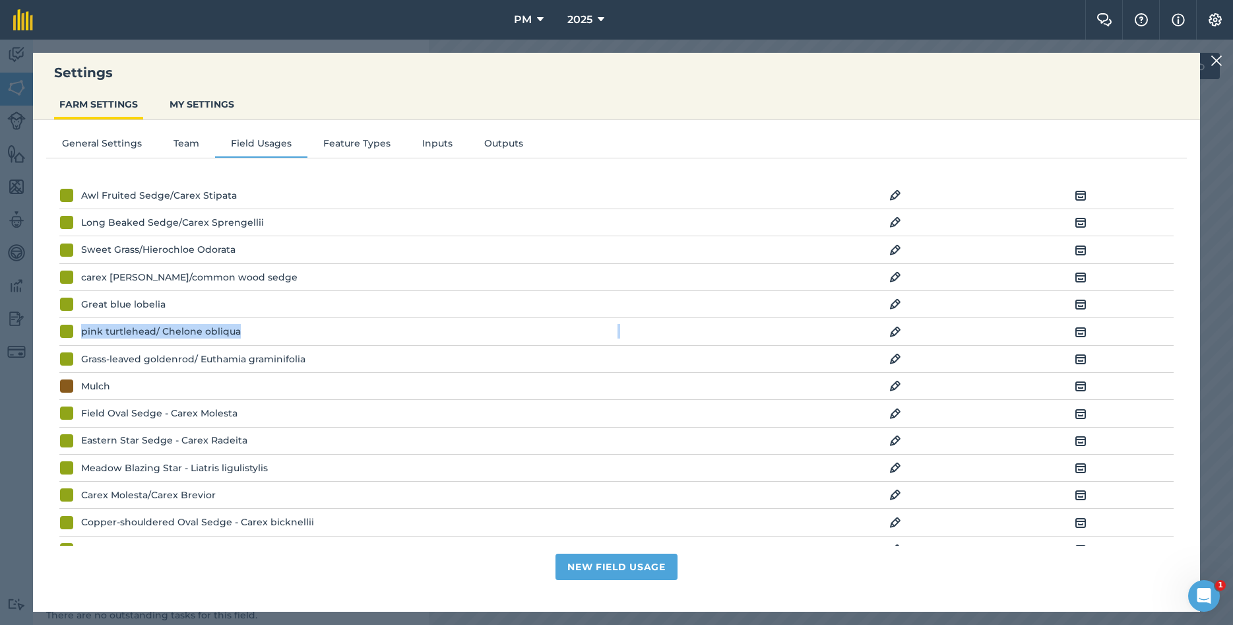
drag, startPoint x: 660, startPoint y: 63, endPoint x: 682, endPoint y: 288, distance: 226.0
click at [768, 346] on div "Settings FARM SETTINGS MY SETTINGS General Settings Team Field Usages Feature T…" at bounding box center [616, 332] width 1167 height 559
click at [1218, 62] on img at bounding box center [1216, 61] width 12 height 16
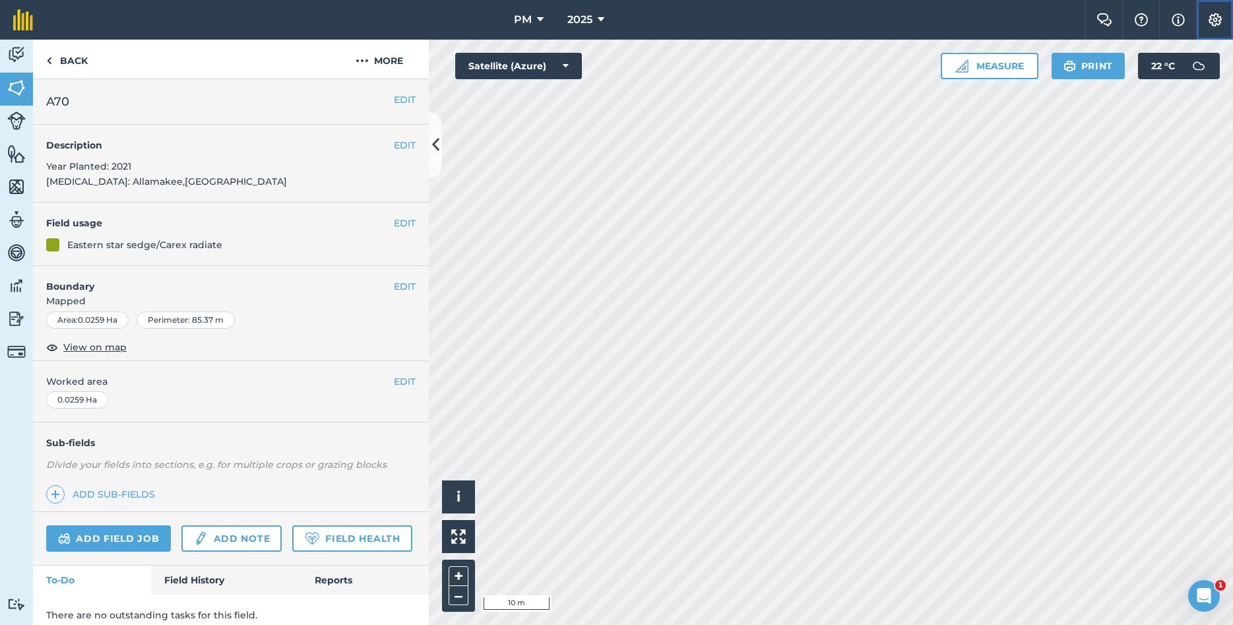
click at [1208, 13] on img at bounding box center [1215, 19] width 16 height 13
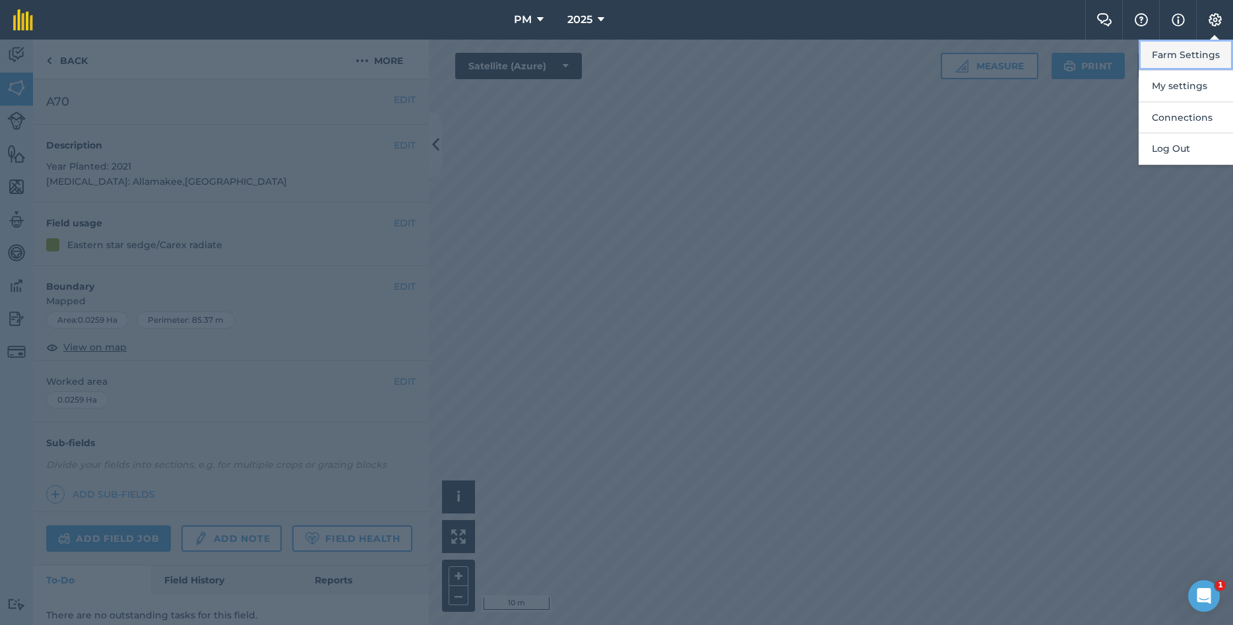
click at [1173, 56] on button "Farm Settings" at bounding box center [1185, 55] width 94 height 31
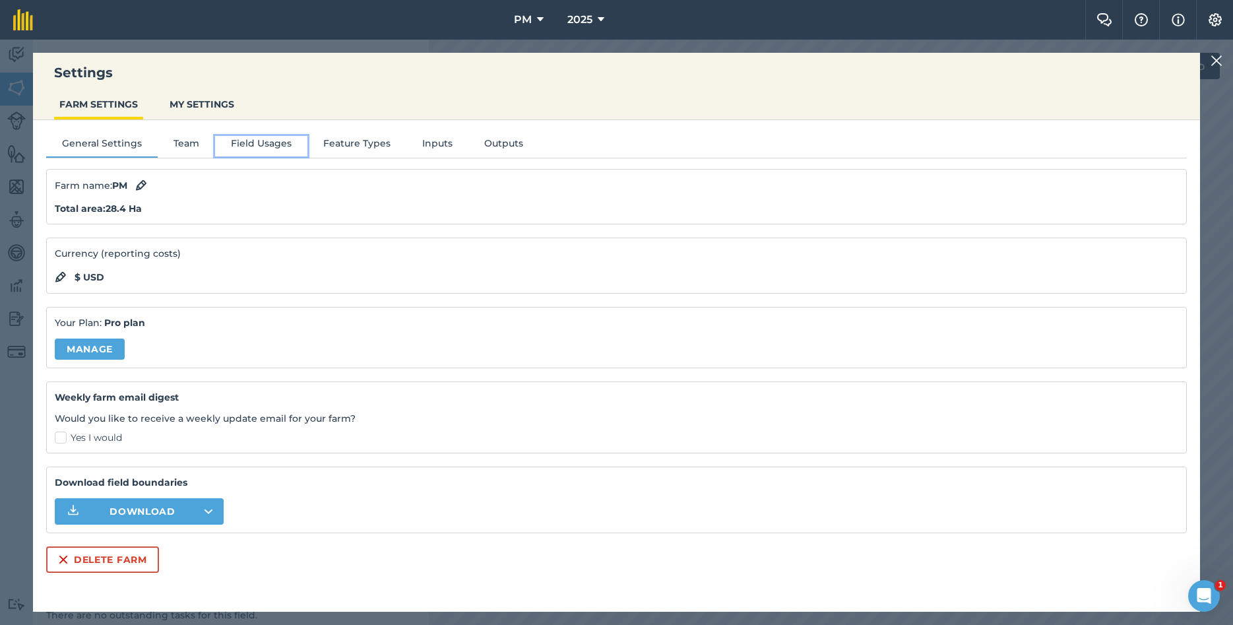
click at [274, 142] on button "Field Usages" at bounding box center [261, 146] width 92 height 20
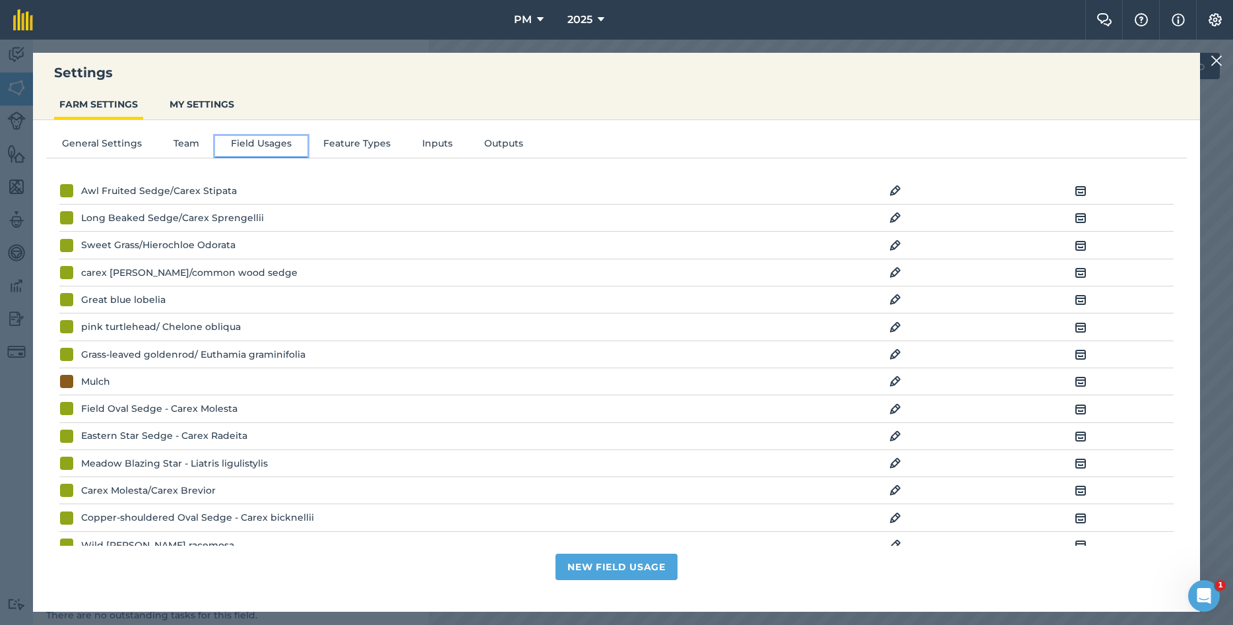
scroll to position [1069, 0]
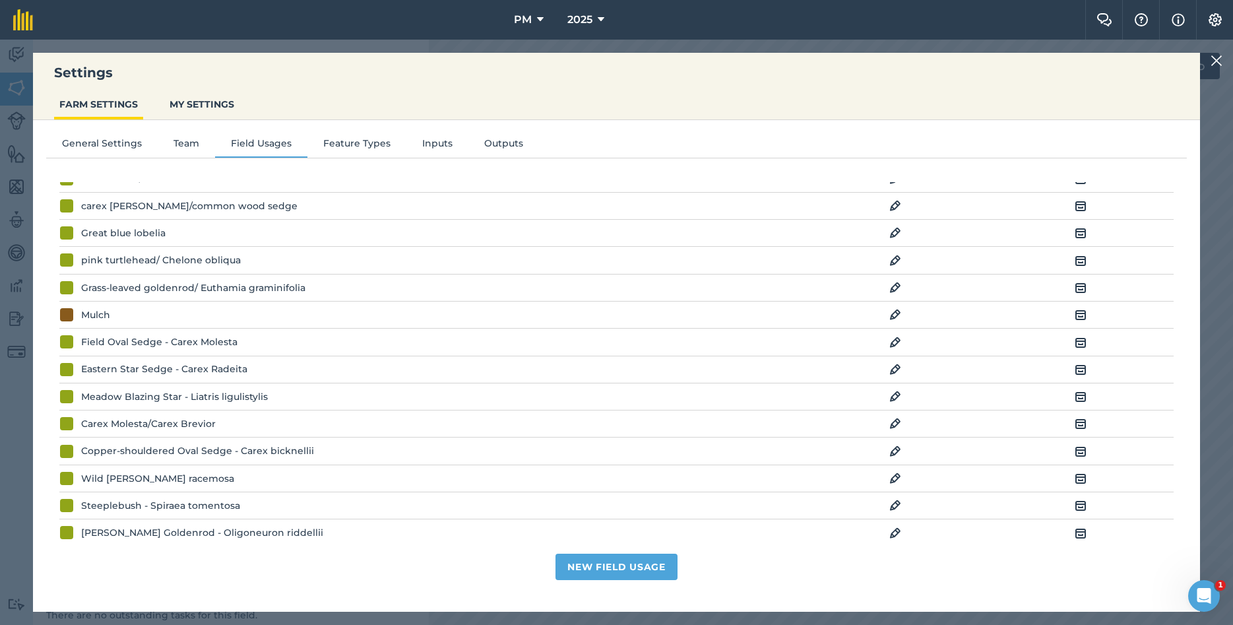
click at [892, 377] on img at bounding box center [895, 369] width 12 height 16
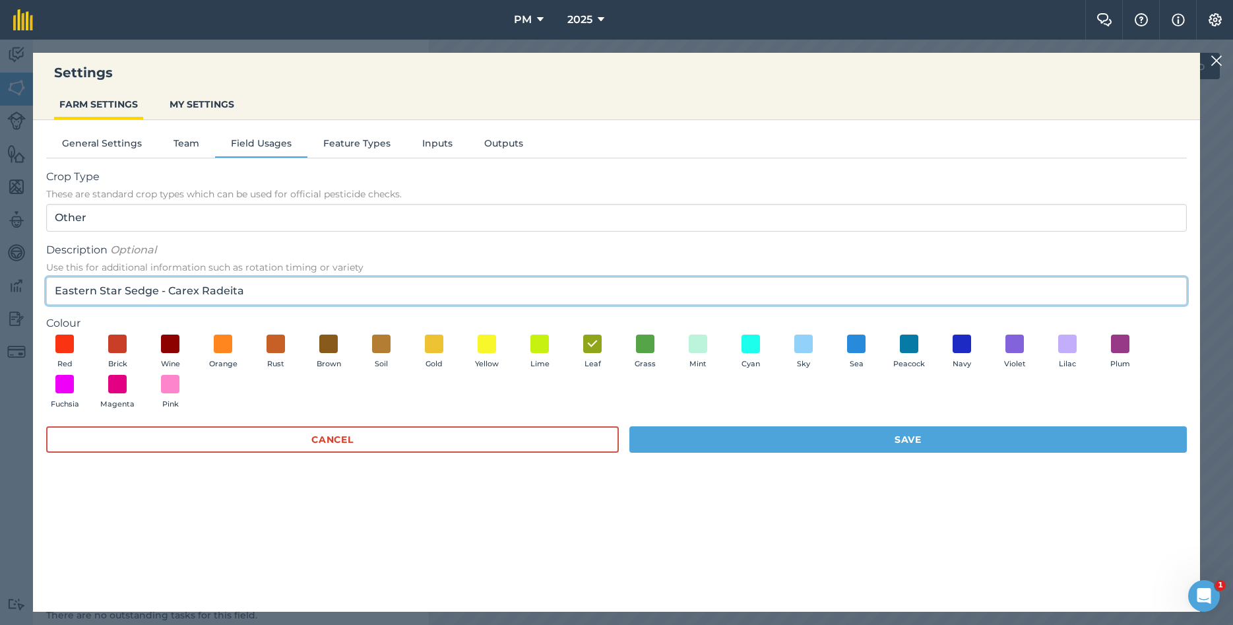
click at [280, 296] on input "Eastern Star Sedge - Carex Radeita" at bounding box center [616, 291] width 1140 height 28
type input "Eastern Star Sedge - Carex Radiata"
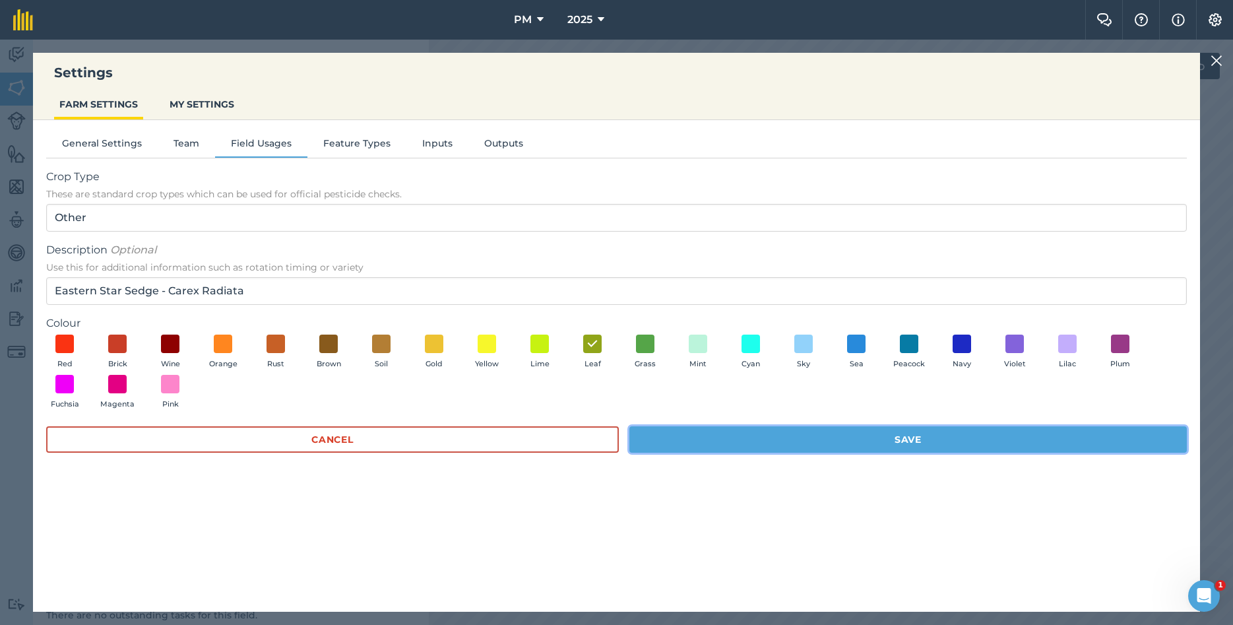
click at [709, 437] on button "Save" at bounding box center [907, 439] width 557 height 26
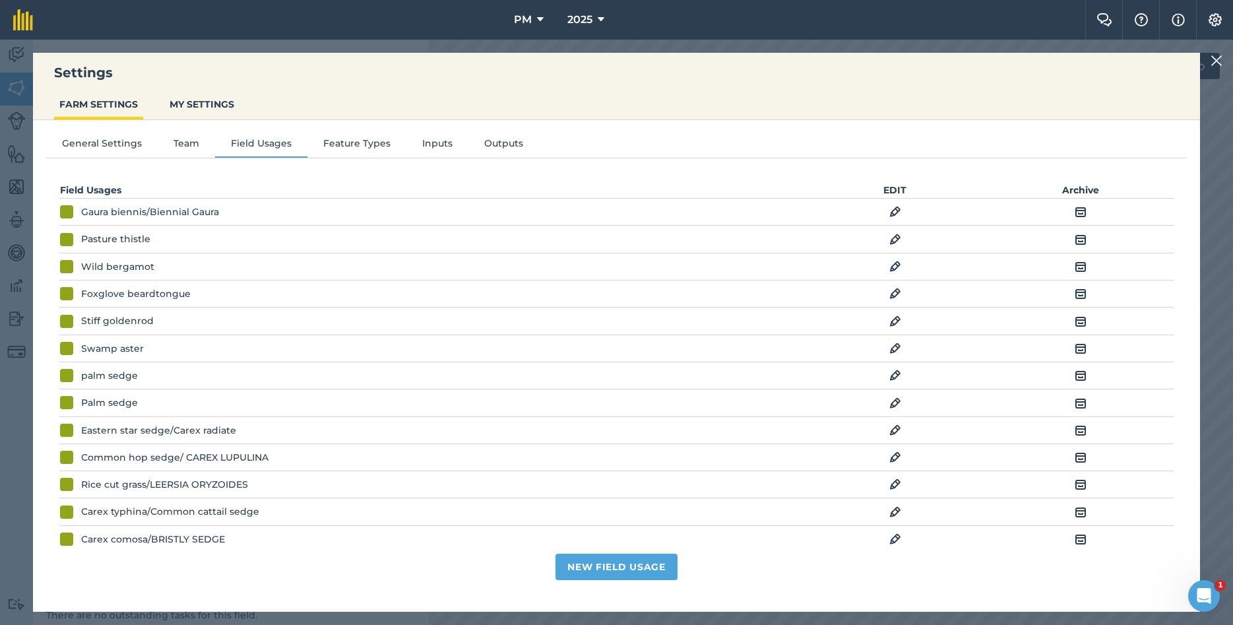
click at [1218, 54] on img at bounding box center [1216, 61] width 12 height 16
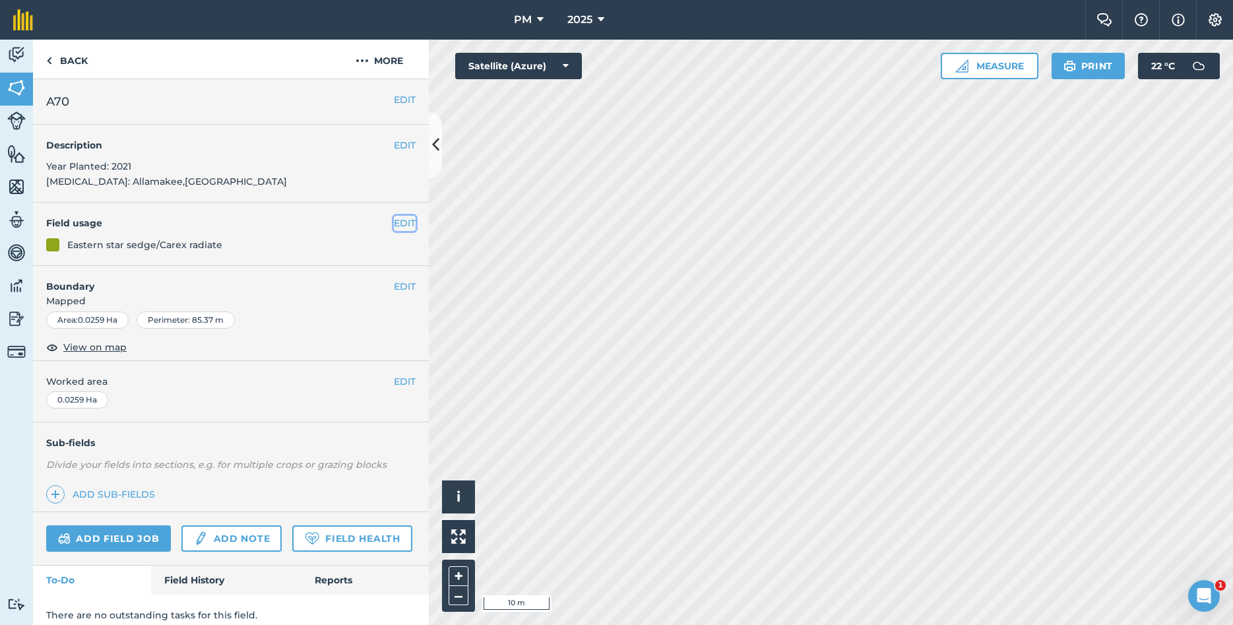
click at [404, 220] on button "EDIT" at bounding box center [405, 223] width 22 height 15
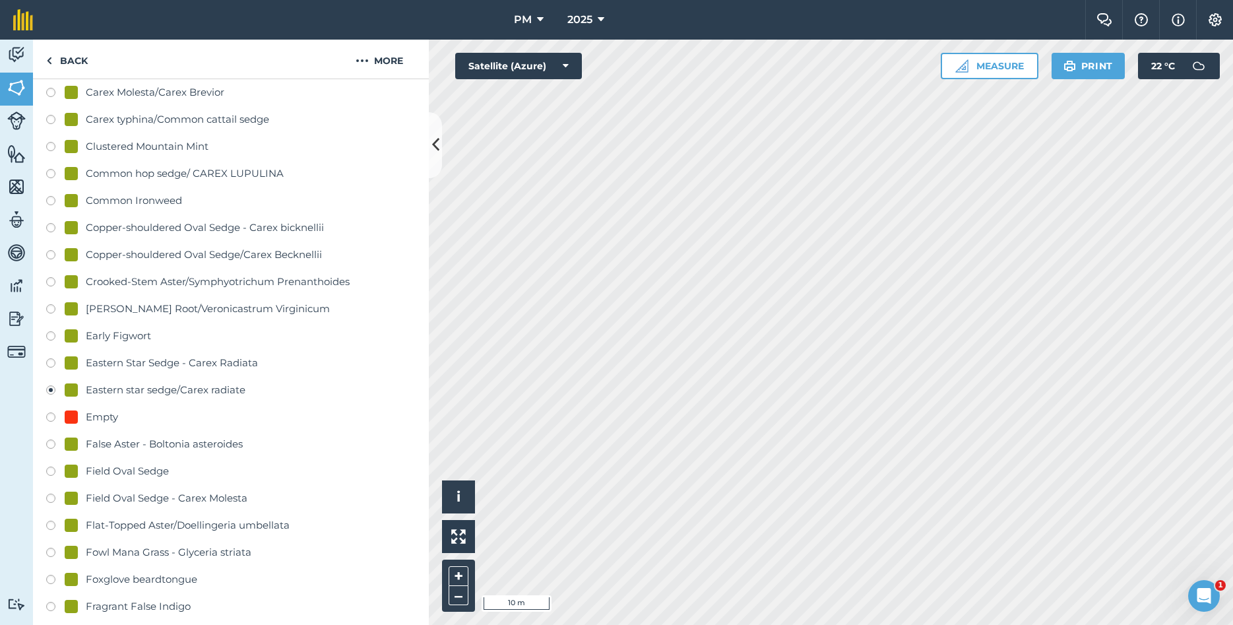
scroll to position [570, 0]
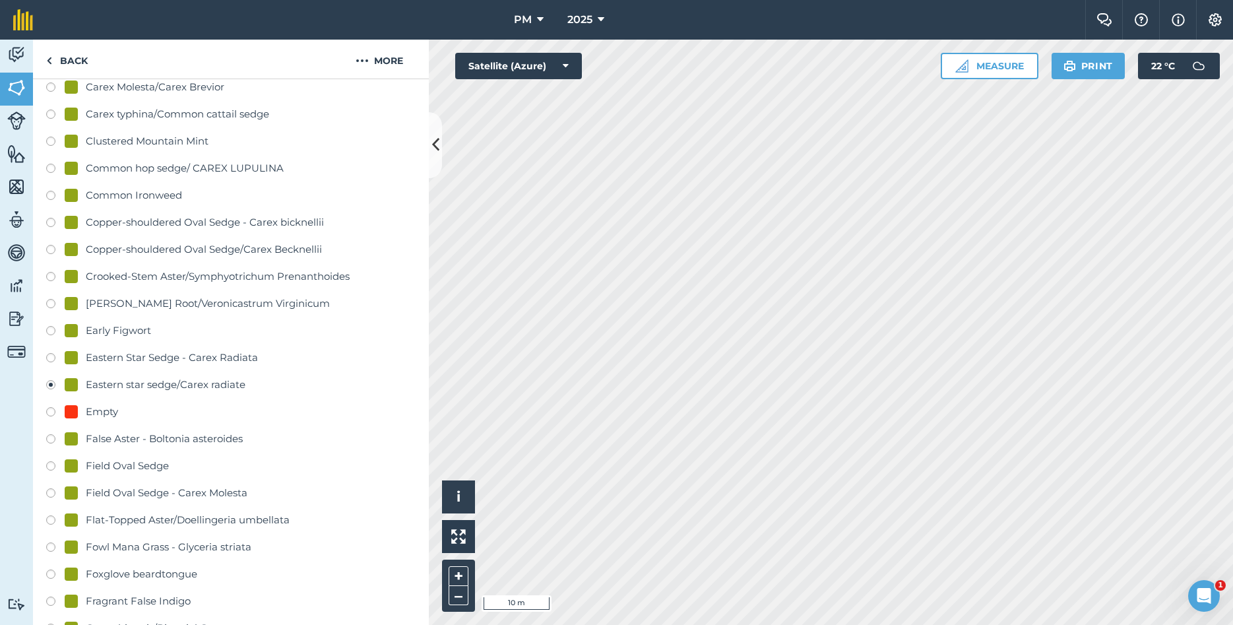
click at [54, 360] on label at bounding box center [55, 359] width 18 height 13
radio input "true"
radio input "false"
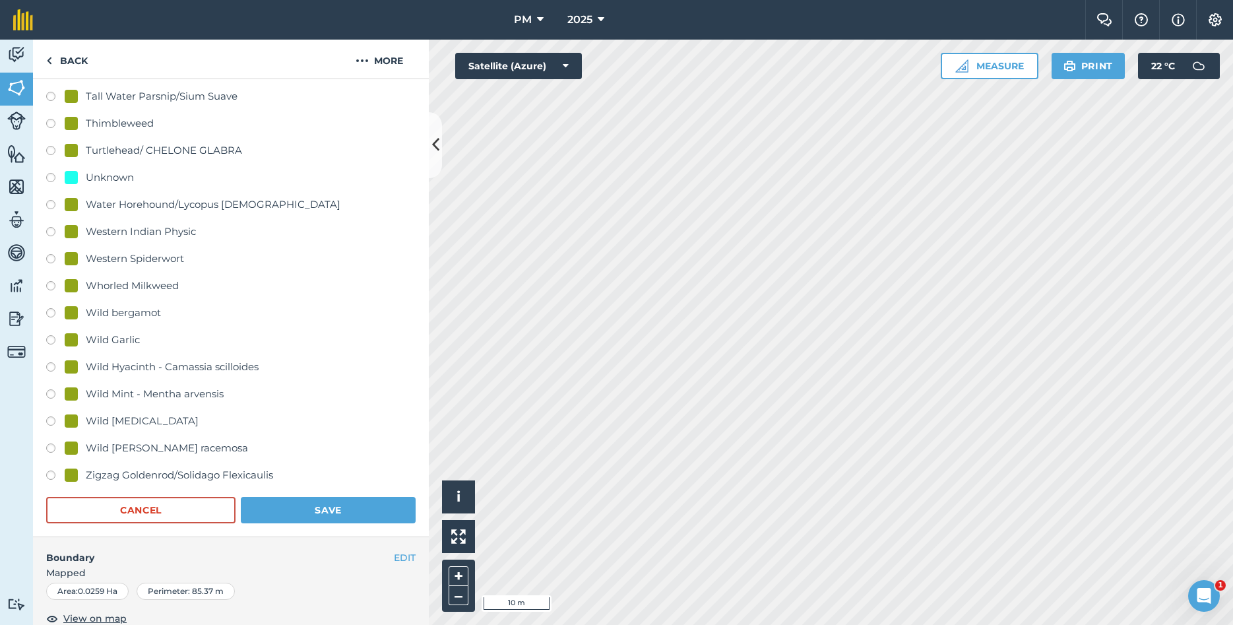
scroll to position [3061, 0]
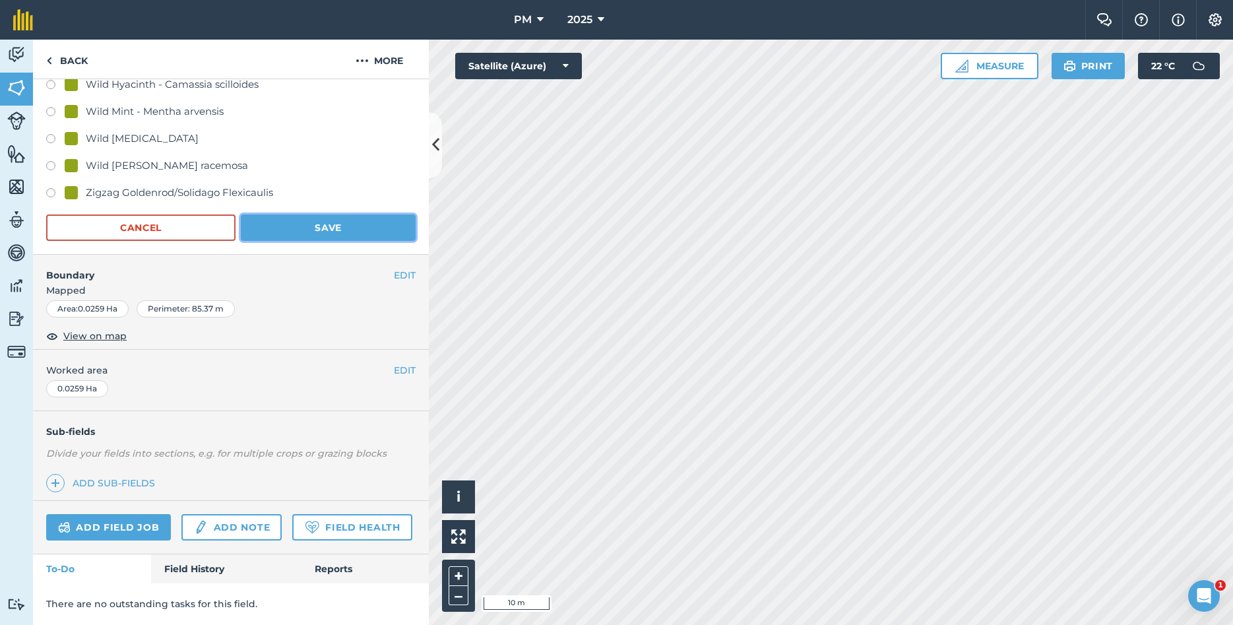
click at [346, 237] on button "Save" at bounding box center [328, 227] width 175 height 26
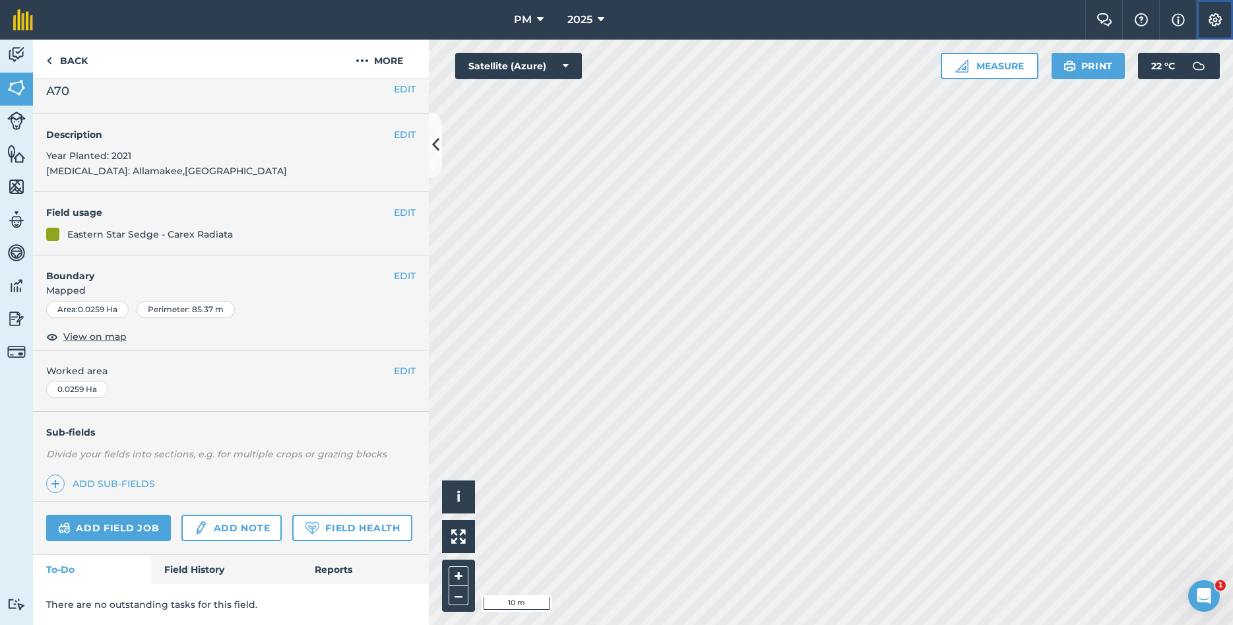
click at [1222, 14] on img at bounding box center [1215, 19] width 16 height 13
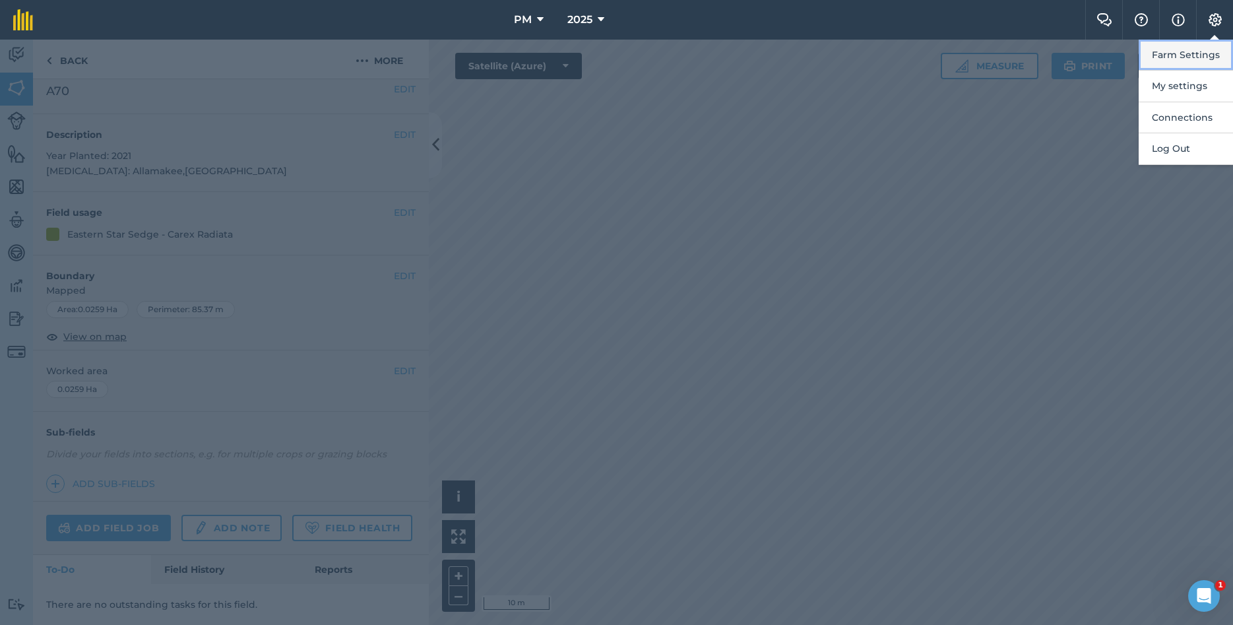
click at [1158, 57] on button "Farm Settings" at bounding box center [1185, 55] width 94 height 31
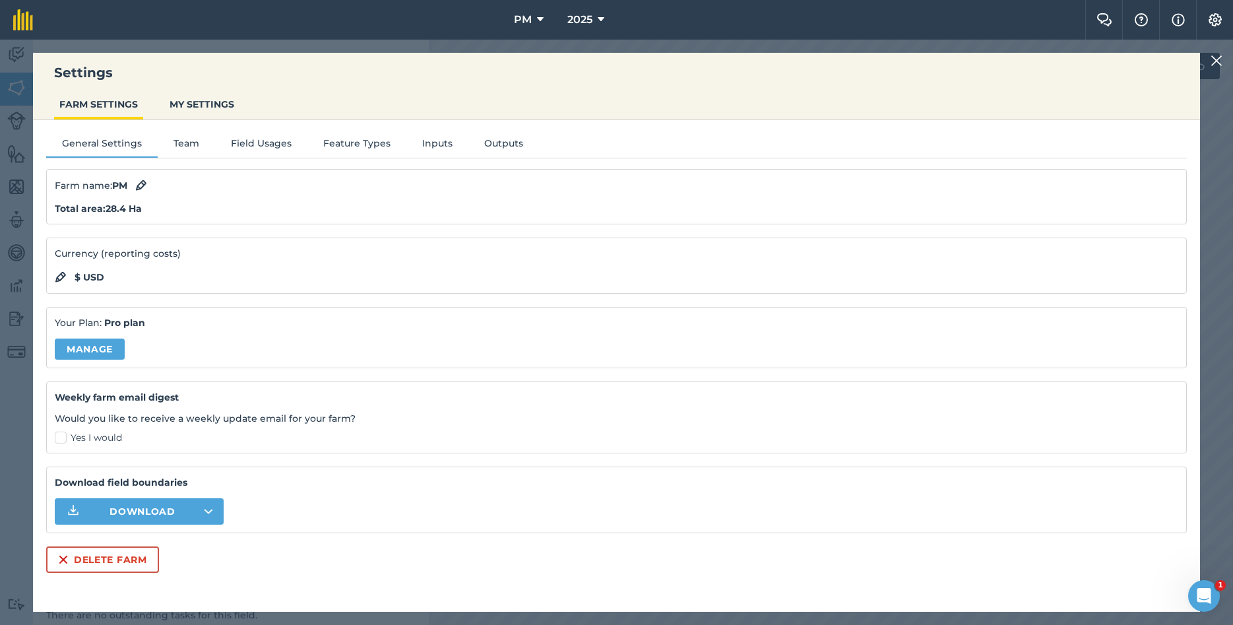
scroll to position [11, 0]
click at [251, 143] on button "Field Usages" at bounding box center [261, 146] width 92 height 20
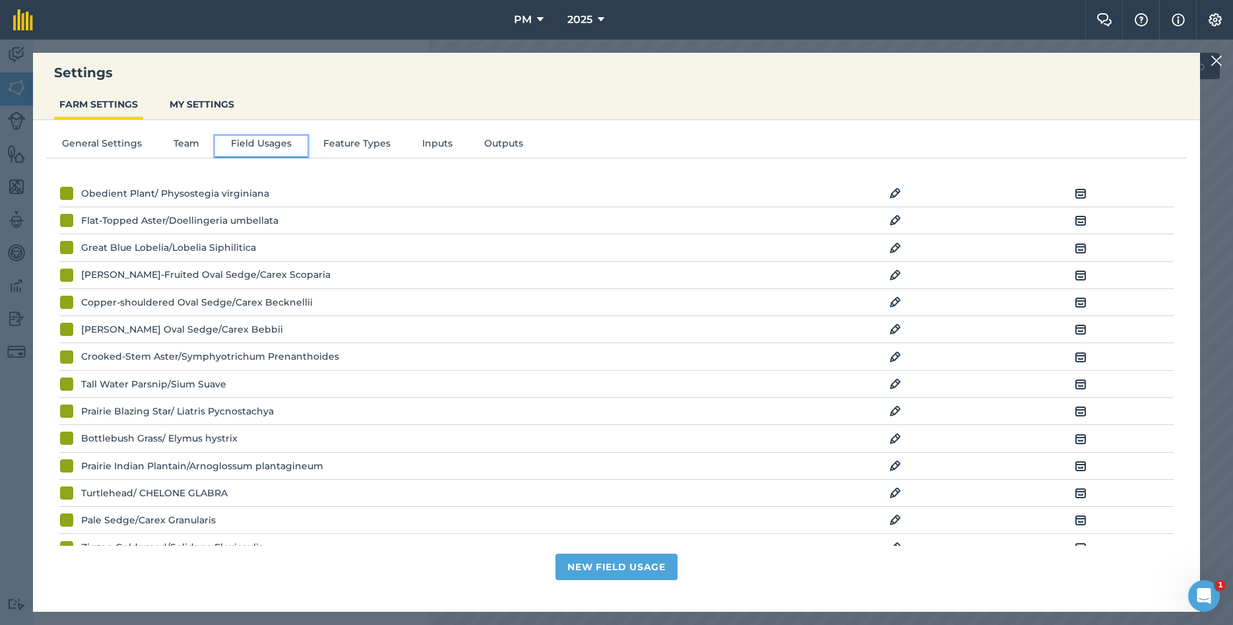
scroll to position [0, 0]
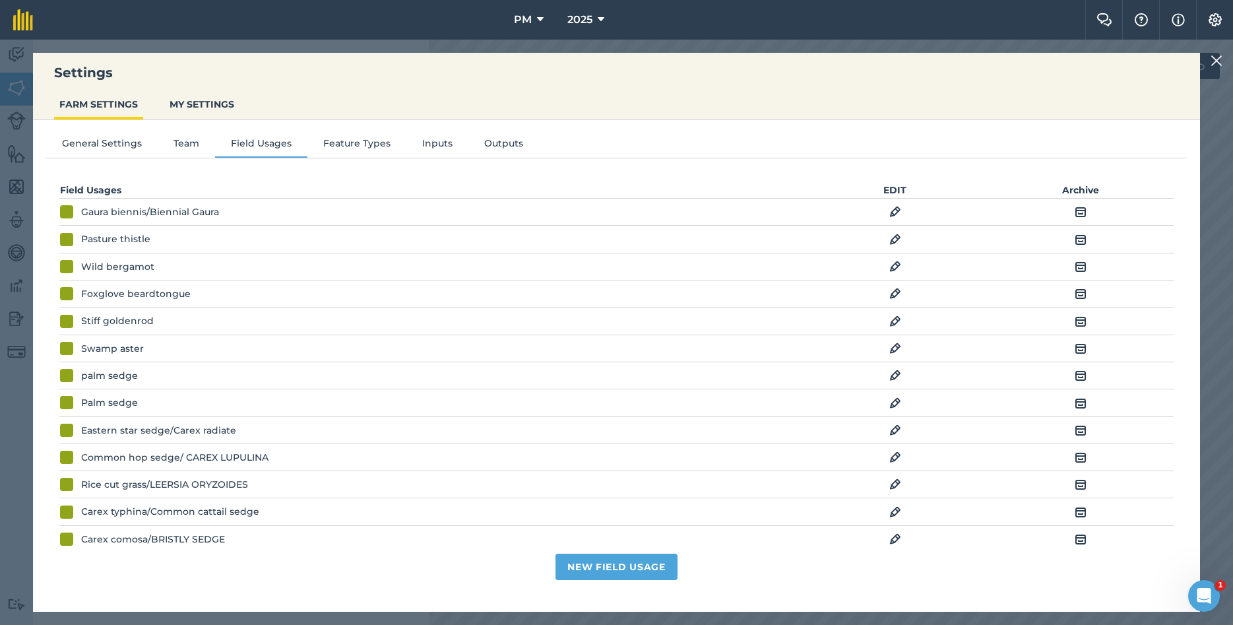
click at [892, 402] on img at bounding box center [895, 403] width 12 height 16
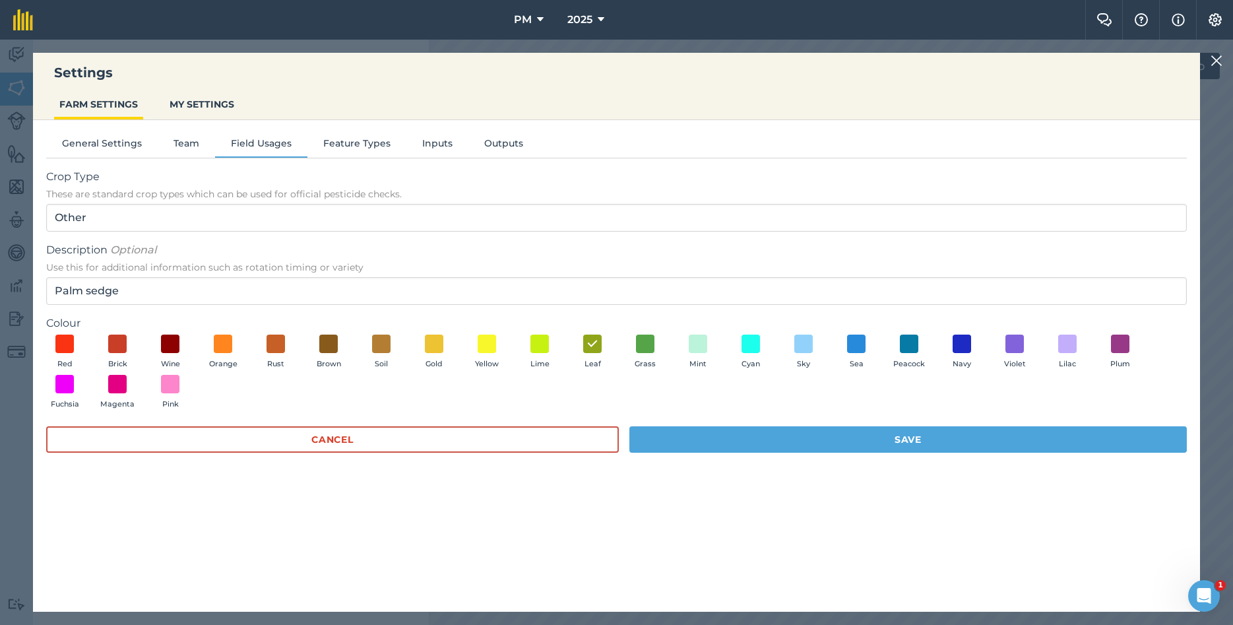
click at [1217, 63] on img at bounding box center [1216, 61] width 12 height 16
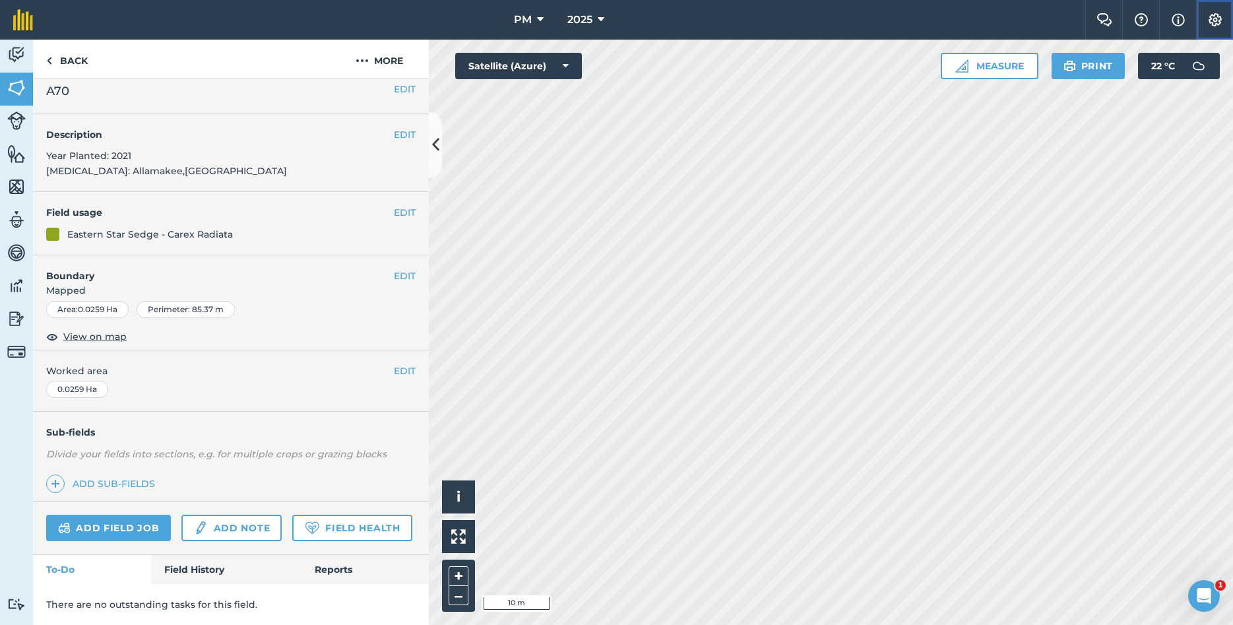
click at [1208, 20] on img at bounding box center [1215, 19] width 16 height 13
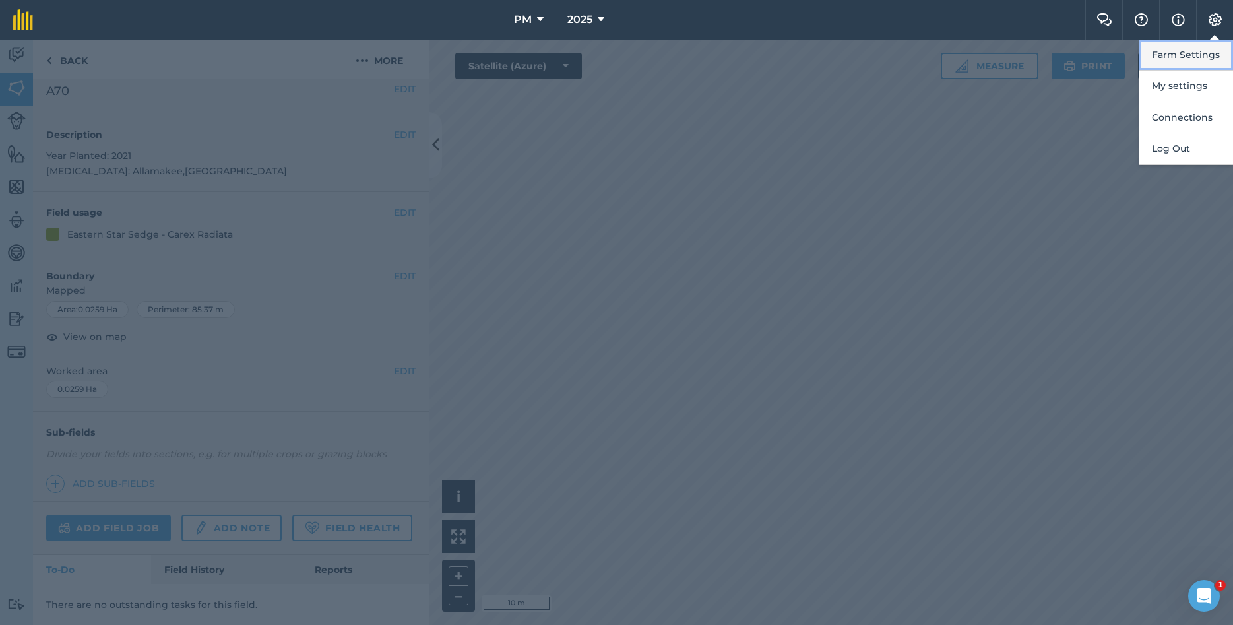
click at [1170, 61] on button "Farm Settings" at bounding box center [1185, 55] width 94 height 31
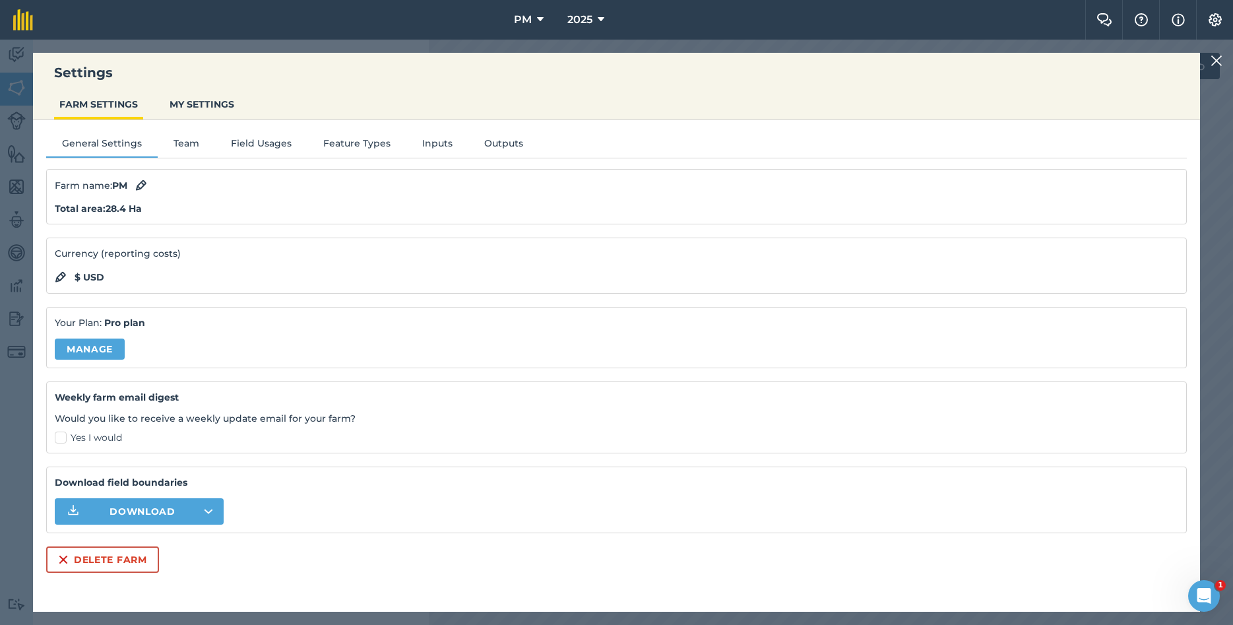
click at [1217, 59] on img at bounding box center [1216, 61] width 12 height 16
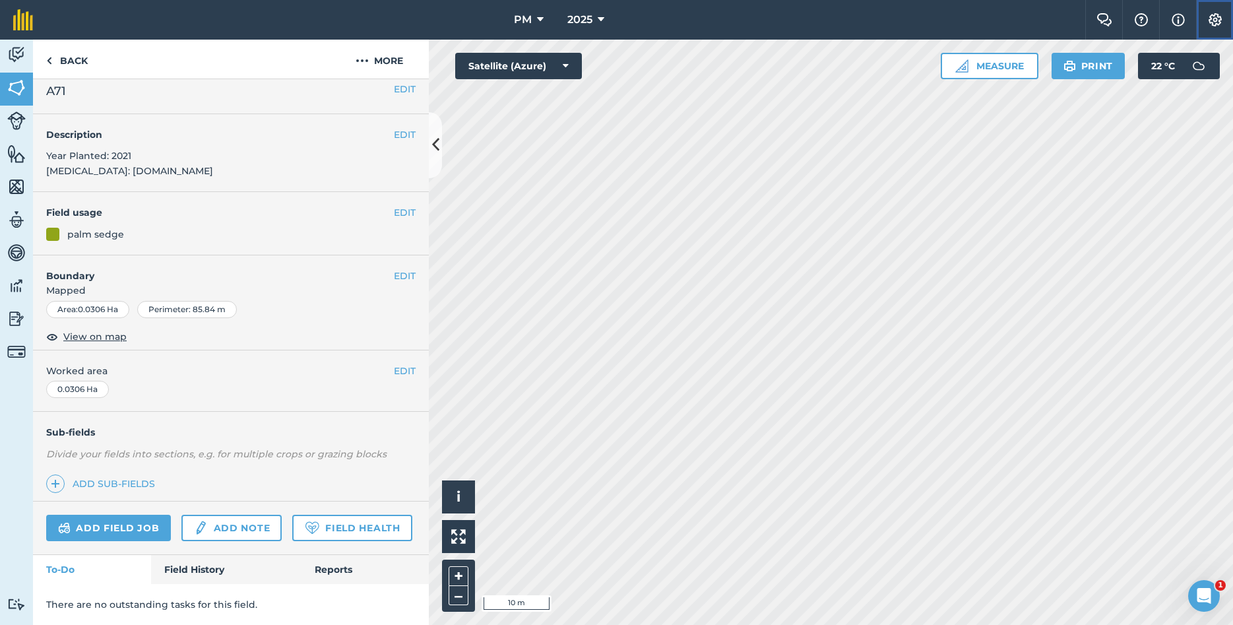
click at [1221, 18] on img at bounding box center [1215, 19] width 16 height 13
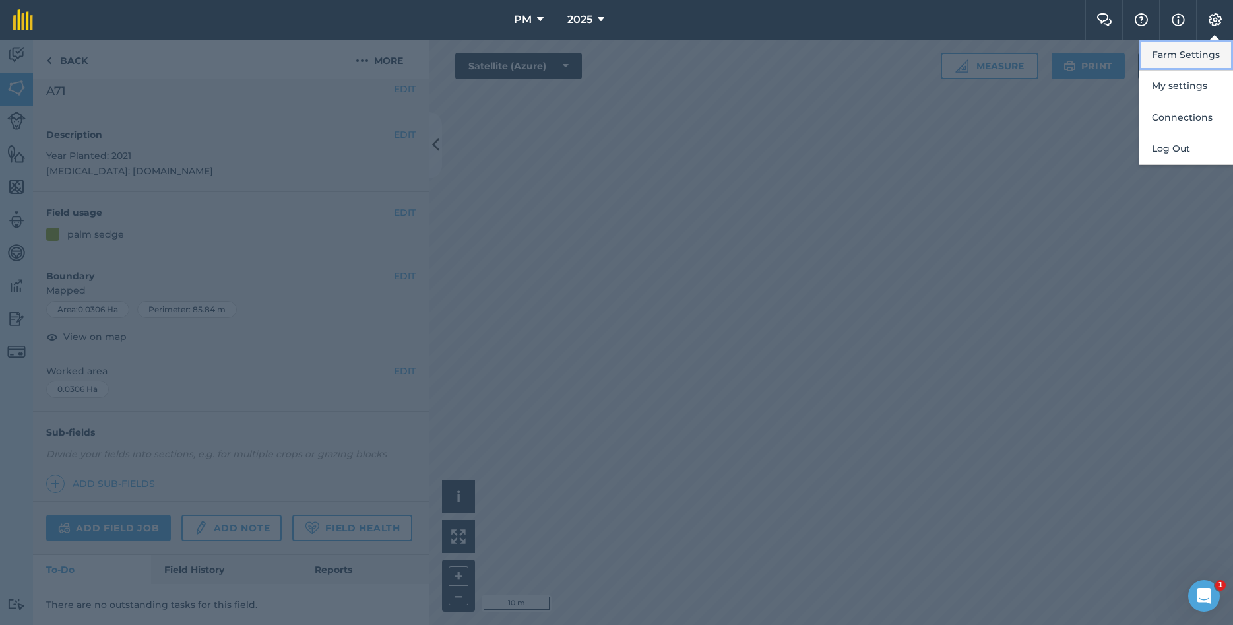
click at [1185, 54] on button "Farm Settings" at bounding box center [1185, 55] width 94 height 31
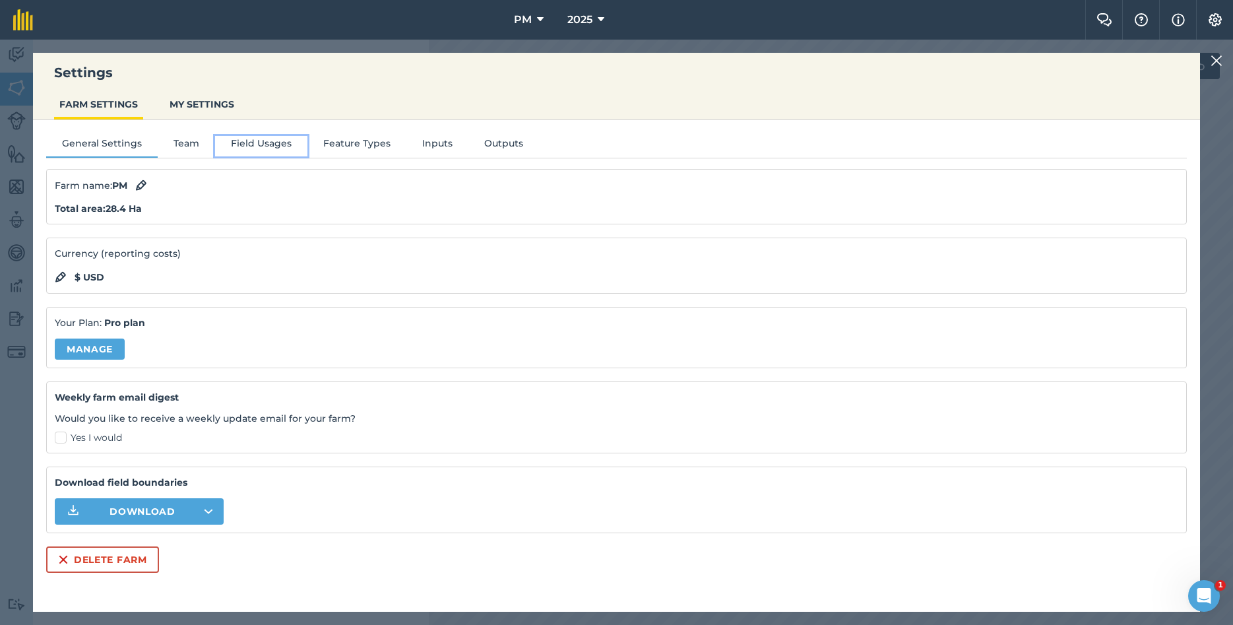
click at [258, 139] on button "Field Usages" at bounding box center [261, 146] width 92 height 20
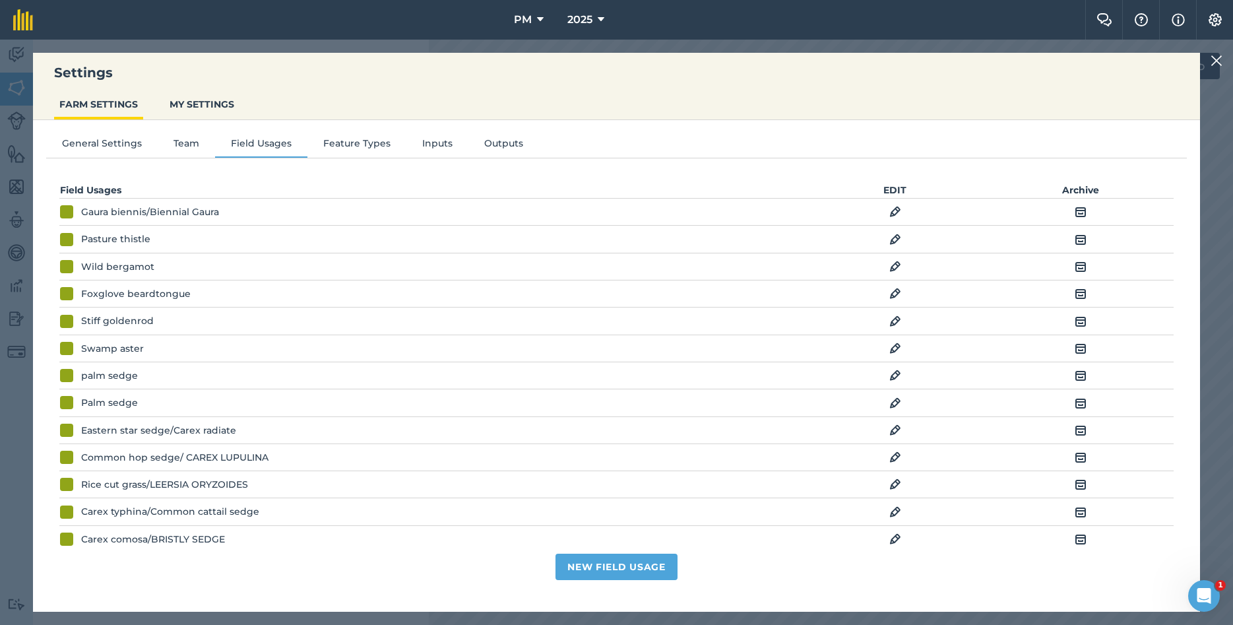
click at [897, 375] on img at bounding box center [895, 375] width 12 height 16
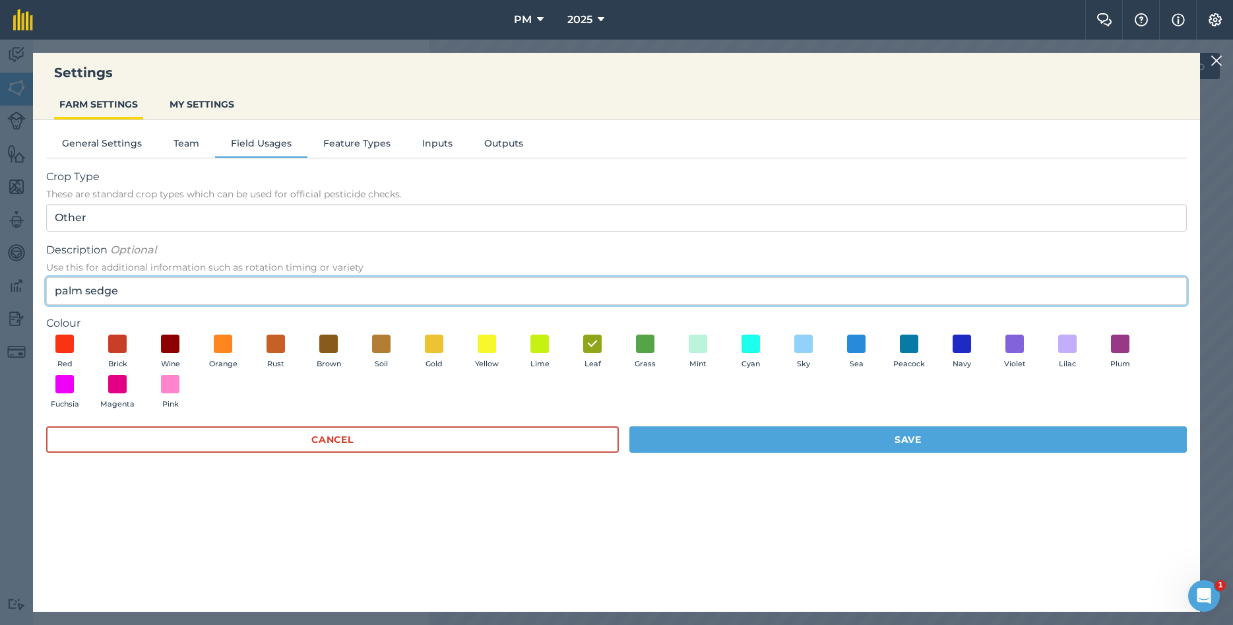
click at [177, 294] on input "palm sedge" at bounding box center [616, 291] width 1140 height 28
paste input "Carex muskingumensis"
type input "palm sedge/ Carex muskingumensis"
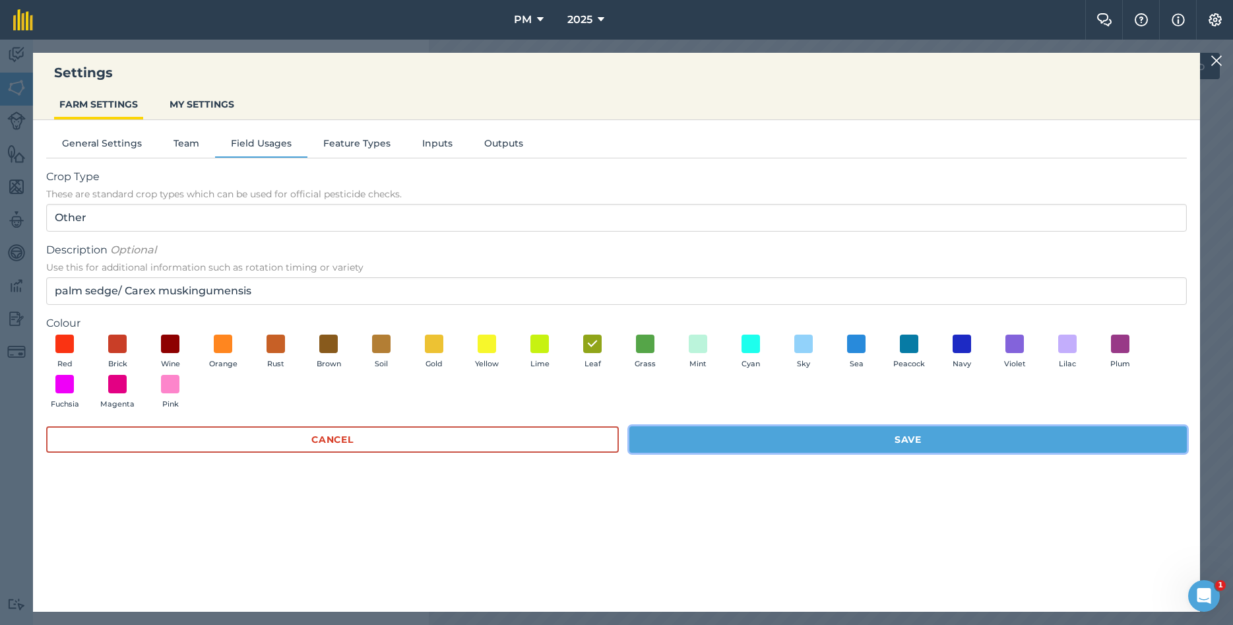
click at [697, 451] on button "Save" at bounding box center [907, 439] width 557 height 26
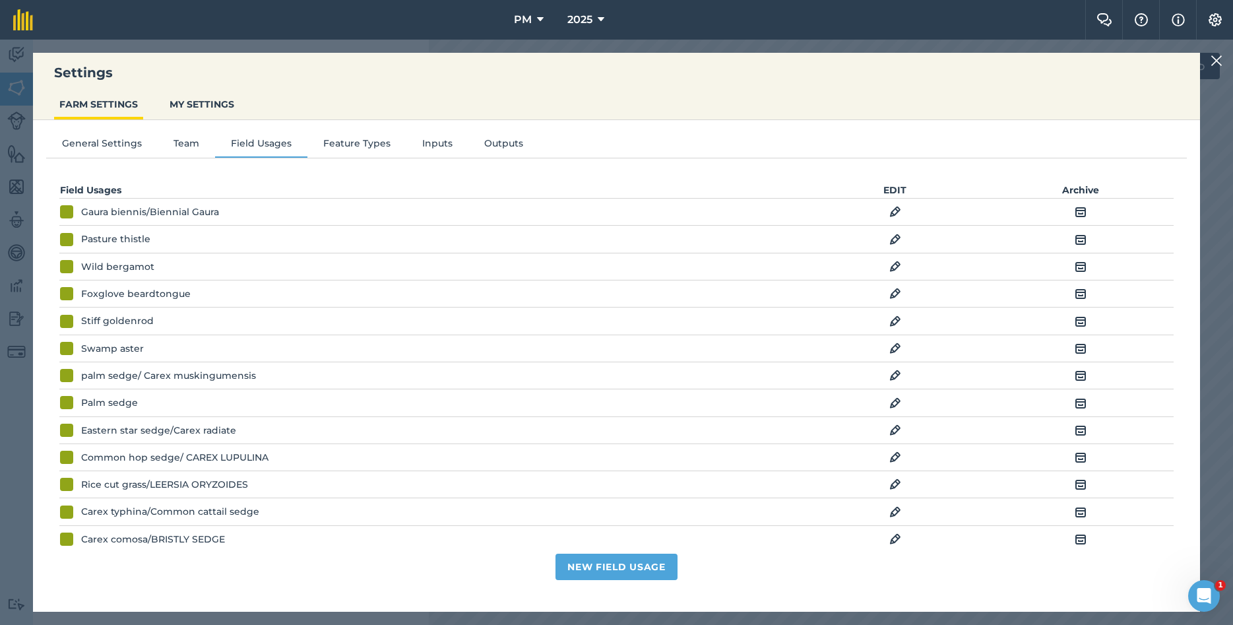
click at [1216, 63] on img at bounding box center [1216, 61] width 12 height 16
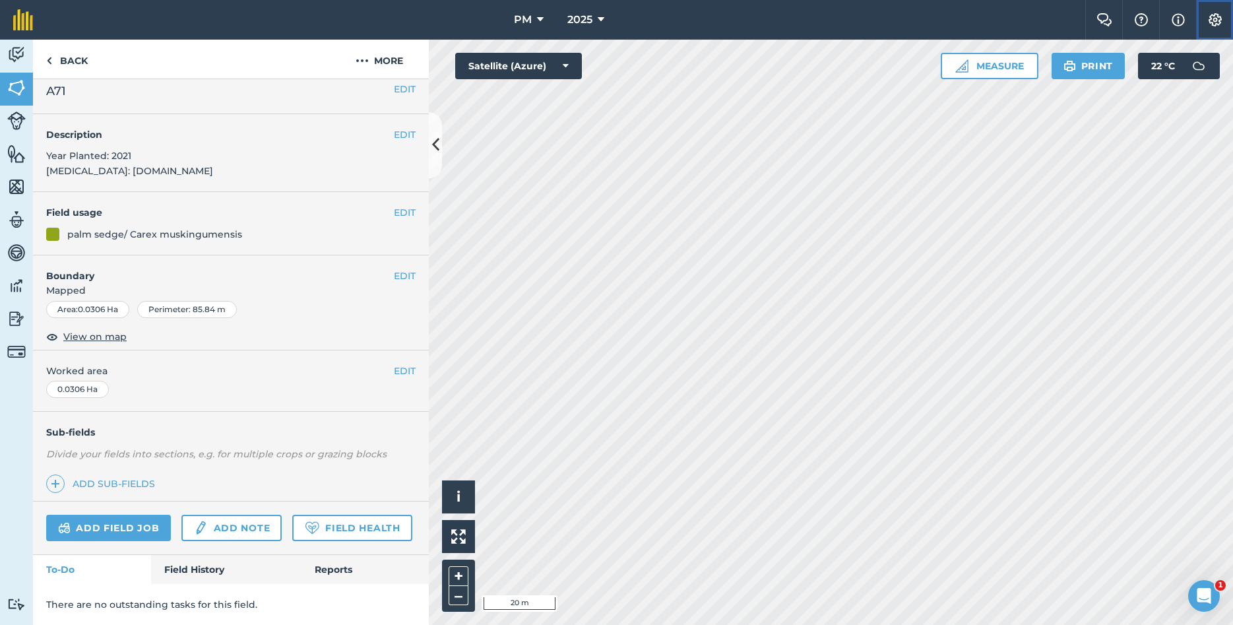
click at [1217, 22] on img at bounding box center [1215, 19] width 16 height 13
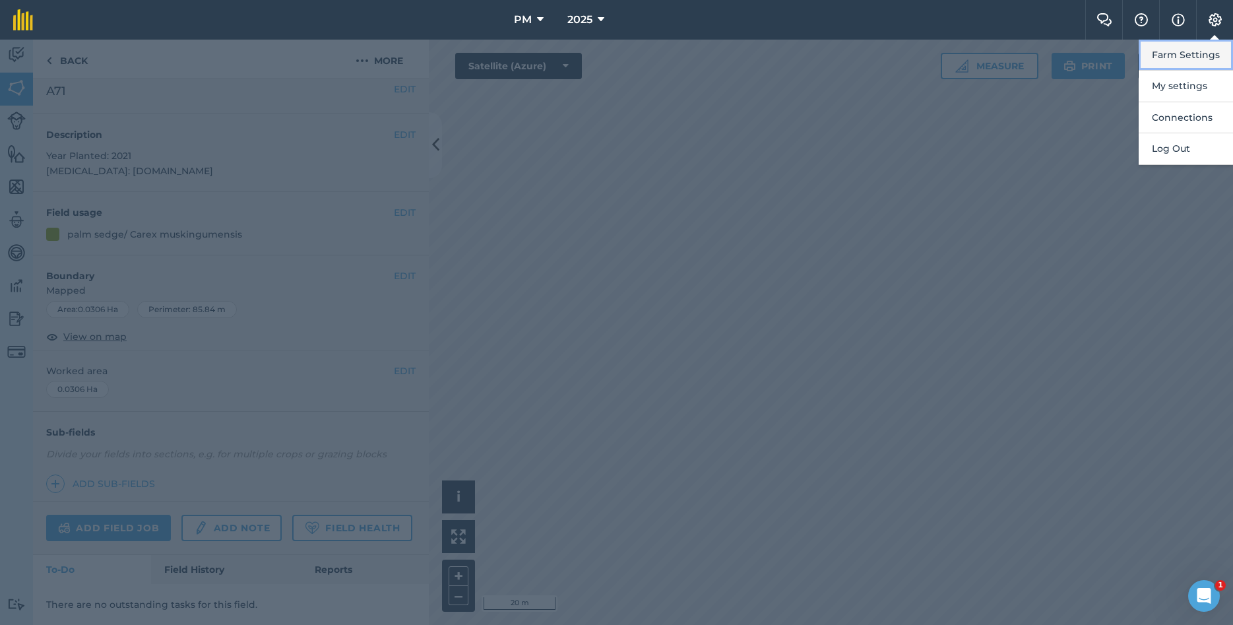
click at [1177, 63] on button "Farm Settings" at bounding box center [1185, 55] width 94 height 31
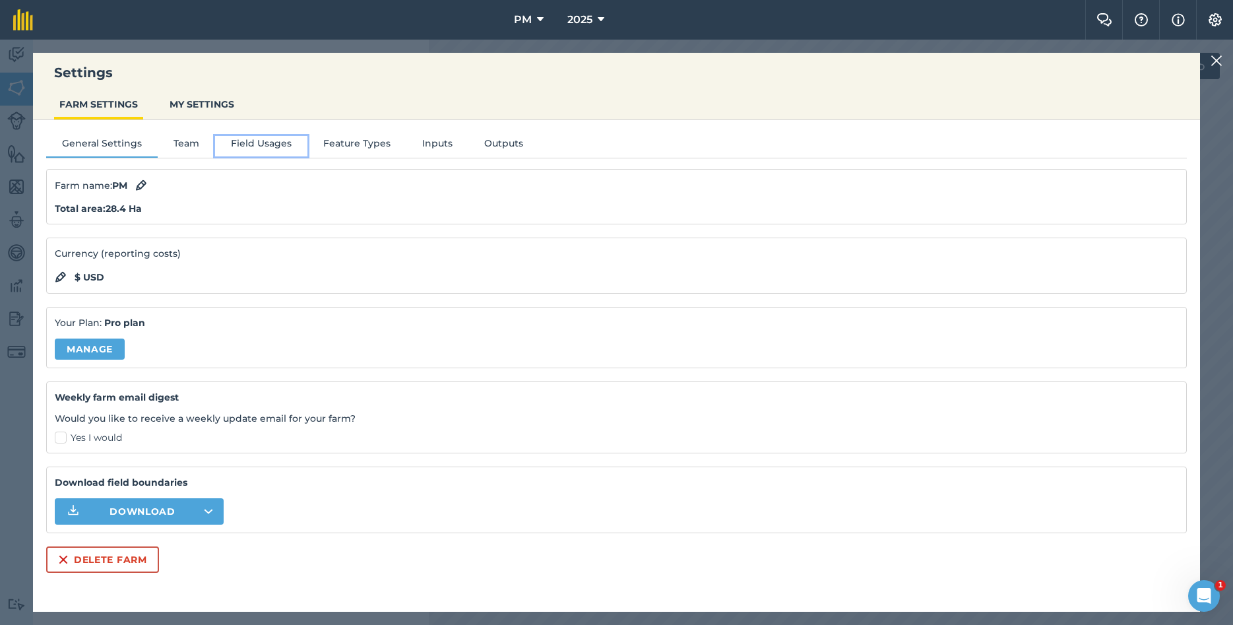
click at [237, 148] on button "Field Usages" at bounding box center [261, 146] width 92 height 20
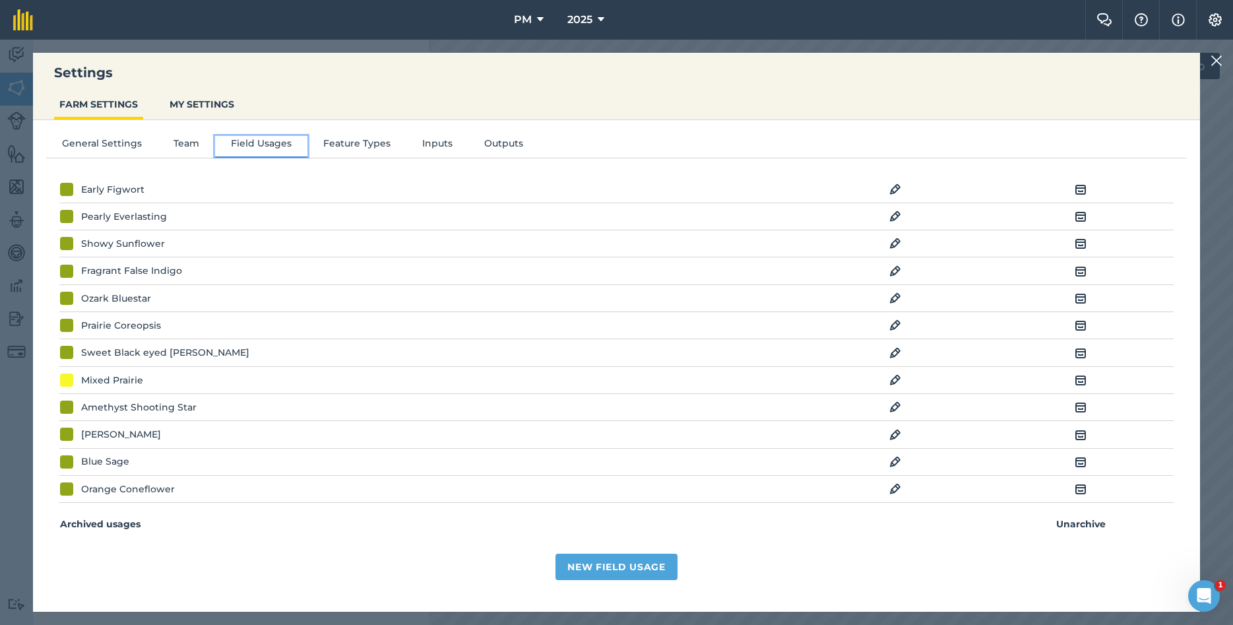
scroll to position [2740, 0]
click at [890, 383] on img at bounding box center [895, 380] width 12 height 16
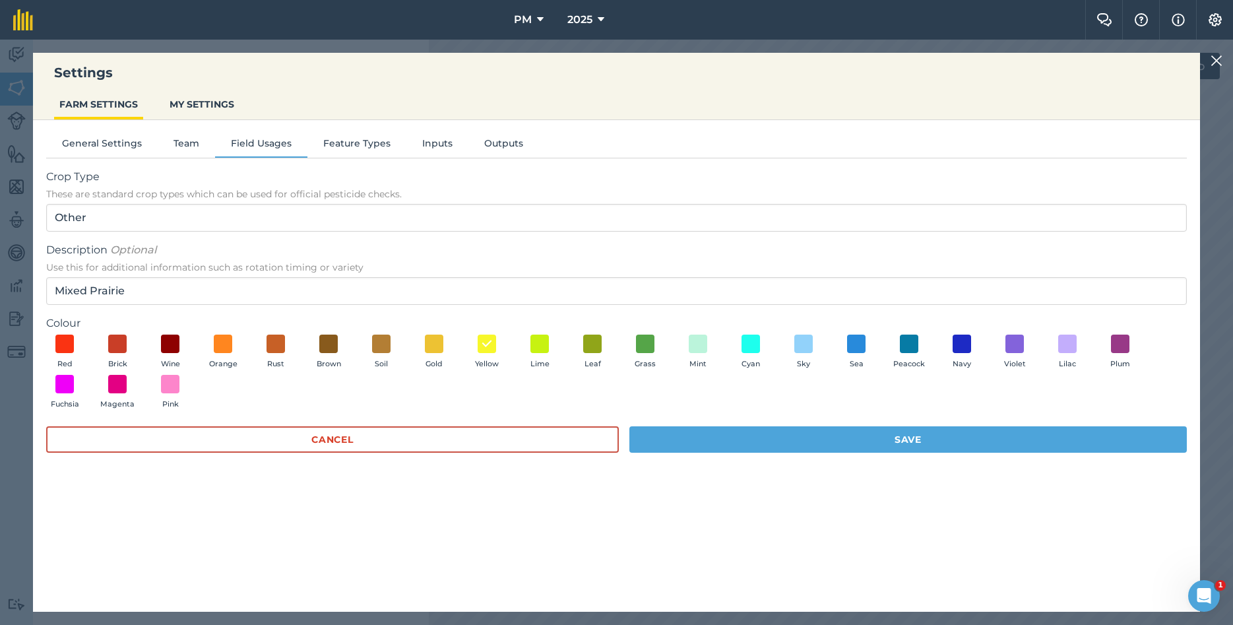
click at [1219, 65] on img at bounding box center [1216, 61] width 12 height 16
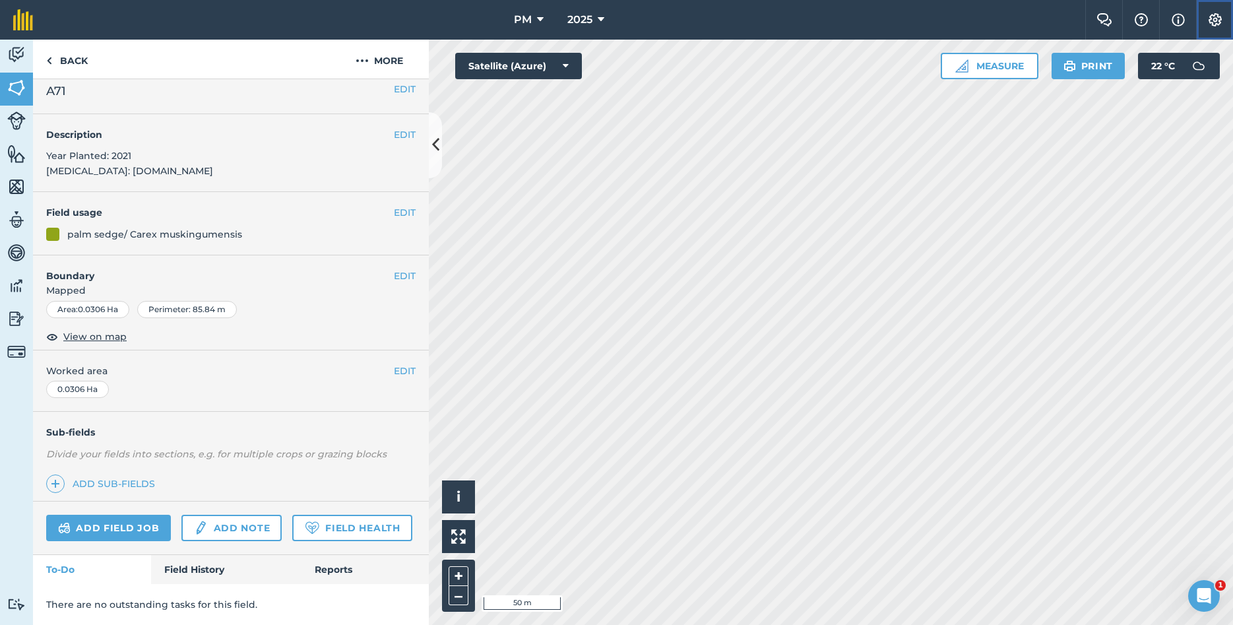
click at [1211, 18] on img at bounding box center [1215, 19] width 16 height 13
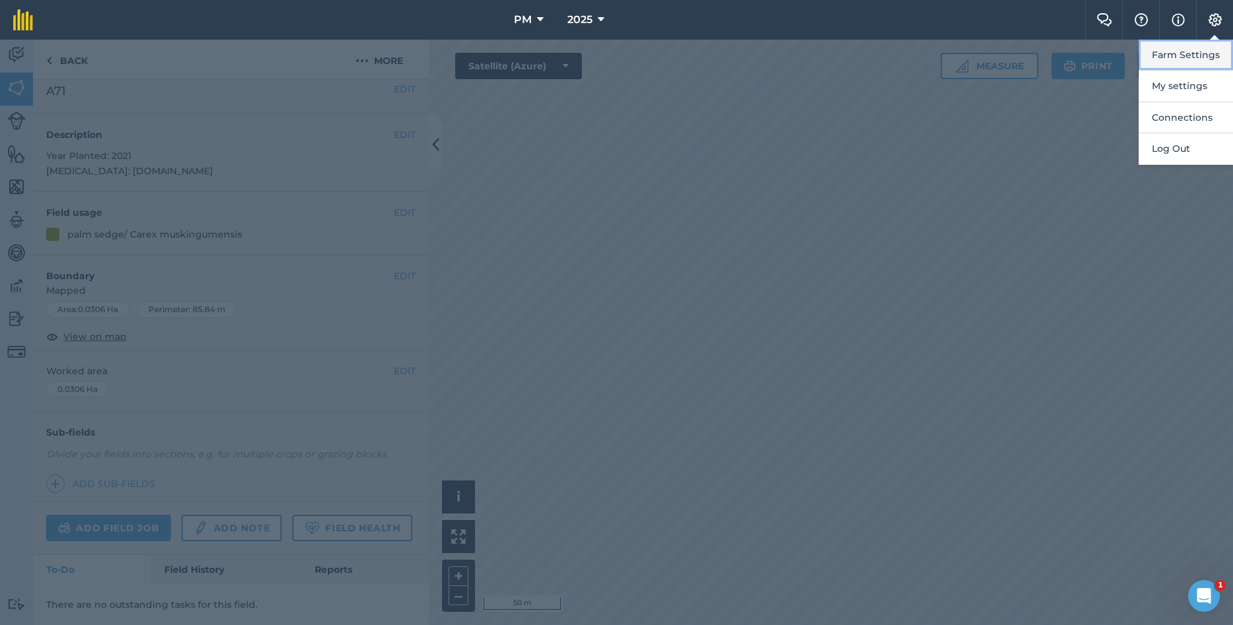
click at [1160, 55] on button "Farm Settings" at bounding box center [1185, 55] width 94 height 31
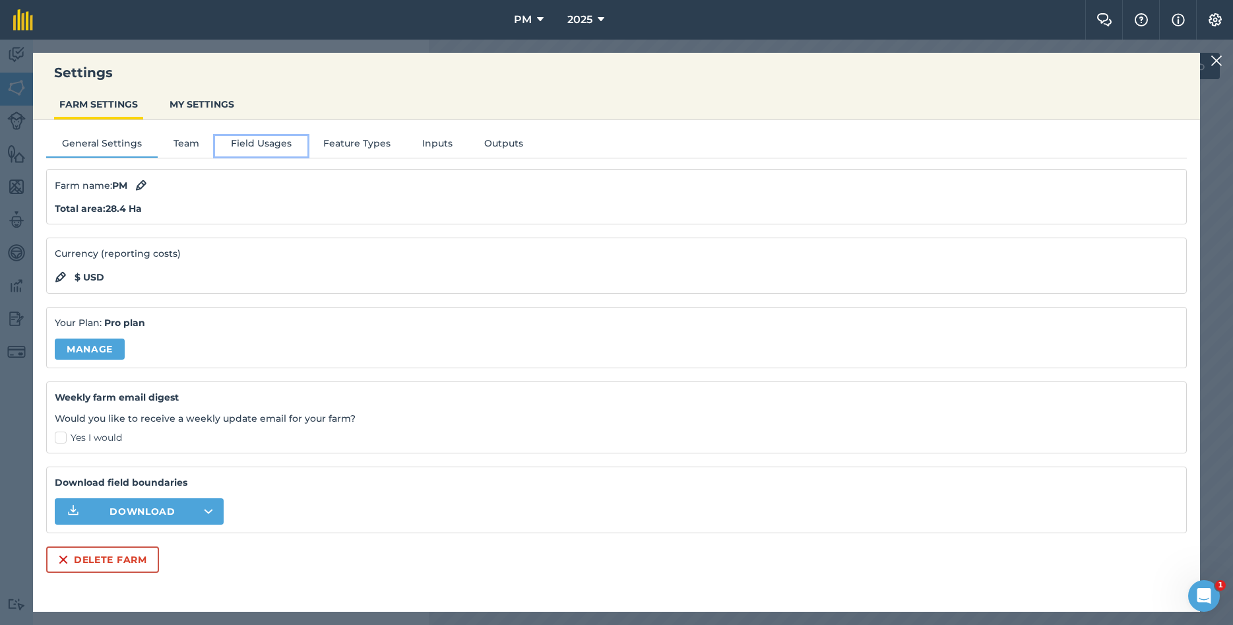
click at [249, 139] on button "Field Usages" at bounding box center [261, 146] width 92 height 20
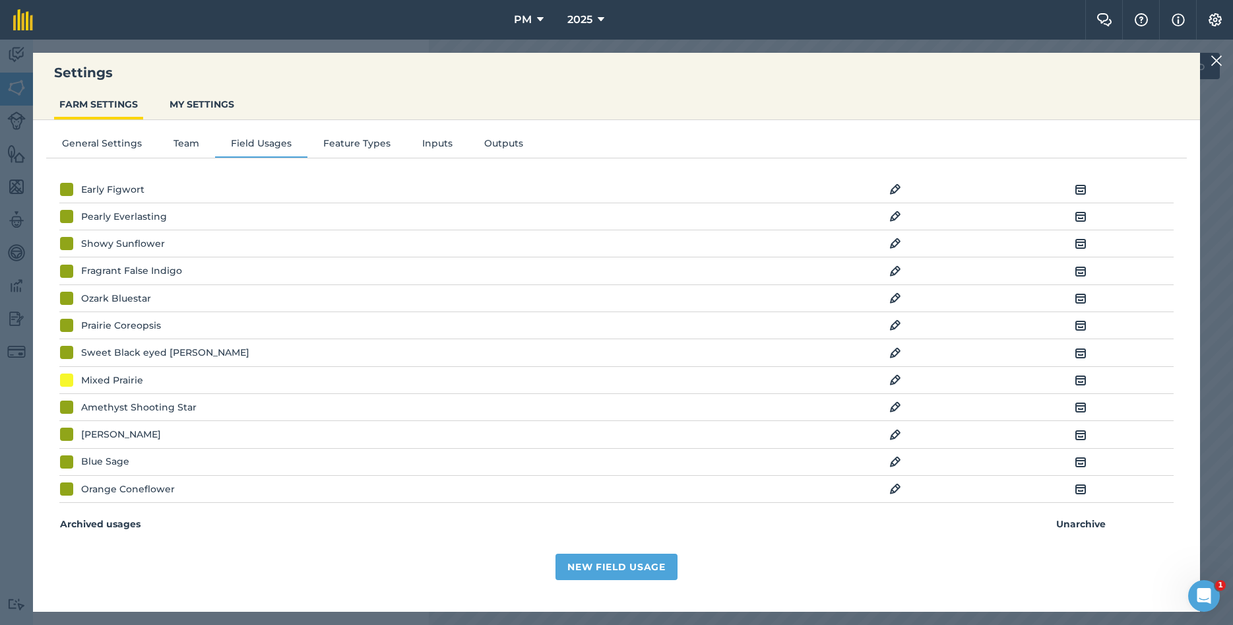
click at [887, 377] on td "EDIT" at bounding box center [894, 379] width 185 height 27
click at [892, 378] on img at bounding box center [895, 380] width 12 height 16
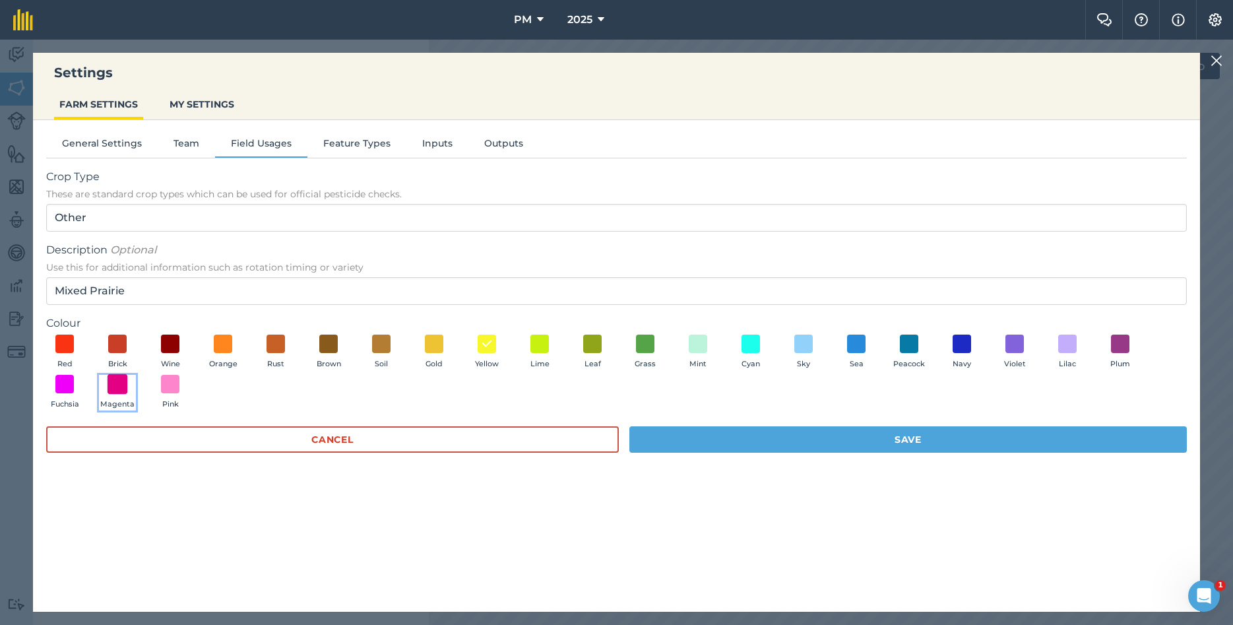
click at [115, 386] on span at bounding box center [118, 384] width 20 height 20
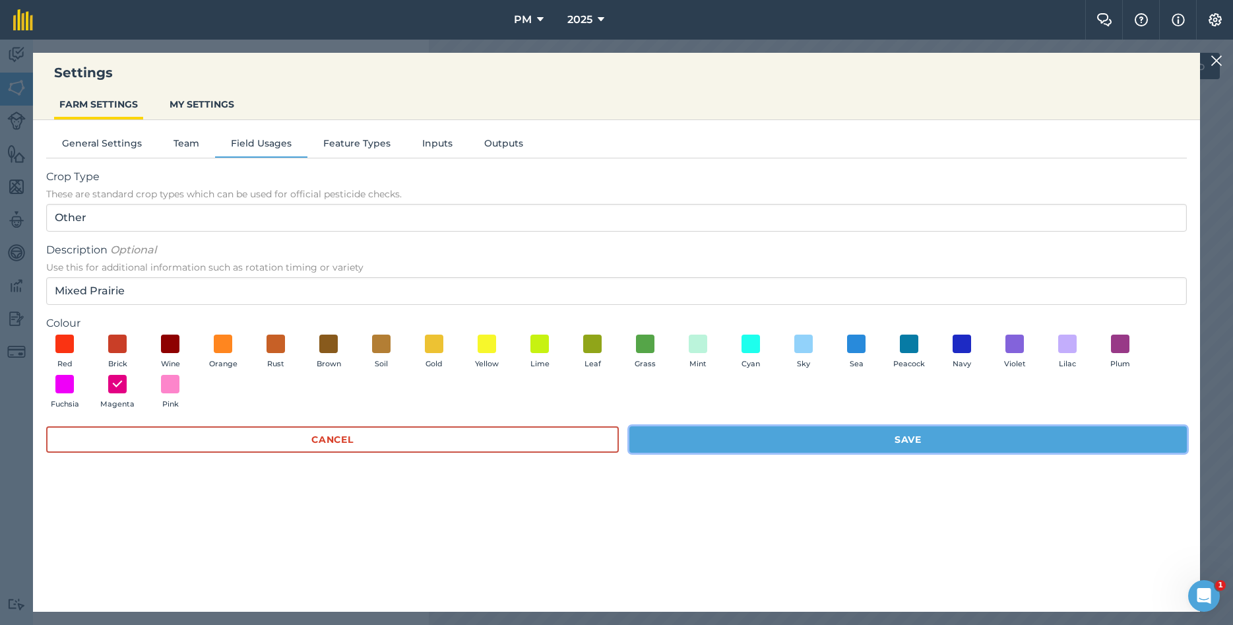
click at [770, 437] on button "Save" at bounding box center [907, 439] width 557 height 26
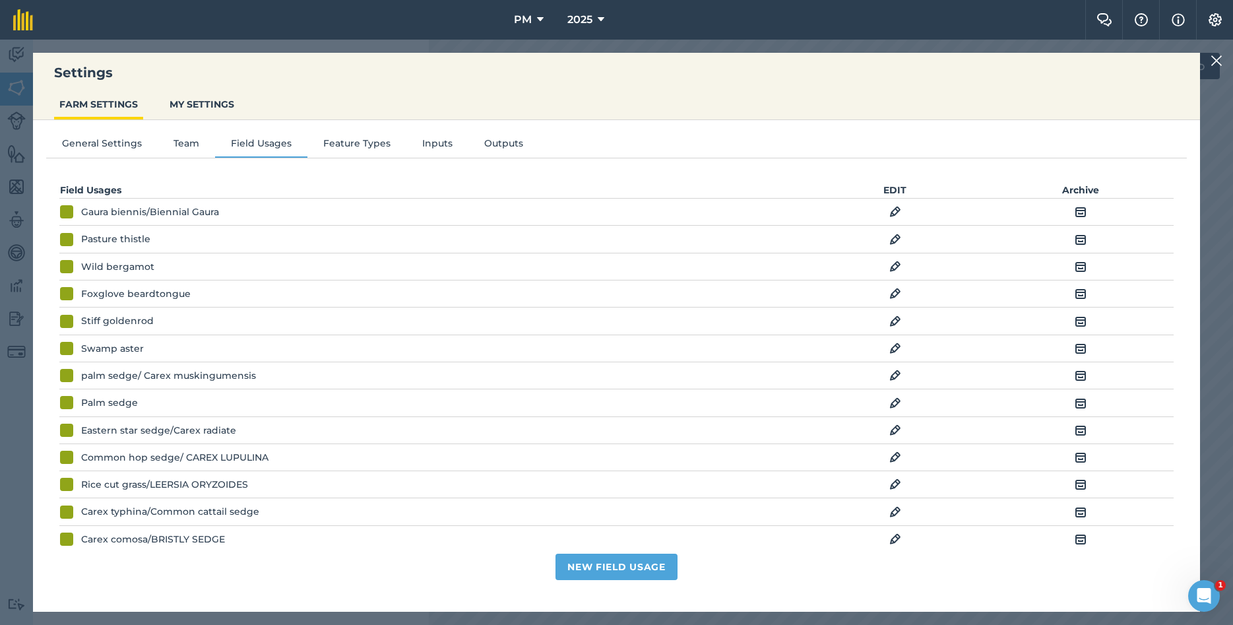
click at [1221, 63] on img at bounding box center [1216, 61] width 12 height 16
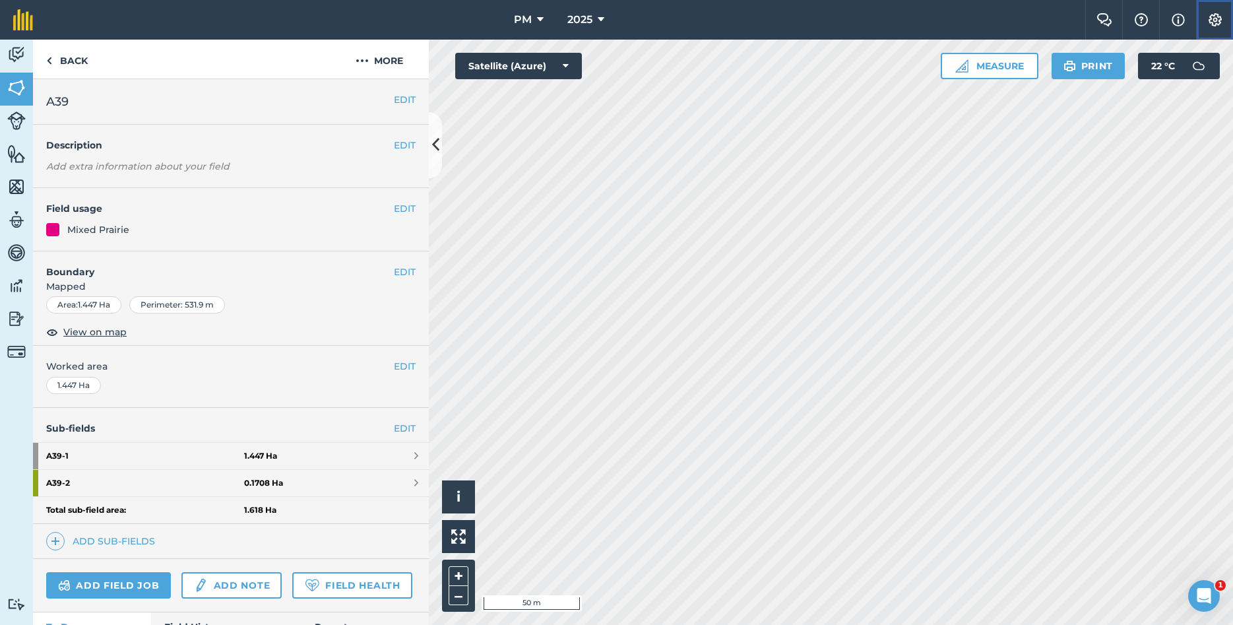
click at [1209, 24] on img at bounding box center [1215, 19] width 16 height 13
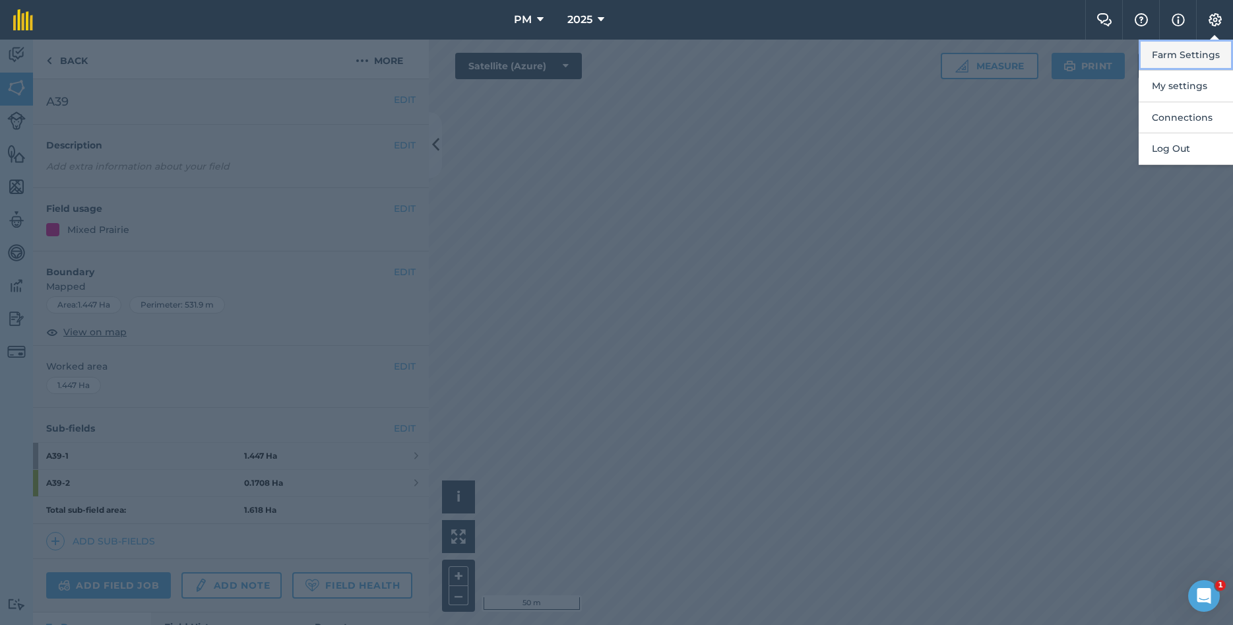
click at [1206, 49] on button "Farm Settings" at bounding box center [1185, 55] width 94 height 31
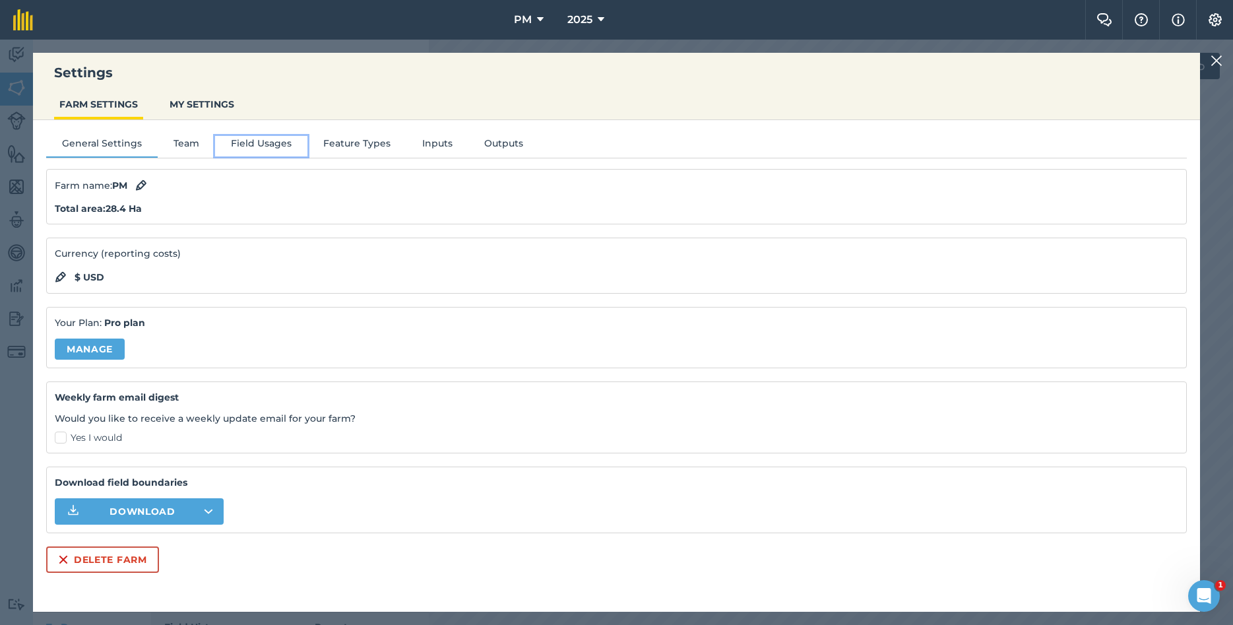
click at [249, 146] on button "Field Usages" at bounding box center [261, 146] width 92 height 20
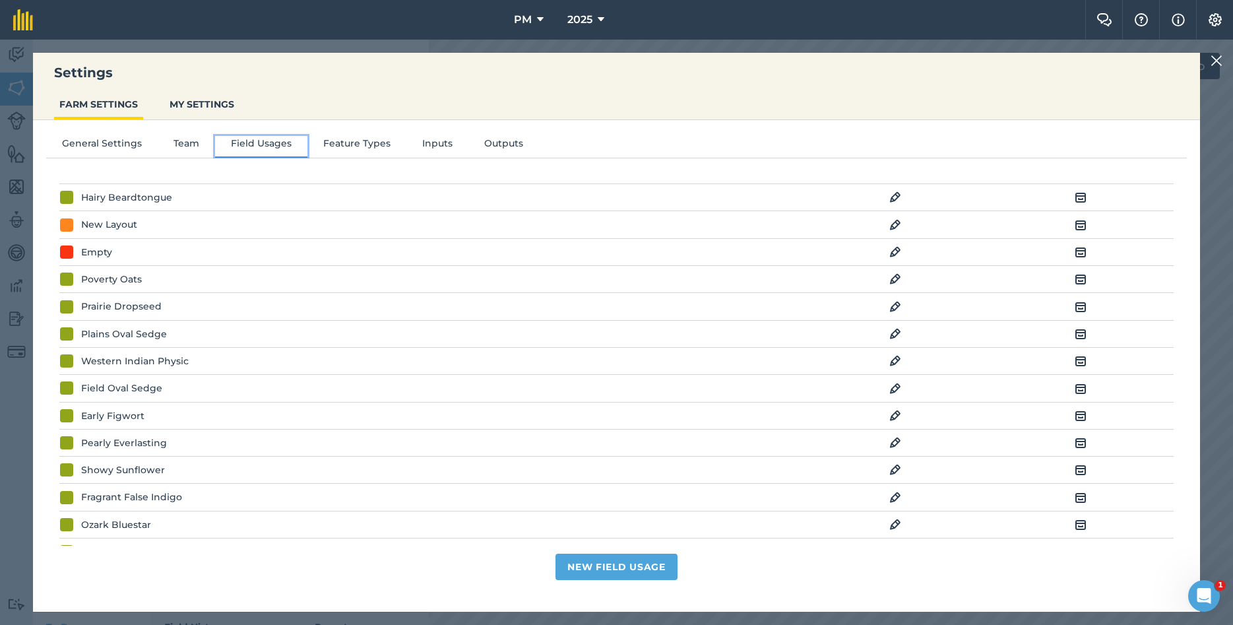
scroll to position [2707, 0]
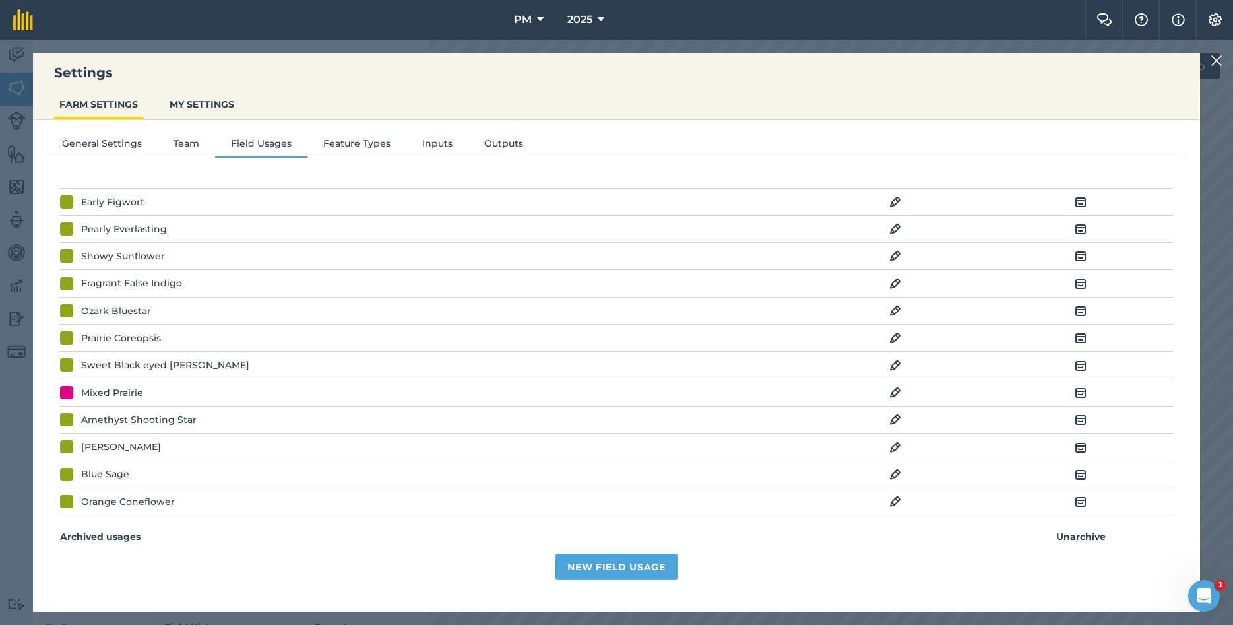
click at [895, 400] on img at bounding box center [895, 393] width 12 height 16
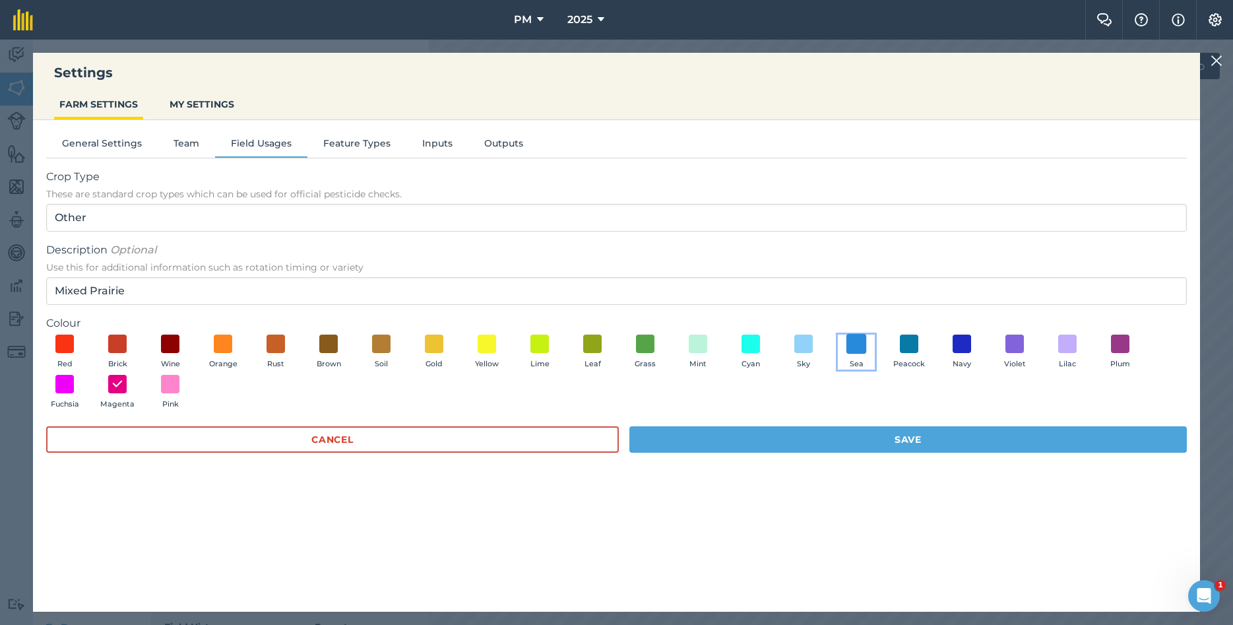
click at [859, 345] on span at bounding box center [856, 343] width 20 height 20
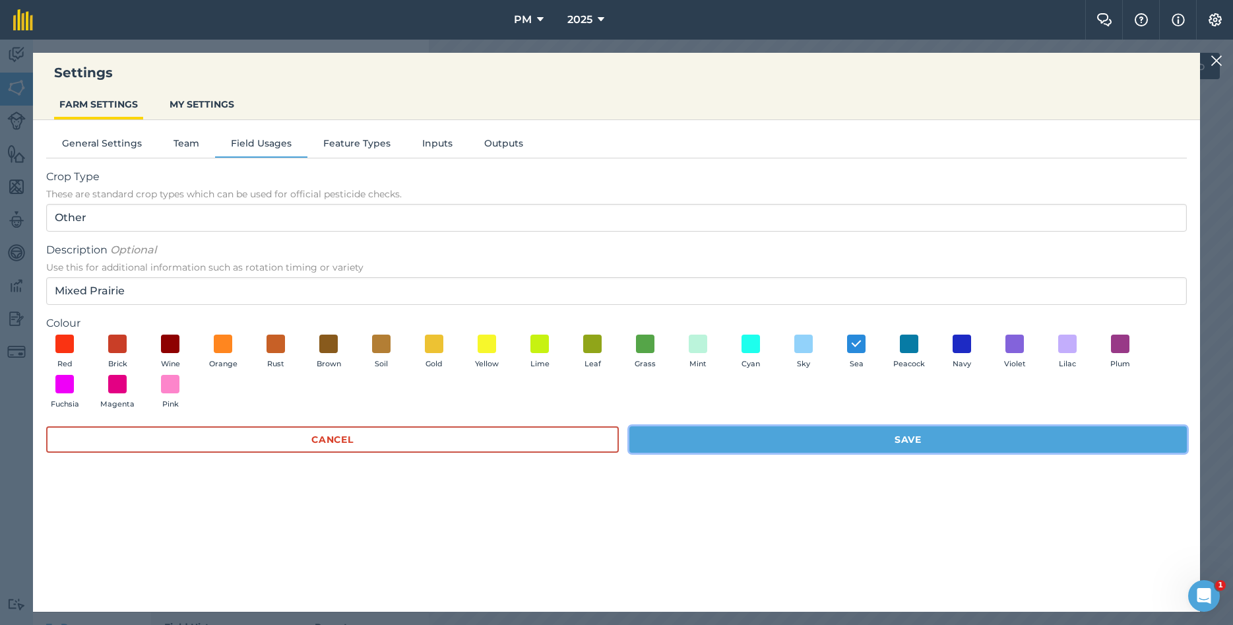
click at [945, 445] on button "Save" at bounding box center [907, 439] width 557 height 26
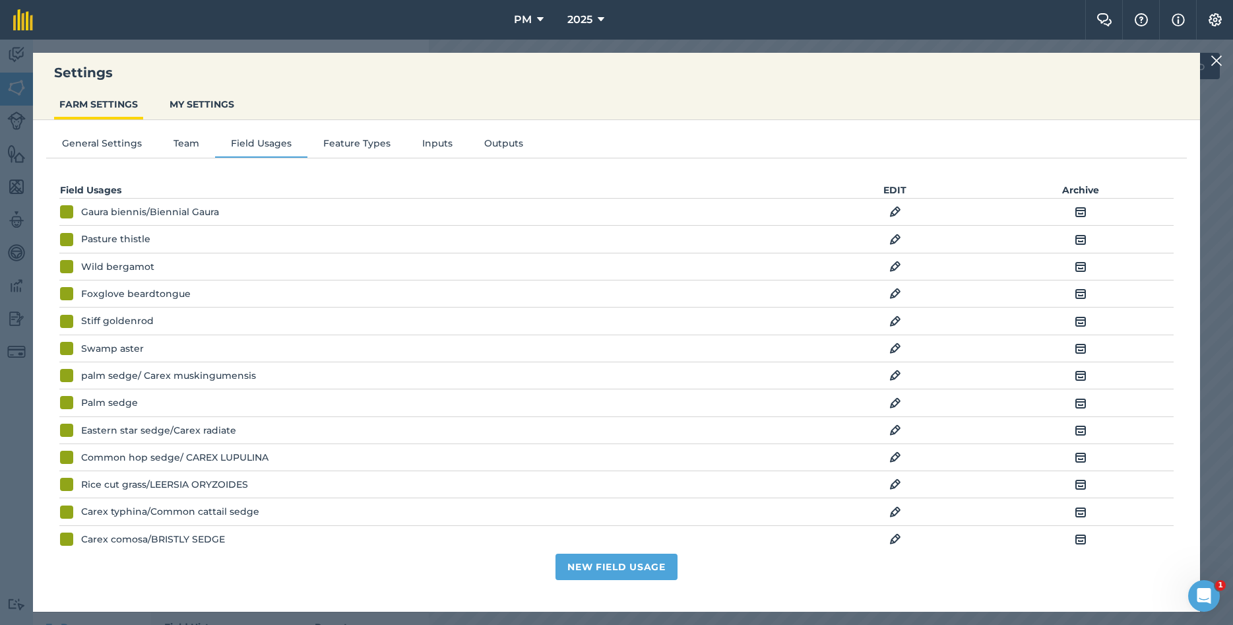
click at [1221, 56] on img at bounding box center [1216, 61] width 12 height 16
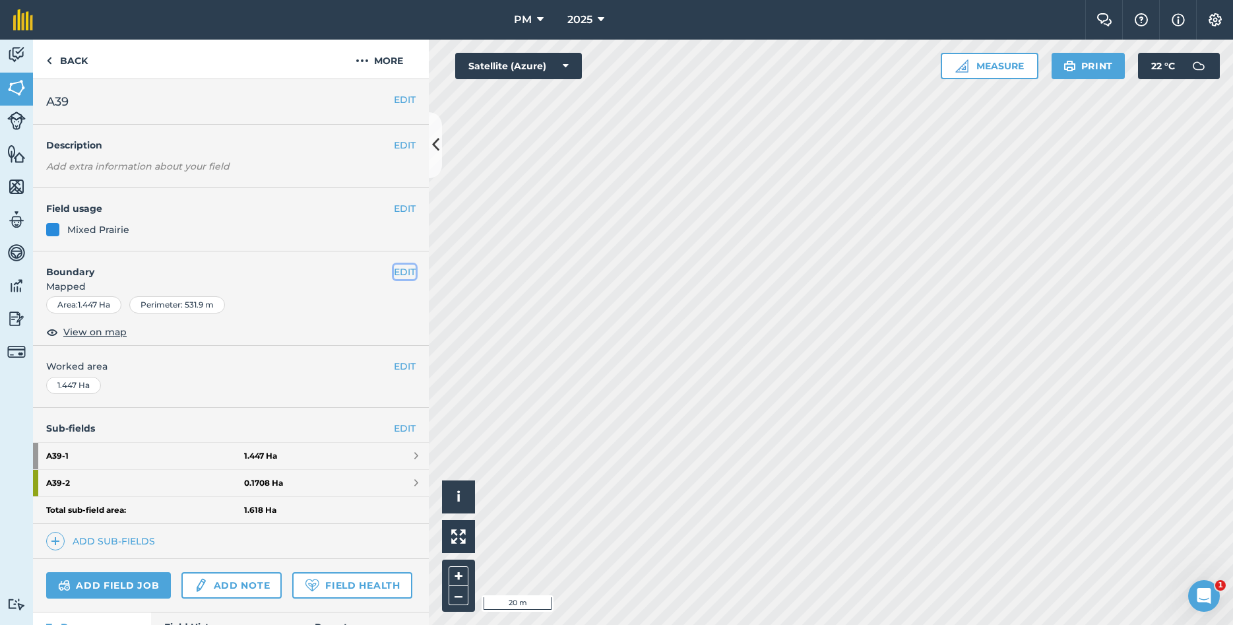
click at [399, 270] on button "EDIT" at bounding box center [405, 272] width 22 height 15
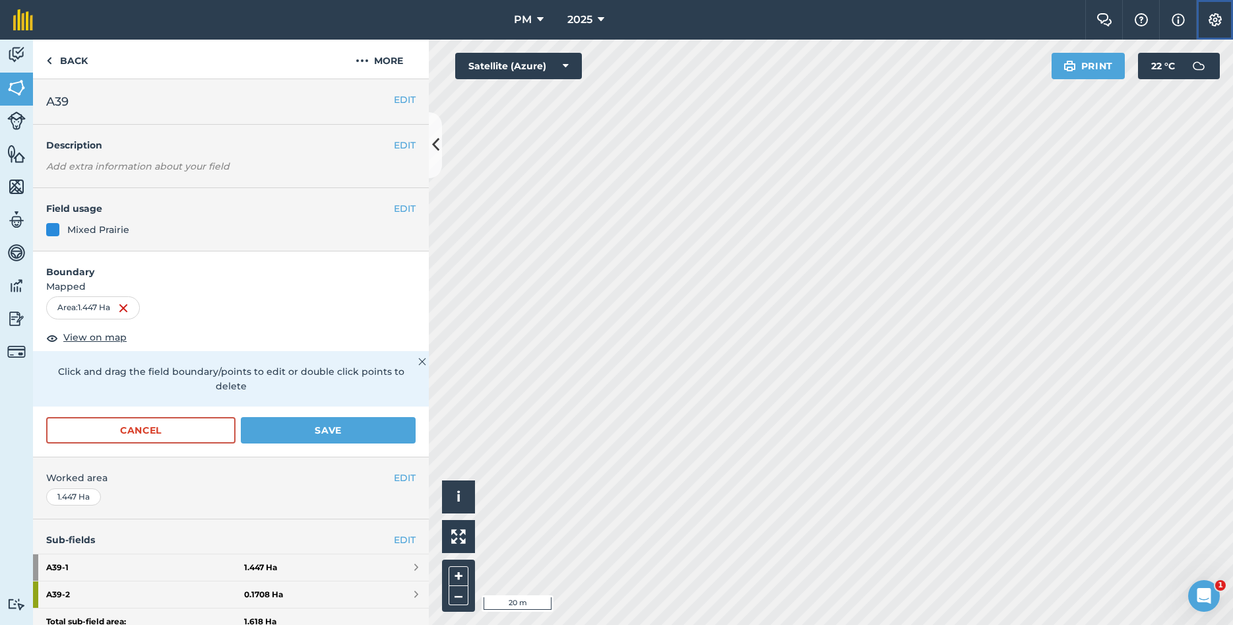
click at [1210, 18] on img at bounding box center [1215, 19] width 16 height 13
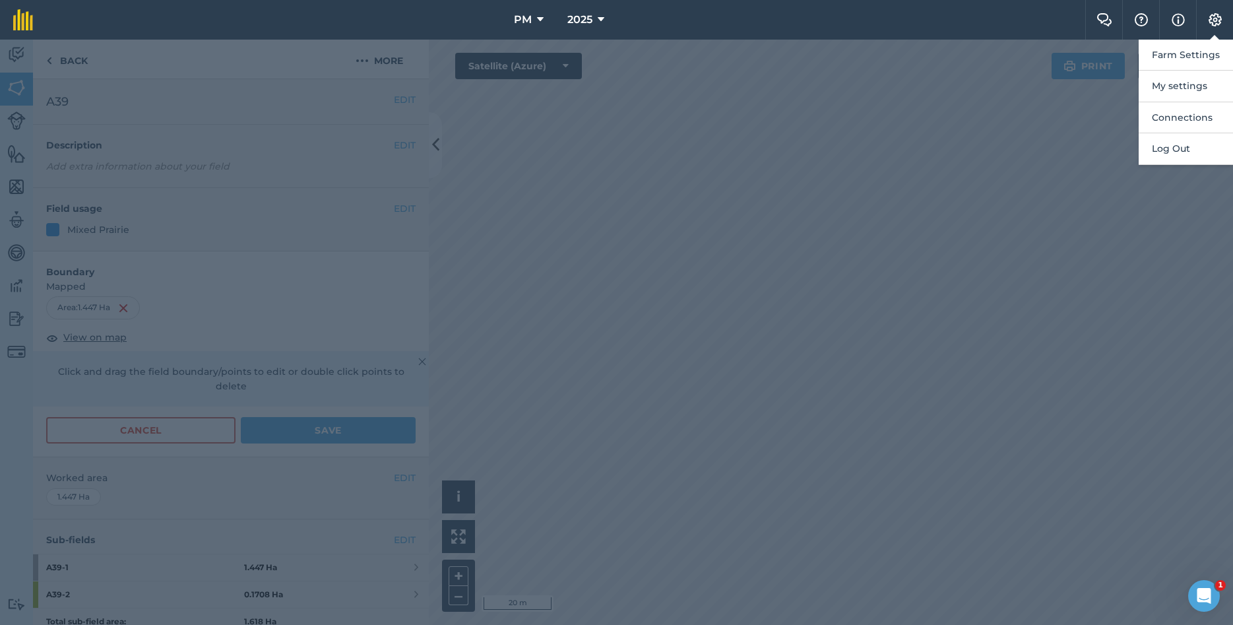
click at [735, 265] on div at bounding box center [616, 332] width 1233 height 585
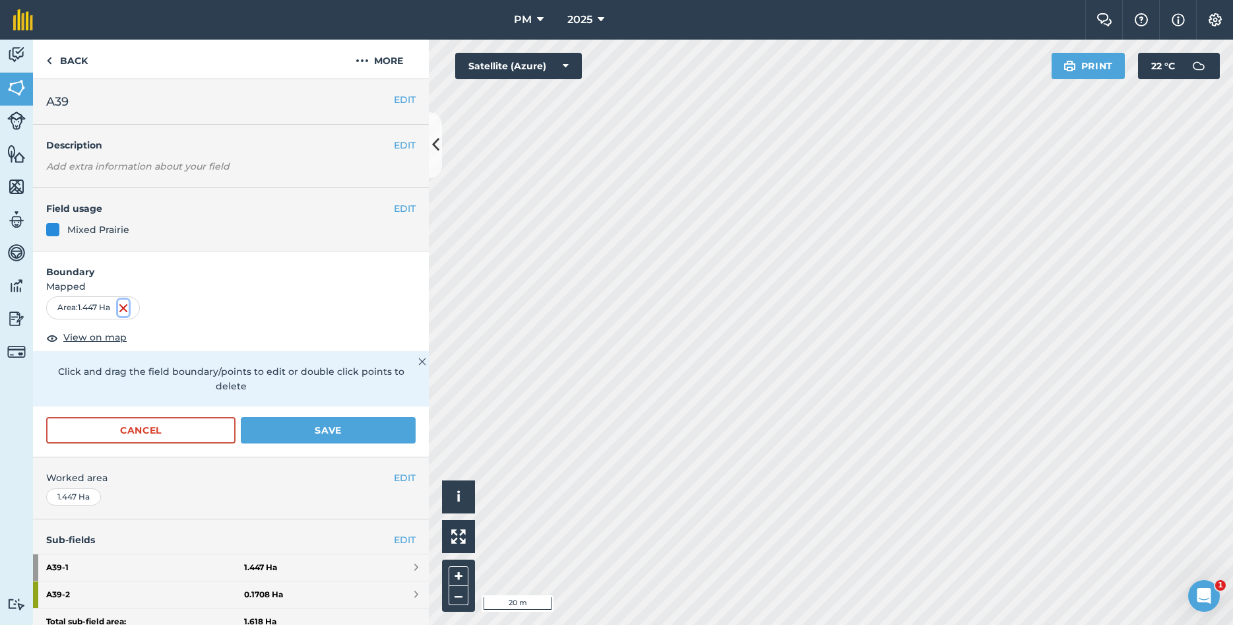
click at [126, 305] on img at bounding box center [123, 308] width 11 height 16
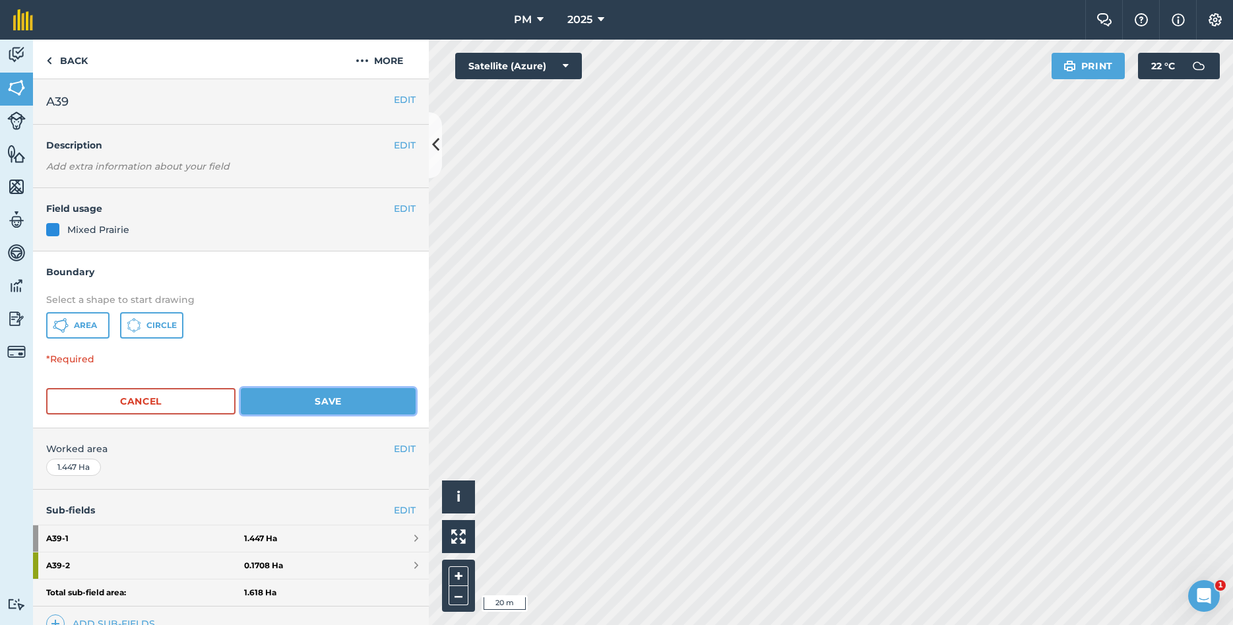
click at [307, 403] on button "Save" at bounding box center [328, 401] width 175 height 26
click at [330, 399] on button "Save" at bounding box center [328, 401] width 175 height 26
click at [76, 327] on span "Area" at bounding box center [85, 325] width 23 height 11
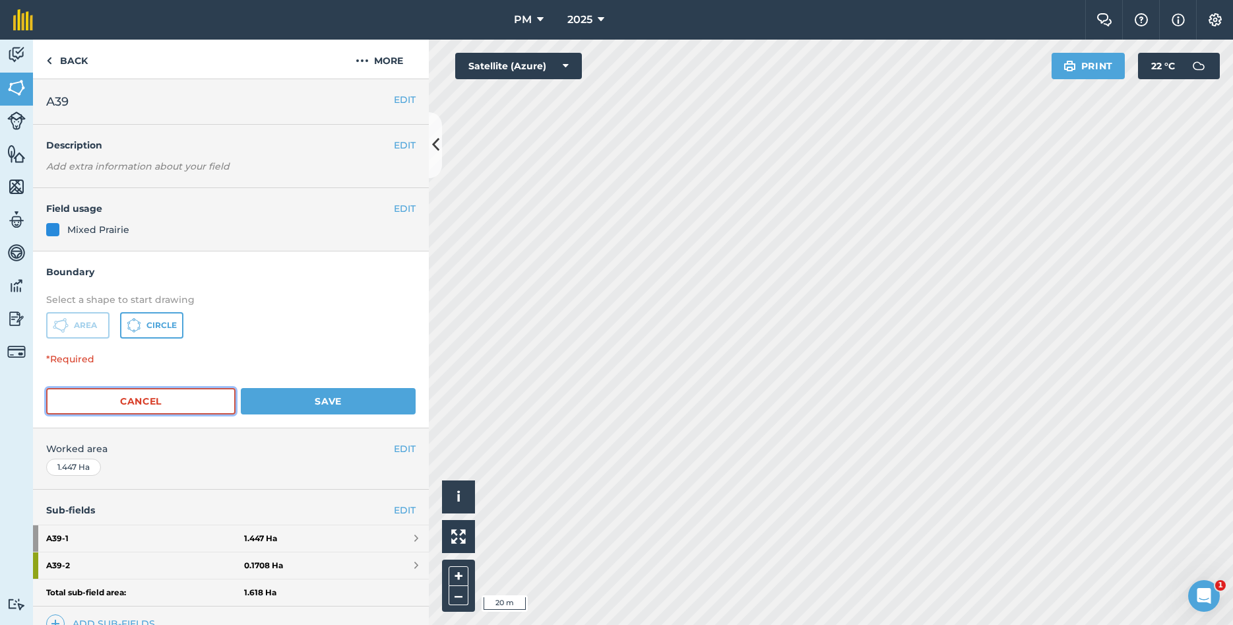
click at [191, 397] on button "Cancel" at bounding box center [140, 401] width 189 height 26
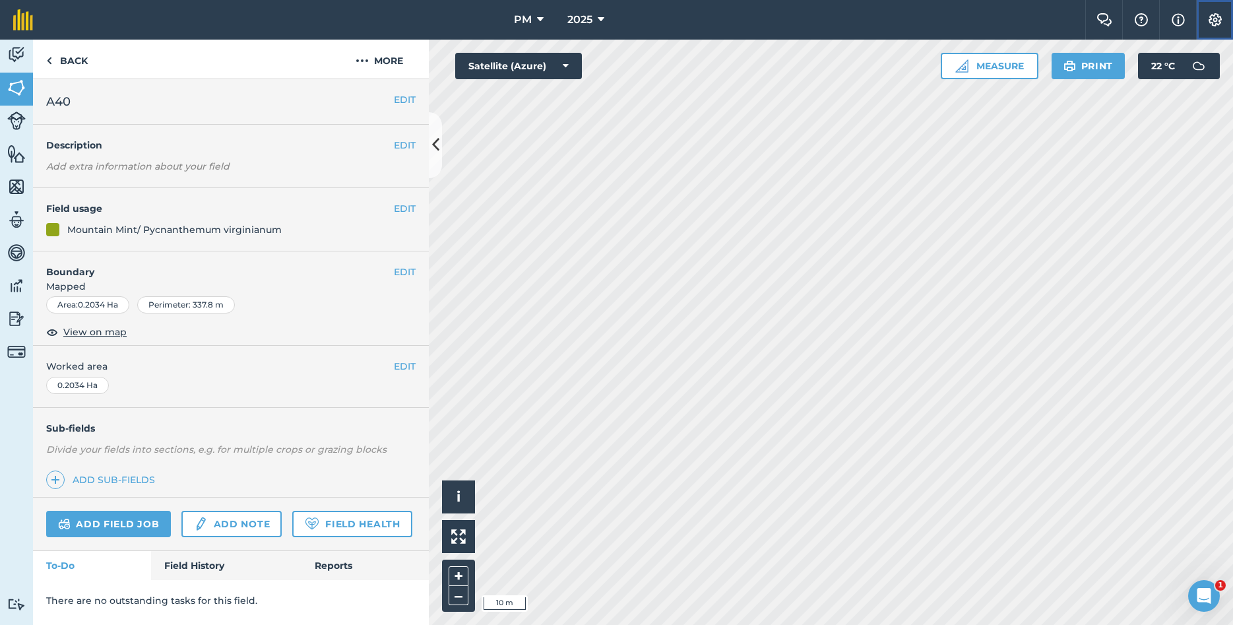
click at [1218, 21] on img at bounding box center [1215, 19] width 16 height 13
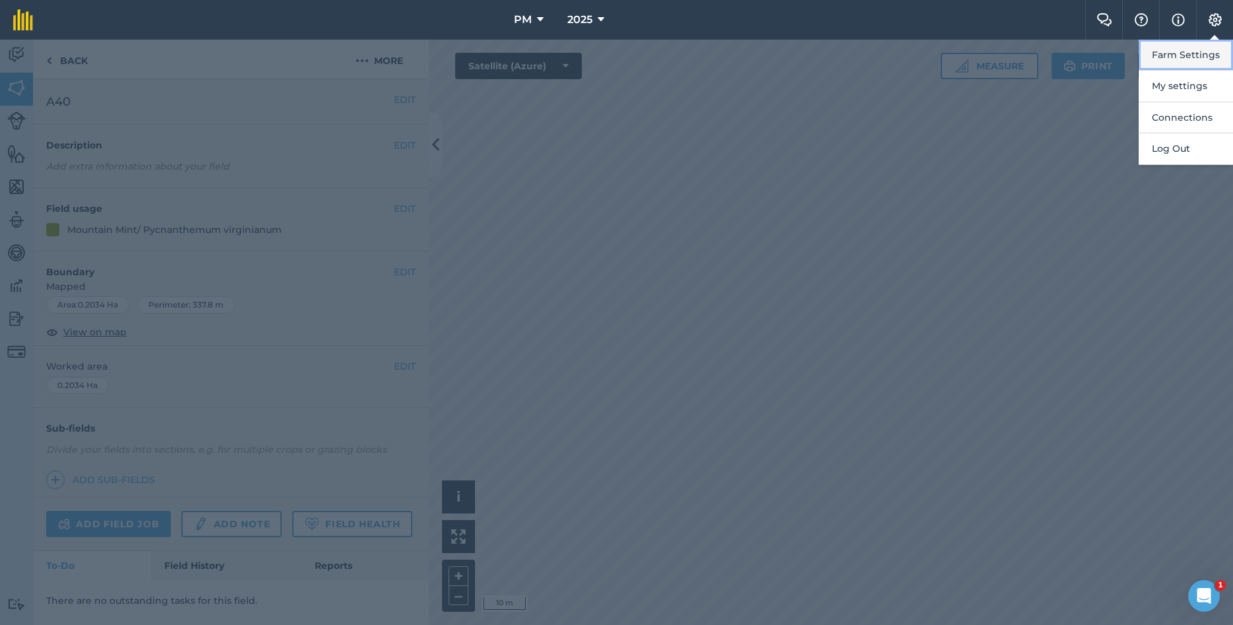
click at [1193, 55] on button "Farm Settings" at bounding box center [1185, 55] width 94 height 31
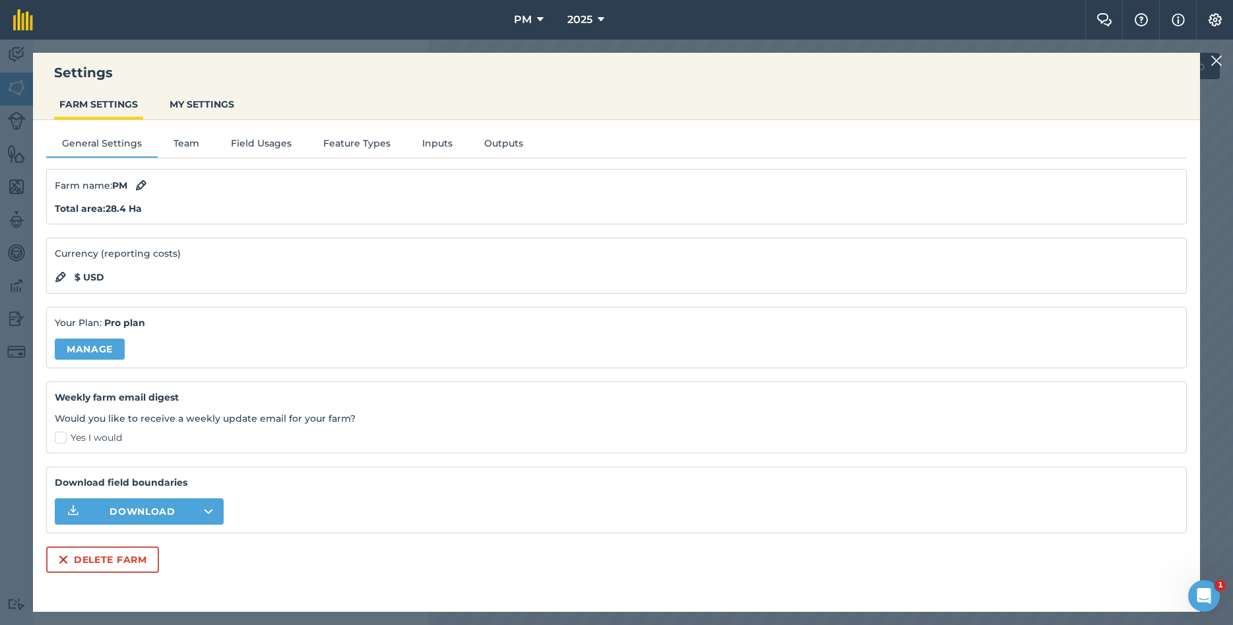
click at [1212, 62] on img at bounding box center [1216, 61] width 12 height 16
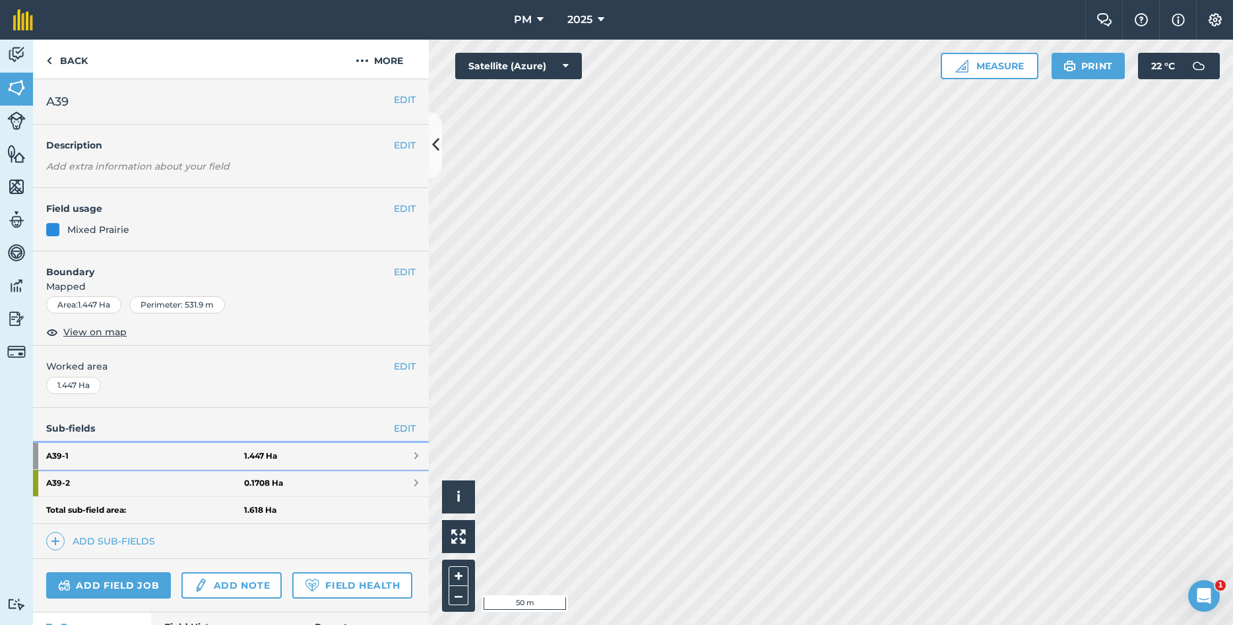
click at [415, 455] on span at bounding box center [416, 456] width 4 height 11
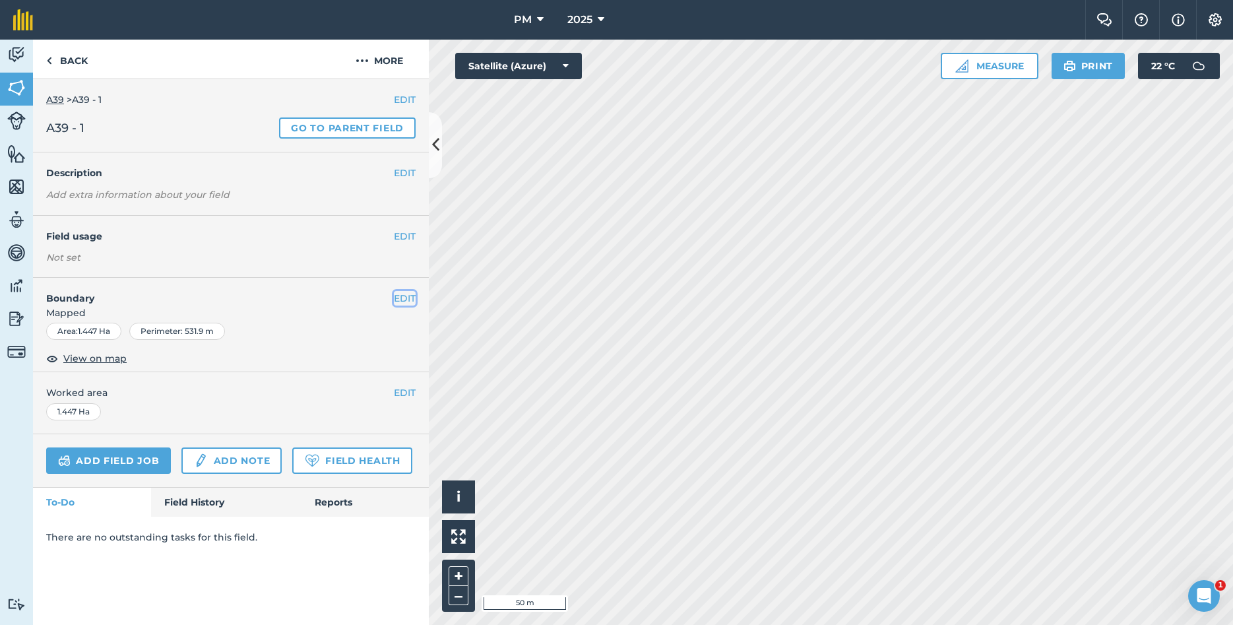
click at [408, 296] on button "EDIT" at bounding box center [405, 298] width 22 height 15
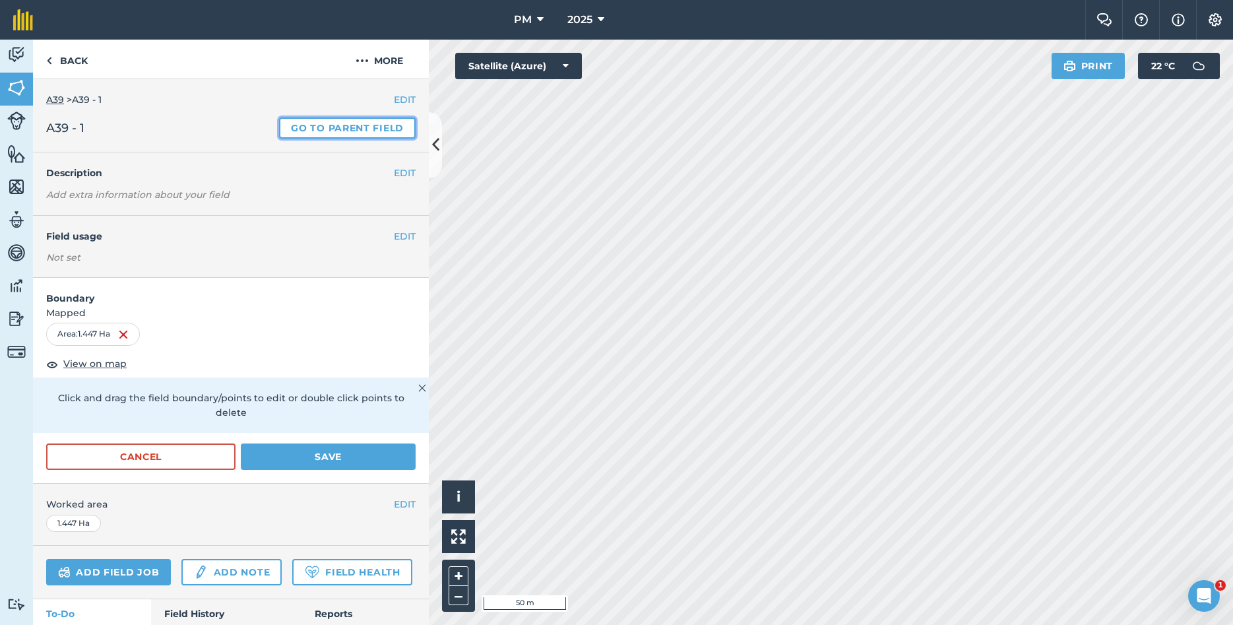
click at [333, 130] on link "Go to parent field" at bounding box center [347, 127] width 137 height 21
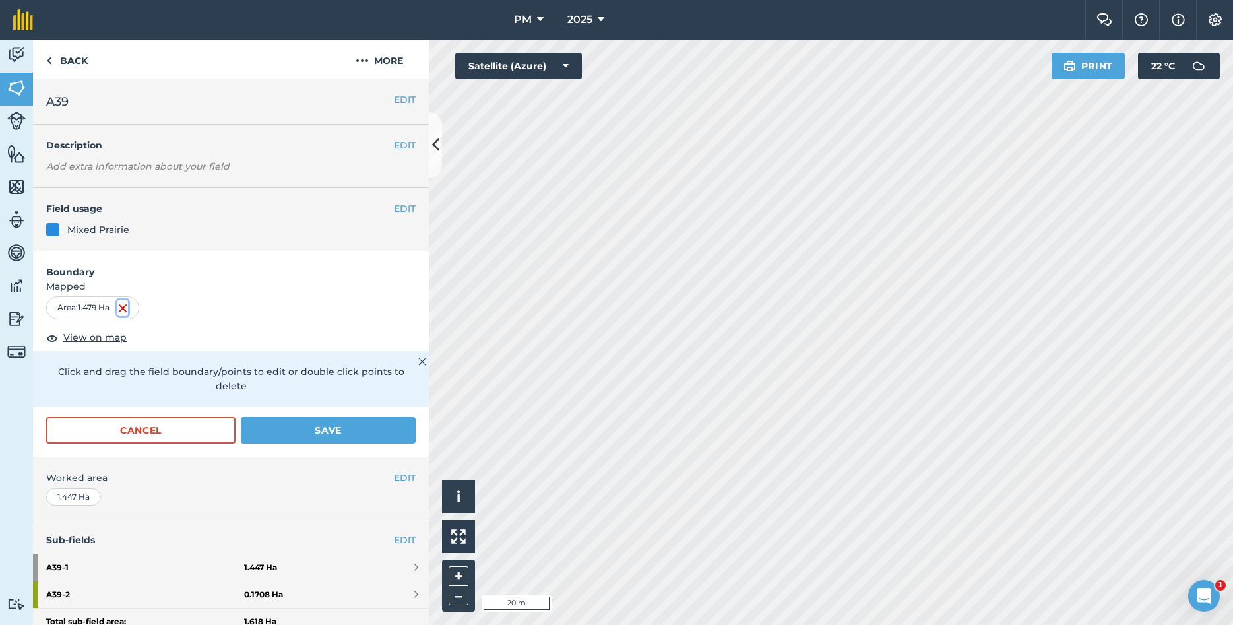
click at [122, 311] on img at bounding box center [122, 308] width 11 height 16
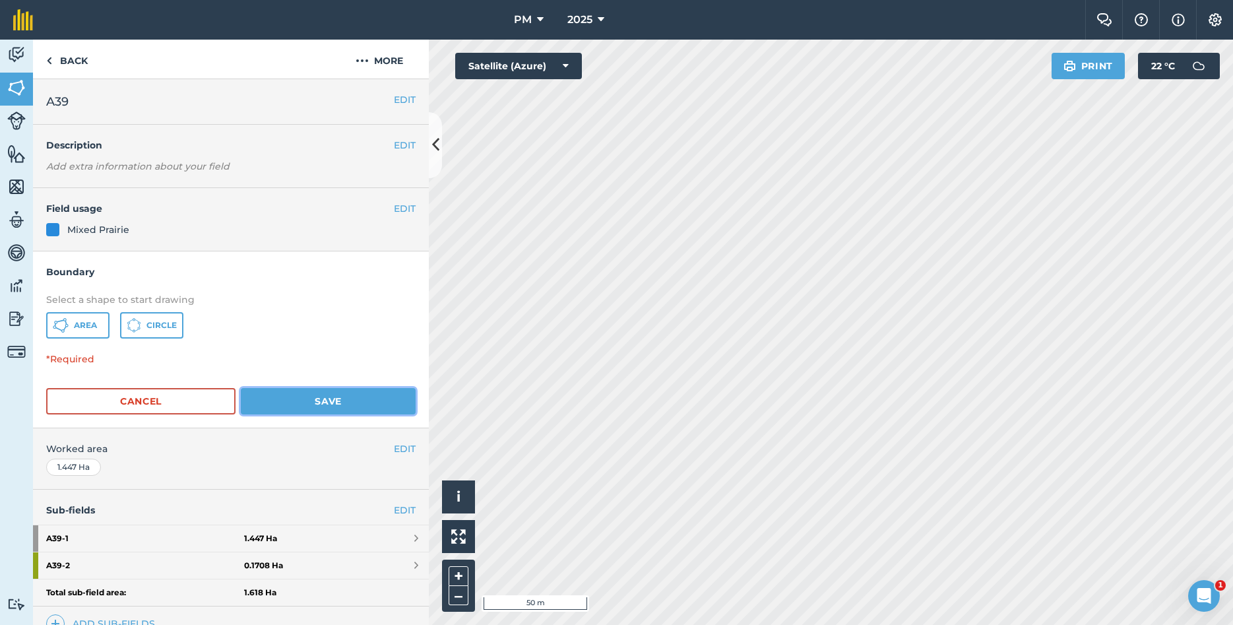
click at [273, 400] on button "Save" at bounding box center [328, 401] width 175 height 26
click at [319, 394] on button "Save" at bounding box center [328, 401] width 175 height 26
click at [393, 57] on button "More" at bounding box center [379, 59] width 99 height 39
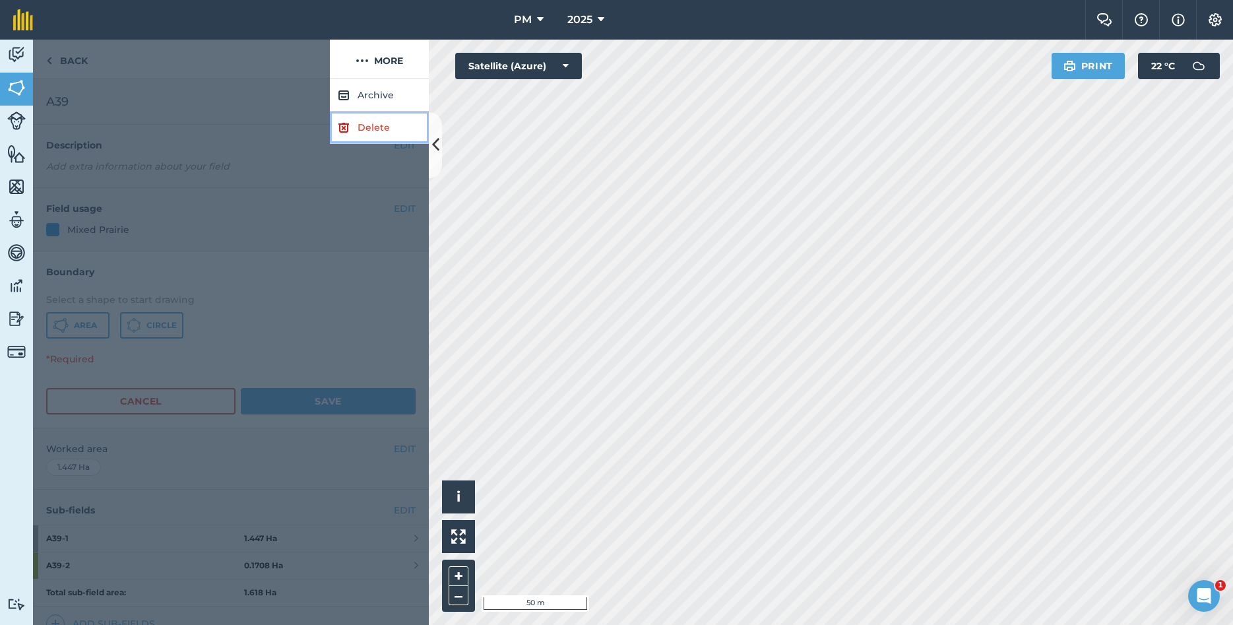
click at [389, 128] on link "Delete" at bounding box center [379, 127] width 99 height 32
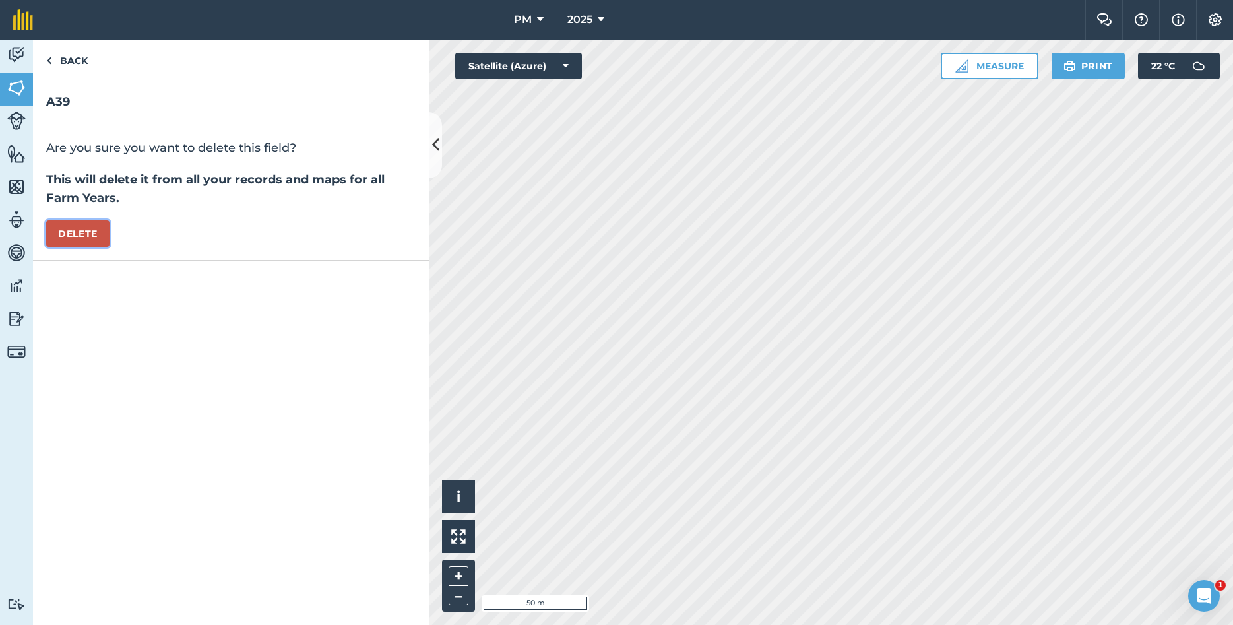
click at [89, 230] on button "Delete" at bounding box center [77, 233] width 63 height 26
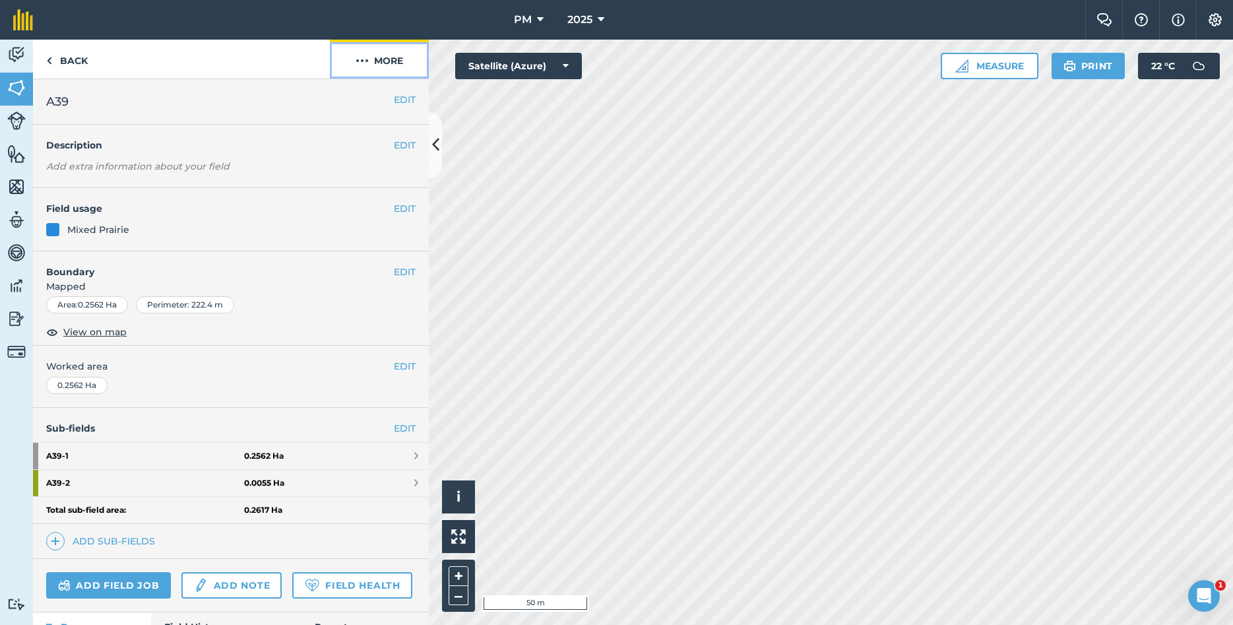
click at [400, 67] on button "More" at bounding box center [379, 59] width 99 height 39
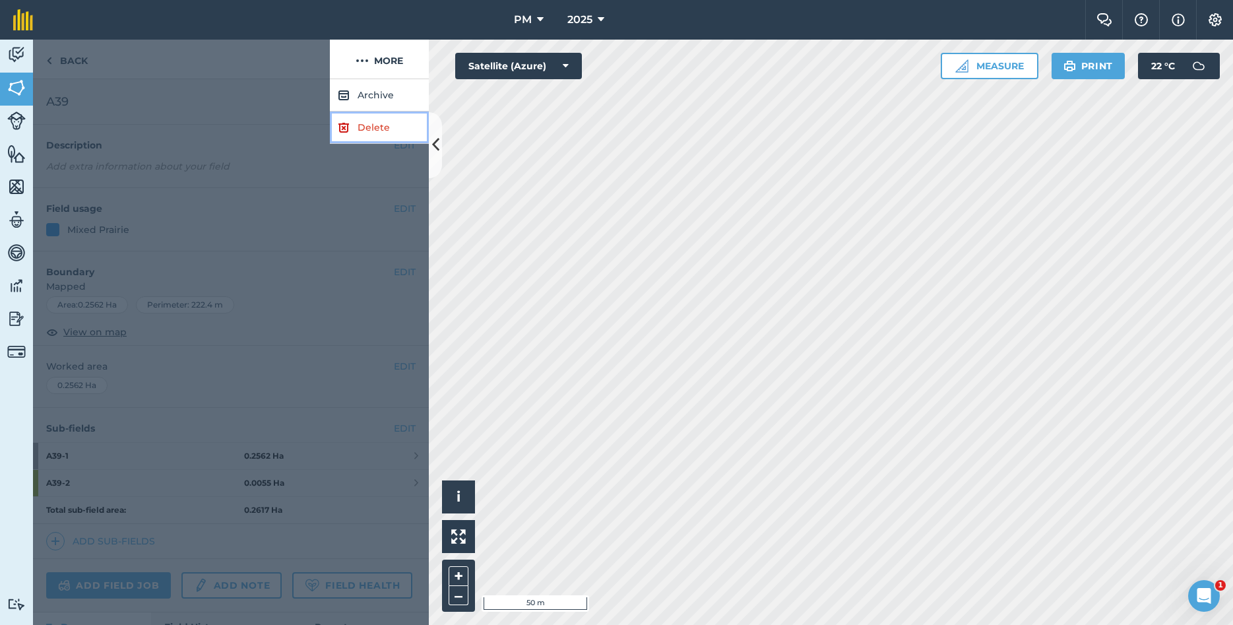
click at [365, 127] on link "Delete" at bounding box center [379, 127] width 99 height 32
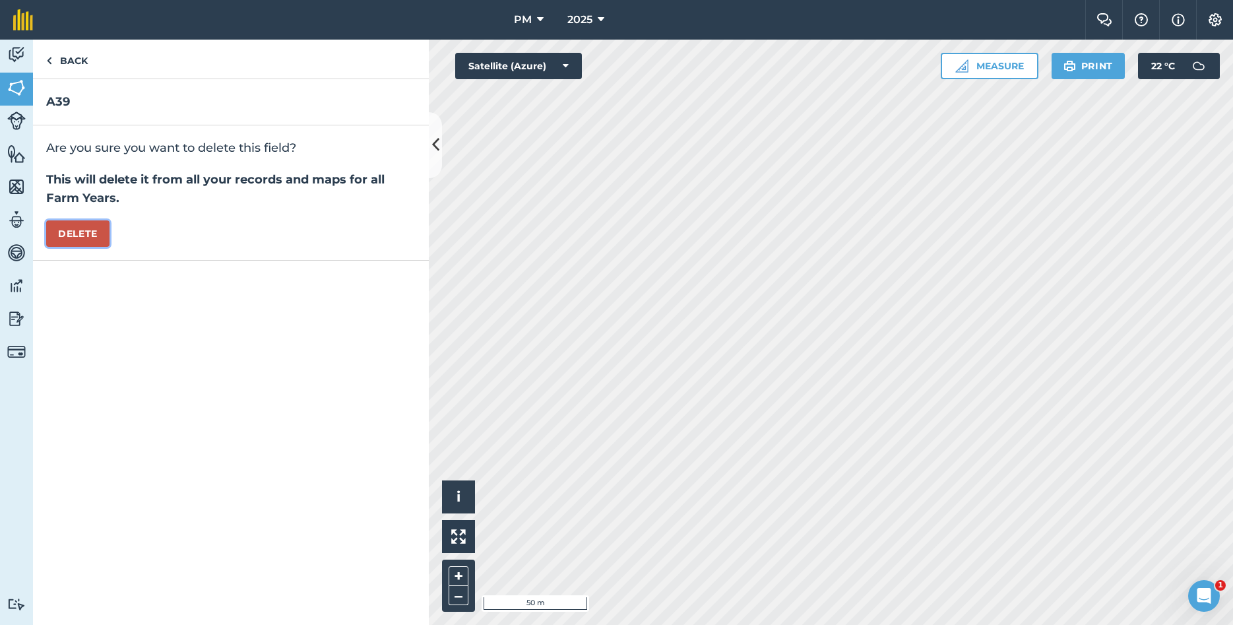
click at [76, 230] on button "Delete" at bounding box center [77, 233] width 63 height 26
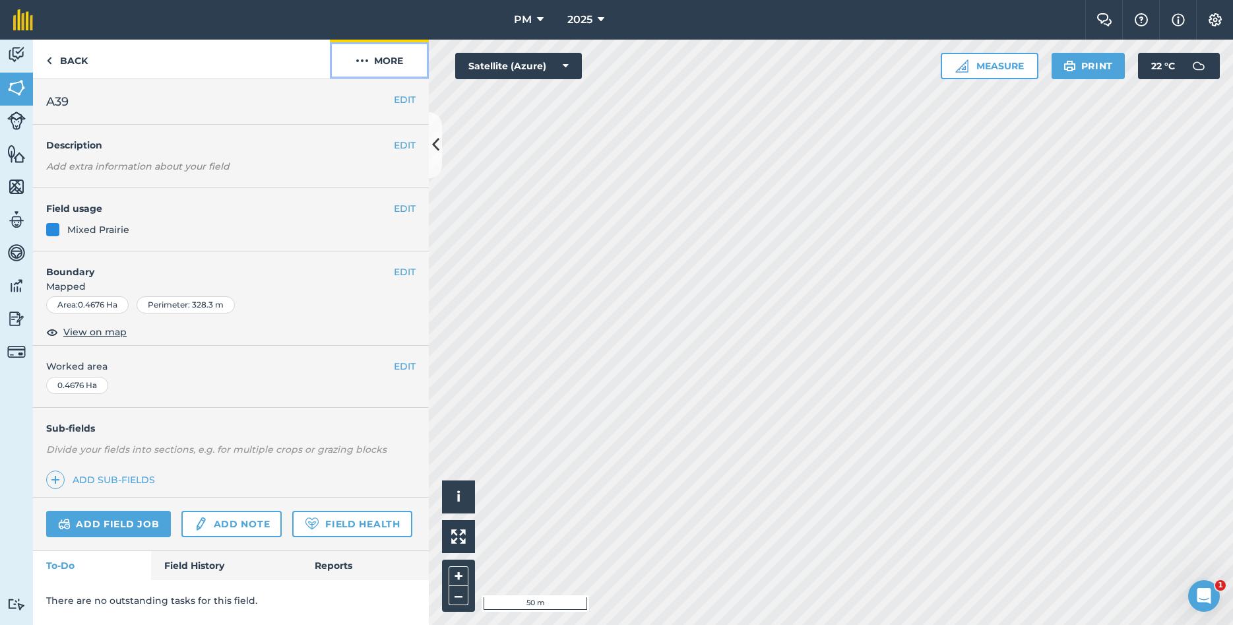
click at [379, 67] on button "More" at bounding box center [379, 59] width 99 height 39
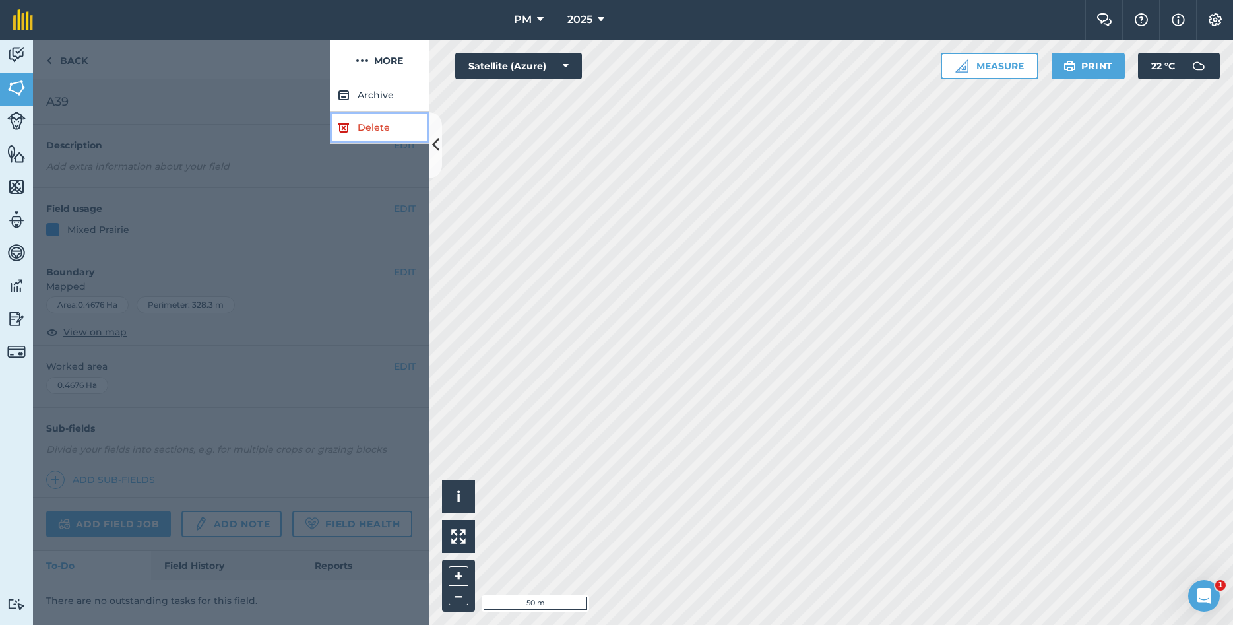
click at [367, 123] on link "Delete" at bounding box center [379, 127] width 99 height 32
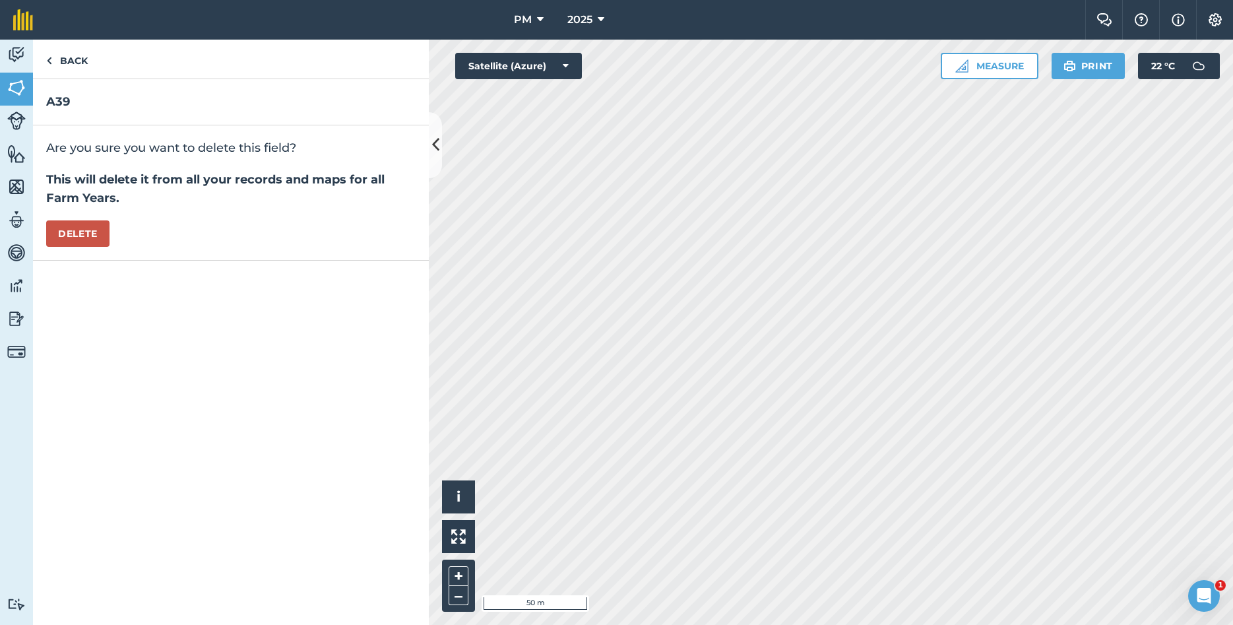
click at [86, 247] on div "Are you sure you want to delete this field? This will delete it from all your r…" at bounding box center [231, 192] width 396 height 135
click at [85, 232] on button "Delete" at bounding box center [77, 233] width 63 height 26
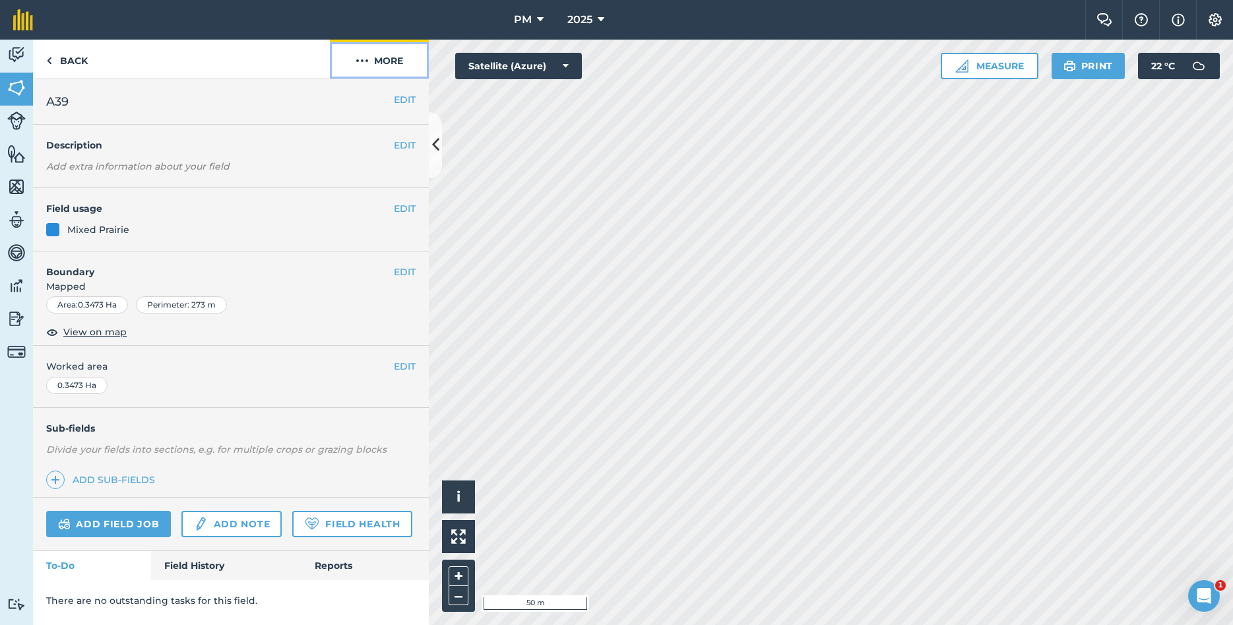
click at [400, 59] on button "More" at bounding box center [379, 59] width 99 height 39
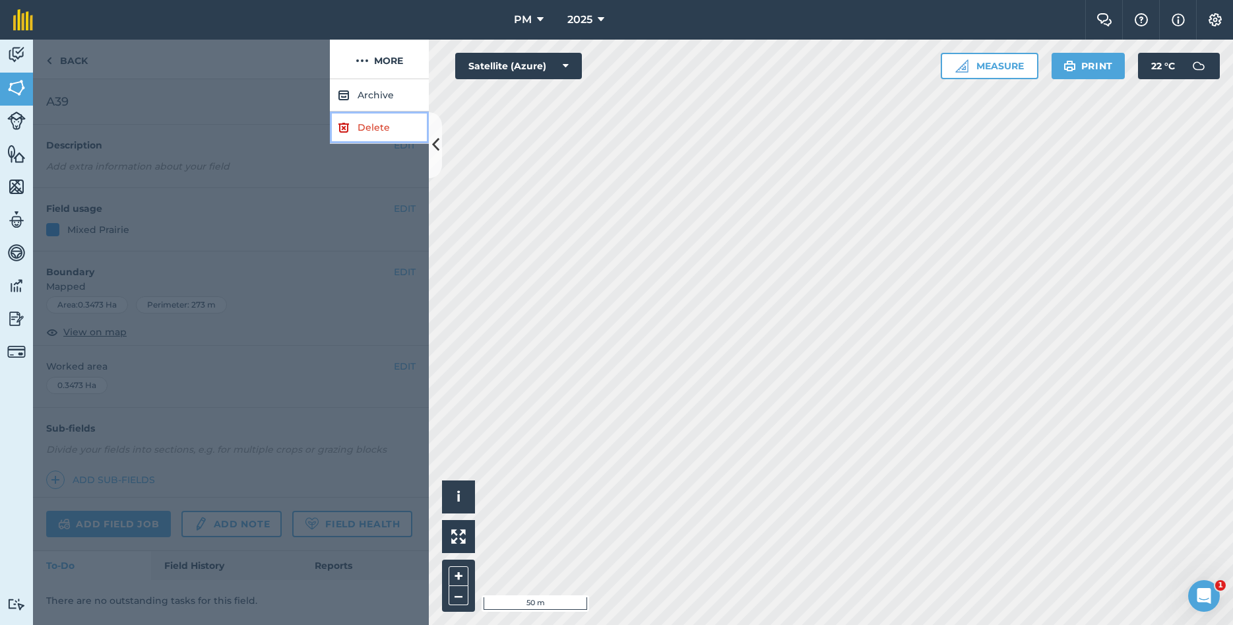
click at [363, 135] on link "Delete" at bounding box center [379, 127] width 99 height 32
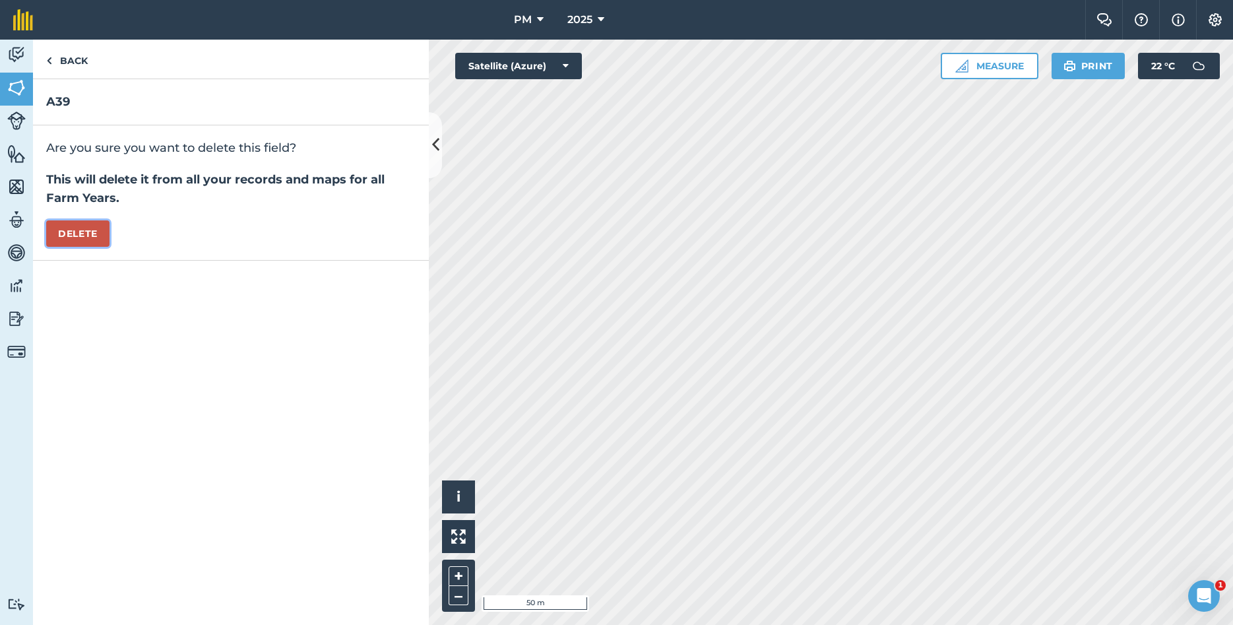
click at [87, 233] on button "Delete" at bounding box center [77, 233] width 63 height 26
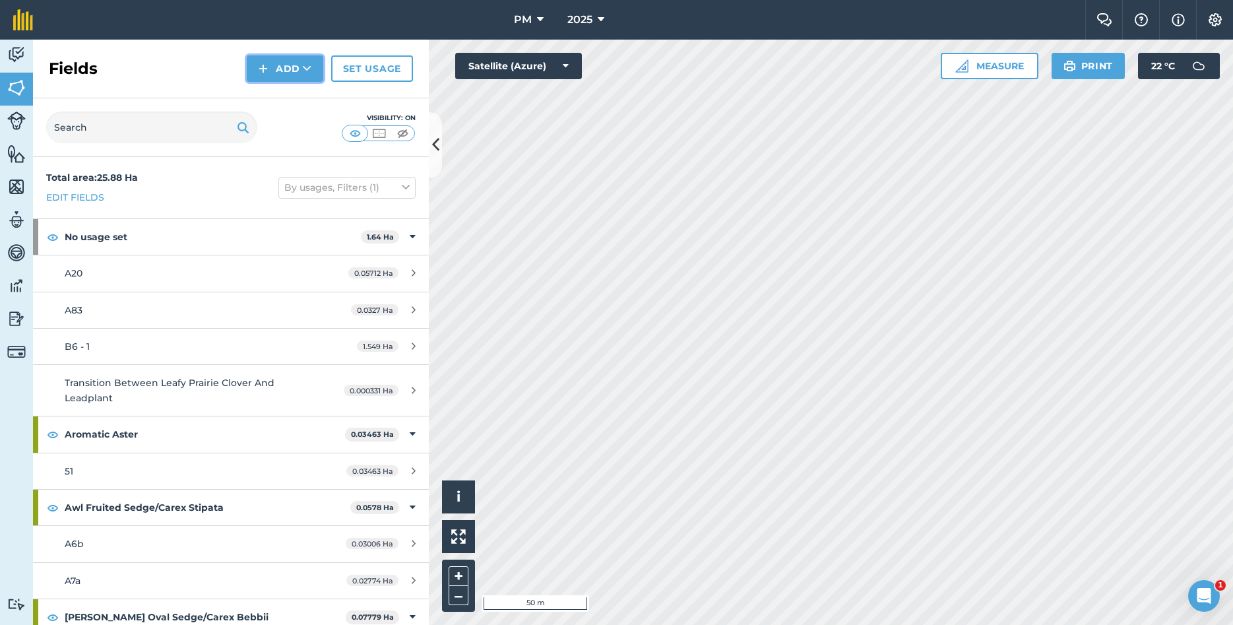
click at [299, 73] on button "Add" at bounding box center [285, 68] width 77 height 26
click at [280, 102] on link "Draw" at bounding box center [285, 98] width 73 height 29
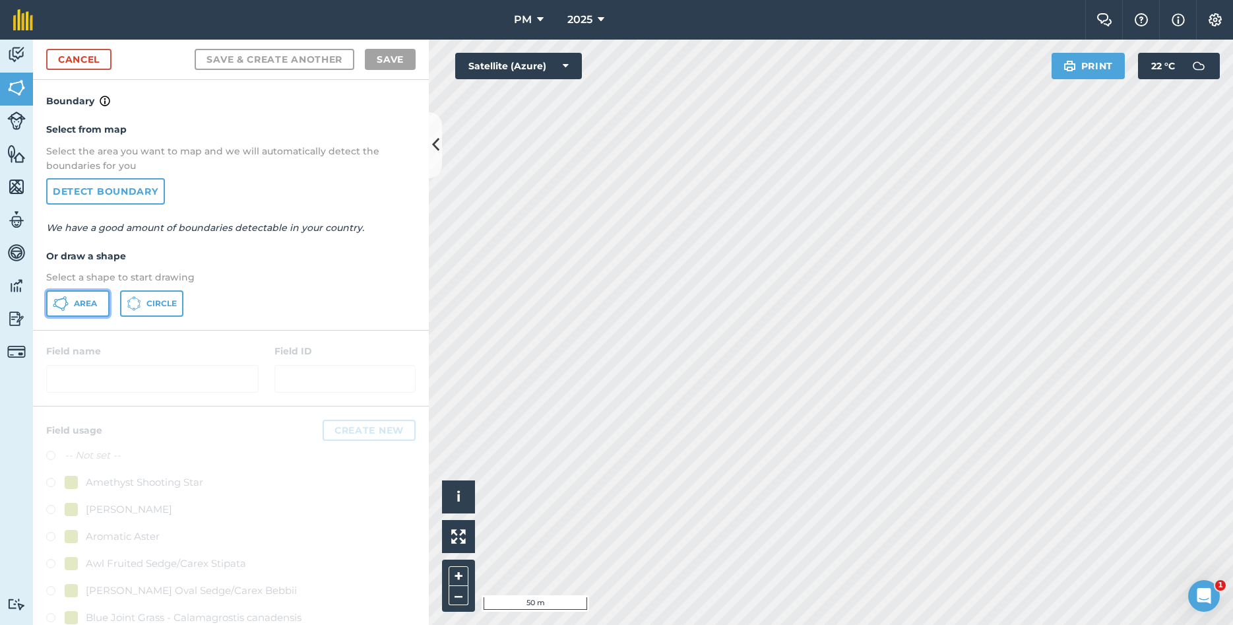
click at [75, 296] on button "Area" at bounding box center [77, 303] width 63 height 26
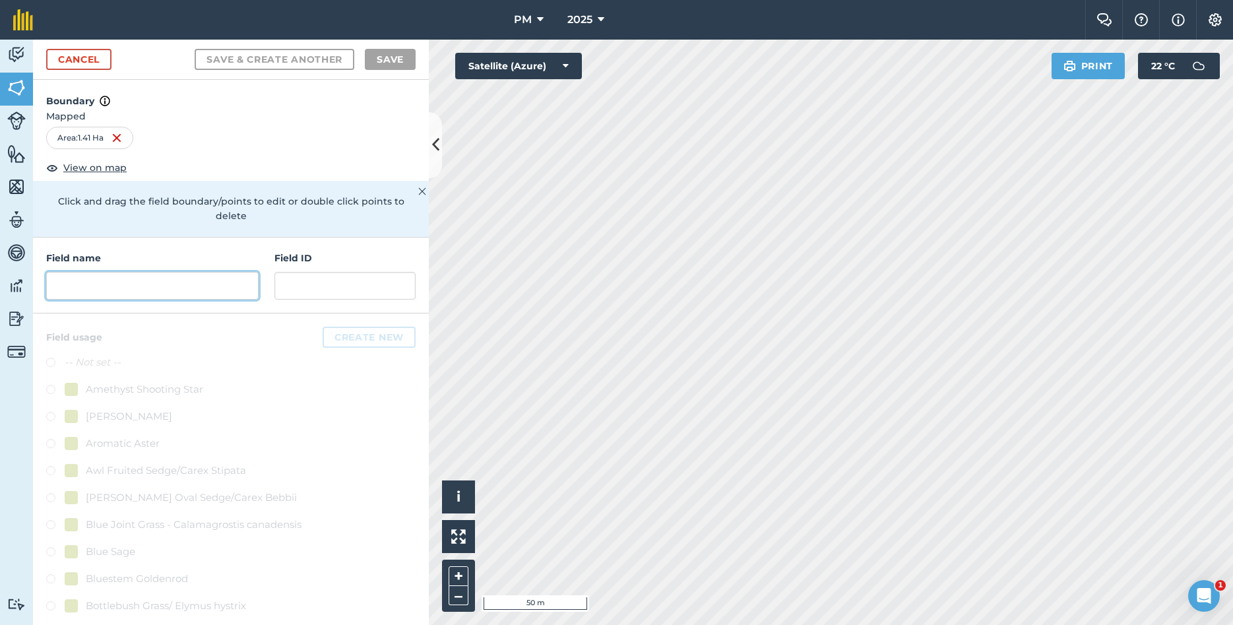
click at [108, 276] on input "text" at bounding box center [152, 286] width 212 height 28
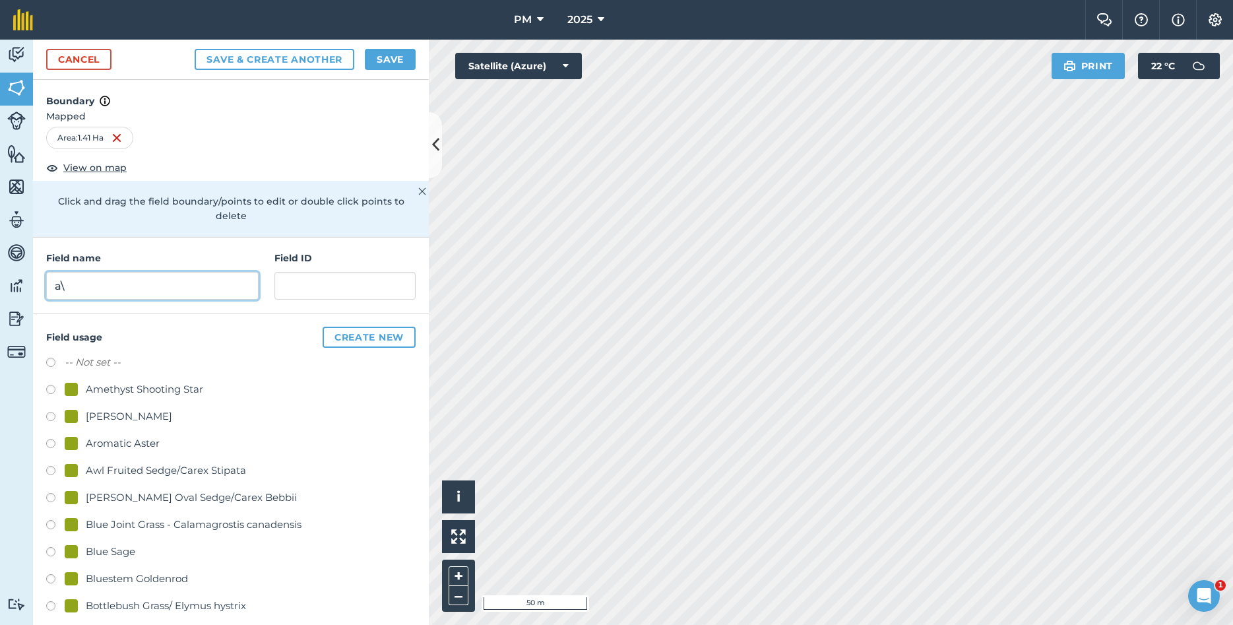
type input "a"
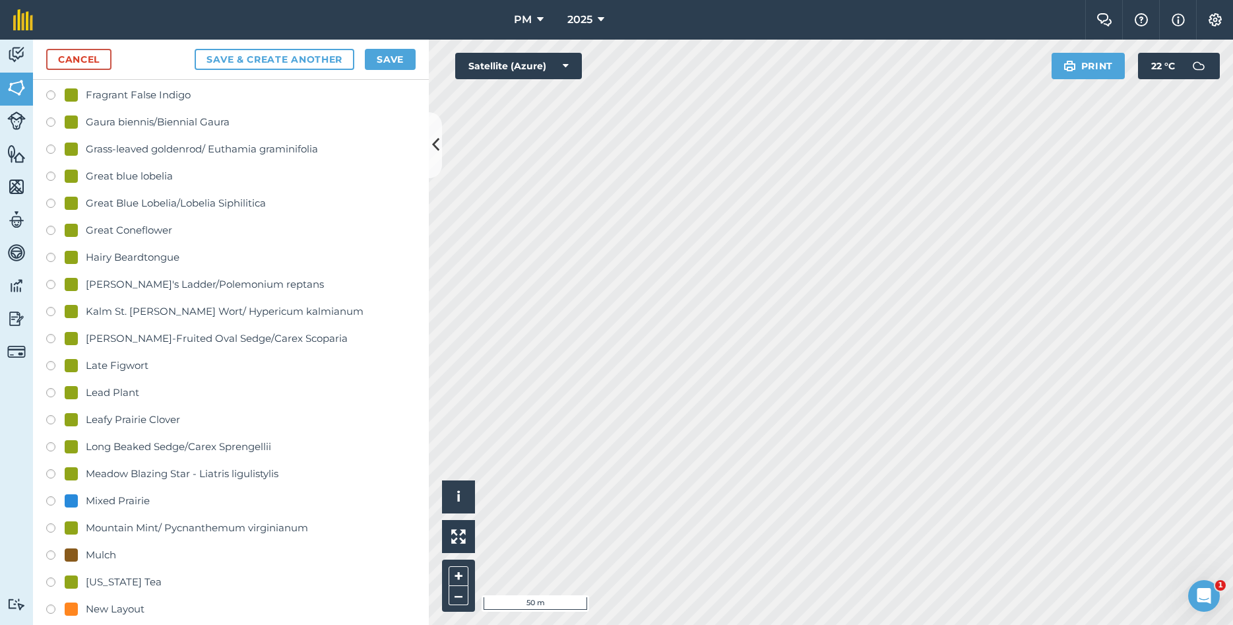
scroll to position [1211, 0]
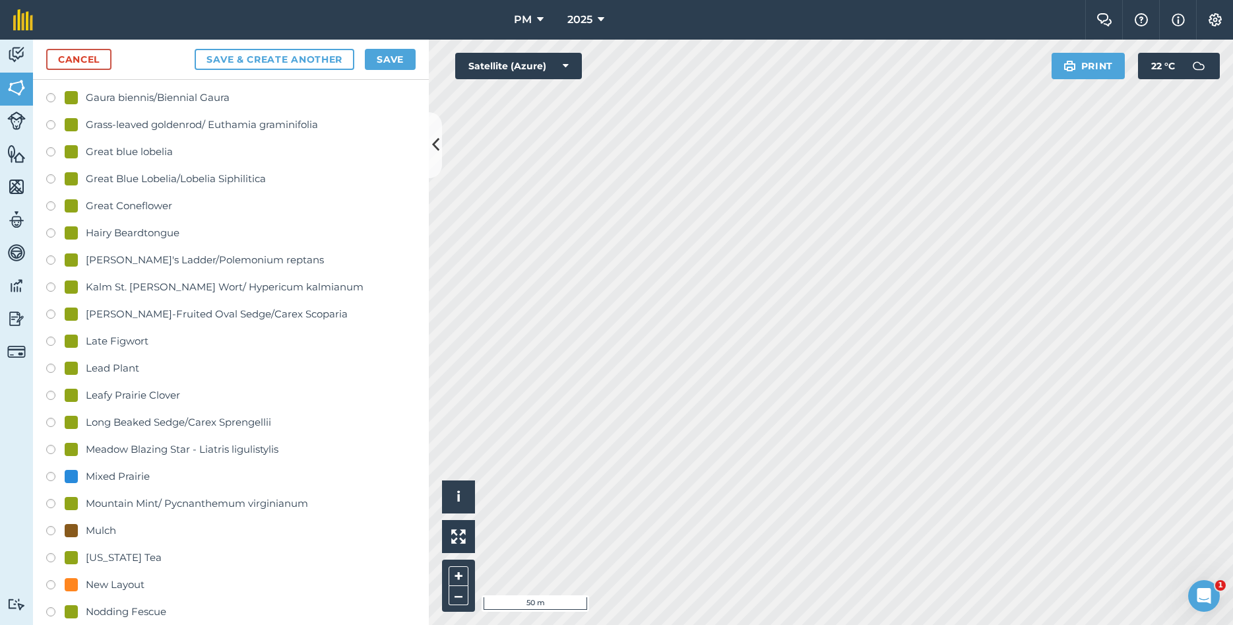
type input "A39"
click at [53, 472] on label at bounding box center [55, 478] width 18 height 13
radio input "true"
click at [385, 55] on button "Save" at bounding box center [390, 59] width 51 height 21
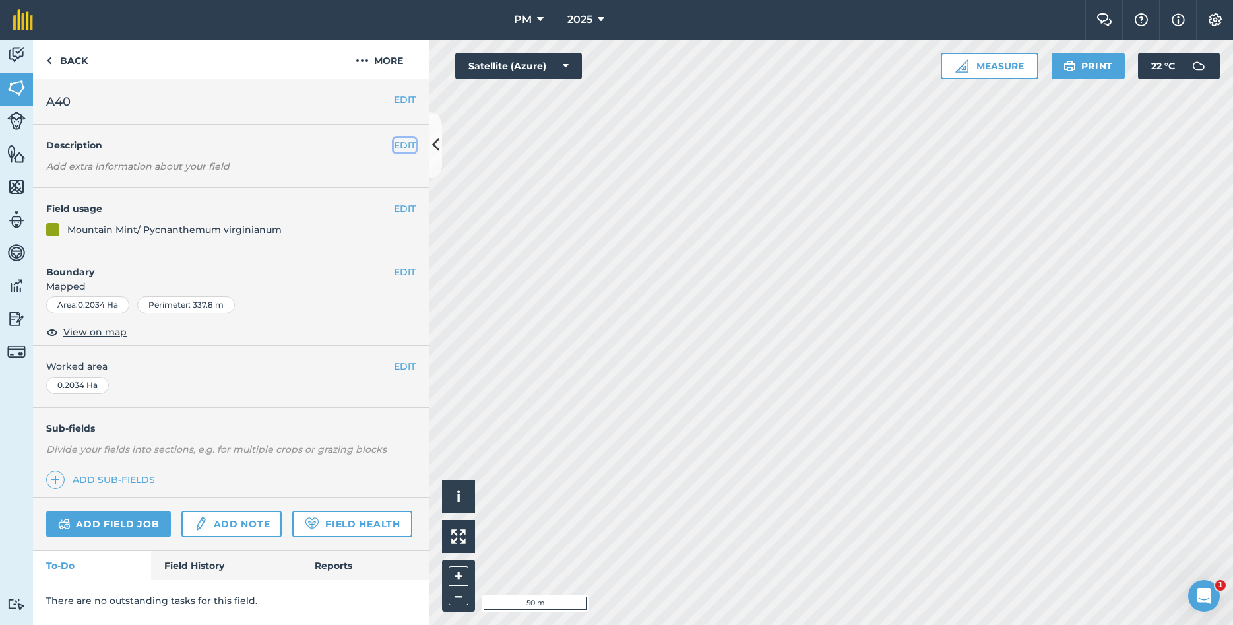
click at [396, 143] on button "EDIT" at bounding box center [405, 145] width 22 height 15
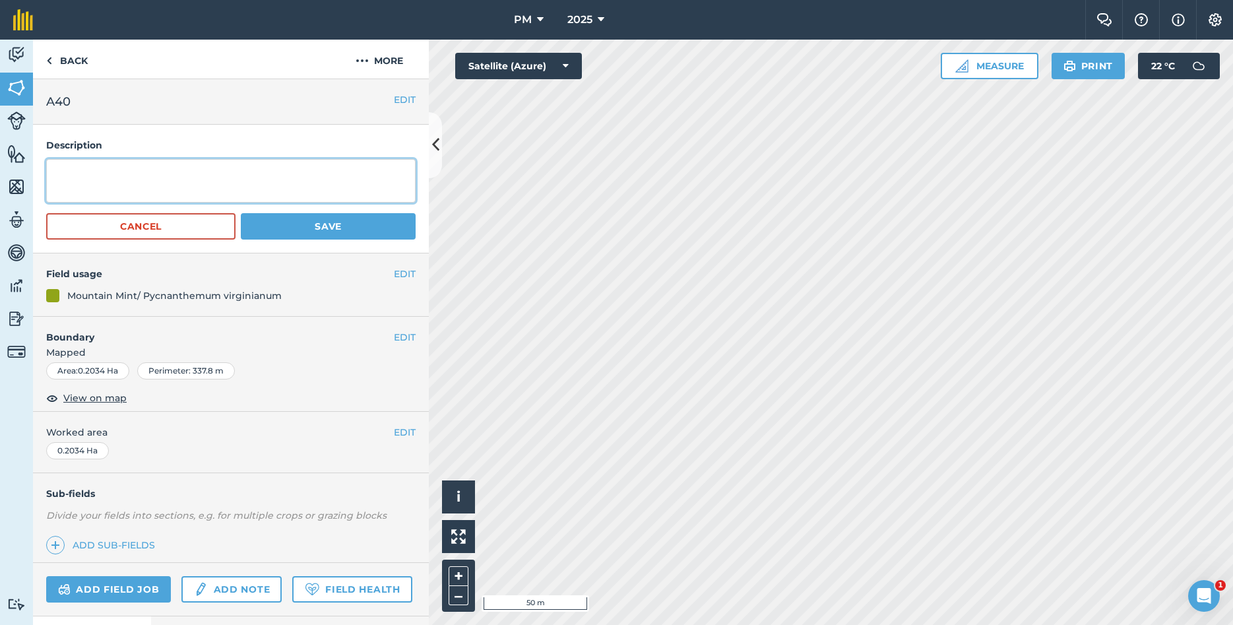
click at [213, 171] on textarea at bounding box center [230, 181] width 369 height 44
click at [139, 174] on textarea "YEAR PLANTED:2020 GENOTYPE: MCHENRY,IL" at bounding box center [230, 181] width 369 height 44
click at [140, 173] on textarea "YEAR PLANTED:2020 GENOTYPE: MCHENRY,IL" at bounding box center [230, 181] width 369 height 44
click at [141, 174] on textarea "YEAR PLANTED:2020 GENOTYPE: MCHENRY,IL" at bounding box center [230, 181] width 369 height 44
type textarea "YEAR PLANTED: 2020 GENOTYPE: MCHENRY,IL"
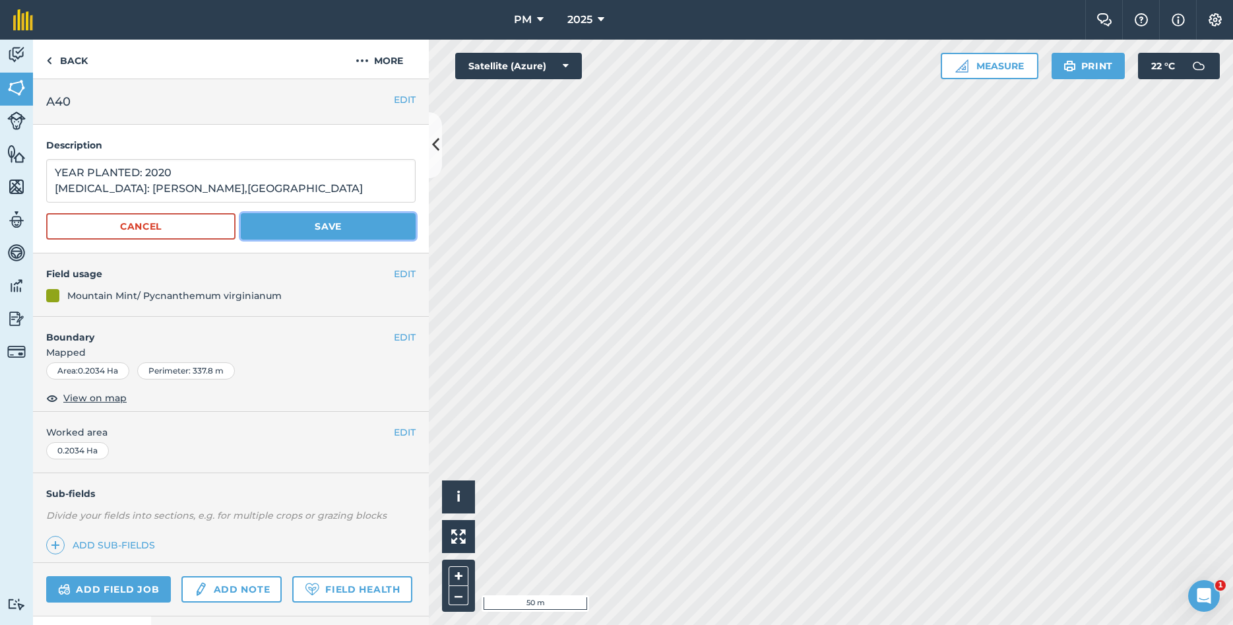
click at [333, 225] on button "Save" at bounding box center [328, 226] width 175 height 26
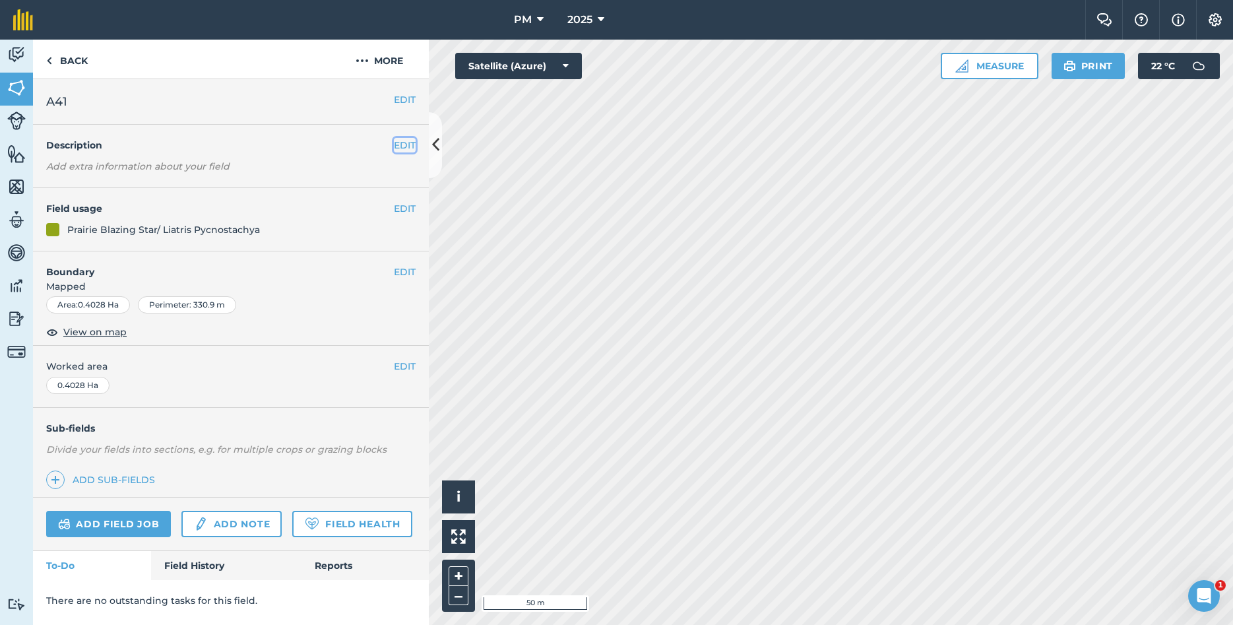
click at [401, 141] on button "EDIT" at bounding box center [405, 145] width 22 height 15
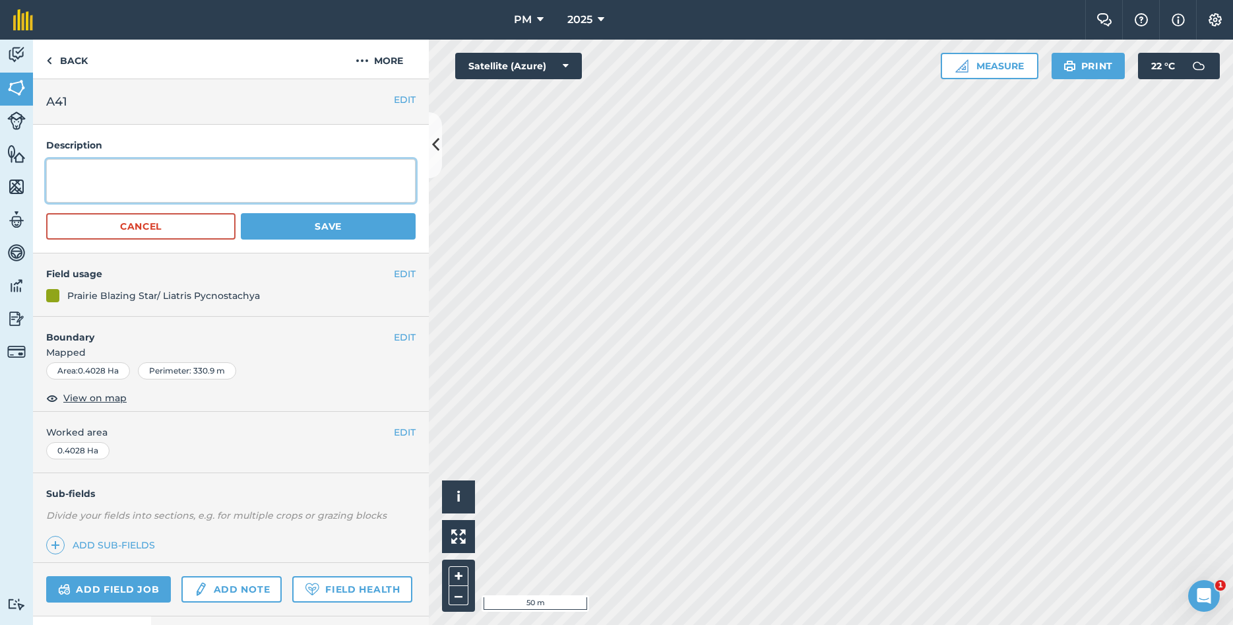
click at [197, 160] on textarea at bounding box center [230, 181] width 369 height 44
type textarea "YEAR PLANTED: 2020 GENOTYPE: TAZEWELL/LASALLE, IL"
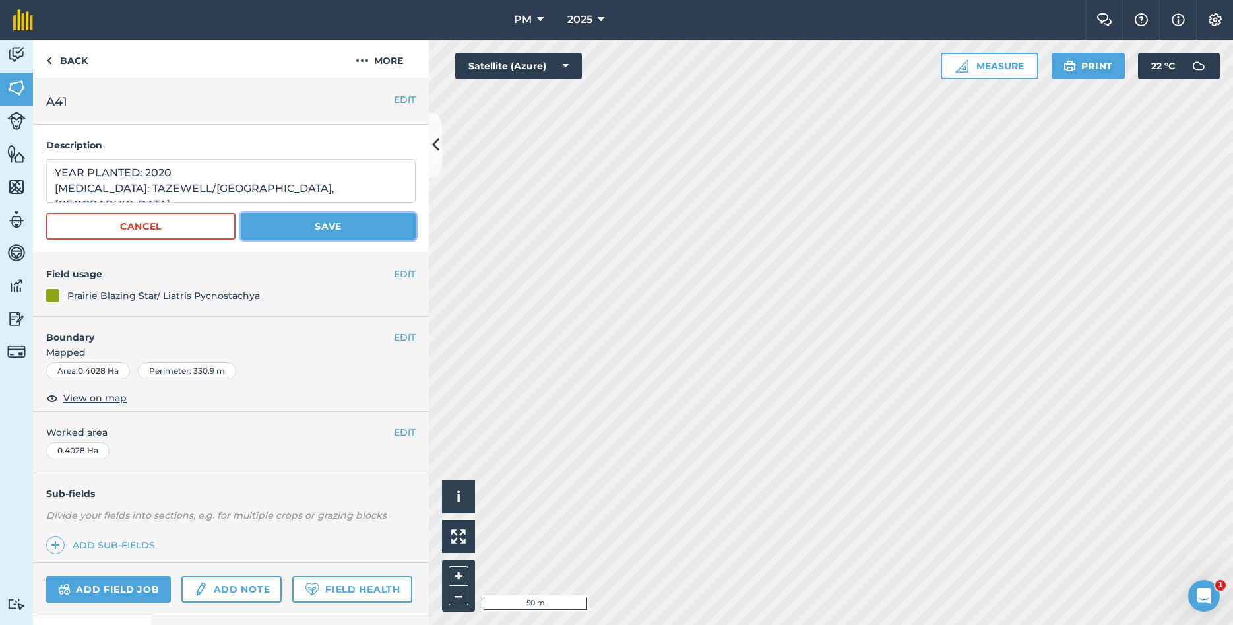
click at [336, 228] on button "Save" at bounding box center [328, 226] width 175 height 26
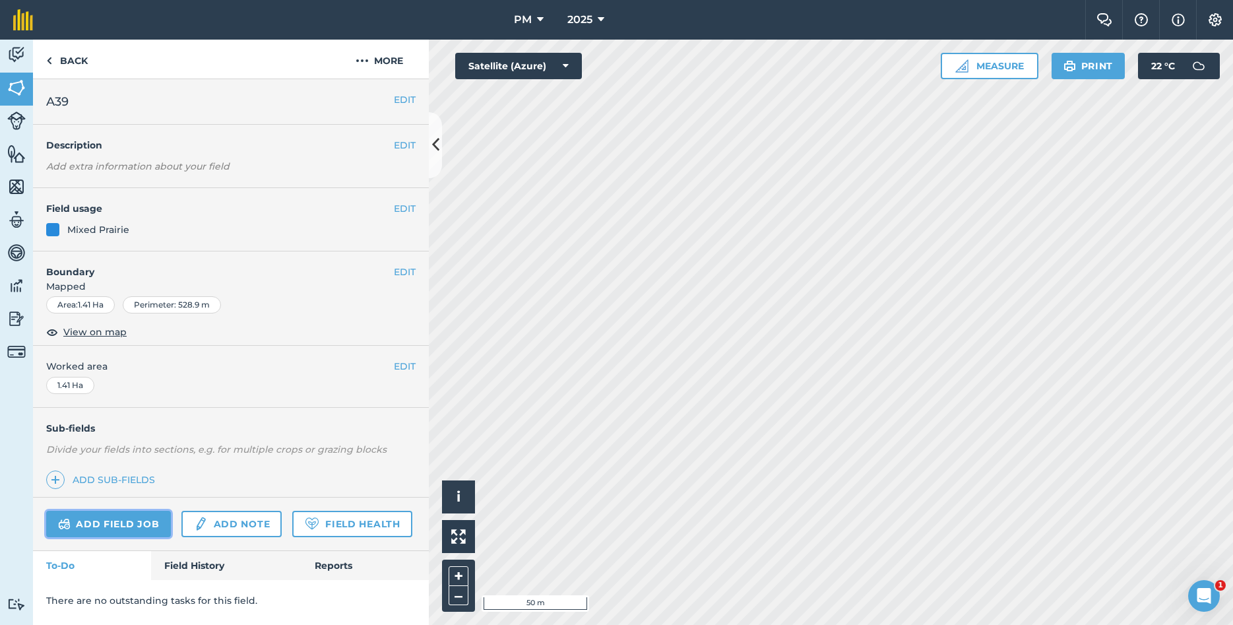
click at [143, 524] on link "Add field job" at bounding box center [108, 524] width 125 height 26
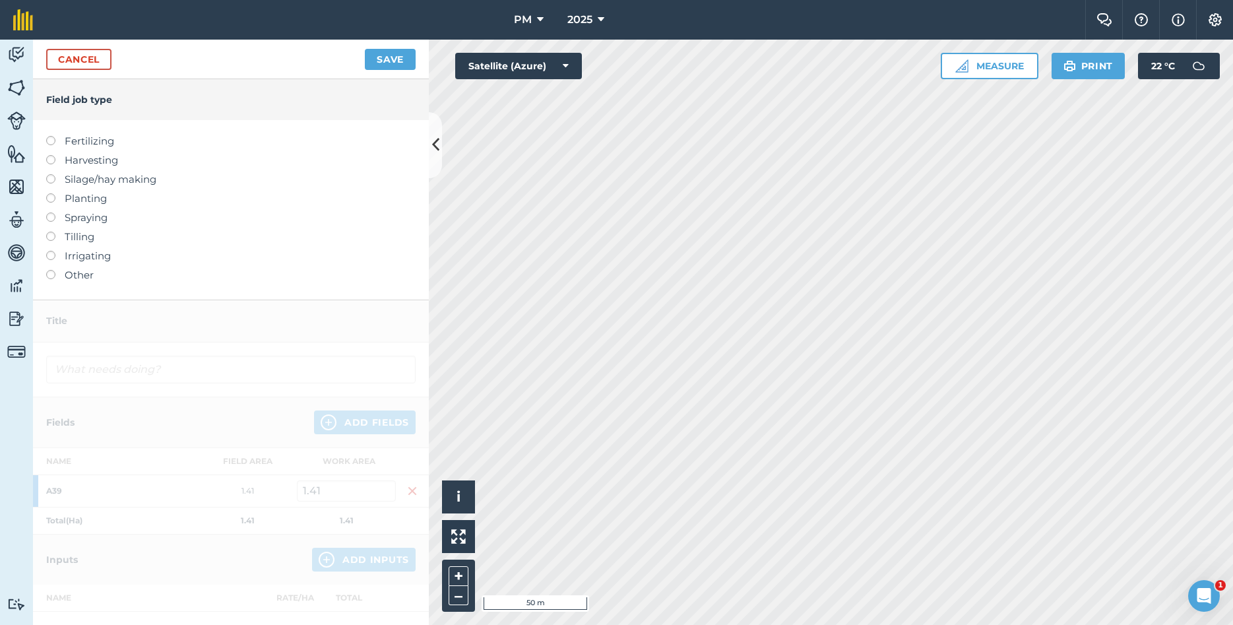
click at [47, 270] on label at bounding box center [55, 270] width 18 height 0
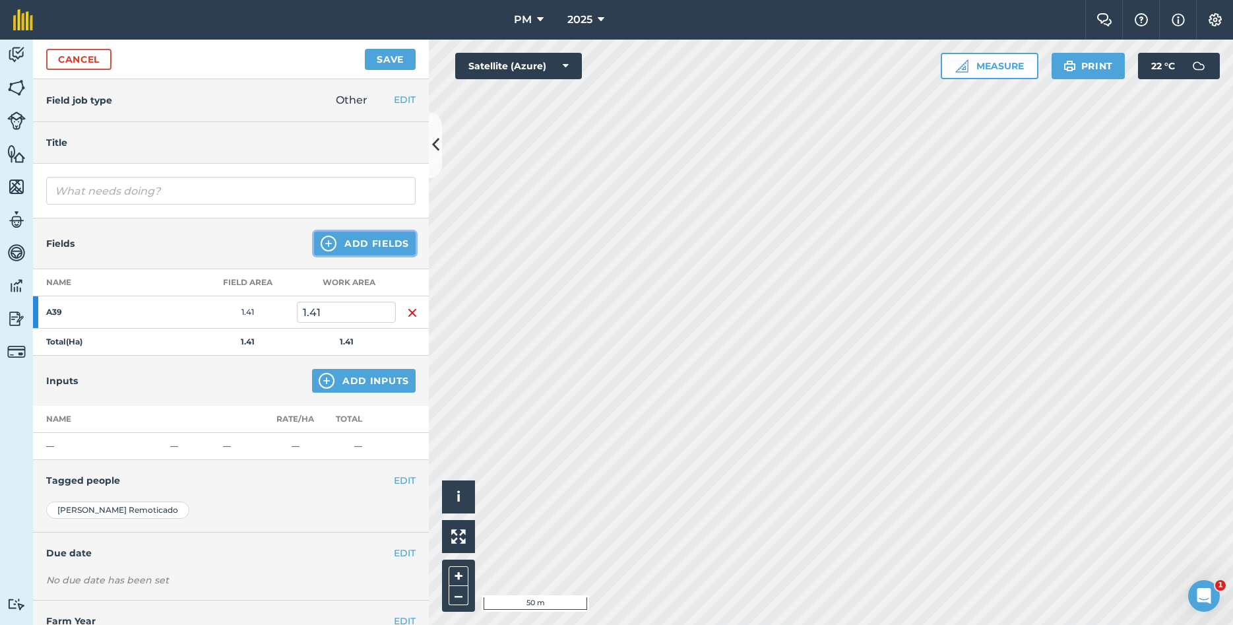
click at [372, 236] on button "Add Fields" at bounding box center [365, 244] width 102 height 24
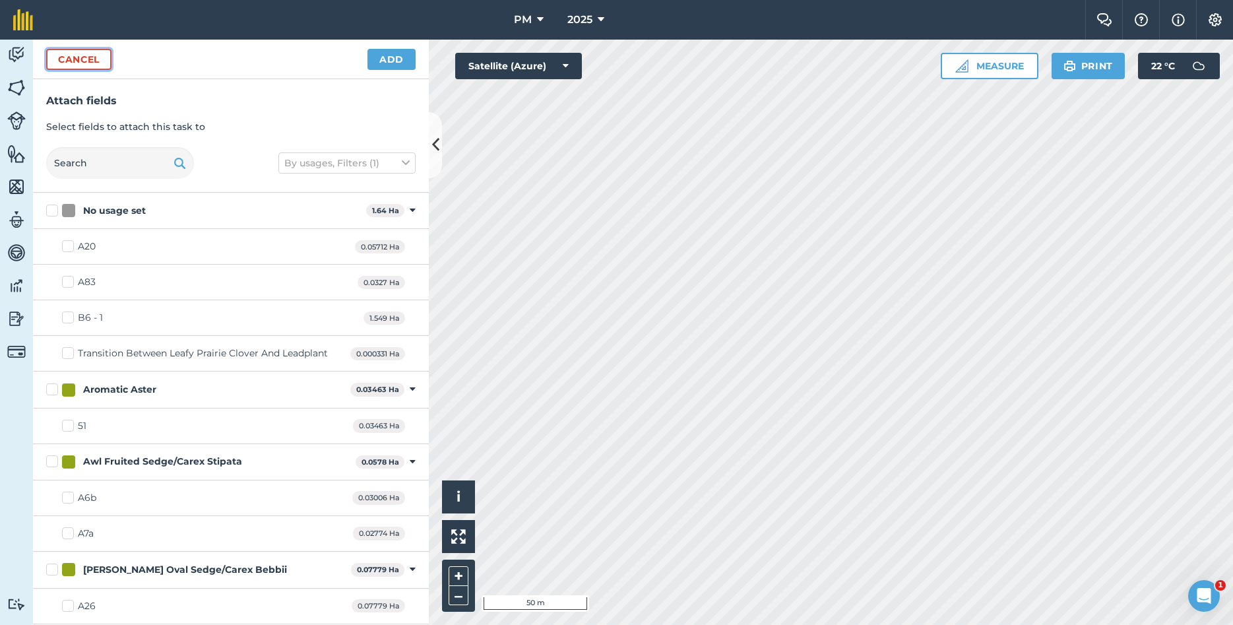
click at [94, 52] on button "Cancel" at bounding box center [78, 59] width 65 height 21
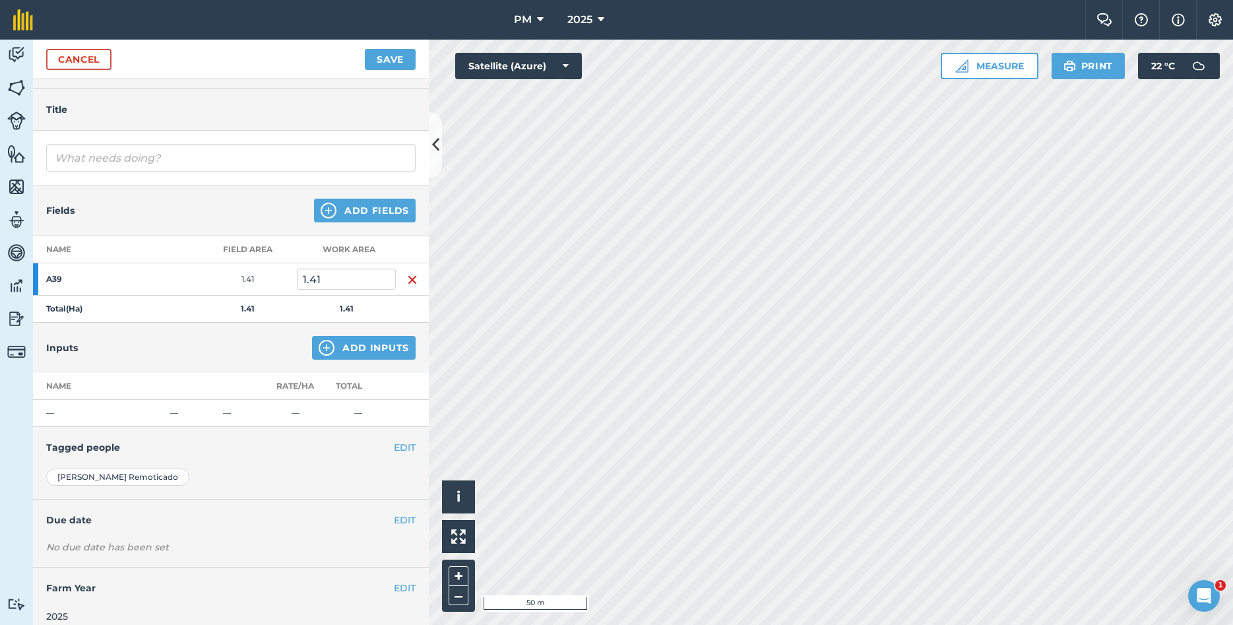
scroll to position [46, 0]
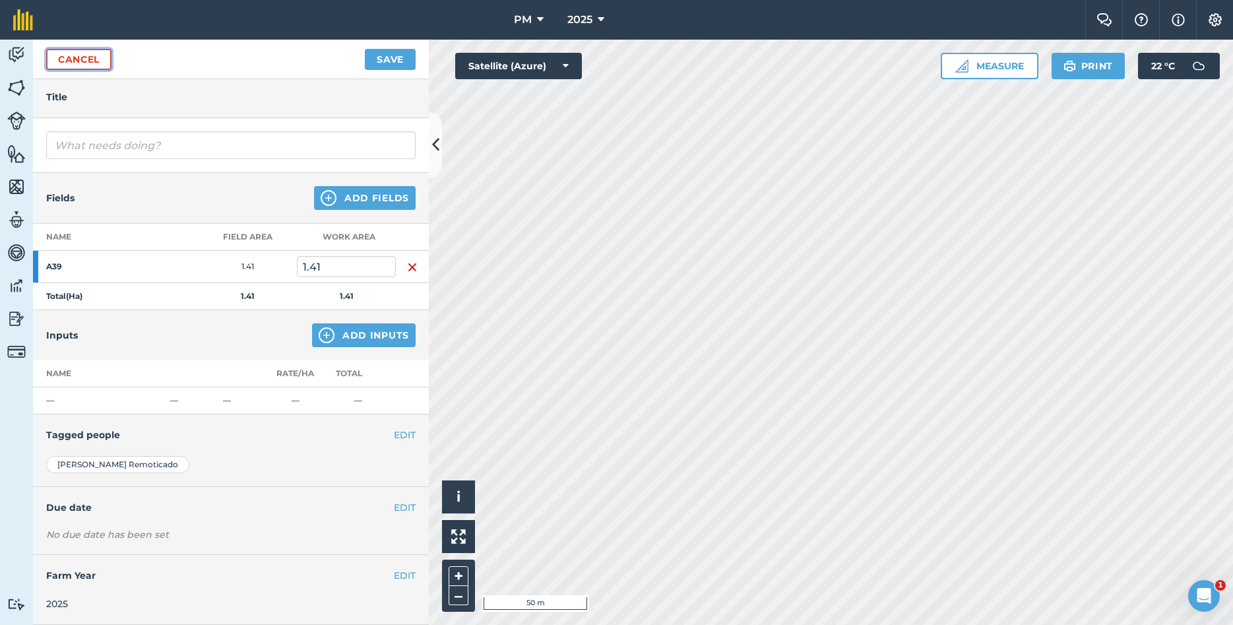
click at [76, 58] on link "Cancel" at bounding box center [78, 59] width 65 height 21
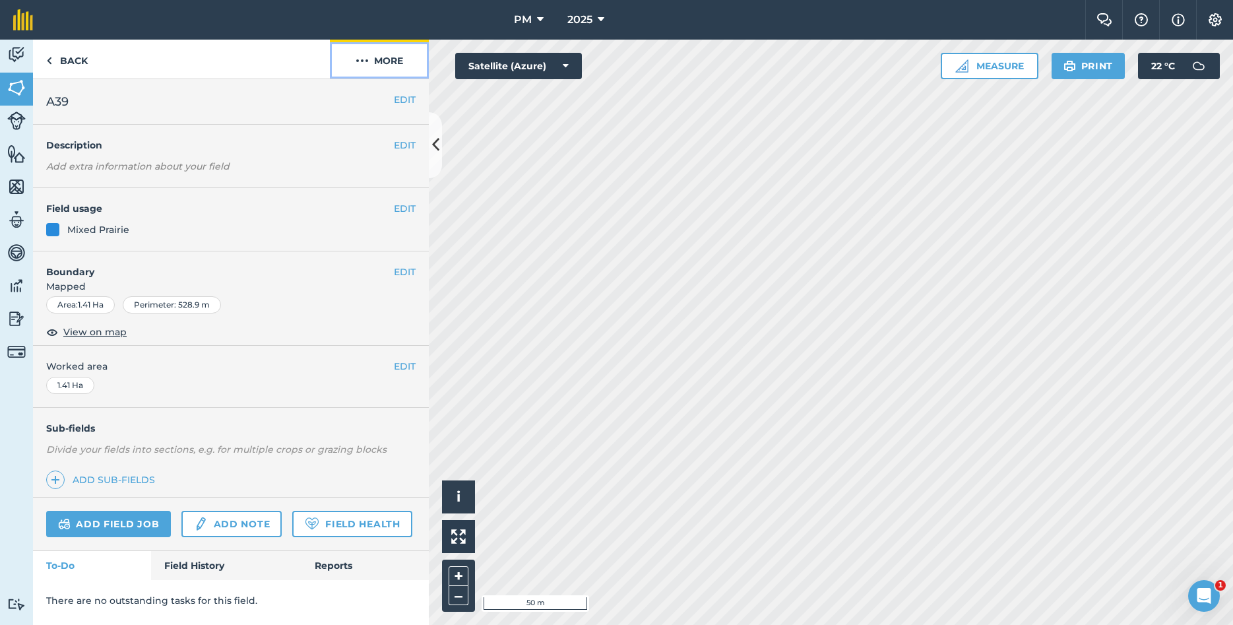
click at [372, 63] on button "More" at bounding box center [379, 59] width 99 height 39
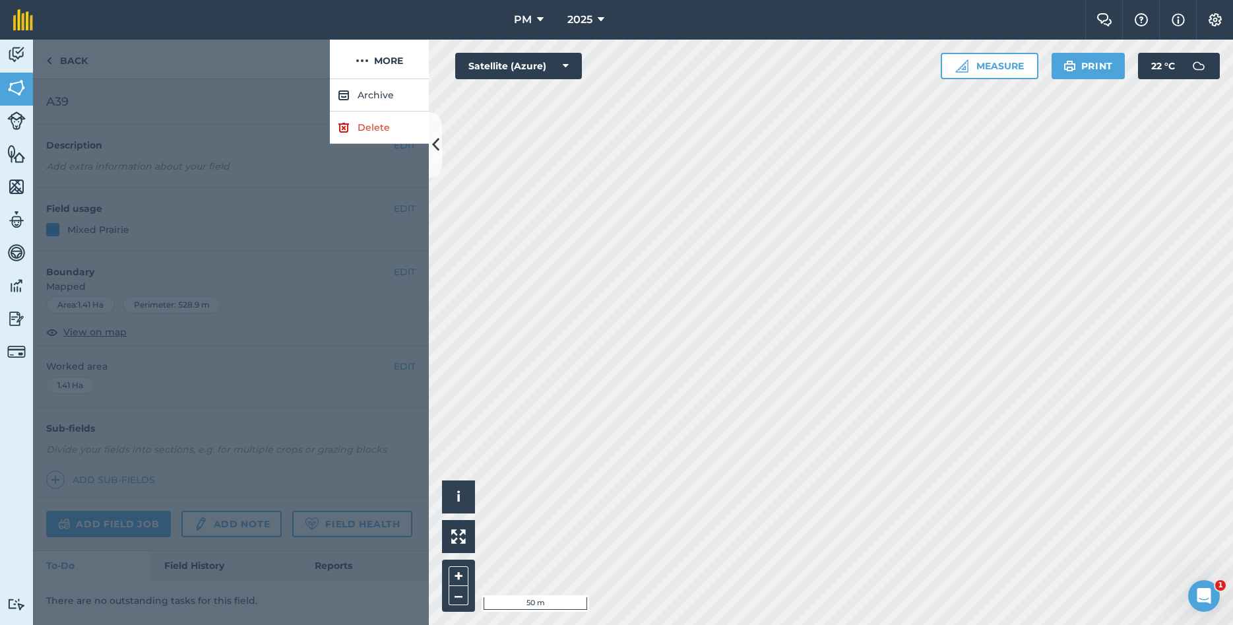
click at [298, 131] on div at bounding box center [231, 351] width 396 height 545
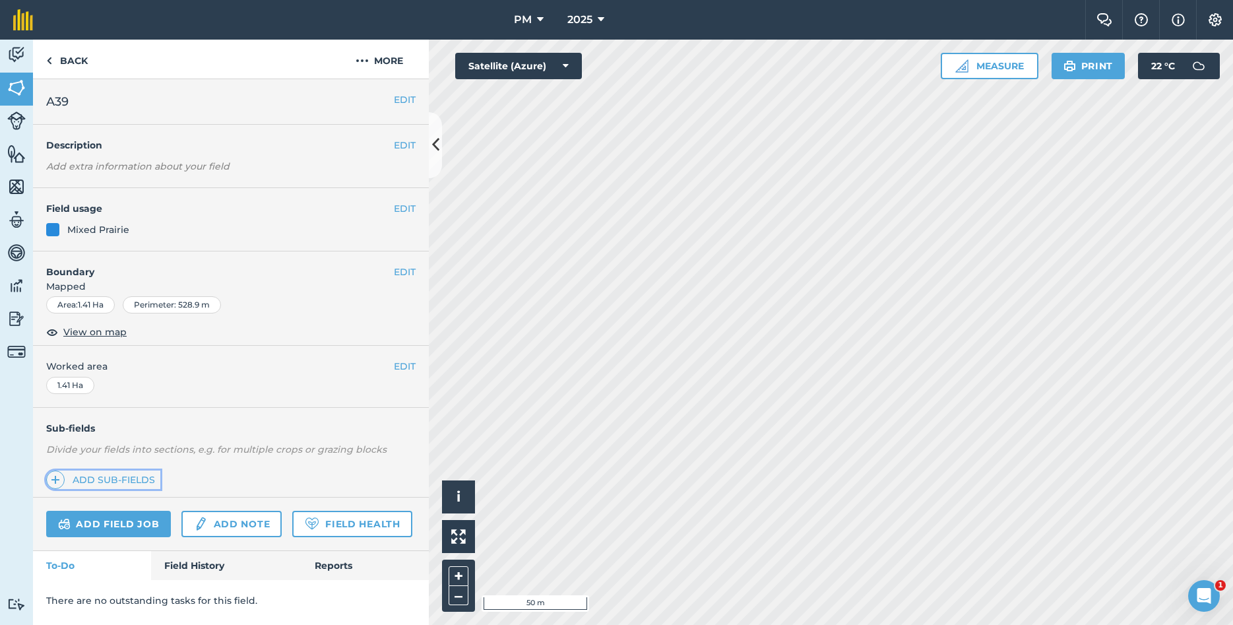
click at [57, 480] on img at bounding box center [55, 480] width 9 height 16
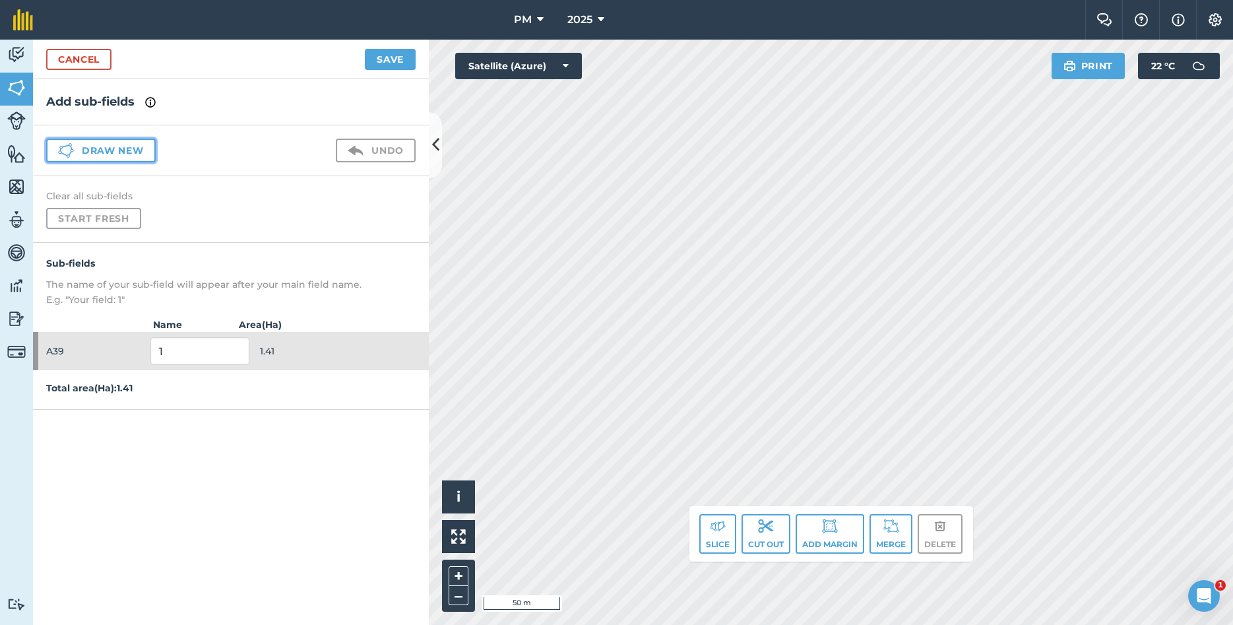
click at [143, 150] on button "Draw new" at bounding box center [100, 151] width 109 height 24
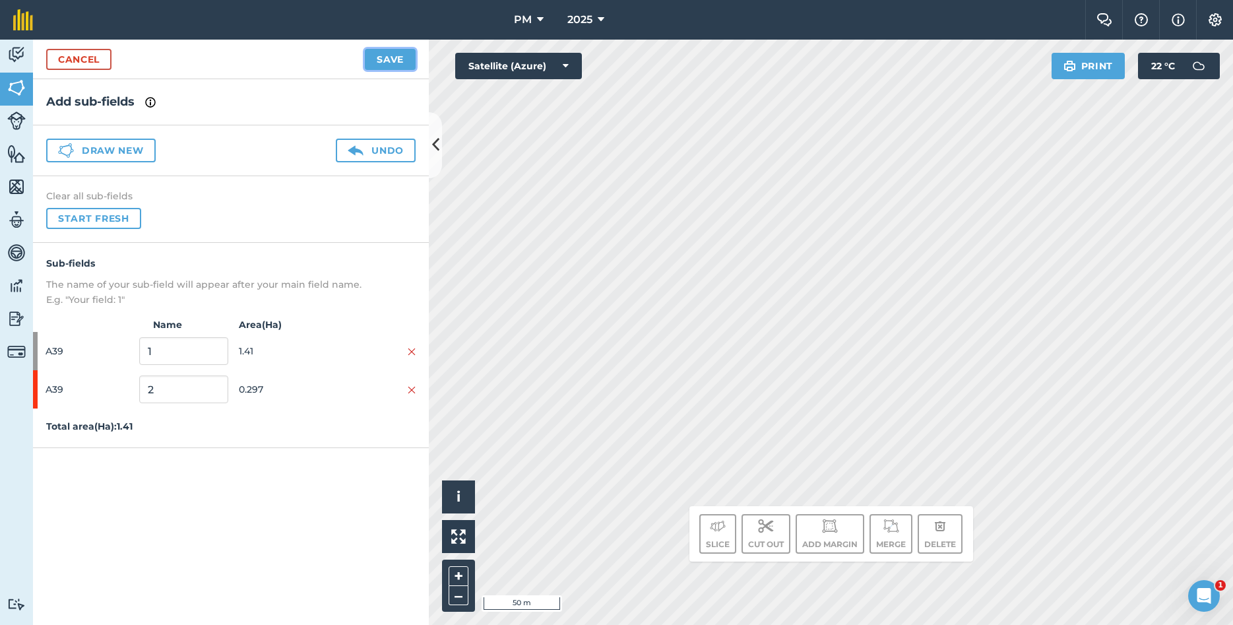
click at [390, 59] on button "Save" at bounding box center [390, 59] width 51 height 21
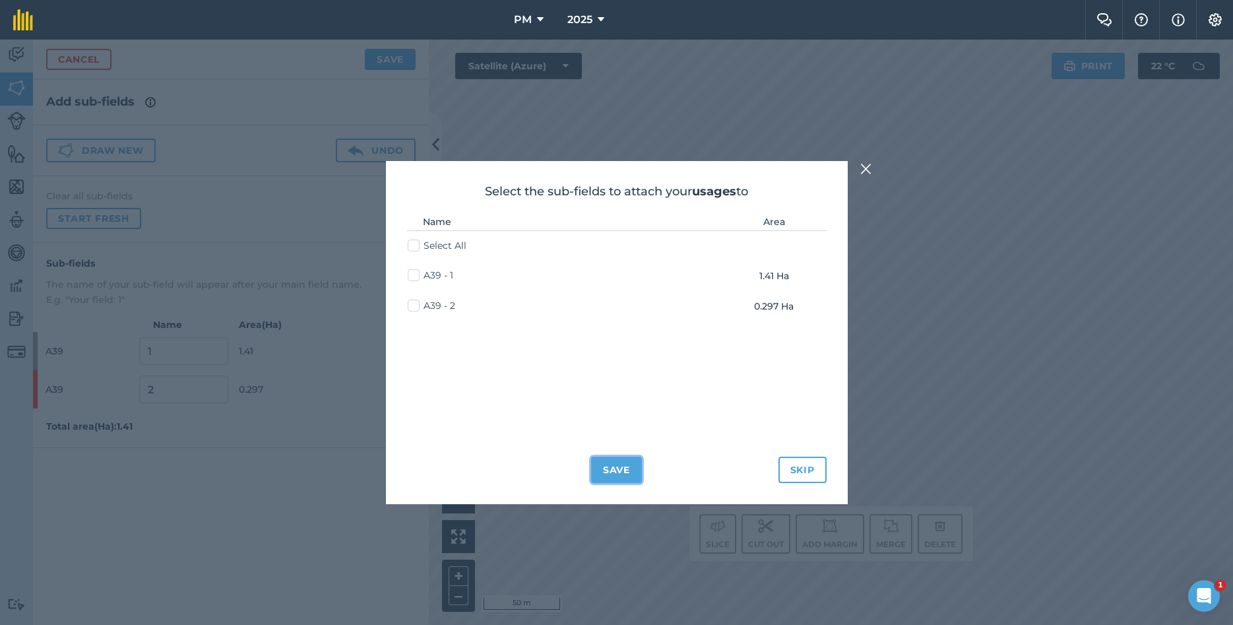
click at [619, 473] on button "Save" at bounding box center [616, 469] width 51 height 26
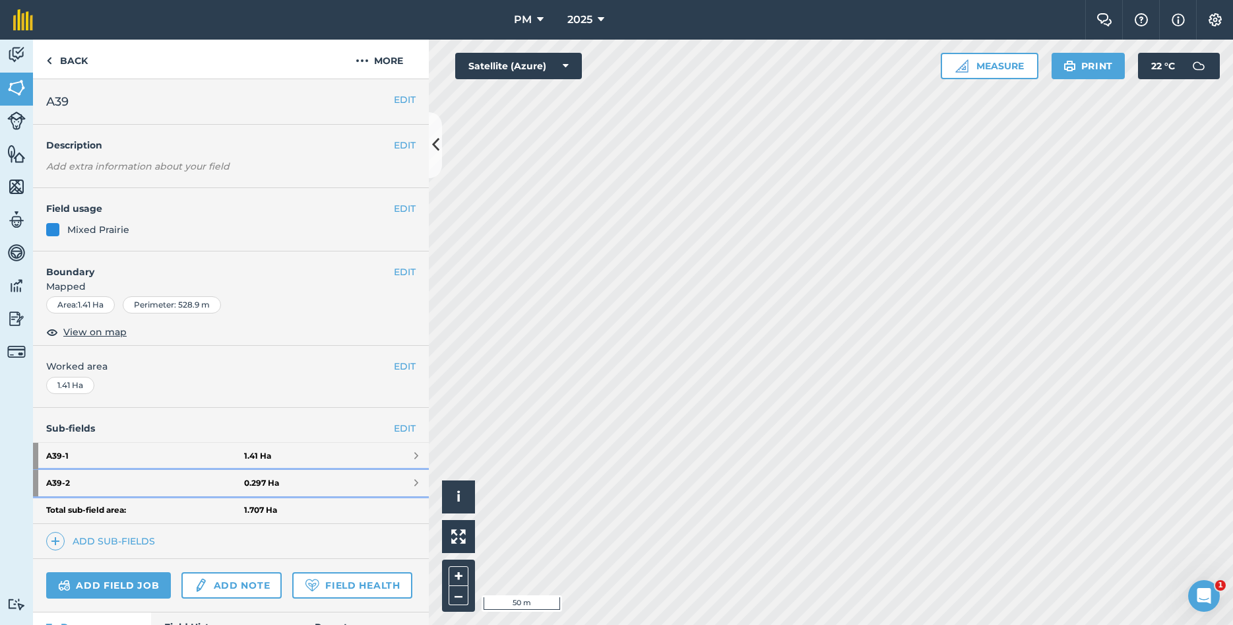
click at [102, 481] on strong "A39 - 2" at bounding box center [145, 483] width 198 height 26
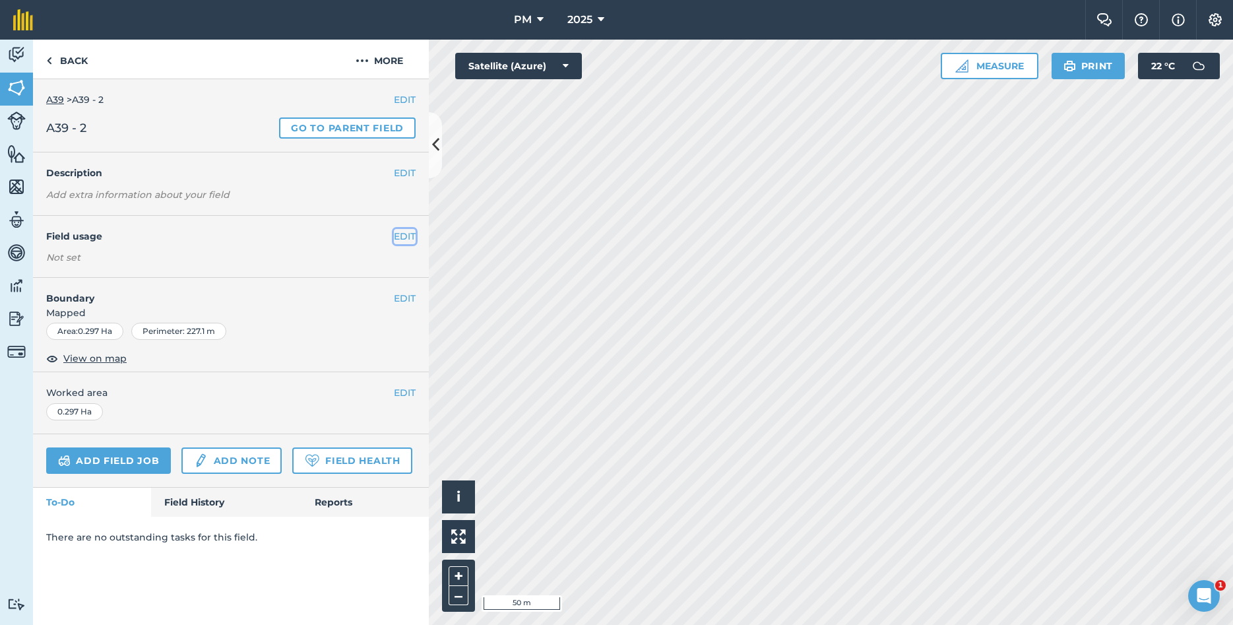
click at [412, 241] on button "EDIT" at bounding box center [405, 236] width 22 height 15
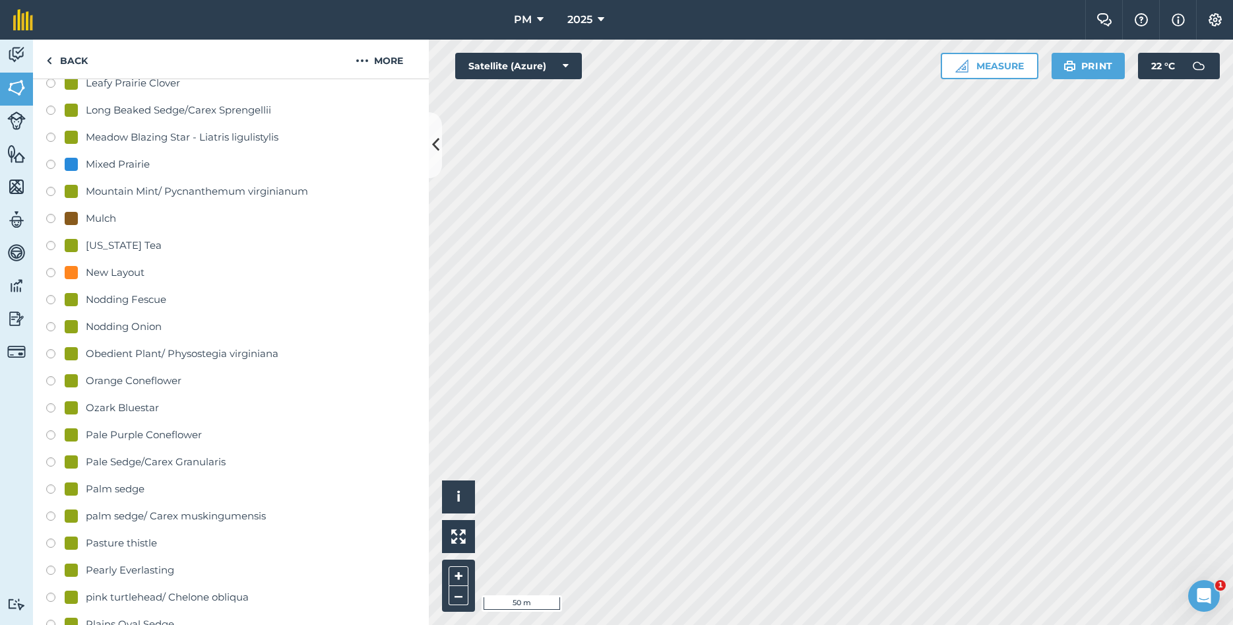
scroll to position [1496, 0]
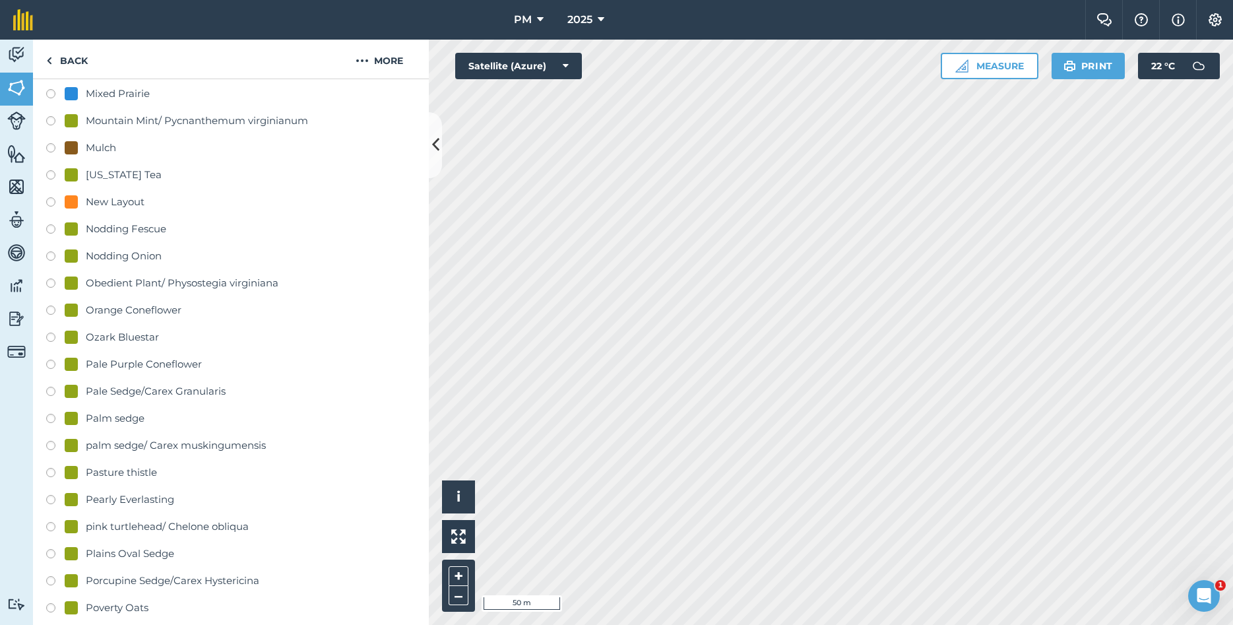
click at [144, 284] on div "Obedient Plant/ Physostegia virginiana" at bounding box center [182, 283] width 193 height 16
radio input "true"
radio input "false"
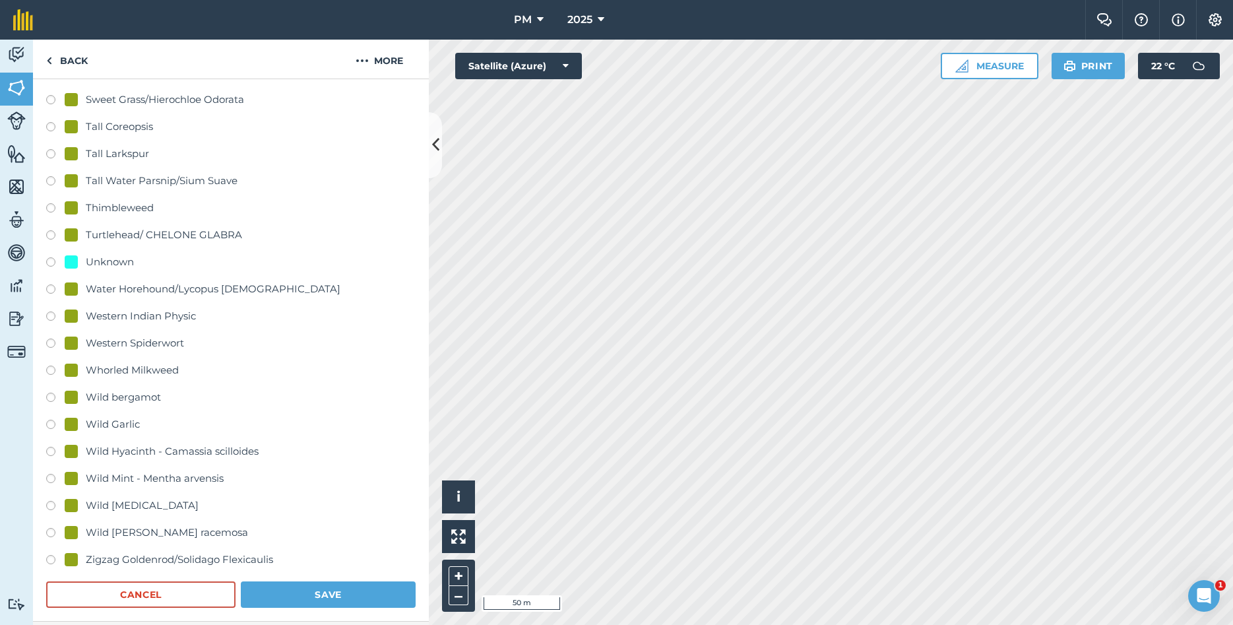
scroll to position [2921, 0]
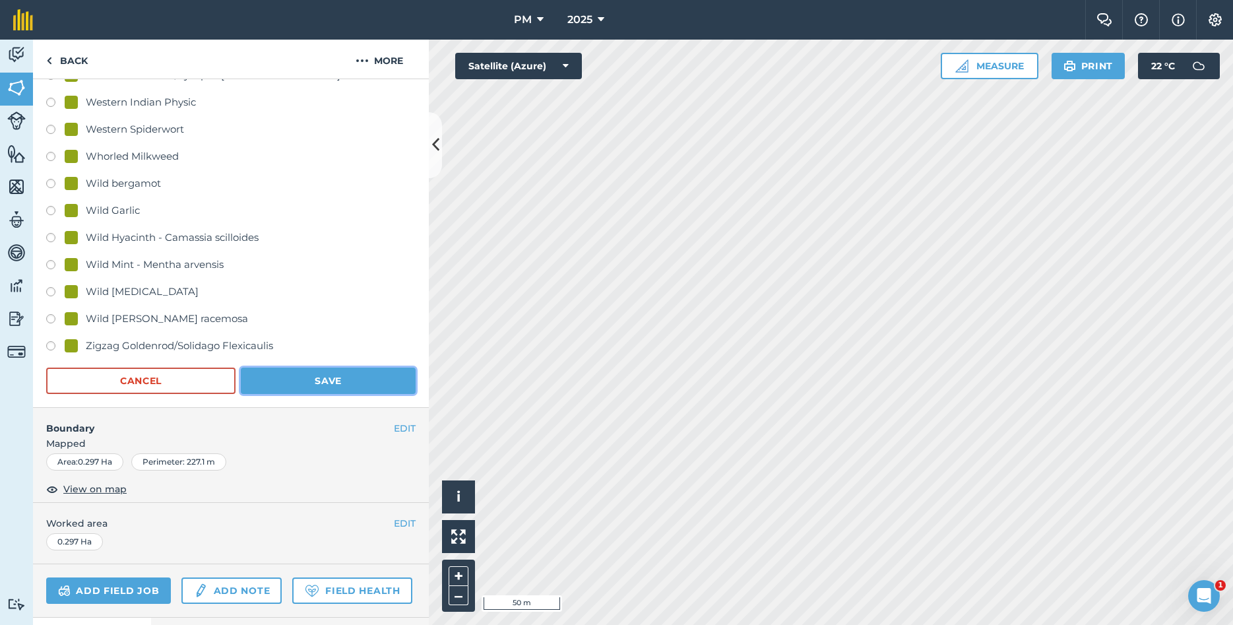
click at [337, 375] on button "Save" at bounding box center [328, 380] width 175 height 26
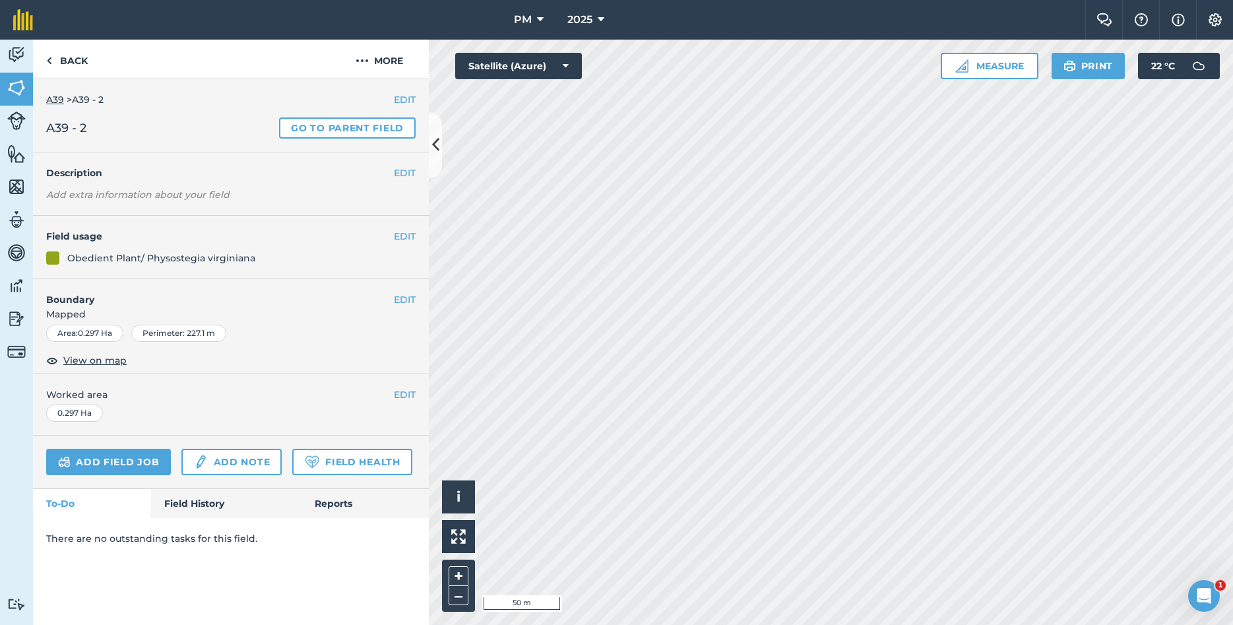
scroll to position [0, 0]
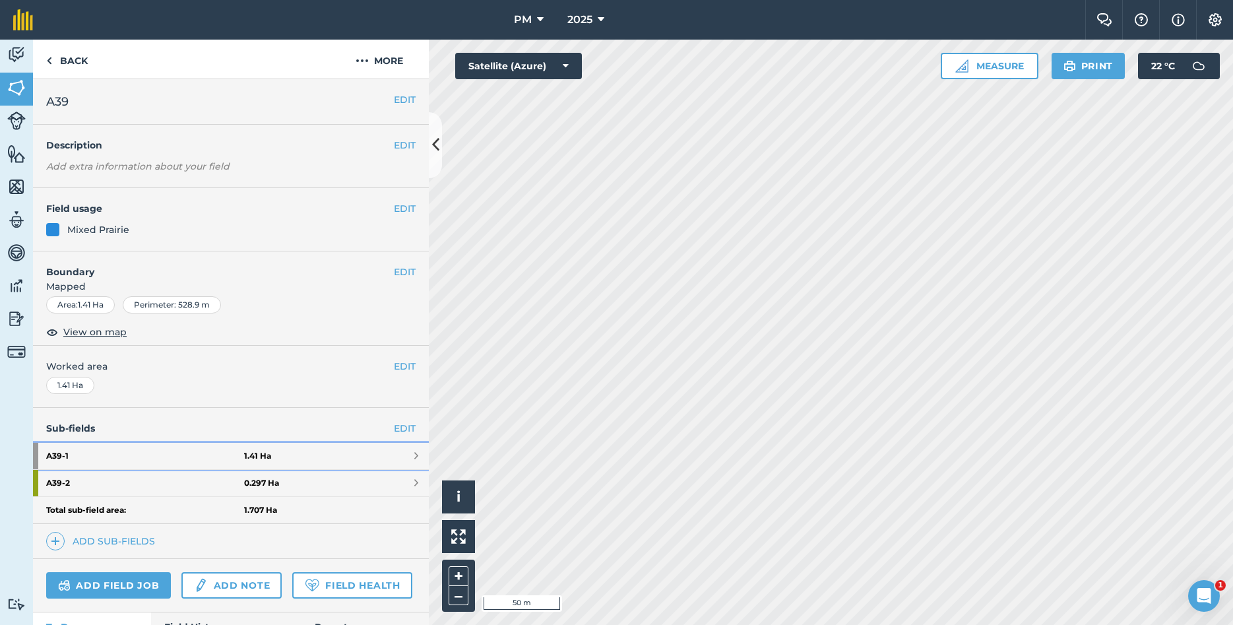
click at [185, 450] on strong "A39 - 1" at bounding box center [145, 456] width 198 height 26
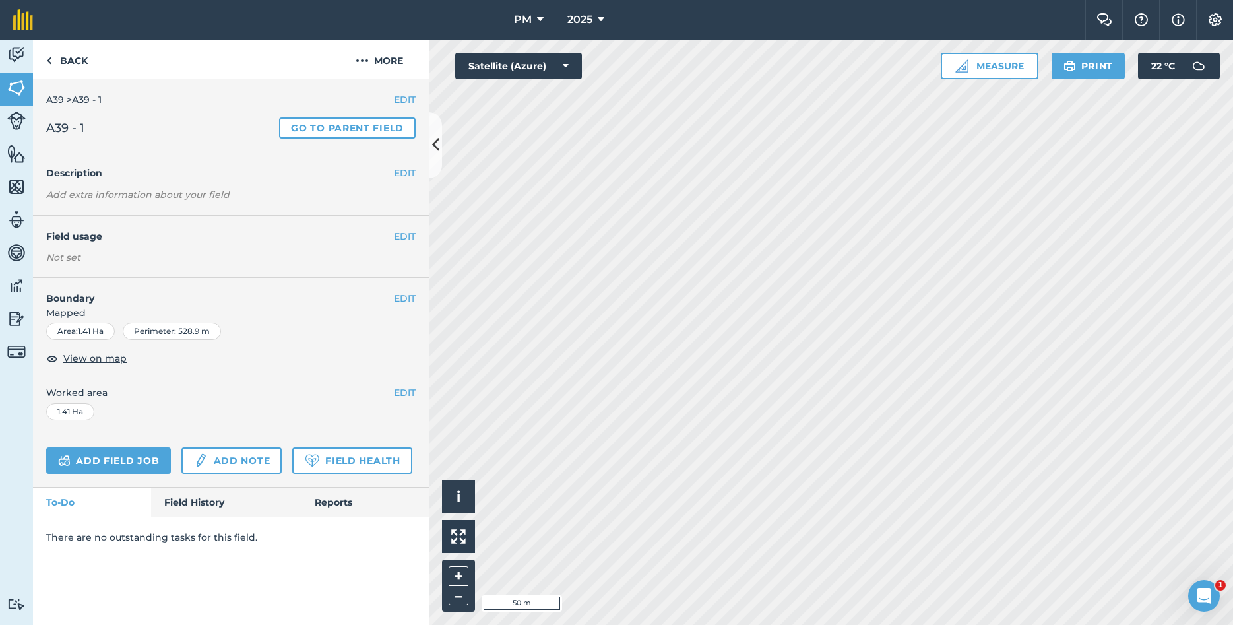
click at [390, 234] on h4 "Field usage" at bounding box center [220, 236] width 348 height 15
click at [397, 235] on button "EDIT" at bounding box center [405, 236] width 22 height 15
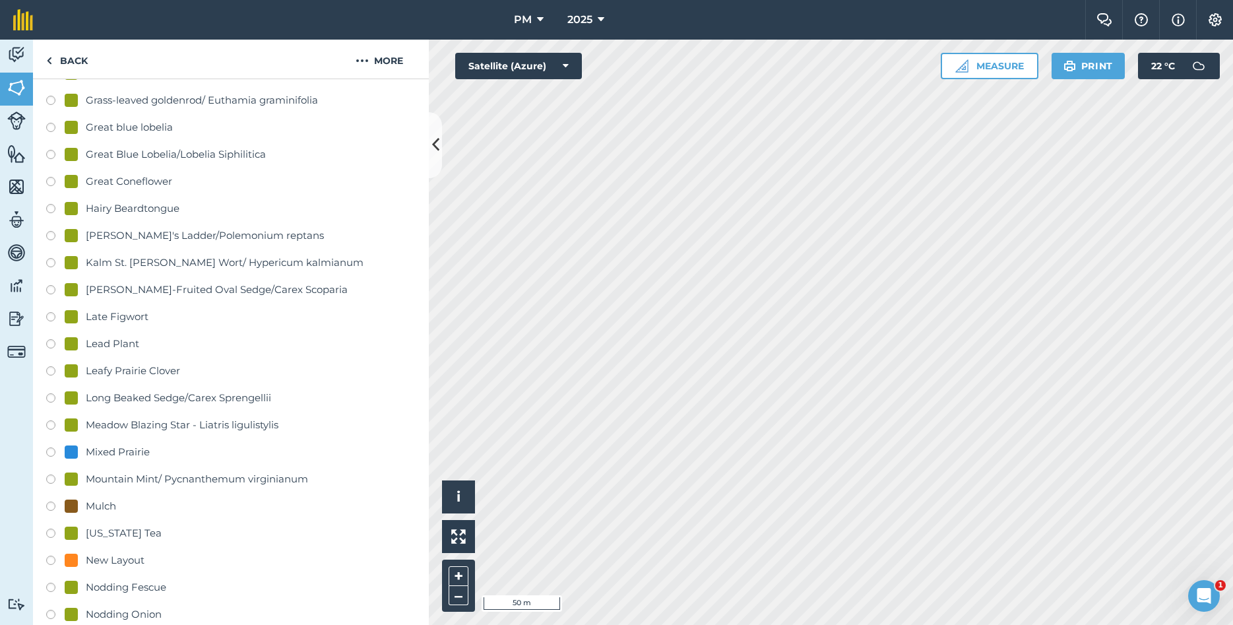
scroll to position [1211, 0]
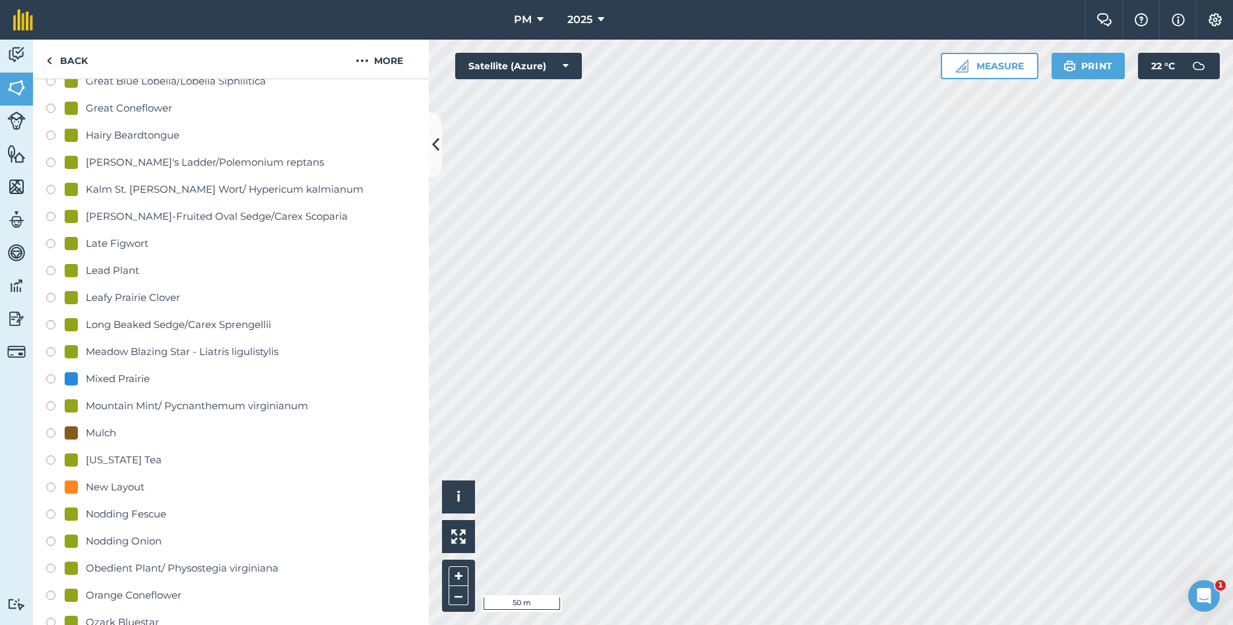
click at [51, 380] on label at bounding box center [55, 380] width 18 height 13
radio input "true"
radio input "false"
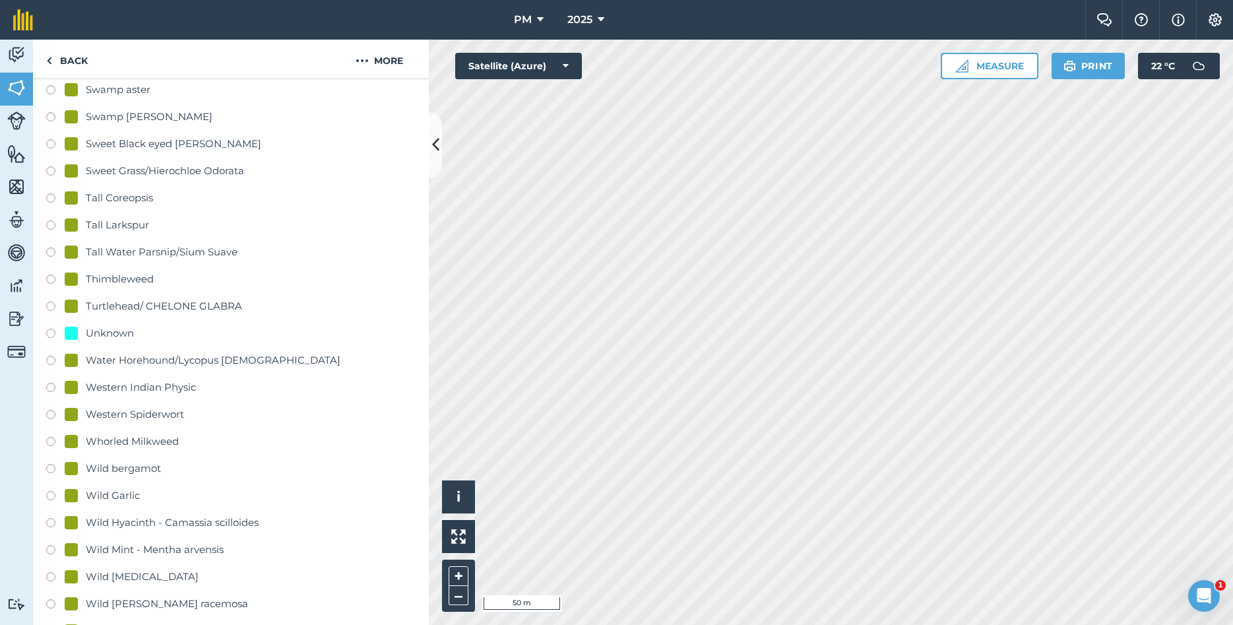
scroll to position [2984, 0]
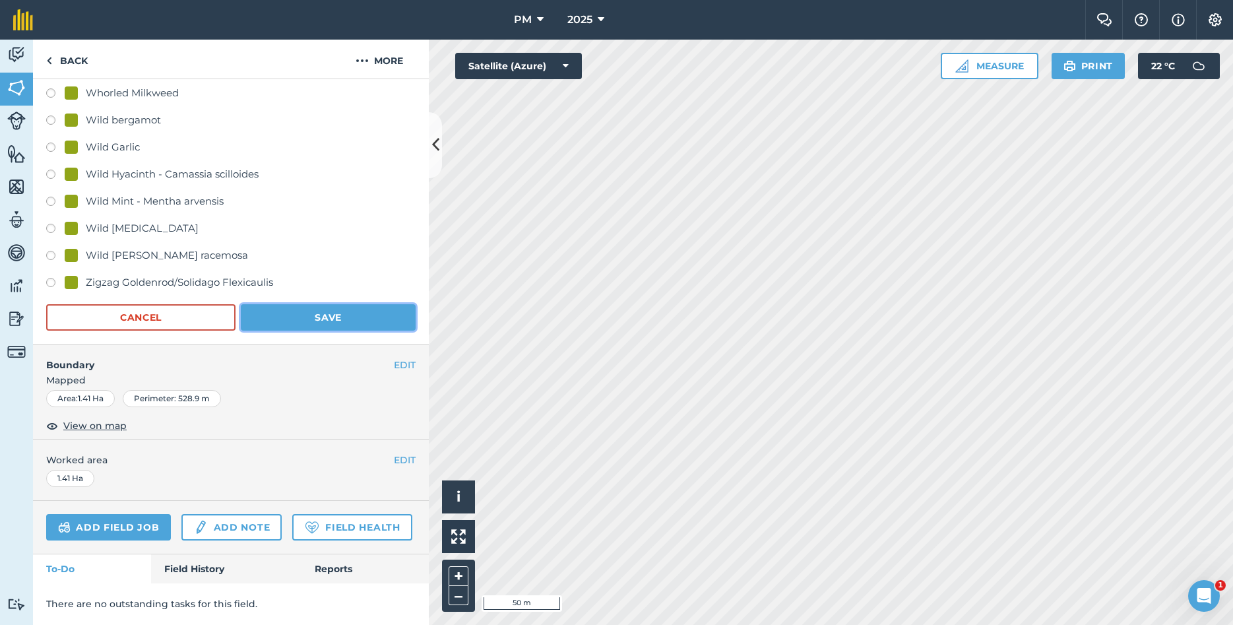
click at [332, 316] on button "Save" at bounding box center [328, 317] width 175 height 26
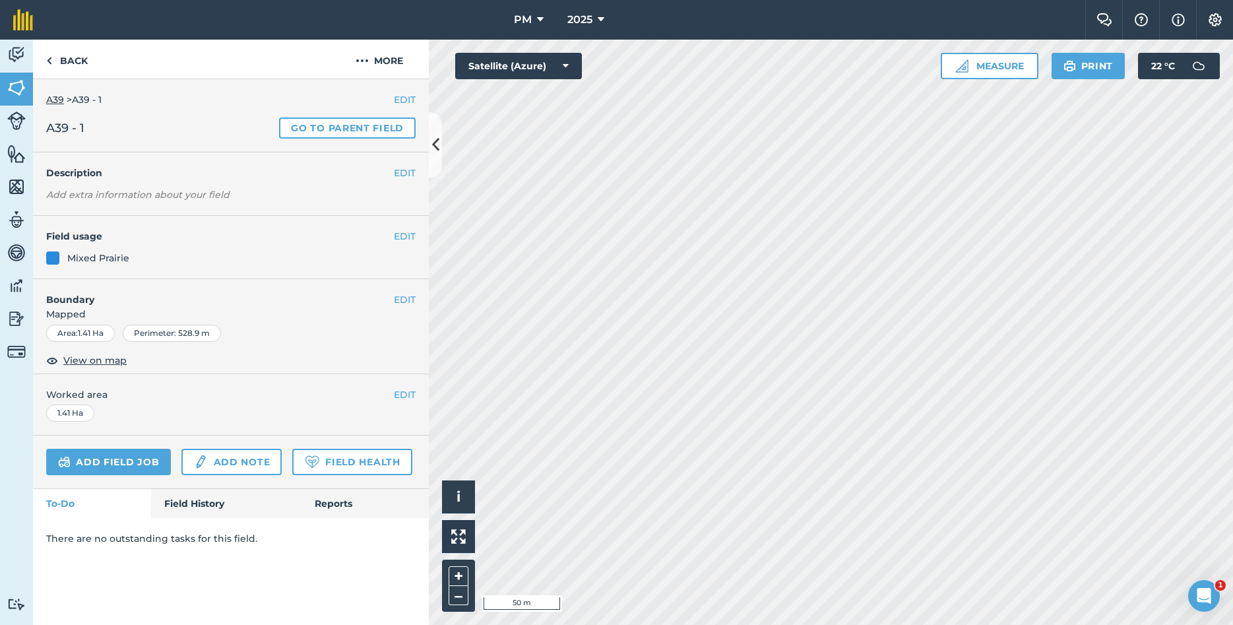
scroll to position [0, 0]
